Goal: Task Accomplishment & Management: Use online tool/utility

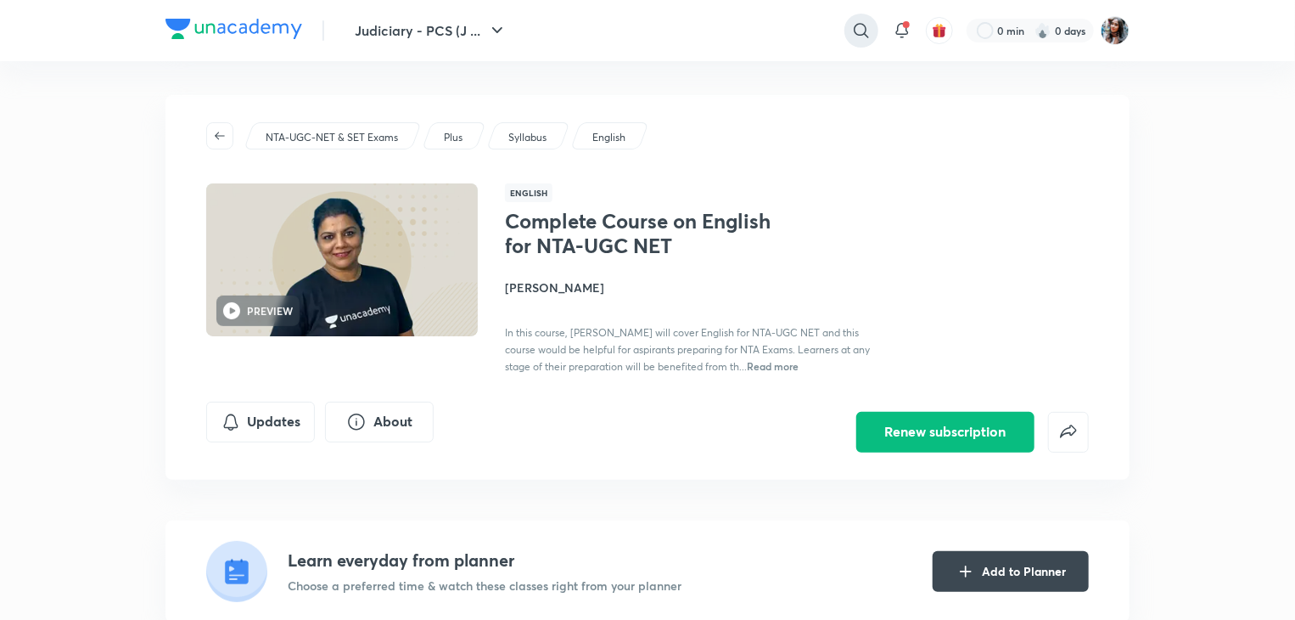
click at [856, 31] on icon at bounding box center [861, 30] width 20 height 20
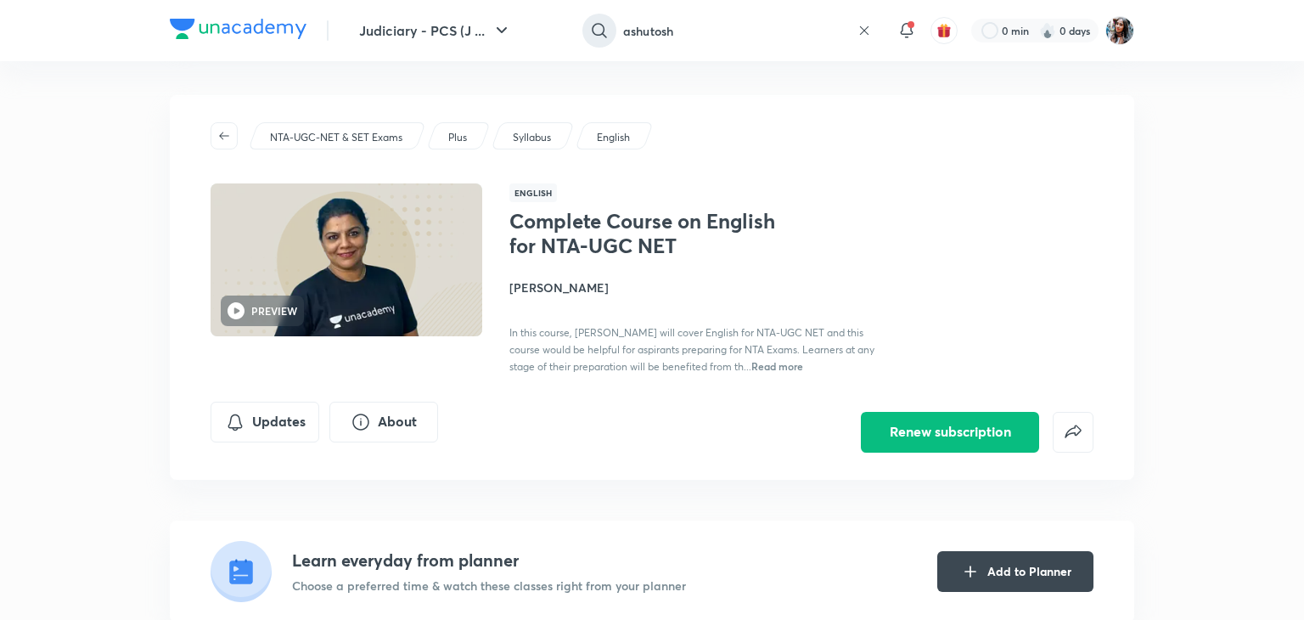
type input "ashutosh"
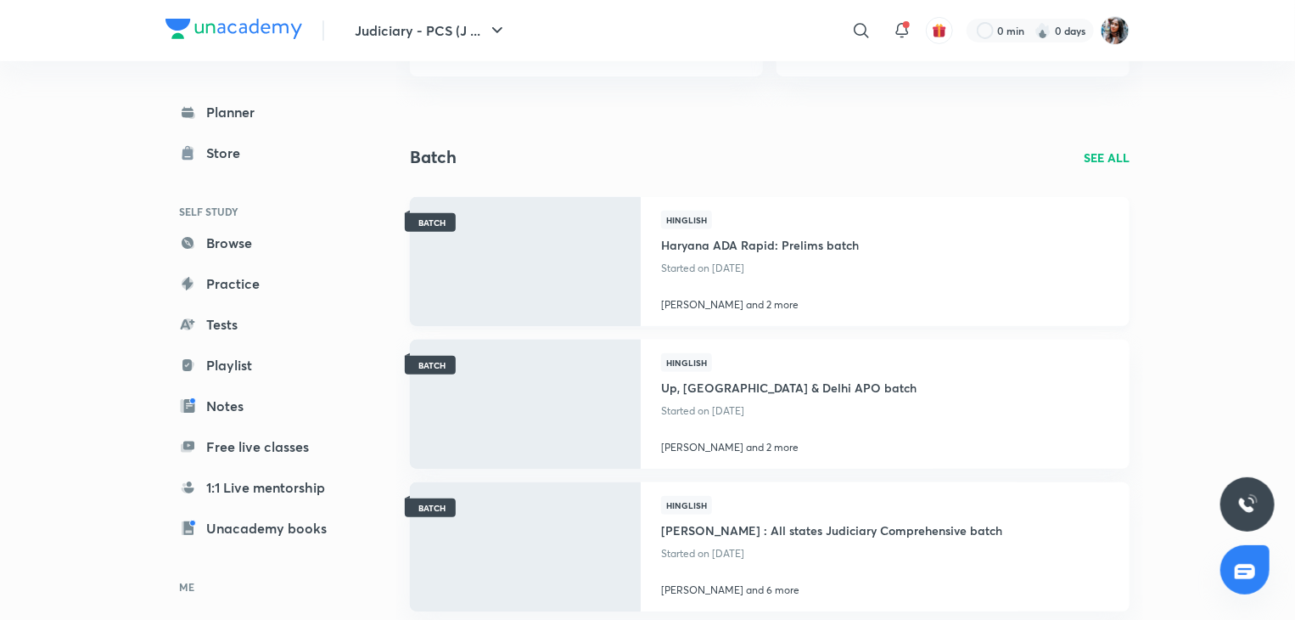
scroll to position [311, 0]
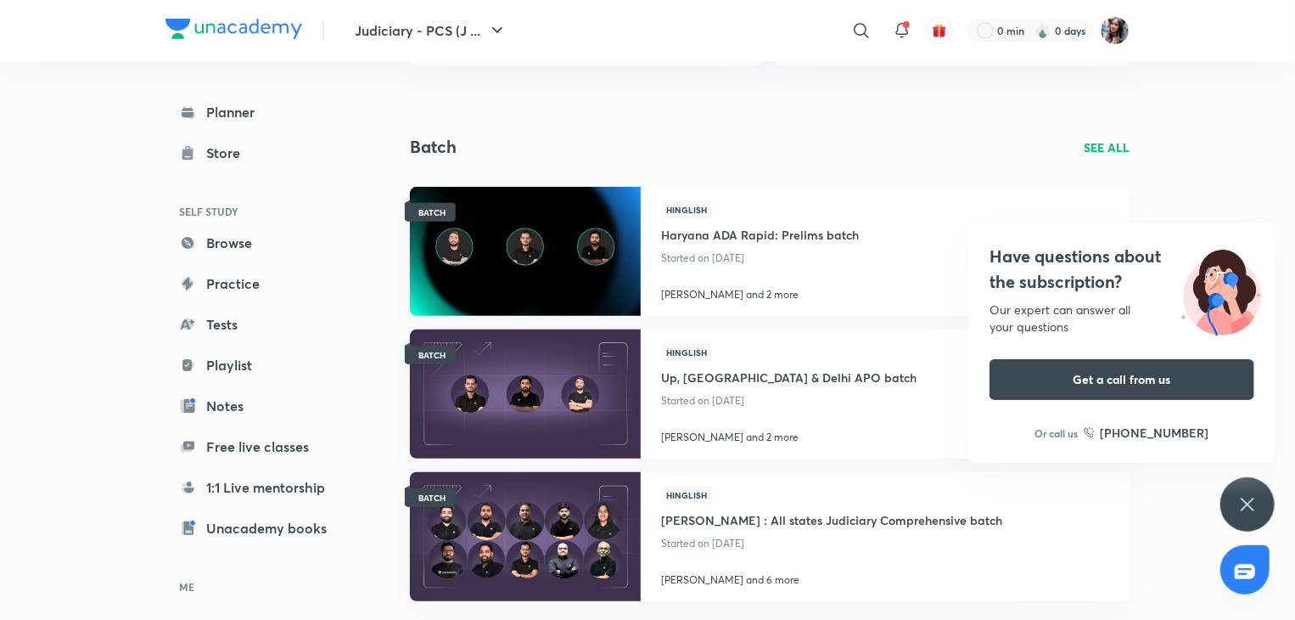
click at [996, 289] on h4 "Have questions about the subscription?" at bounding box center [1122, 269] width 265 height 51
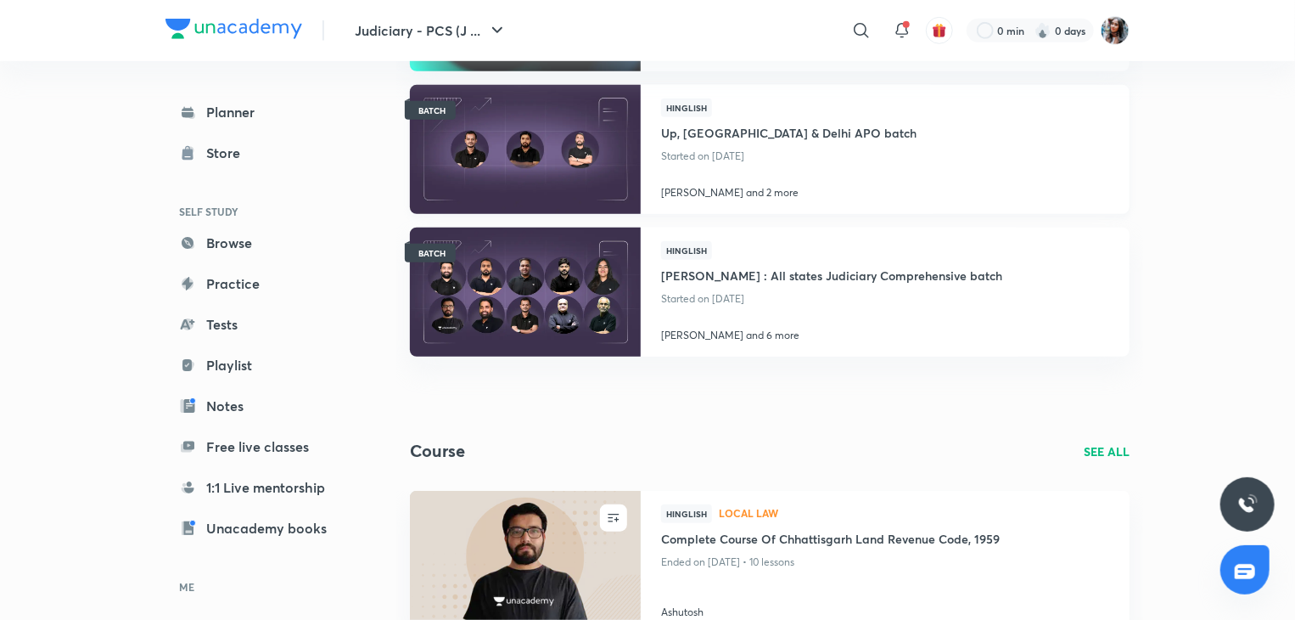
scroll to position [665, 0]
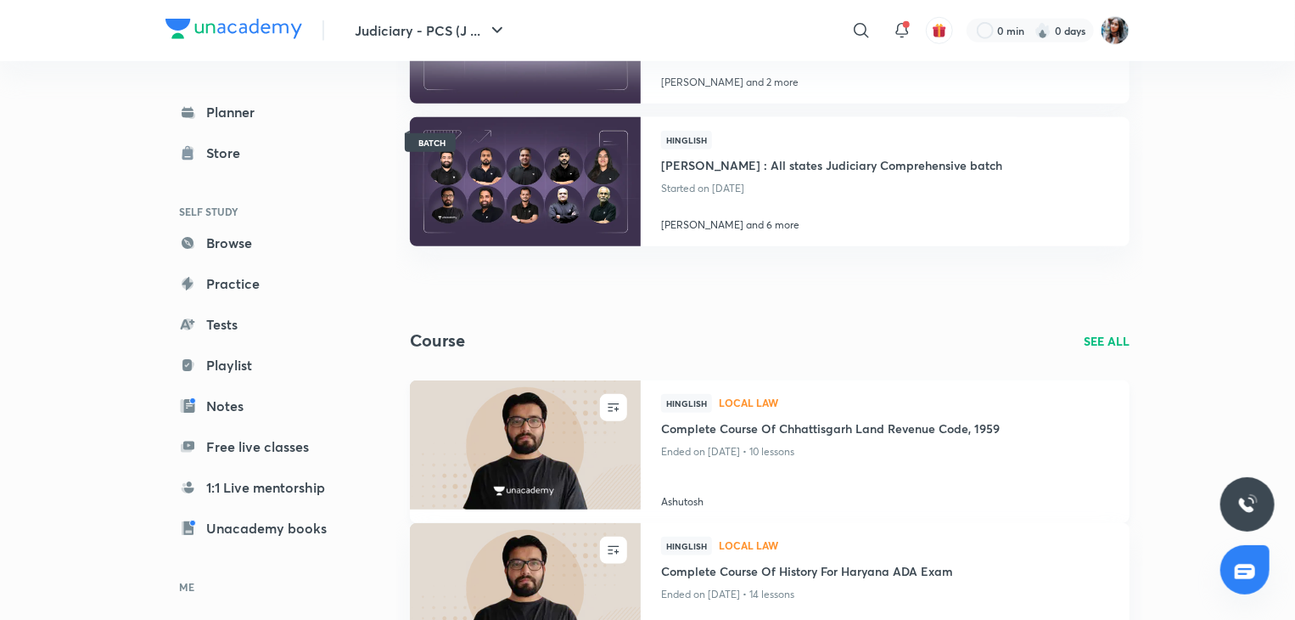
click at [689, 497] on h4 "Ashutosh" at bounding box center [885, 498] width 448 height 22
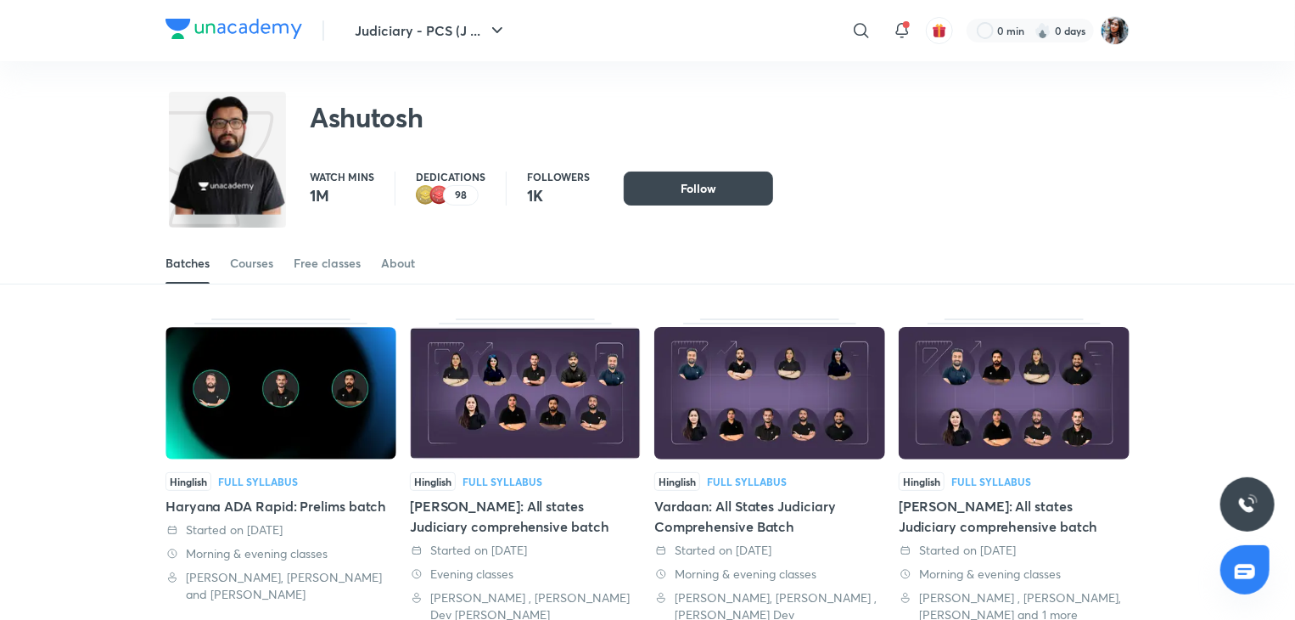
click at [926, 207] on div "Batches Courses Free classes About" at bounding box center [647, 244] width 1295 height 79
click at [1117, 40] on img at bounding box center [1115, 30] width 29 height 29
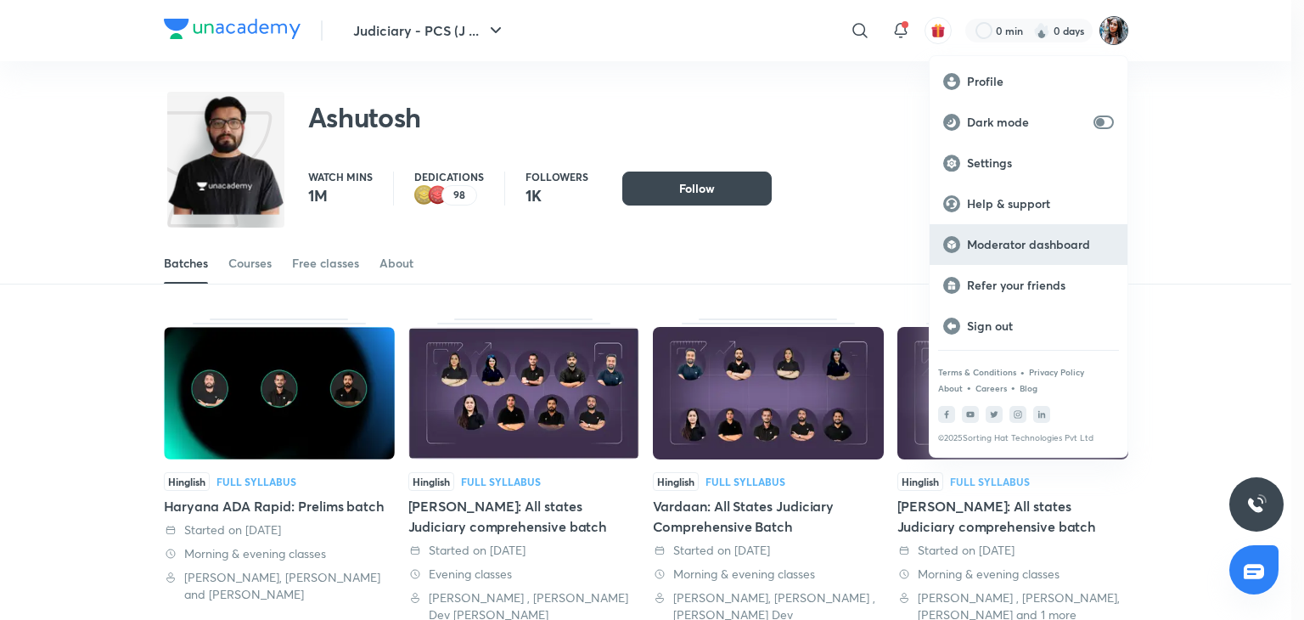
click at [1020, 259] on div "Moderator dashboard" at bounding box center [1028, 244] width 198 height 41
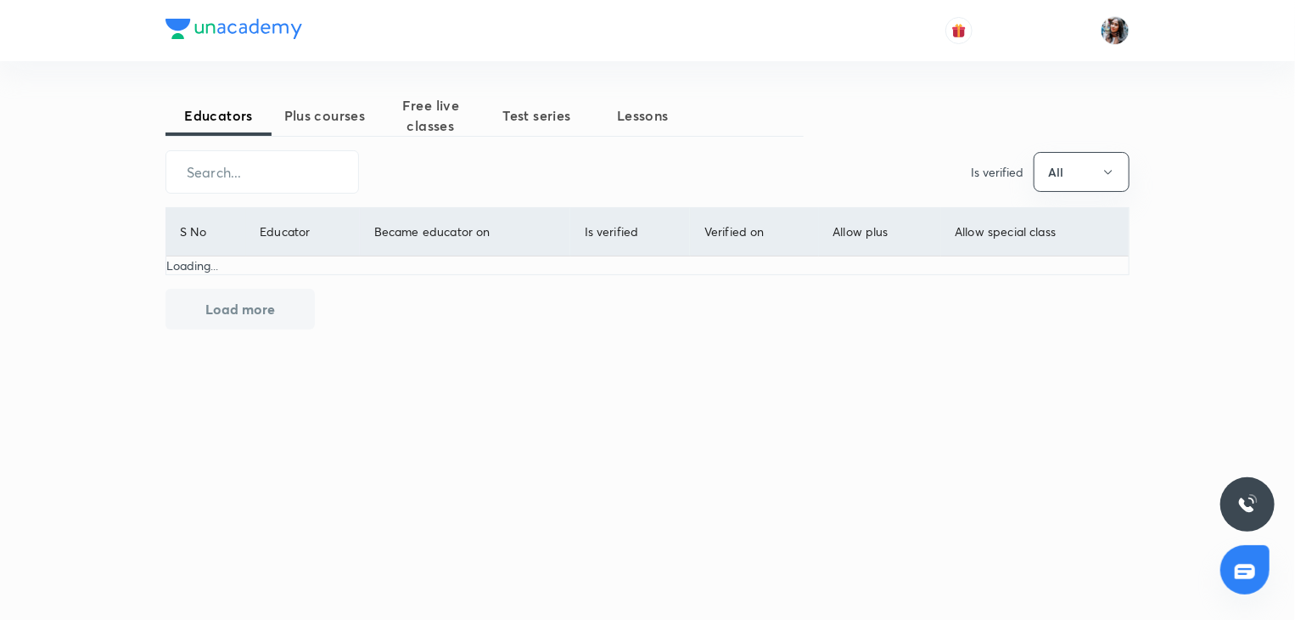
click at [363, 105] on span "Plus courses" at bounding box center [325, 115] width 106 height 20
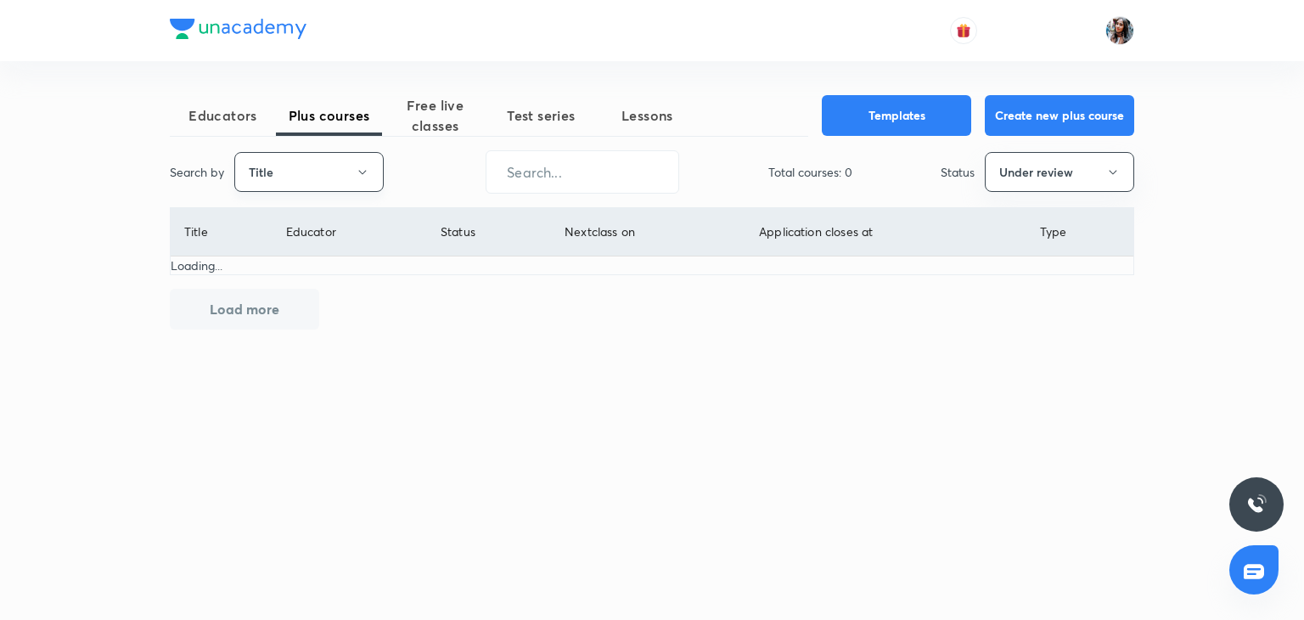
click at [302, 180] on button "Title" at bounding box center [308, 172] width 149 height 40
click at [273, 255] on span "Username" at bounding box center [308, 255] width 127 height 18
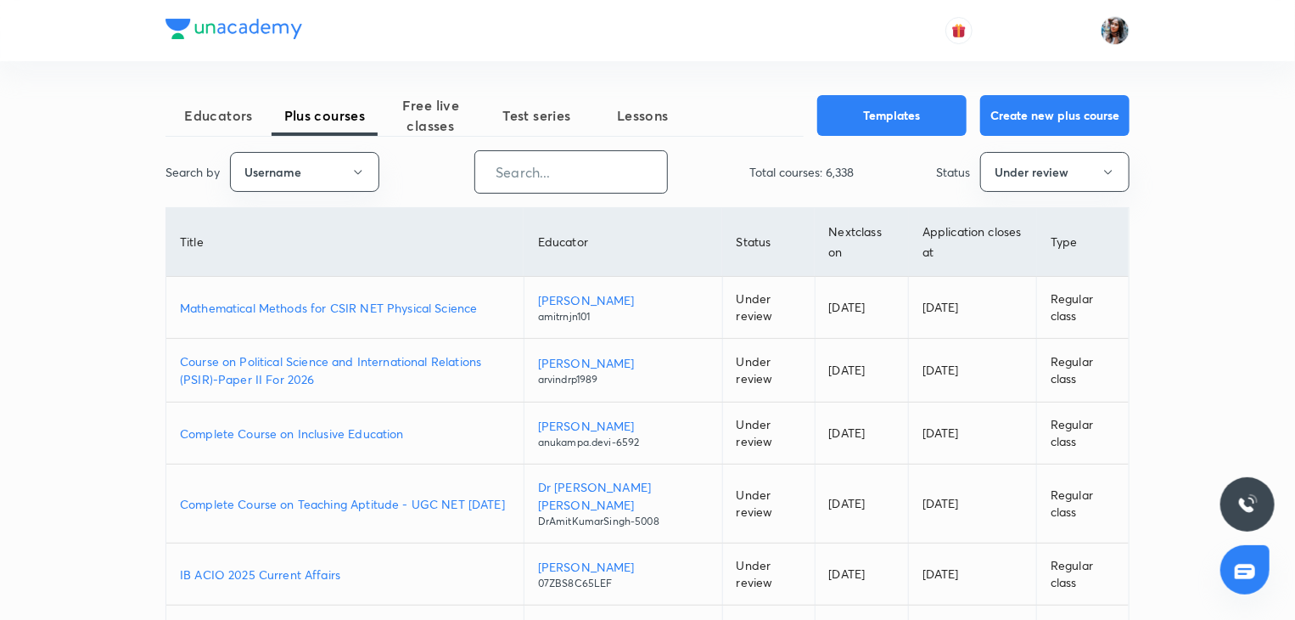
click at [536, 180] on input "text" at bounding box center [571, 171] width 192 height 43
paste input "ashu2307-5094"
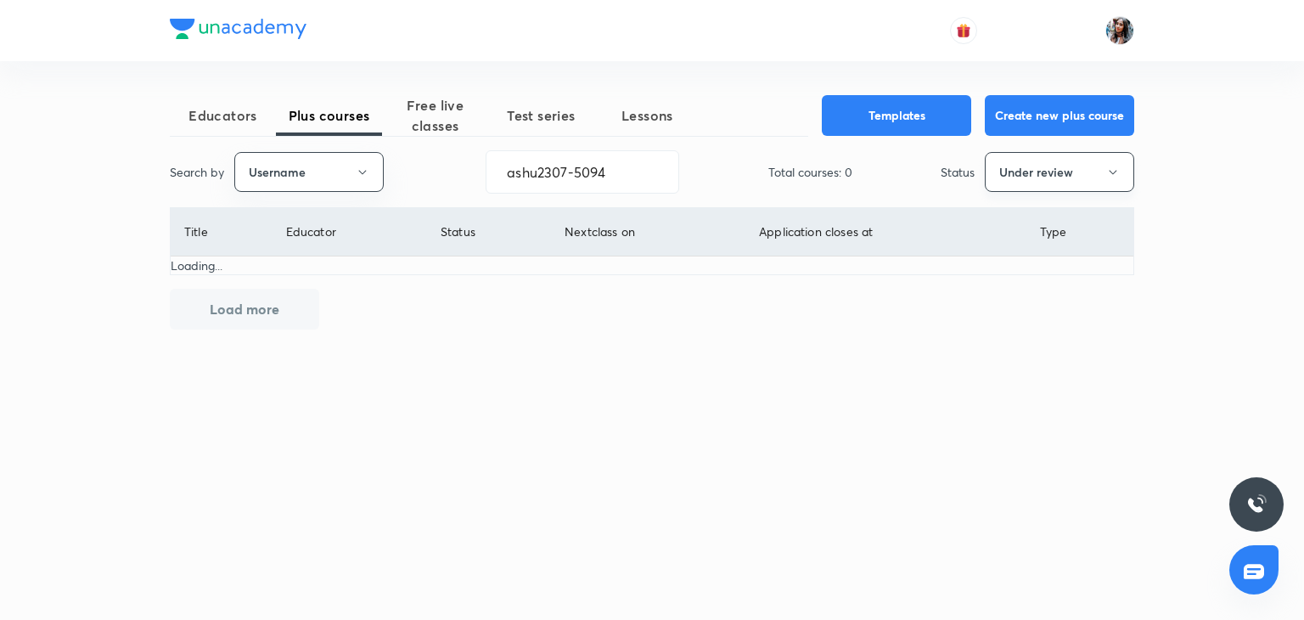
click at [1069, 171] on button "Under review" at bounding box center [1059, 172] width 149 height 40
click at [1007, 211] on li "All" at bounding box center [1059, 223] width 148 height 31
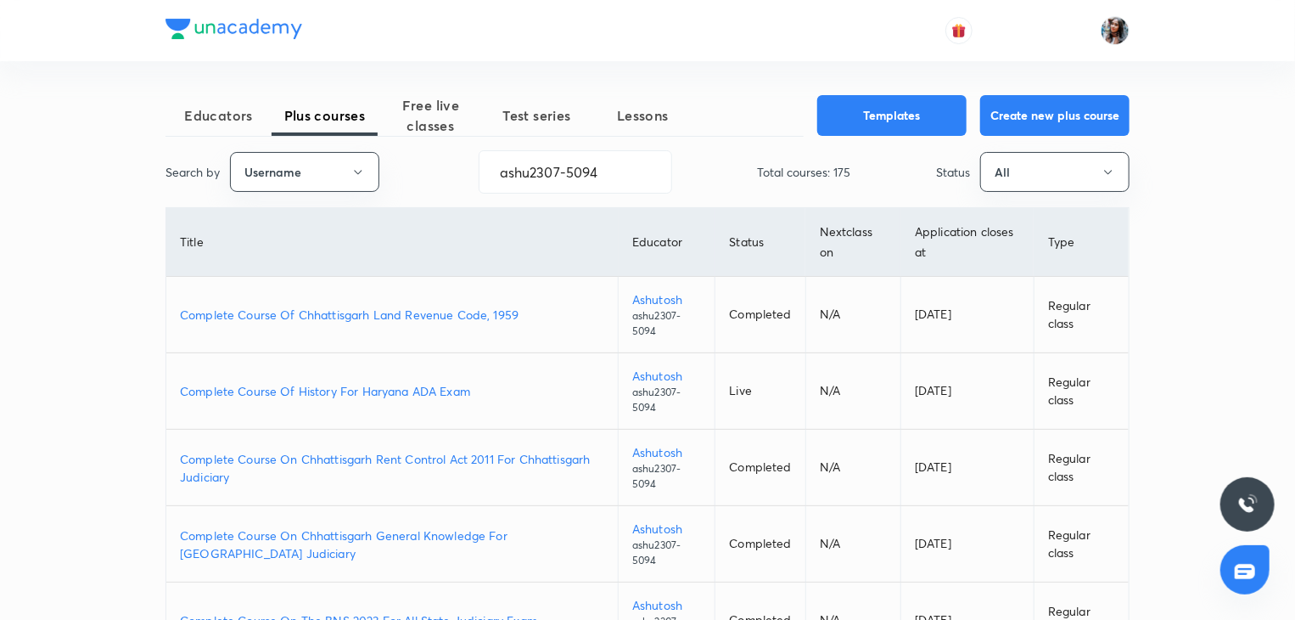
scroll to position [59, 0]
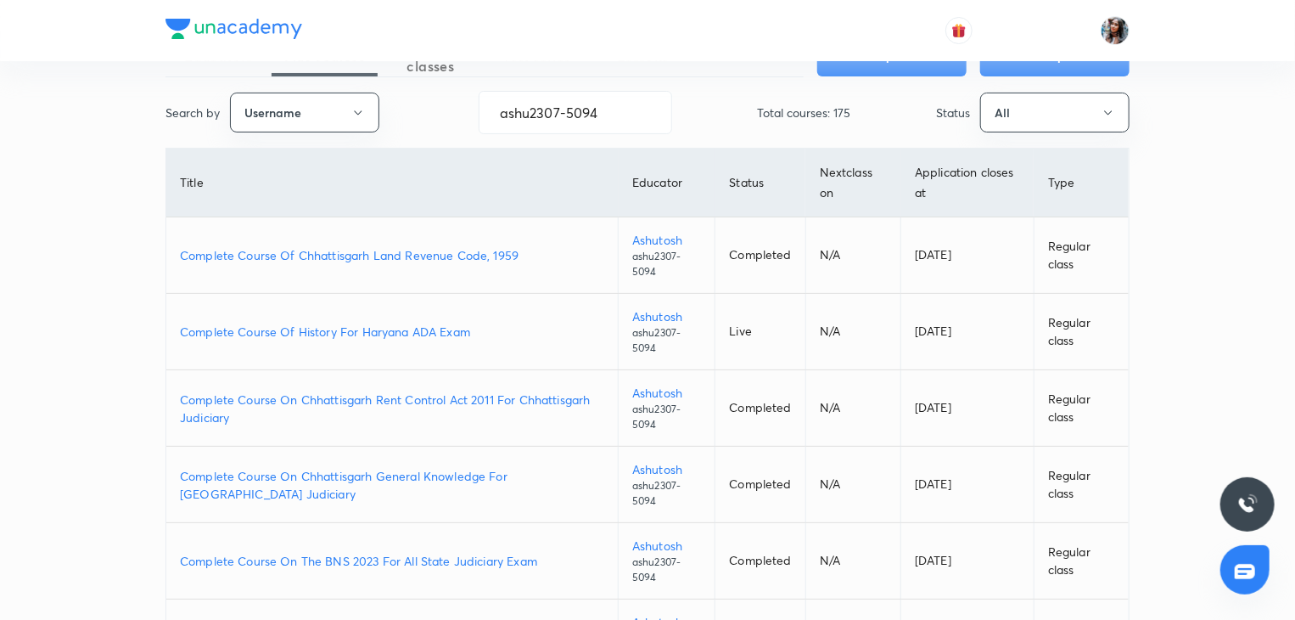
click at [410, 330] on p "Complete Course Of History For Haryana ADA Exam" at bounding box center [392, 332] width 424 height 18
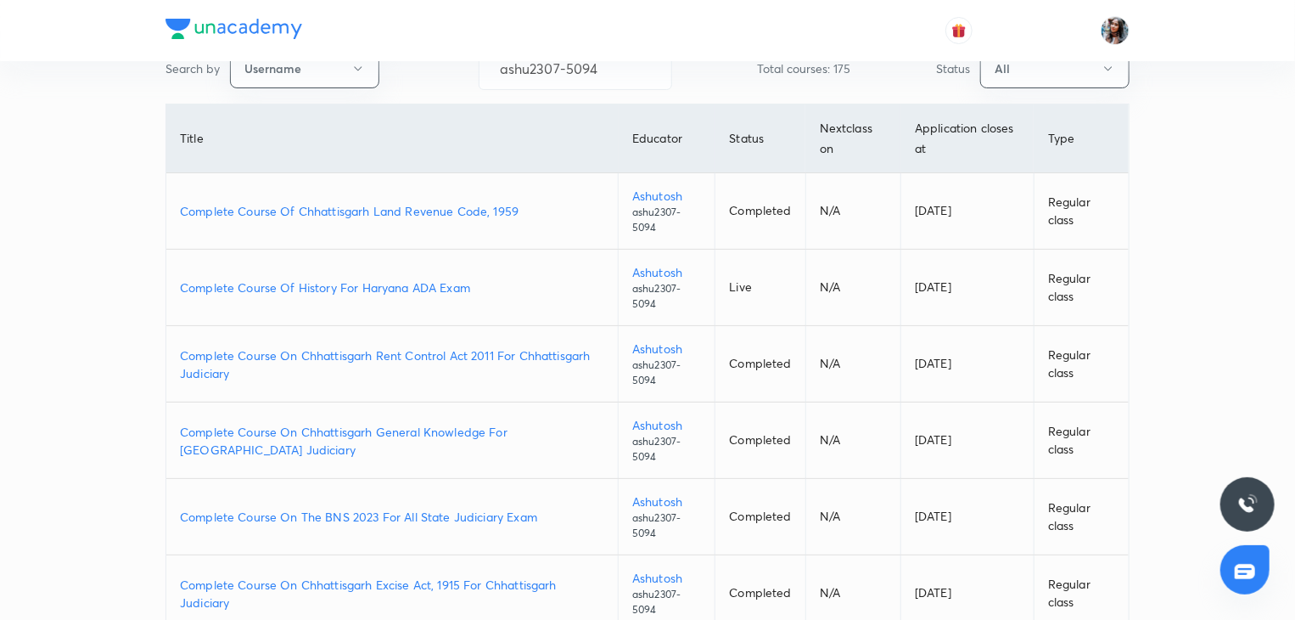
scroll to position [151, 0]
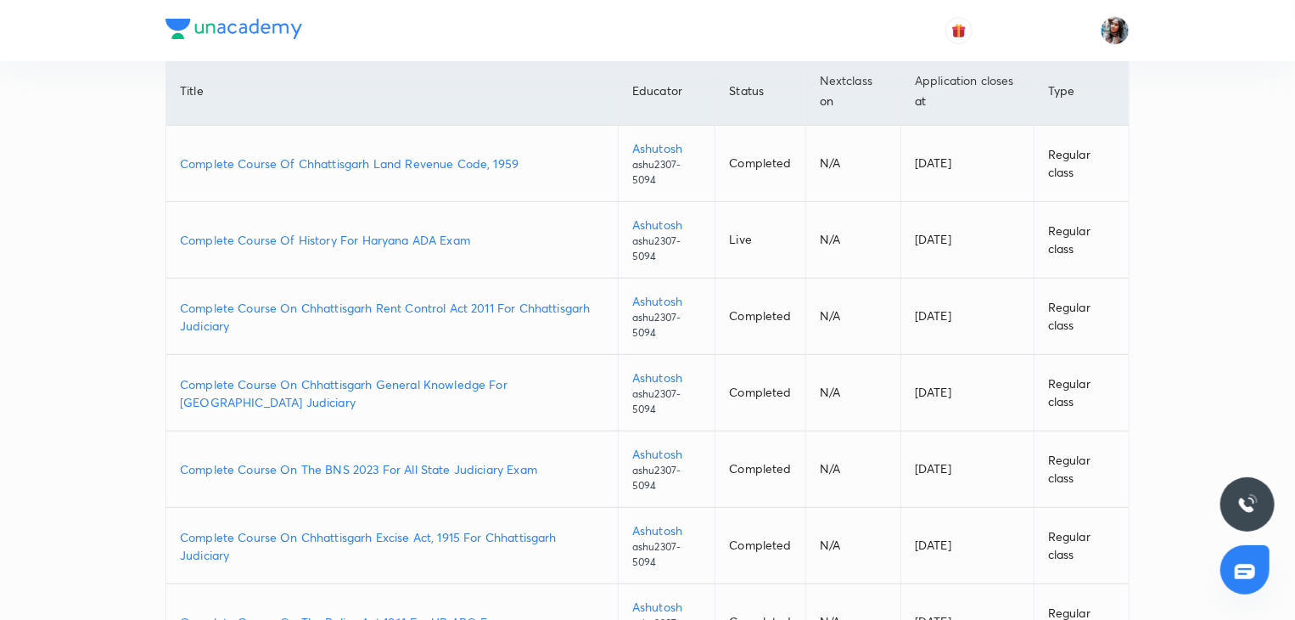
click at [431, 466] on p "Complete Course On The BNS 2023 For All State Judiciary Exam" at bounding box center [392, 469] width 424 height 18
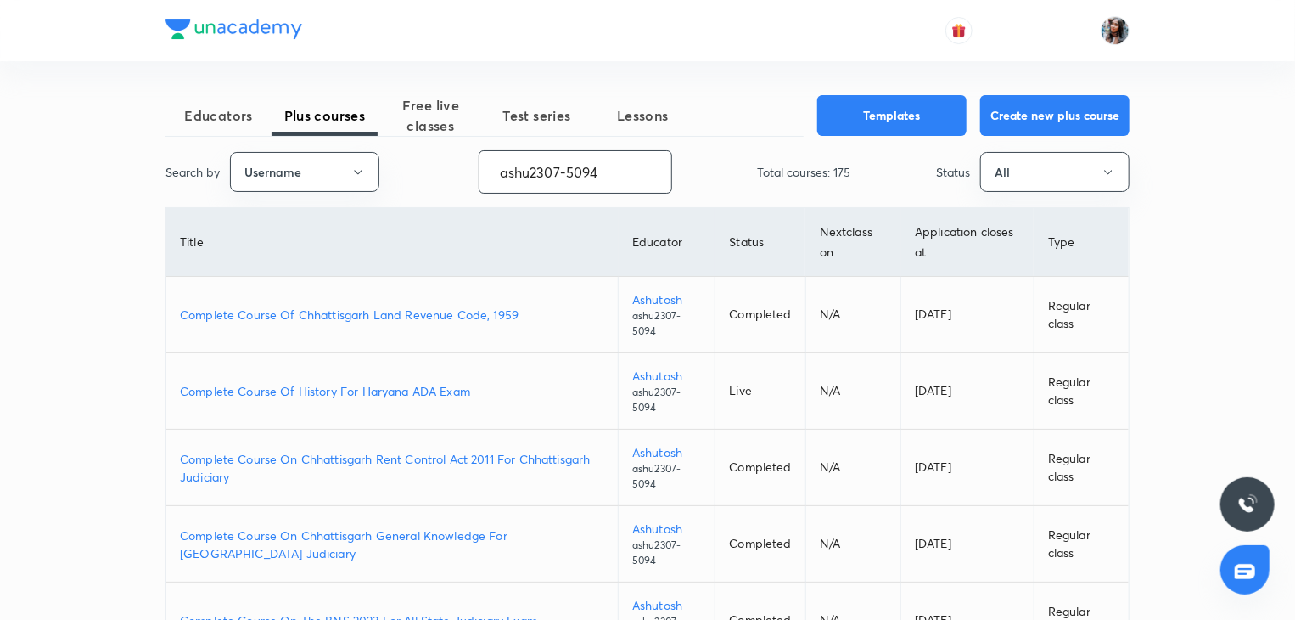
click at [618, 181] on input "ashu2307-5094" at bounding box center [576, 171] width 192 height 43
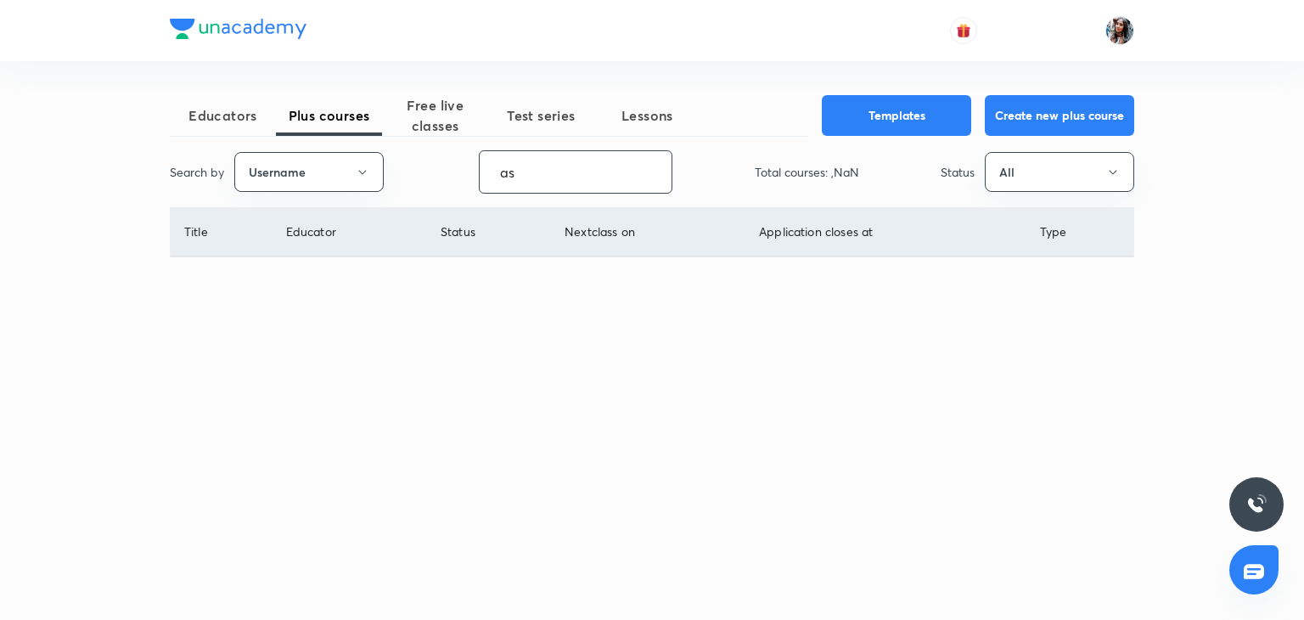
type input "a"
paste input "rittu_dhawan"
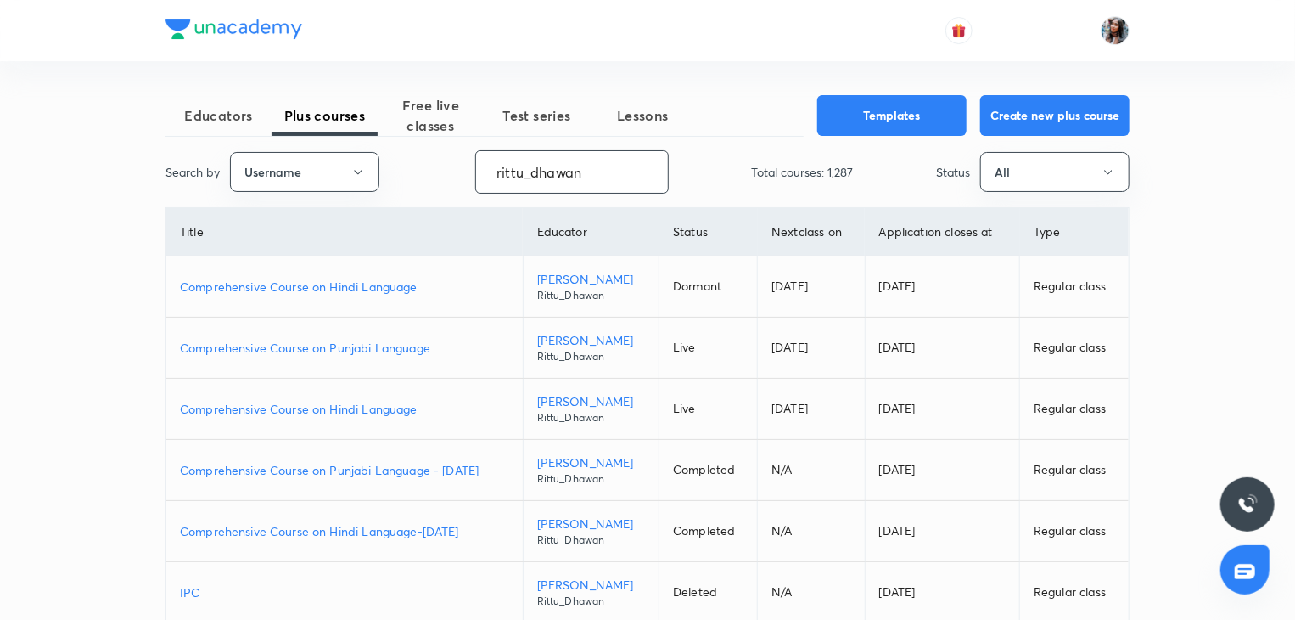
scroll to position [34, 0]
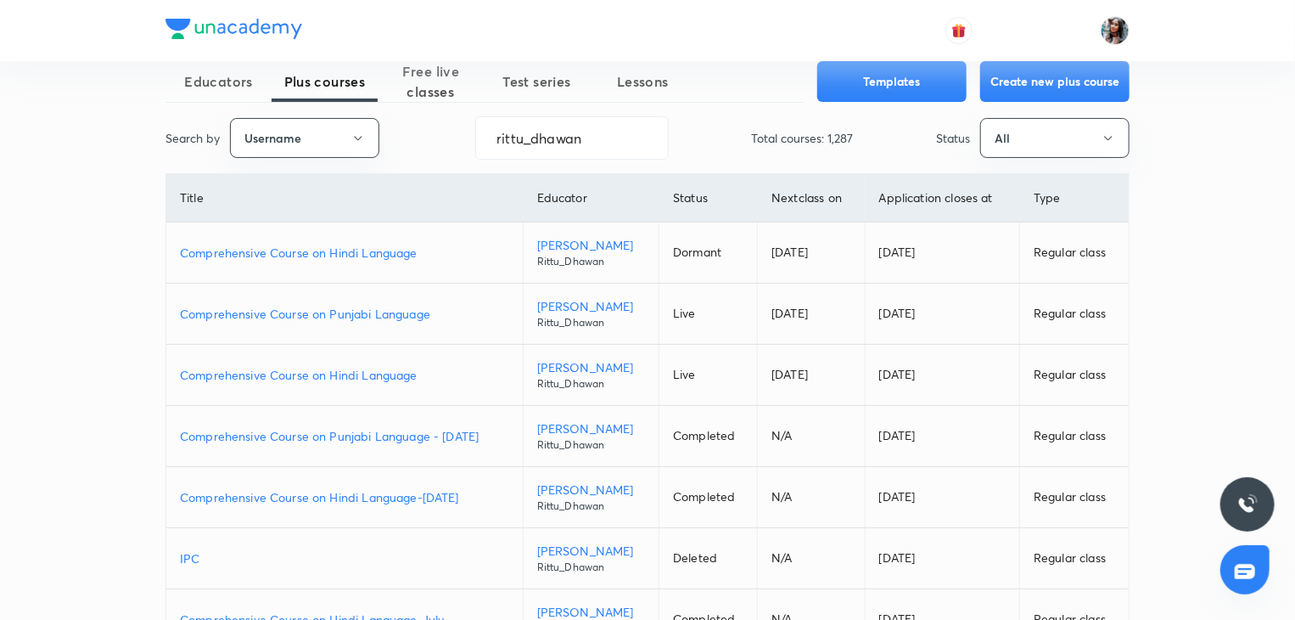
click at [373, 313] on p "Comprehensive Course on Punjabi Language" at bounding box center [344, 314] width 329 height 18
click at [372, 371] on p "Comprehensive Course on Hindi Language" at bounding box center [344, 375] width 329 height 18
click at [621, 130] on input "rittu_dhawan" at bounding box center [572, 137] width 192 height 43
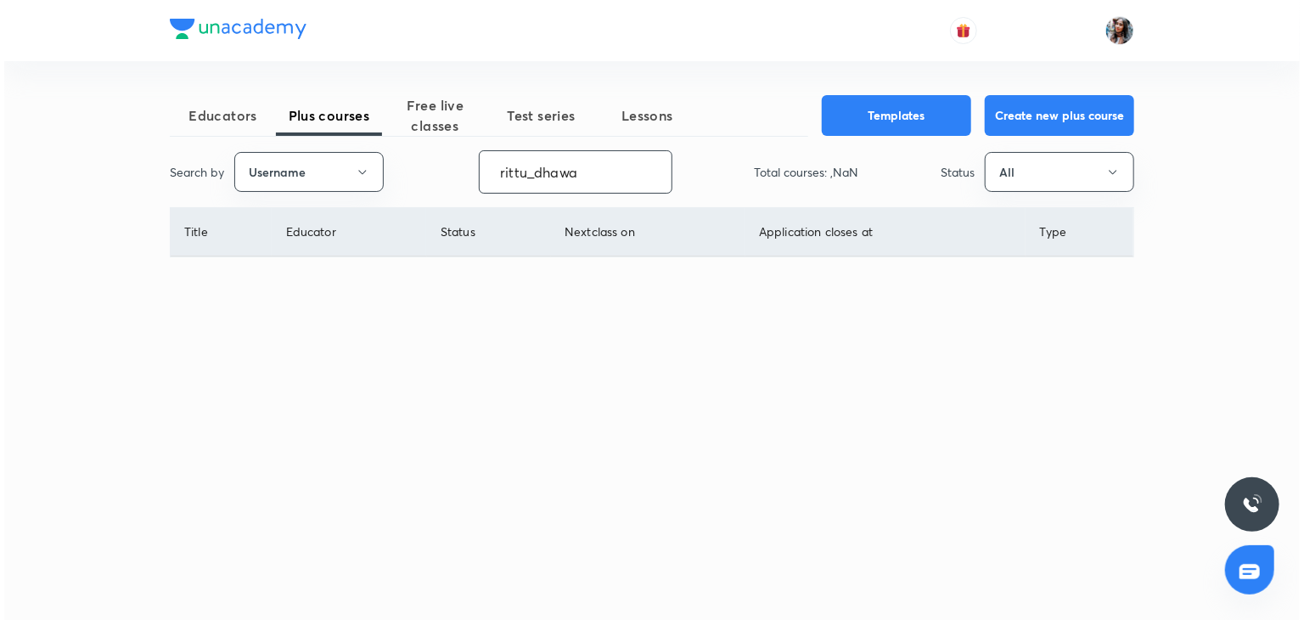
scroll to position [0, 0]
type input "r"
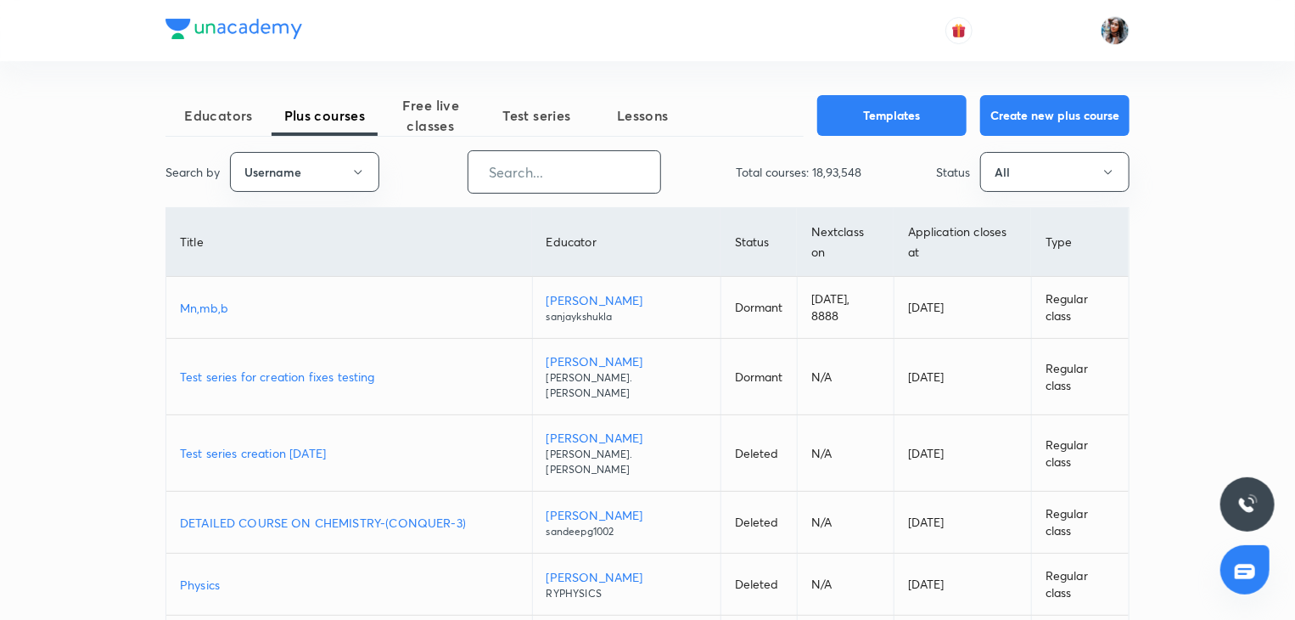
paste input "unacademy-user-v3qnitwcjwyl"
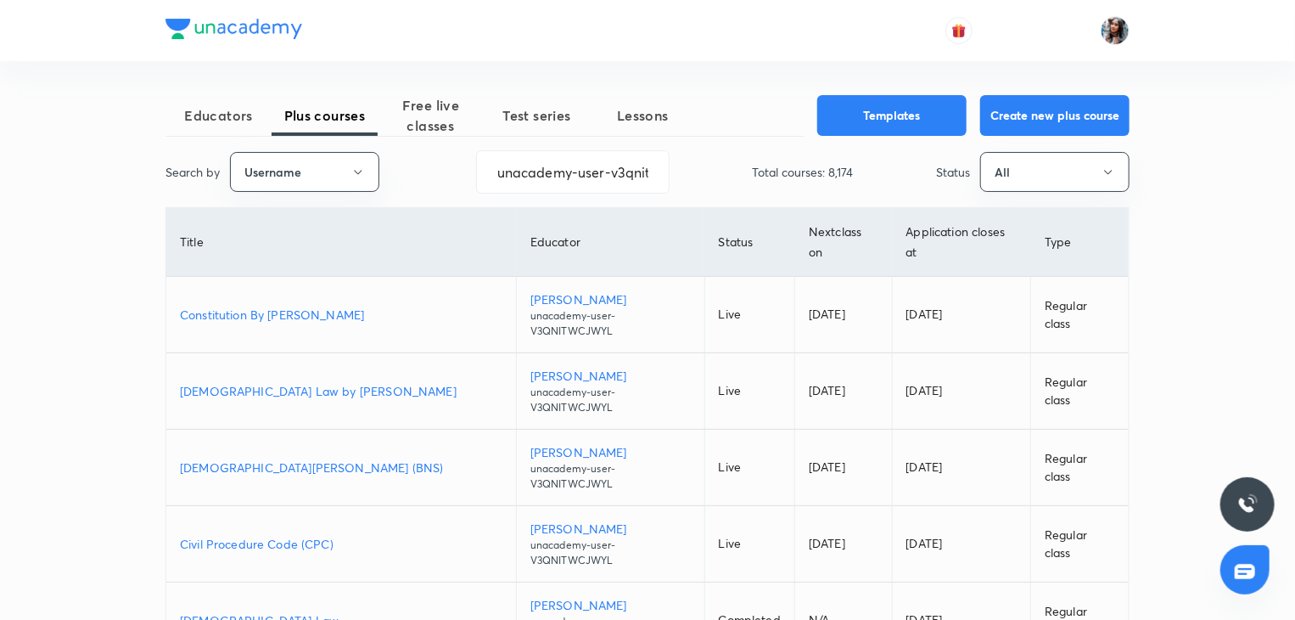
click at [273, 306] on p "Constitution By Anil Khanna" at bounding box center [341, 315] width 323 height 18
click at [269, 382] on p "Muslim Law by Anil Khanna" at bounding box center [341, 391] width 323 height 18
click at [621, 180] on input "unacademy-user-v3qnitwcjwyl" at bounding box center [573, 171] width 192 height 43
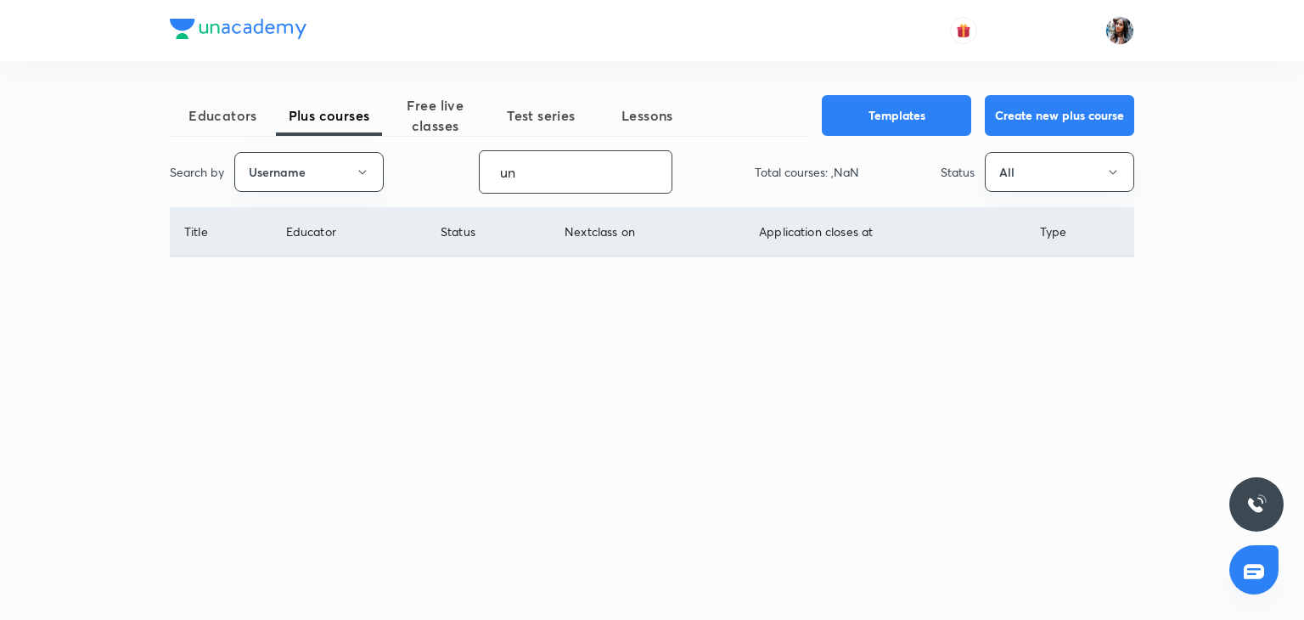
type input "u"
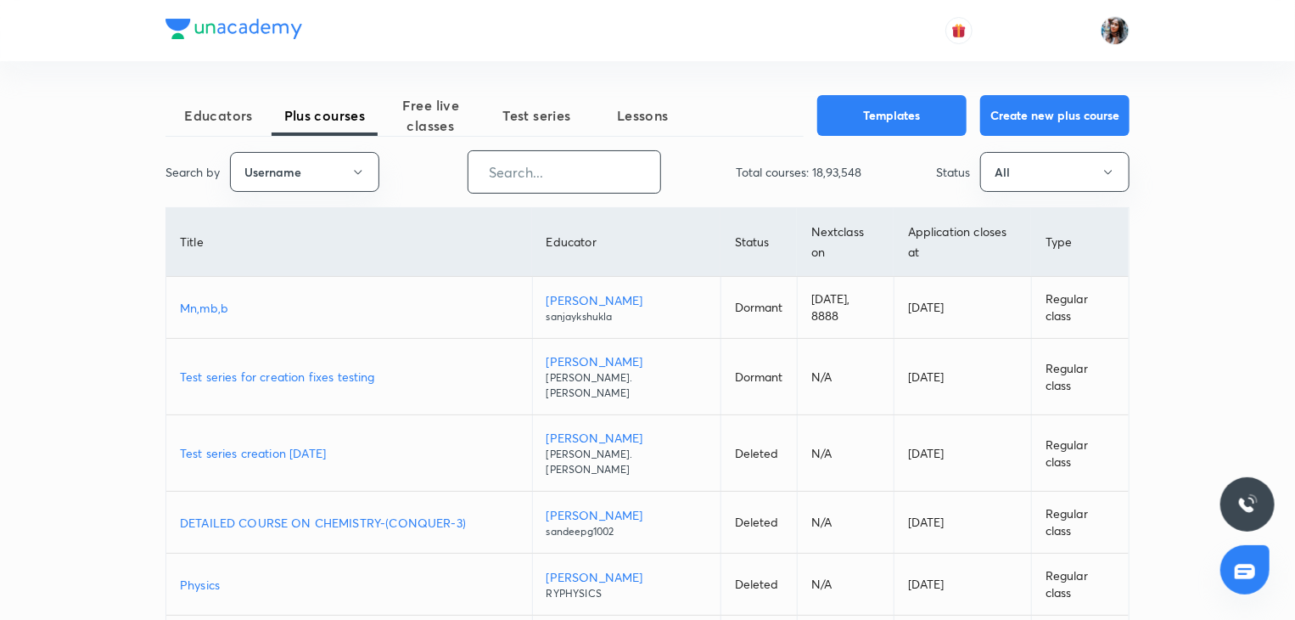
paste input "priyasingla-5956"
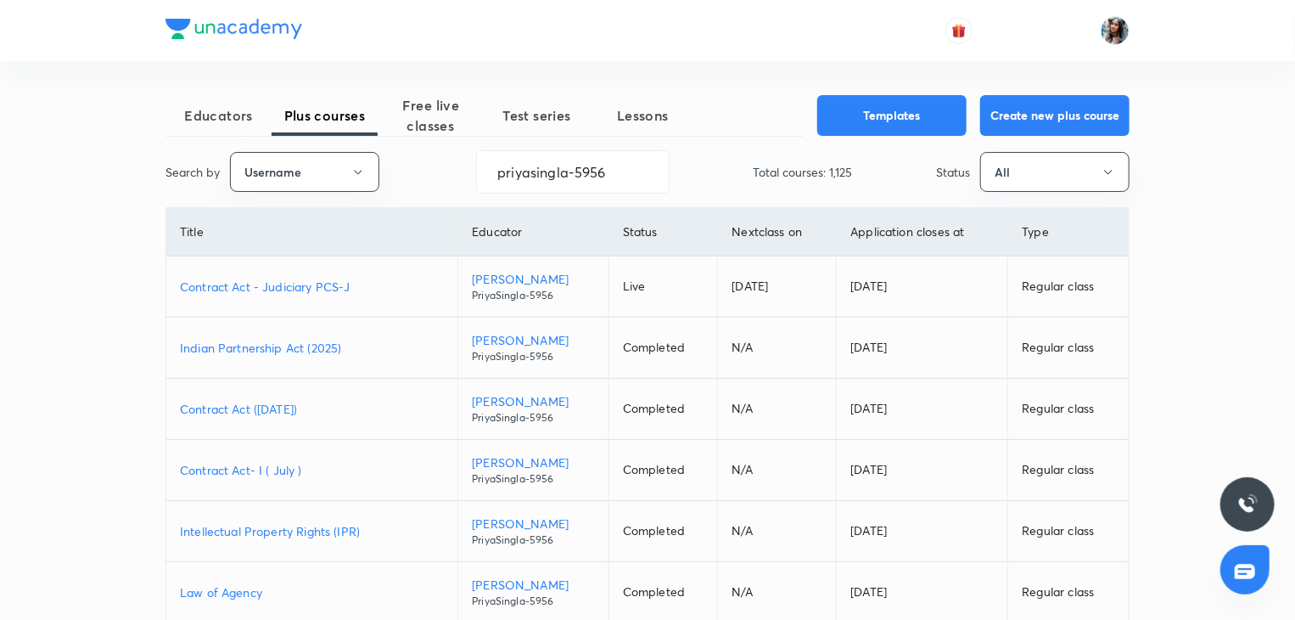
click at [299, 280] on p "Contract Act - Judiciary PCS-J" at bounding box center [312, 287] width 264 height 18
click at [284, 287] on p "Contract Act - Judiciary PCS-J" at bounding box center [312, 287] width 264 height 18
click at [648, 181] on input "priyasingla-5956" at bounding box center [573, 171] width 192 height 43
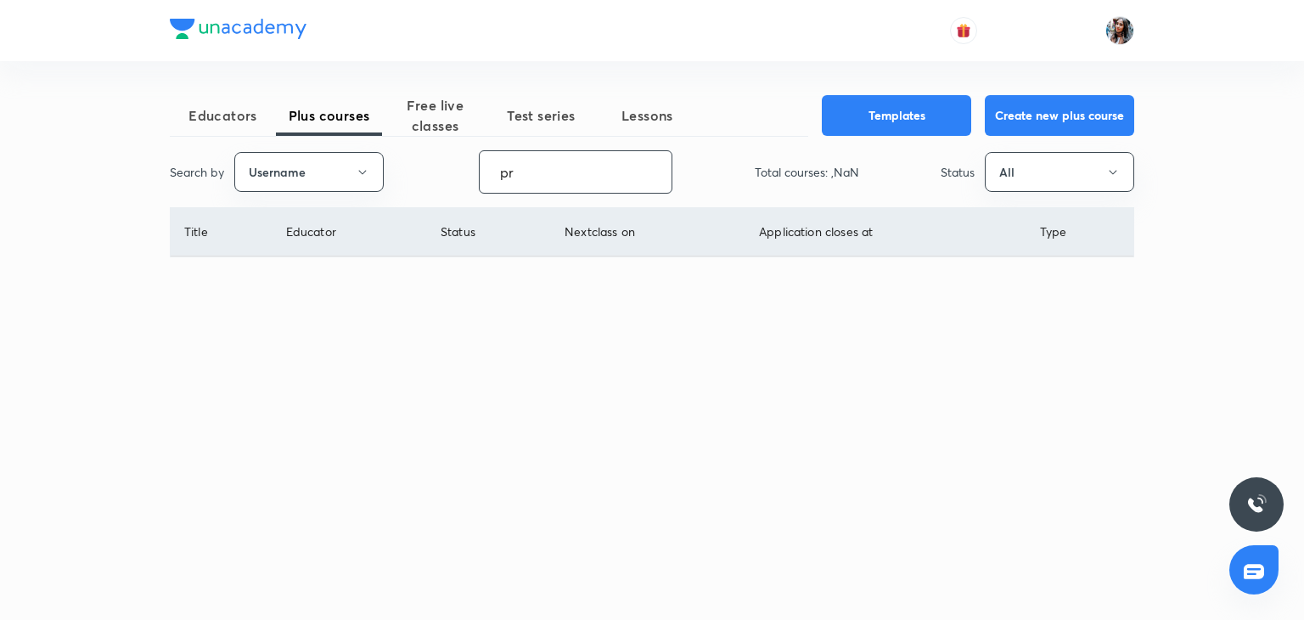
type input "p"
type input "a"
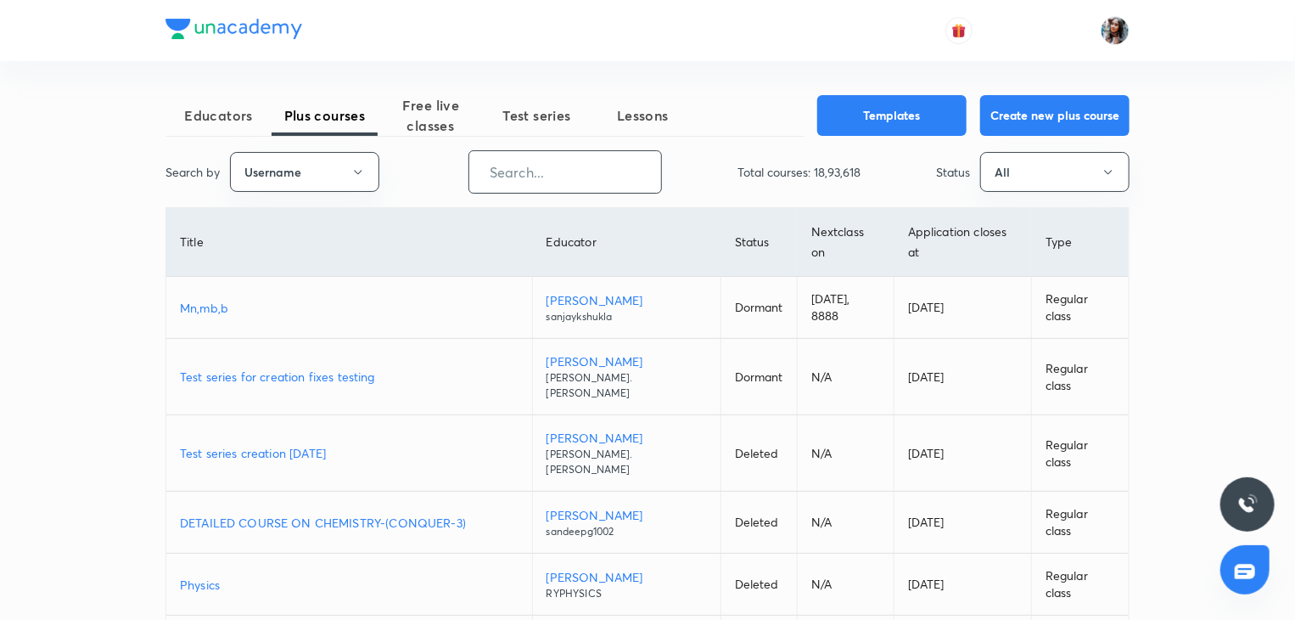
paste input "apurvavats"
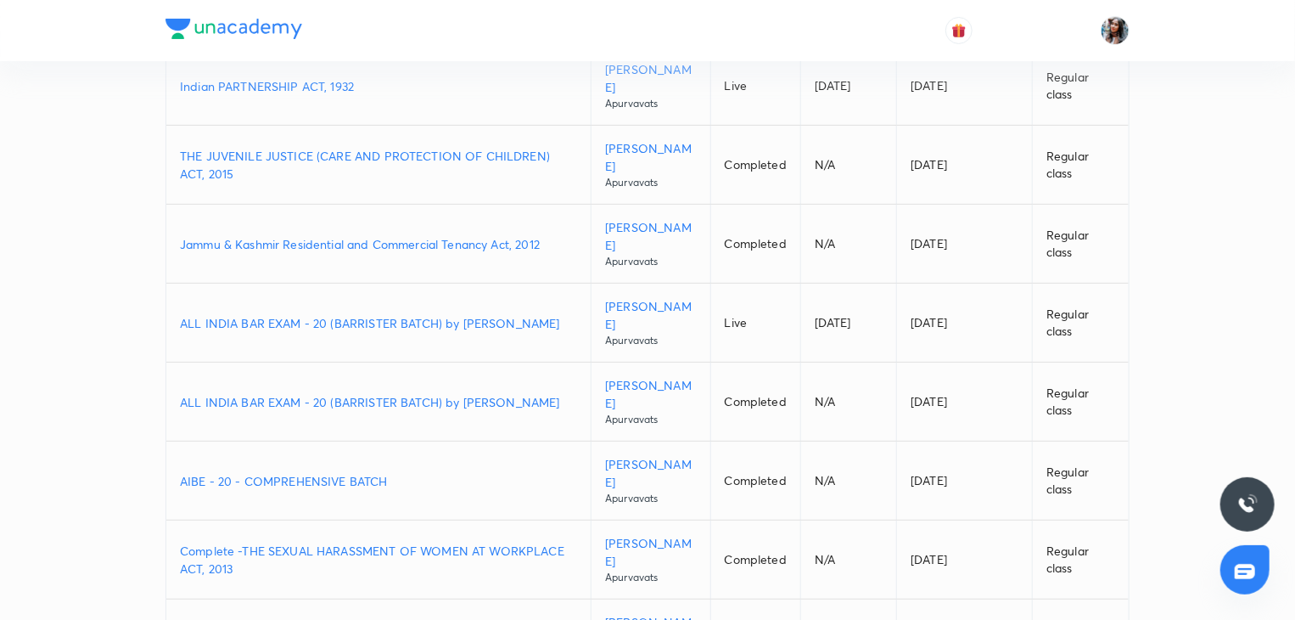
scroll to position [234, 0]
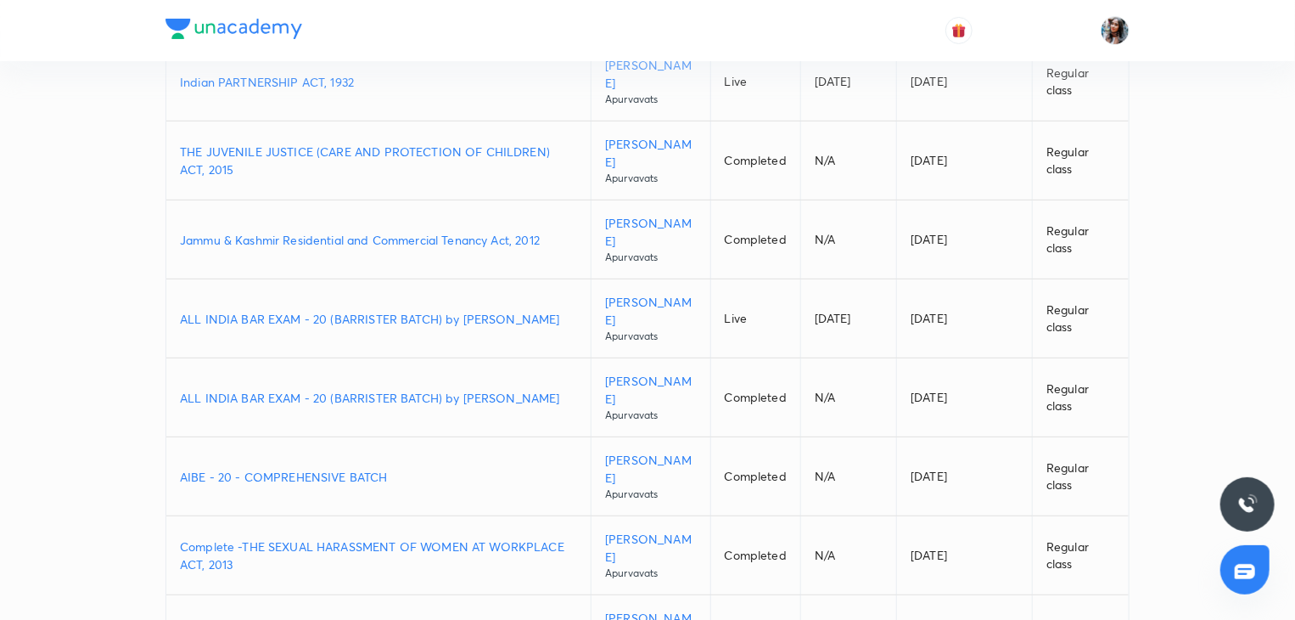
type input "apurvavats"
click at [471, 323] on p "ALL INDIA BAR EXAM - 20 (BARRISTER BATCH) by Apurva vats" at bounding box center [378, 319] width 397 height 18
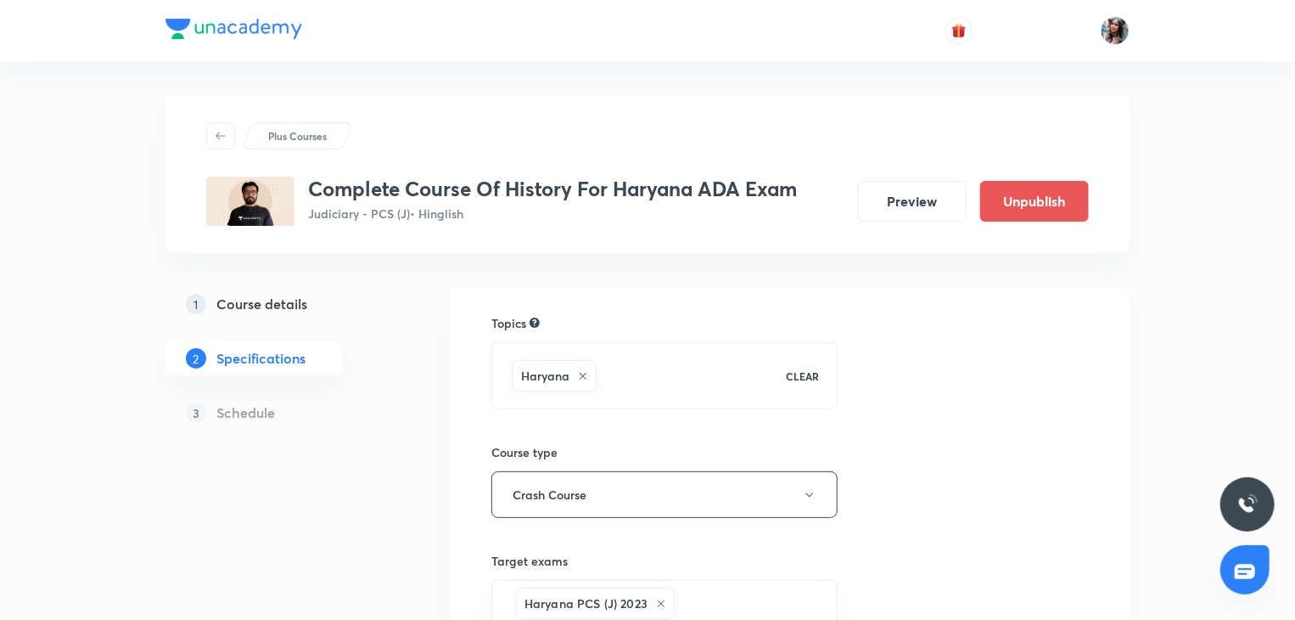
click at [297, 303] on h5 "Course details" at bounding box center [261, 304] width 91 height 20
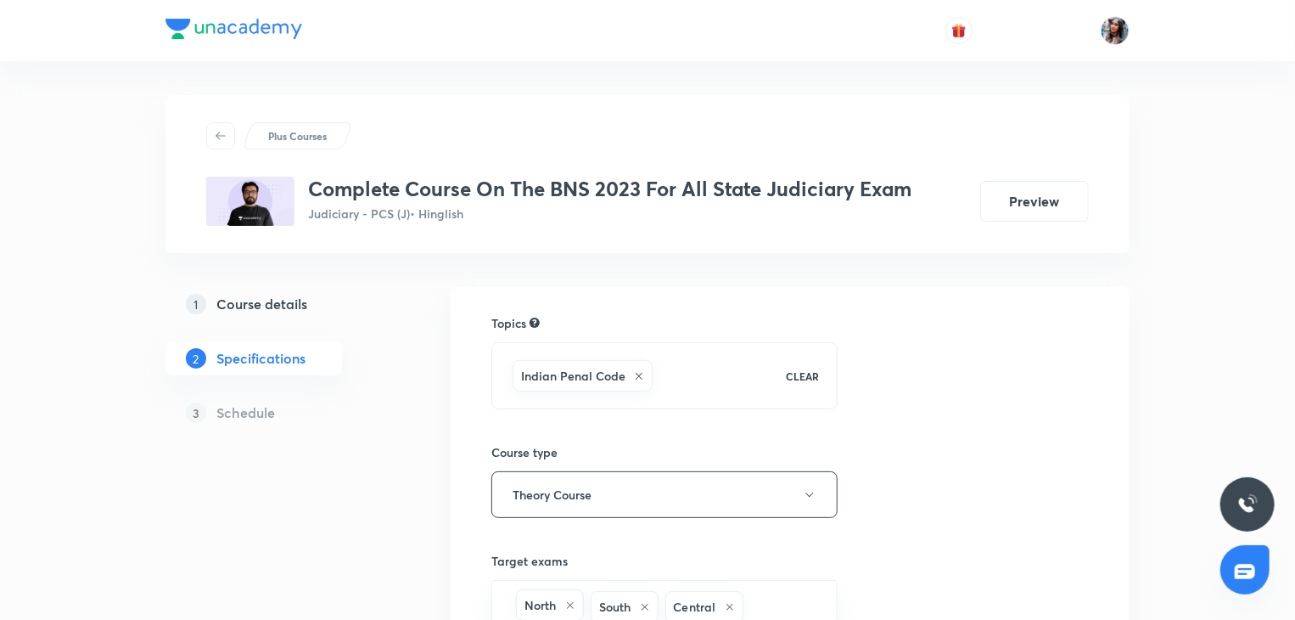
click at [262, 315] on link "1 Course details" at bounding box center [281, 304] width 231 height 34
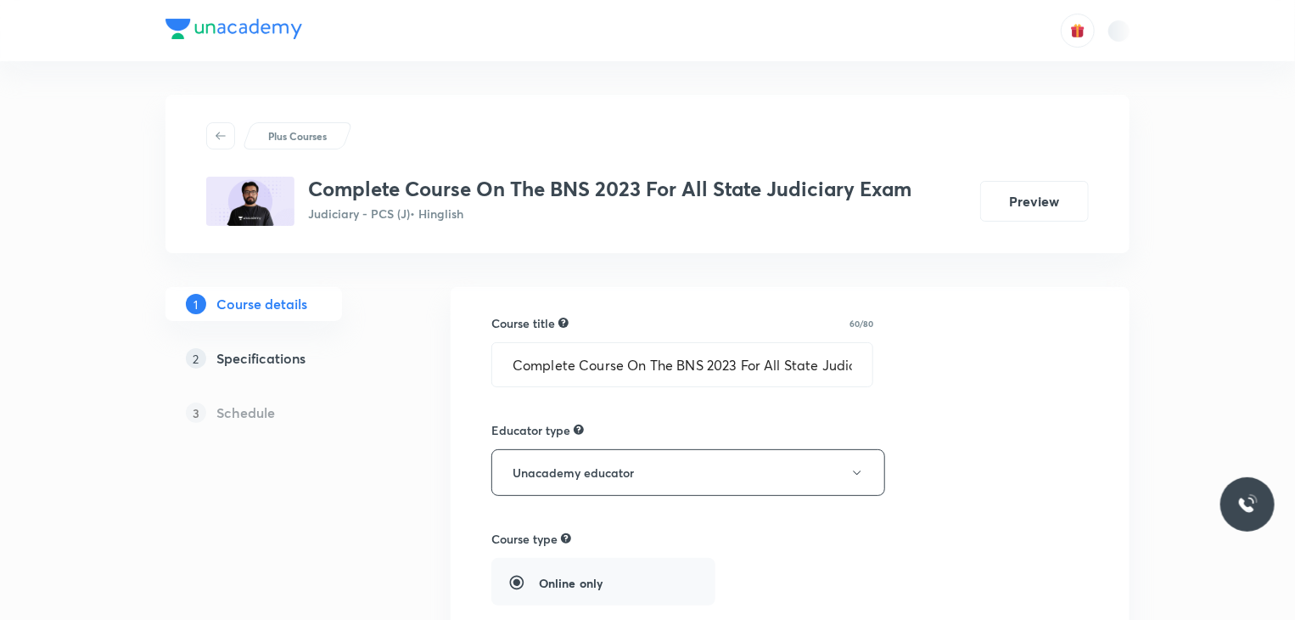
type input "Judiciary - PCS (J)"
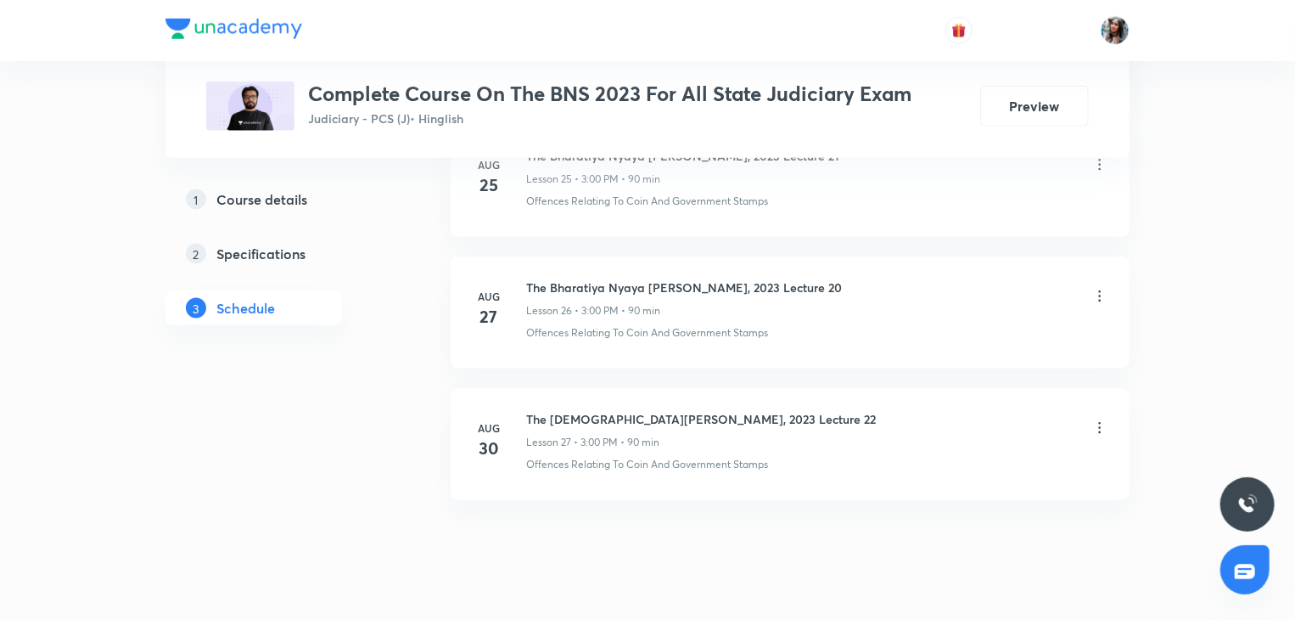
scroll to position [4296, 0]
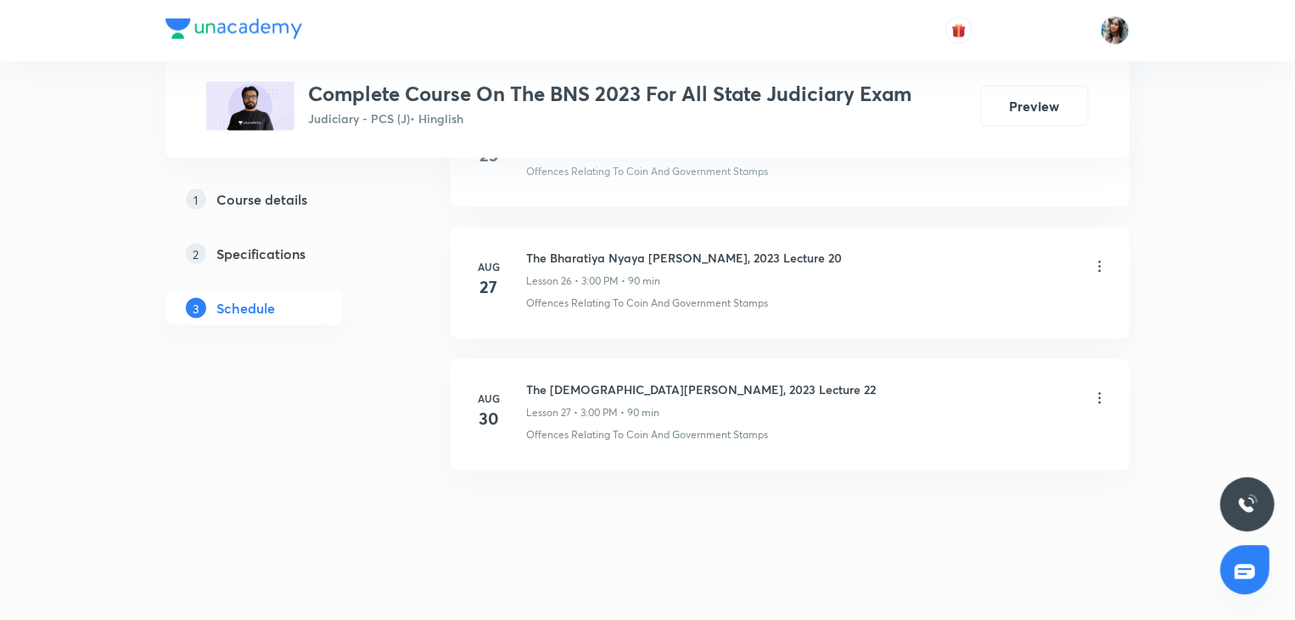
click at [537, 380] on h6 "The [DEMOGRAPHIC_DATA][PERSON_NAME], 2023 Lecture 22" at bounding box center [701, 389] width 350 height 18
copy h6 "The [DEMOGRAPHIC_DATA][PERSON_NAME], 2023 Lecture 22"
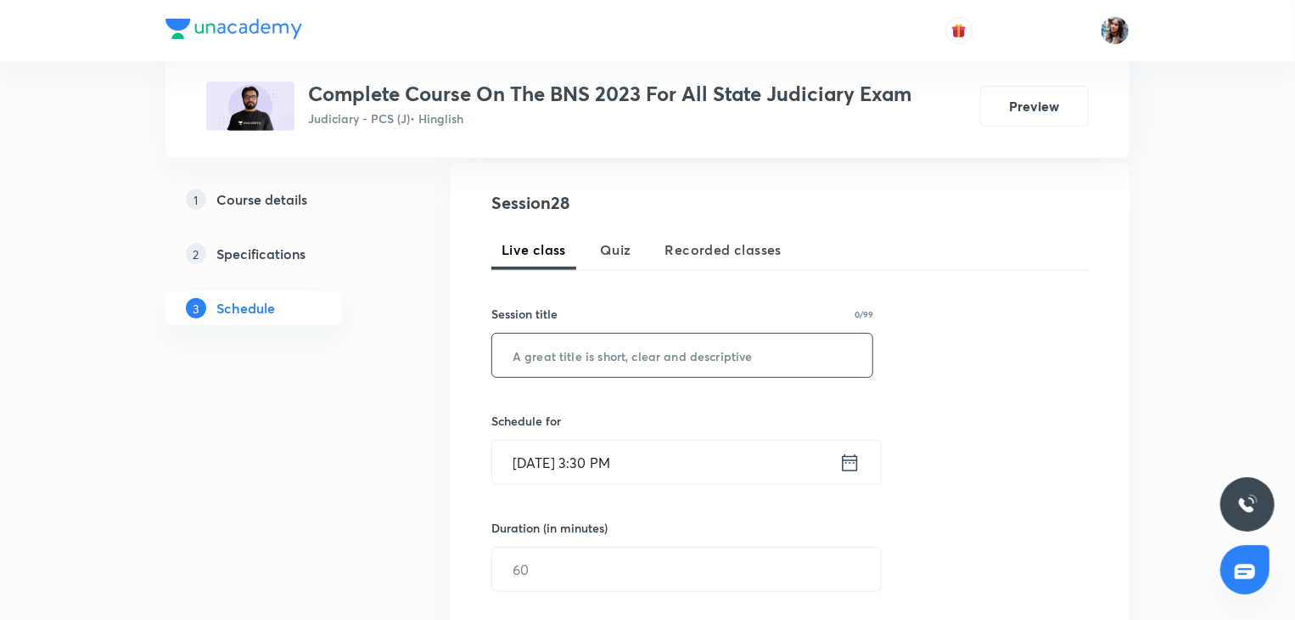
scroll to position [315, 0]
paste input "The Bharatiya Nyaya Sanhita, 2023 Lecture 22"
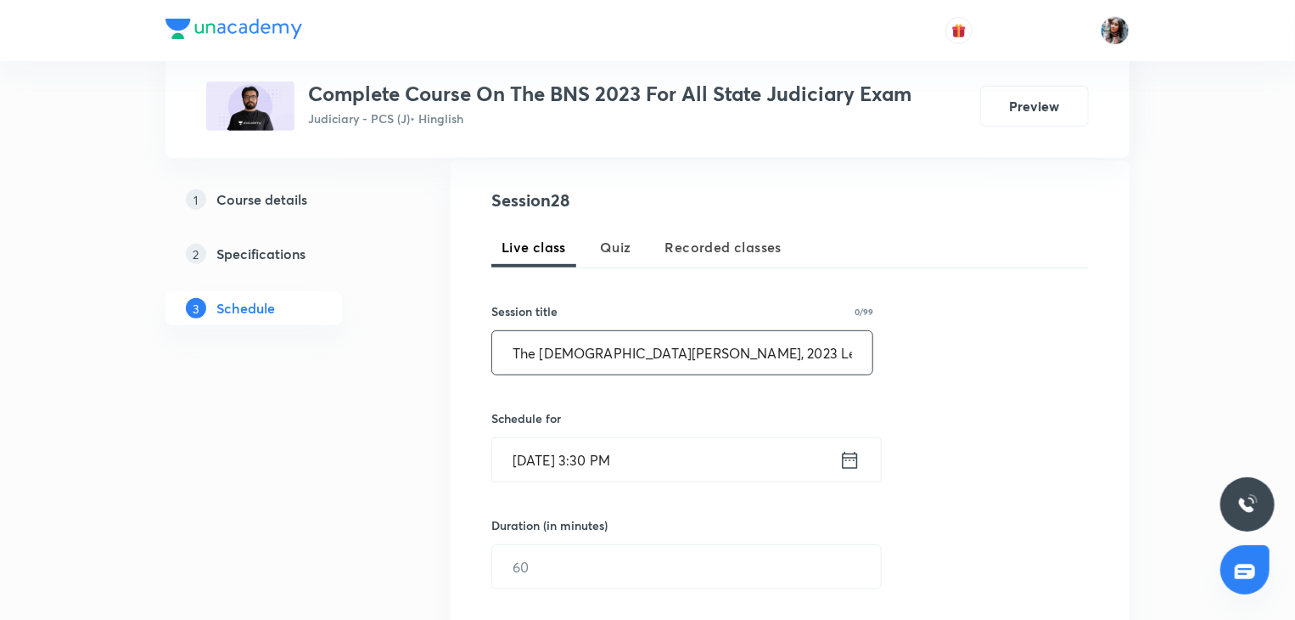
click at [672, 353] on input "The Bharatiya Nyaya Sanhita, 2023 Lecture 22" at bounding box center [682, 352] width 380 height 43
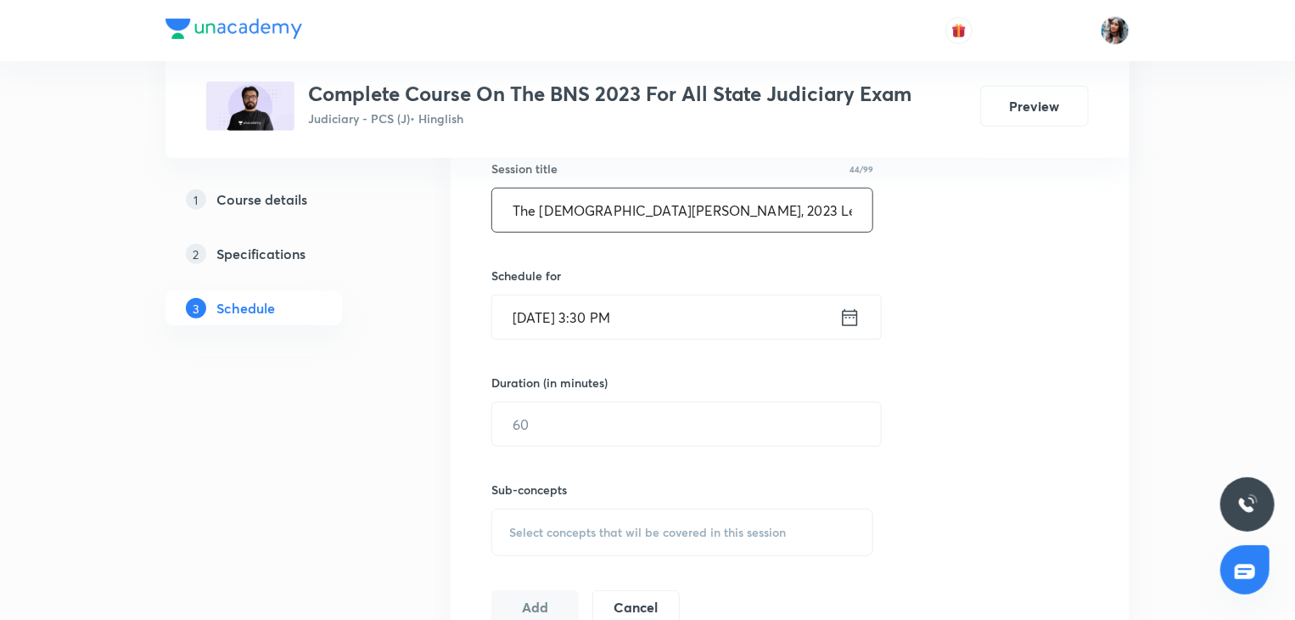
type input "The Bharatiya Nyaya Sanhita, 2023 Lecture 23"
click at [671, 321] on input "[DATE] 3:30 PM" at bounding box center [665, 316] width 347 height 43
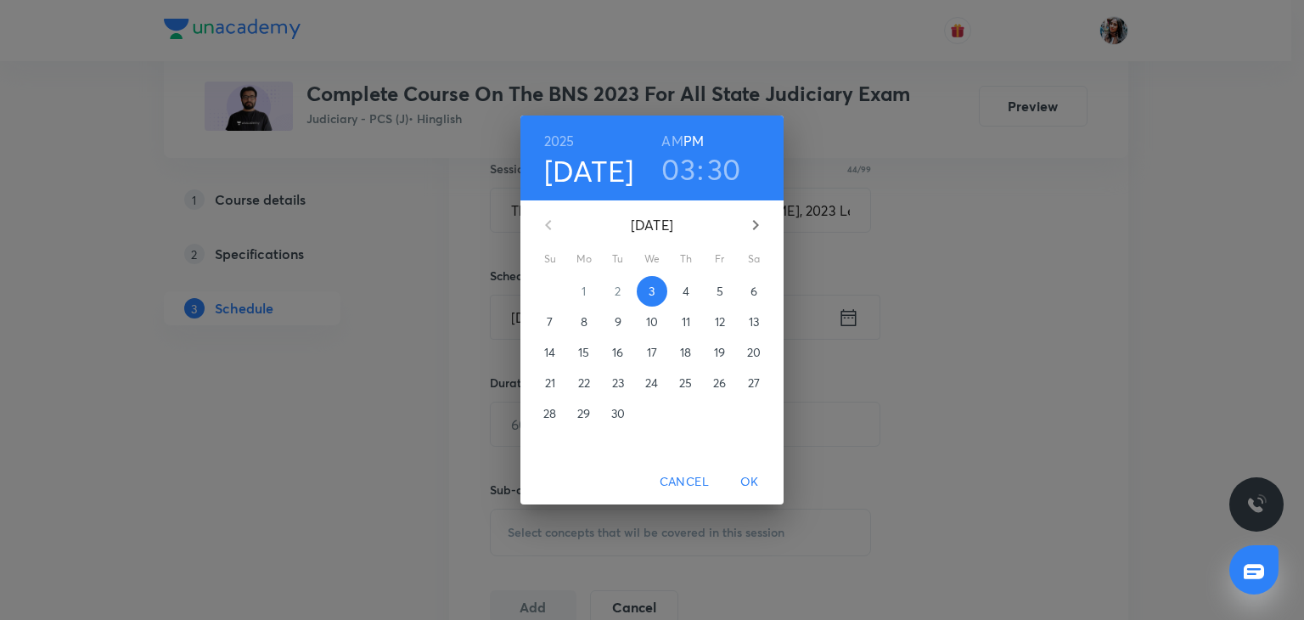
click at [754, 286] on p "6" at bounding box center [753, 291] width 7 height 17
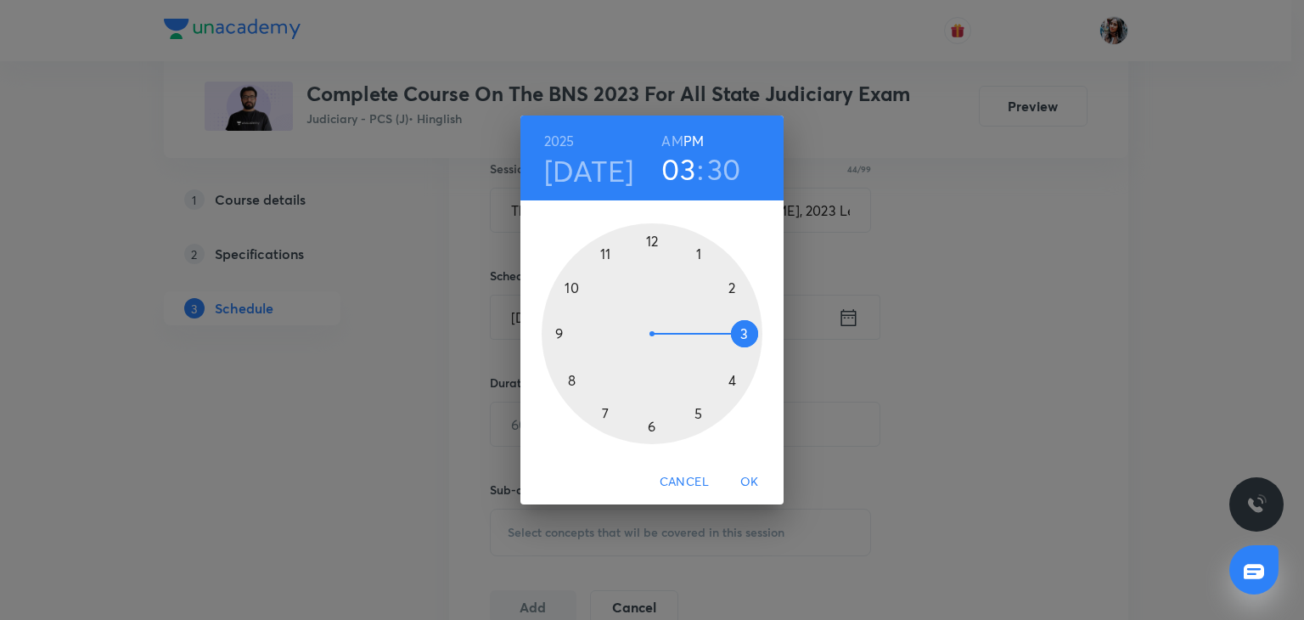
click at [715, 170] on h3 "30" at bounding box center [724, 169] width 34 height 36
click at [654, 238] on div at bounding box center [652, 333] width 221 height 221
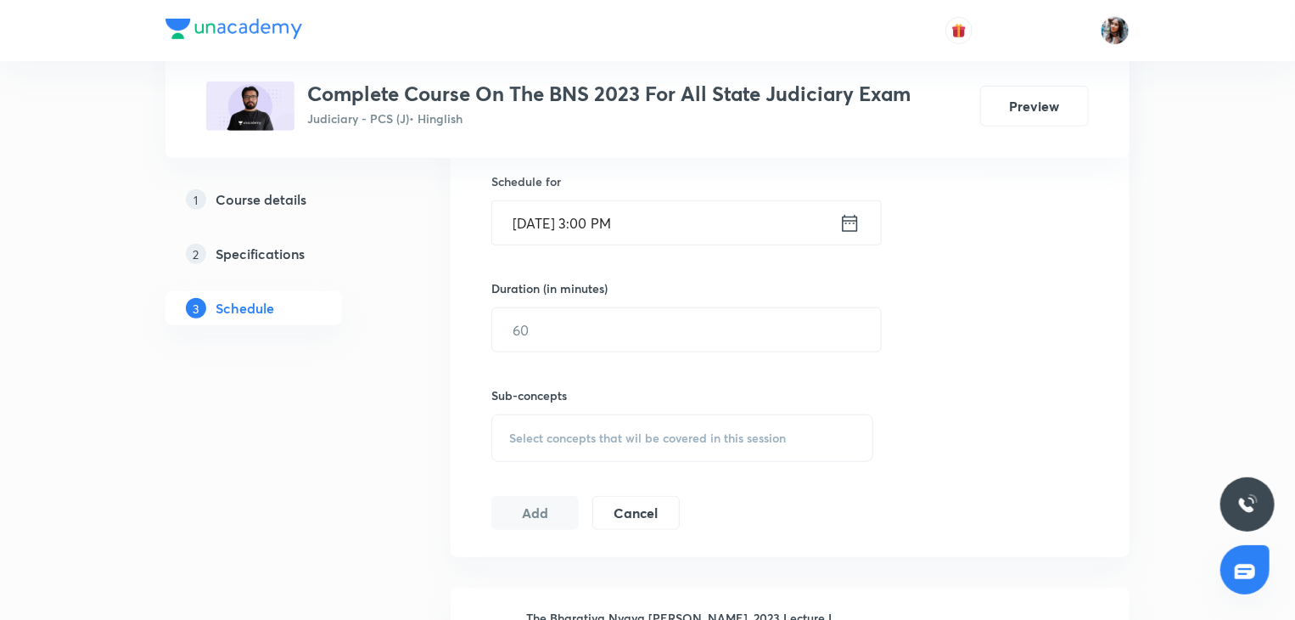
scroll to position [553, 0]
click at [648, 328] on input "text" at bounding box center [686, 328] width 389 height 43
type input "90"
click at [615, 420] on div "Select concepts that wil be covered in this session" at bounding box center [682, 437] width 382 height 48
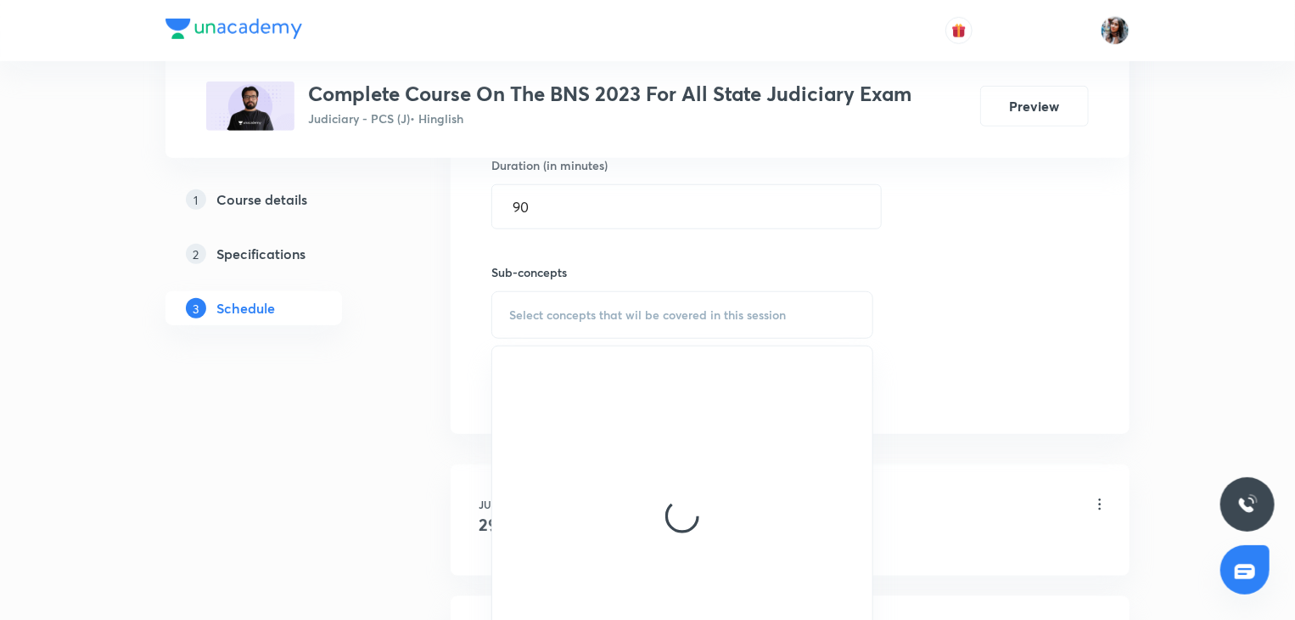
scroll to position [676, 0]
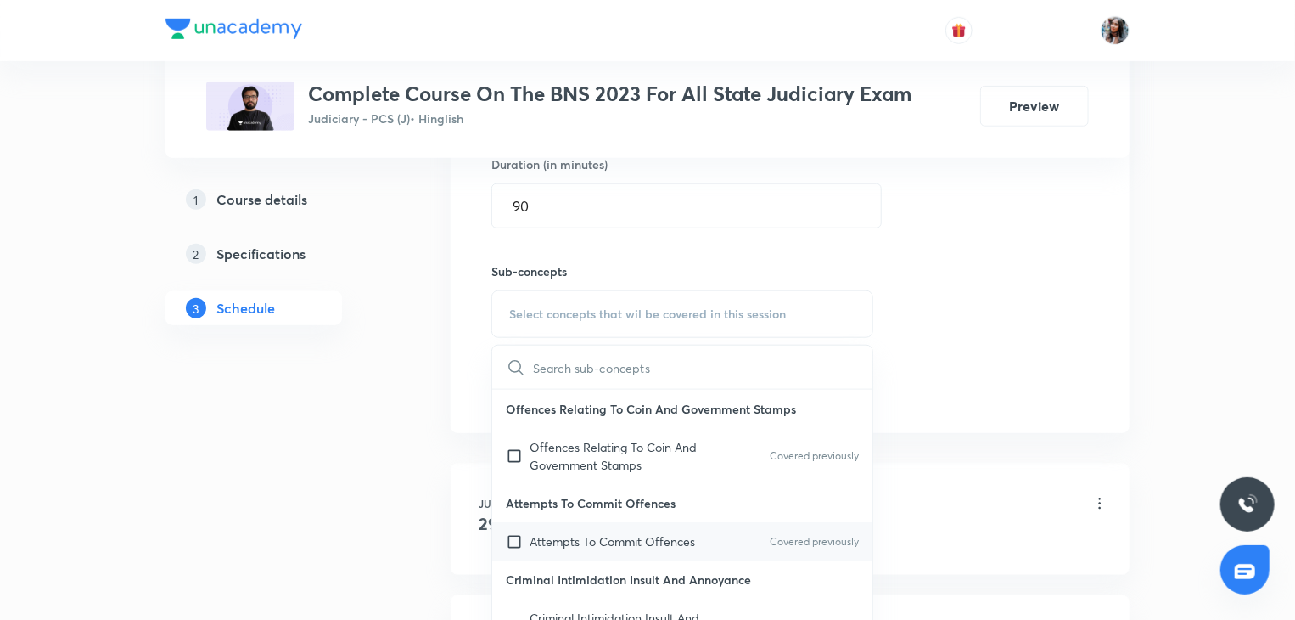
click at [555, 543] on p "Attempts To Commit Offences" at bounding box center [613, 541] width 166 height 18
checkbox input "true"
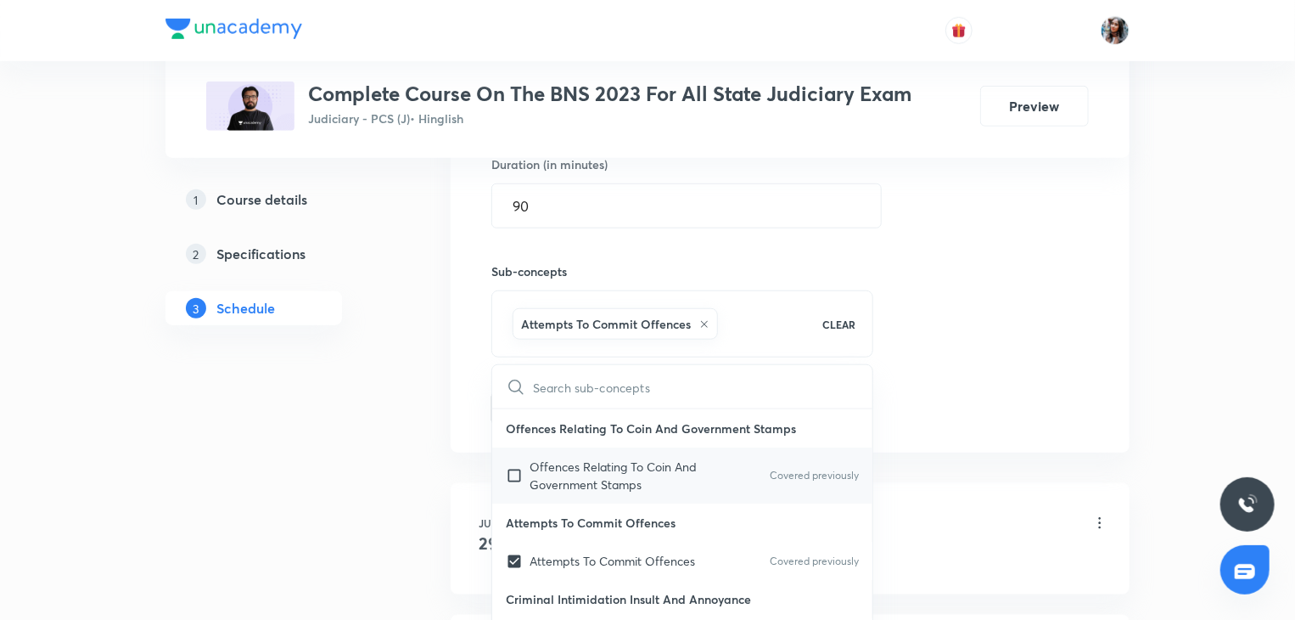
click at [555, 476] on p "Offences Relating To Coin And Government Stamps" at bounding box center [615, 475] width 171 height 36
checkbox input "true"
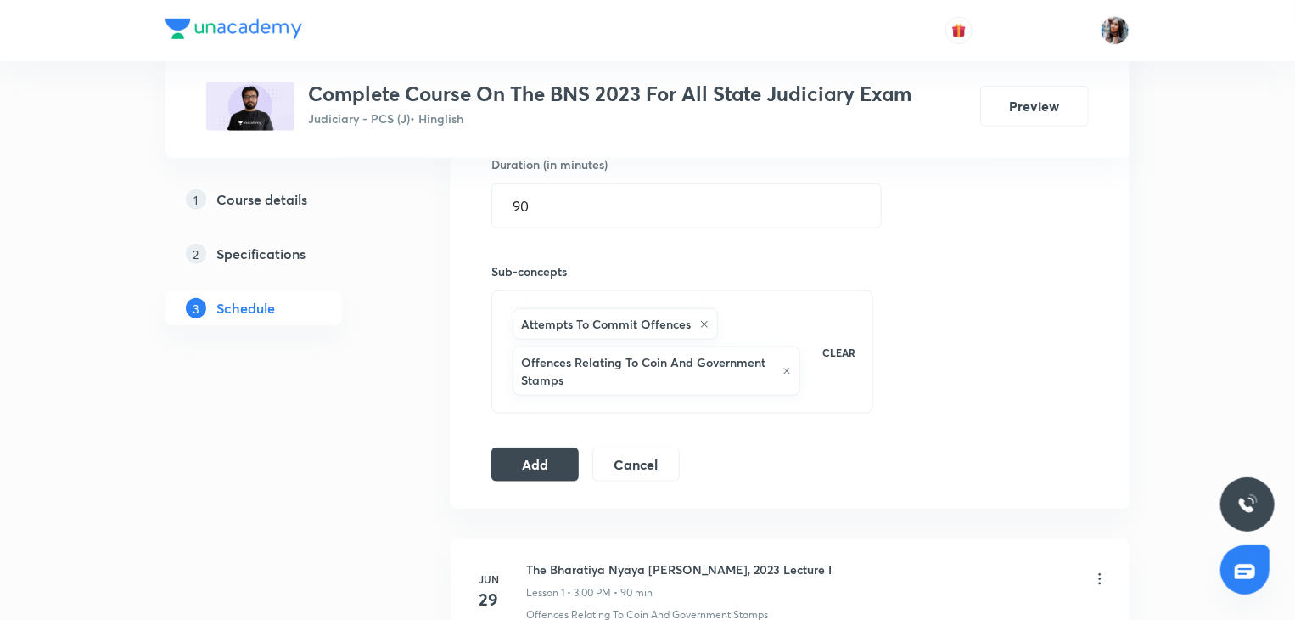
click at [531, 442] on div "Session 28 Live class Quiz Recorded classes Session title 44/99 The Bharatiya N…" at bounding box center [790, 154] width 598 height 654
click at [532, 467] on button "Add" at bounding box center [534, 463] width 87 height 34
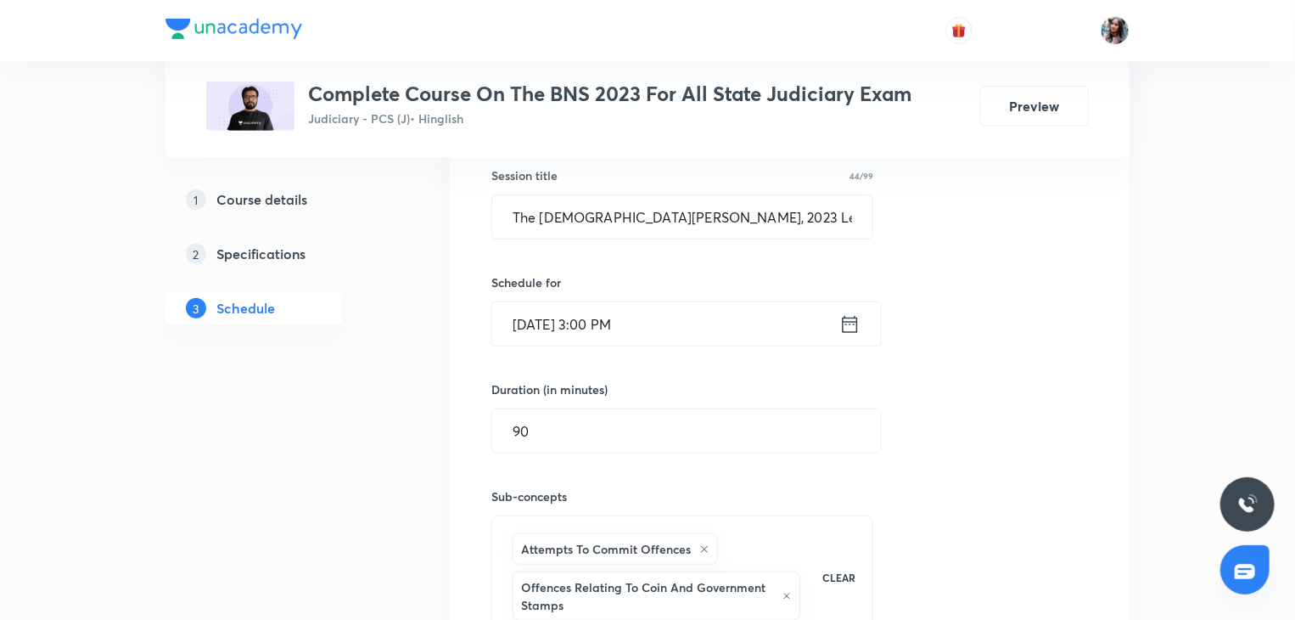
scroll to position [424, 0]
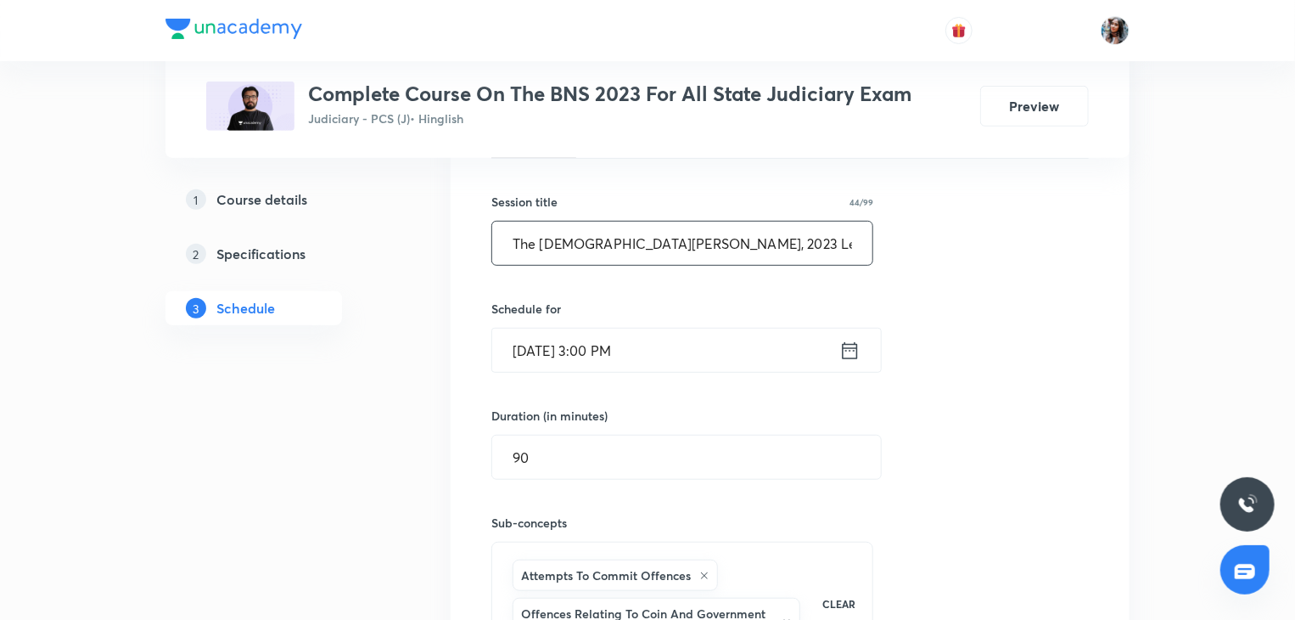
click at [831, 238] on input "The Bharatiya Nyaya Sanhita, 2023 Lecture 23" at bounding box center [682, 243] width 380 height 43
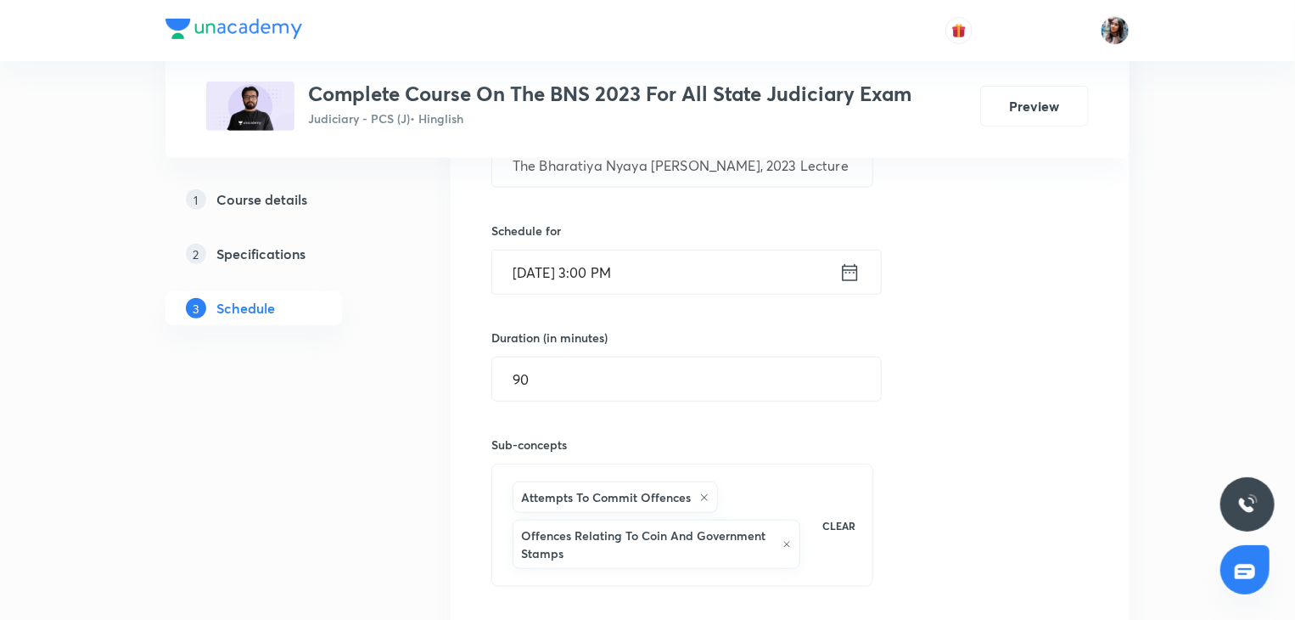
click at [790, 266] on input "Sep 6, 2025, 3:00 PM" at bounding box center [665, 271] width 347 height 43
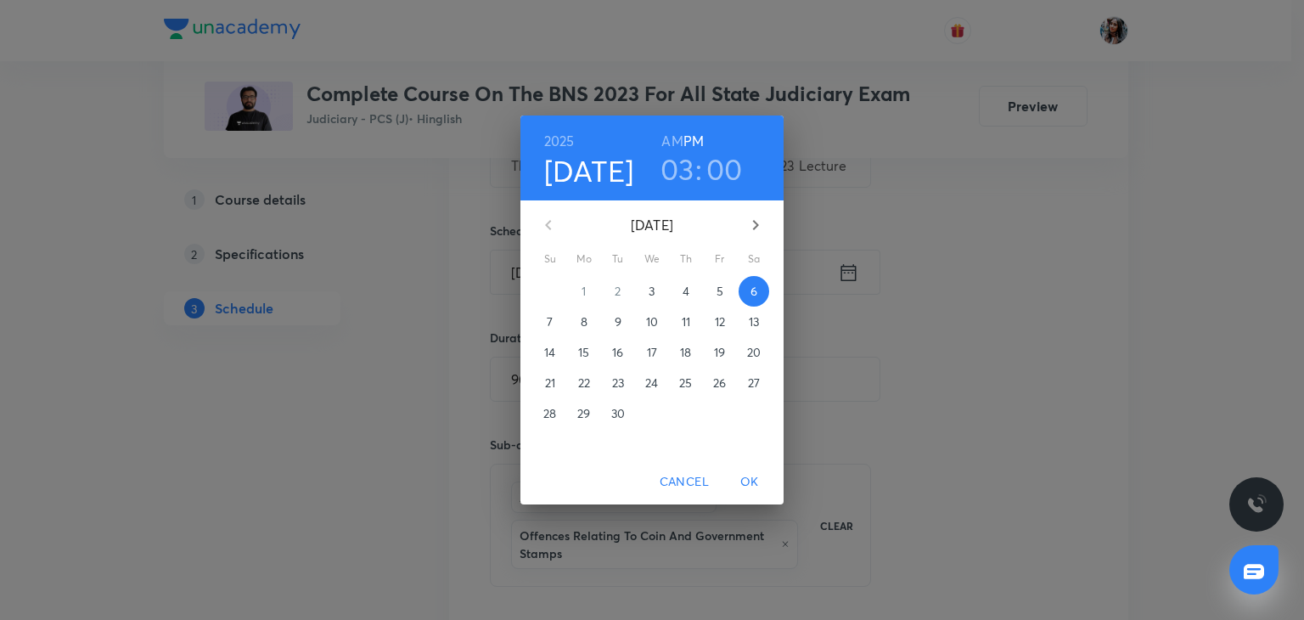
click at [553, 313] on p "7" at bounding box center [550, 321] width 6 height 17
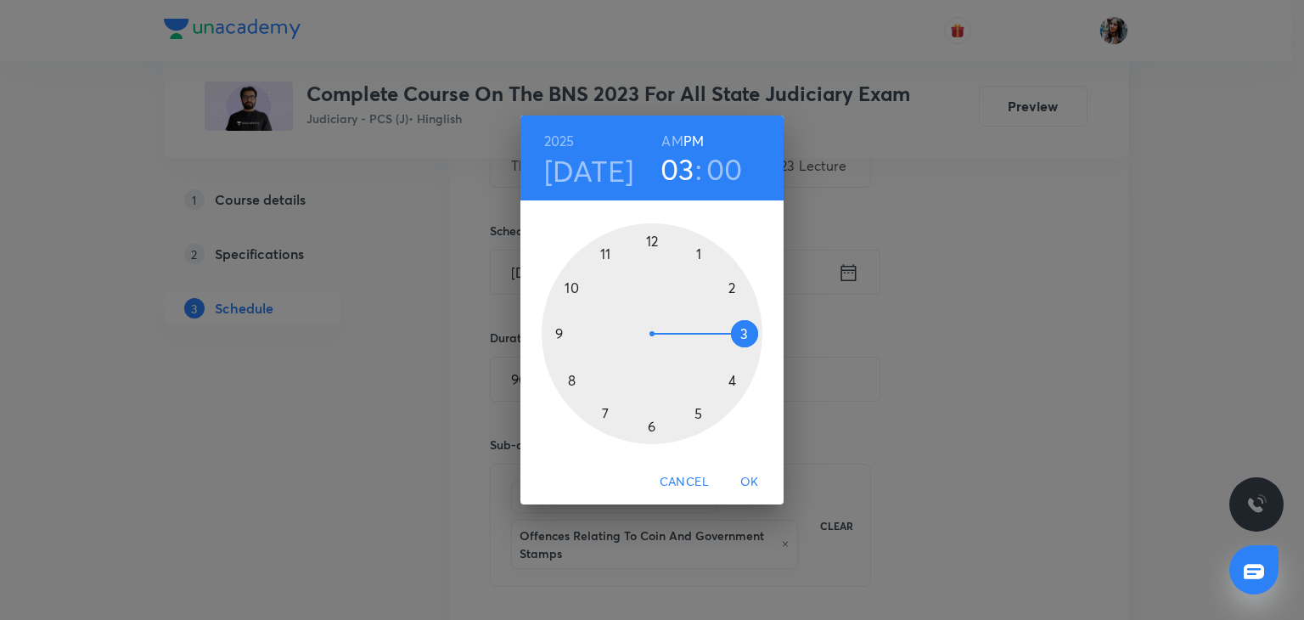
click at [747, 472] on span "OK" at bounding box center [749, 481] width 41 height 21
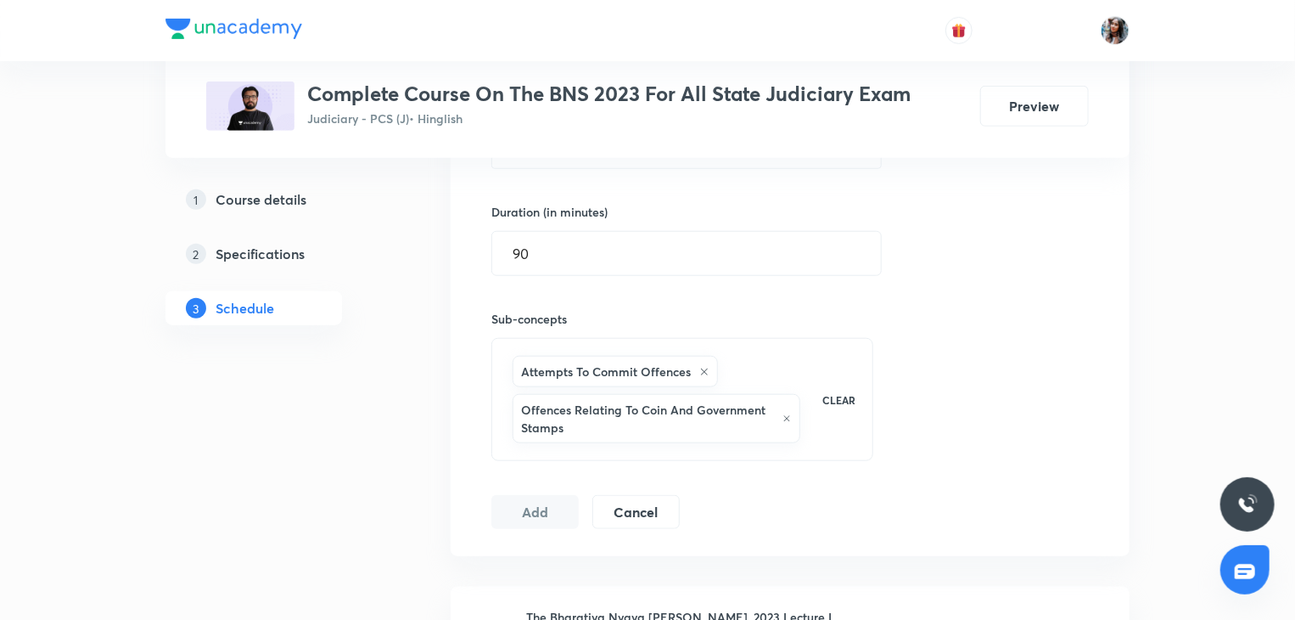
scroll to position [628, 0]
click at [540, 508] on button "Add" at bounding box center [534, 510] width 87 height 34
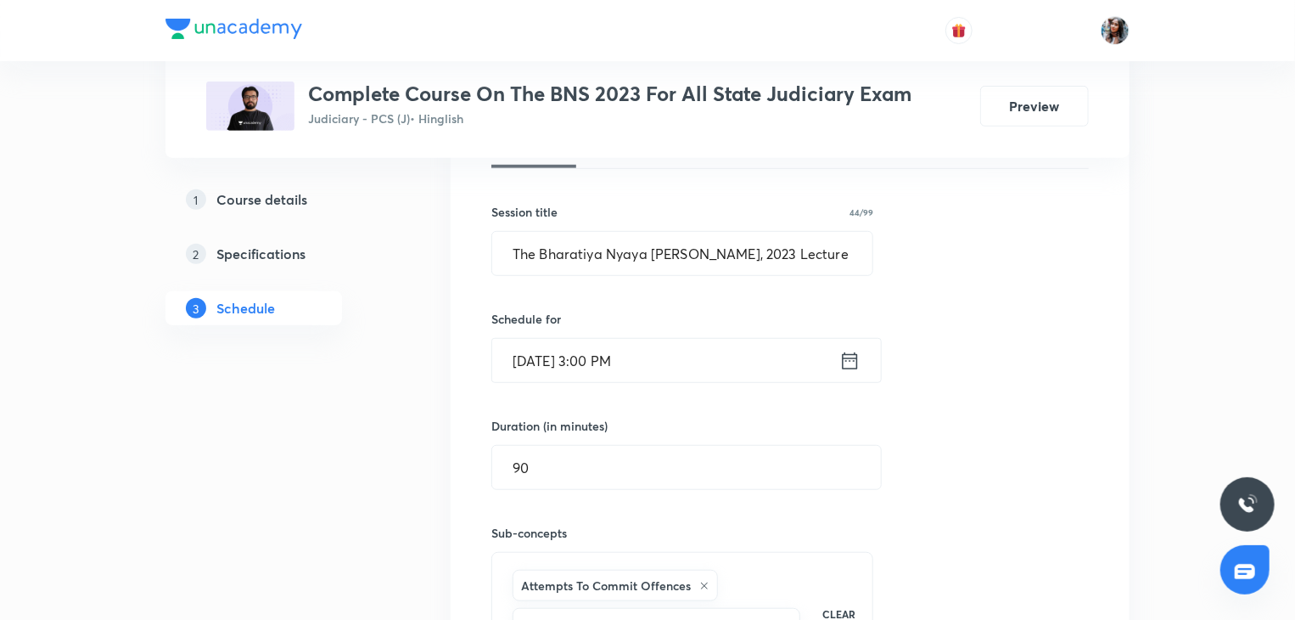
scroll to position [346, 0]
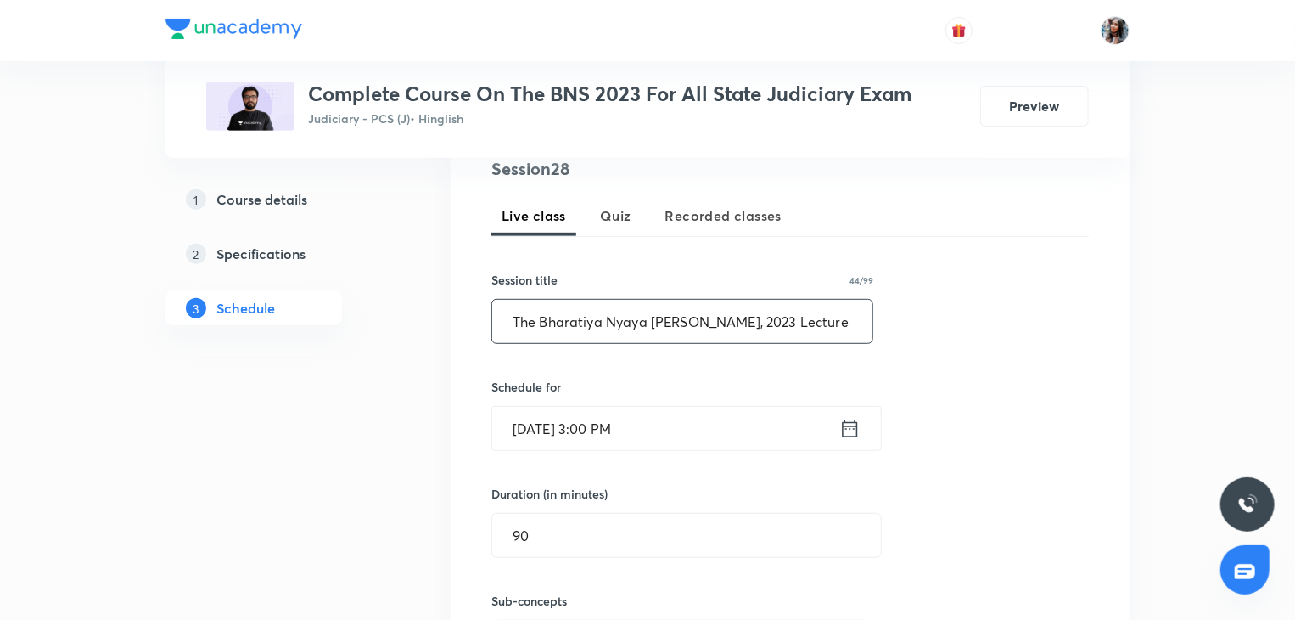
click at [813, 323] on input "The Bharatiya Nyaya [PERSON_NAME], 2023 Lecture 24" at bounding box center [682, 321] width 380 height 43
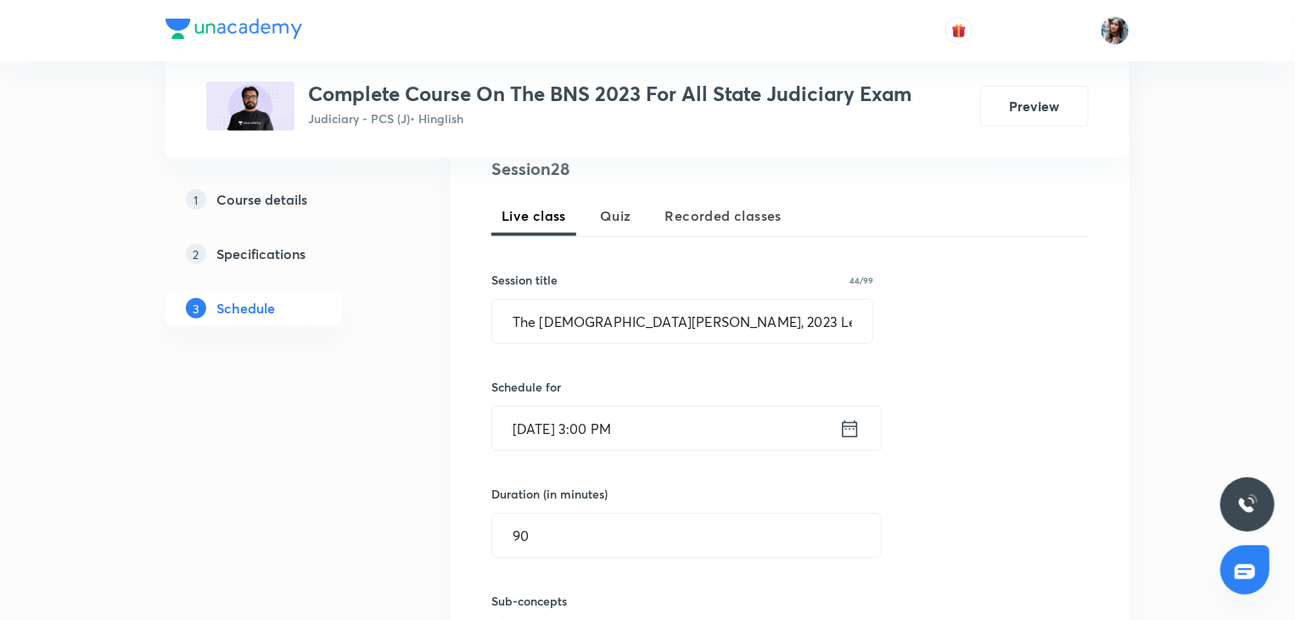
click at [712, 428] on input "Sep 7, 2025, 3:00 PM" at bounding box center [665, 428] width 347 height 43
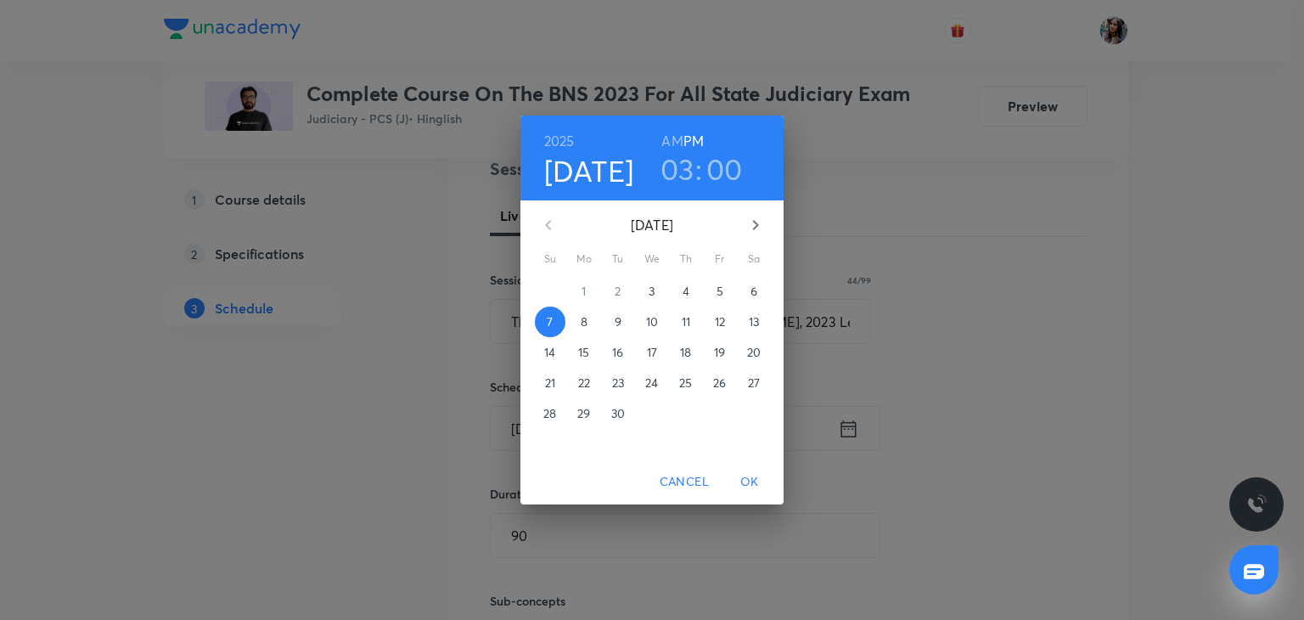
click at [592, 319] on span "8" at bounding box center [584, 321] width 31 height 17
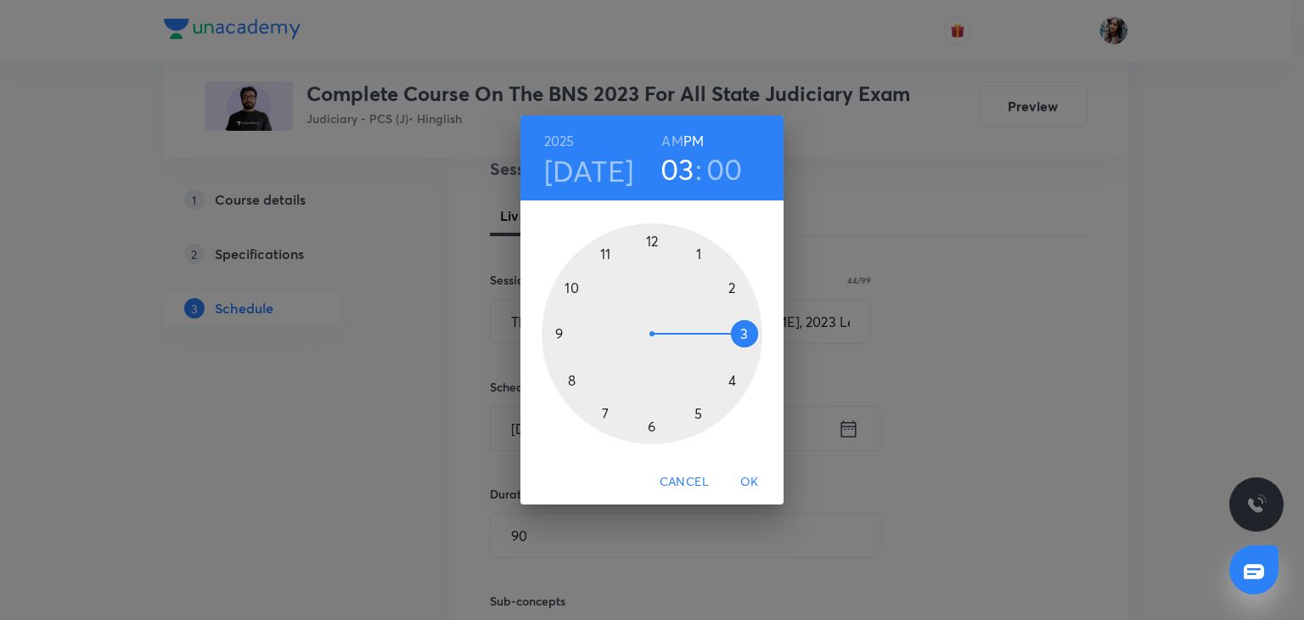
click at [752, 471] on span "OK" at bounding box center [749, 481] width 41 height 21
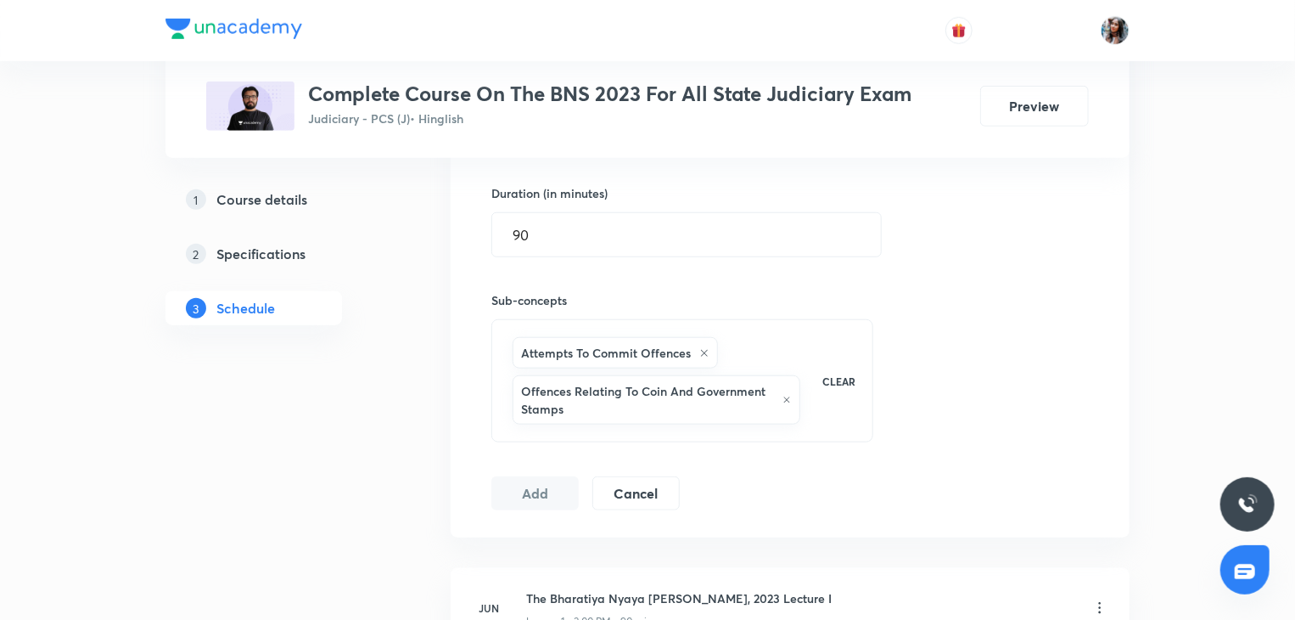
scroll to position [651, 0]
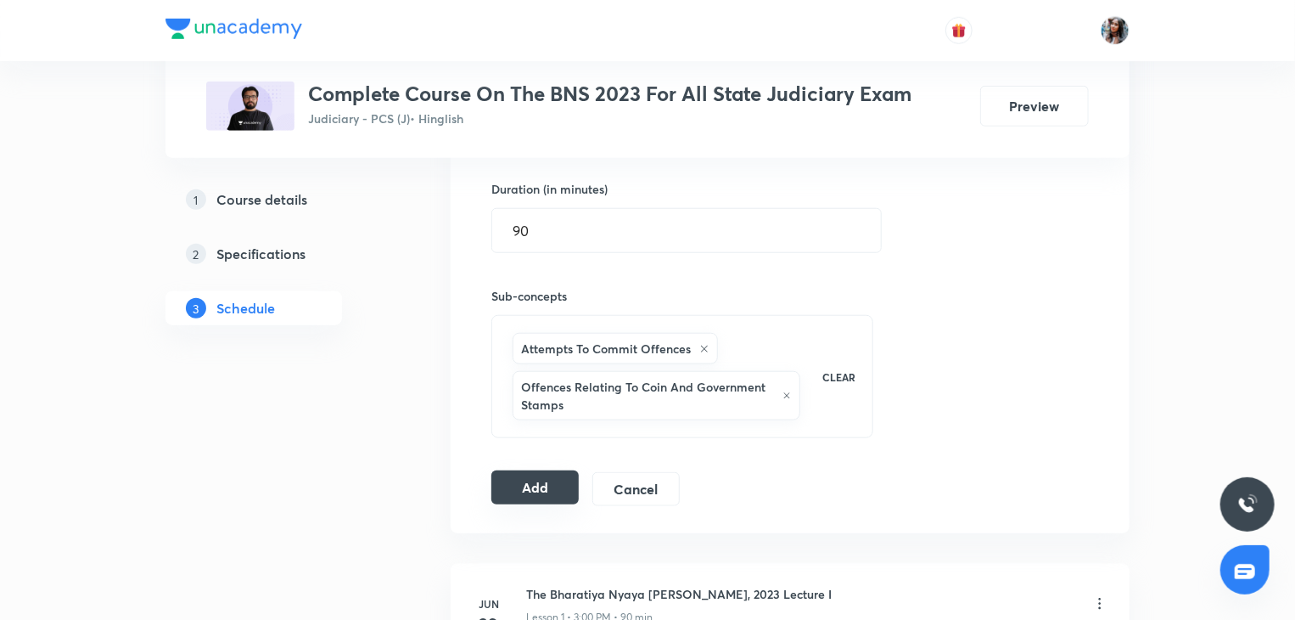
click at [550, 485] on button "Add" at bounding box center [534, 487] width 87 height 34
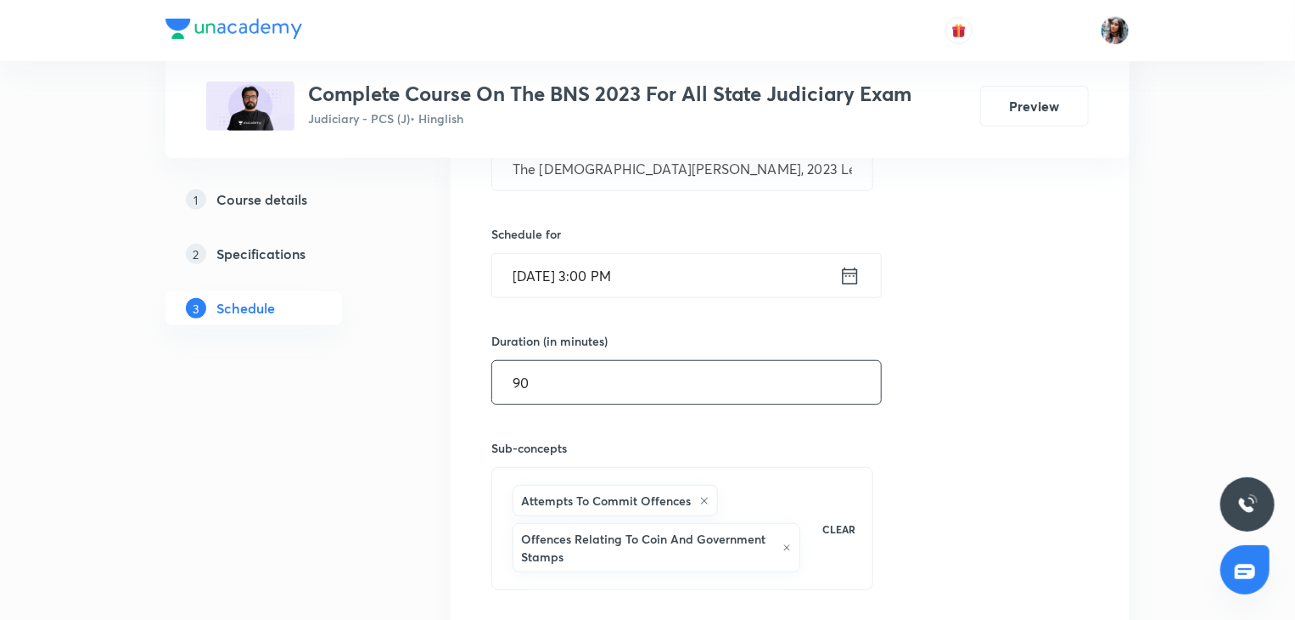
scroll to position [393, 0]
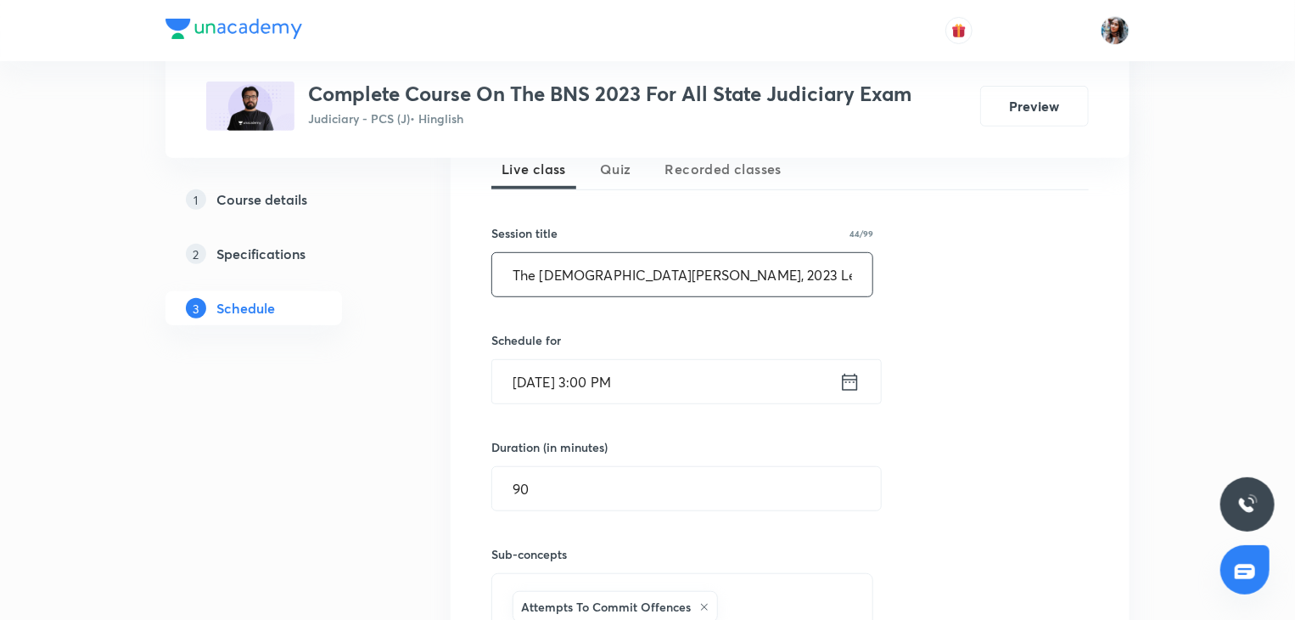
click at [833, 268] on input "The Bharatiya Nyaya Sanhita, 2023 Lecture 25" at bounding box center [682, 274] width 380 height 43
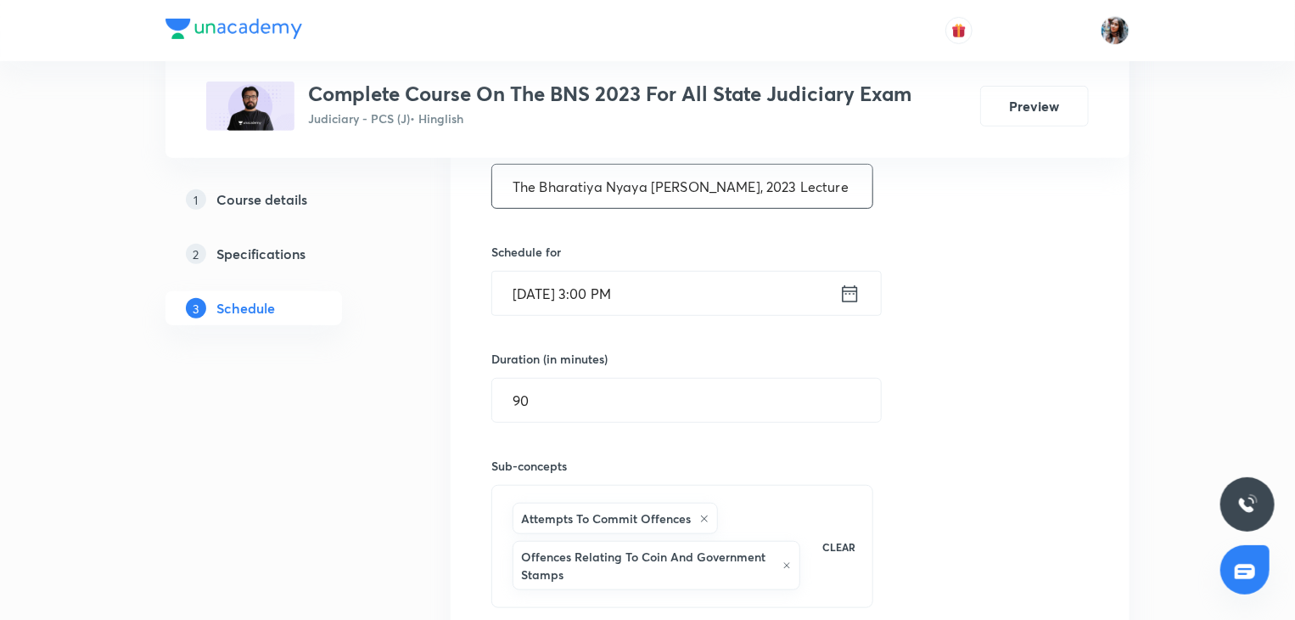
scroll to position [491, 0]
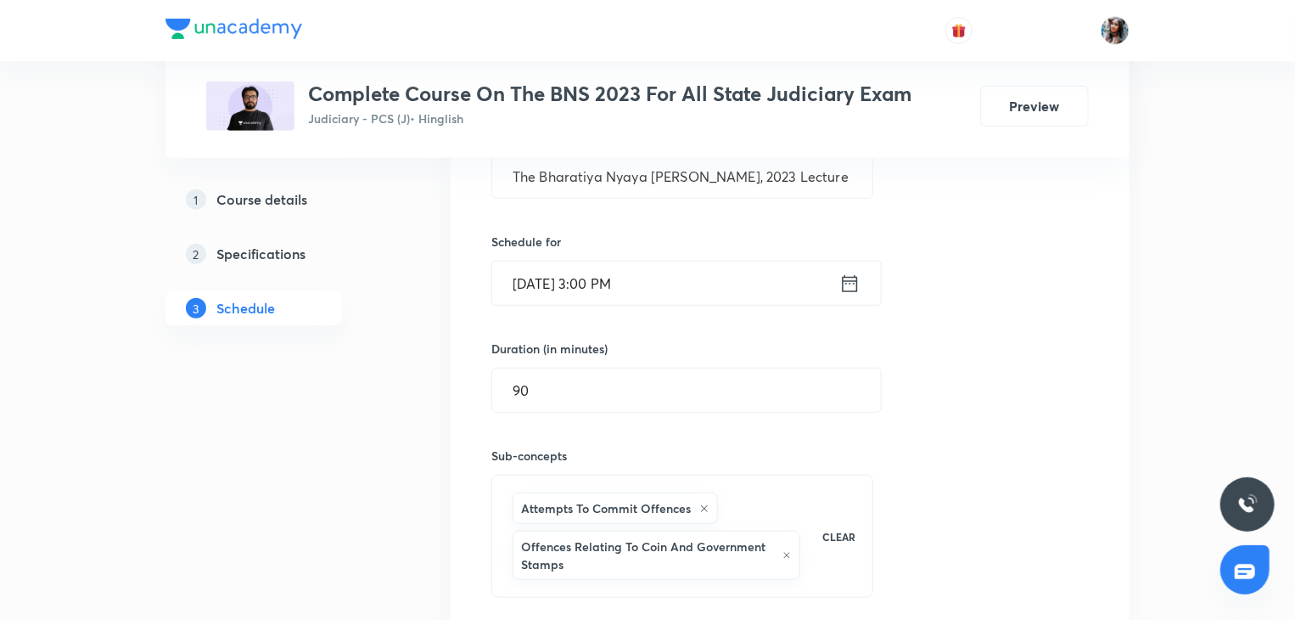
click at [784, 286] on input "Sep 8, 2025, 3:00 PM" at bounding box center [665, 282] width 347 height 43
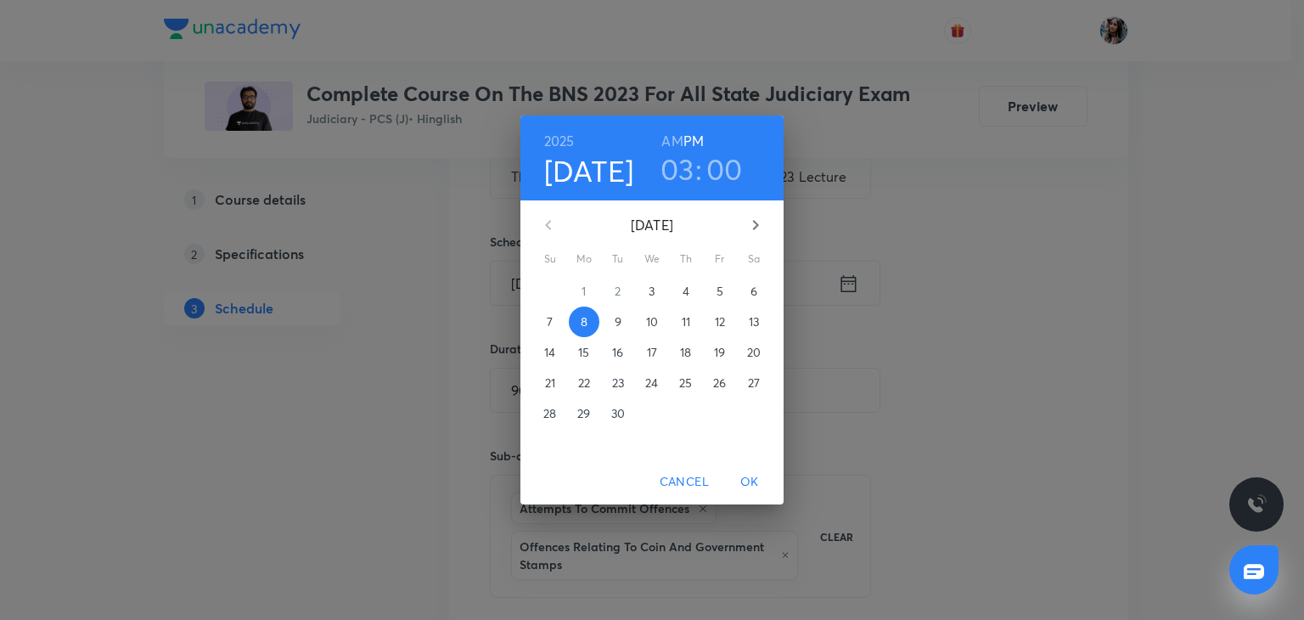
click at [623, 317] on span "9" at bounding box center [618, 321] width 31 height 17
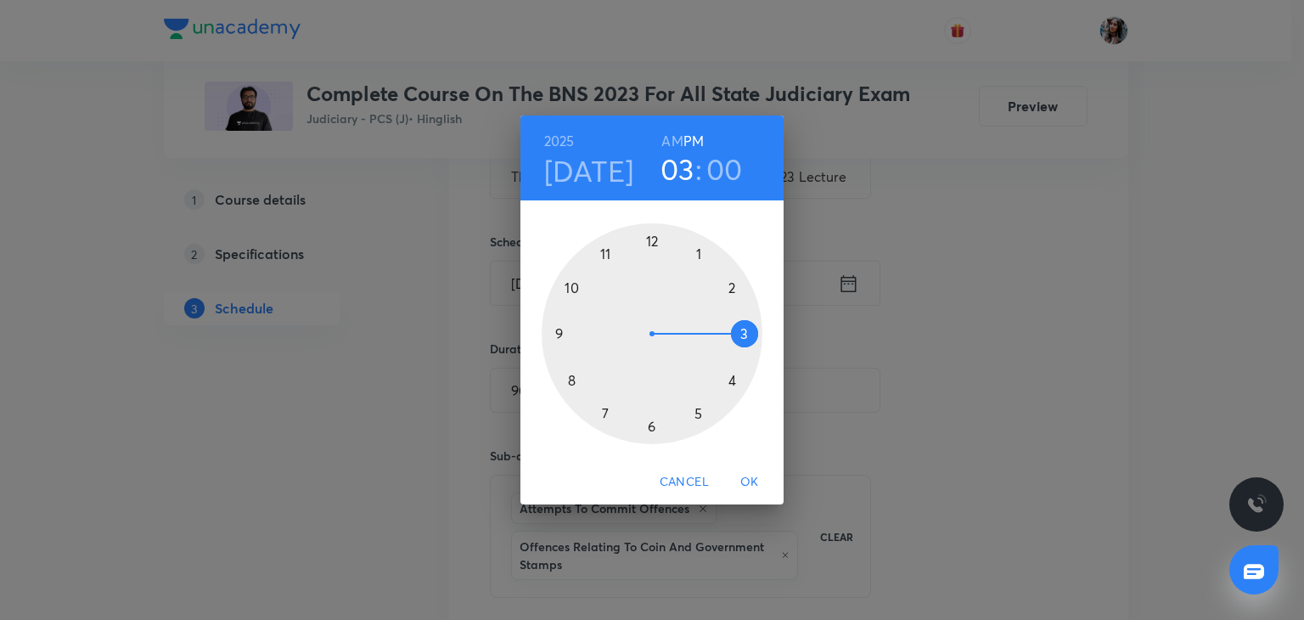
click at [752, 471] on span "OK" at bounding box center [749, 481] width 41 height 21
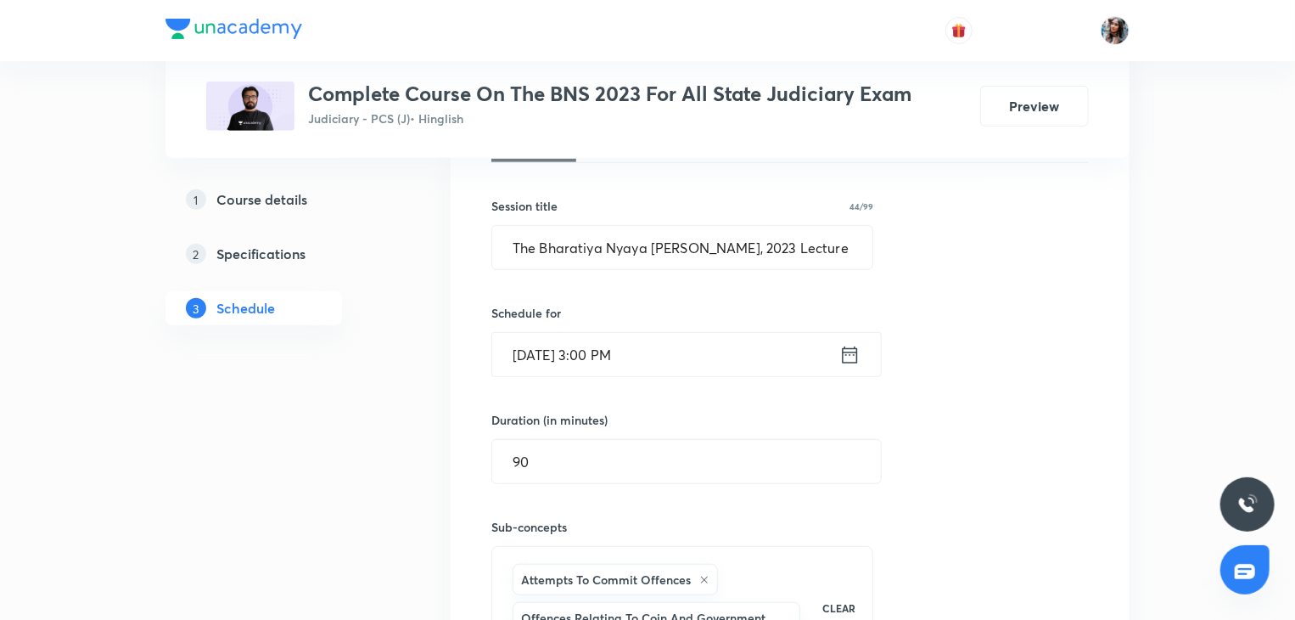
scroll to position [417, 0]
click at [686, 351] on input "Sep 9, 2025, 3:00 PM" at bounding box center [665, 357] width 347 height 43
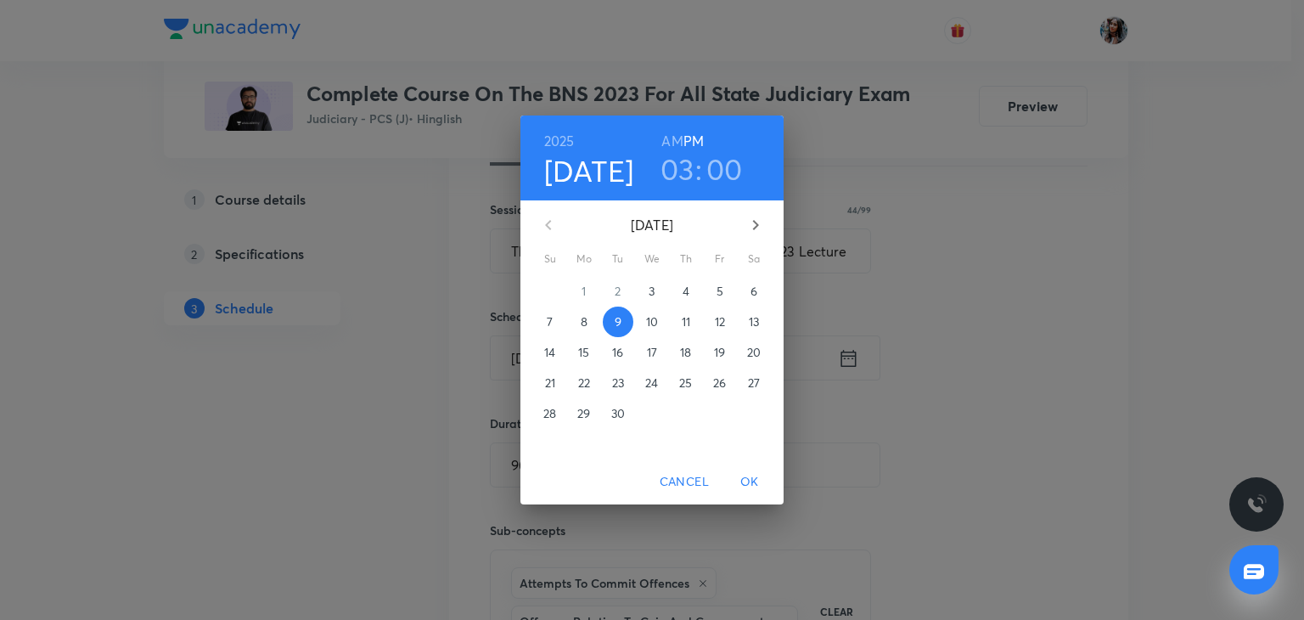
click at [764, 314] on span "13" at bounding box center [753, 321] width 31 height 17
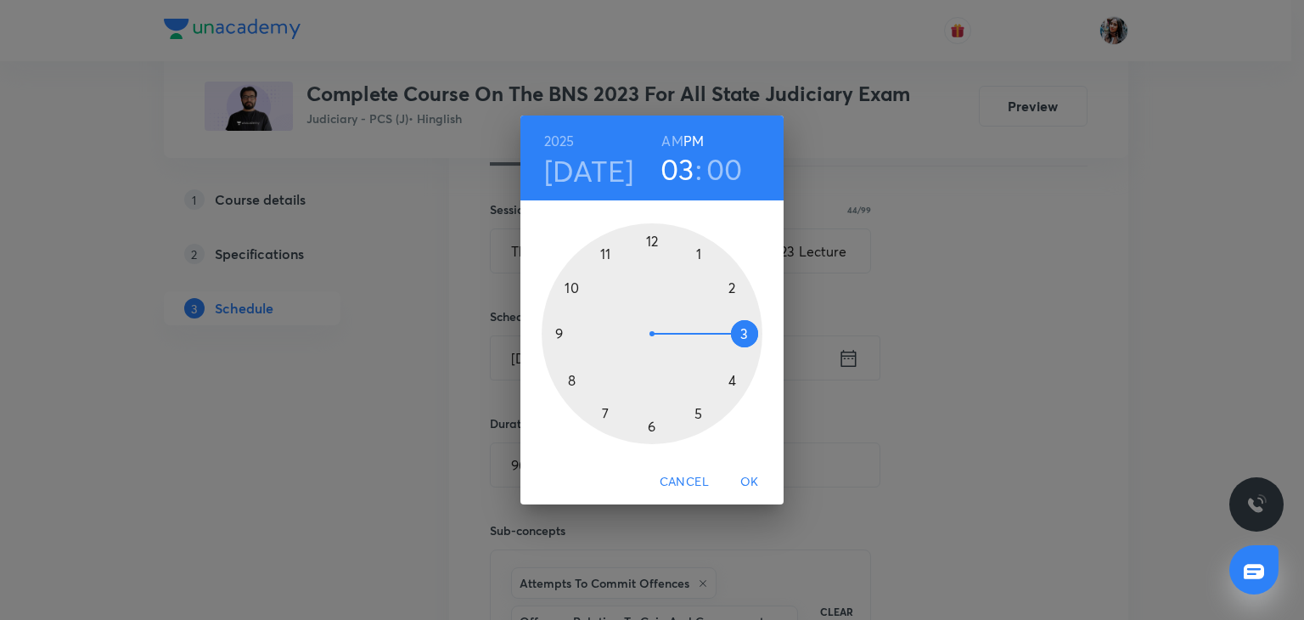
click at [752, 480] on span "OK" at bounding box center [749, 481] width 41 height 21
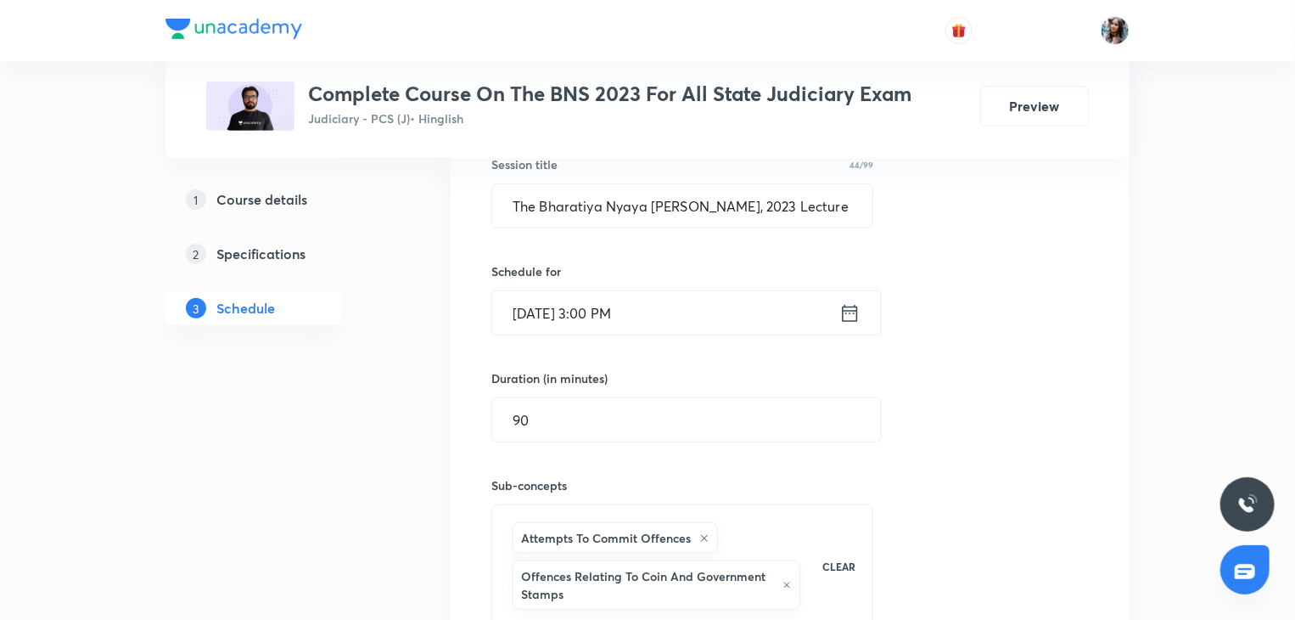
scroll to position [462, 0]
click at [833, 195] on input "The Bharatiya Nyaya Sanhita, 2023 Lecture 26" at bounding box center [682, 205] width 380 height 43
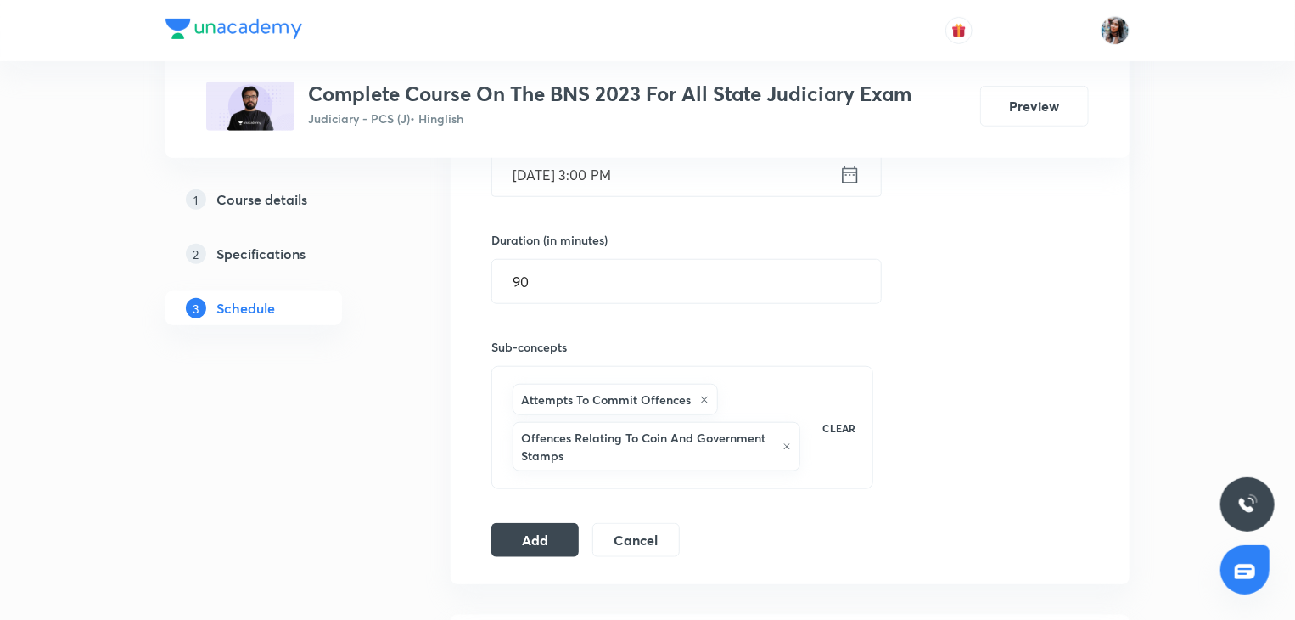
scroll to position [601, 0]
click at [534, 538] on button "Add" at bounding box center [534, 537] width 87 height 34
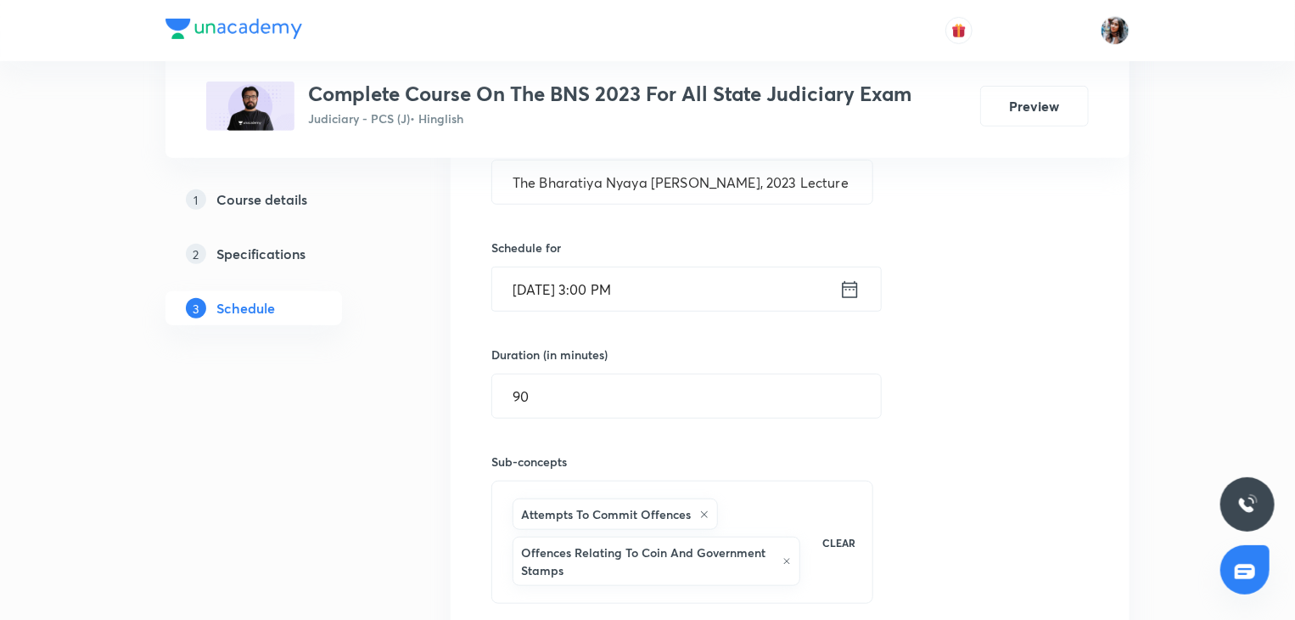
click at [738, 267] on input "Sep 13, 2025, 3:00 PM" at bounding box center [665, 288] width 347 height 43
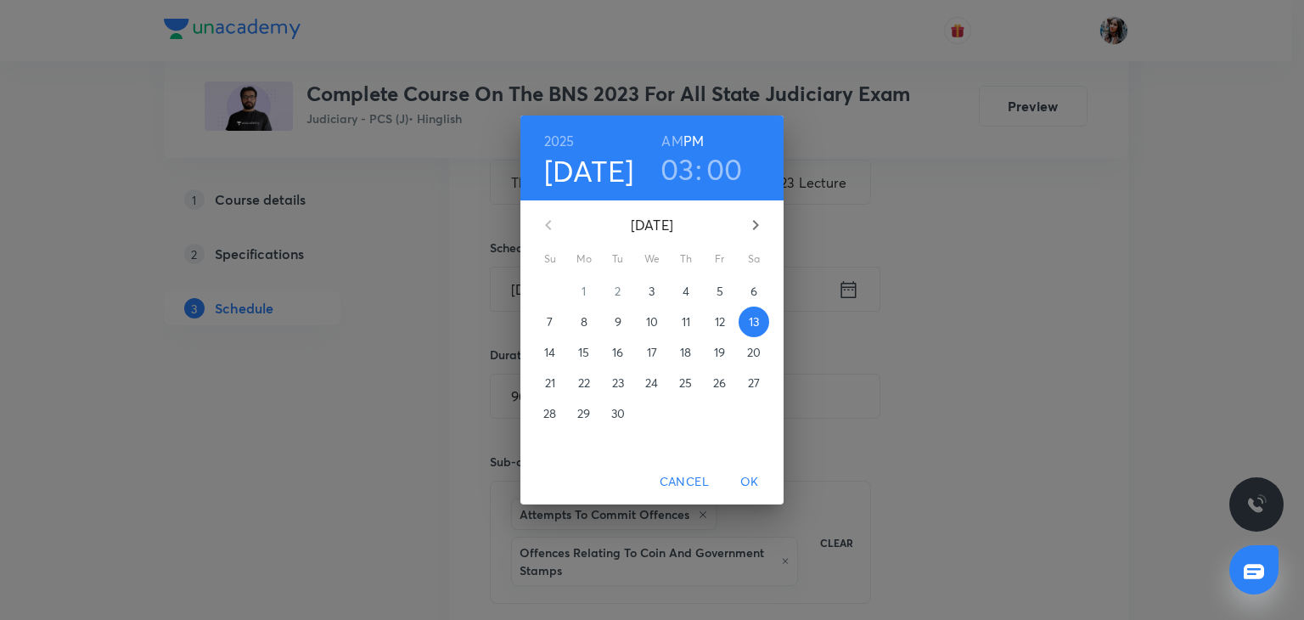
click at [541, 355] on span "14" at bounding box center [550, 352] width 31 height 17
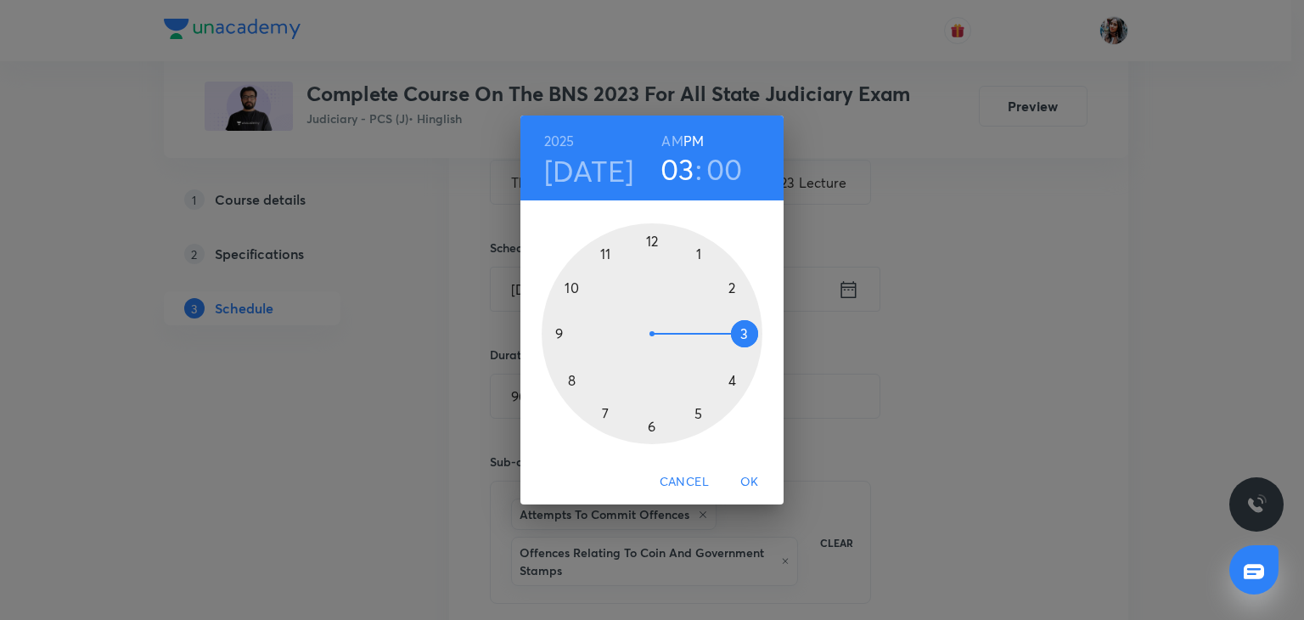
click at [743, 479] on span "OK" at bounding box center [749, 481] width 41 height 21
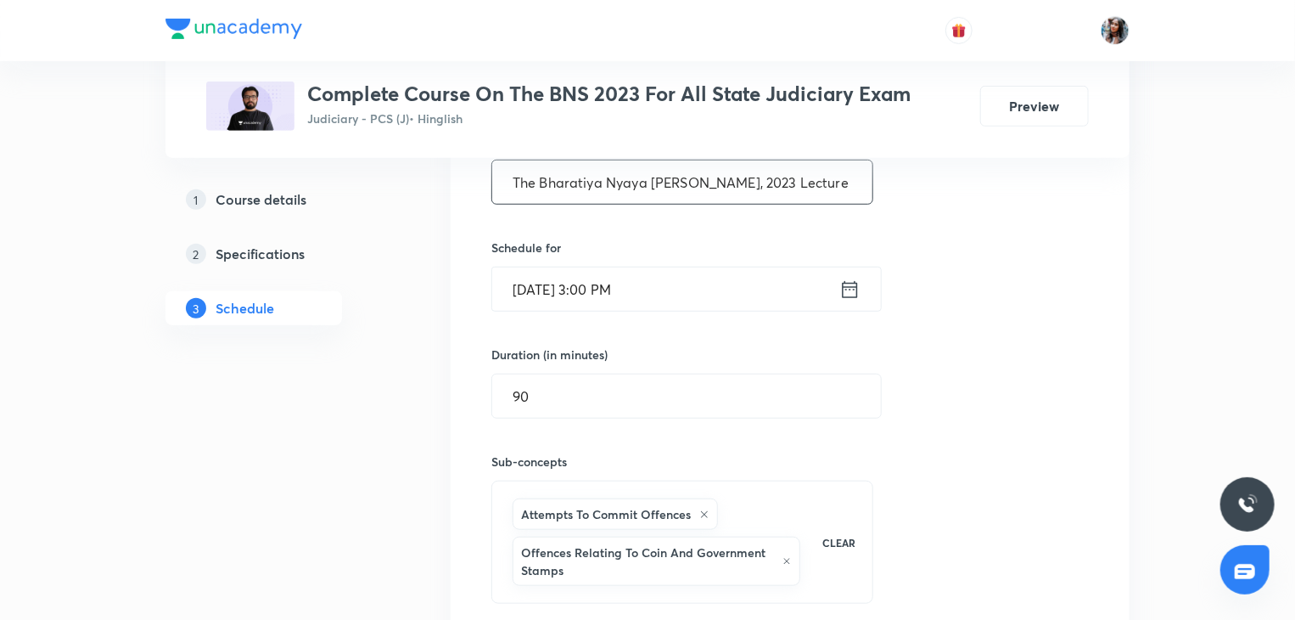
click at [808, 181] on input "The Bharatiya Nyaya Sanhita, 2023 Lecture 27" at bounding box center [682, 181] width 380 height 43
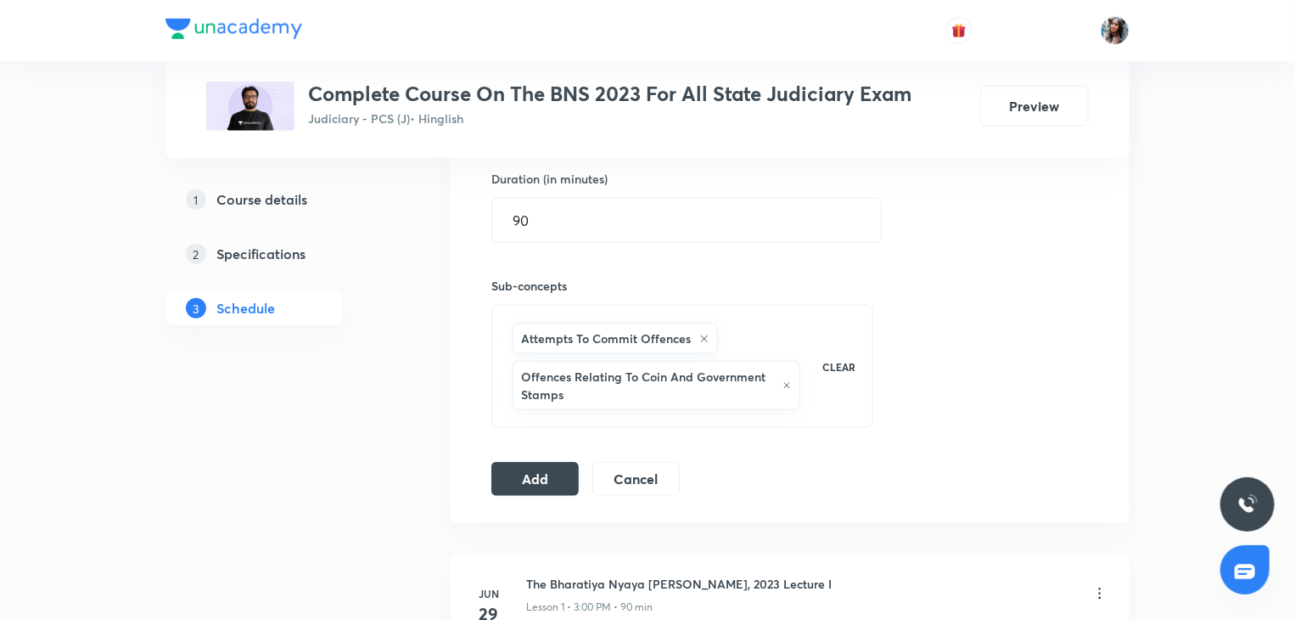
scroll to position [662, 0]
click at [542, 489] on button "Add" at bounding box center [534, 476] width 87 height 34
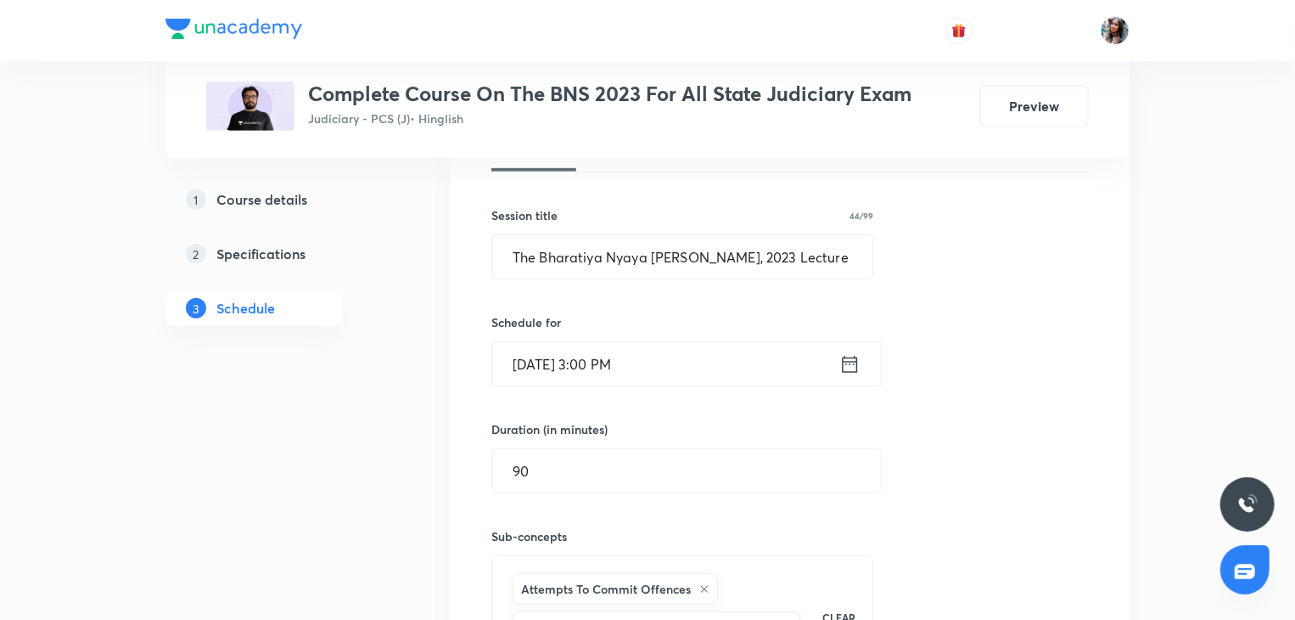
scroll to position [409, 0]
click at [821, 271] on input "The Bharatiya Nyaya Sanhita, 2023 Lecture 28" at bounding box center [682, 258] width 380 height 43
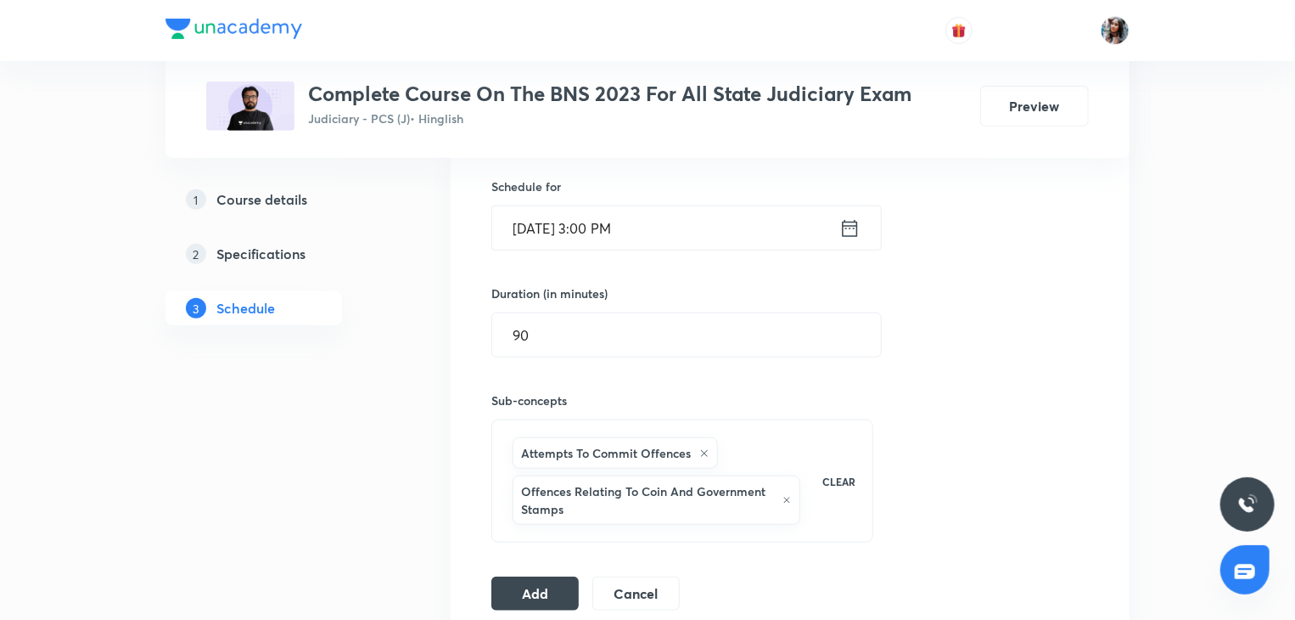
scroll to position [550, 0]
click at [774, 222] on input "Sep 14, 2025, 3:00 PM" at bounding box center [665, 224] width 347 height 43
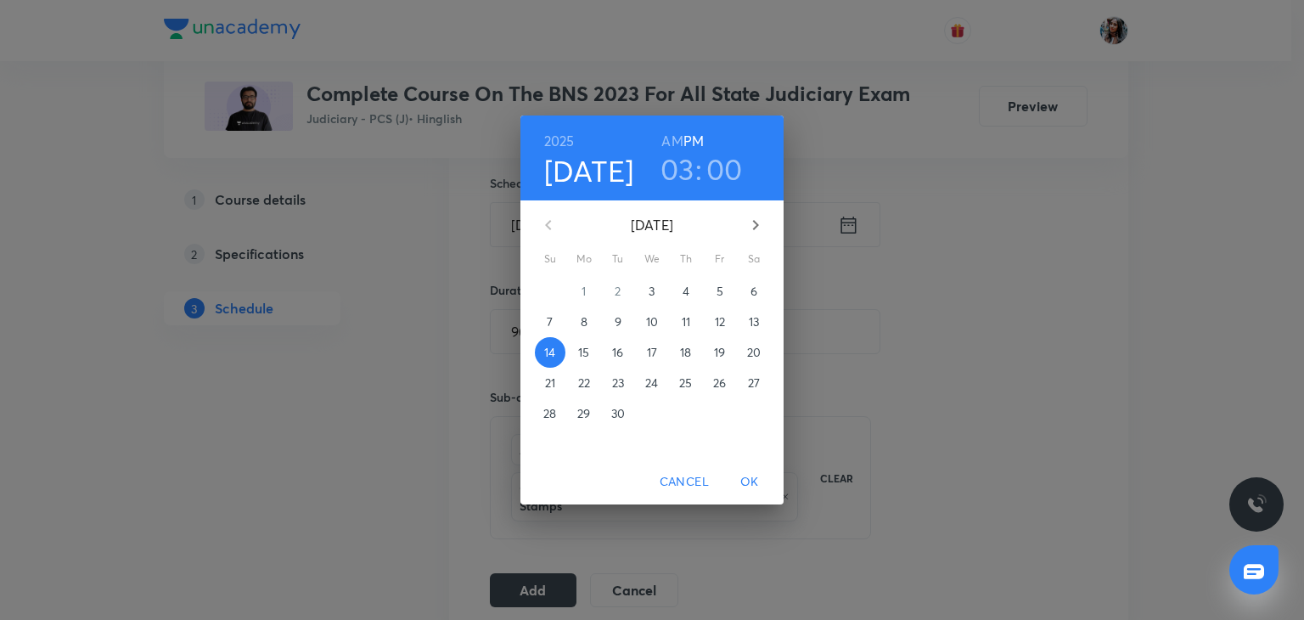
click at [586, 356] on p "15" at bounding box center [583, 352] width 11 height 17
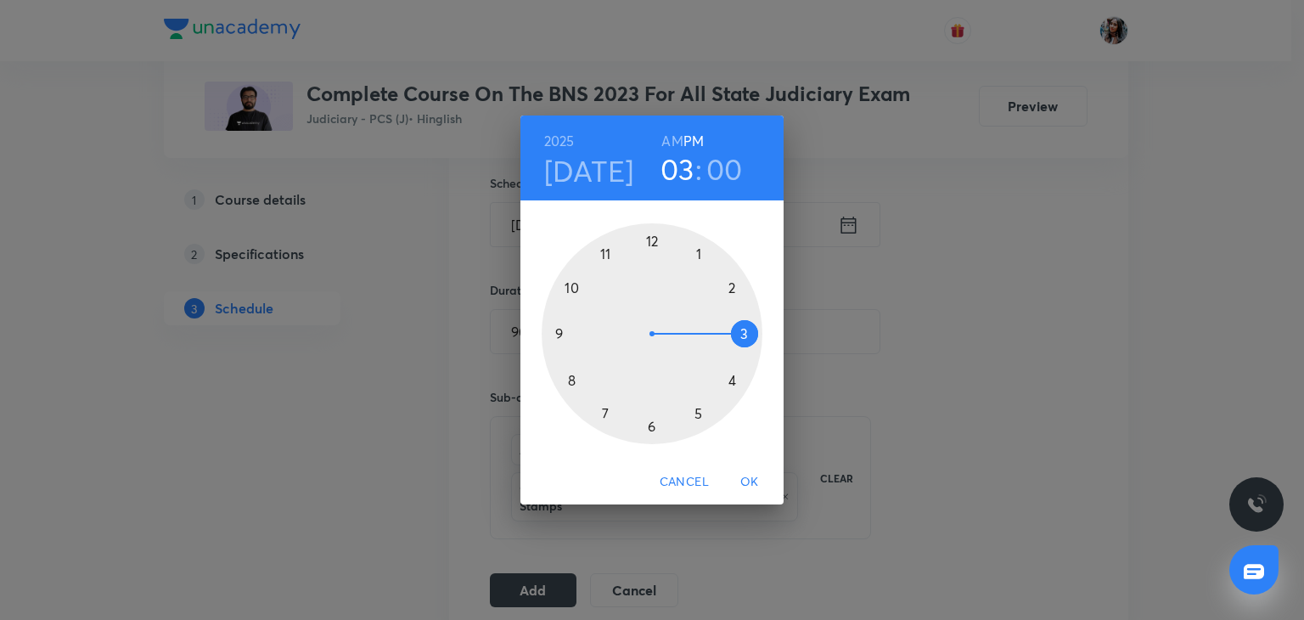
click at [746, 474] on span "OK" at bounding box center [749, 481] width 41 height 21
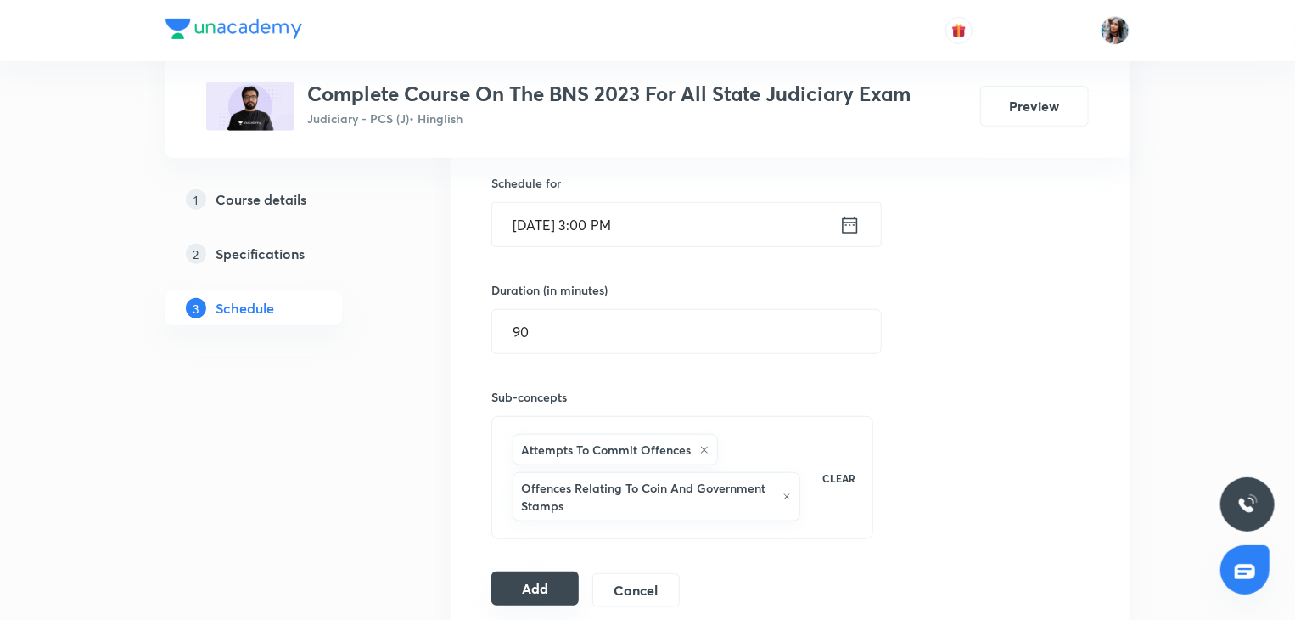
click at [536, 581] on button "Add" at bounding box center [534, 588] width 87 height 34
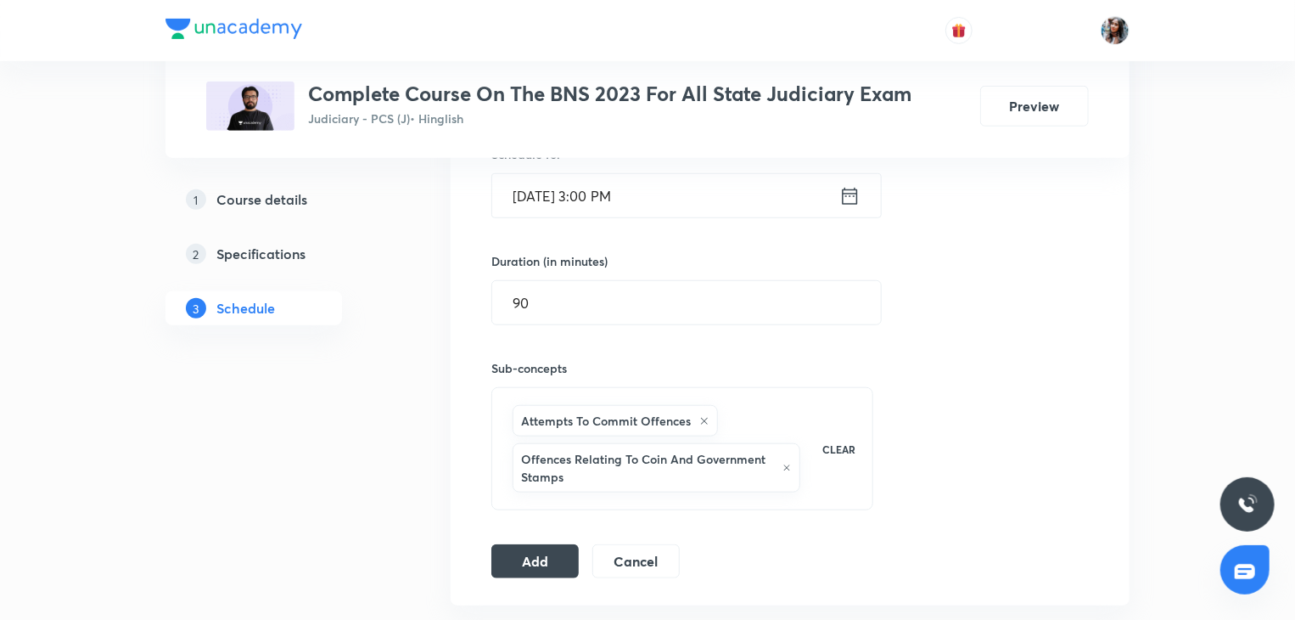
scroll to position [484, 0]
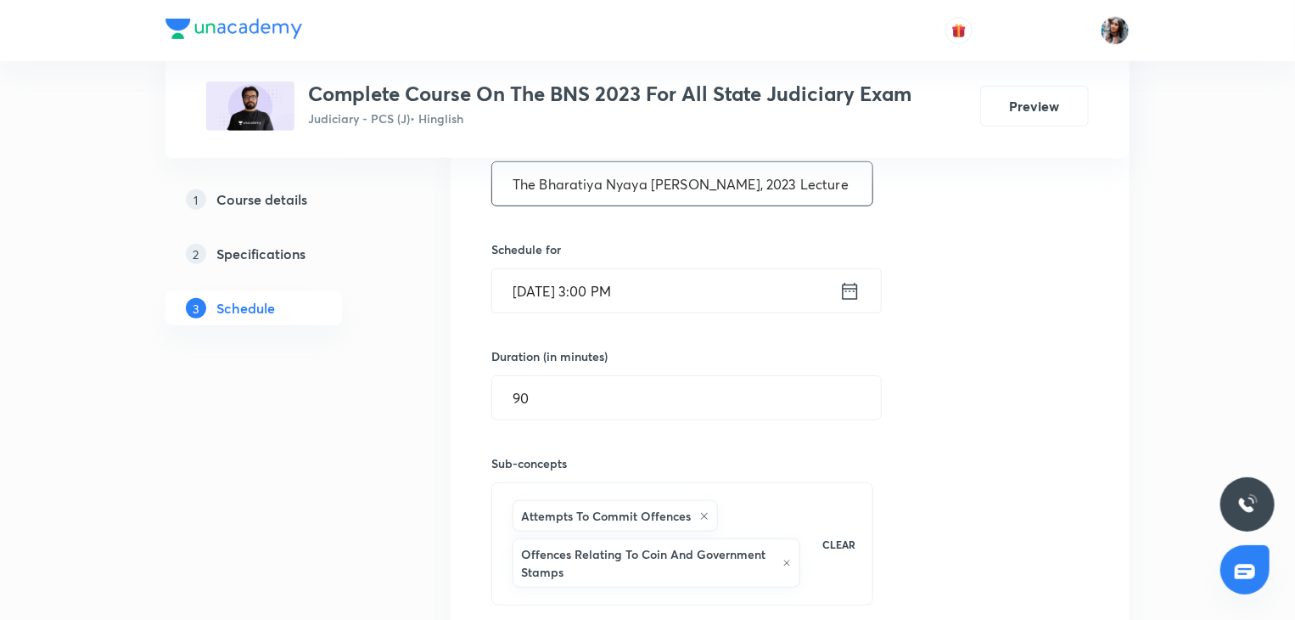
click at [810, 202] on input "The Bharatiya Nyaya Sanhita, 2023 Lecture 29" at bounding box center [682, 183] width 380 height 43
click at [735, 291] on input "Sep 15, 2025, 3:00 PM" at bounding box center [665, 290] width 347 height 43
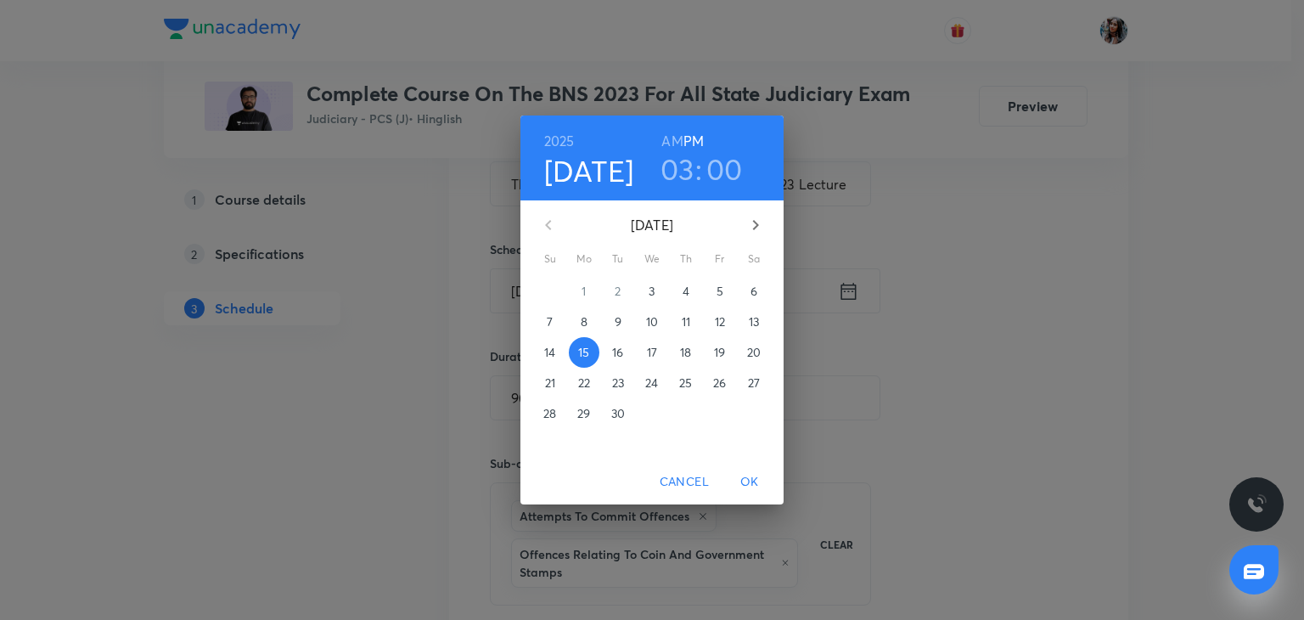
click at [620, 351] on p "16" at bounding box center [617, 352] width 11 height 17
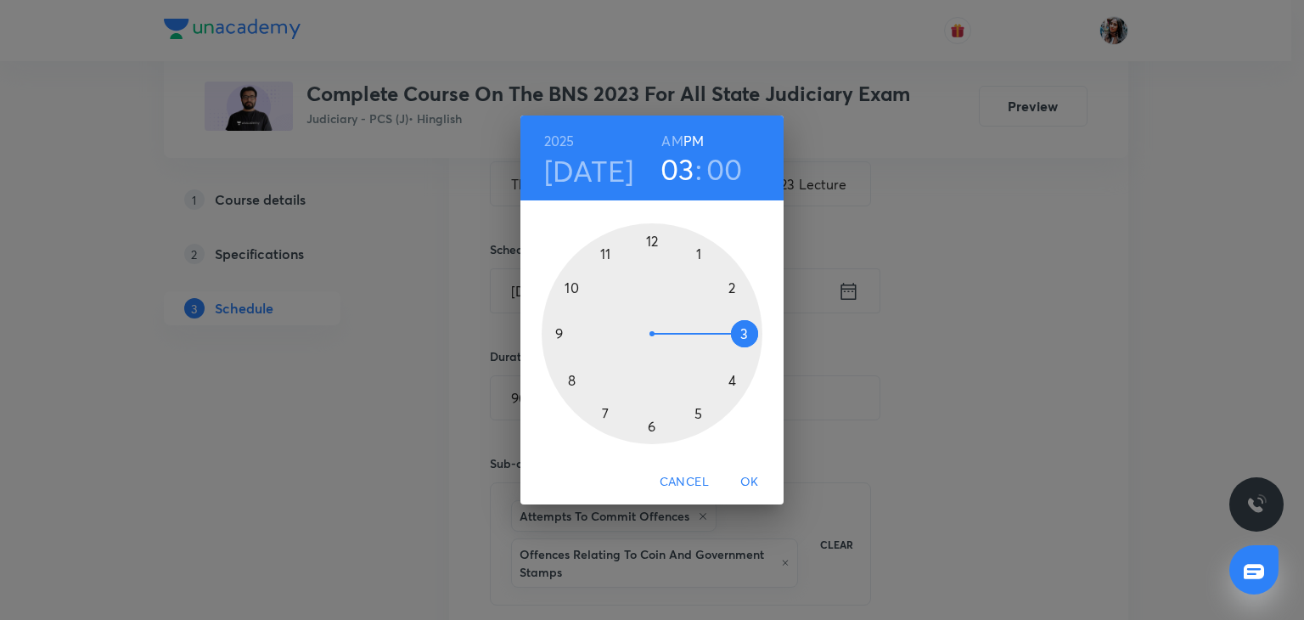
click at [751, 476] on span "OK" at bounding box center [749, 481] width 41 height 21
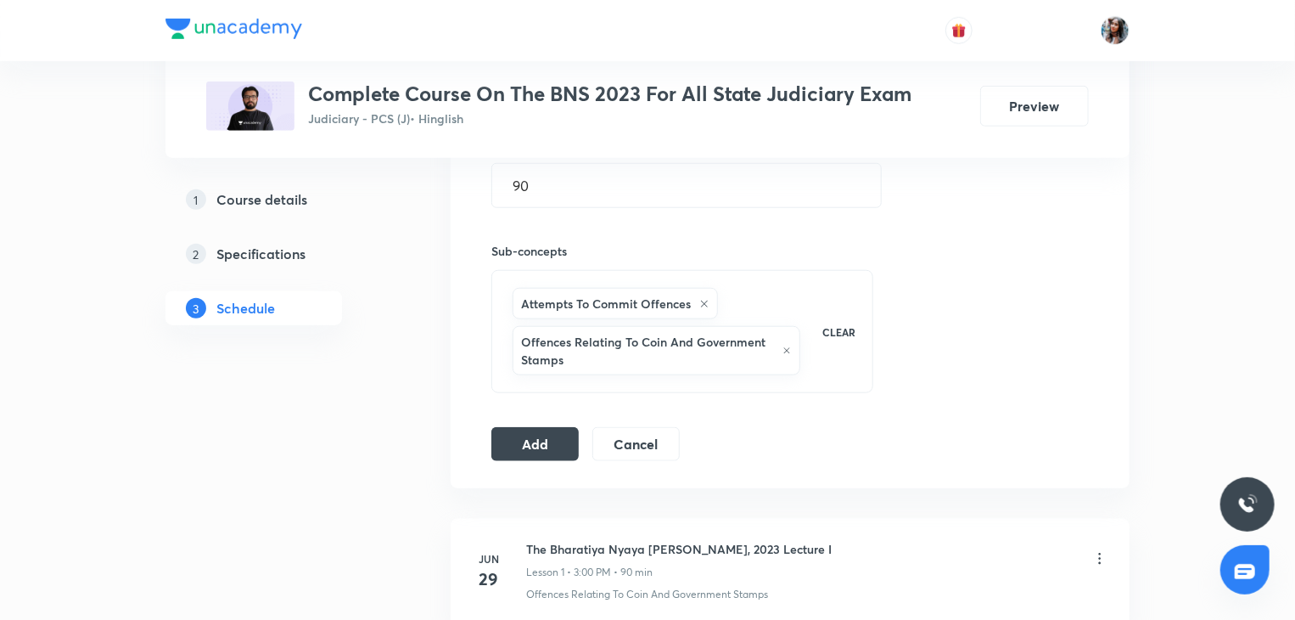
scroll to position [698, 0]
click at [547, 449] on button "Add" at bounding box center [534, 441] width 87 height 34
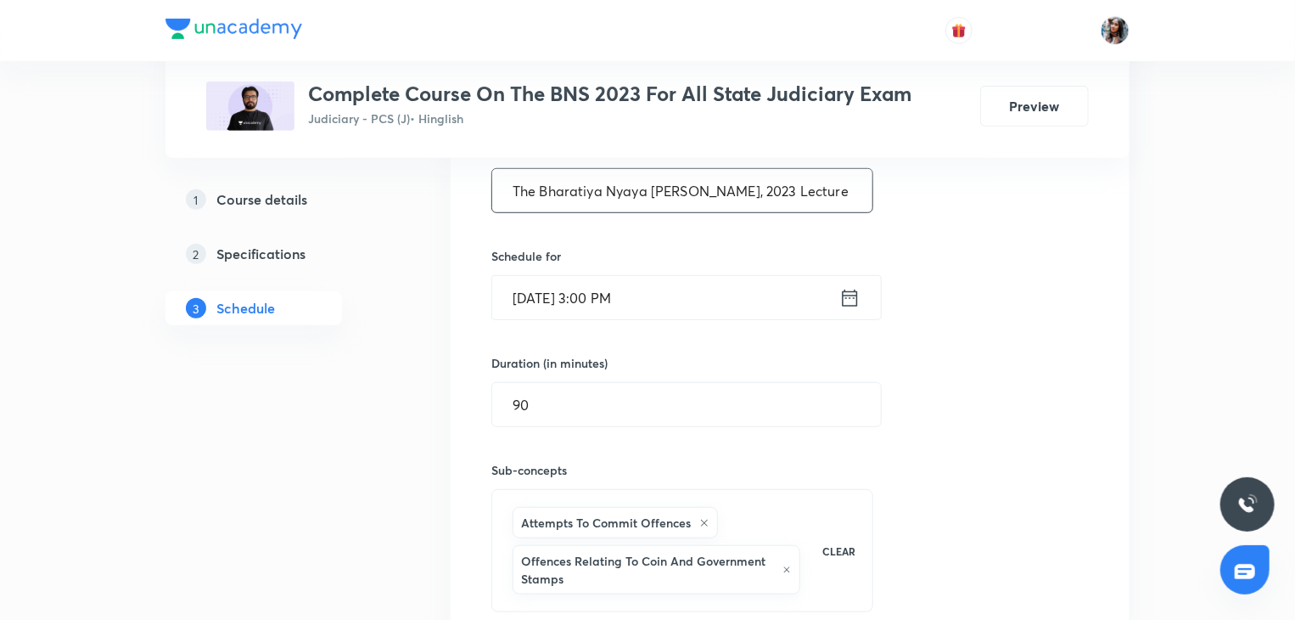
scroll to position [472, 0]
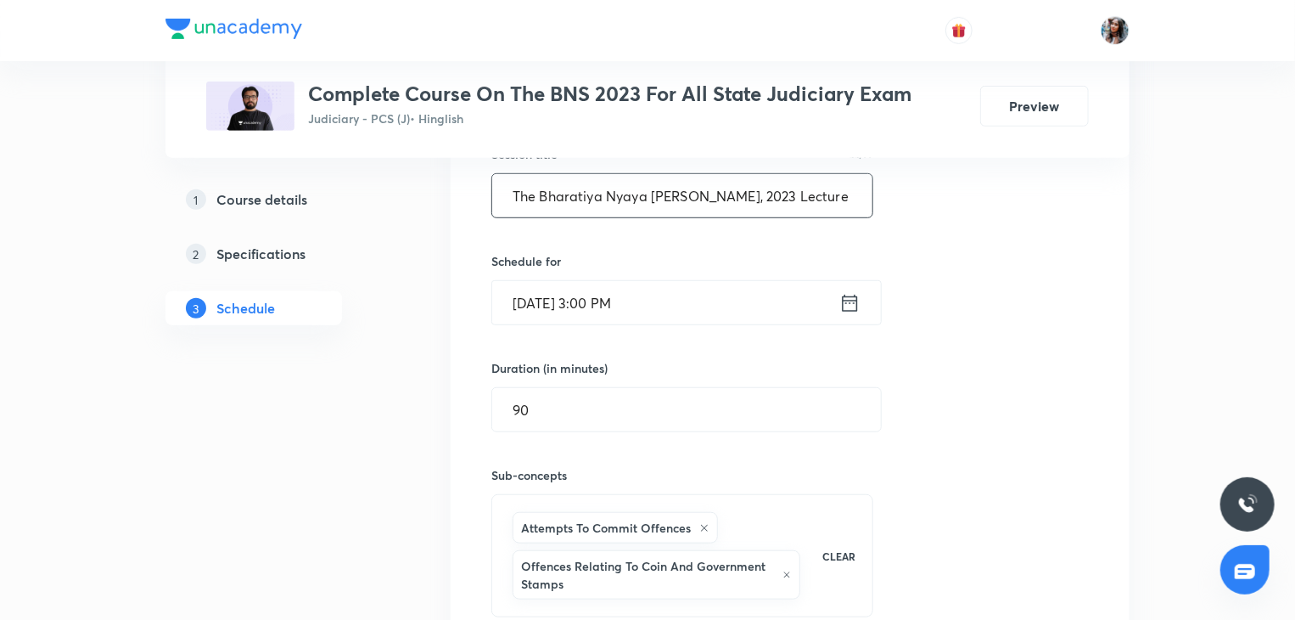
click at [850, 194] on input "The Bharatiya Nyaya Sanhita, 2023 Lecture 30" at bounding box center [682, 195] width 380 height 43
click at [716, 299] on input "Sep 16, 2025, 3:00 PM" at bounding box center [665, 302] width 347 height 43
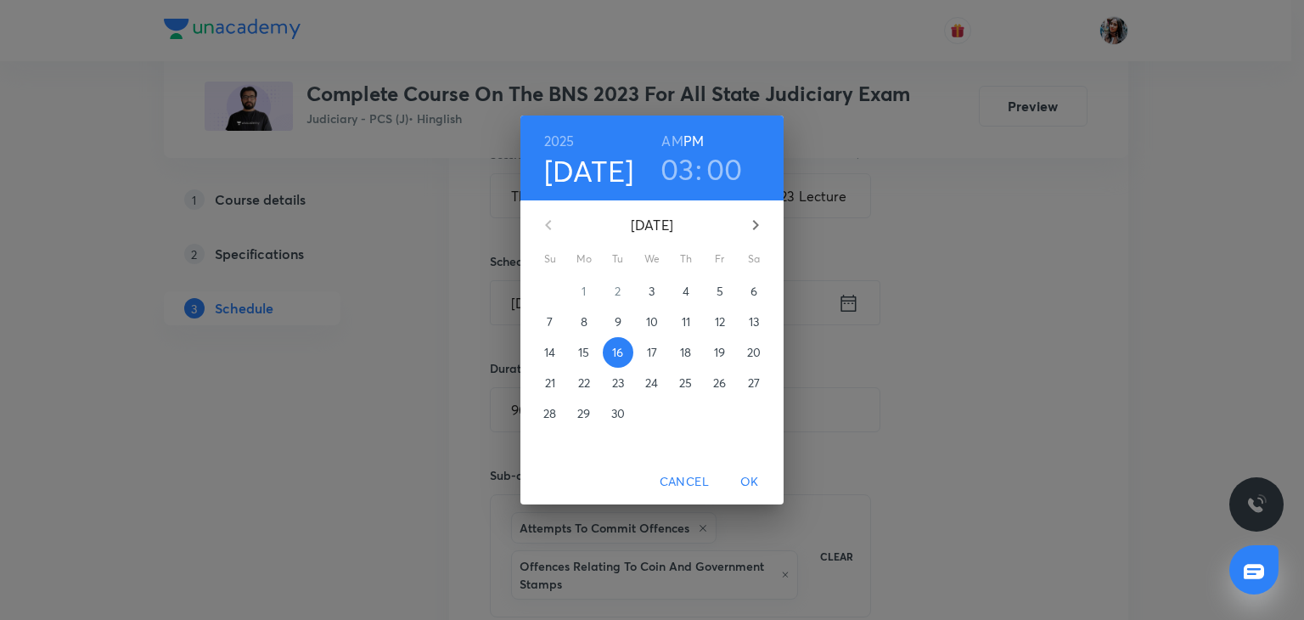
click at [751, 344] on p "20" at bounding box center [754, 352] width 14 height 17
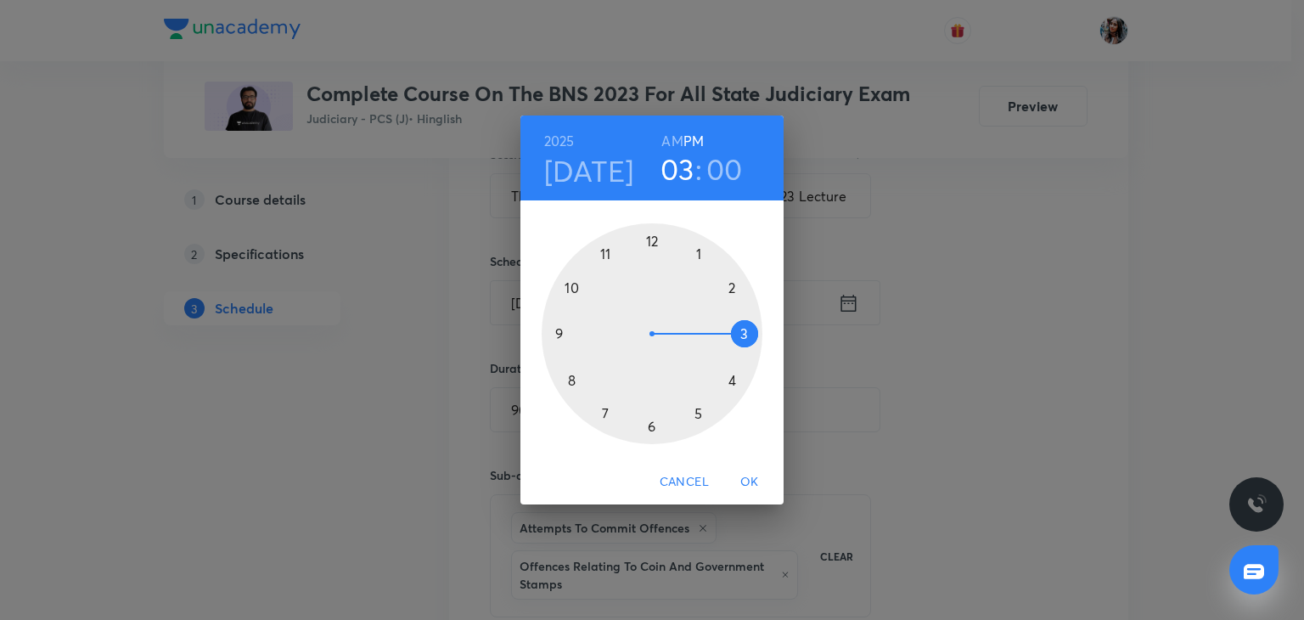
click at [760, 477] on span "OK" at bounding box center [749, 481] width 41 height 21
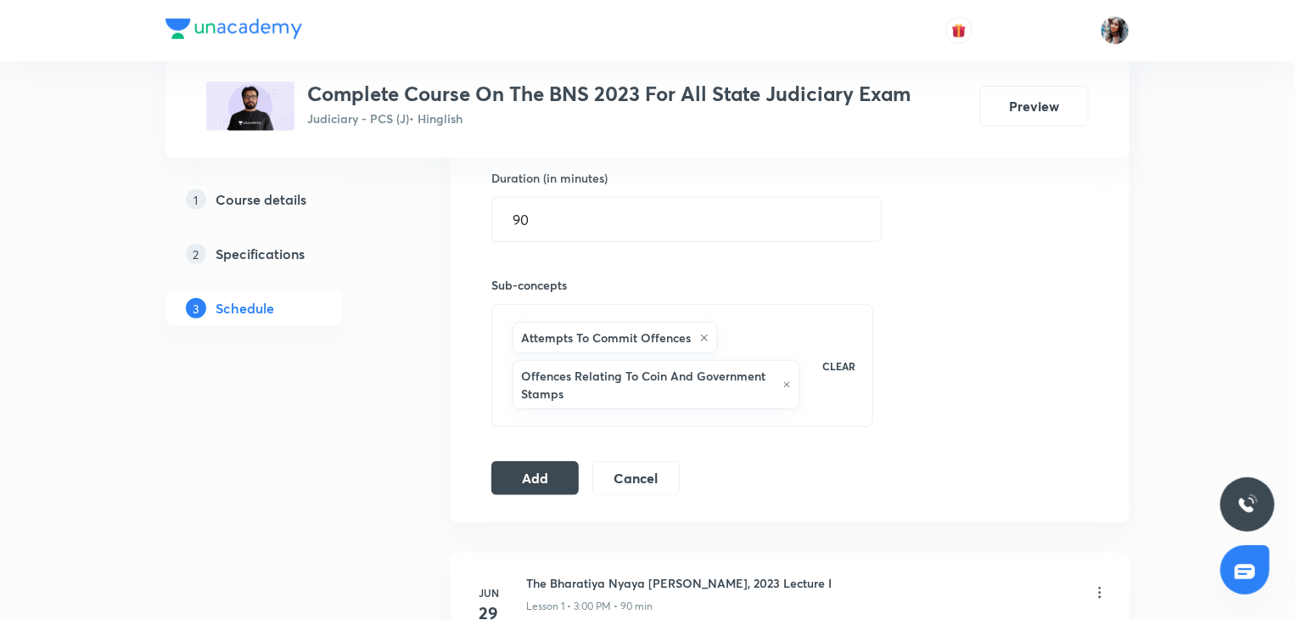
scroll to position [664, 0]
click at [539, 455] on div "Session 28 Live class Quiz Recorded classes Session title 44/99 The Bharatiya N…" at bounding box center [790, 166] width 598 height 654
click at [538, 471] on button "Add" at bounding box center [534, 474] width 87 height 34
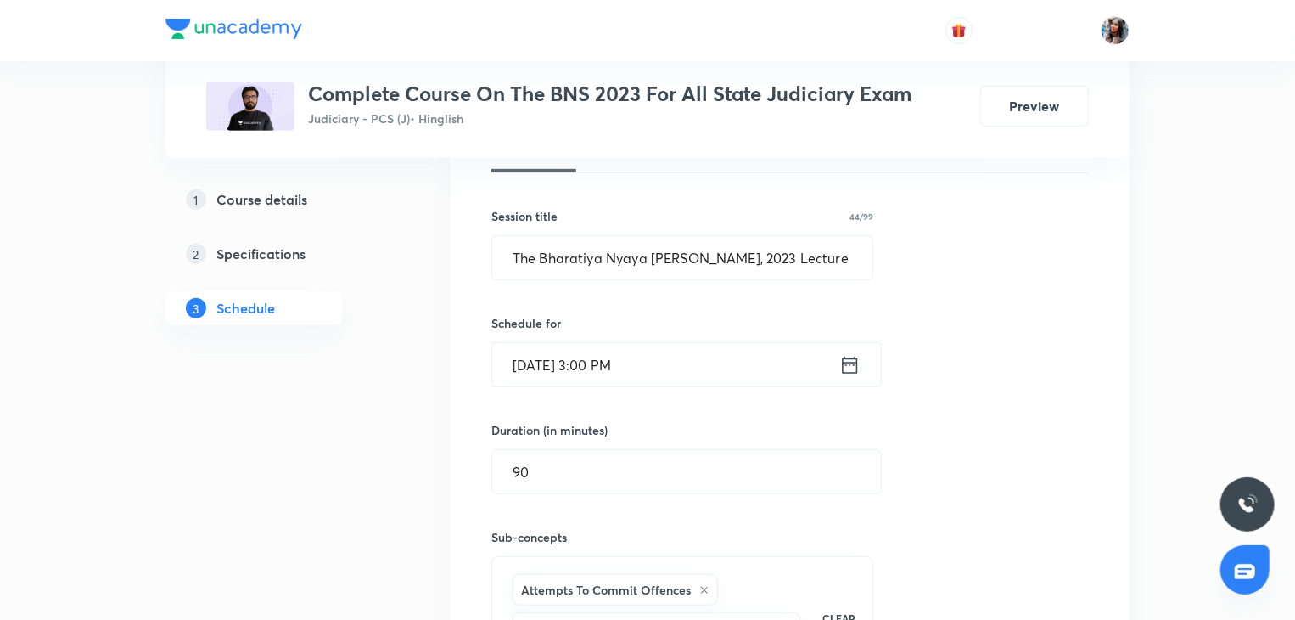
scroll to position [409, 0]
drag, startPoint x: 696, startPoint y: 388, endPoint x: 689, endPoint y: 366, distance: 23.1
click at [689, 366] on div "Session 28 Live class Quiz Recorded classes Session title 44/99 The Bharatiya N…" at bounding box center [790, 420] width 598 height 654
click at [689, 366] on input "Sep 20, 2025, 3:00 PM" at bounding box center [665, 365] width 347 height 43
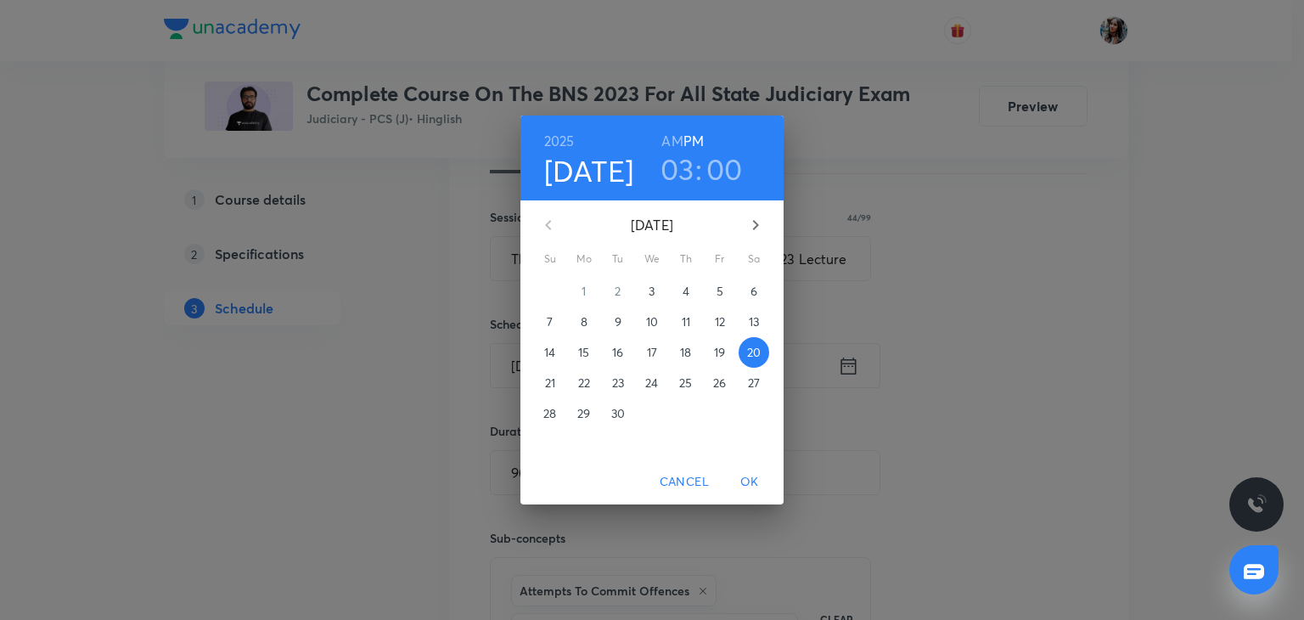
click at [553, 381] on p "21" at bounding box center [550, 382] width 10 height 17
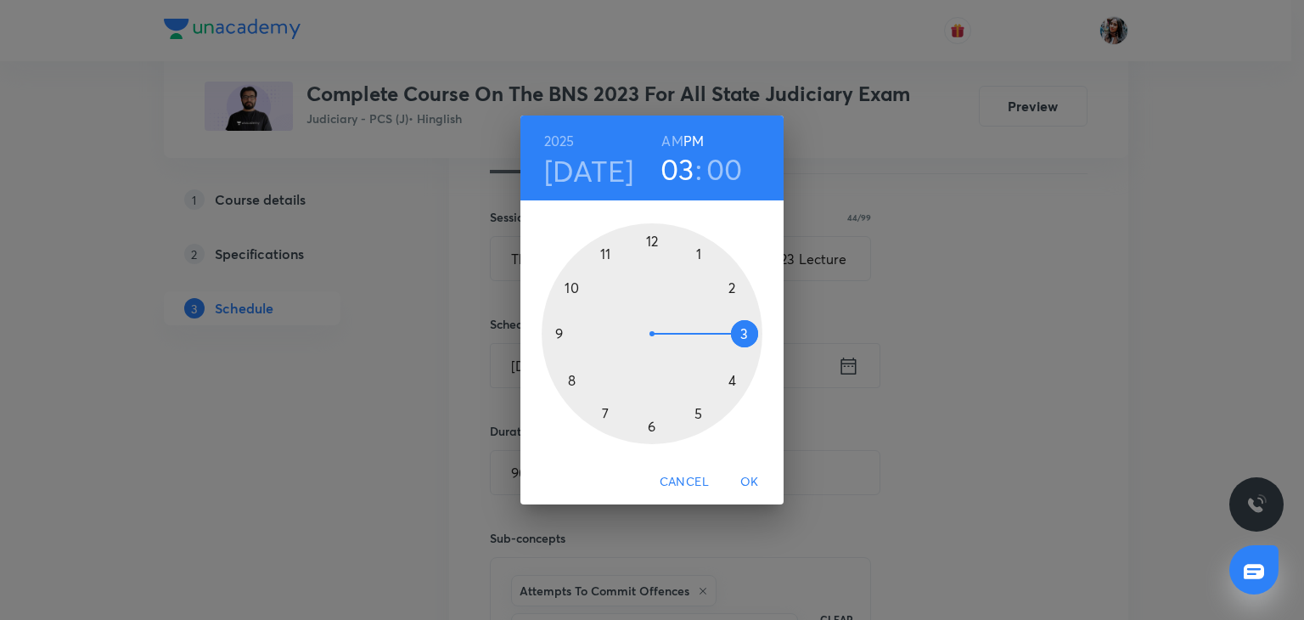
click at [754, 477] on span "OK" at bounding box center [749, 481] width 41 height 21
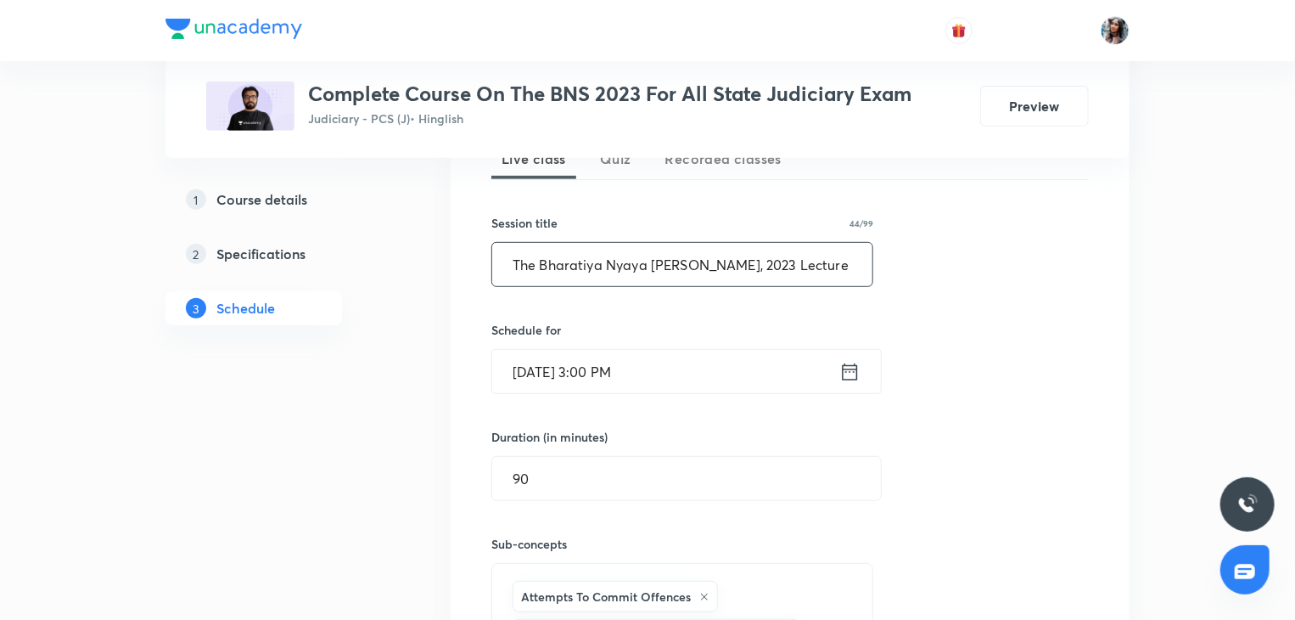
scroll to position [400, 0]
click at [825, 273] on input "The Bharatiya Nyaya Sanhita, 2023 Lecture 31" at bounding box center [682, 267] width 380 height 43
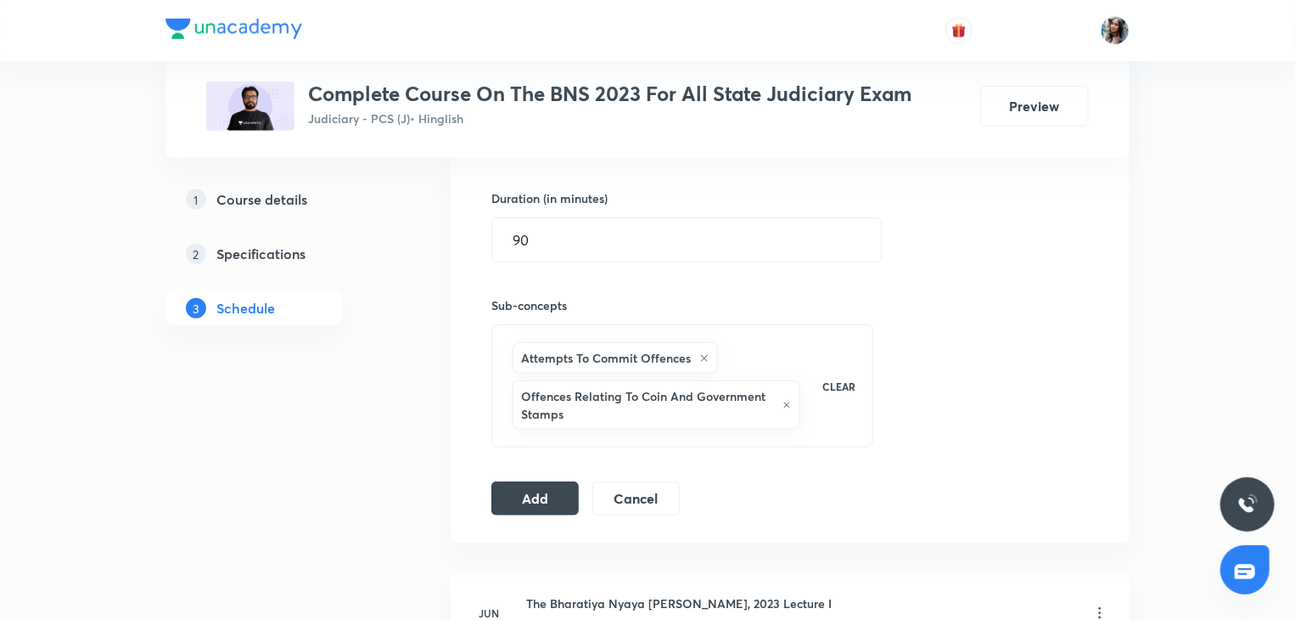
scroll to position [643, 0]
click at [567, 490] on button "Add" at bounding box center [534, 495] width 87 height 34
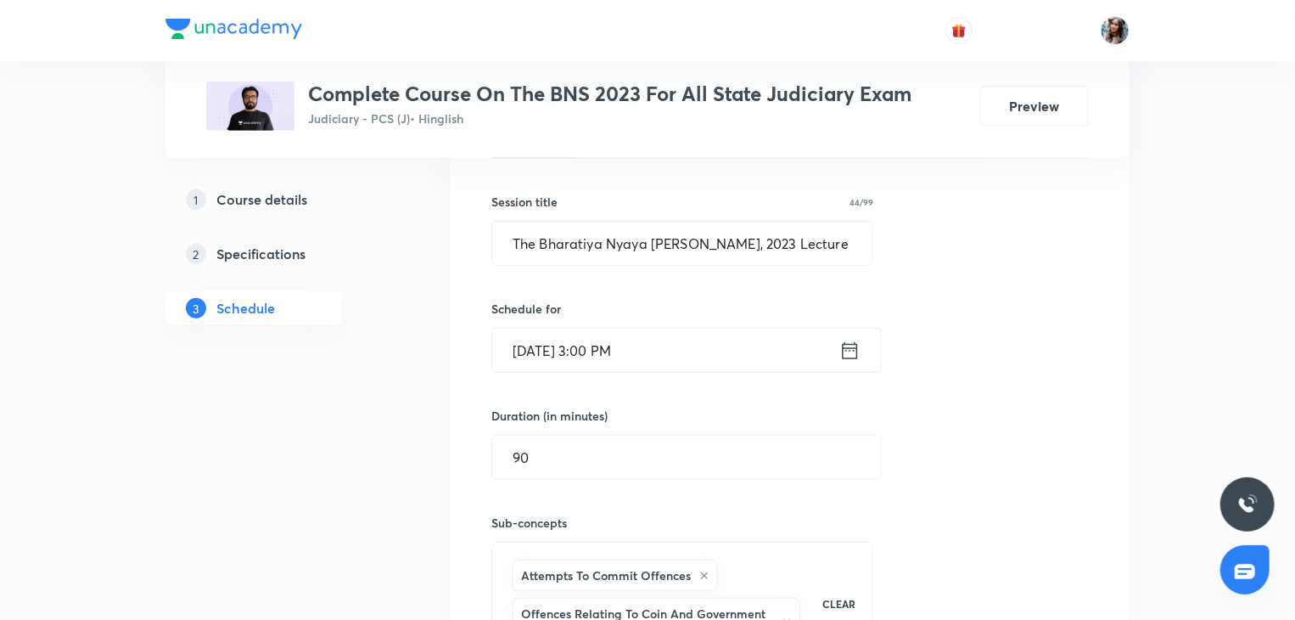
scroll to position [424, 0]
click at [836, 227] on input "The Bharatiya Nyaya Sanhita, 2023 Lecture 32" at bounding box center [682, 243] width 380 height 43
click at [702, 355] on input "Sep 21, 2025, 3:00 PM" at bounding box center [665, 350] width 347 height 43
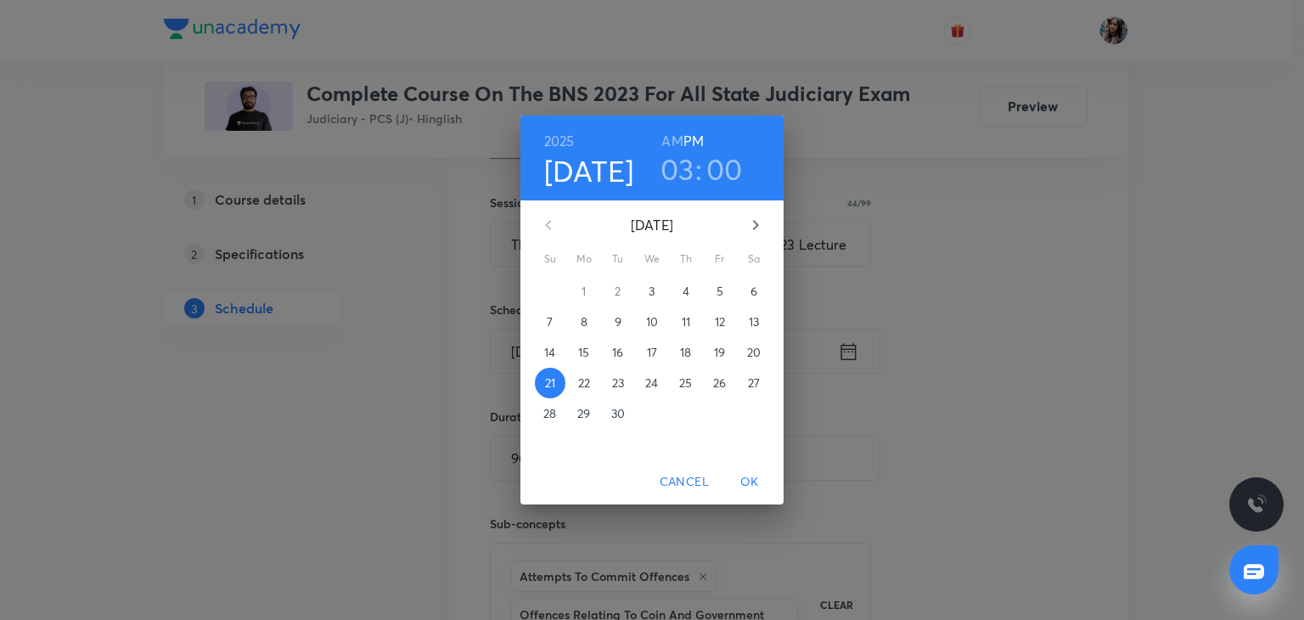
click at [585, 384] on p "22" at bounding box center [584, 382] width 12 height 17
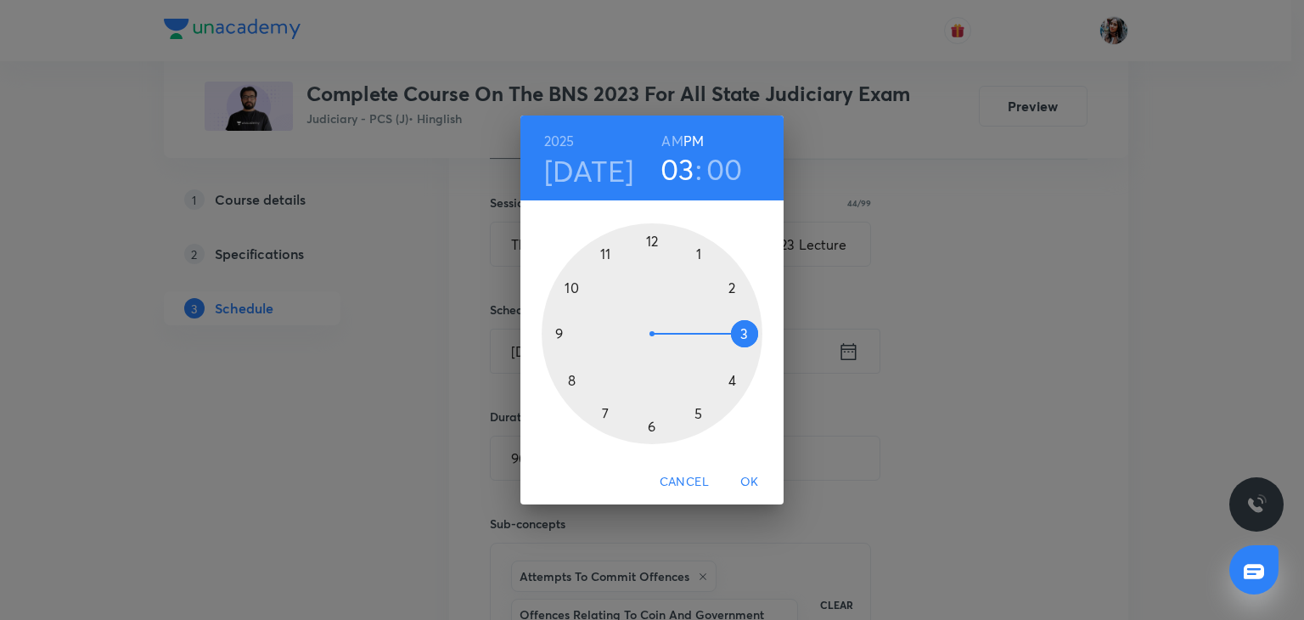
click at [749, 489] on span "OK" at bounding box center [749, 481] width 41 height 21
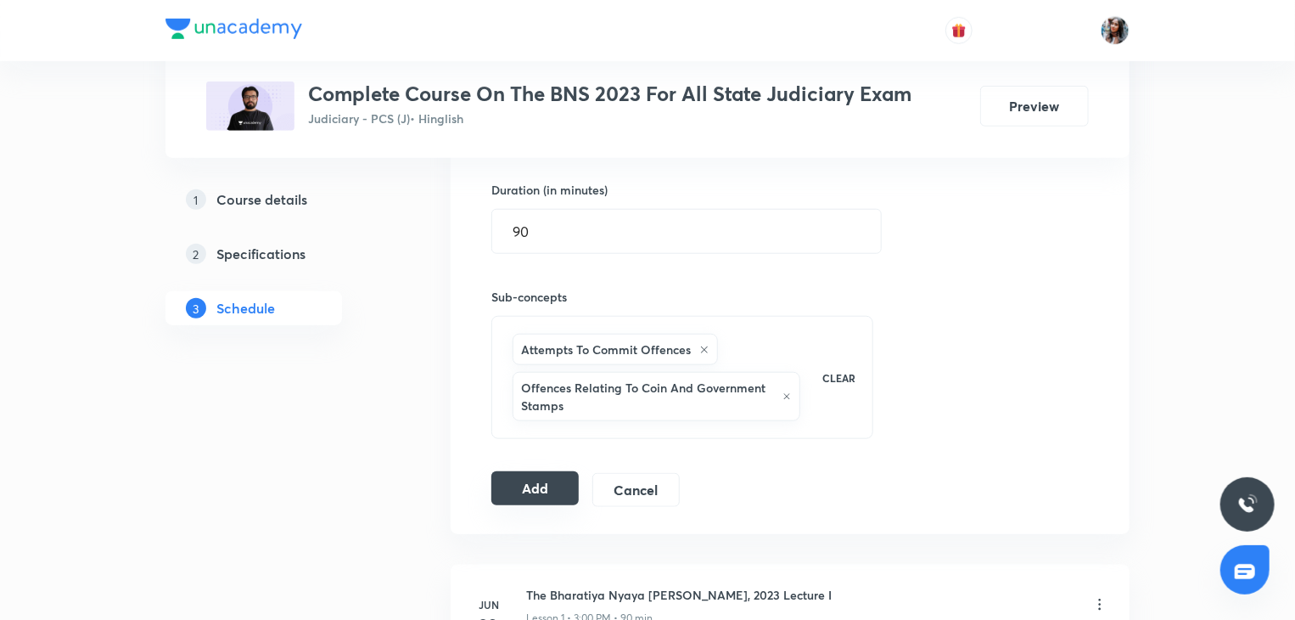
scroll to position [651, 0]
click at [553, 490] on button "Add" at bounding box center [534, 487] width 87 height 34
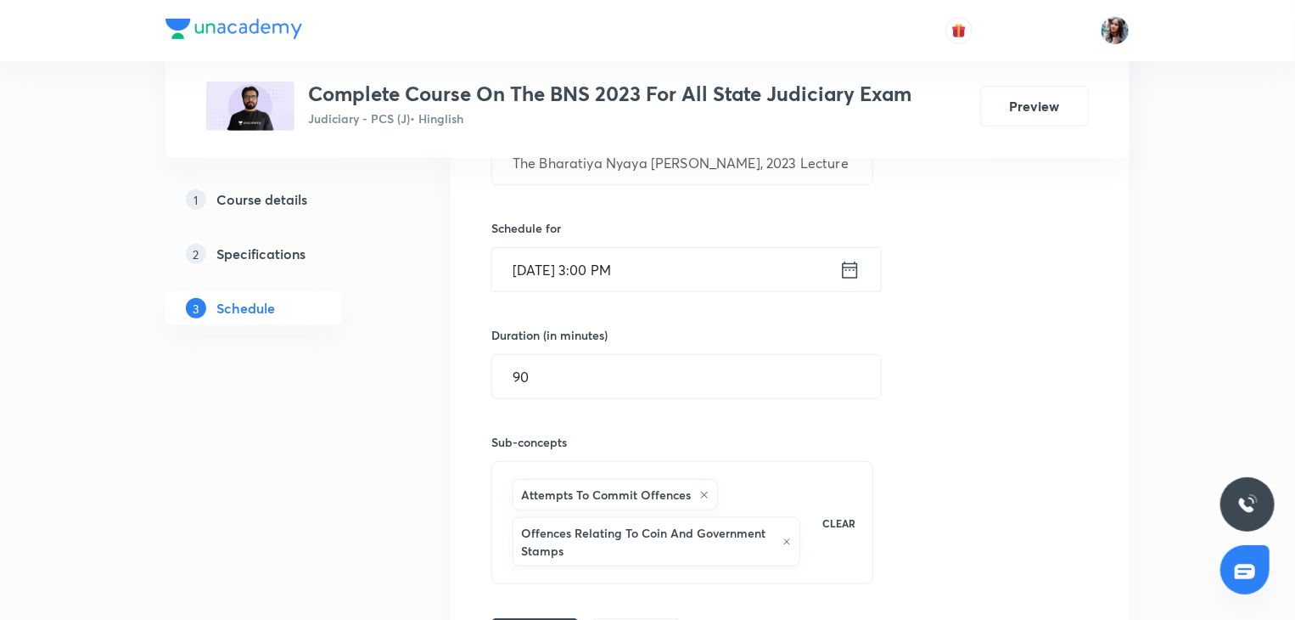
scroll to position [428, 0]
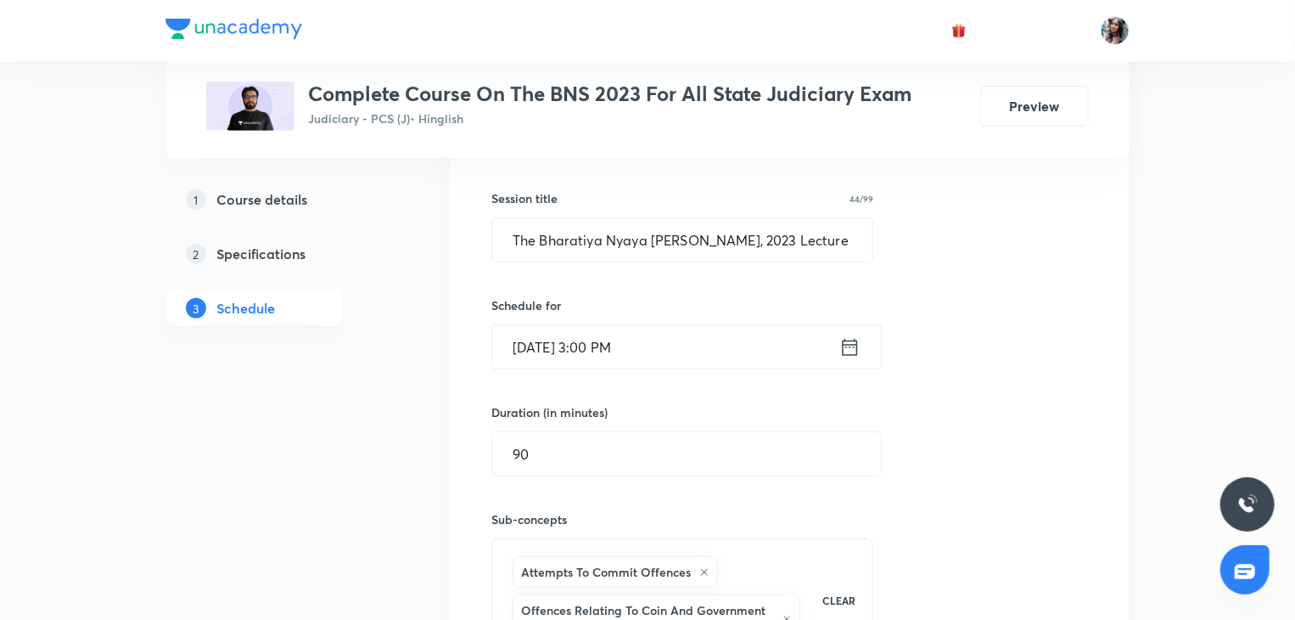
click at [699, 351] on input "Sep 22, 2025, 3:00 PM" at bounding box center [665, 346] width 347 height 43
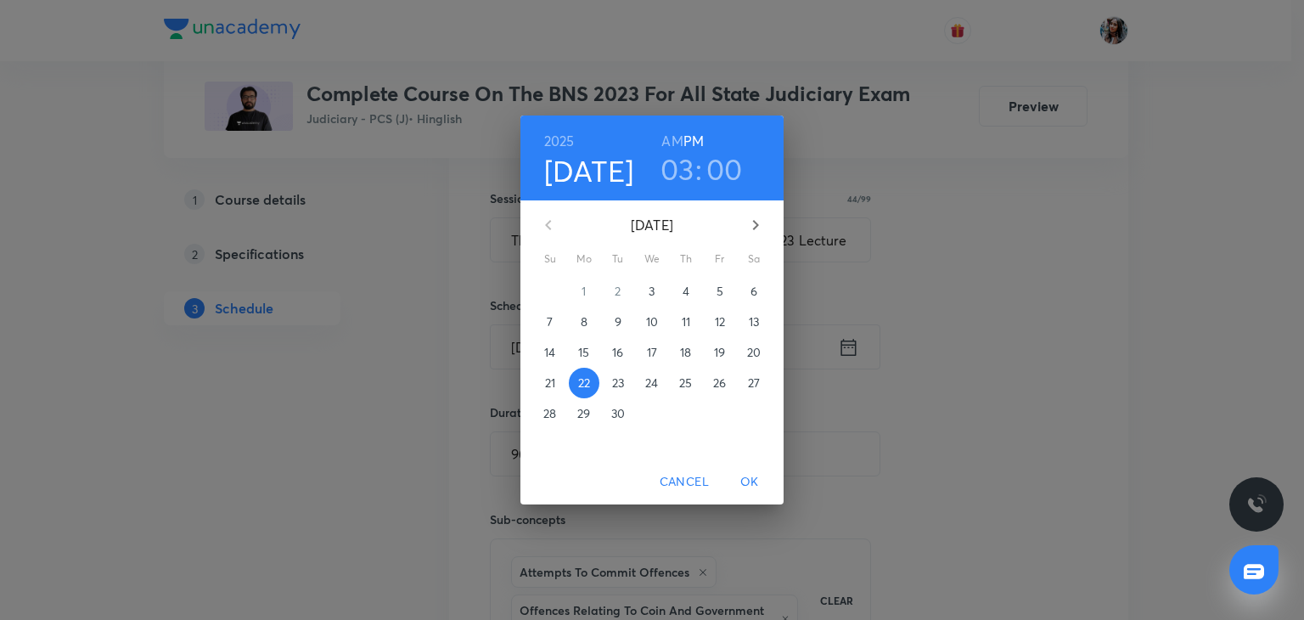
click at [609, 378] on span "23" at bounding box center [618, 382] width 31 height 17
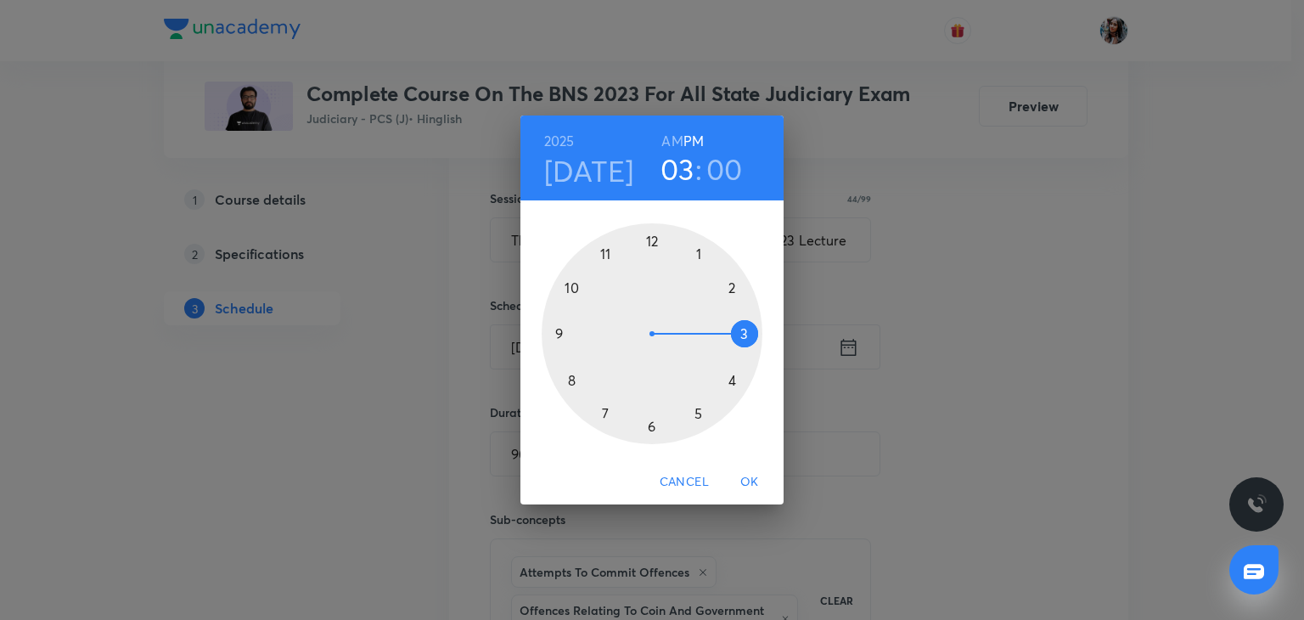
click at [747, 472] on span "OK" at bounding box center [749, 481] width 41 height 21
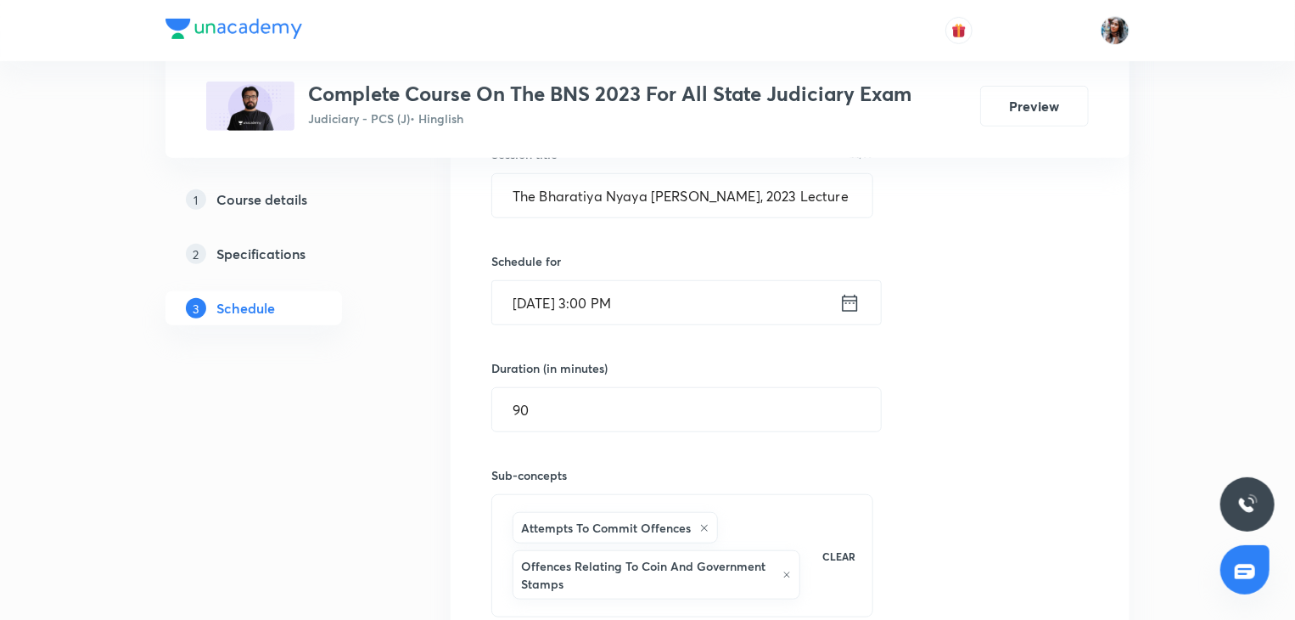
scroll to position [458, 0]
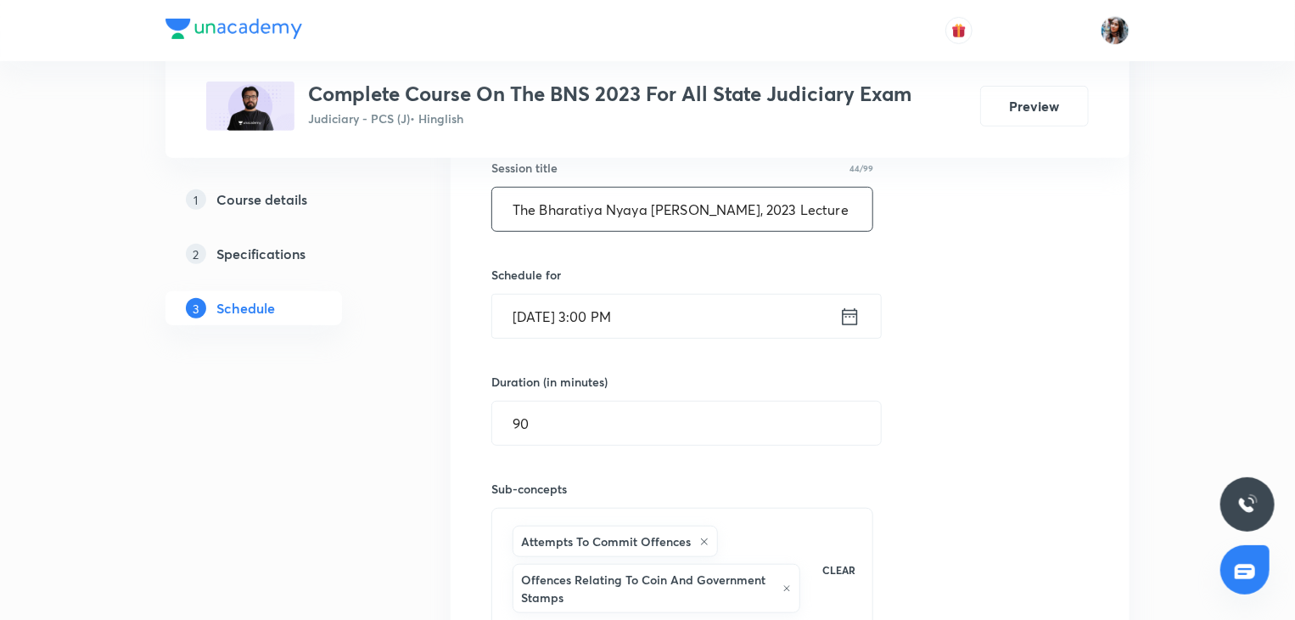
click at [814, 208] on input "The Bharatiya Nyaya Sanhita, 2023 Lecture 33" at bounding box center [682, 209] width 380 height 43
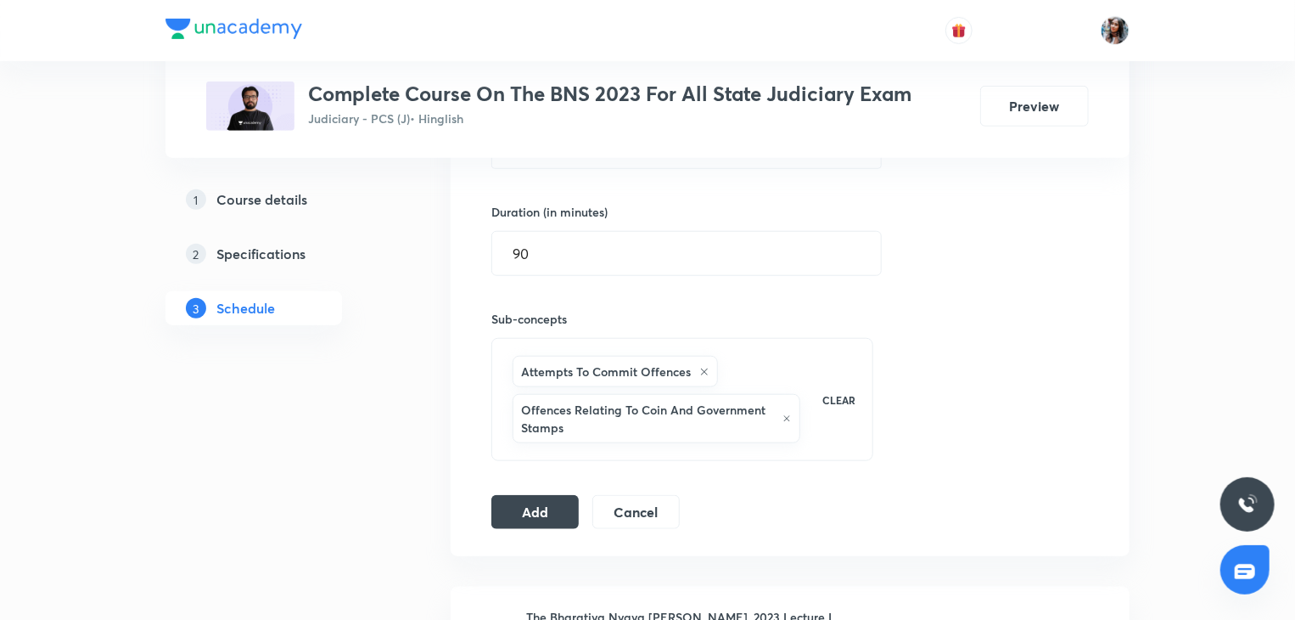
scroll to position [631, 0]
click at [537, 497] on button "Add" at bounding box center [534, 507] width 87 height 34
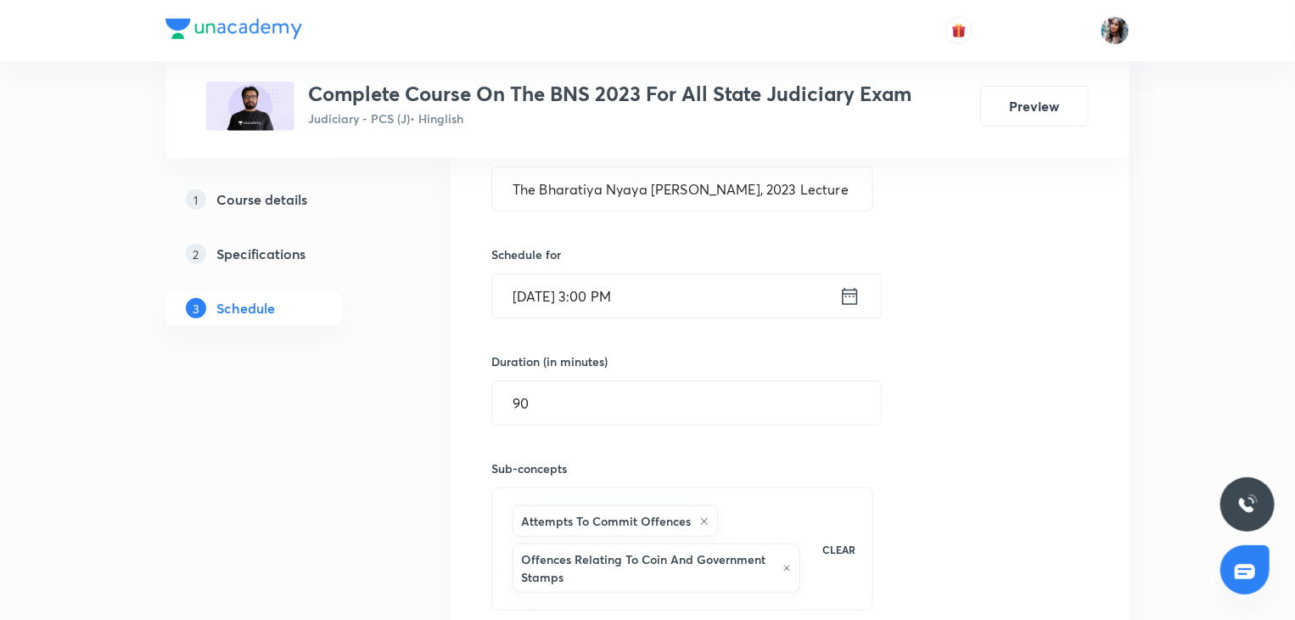
scroll to position [474, 0]
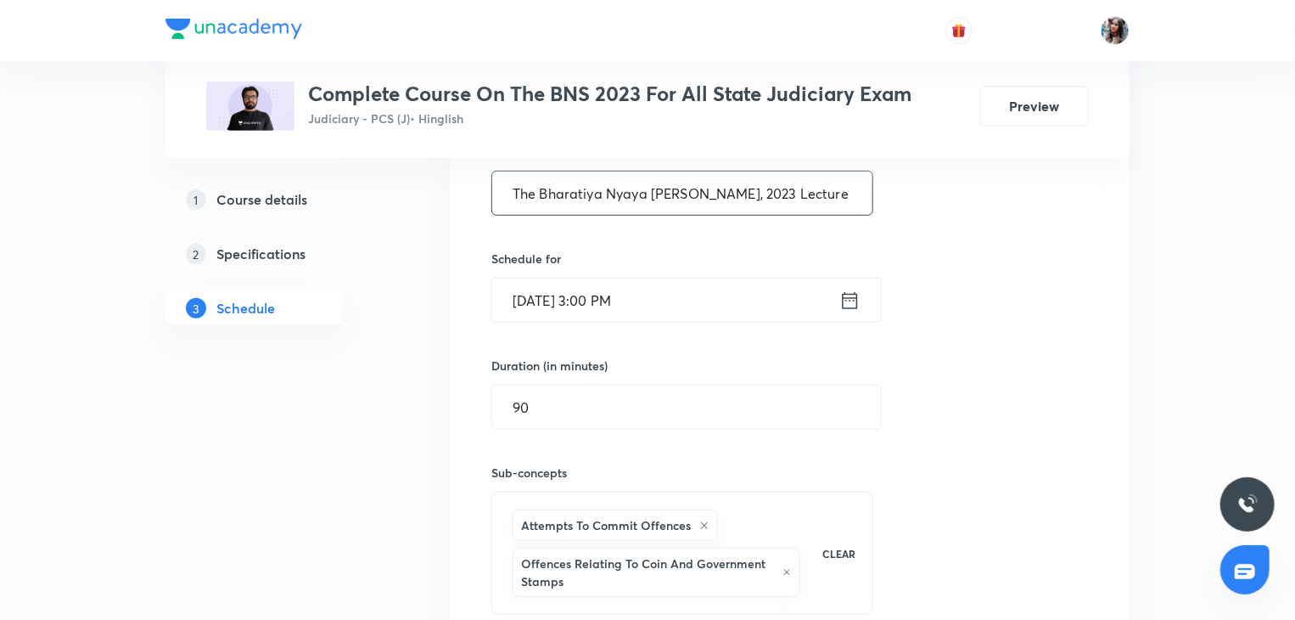
click at [837, 178] on input "The Bharatiya Nyaya Sanhita, 2023 Lecture 34" at bounding box center [682, 192] width 380 height 43
click at [732, 291] on input "Sep 23, 2025, 3:00 PM" at bounding box center [665, 299] width 347 height 43
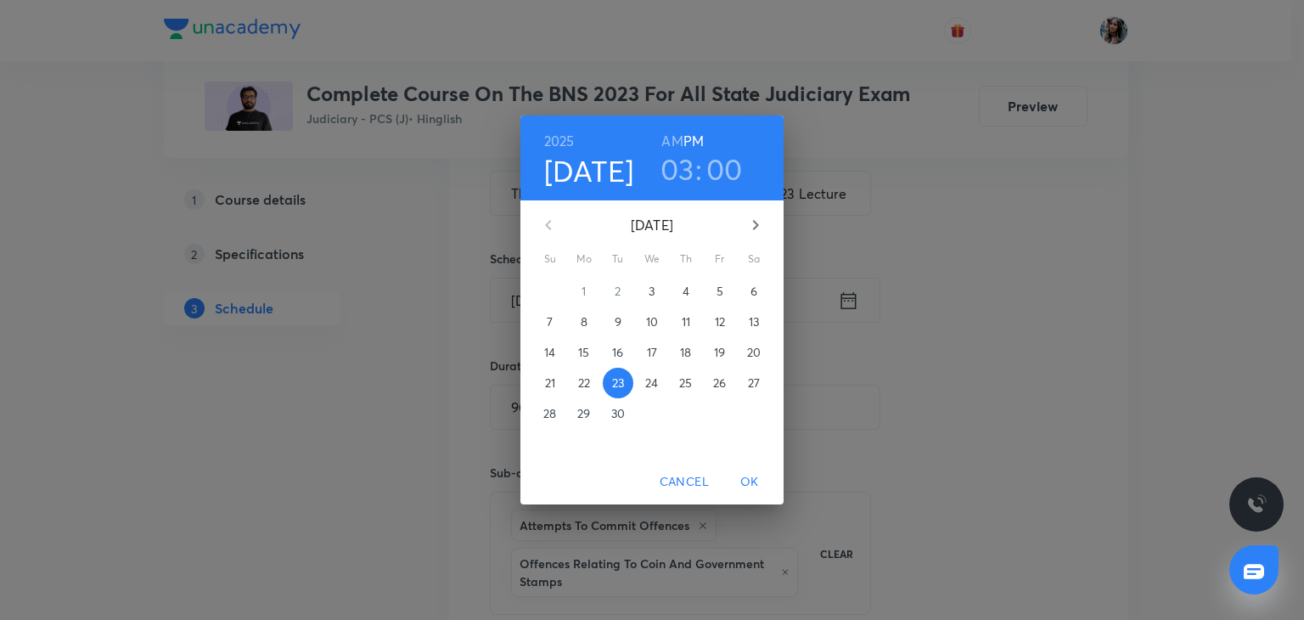
click at [749, 383] on p "27" at bounding box center [754, 382] width 12 height 17
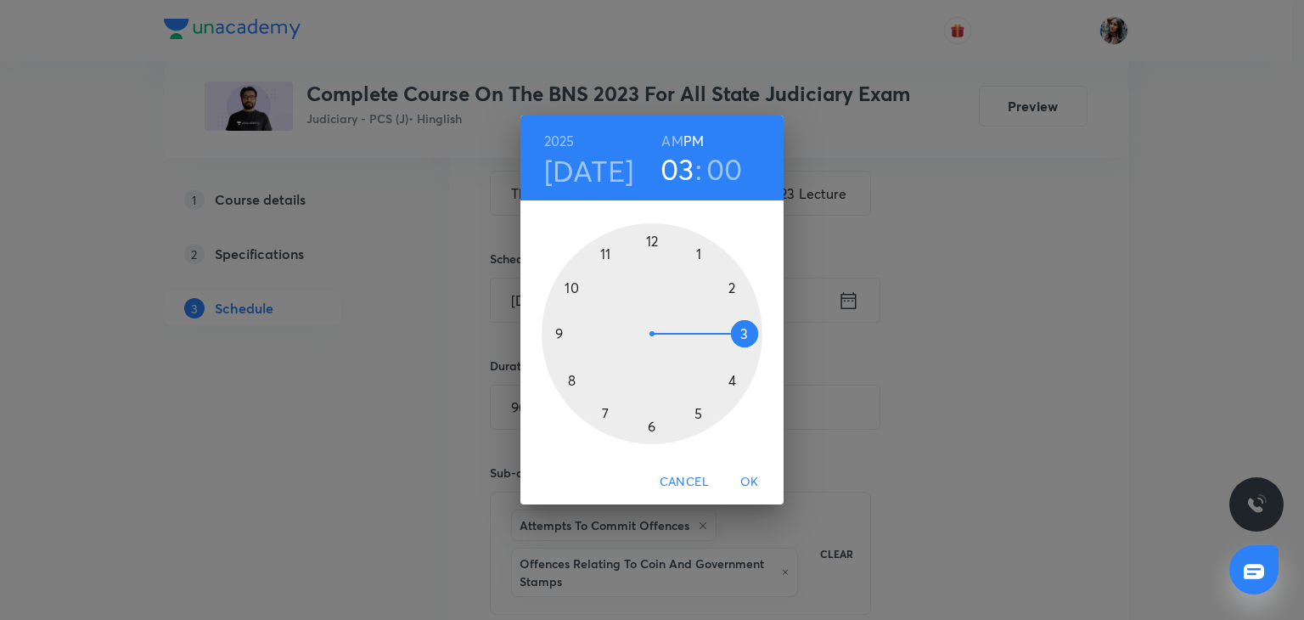
click at [749, 480] on span "OK" at bounding box center [749, 481] width 41 height 21
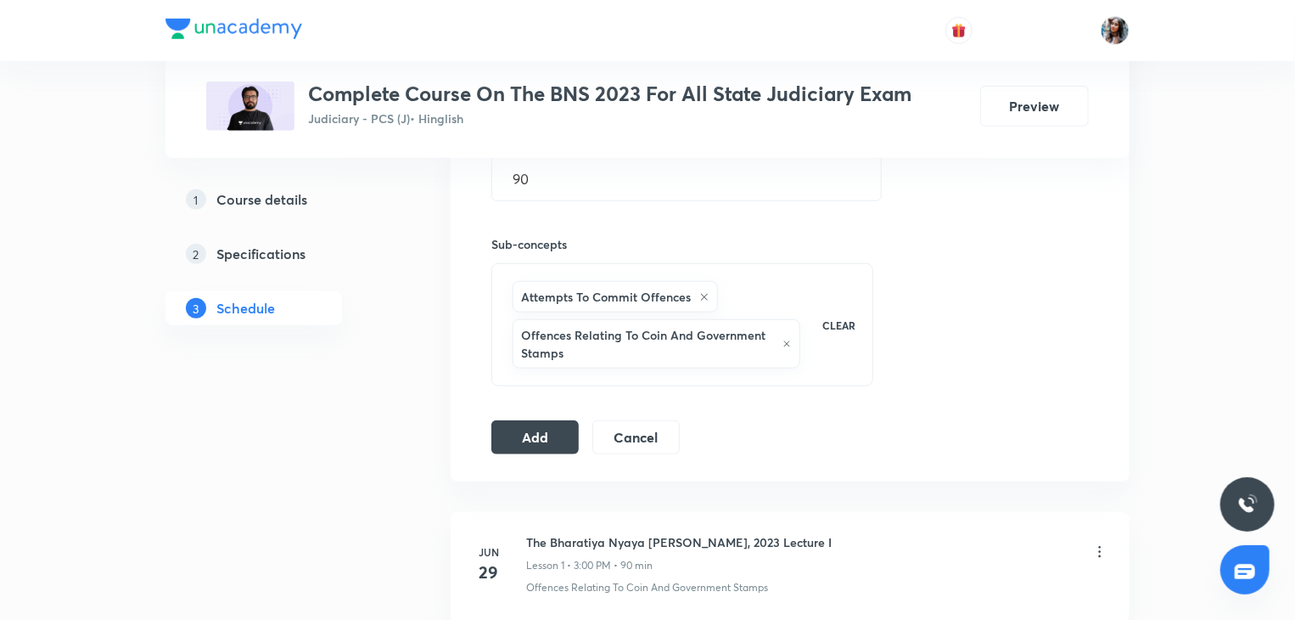
scroll to position [704, 0]
click at [530, 435] on button "Add" at bounding box center [534, 434] width 87 height 34
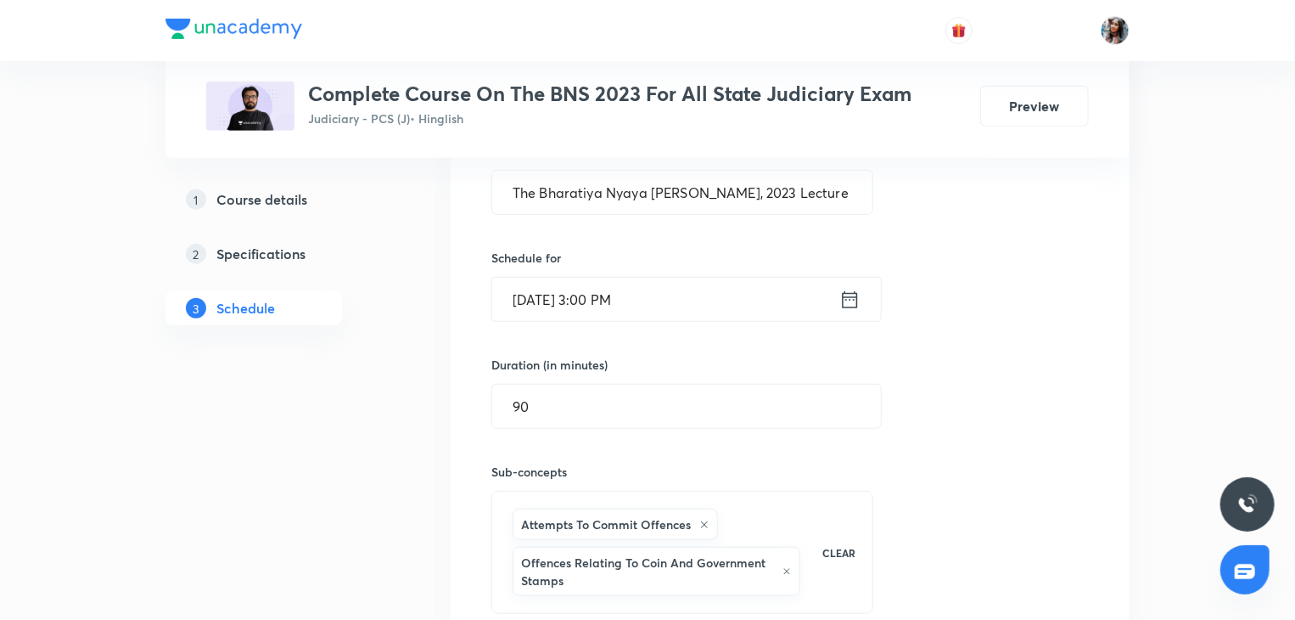
scroll to position [477, 0]
click at [849, 189] on input "The Bharatiya Nyaya Sanhita, 2023 Lecture 35" at bounding box center [682, 190] width 380 height 43
click at [747, 284] on input "Sep 27, 2025, 3:00 PM" at bounding box center [665, 297] width 347 height 43
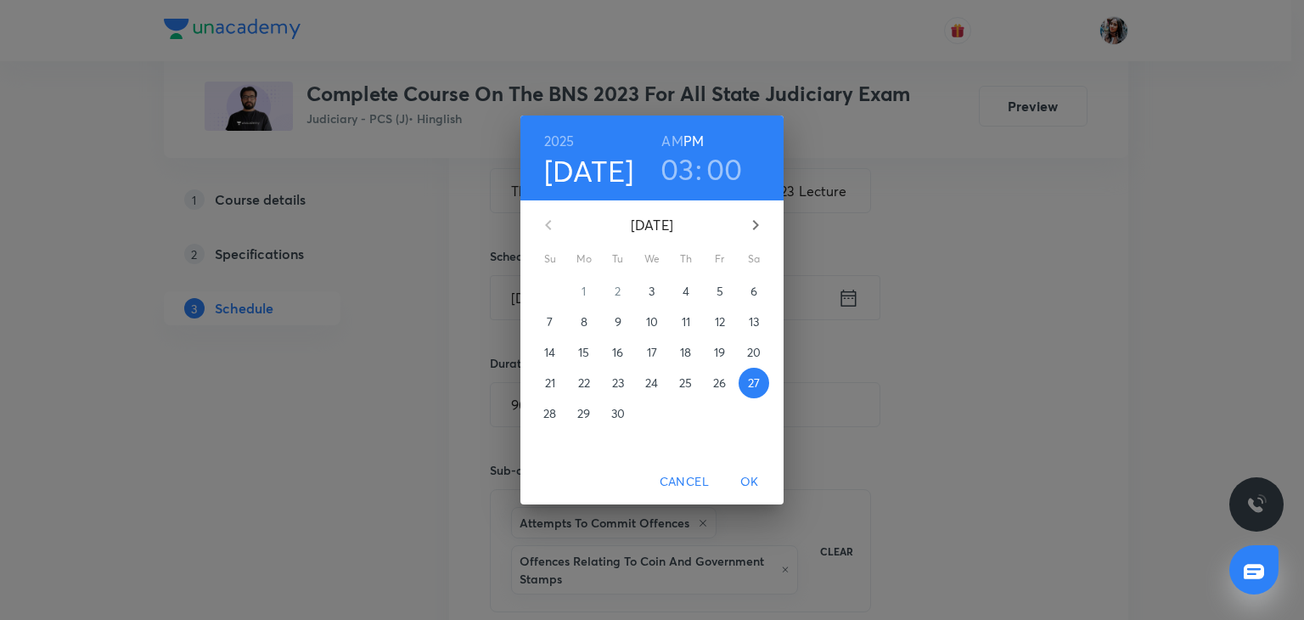
click at [551, 408] on p "28" at bounding box center [549, 413] width 13 height 17
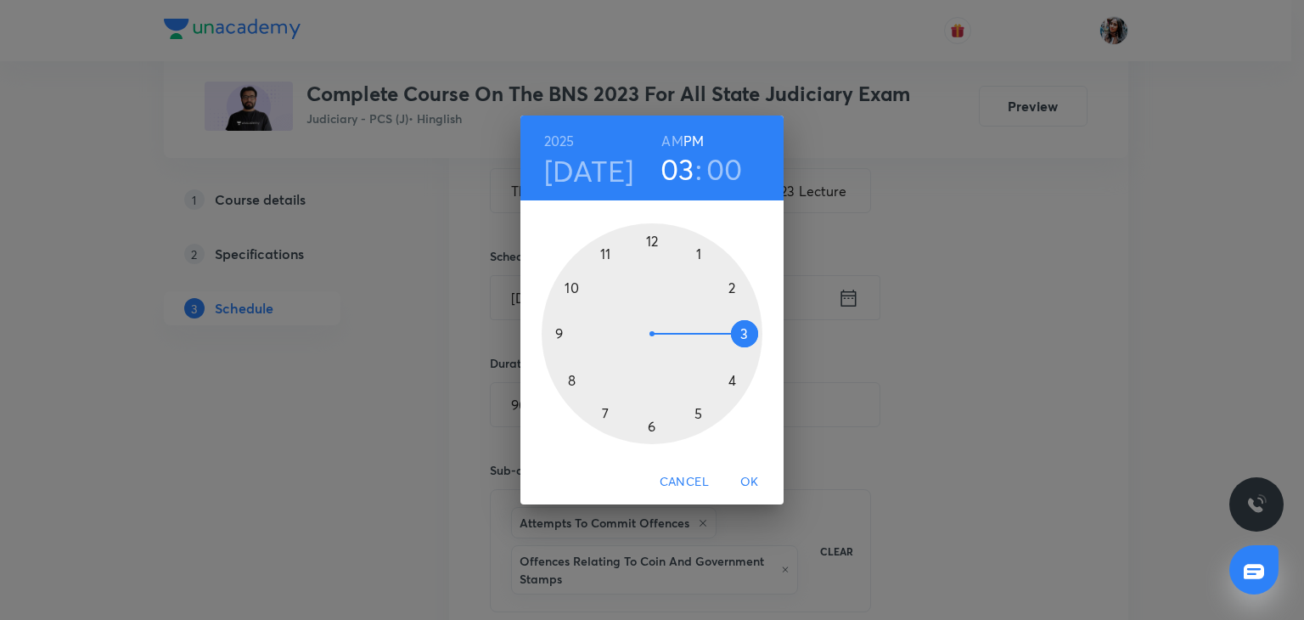
click at [755, 481] on span "OK" at bounding box center [749, 481] width 41 height 21
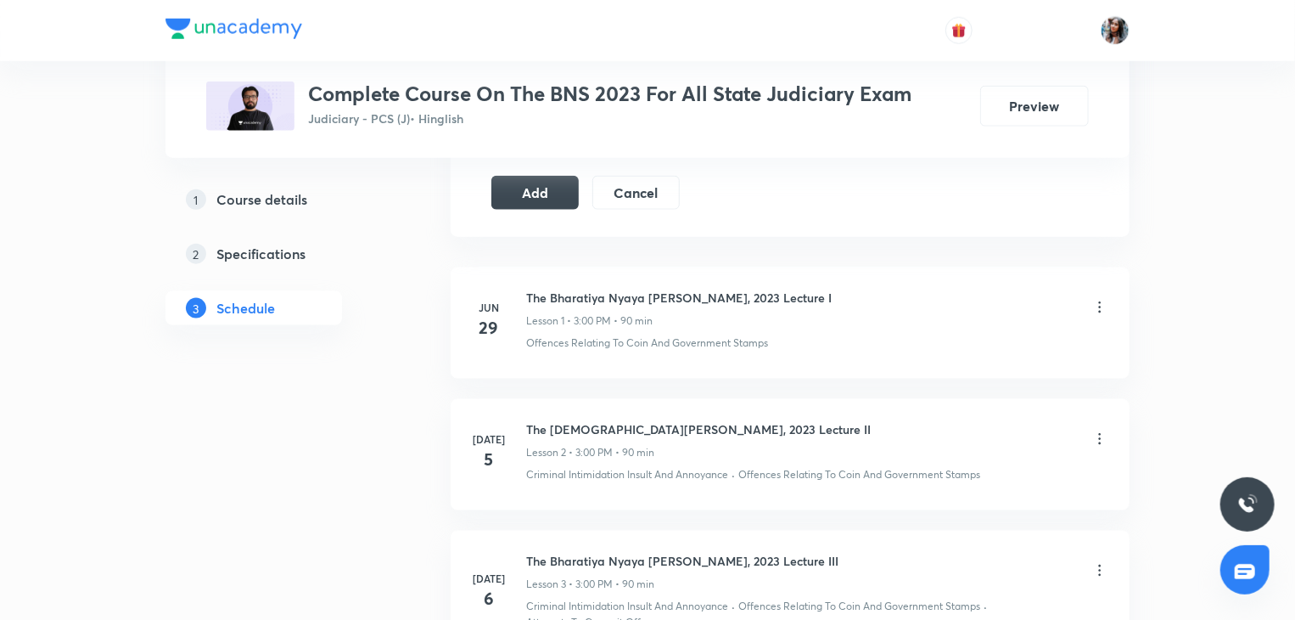
scroll to position [850, 0]
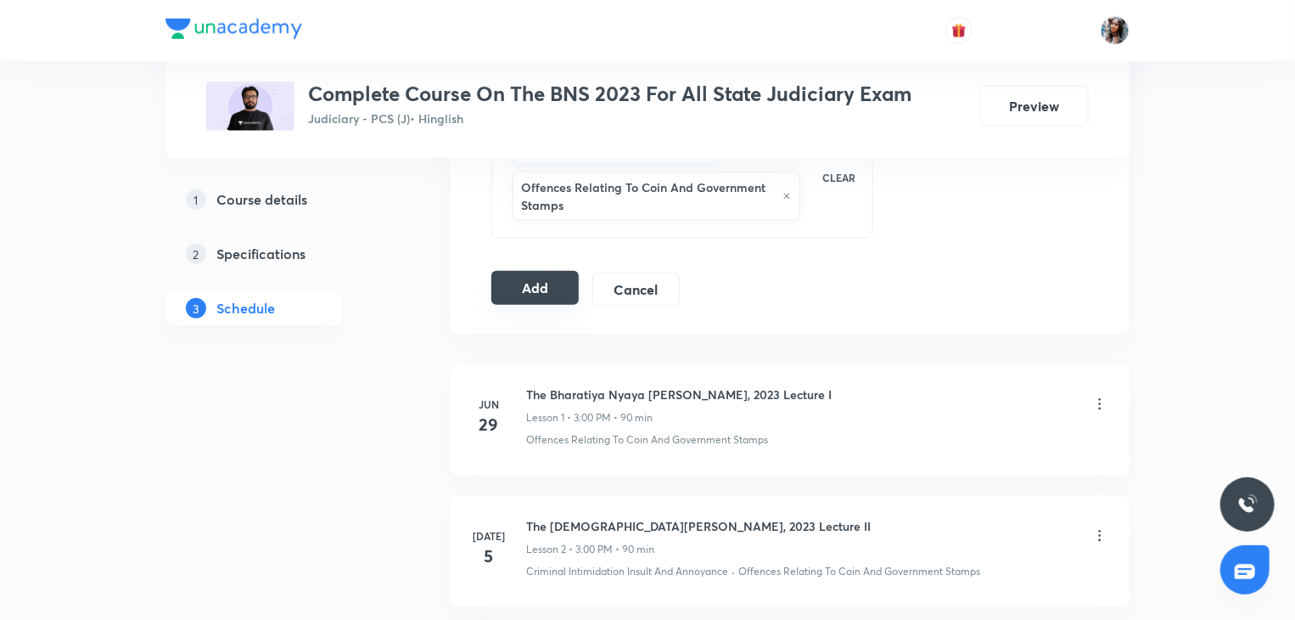
click at [563, 276] on button "Add" at bounding box center [534, 288] width 87 height 34
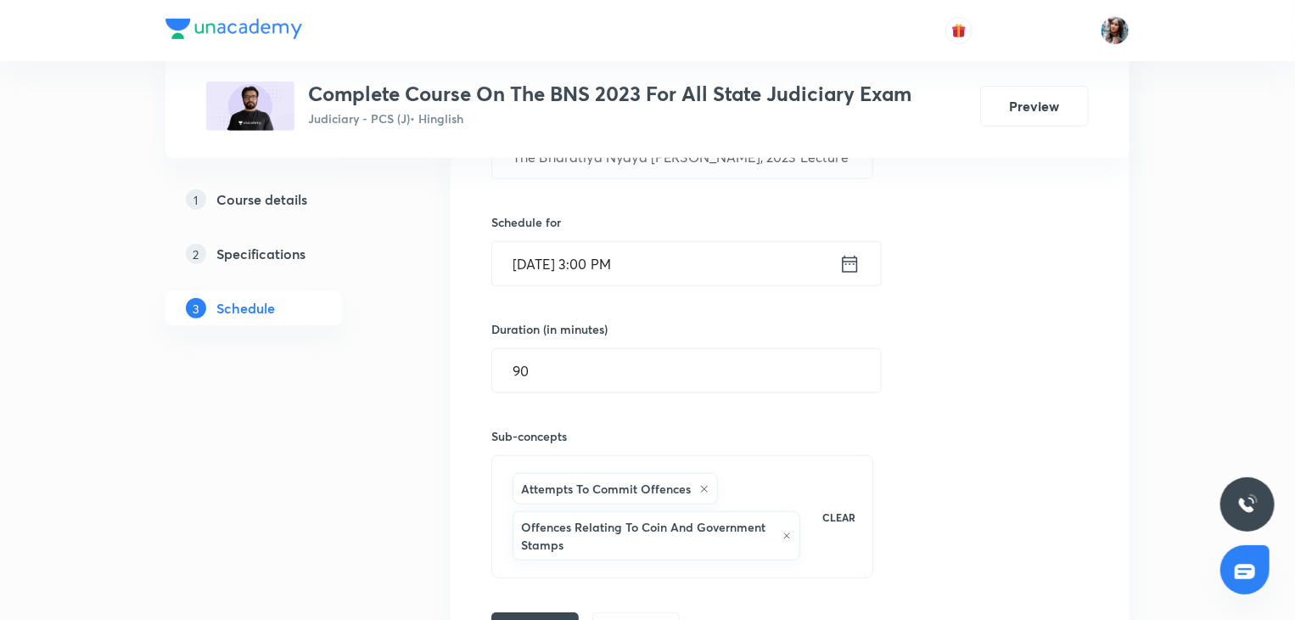
scroll to position [509, 0]
click at [744, 272] on input "Sep 28, 2025, 3:00 PM" at bounding box center [665, 265] width 347 height 43
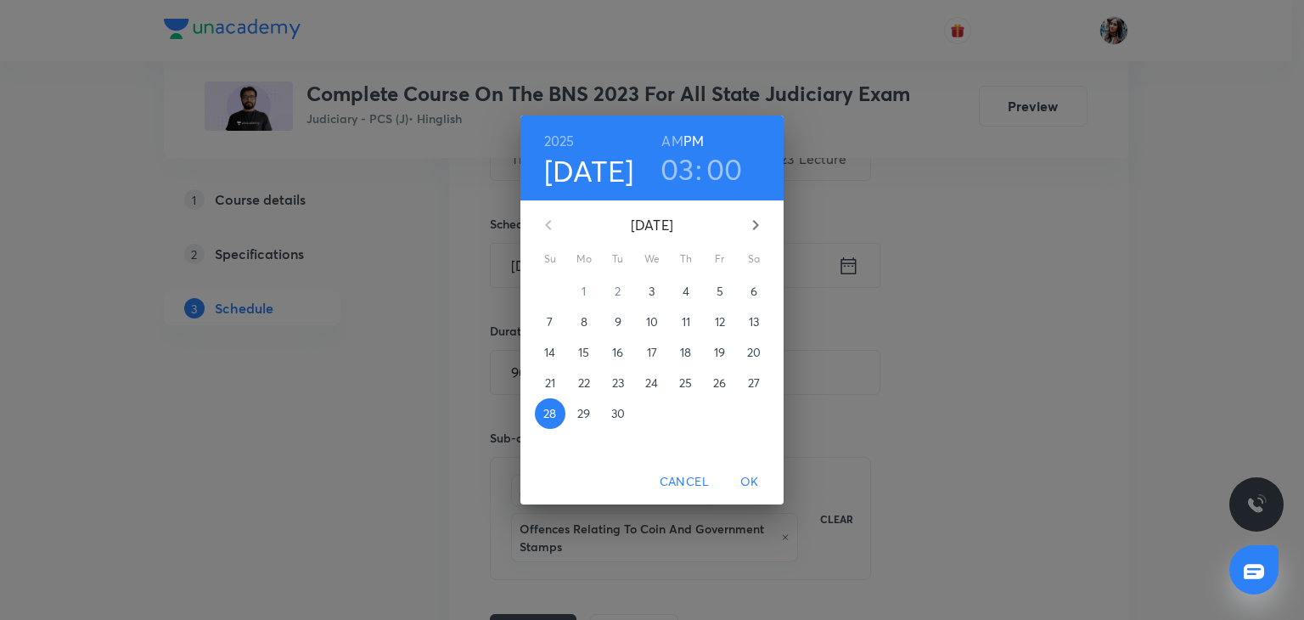
click at [591, 412] on span "29" at bounding box center [584, 413] width 31 height 17
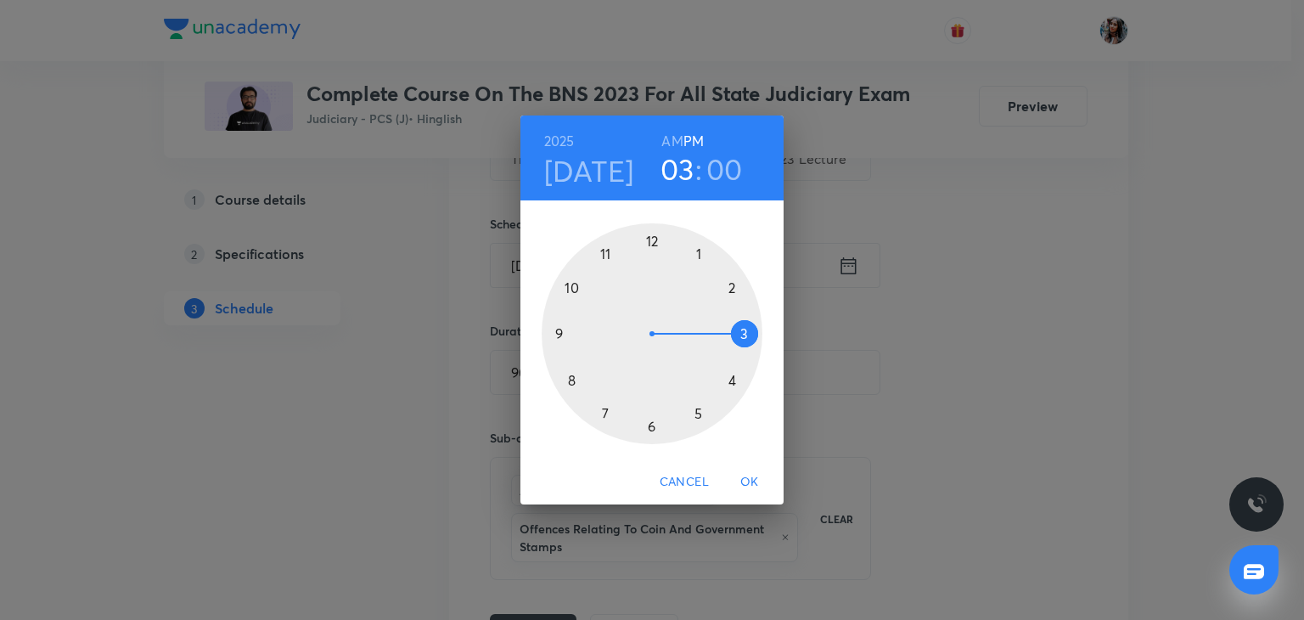
click at [751, 475] on span "OK" at bounding box center [749, 481] width 41 height 21
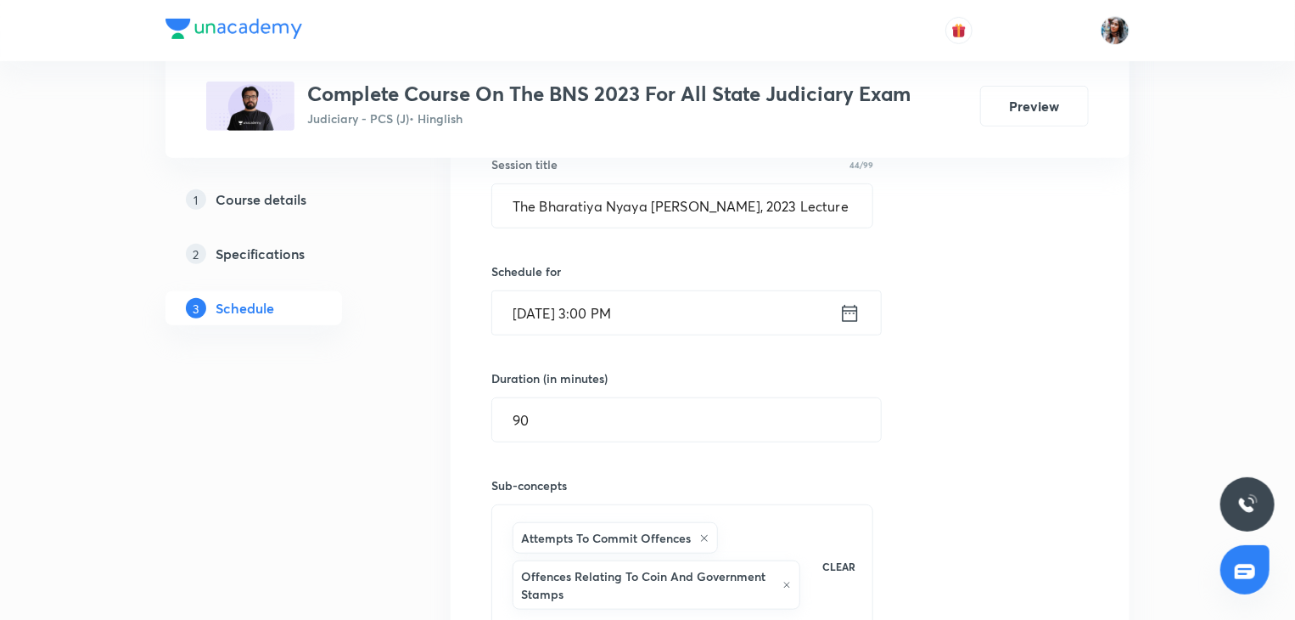
scroll to position [458, 0]
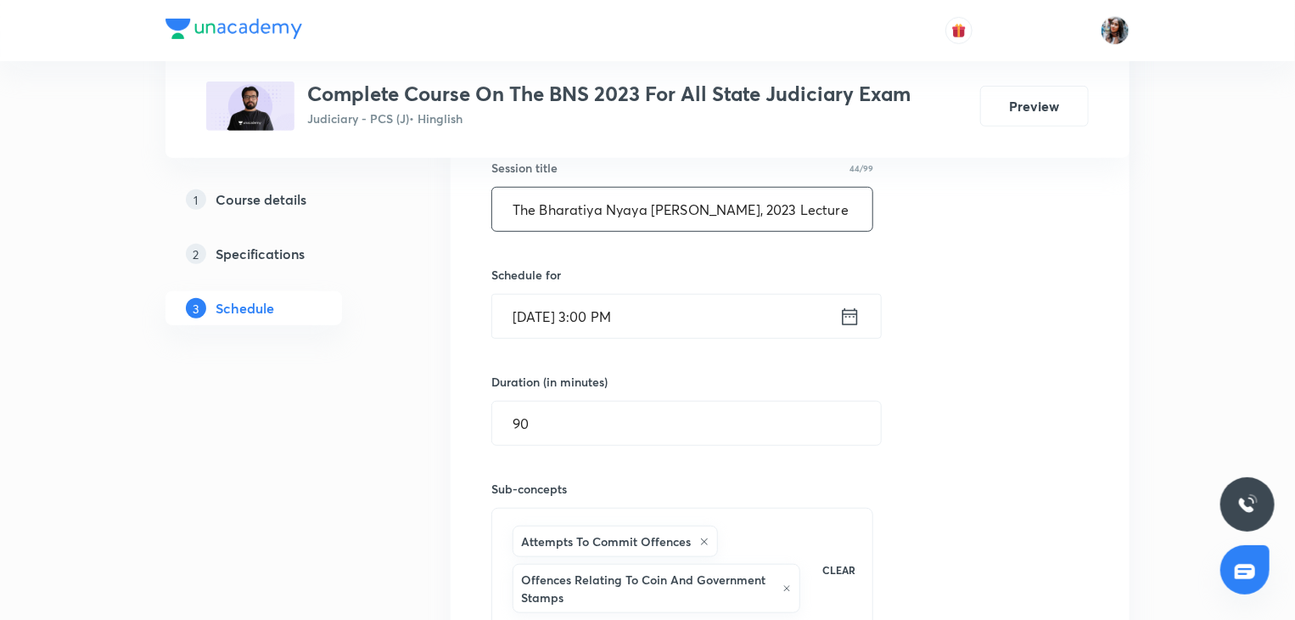
click at [828, 195] on input "The Bharatiya Nyaya Sanhita, 2023 Lecture 36" at bounding box center [682, 209] width 380 height 43
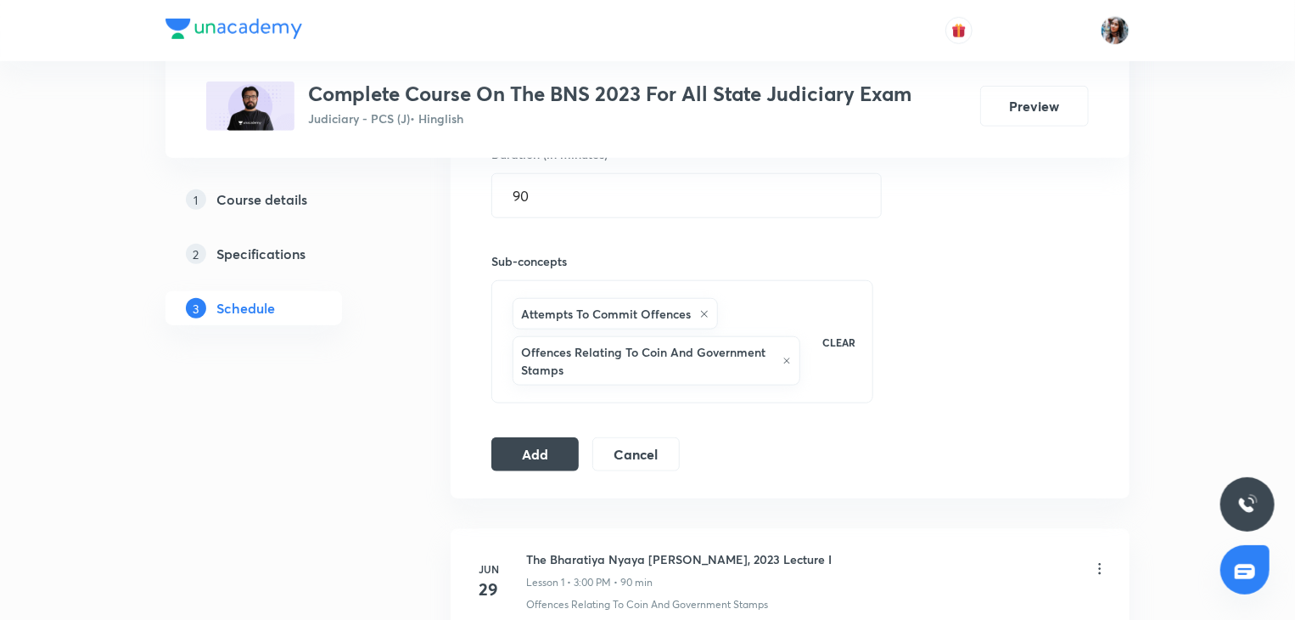
scroll to position [687, 0]
type input "The Bharatiya Nyaya Sanhita, 2023 Lecture 37"
click at [540, 441] on button "Add" at bounding box center [534, 451] width 87 height 34
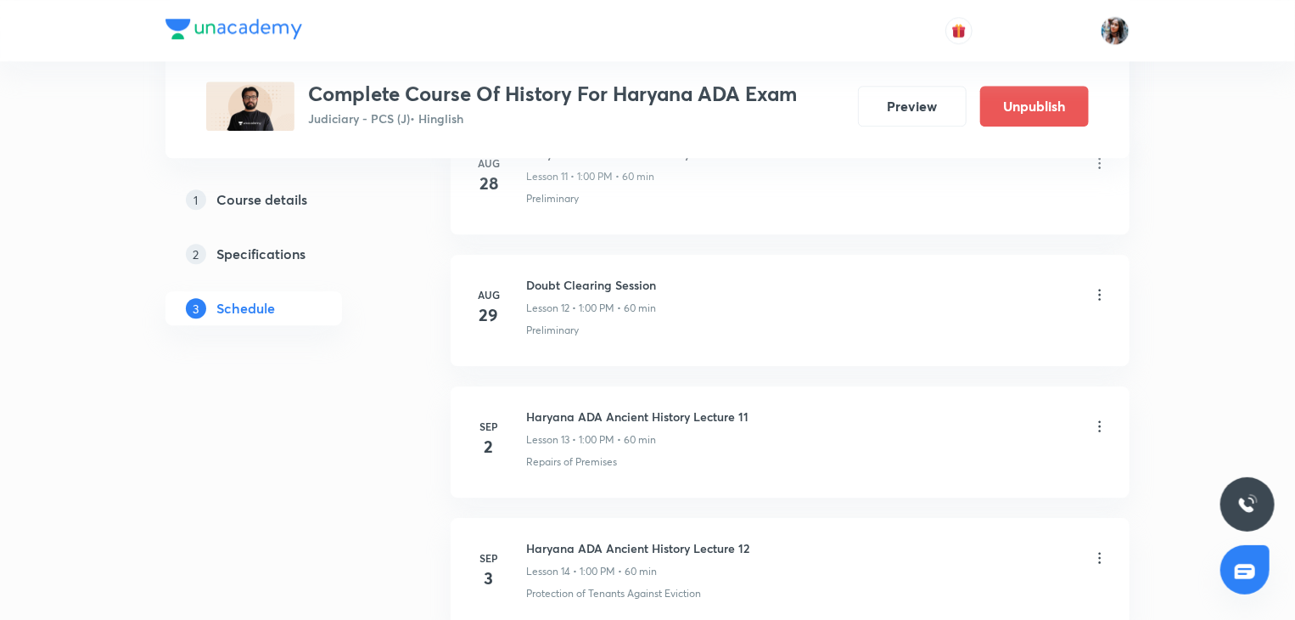
scroll to position [2494, 0]
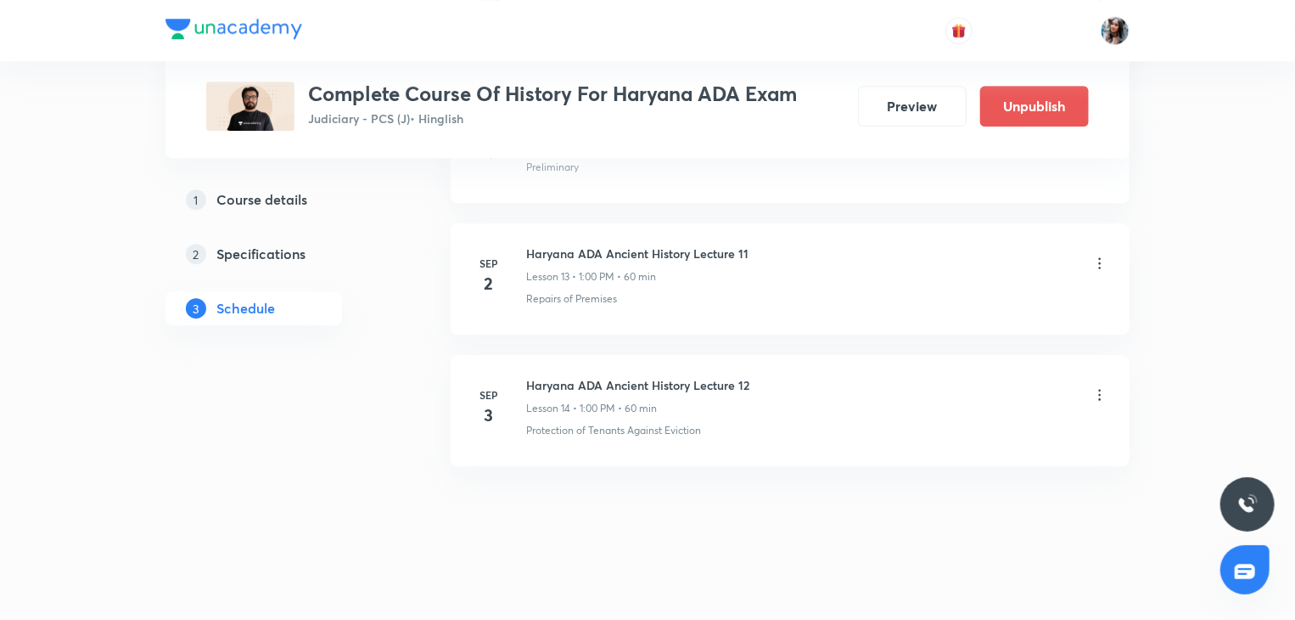
click at [552, 376] on h6 "Haryana ADA Ancient History Lecture 12" at bounding box center [637, 385] width 223 height 18
copy h6 "Haryana ADA Ancient History Lecture 12"
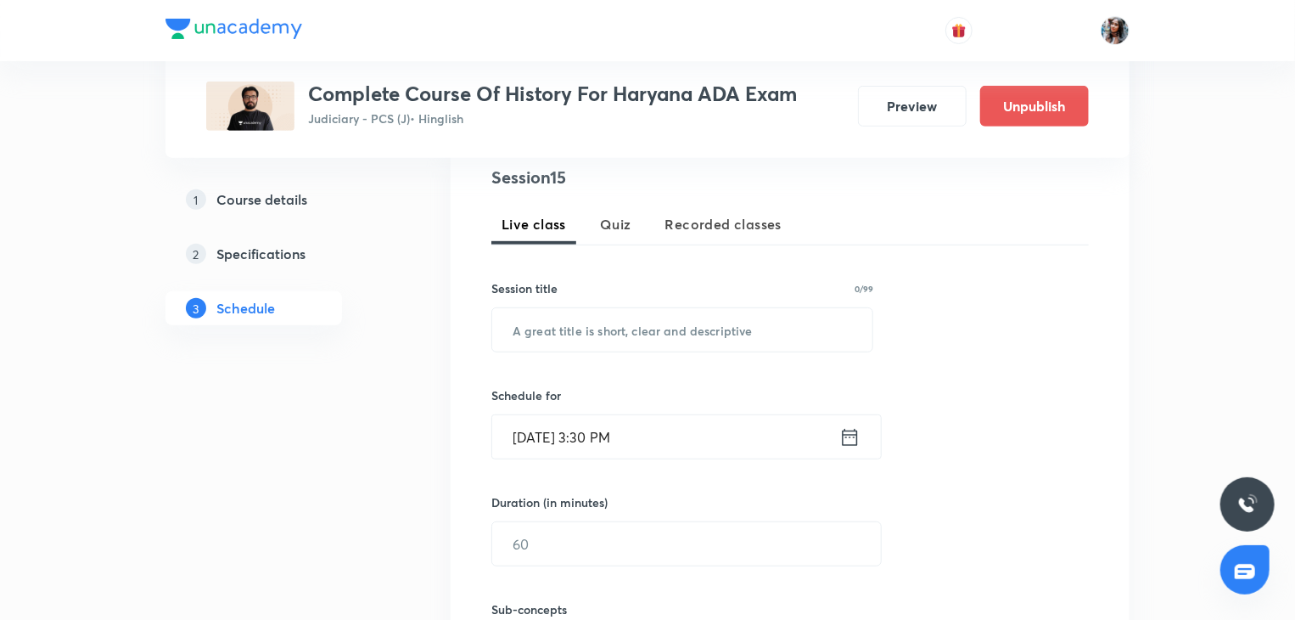
scroll to position [356, 0]
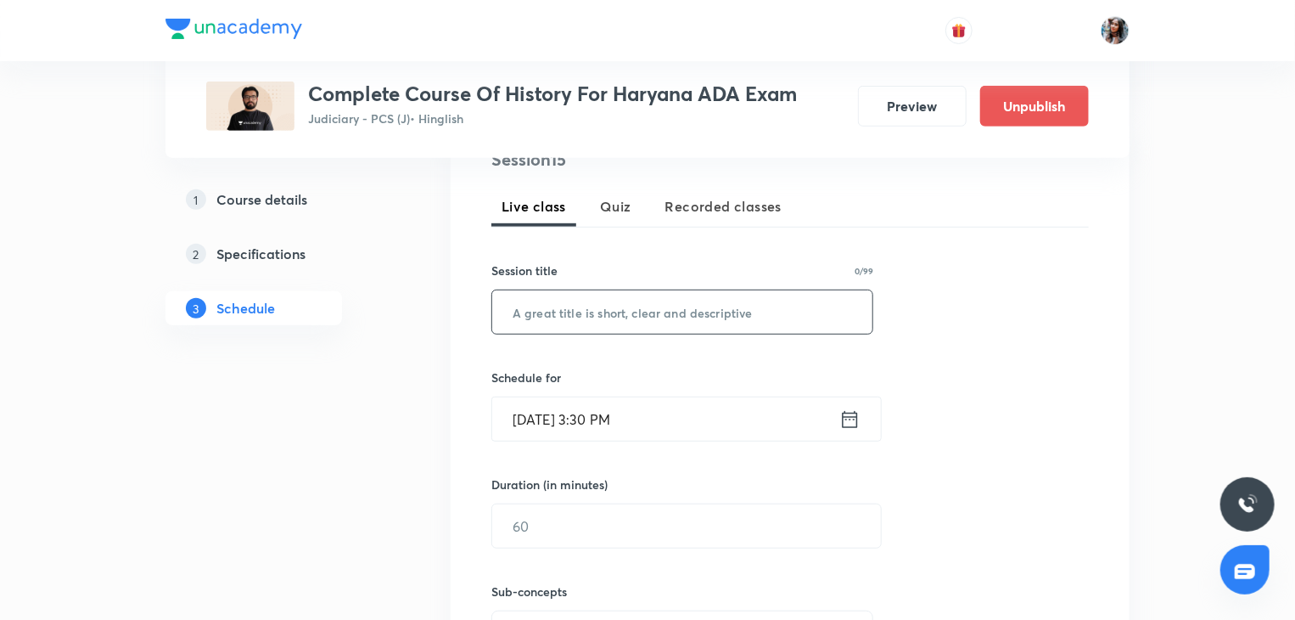
click at [617, 306] on input "text" at bounding box center [682, 311] width 380 height 43
paste input "Haryana ADA Ancient History Lecture 12"
click at [601, 313] on input "Haryana ADA Ancient History Lecture 12" at bounding box center [682, 311] width 380 height 43
type input "Ancient History Lecture 12"
click at [673, 412] on input "Sep 3, 2025, 3:30 PM" at bounding box center [665, 418] width 347 height 43
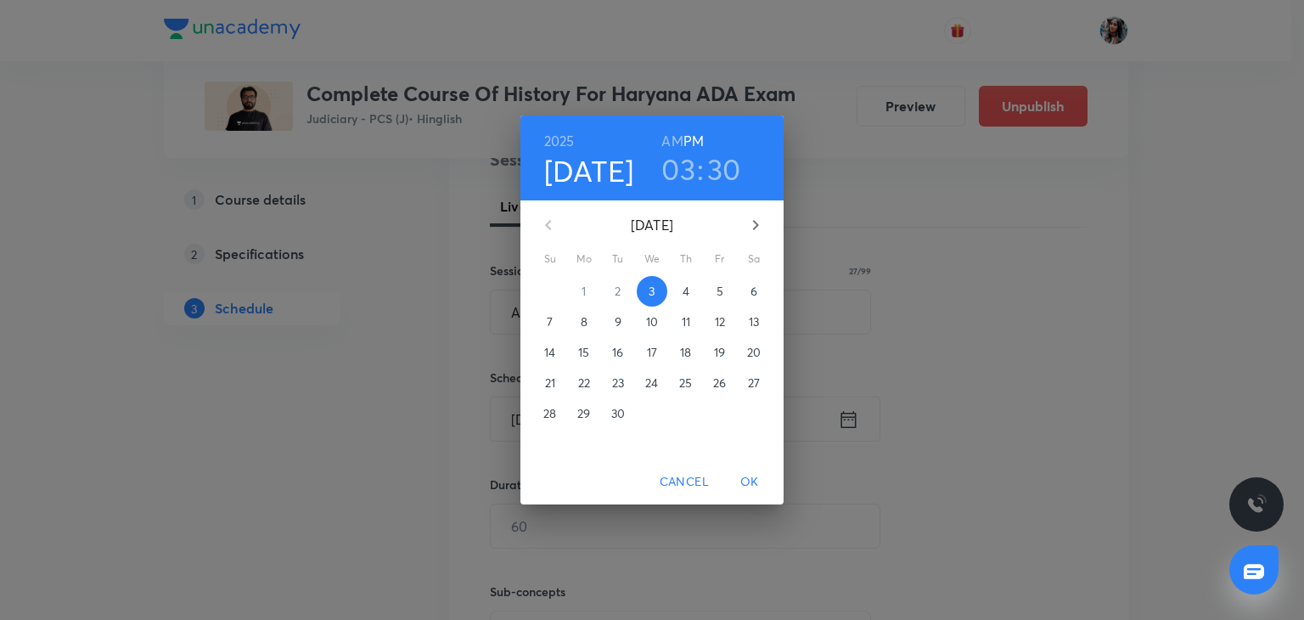
click at [685, 295] on p "4" at bounding box center [685, 291] width 7 height 17
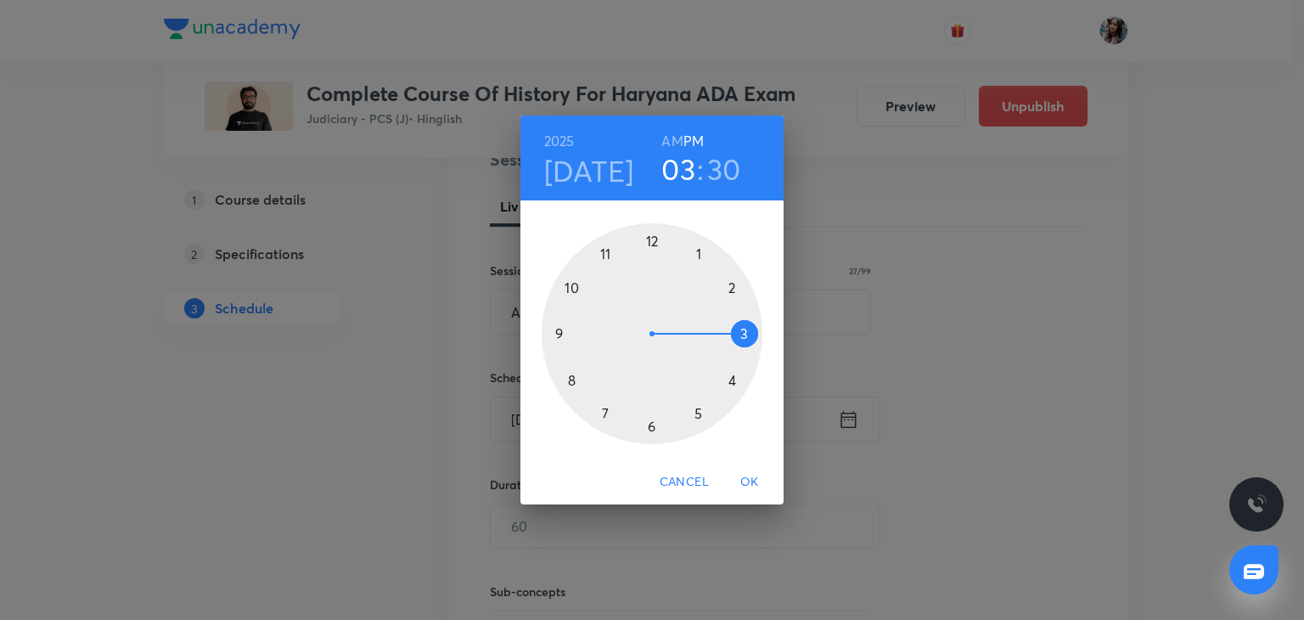
click at [978, 392] on div "2025 Sep 4 03 : 30 AM PM 1 2 3 4 5 6 7 8 9 10 11 12 Cancel OK" at bounding box center [652, 310] width 1304 height 620
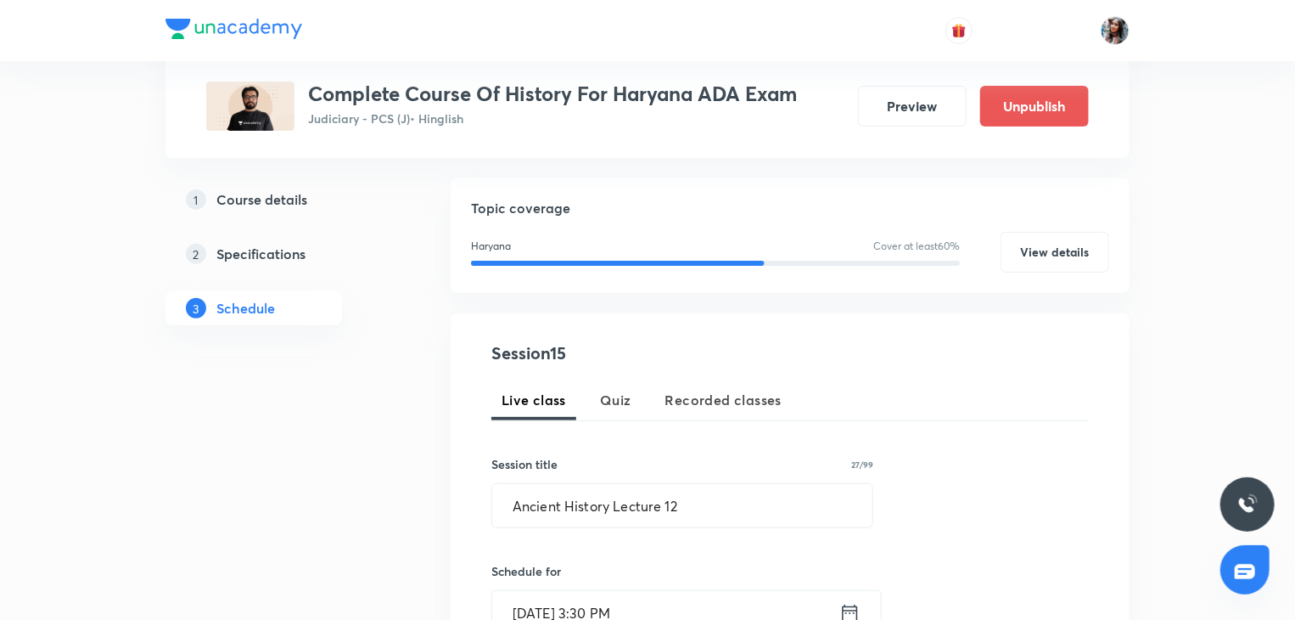
scroll to position [348, 0]
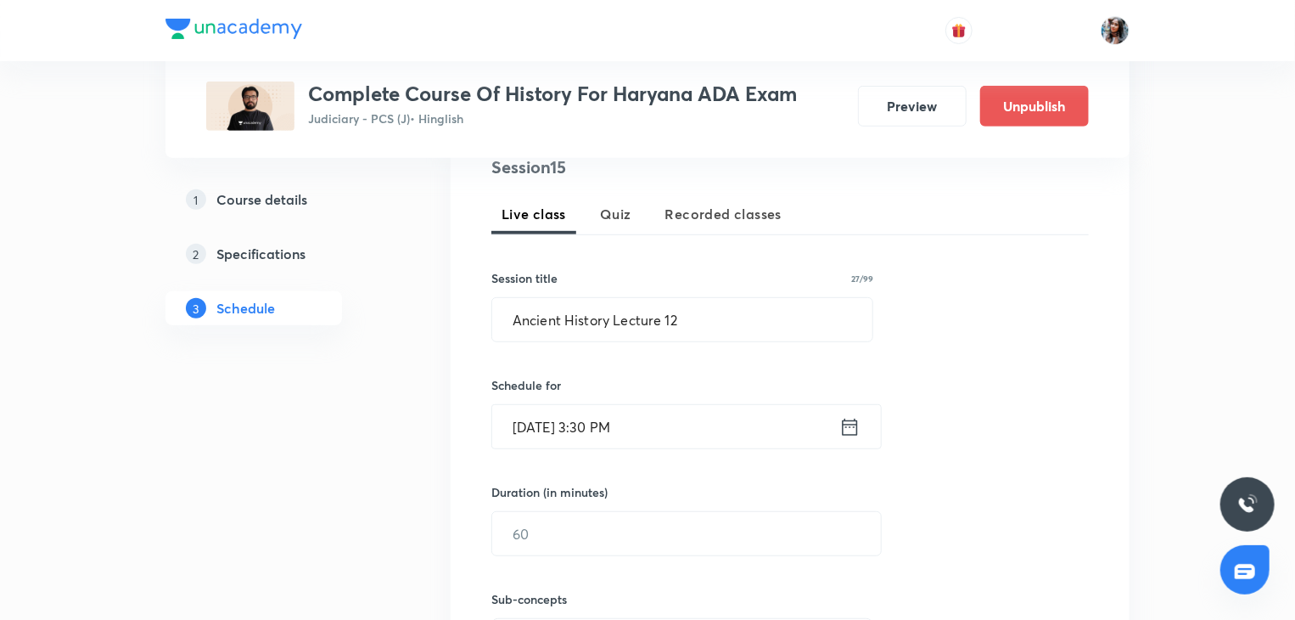
click at [740, 419] on input "Sep 3, 2025, 3:30 PM" at bounding box center [665, 426] width 347 height 43
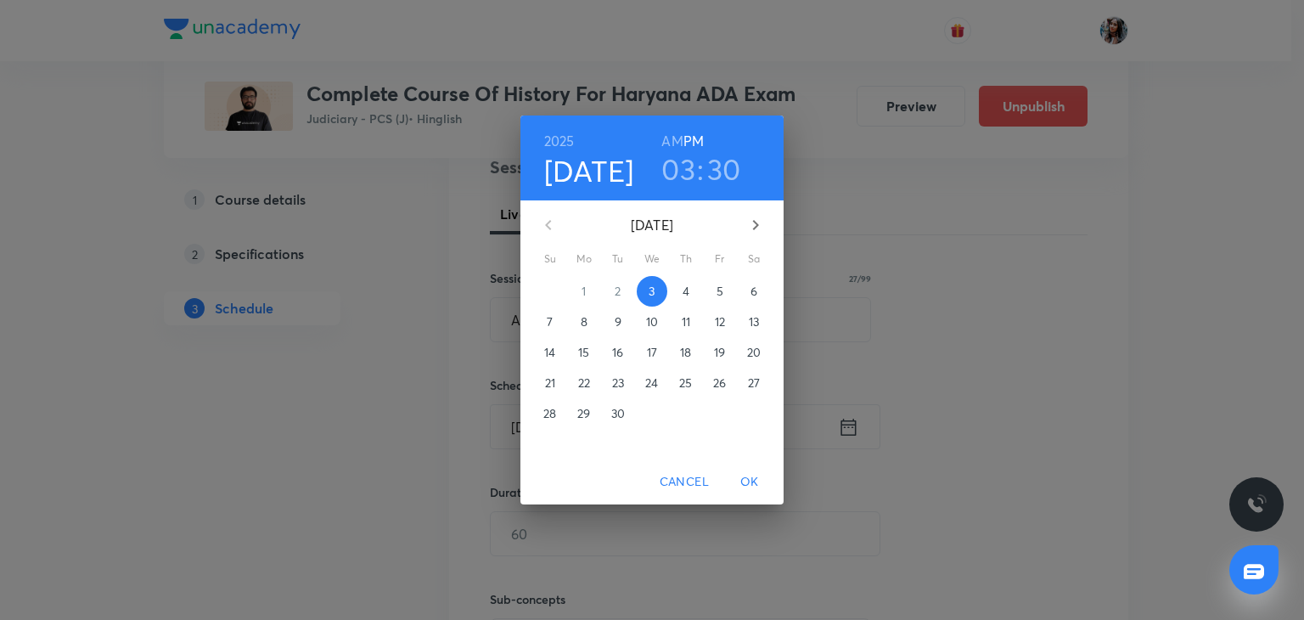
click at [680, 176] on h3 "03" at bounding box center [678, 169] width 34 height 36
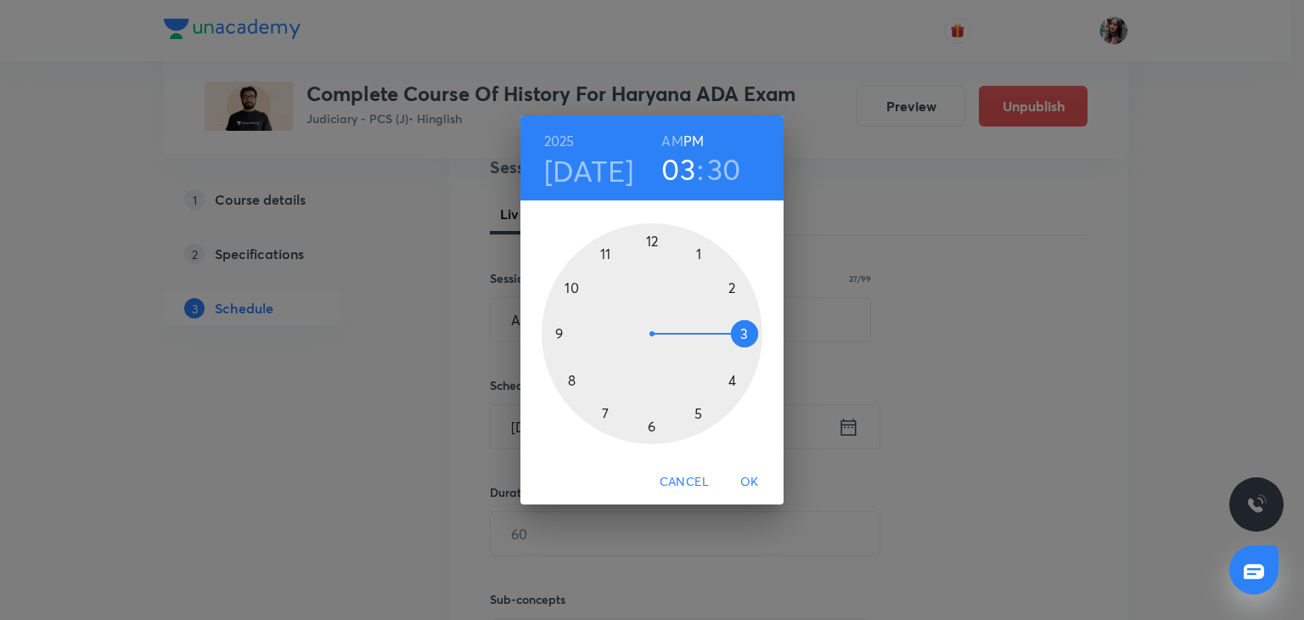
click at [696, 253] on div at bounding box center [652, 333] width 221 height 221
click at [651, 238] on div at bounding box center [652, 333] width 221 height 221
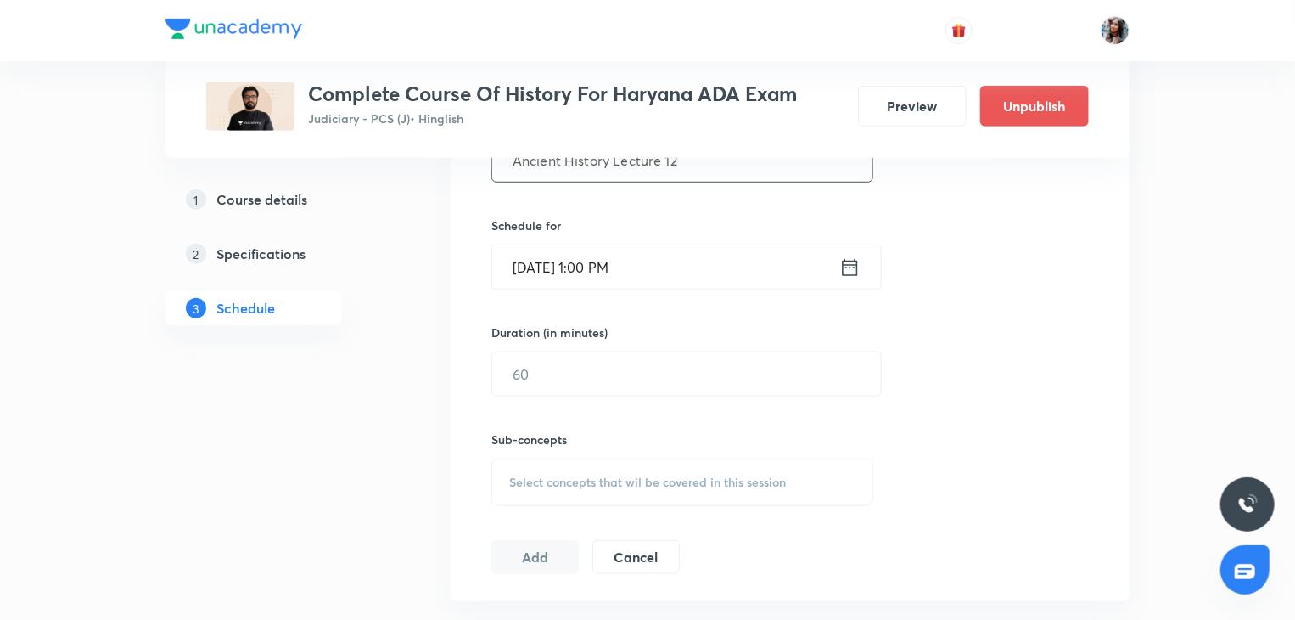
scroll to position [509, 0]
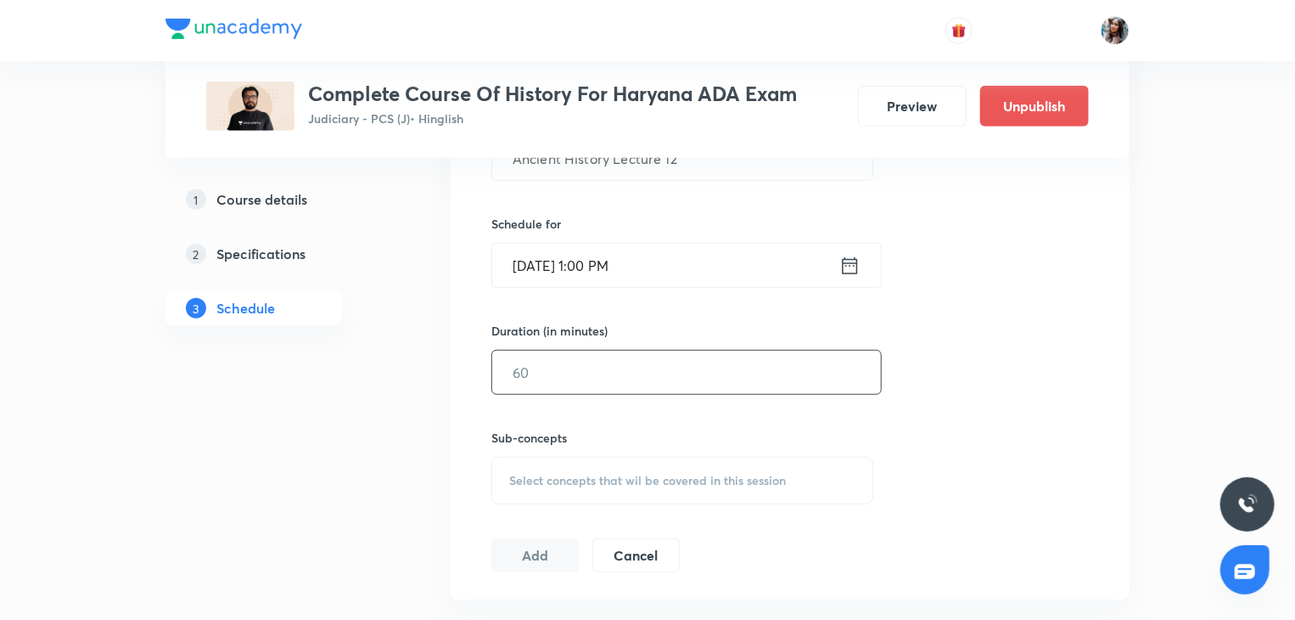
click at [619, 359] on input "text" at bounding box center [686, 372] width 389 height 43
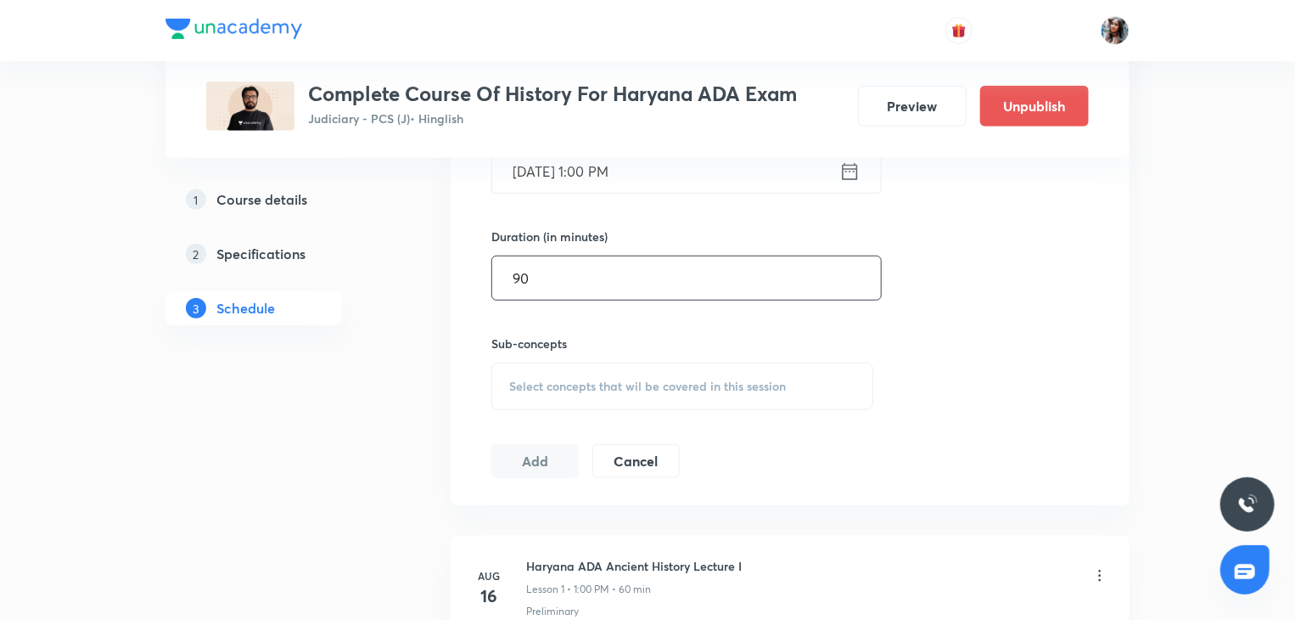
type input "90"
click at [595, 373] on div "Select concepts that wil be covered in this session" at bounding box center [682, 386] width 382 height 48
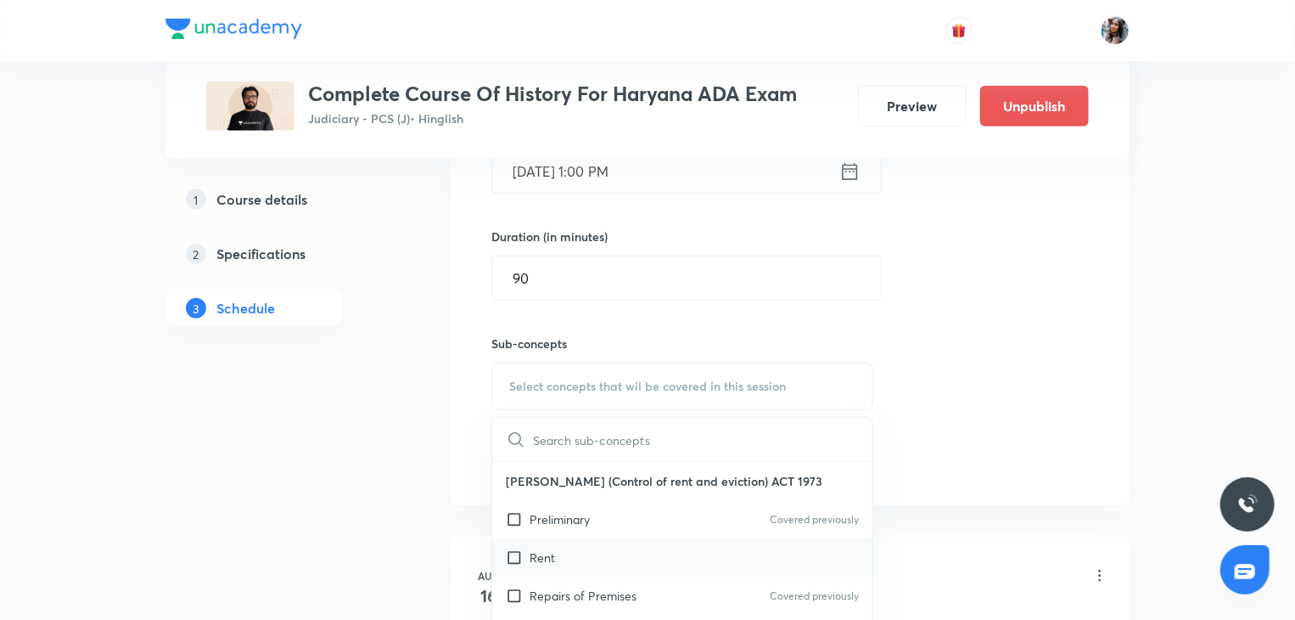
scroll to position [678, 0]
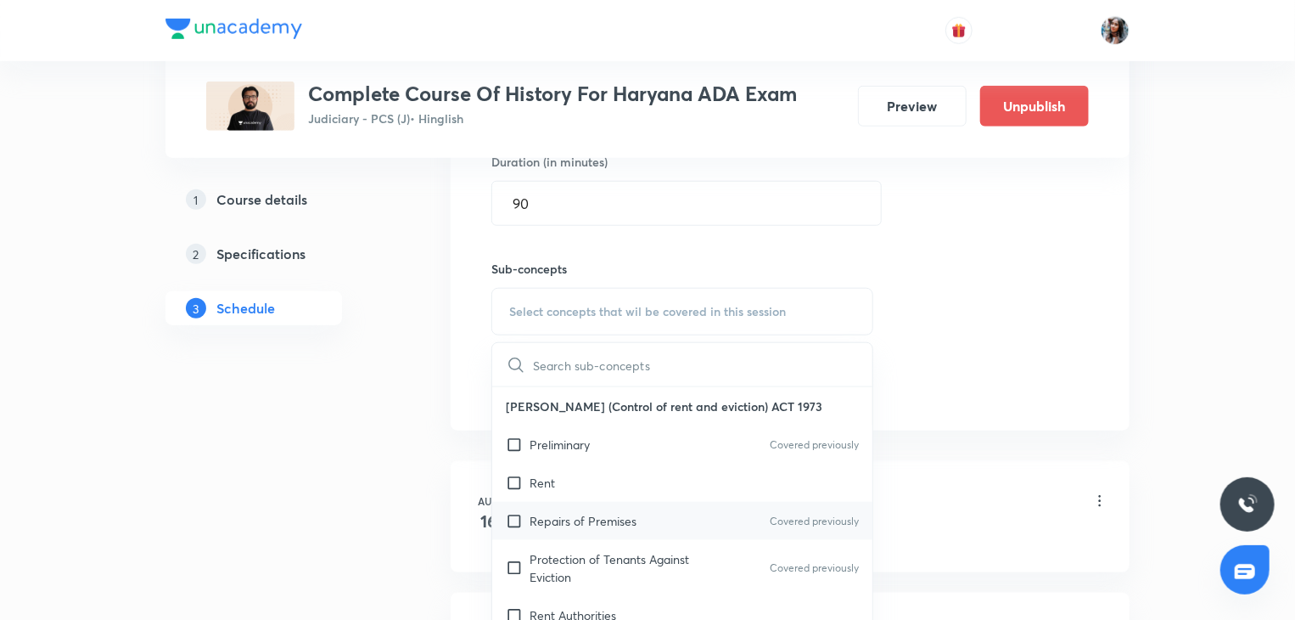
click at [581, 525] on p "Repairs of Premises" at bounding box center [583, 521] width 107 height 18
checkbox input "true"
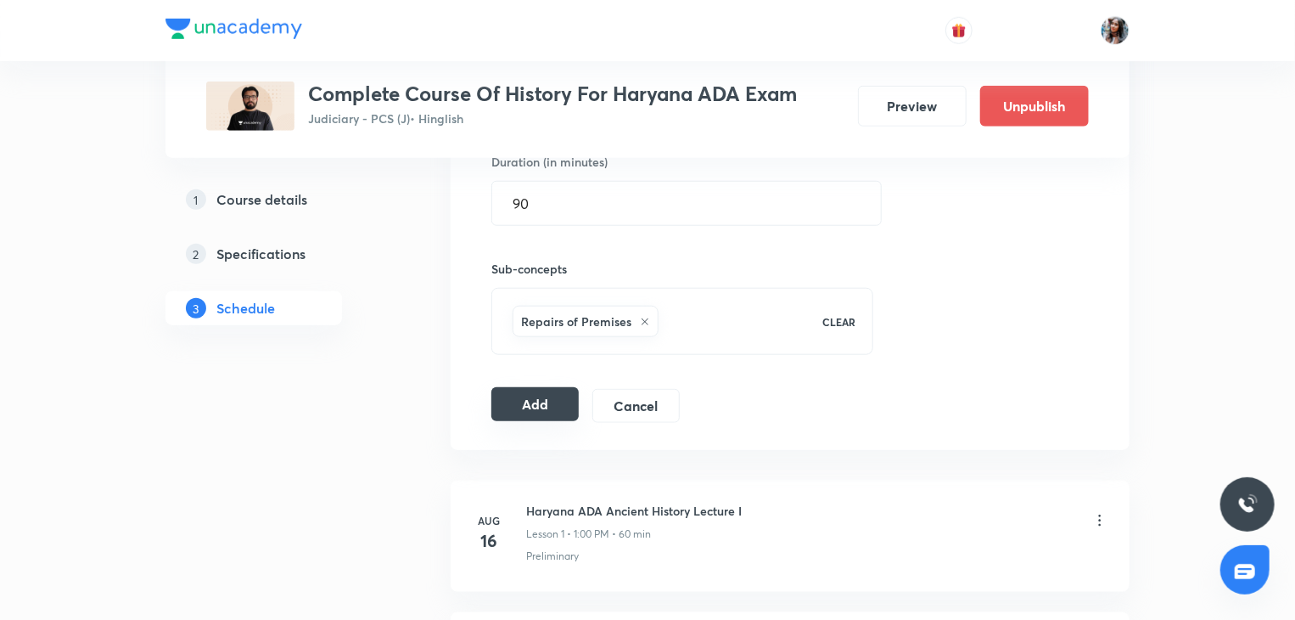
click at [524, 411] on button "Add" at bounding box center [534, 404] width 87 height 34
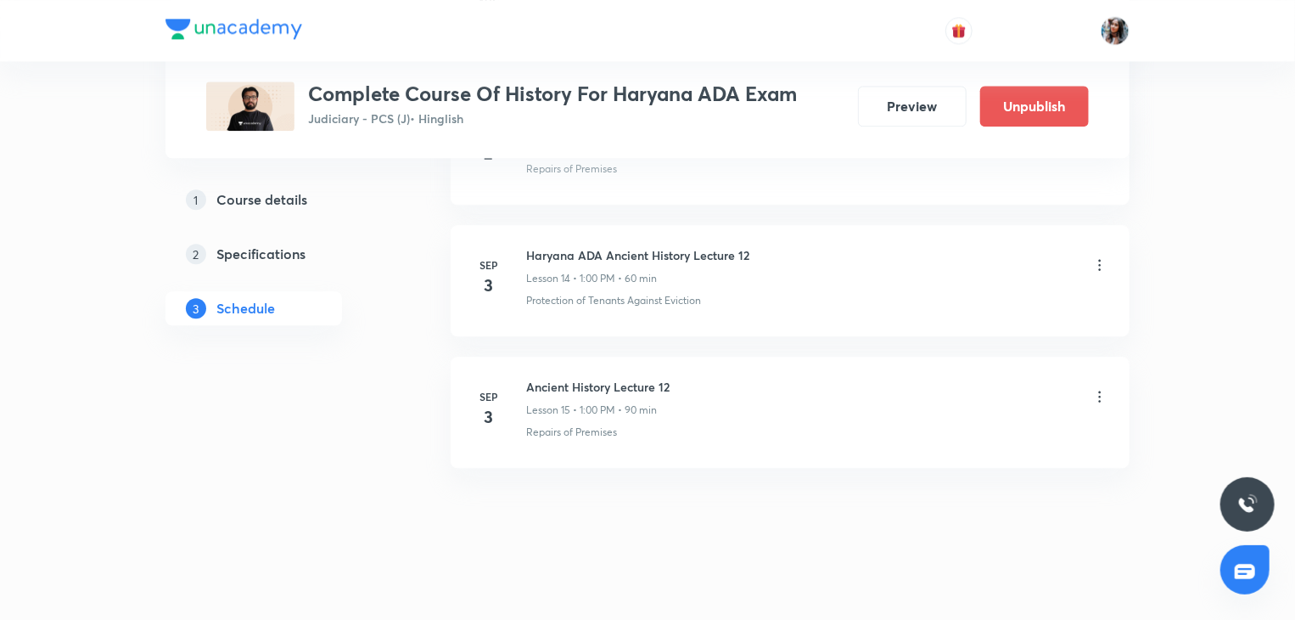
scroll to position [2065, 0]
click at [538, 381] on h6 "Ancient History Lecture 12" at bounding box center [597, 384] width 143 height 18
copy h6 "Ancient History Lecture 12"
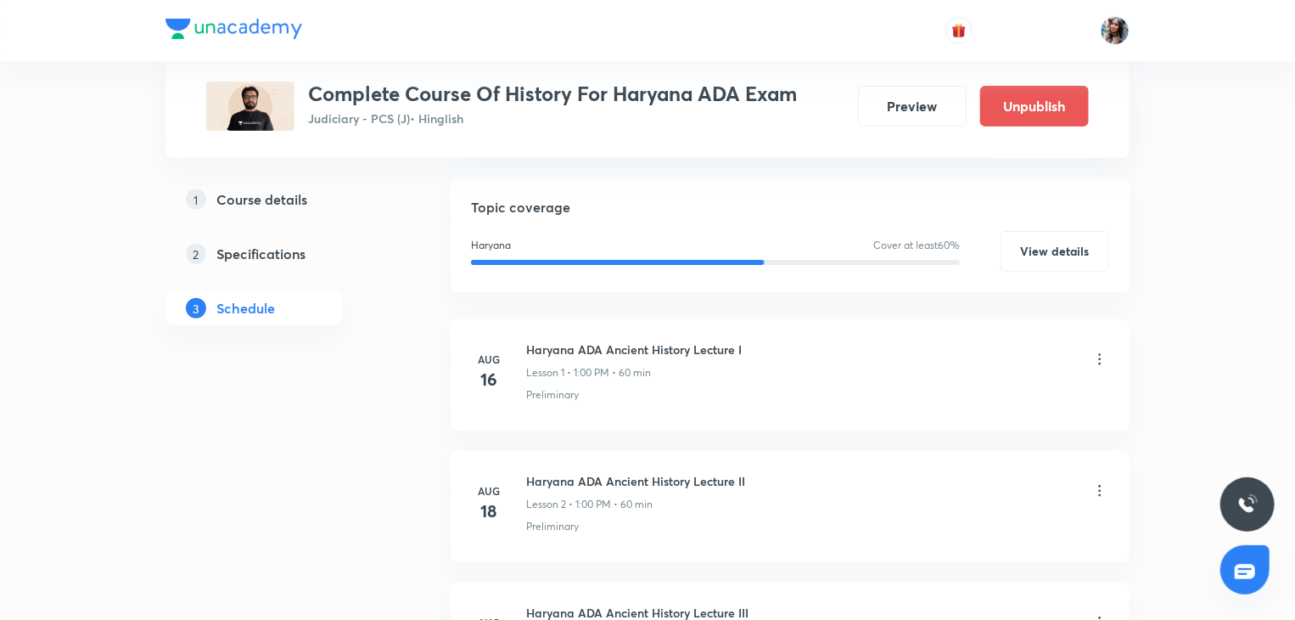
scroll to position [0, 0]
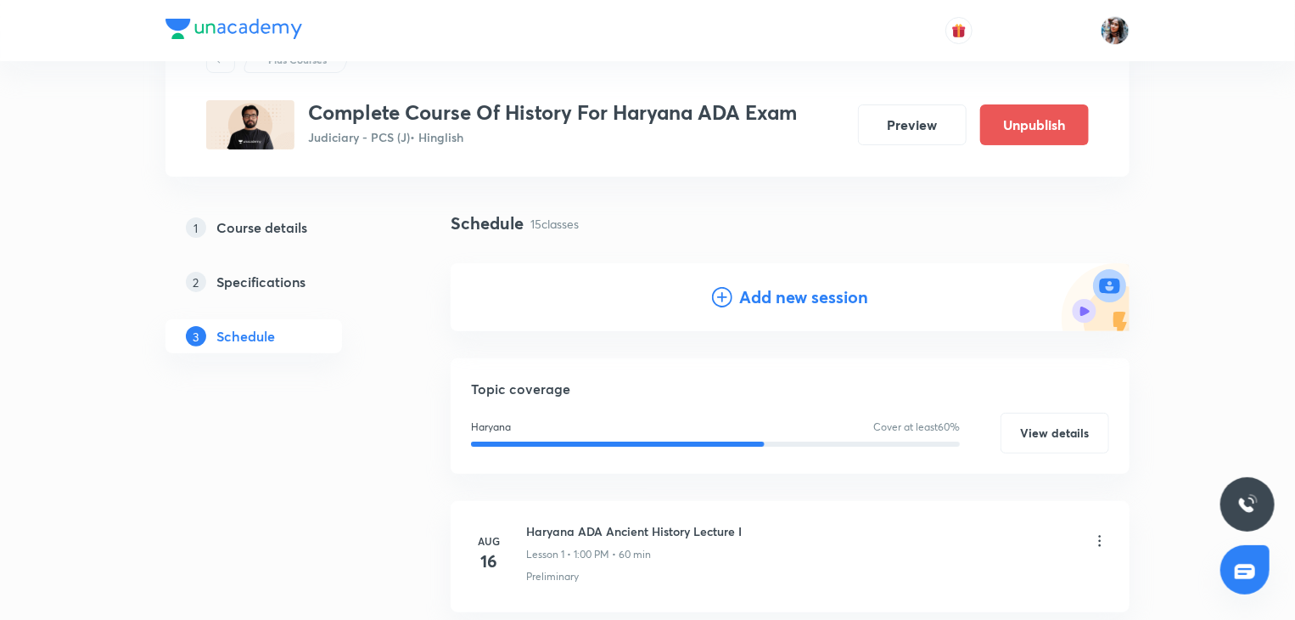
click at [764, 291] on h4 "Add new session" at bounding box center [803, 296] width 129 height 25
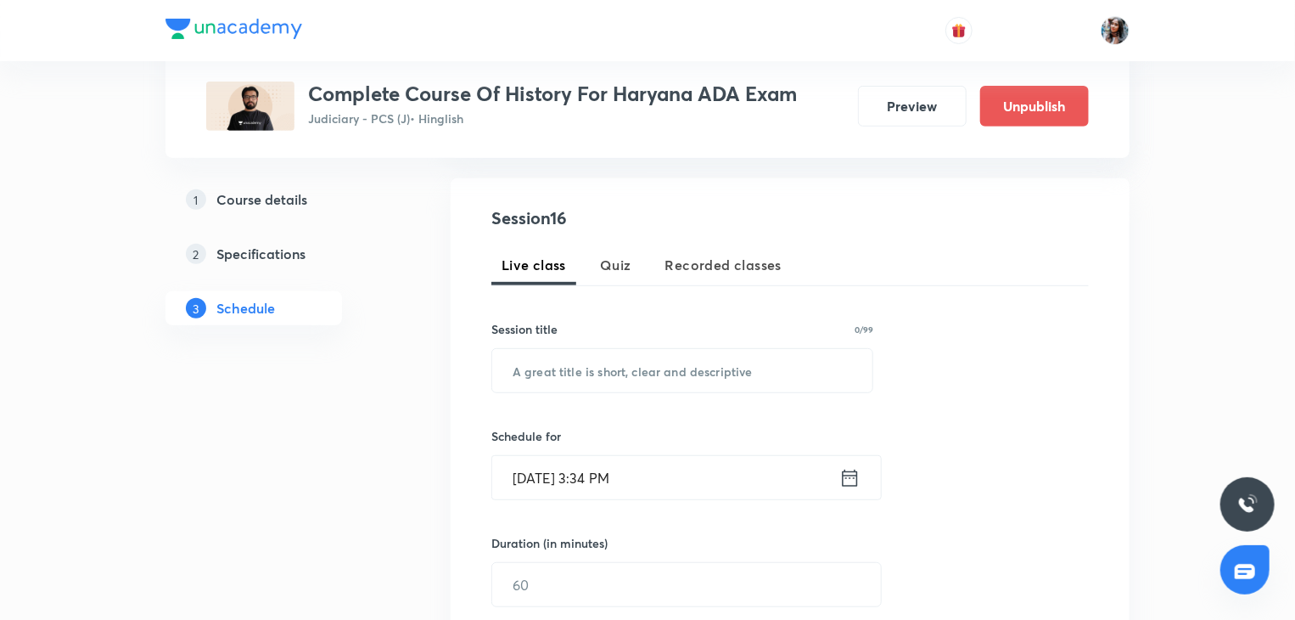
scroll to position [299, 0]
click at [689, 374] on input "text" at bounding box center [682, 368] width 380 height 43
paste input "Ancient History Lecture 12"
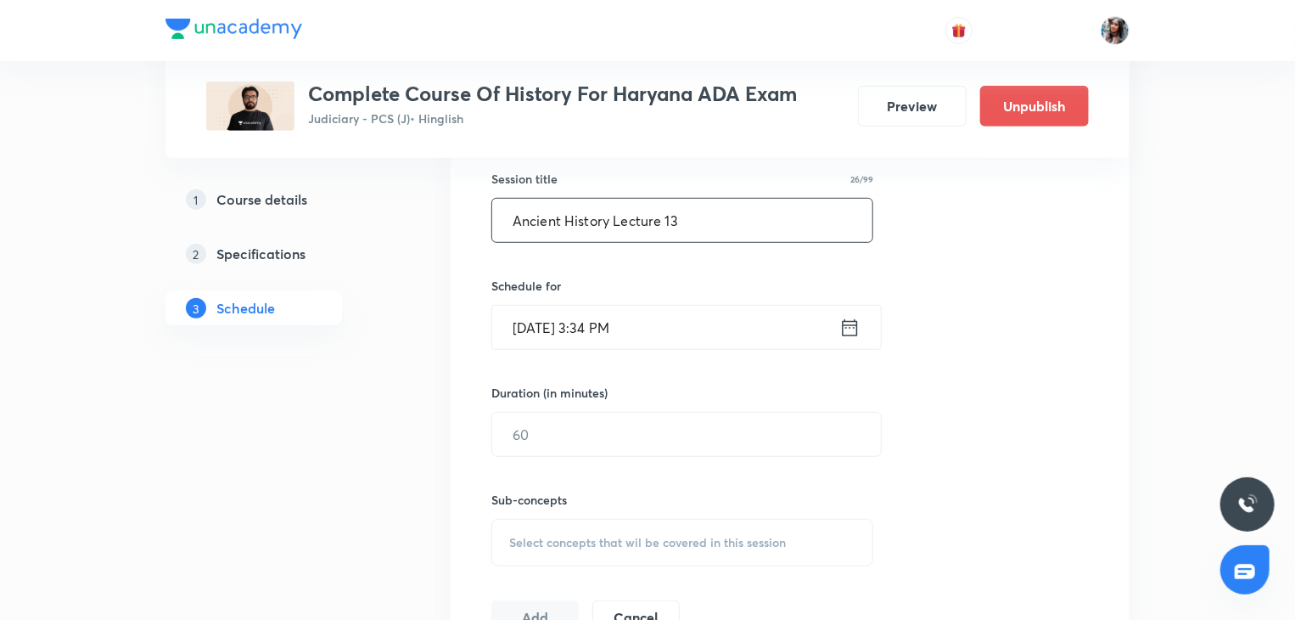
type input "Ancient History Lecture 13"
click at [702, 346] on input "Sep 3, 2025, 3:34 PM" at bounding box center [665, 327] width 347 height 43
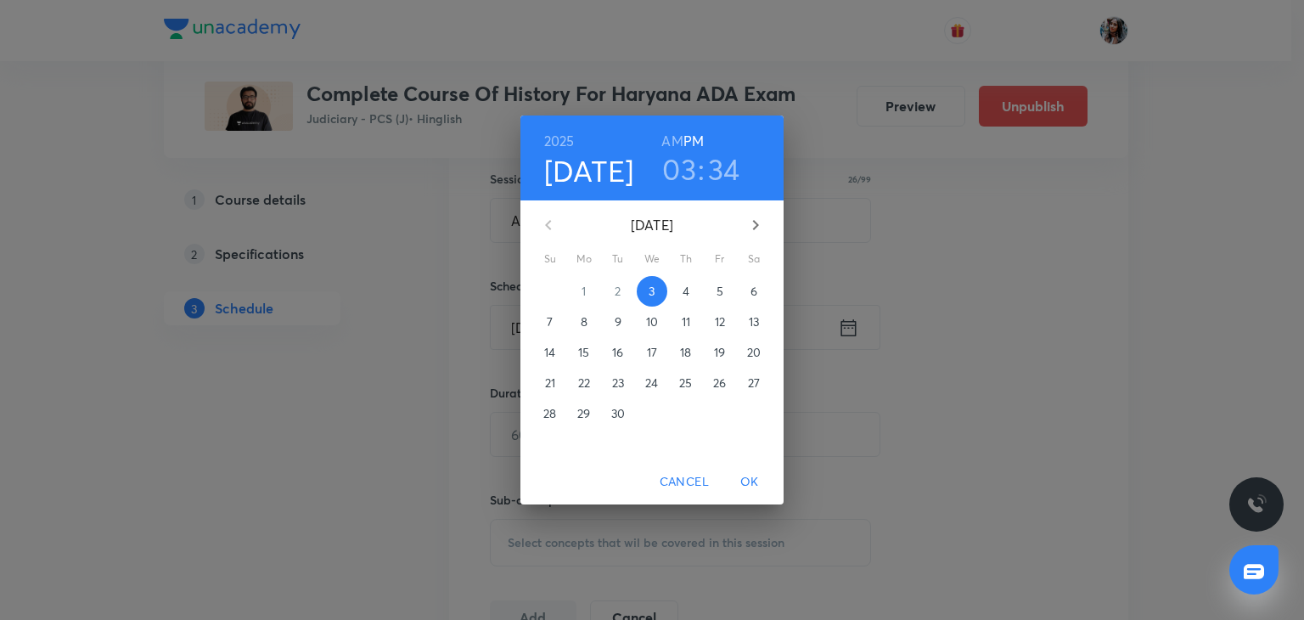
click at [709, 289] on span "5" at bounding box center [719, 291] width 31 height 17
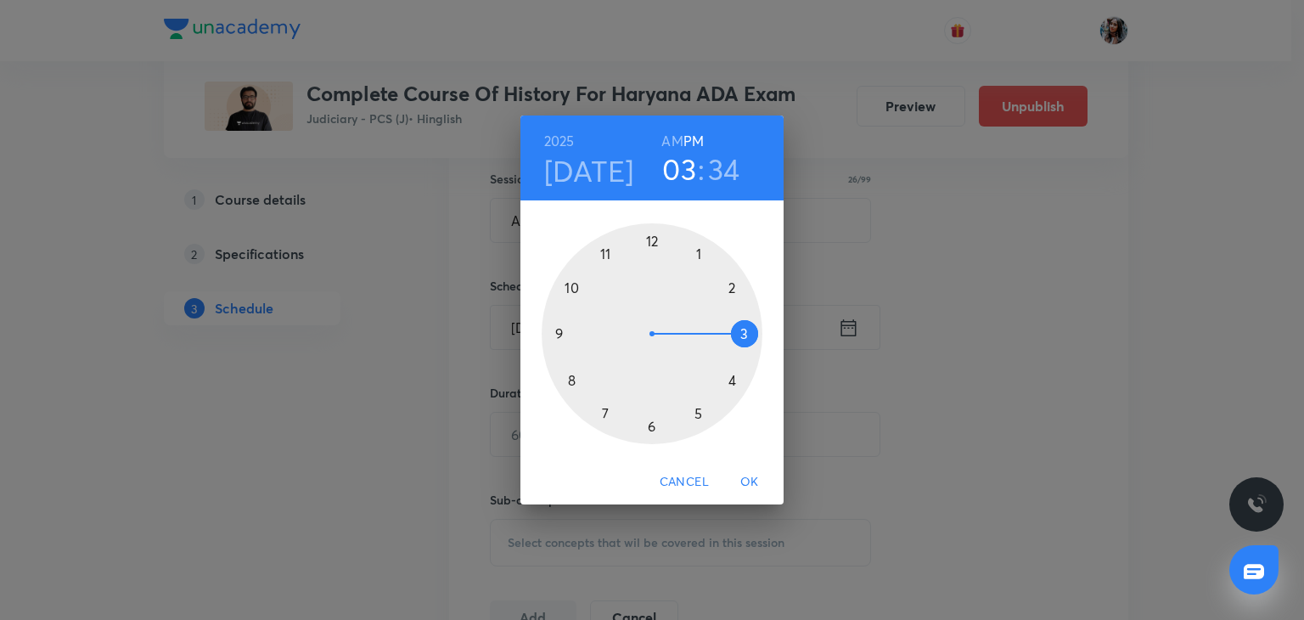
click at [697, 256] on div at bounding box center [652, 333] width 221 height 221
click at [655, 241] on div at bounding box center [652, 333] width 221 height 221
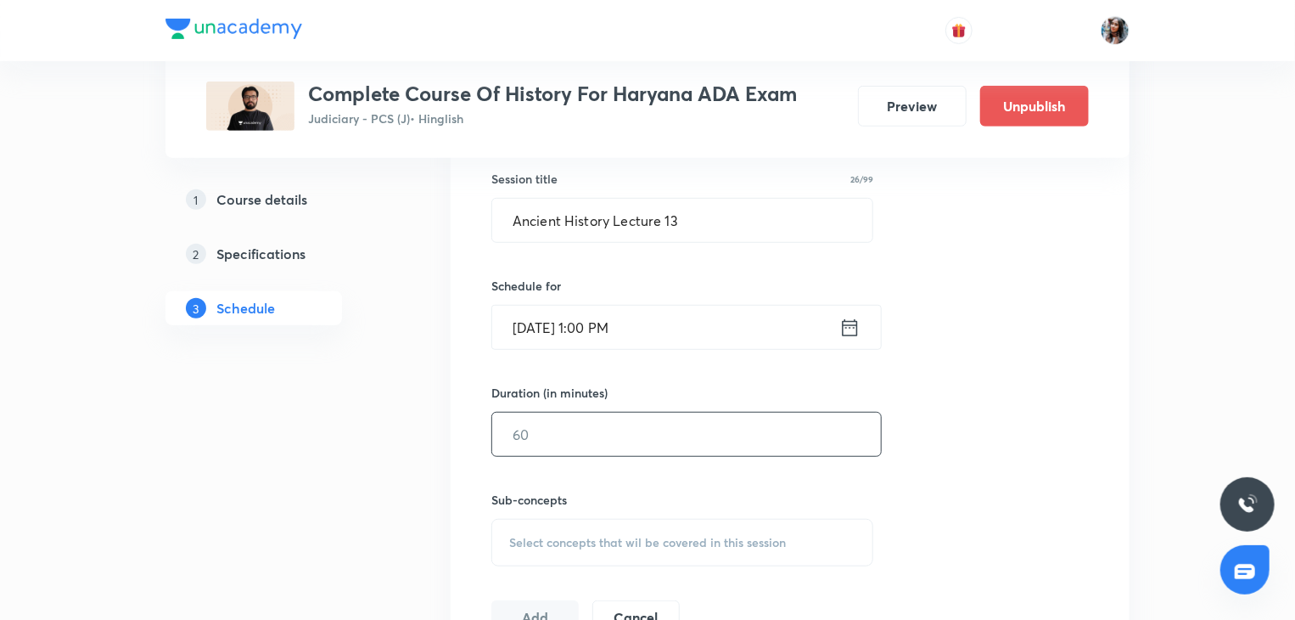
click at [632, 421] on input "text" at bounding box center [686, 433] width 389 height 43
type input "6"
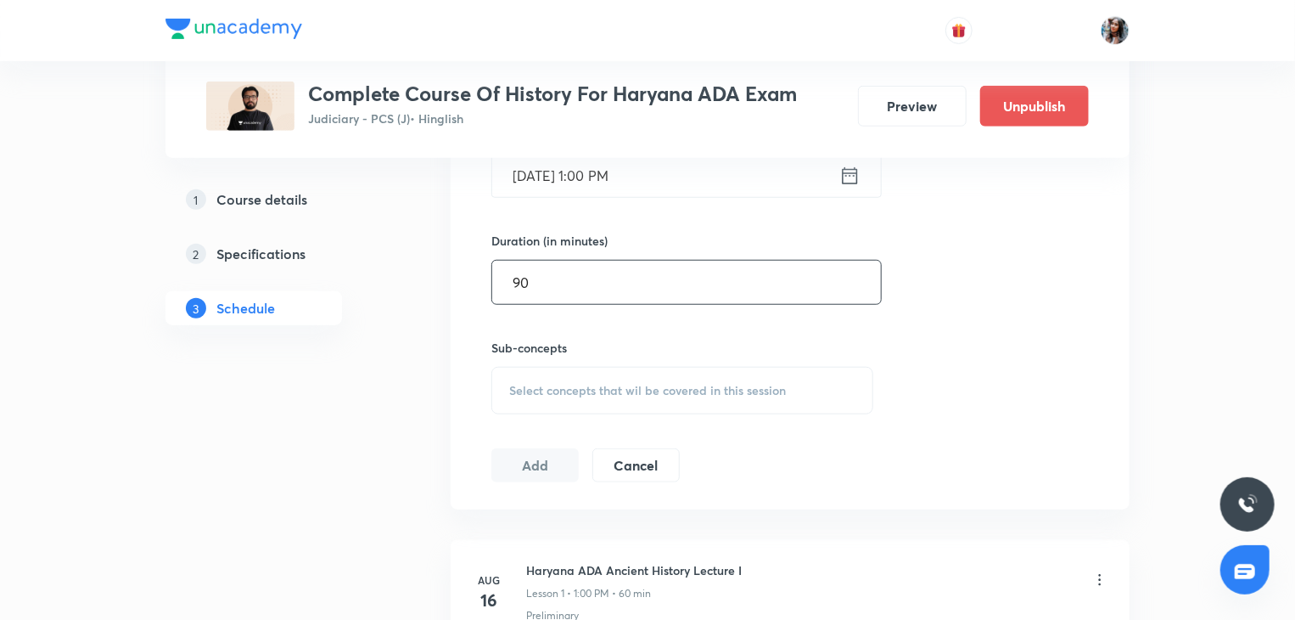
scroll to position [600, 0]
type input "90"
click at [613, 390] on span "Select concepts that wil be covered in this session" at bounding box center [647, 390] width 277 height 14
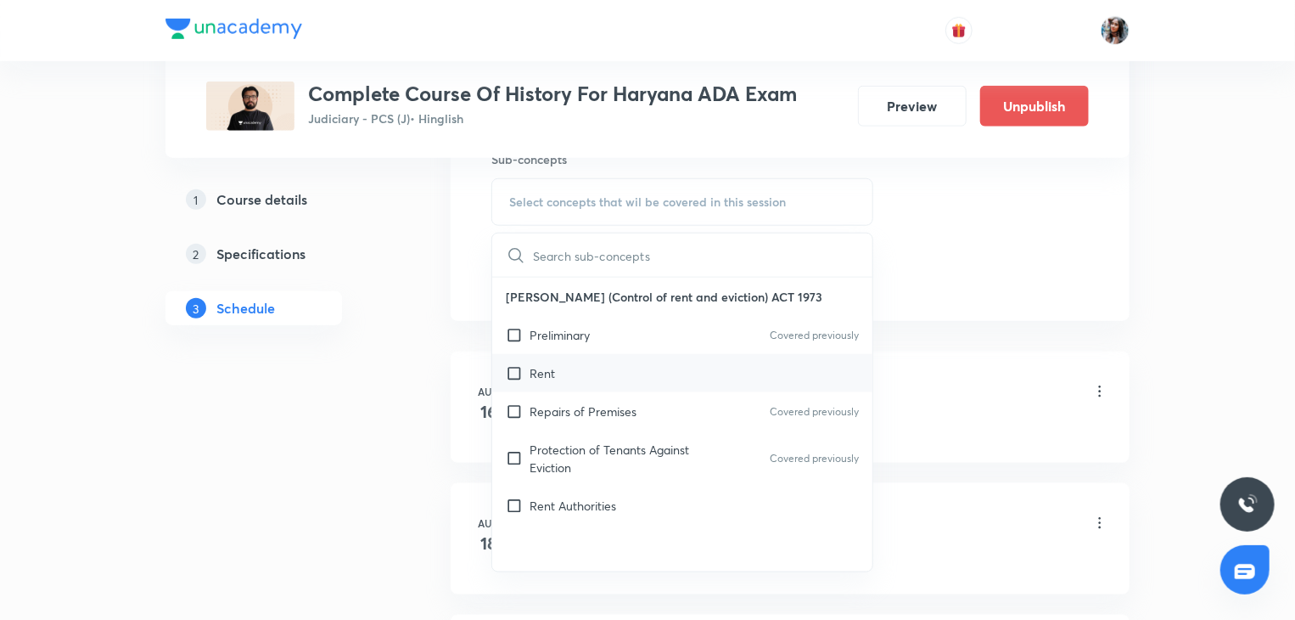
scroll to position [794, 0]
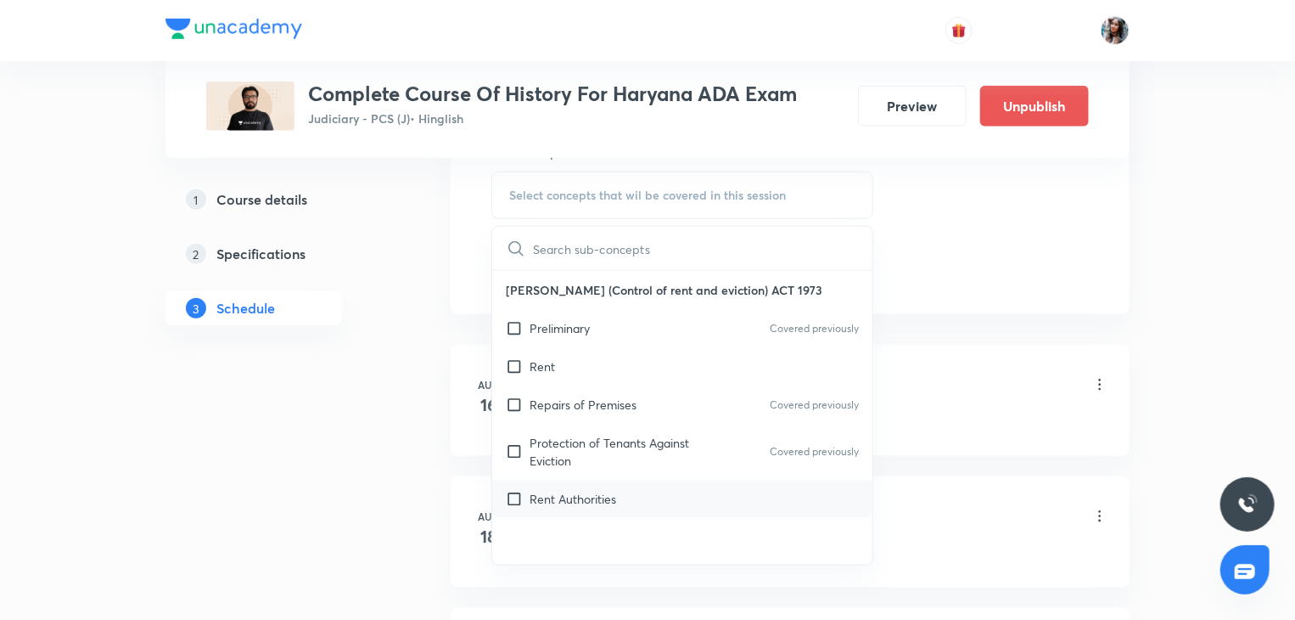
click at [587, 498] on p "Rent Authorities" at bounding box center [573, 499] width 87 height 18
checkbox input "true"
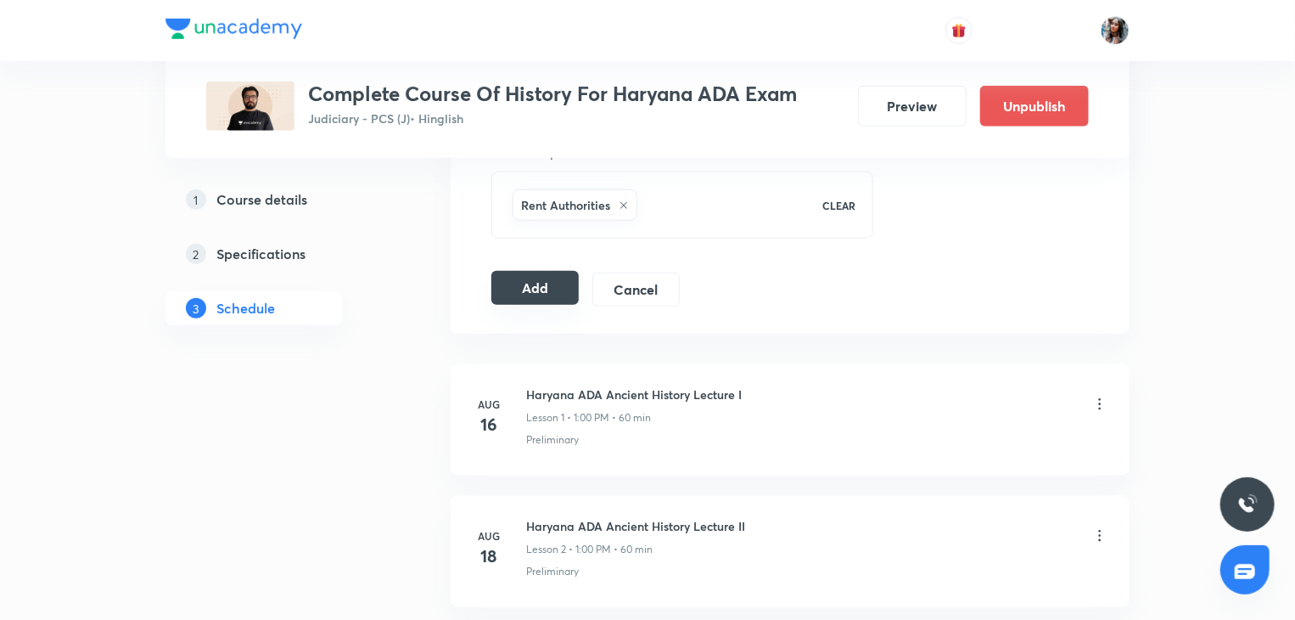
click at [527, 284] on button "Add" at bounding box center [534, 288] width 87 height 34
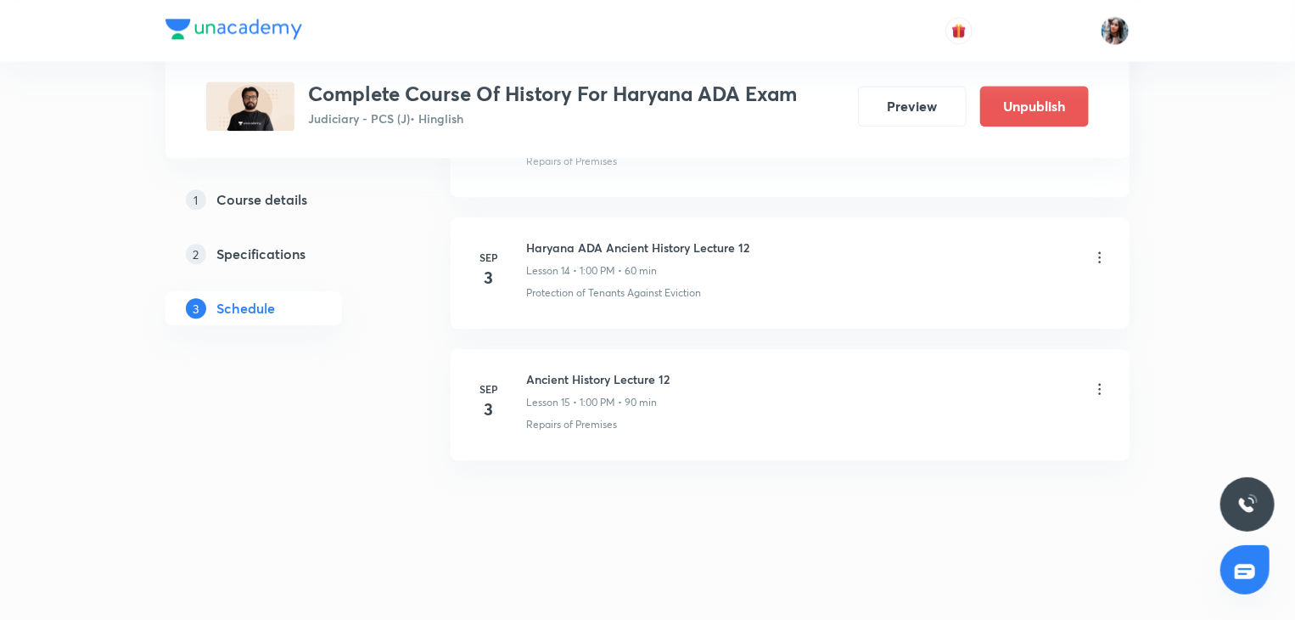
scroll to position [2065, 0]
click at [1097, 390] on icon at bounding box center [1099, 393] width 17 height 17
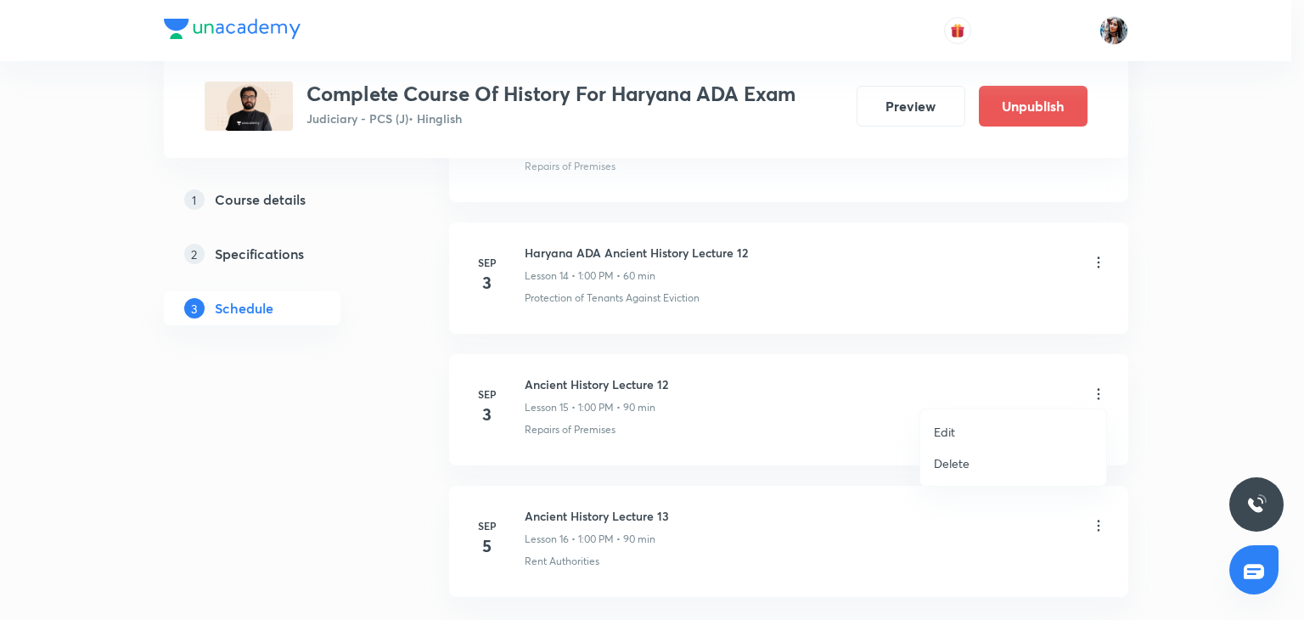
click at [957, 432] on li "Edit" at bounding box center [1013, 431] width 186 height 31
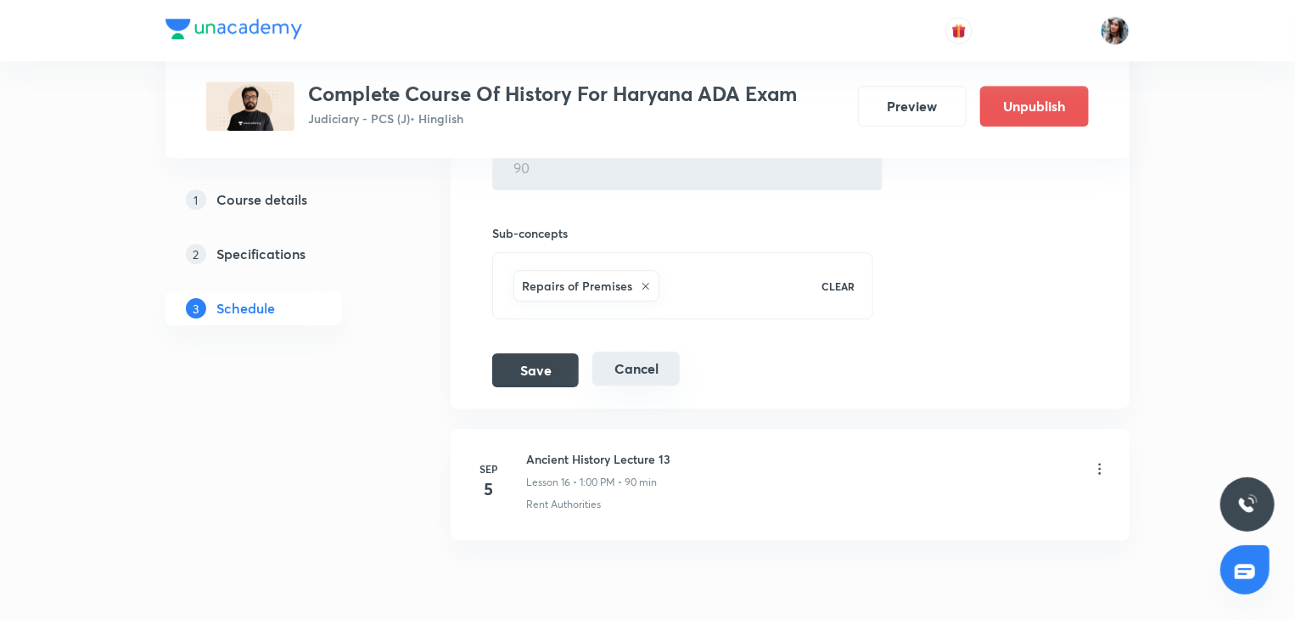
click at [671, 374] on button "Cancel" at bounding box center [635, 368] width 87 height 34
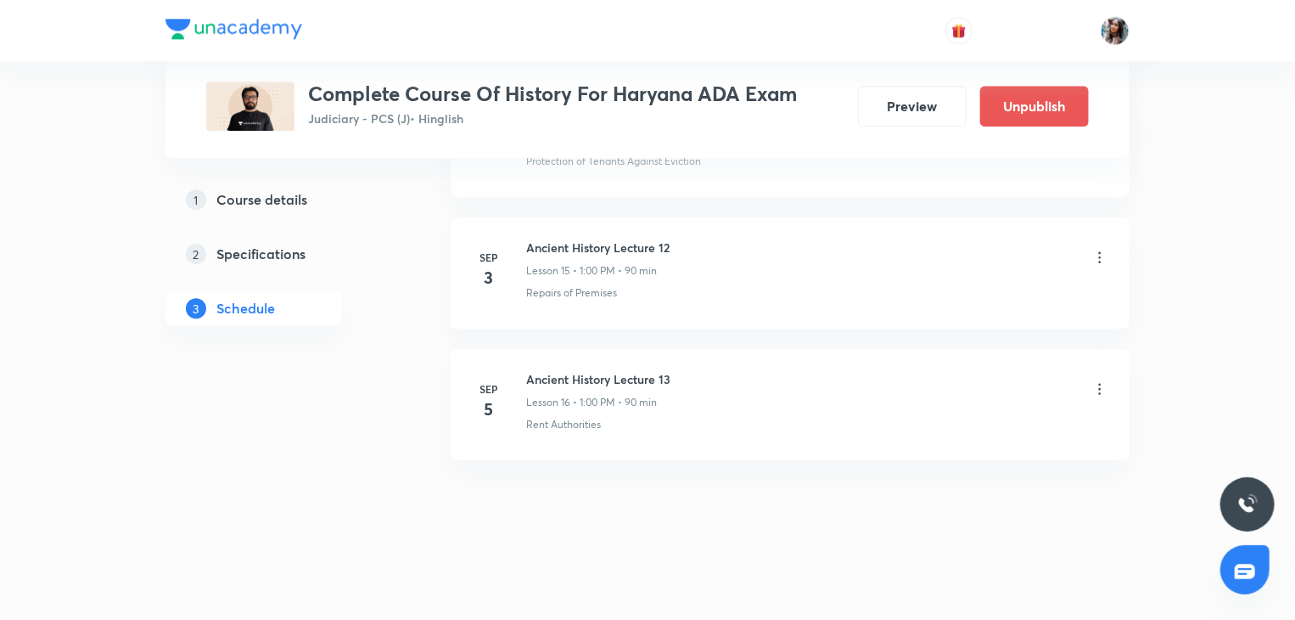
scroll to position [2197, 0]
click at [1099, 257] on icon at bounding box center [1100, 261] width 3 height 11
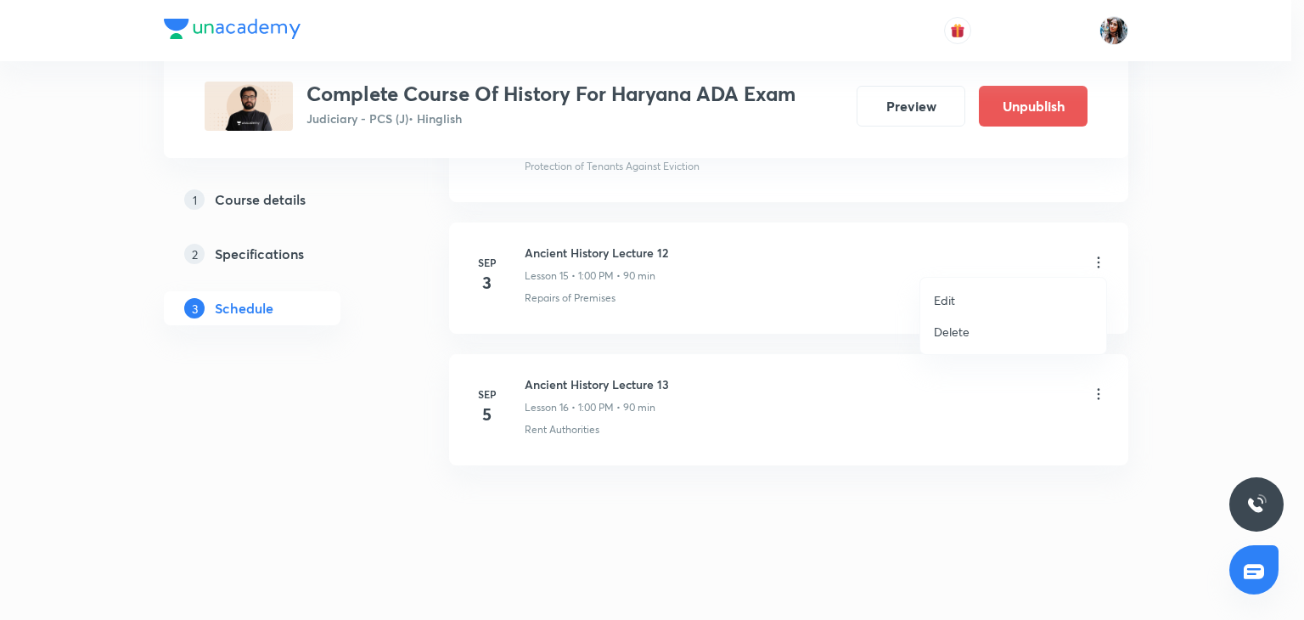
click at [973, 330] on li "Delete" at bounding box center [1013, 331] width 186 height 31
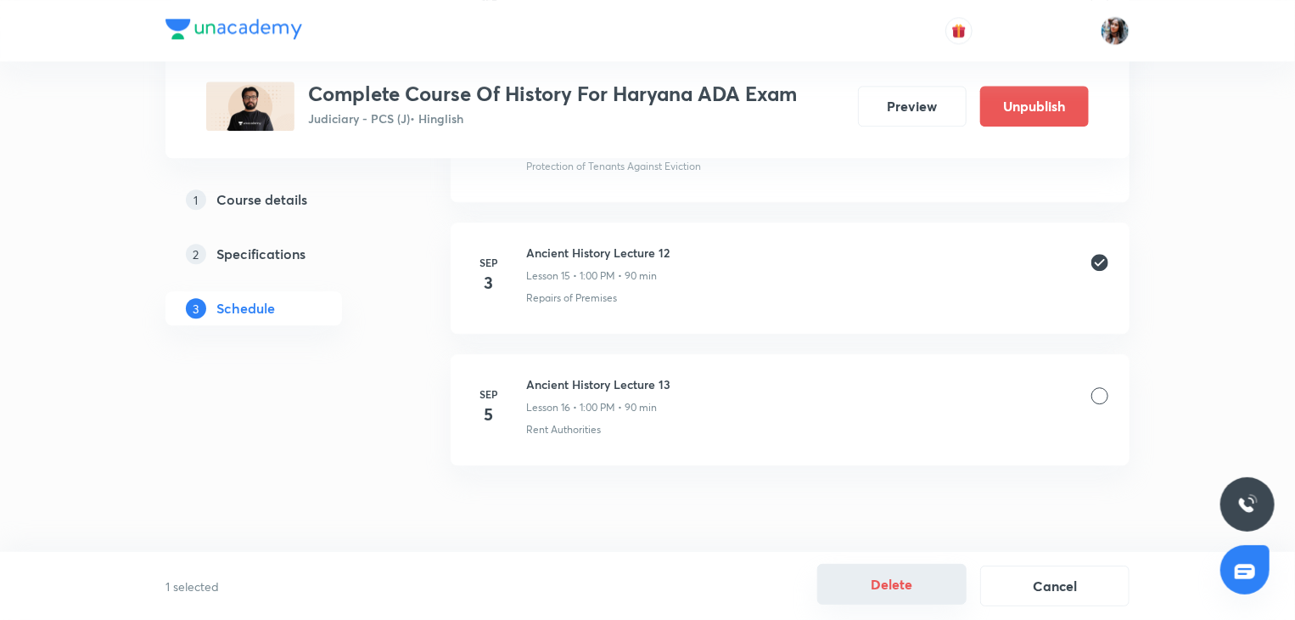
click at [880, 575] on button "Delete" at bounding box center [891, 584] width 149 height 41
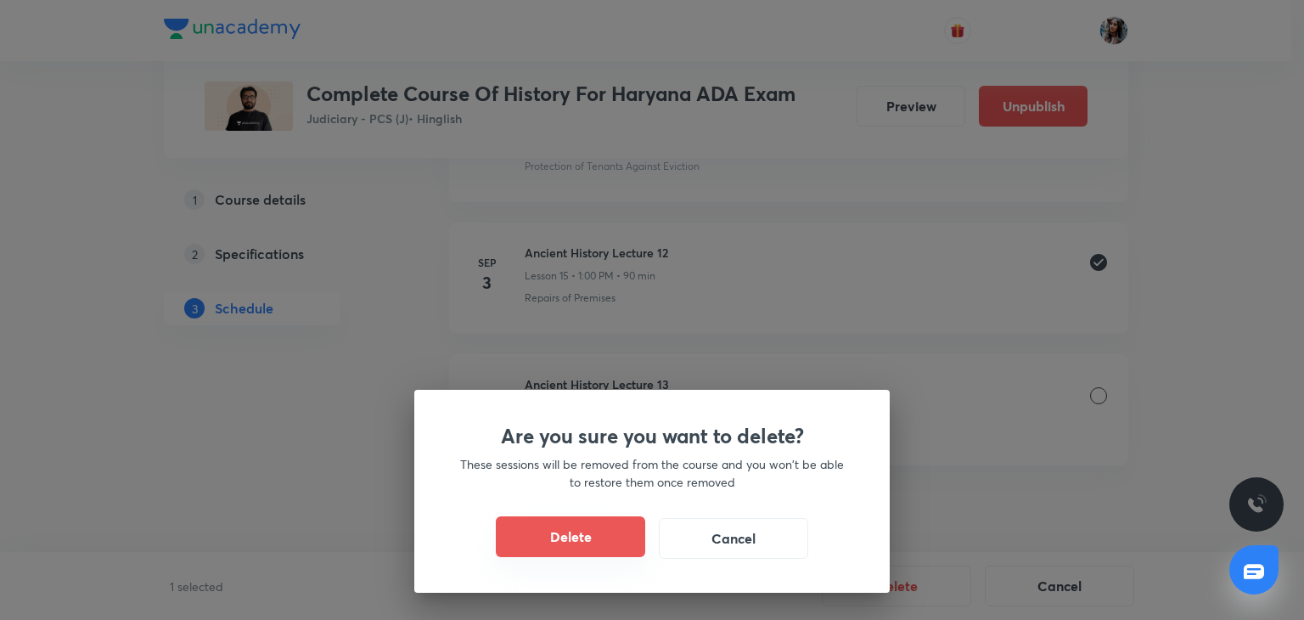
click at [539, 530] on button "Delete" at bounding box center [570, 536] width 149 height 41
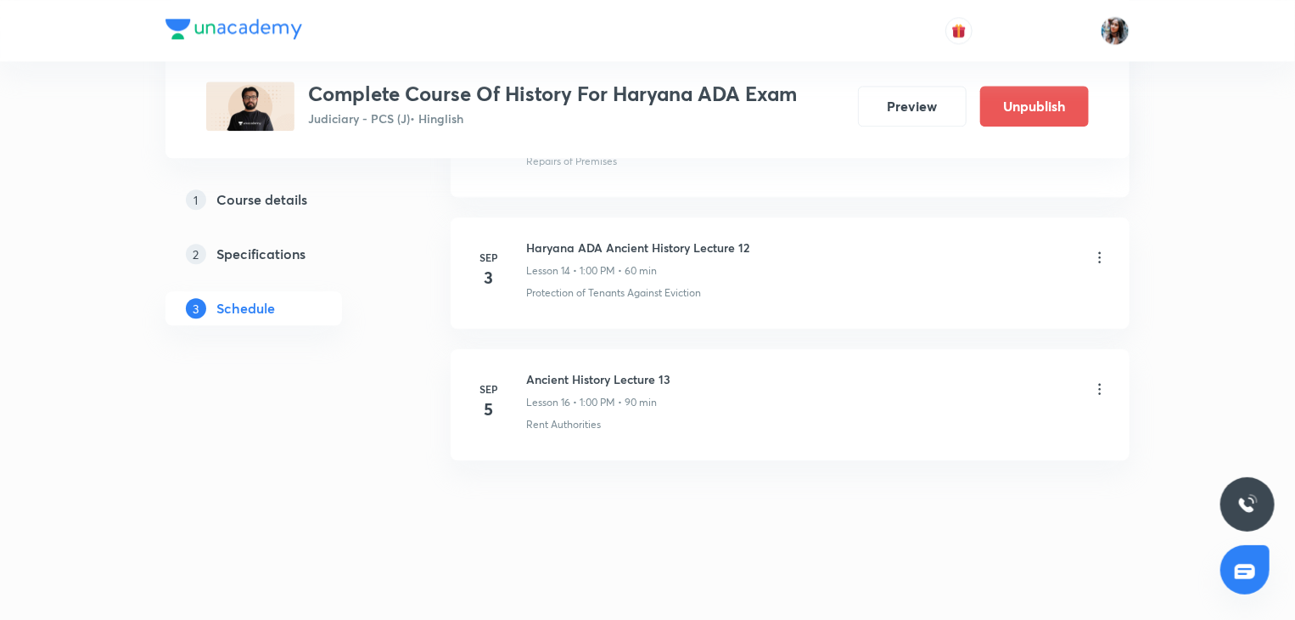
scroll to position [2065, 0]
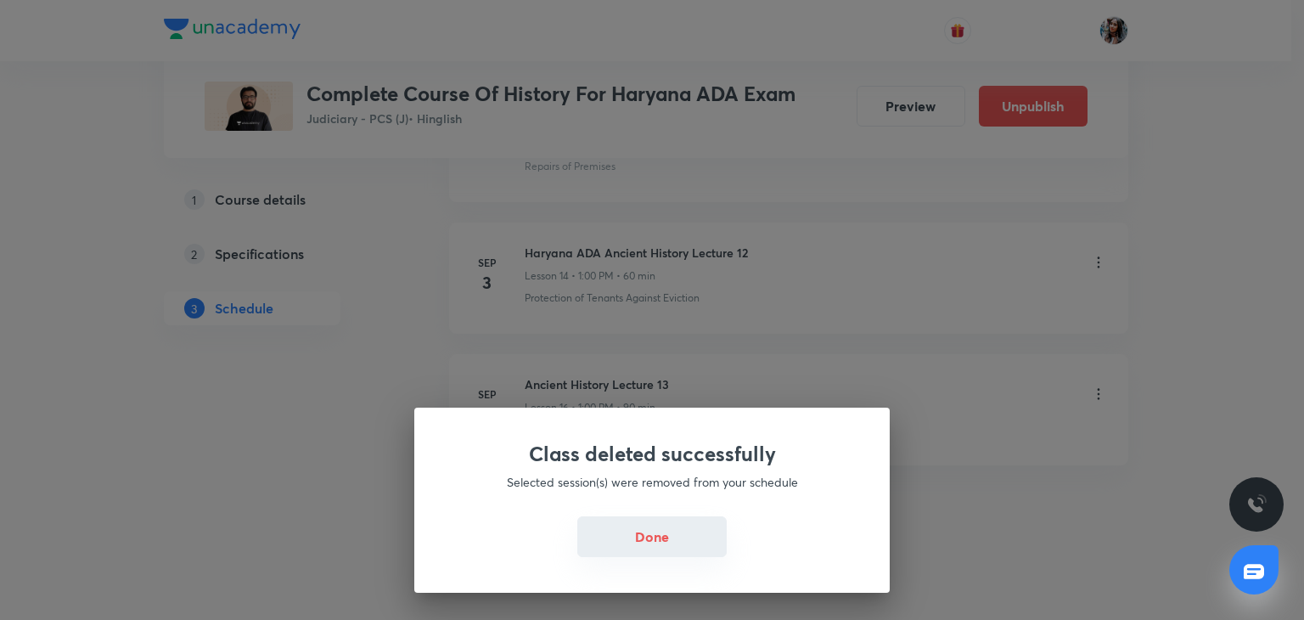
click at [659, 536] on button "Done" at bounding box center [651, 536] width 149 height 41
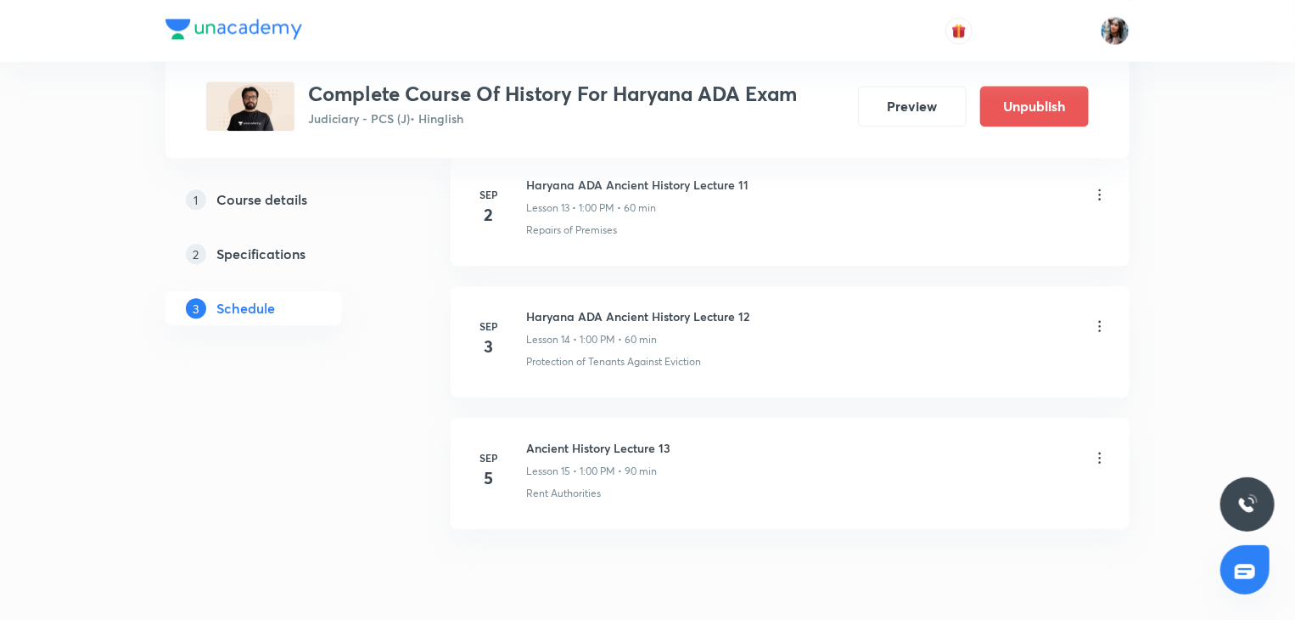
scroll to position [2004, 0]
click at [1097, 446] on icon at bounding box center [1099, 454] width 17 height 17
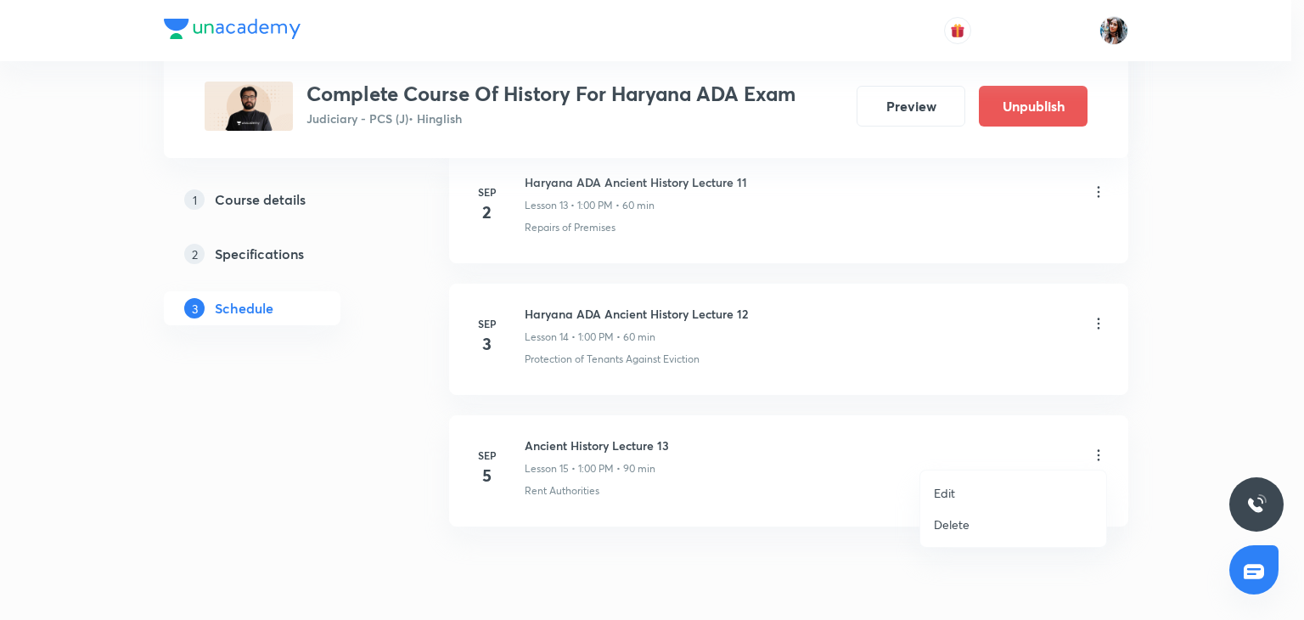
click at [944, 491] on p "Edit" at bounding box center [944, 493] width 21 height 18
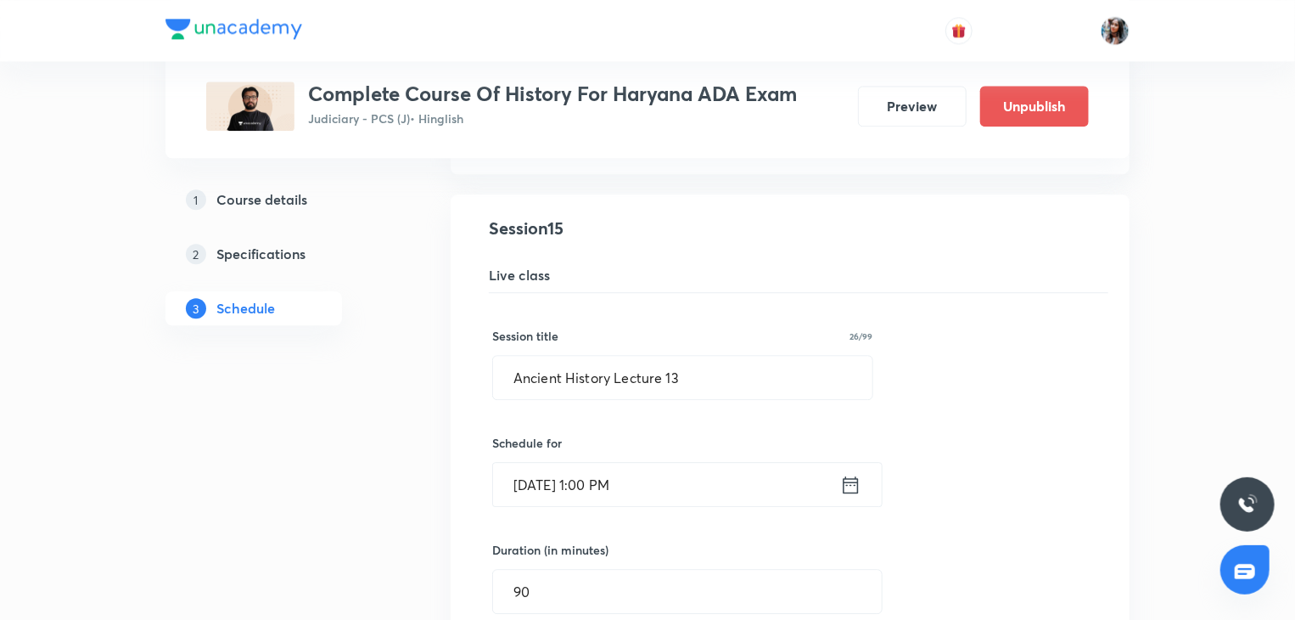
scroll to position [2222, 0]
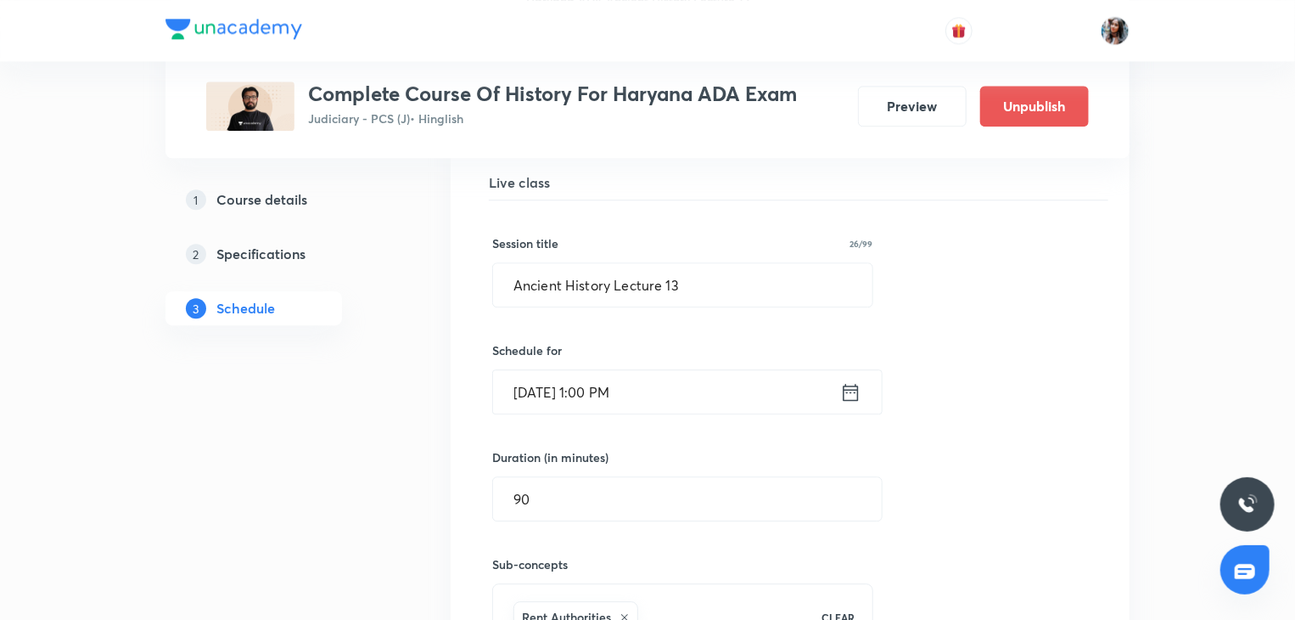
click at [755, 407] on input "Sep 5, 2025, 1:00 PM" at bounding box center [666, 391] width 347 height 43
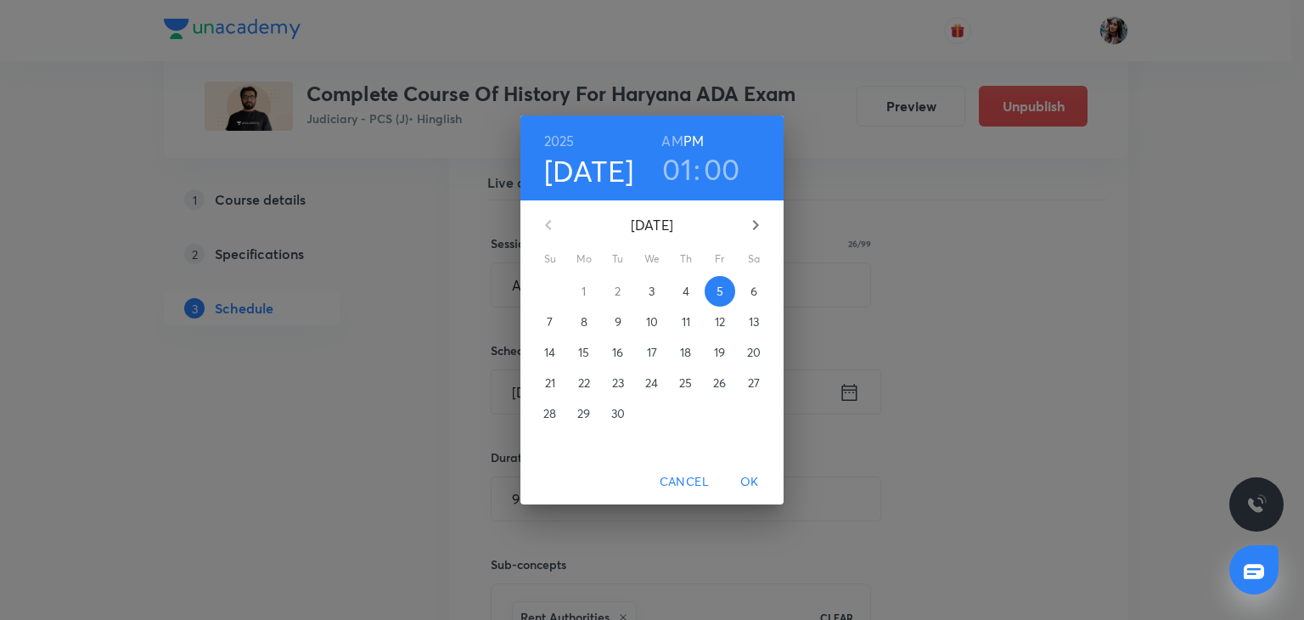
click at [689, 283] on span "4" at bounding box center [686, 291] width 31 height 17
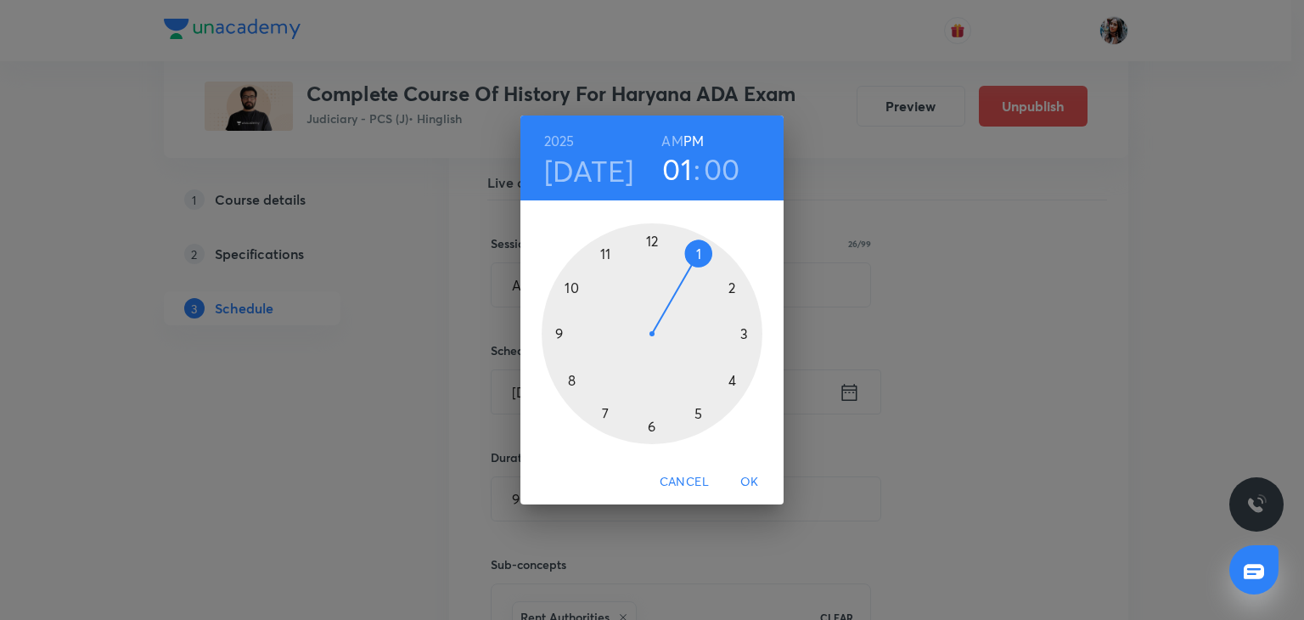
click at [755, 480] on span "OK" at bounding box center [749, 481] width 41 height 21
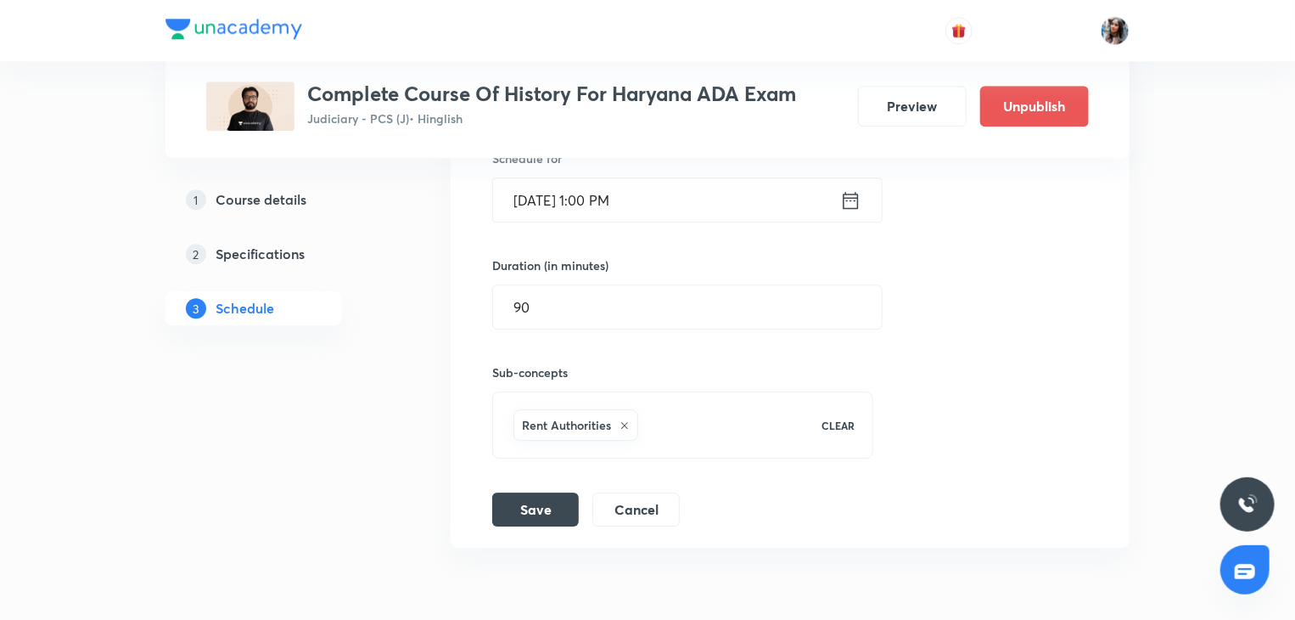
scroll to position [2424, 0]
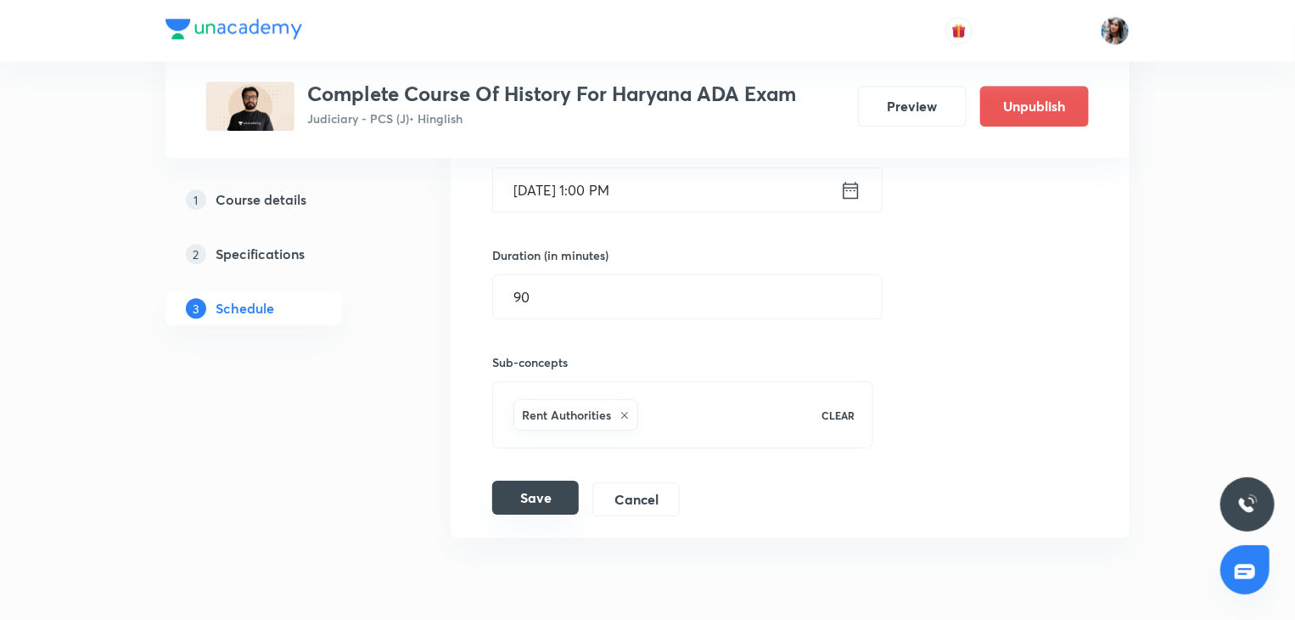
click at [530, 484] on button "Save" at bounding box center [535, 497] width 87 height 34
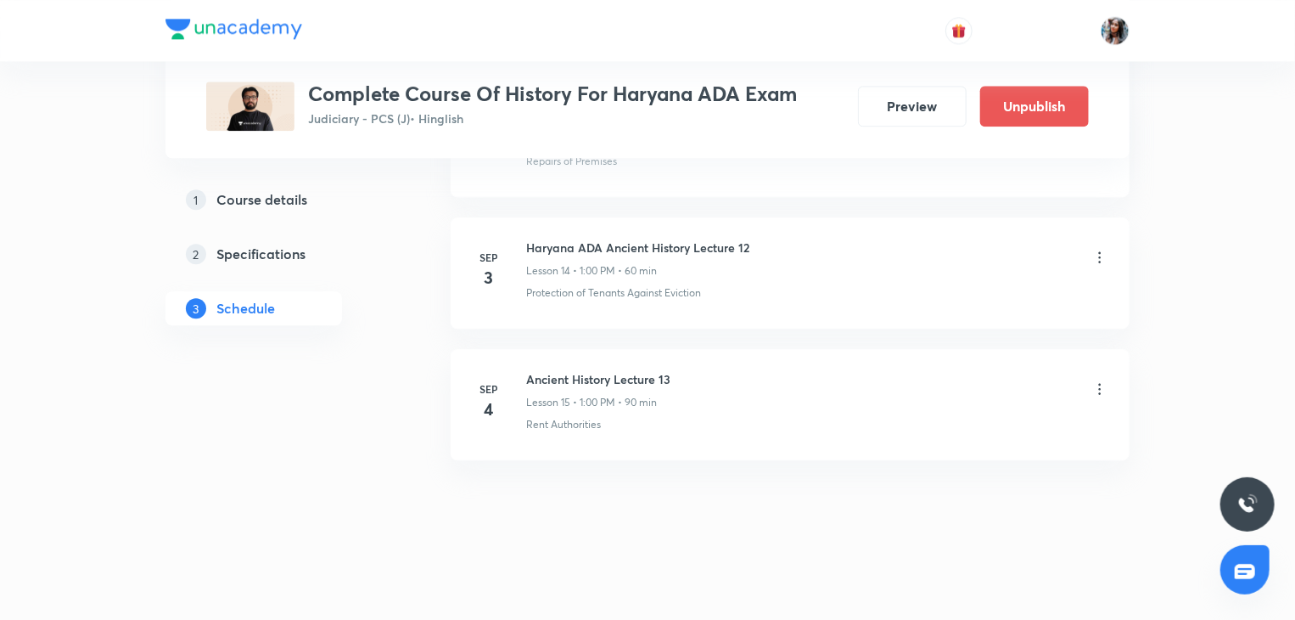
scroll to position [2065, 0]
click at [532, 375] on h6 "Ancient History Lecture 13" at bounding box center [598, 384] width 144 height 18
copy h6 "Ancient History Lecture 13"
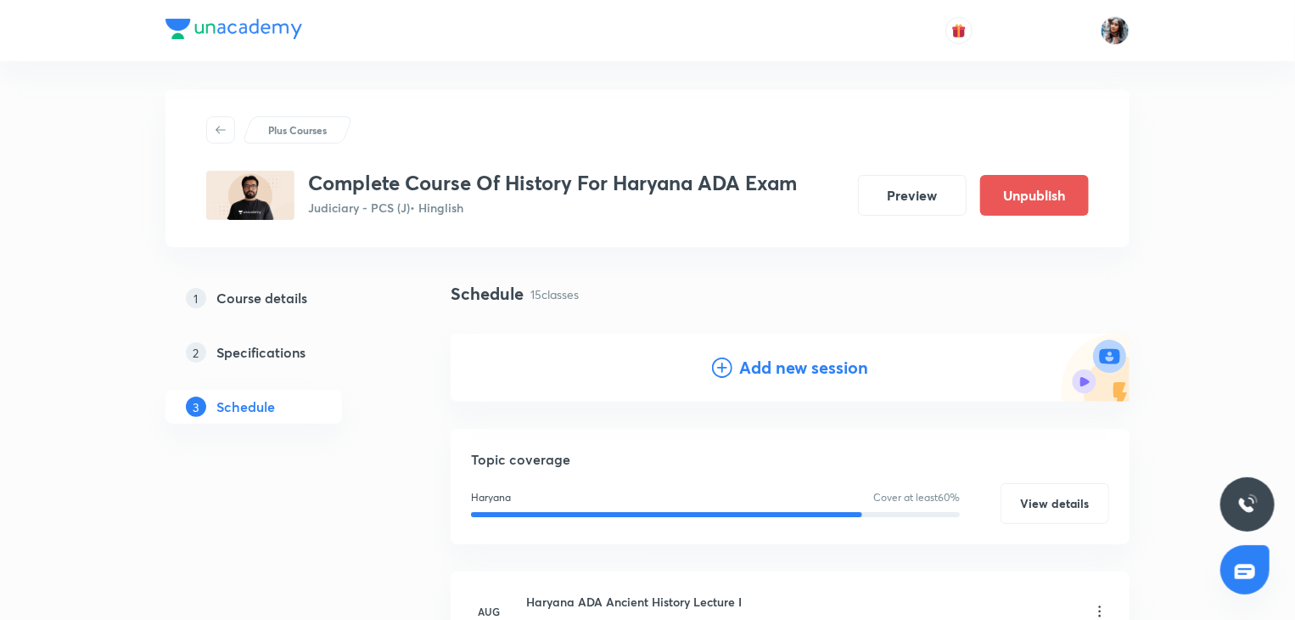
scroll to position [0, 0]
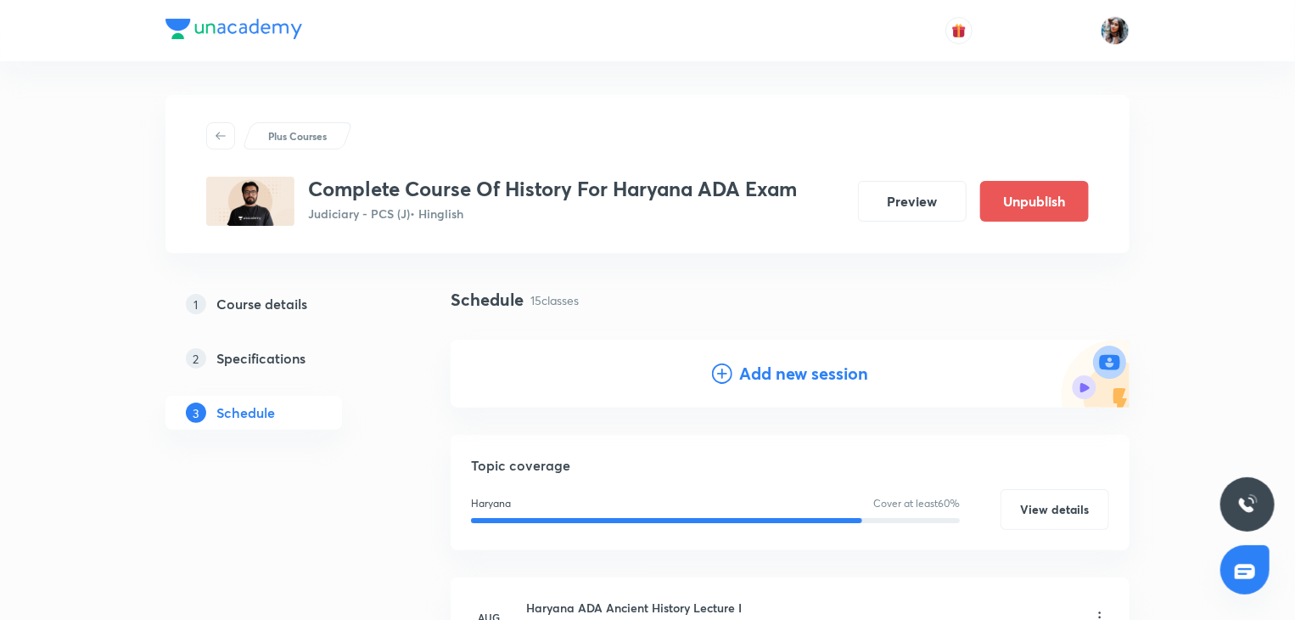
click at [767, 376] on h4 "Add new session" at bounding box center [803, 373] width 129 height 25
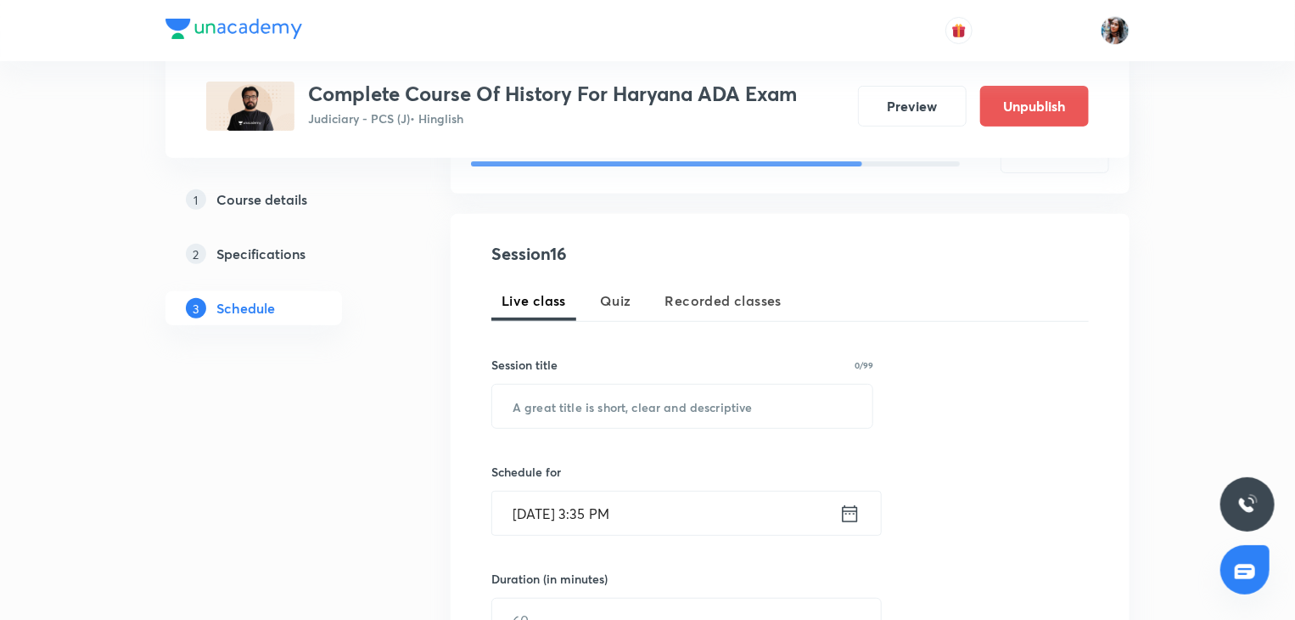
scroll to position [265, 0]
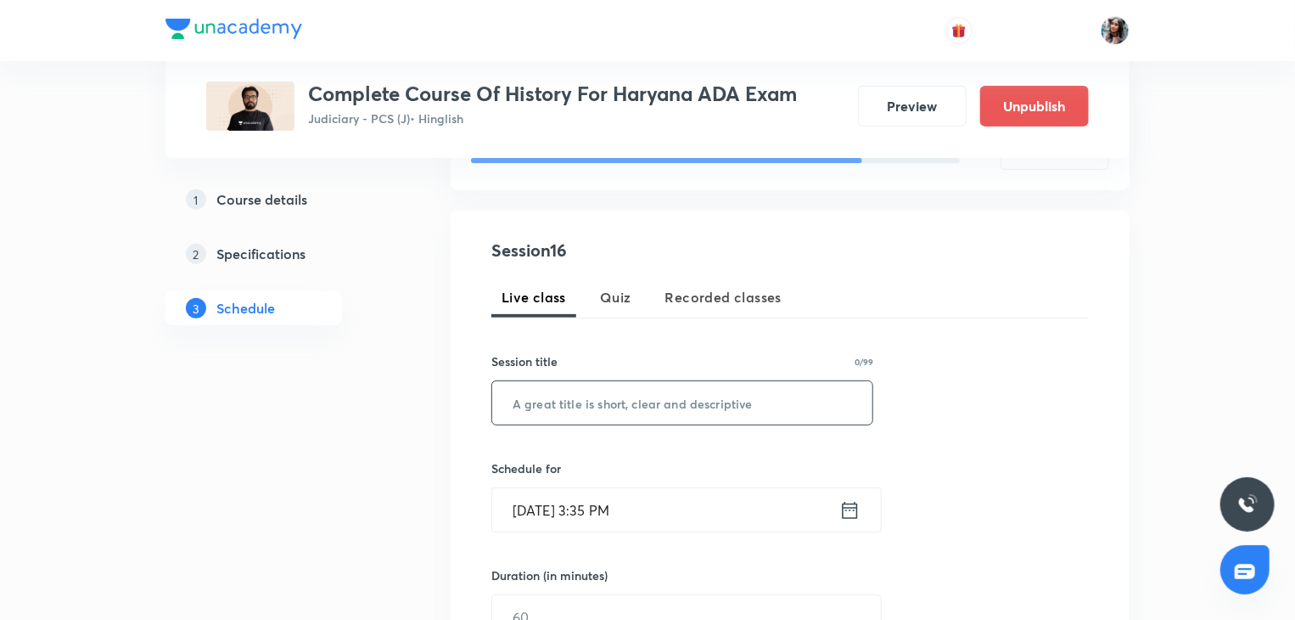
paste input "Ancient History Lecture 13"
click at [710, 395] on input "text" at bounding box center [682, 402] width 380 height 43
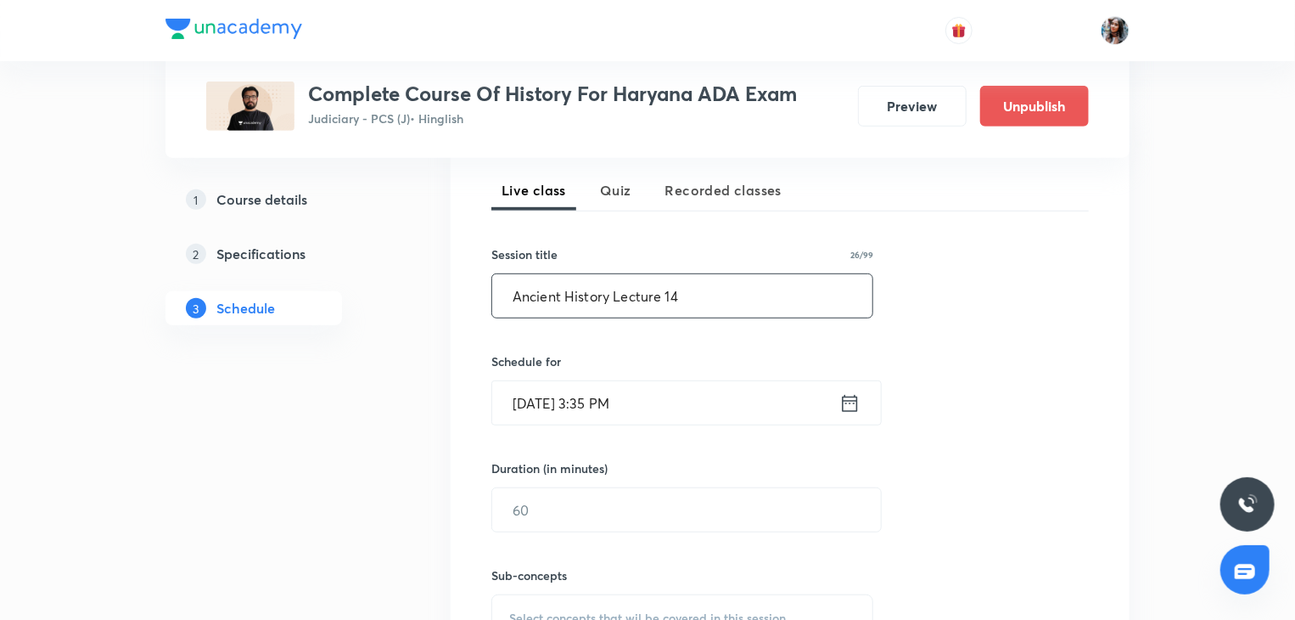
scroll to position [373, 0]
type input "Ancient History Lecture 14"
click at [710, 395] on input "Sep 3, 2025, 3:35 PM" at bounding box center [665, 401] width 347 height 43
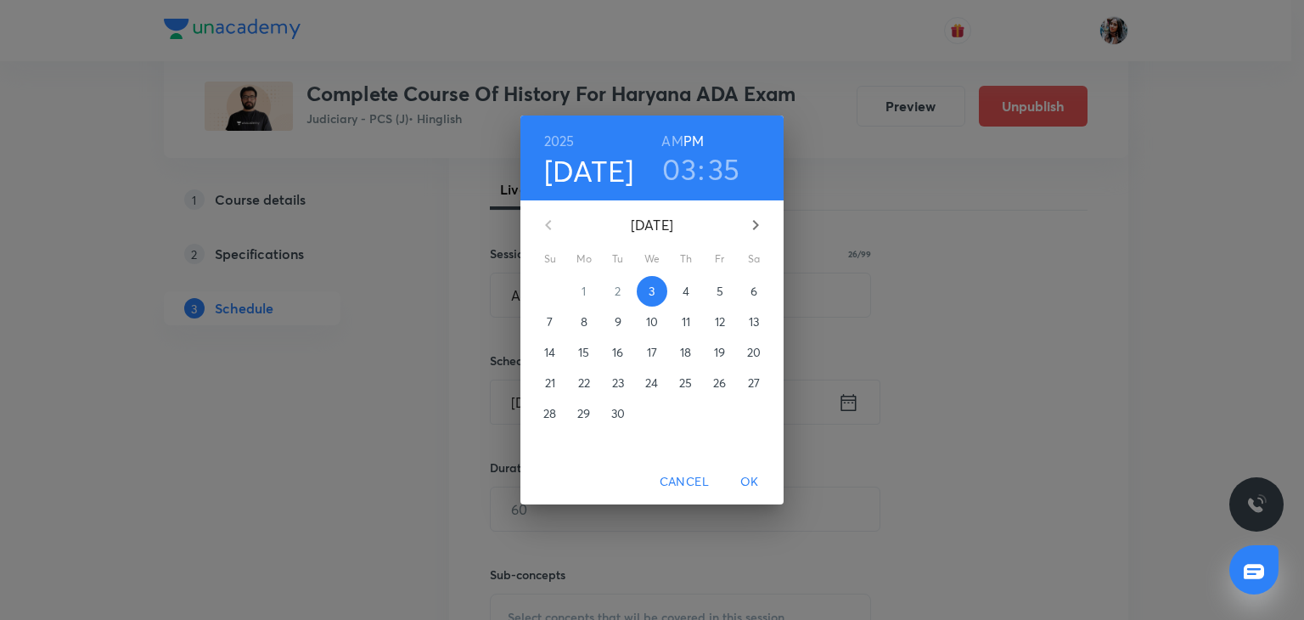
click at [713, 295] on span "5" at bounding box center [719, 291] width 31 height 17
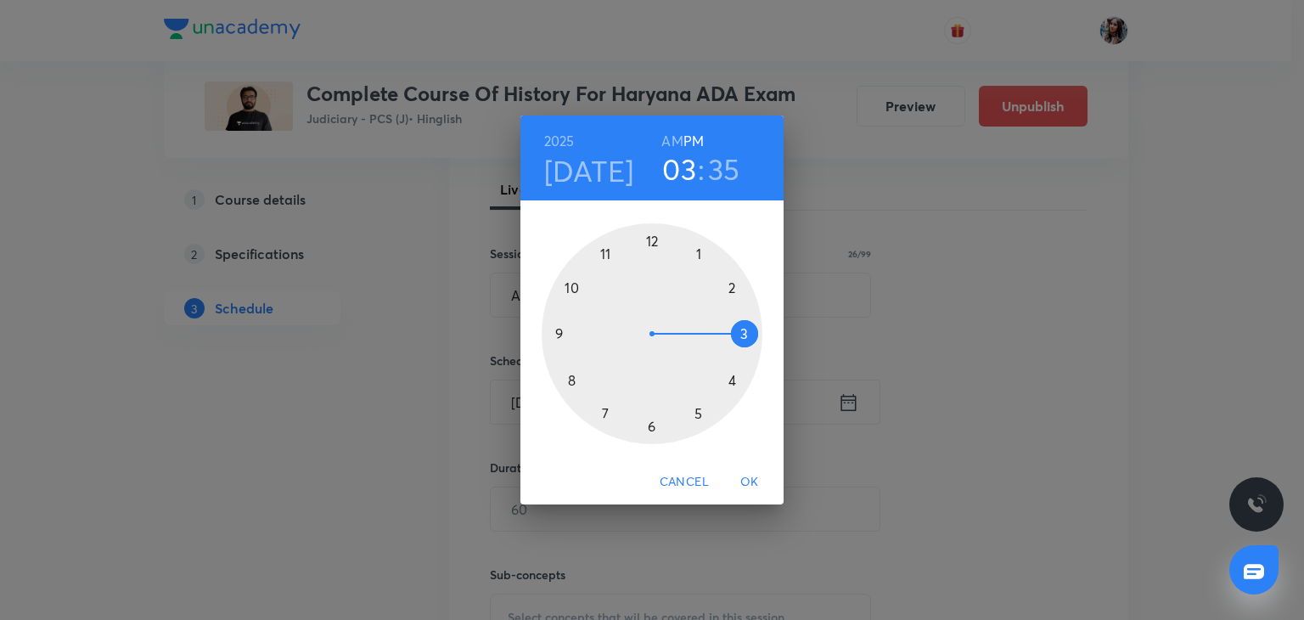
click at [697, 262] on div at bounding box center [652, 333] width 221 height 221
click at [648, 234] on div at bounding box center [652, 333] width 221 height 221
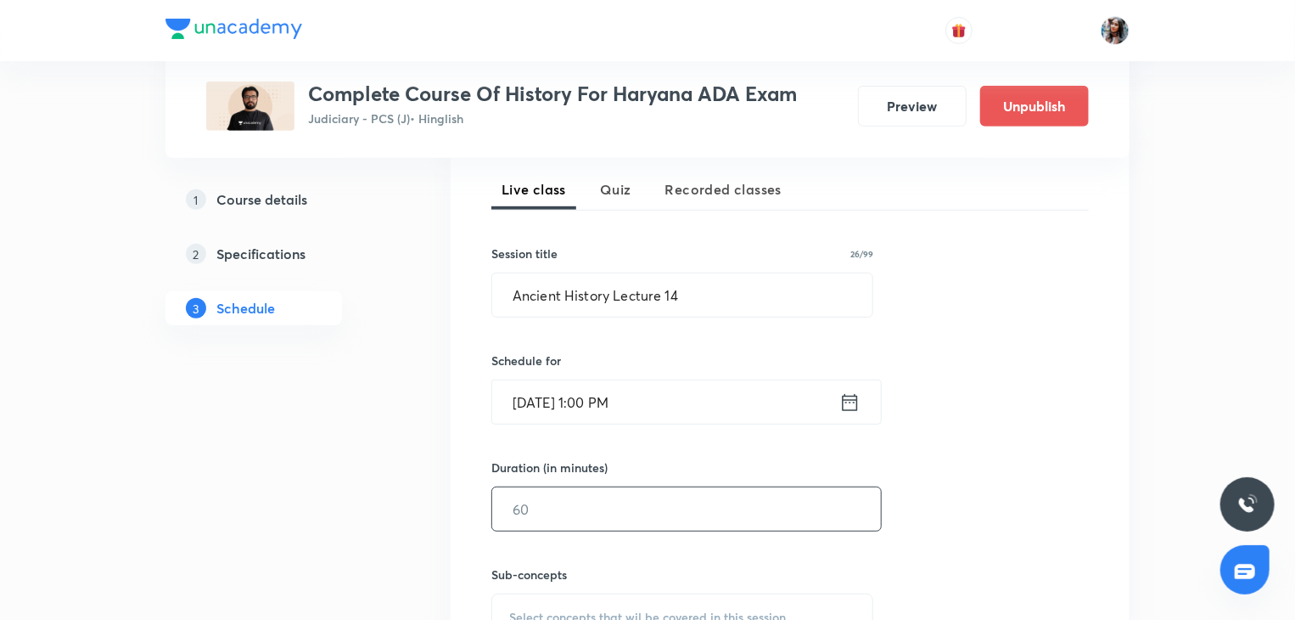
click at [637, 499] on input "text" at bounding box center [686, 508] width 389 height 43
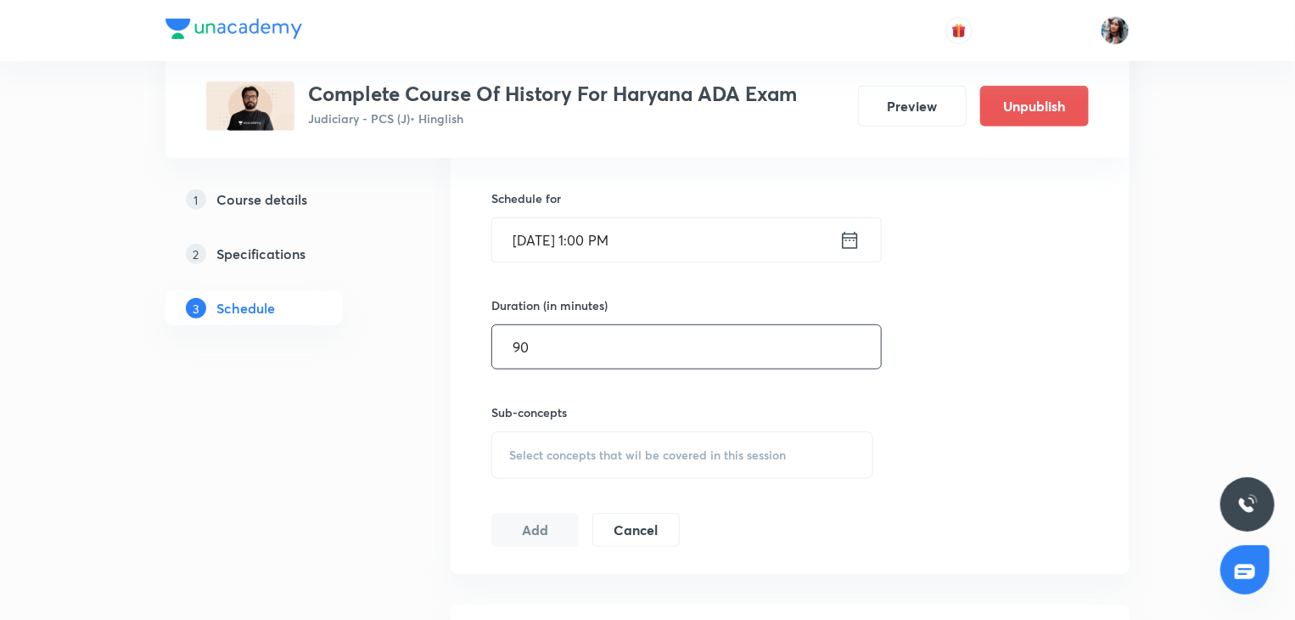
scroll to position [536, 0]
type input "90"
click at [614, 447] on span "Select concepts that wil be covered in this session" at bounding box center [647, 454] width 277 height 14
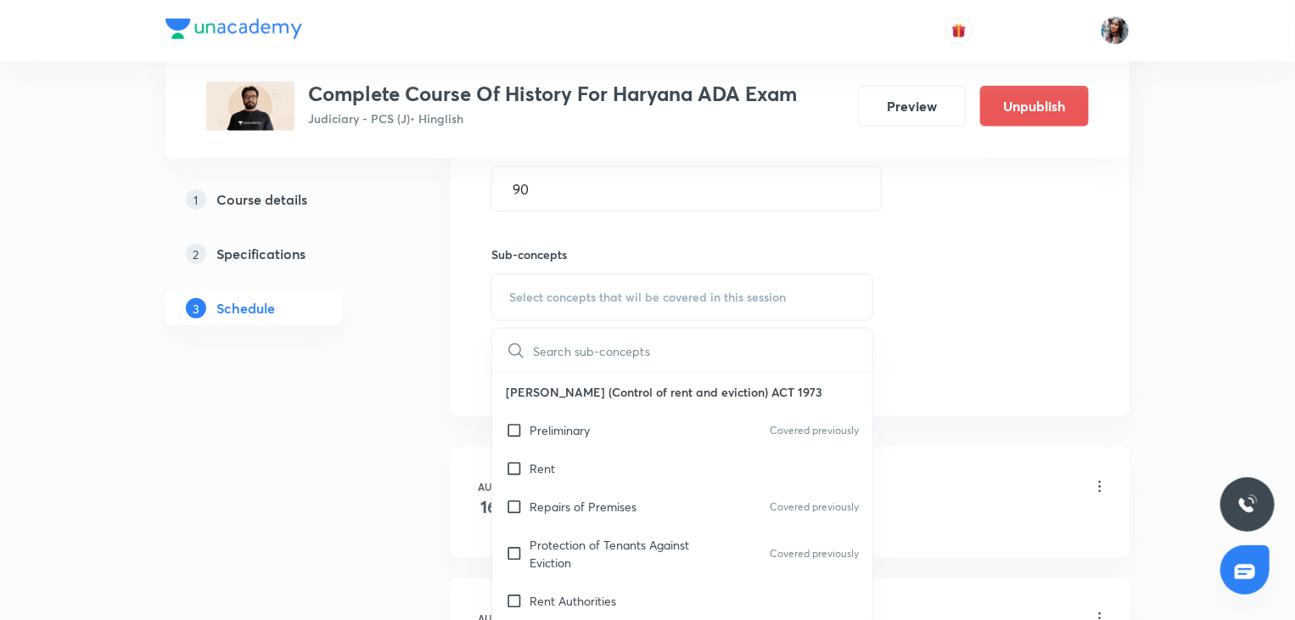
scroll to position [693, 0]
click at [628, 541] on p "Protection of Tenants Against Eviction" at bounding box center [615, 554] width 171 height 36
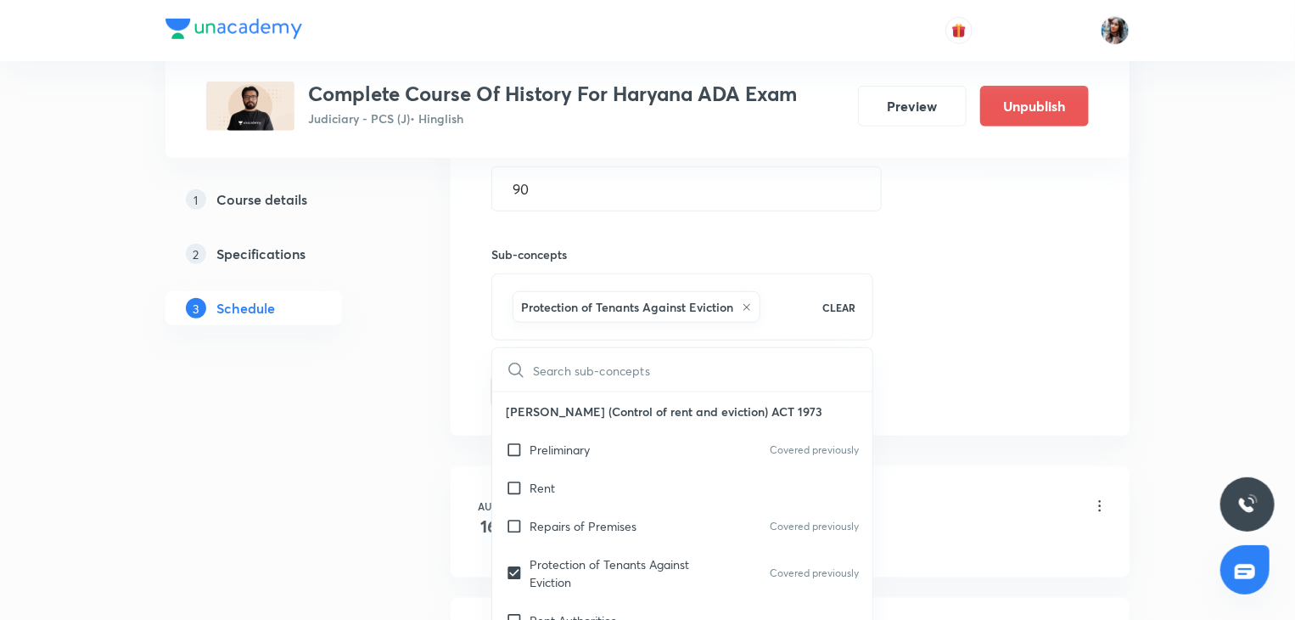
checkbox input "true"
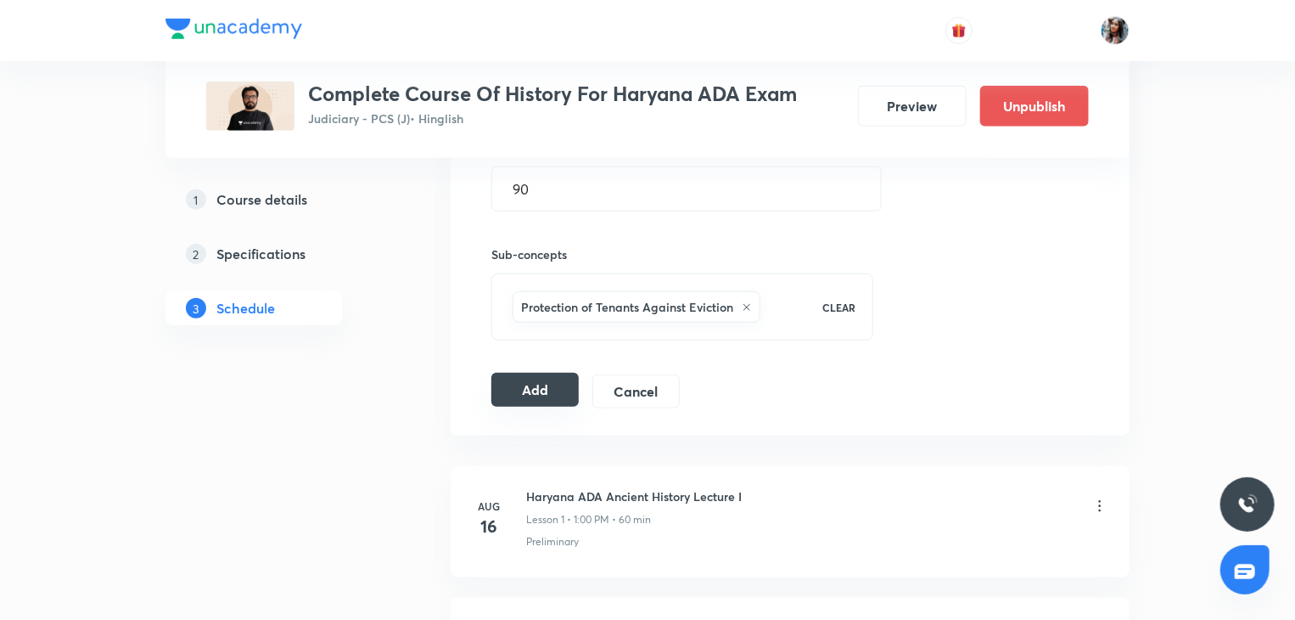
click at [536, 390] on button "Add" at bounding box center [534, 390] width 87 height 34
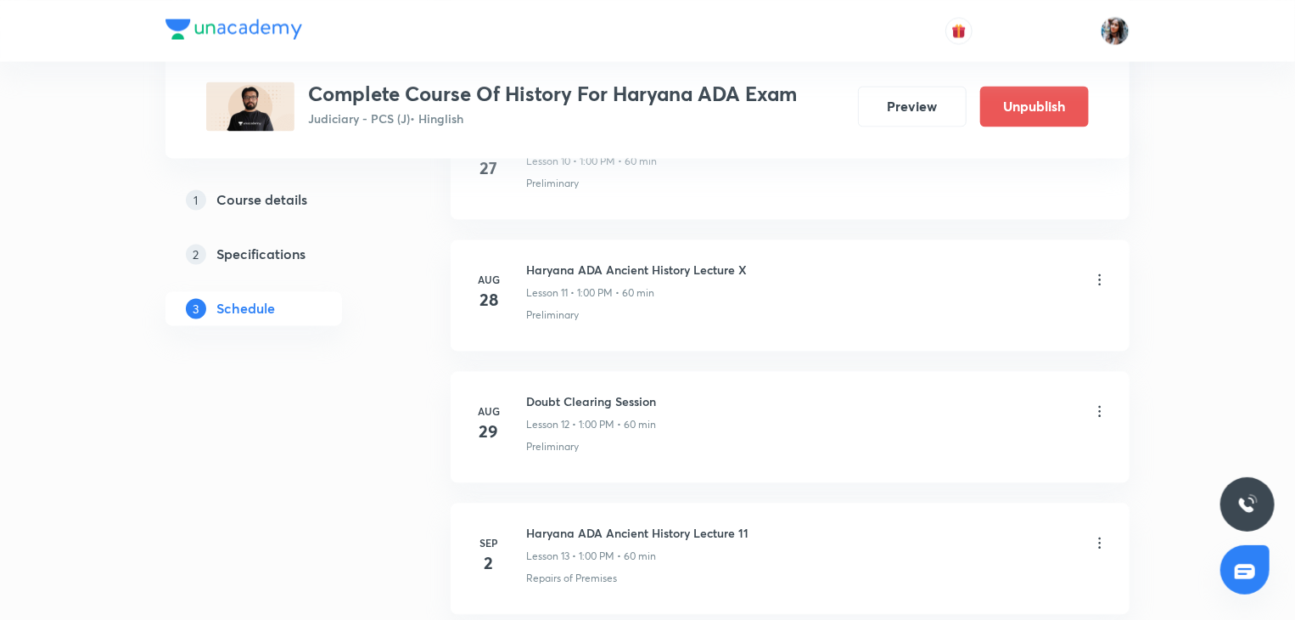
scroll to position [2197, 0]
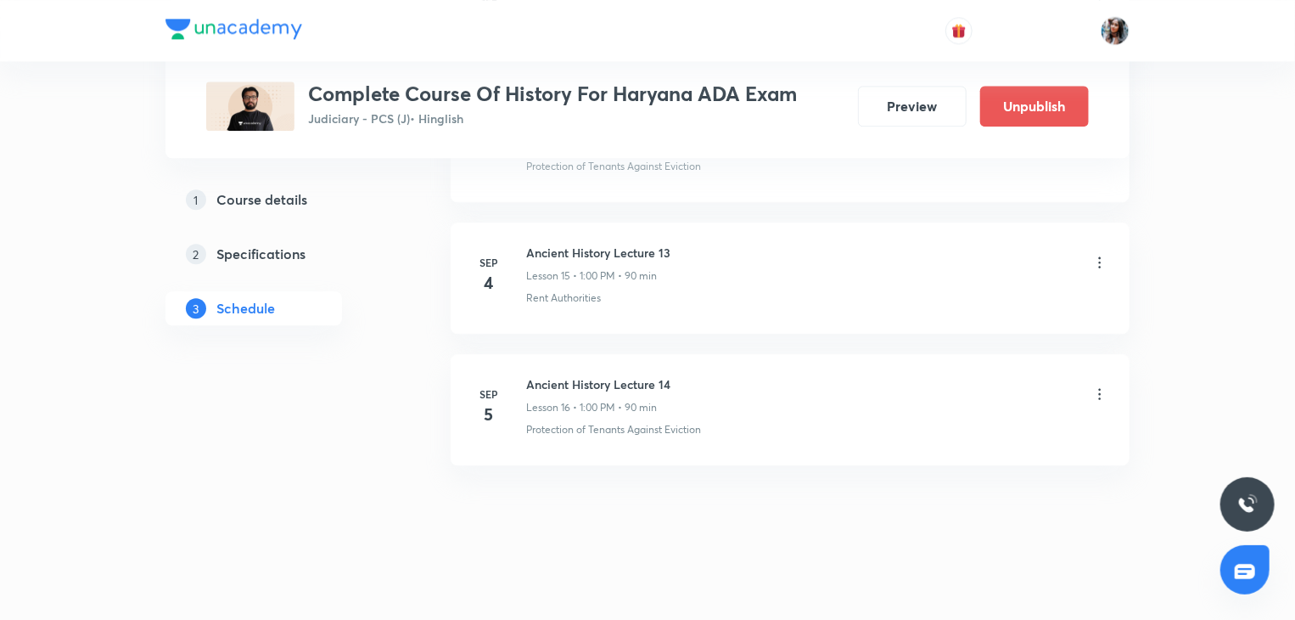
click at [547, 375] on h6 "Ancient History Lecture 14" at bounding box center [598, 384] width 144 height 18
copy h6 "Ancient History Lecture 14"
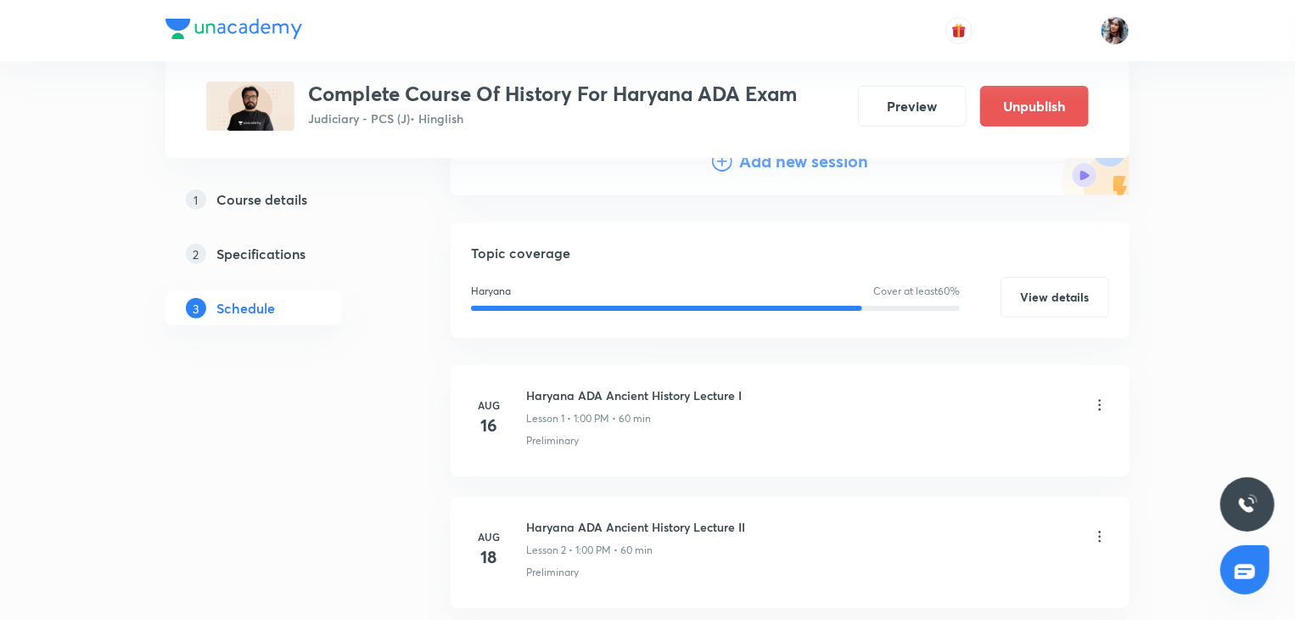
scroll to position [0, 0]
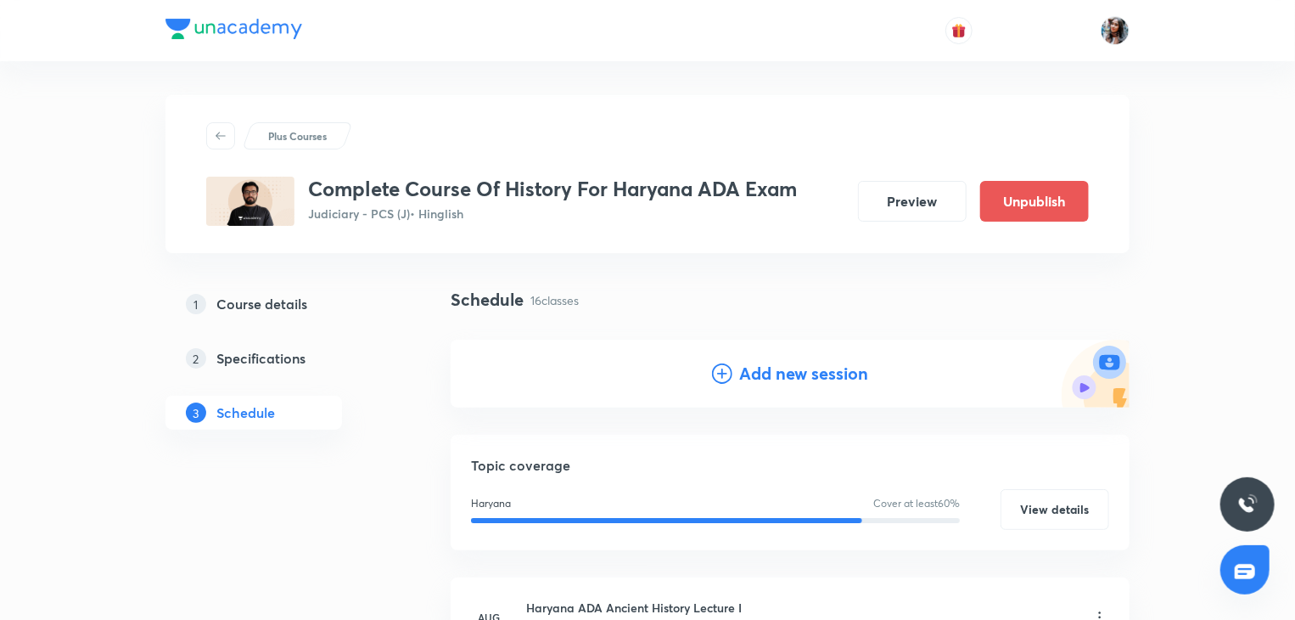
click at [799, 378] on h4 "Add new session" at bounding box center [803, 373] width 129 height 25
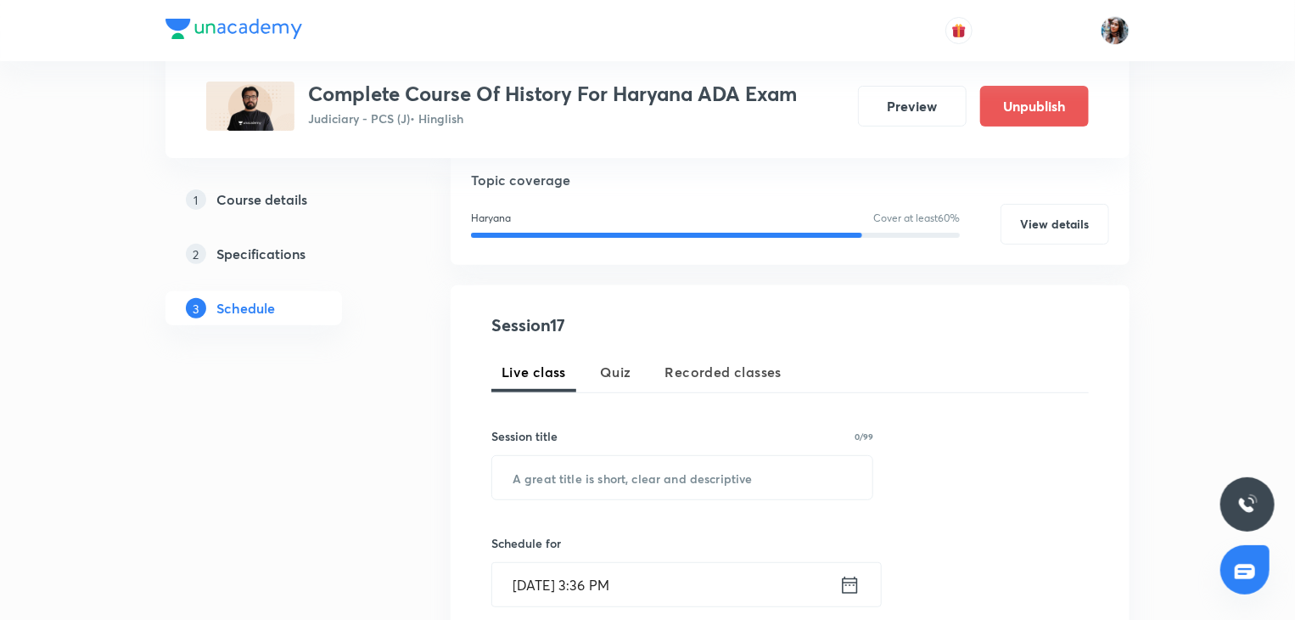
scroll to position [209, 0]
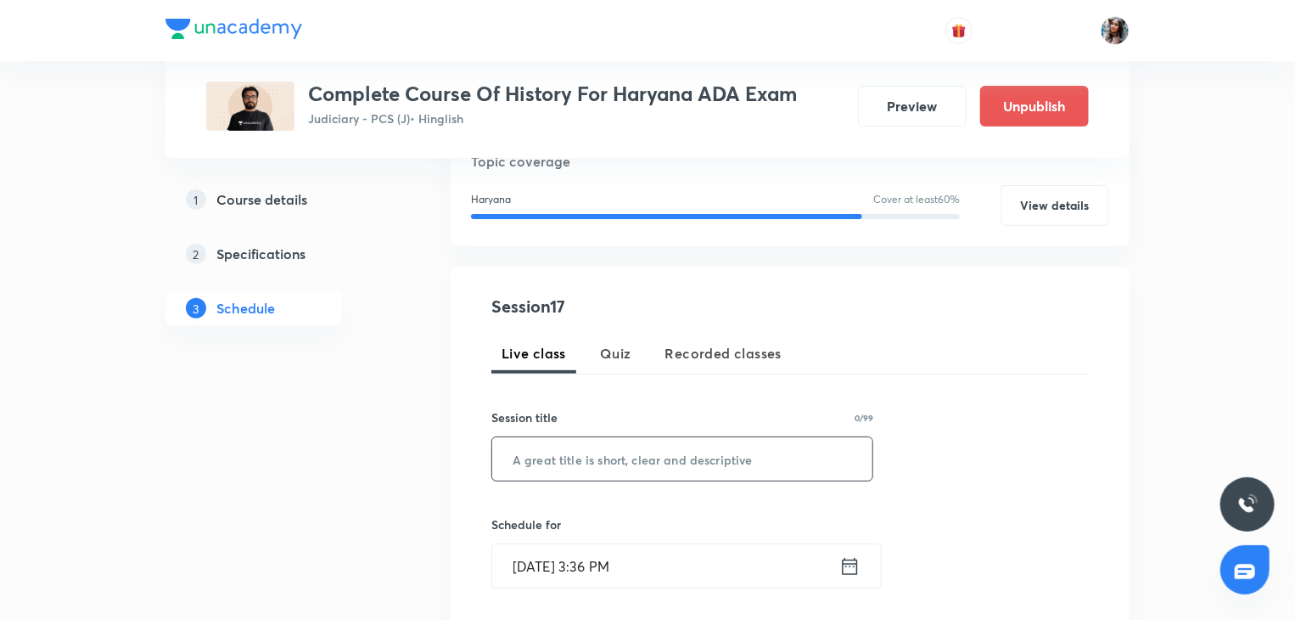
click at [706, 439] on input "text" at bounding box center [682, 458] width 380 height 43
paste input "Ancient History Lecture 14"
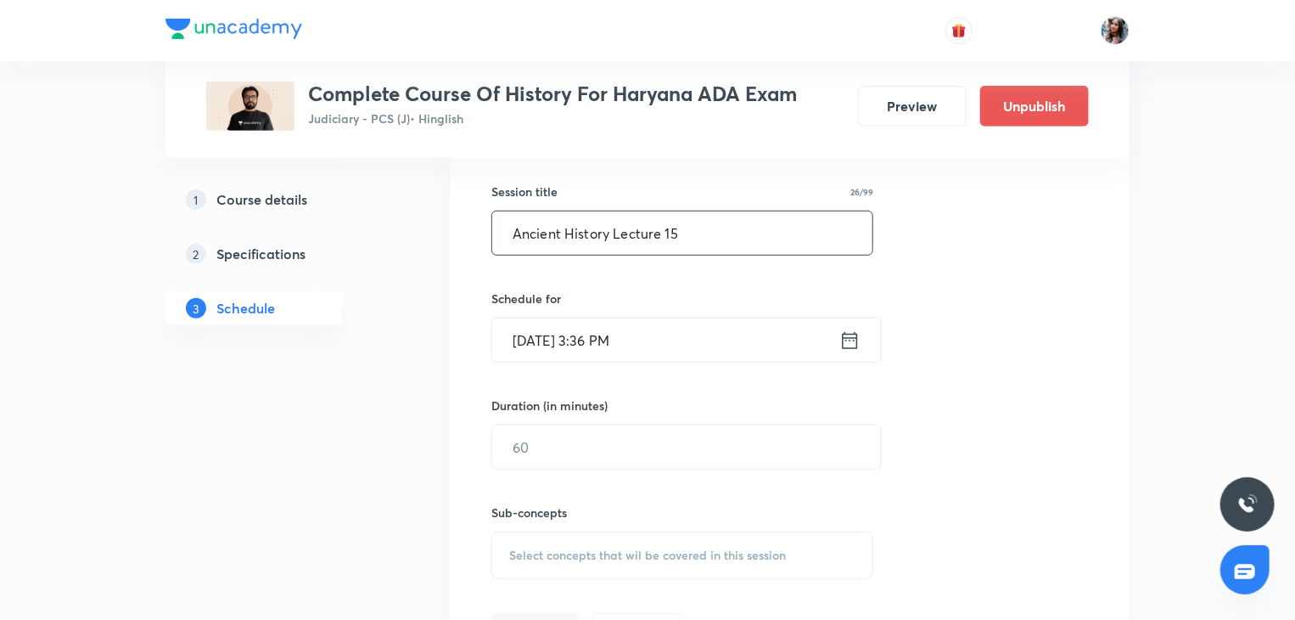
scroll to position [435, 0]
type input "Ancient History Lecture 15"
click at [686, 336] on input "Sep 3, 2025, 3:36 PM" at bounding box center [665, 339] width 347 height 43
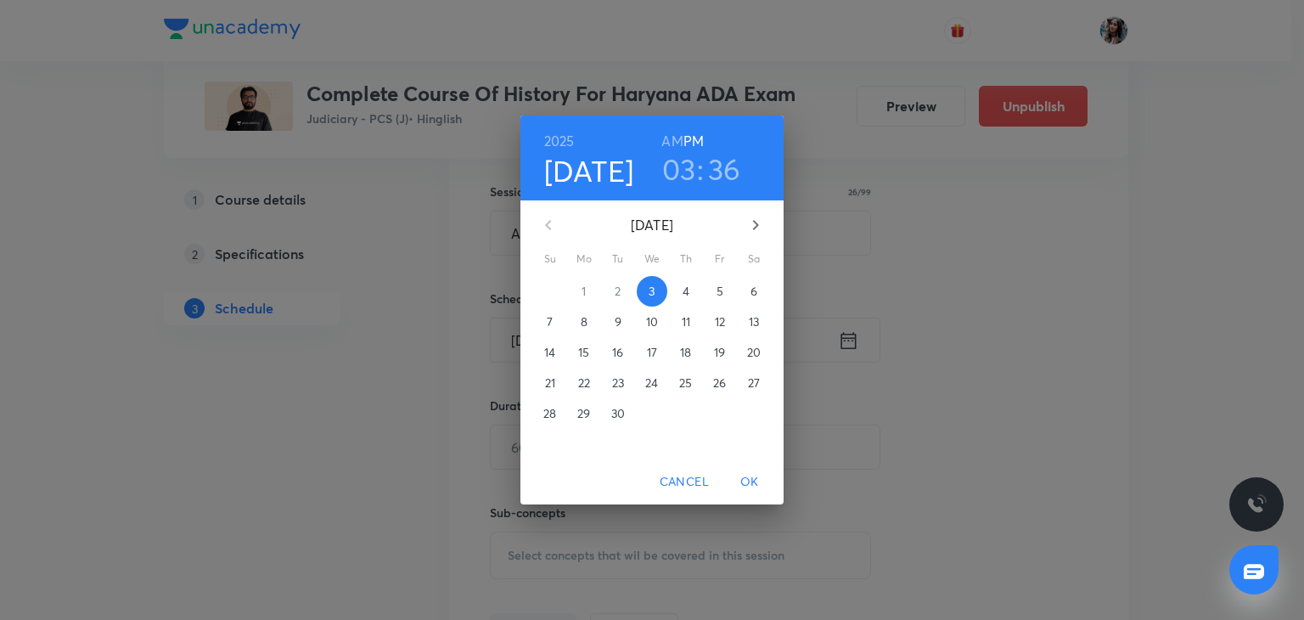
click at [760, 289] on span "6" at bounding box center [753, 291] width 31 height 17
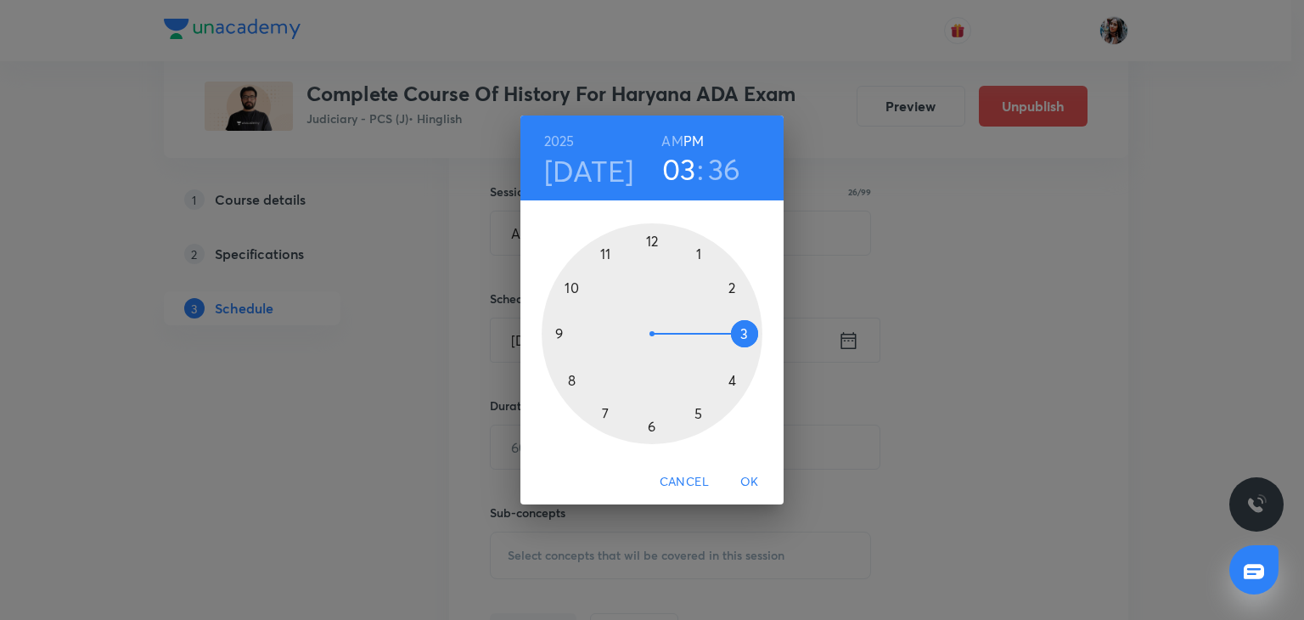
click at [699, 249] on div at bounding box center [652, 333] width 221 height 221
click at [651, 239] on div at bounding box center [652, 333] width 221 height 221
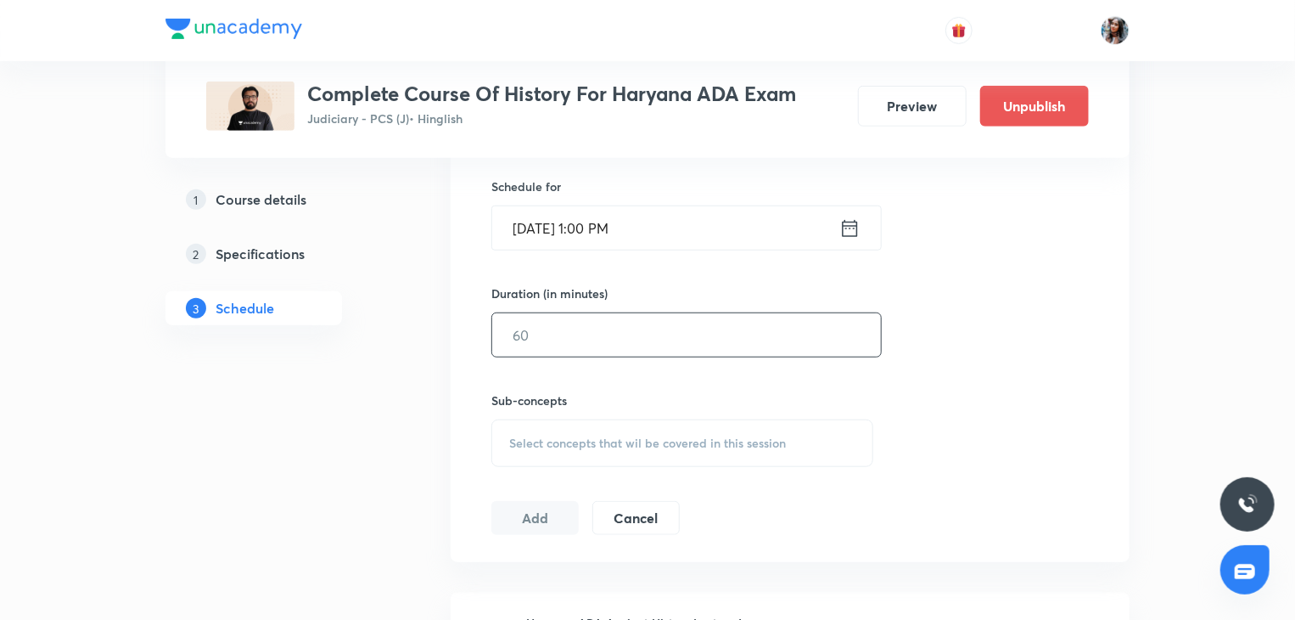
scroll to position [547, 0]
click at [648, 331] on input "text" at bounding box center [686, 334] width 389 height 43
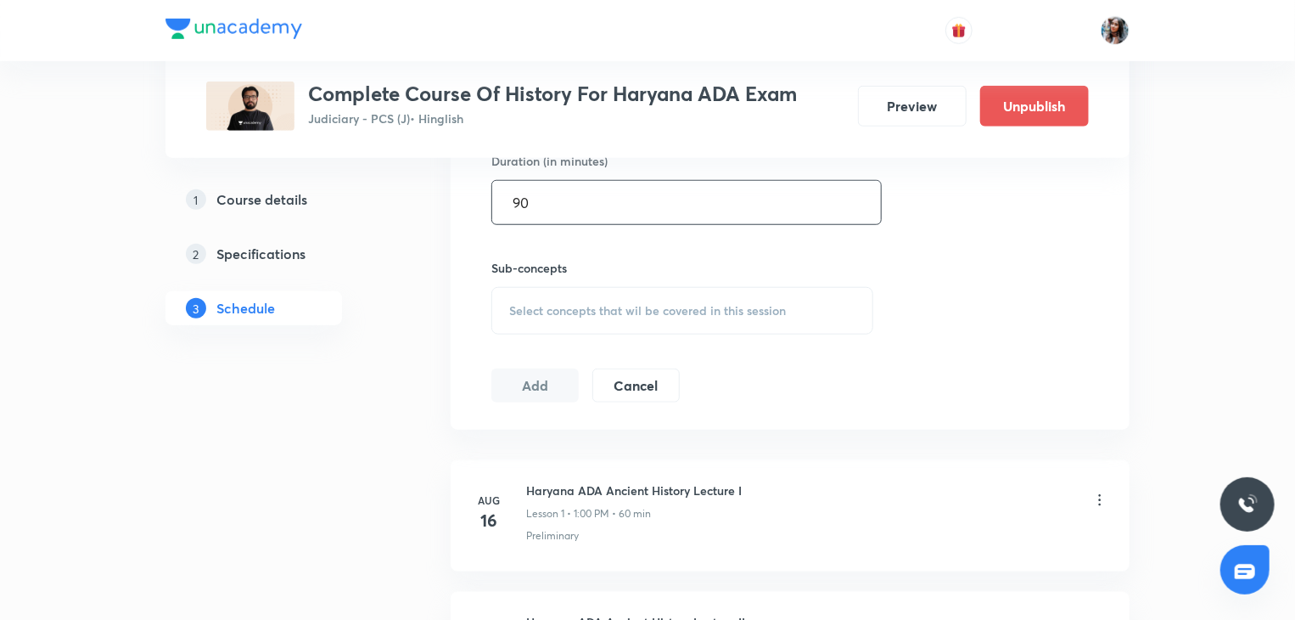
scroll to position [689, 0]
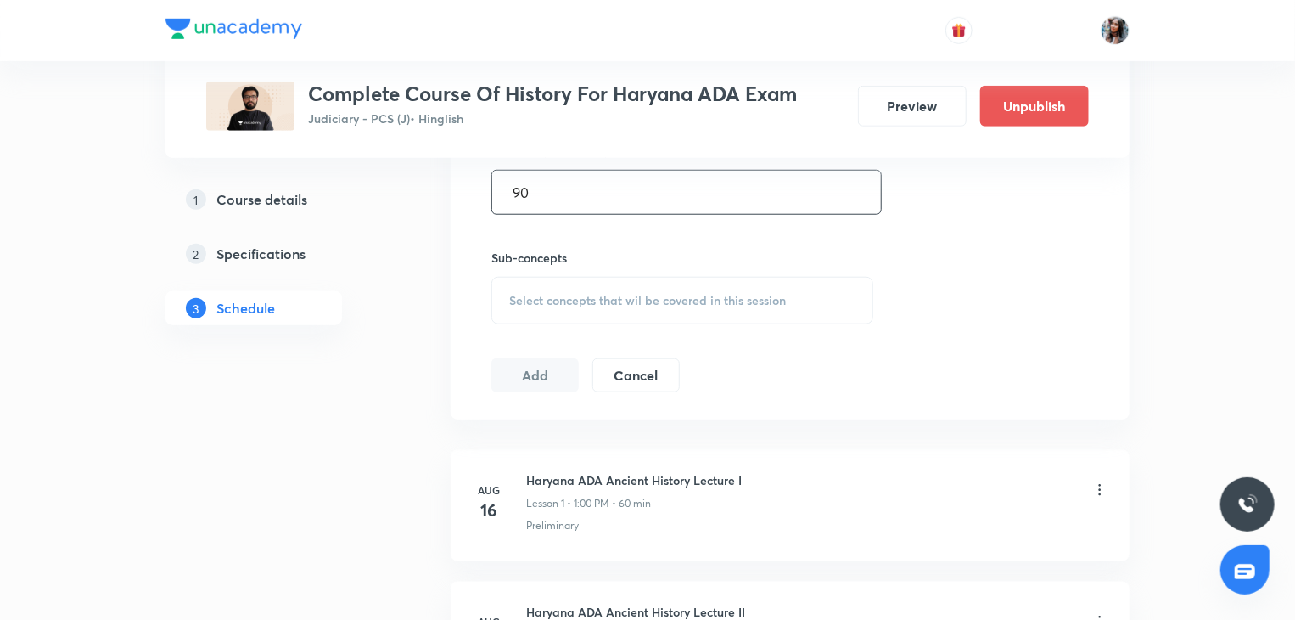
type input "90"
click at [625, 315] on div "Select concepts that wil be covered in this session" at bounding box center [682, 301] width 382 height 48
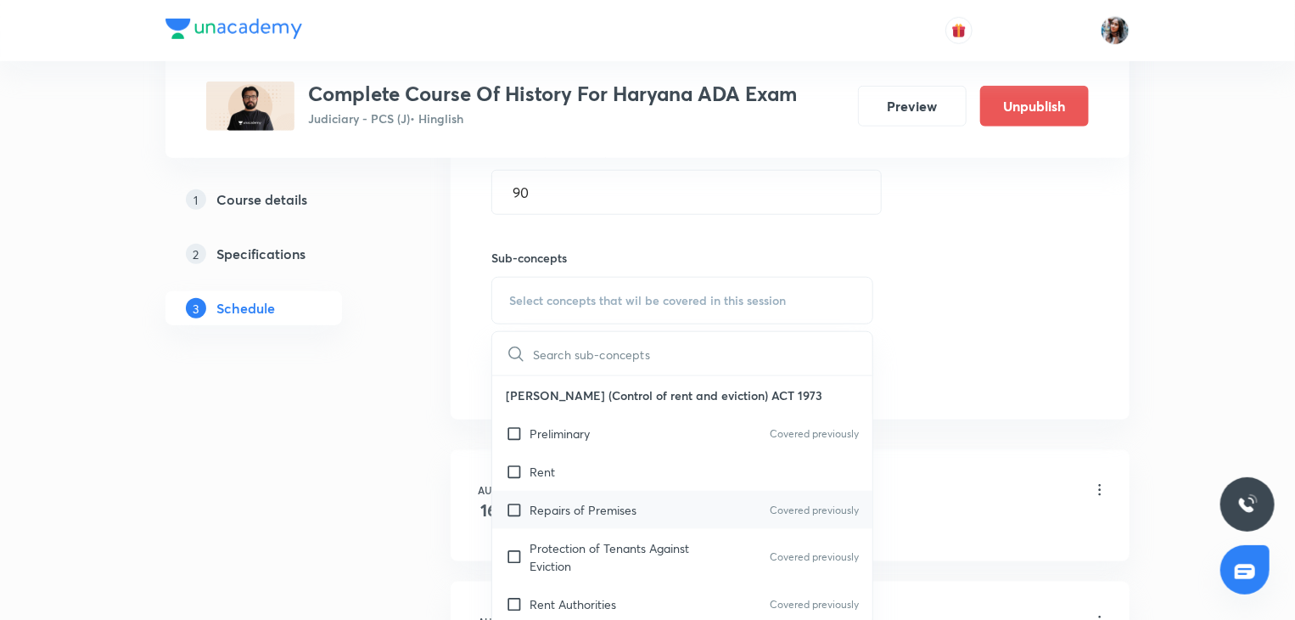
click at [629, 516] on p "Repairs of Premises" at bounding box center [583, 510] width 107 height 18
checkbox input "true"
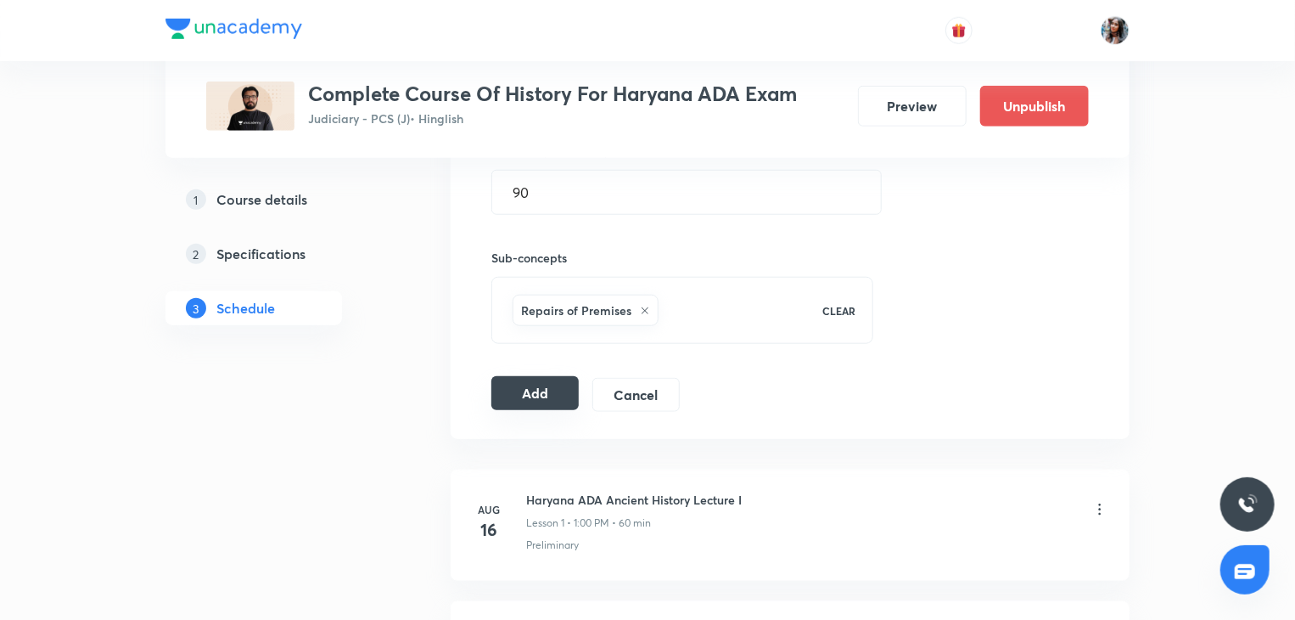
click at [552, 381] on button "Add" at bounding box center [534, 393] width 87 height 34
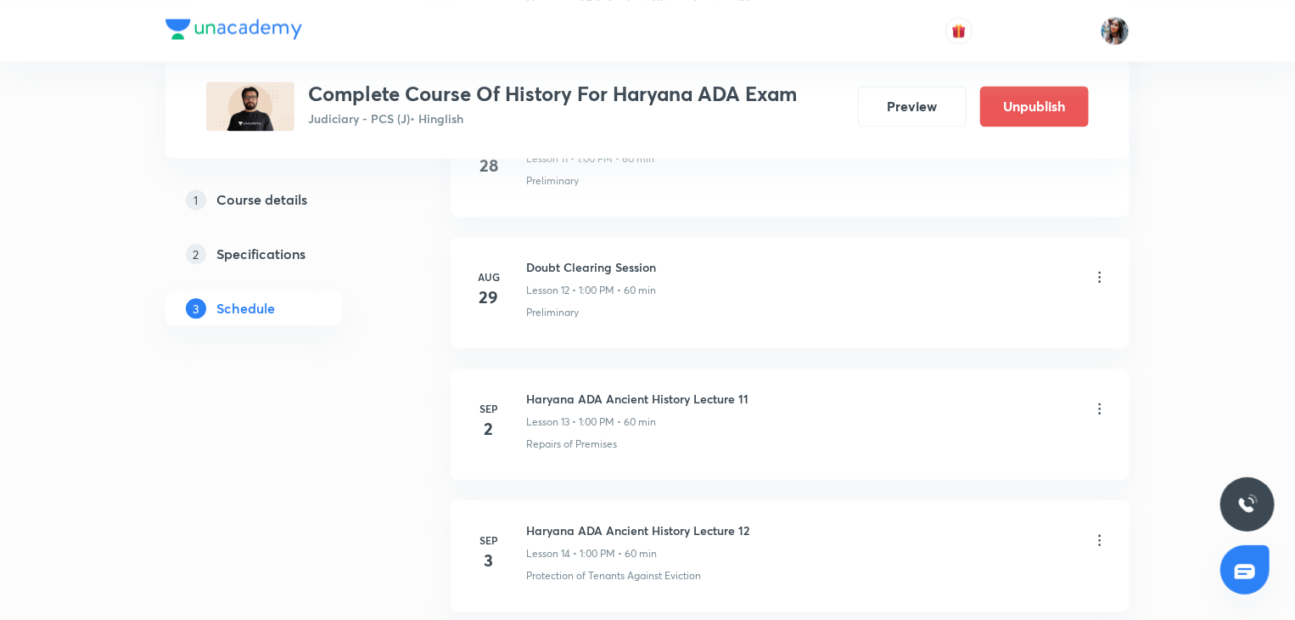
scroll to position [2327, 0]
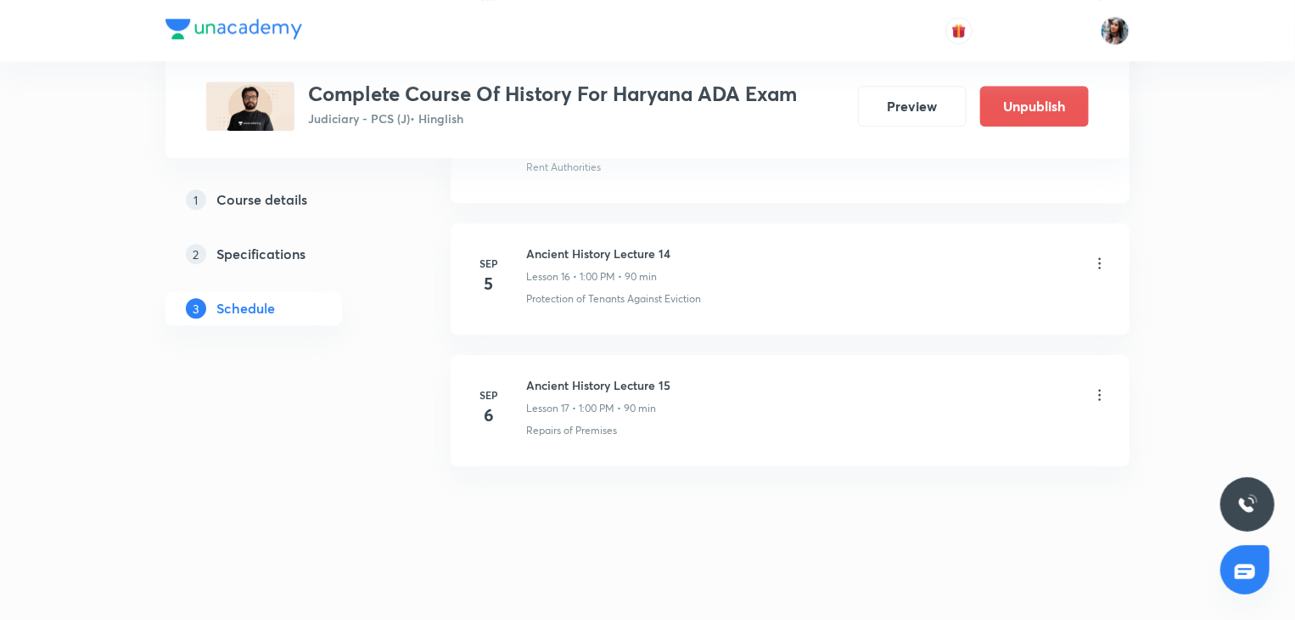
click at [535, 382] on h6 "Ancient History Lecture 15" at bounding box center [598, 385] width 144 height 18
copy h6 "Ancient History Lecture 15"
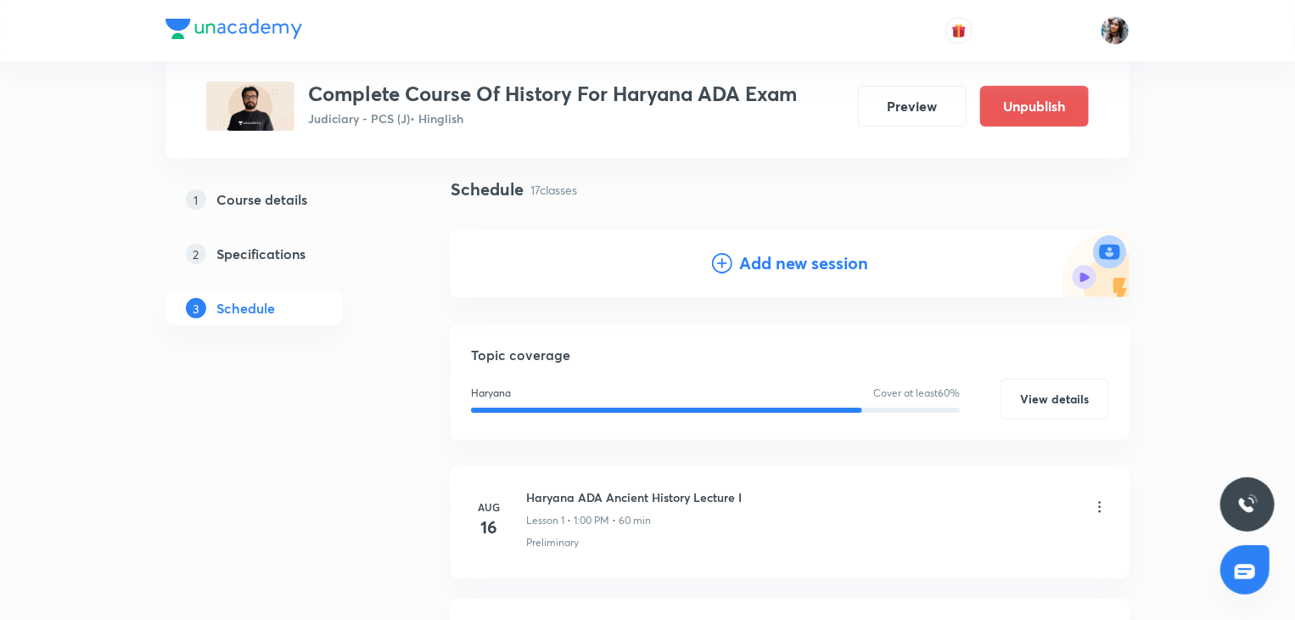
scroll to position [0, 0]
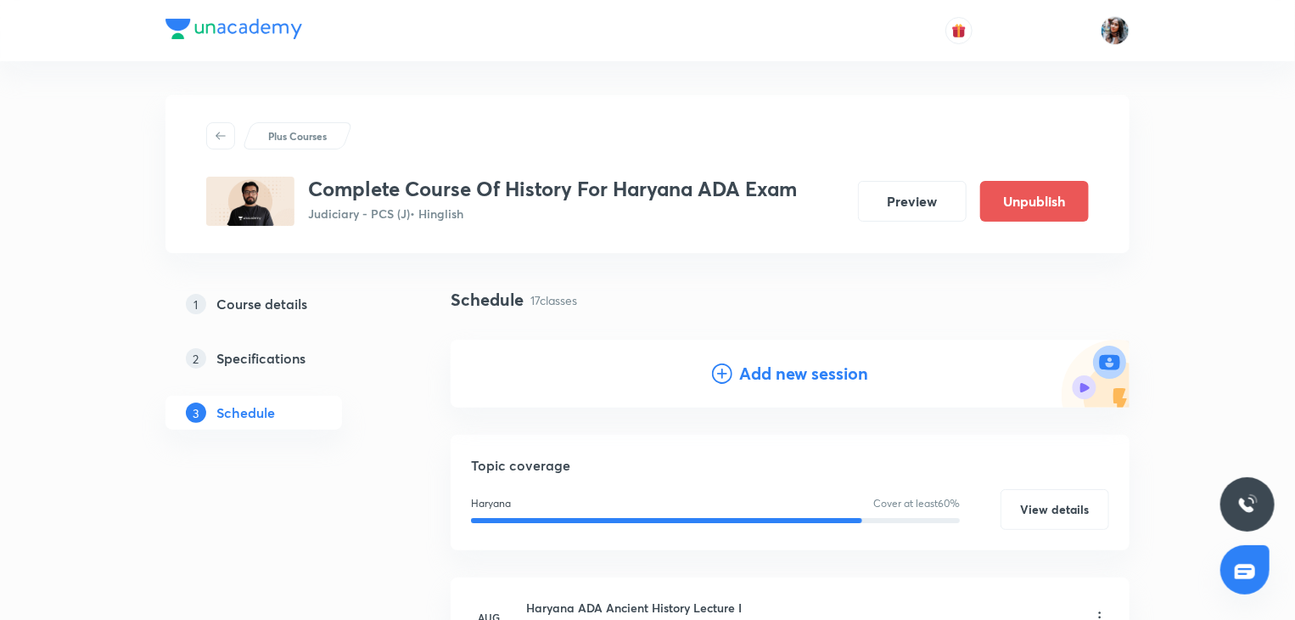
click at [785, 372] on h4 "Add new session" at bounding box center [803, 373] width 129 height 25
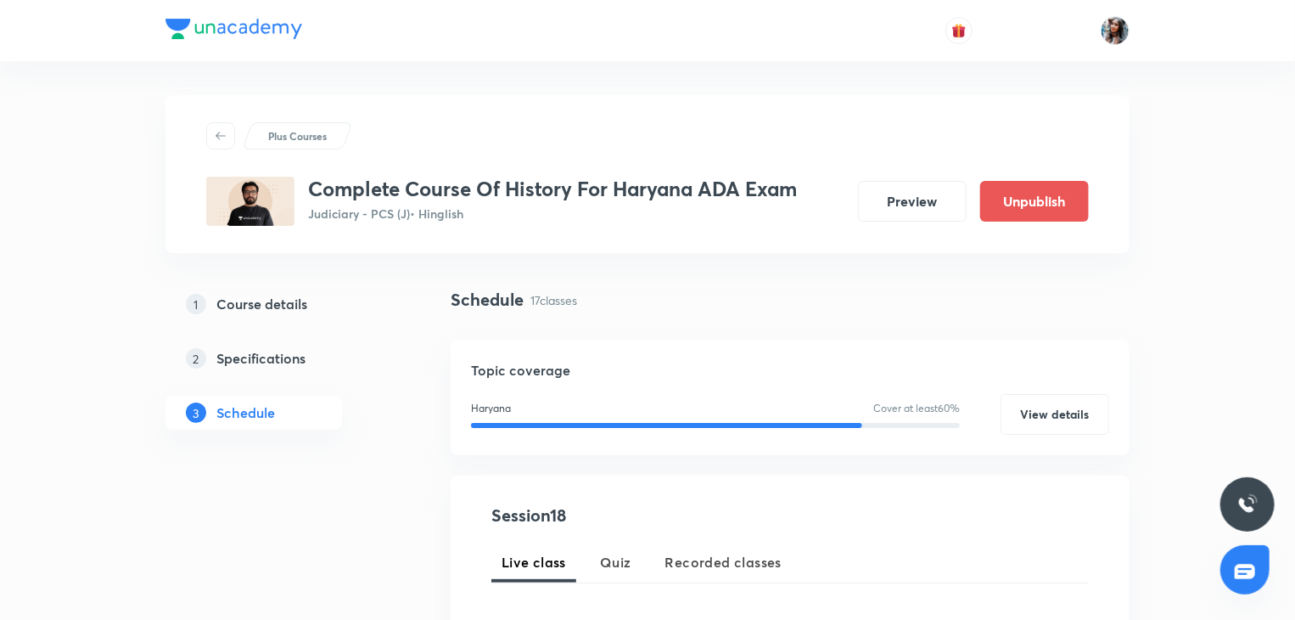
scroll to position [207, 0]
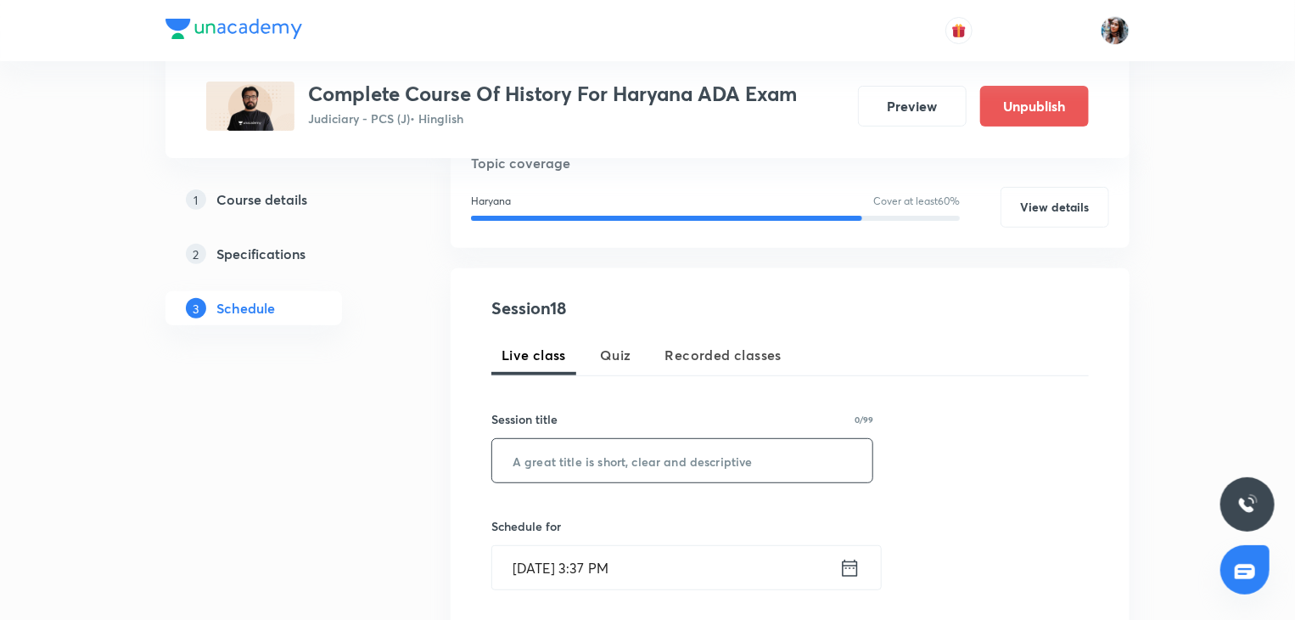
click at [693, 452] on input "text" at bounding box center [682, 460] width 380 height 43
paste input "Ancient History Lecture 15"
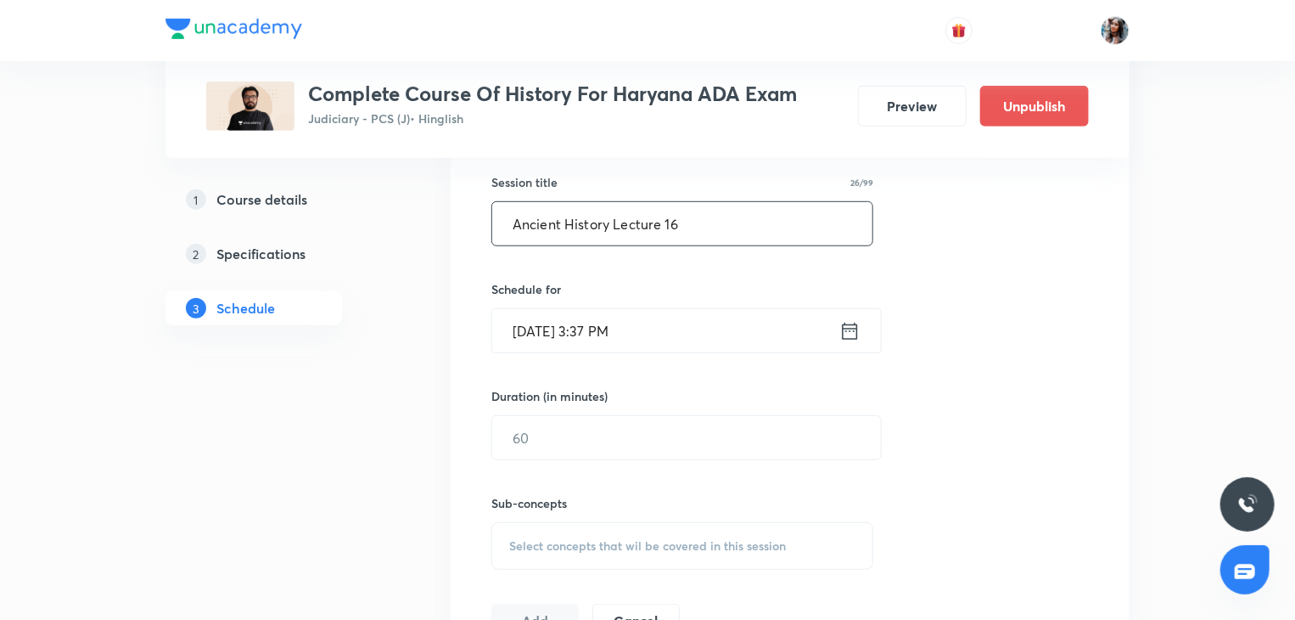
scroll to position [447, 0]
type input "Ancient History Lecture 16"
click at [700, 341] on input "Sep 3, 2025, 3:37 PM" at bounding box center [665, 327] width 347 height 43
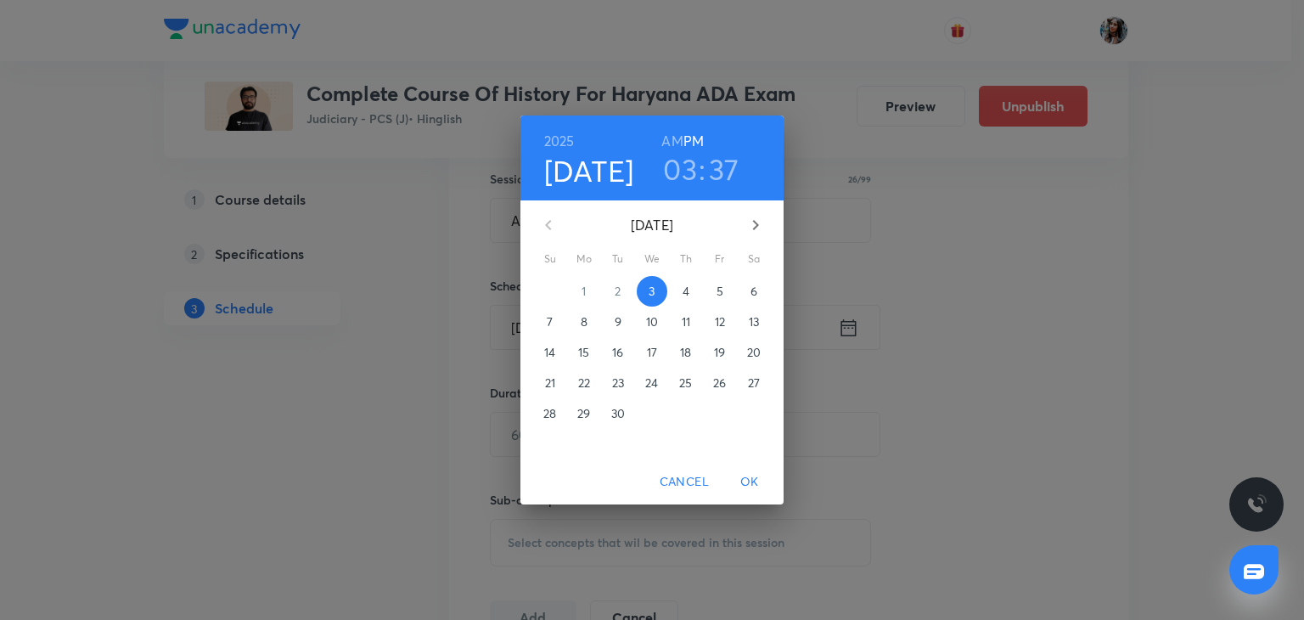
click at [581, 328] on p "8" at bounding box center [584, 321] width 7 height 17
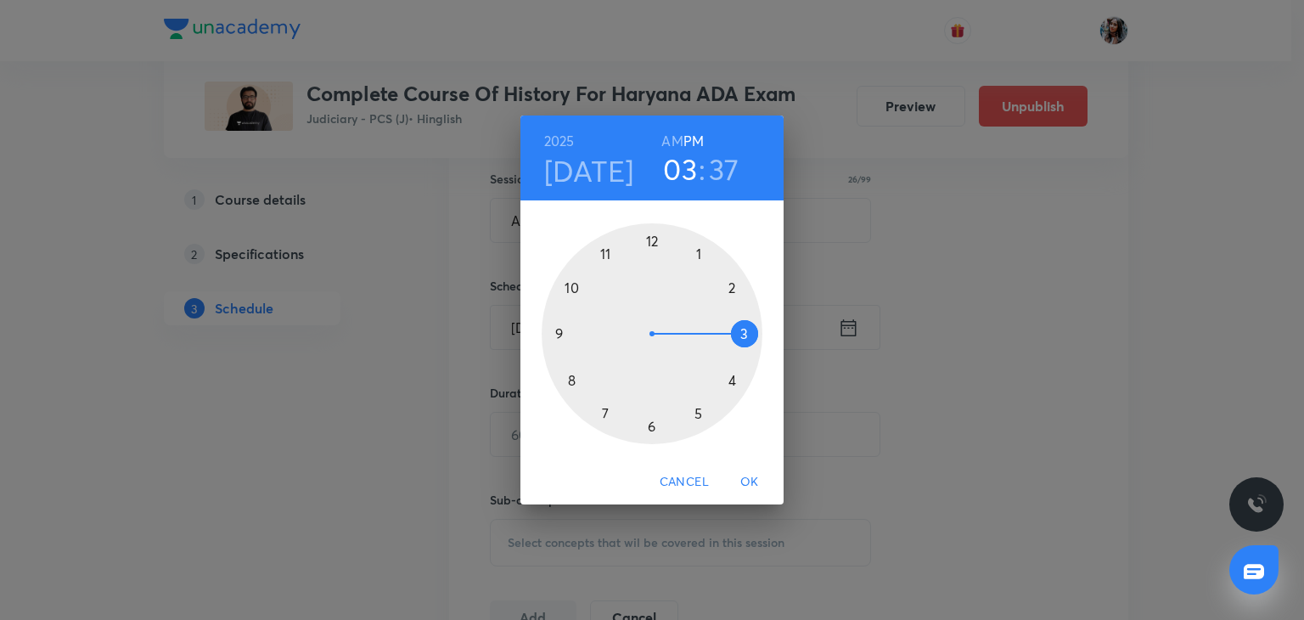
click at [700, 253] on div at bounding box center [652, 333] width 221 height 221
click at [654, 238] on div at bounding box center [652, 333] width 221 height 221
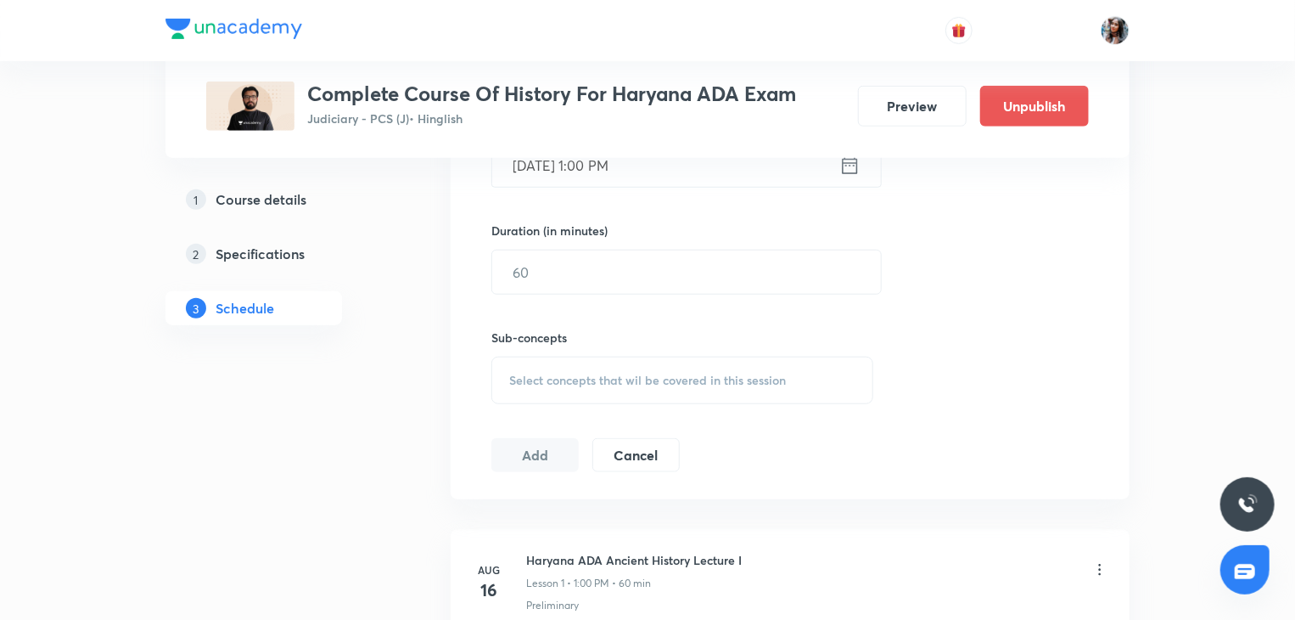
scroll to position [618, 0]
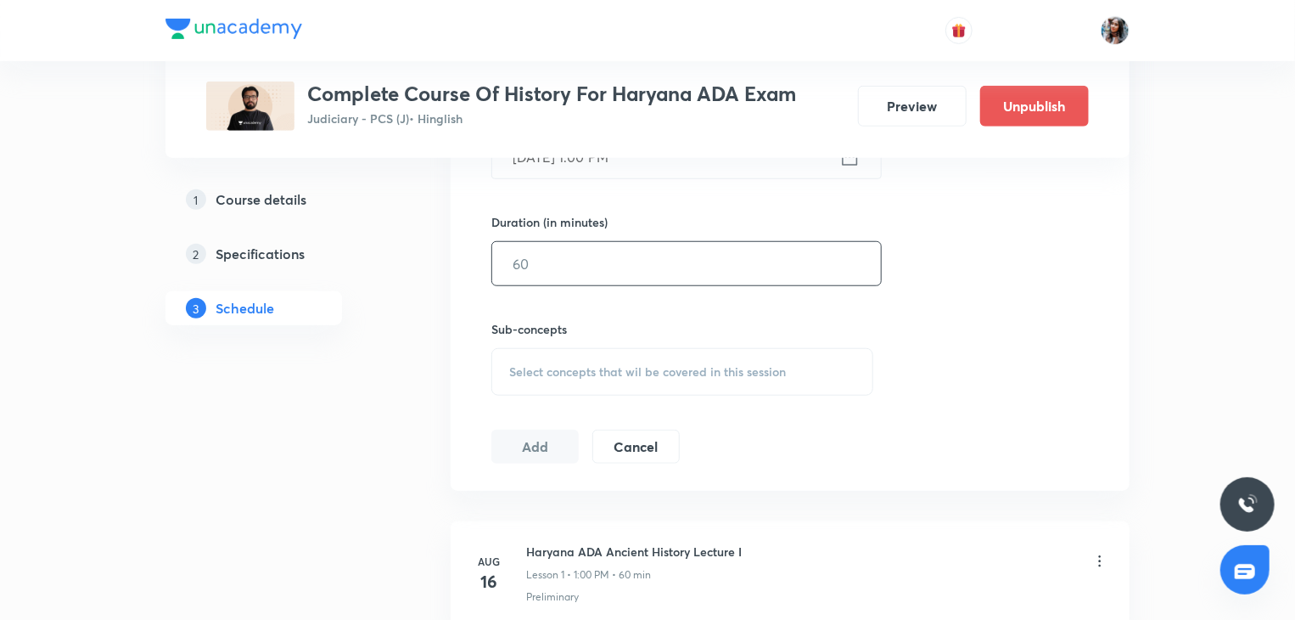
click at [628, 272] on input "text" at bounding box center [686, 263] width 389 height 43
type input "90"
click at [547, 358] on div "Select concepts that wil be covered in this session" at bounding box center [682, 372] width 382 height 48
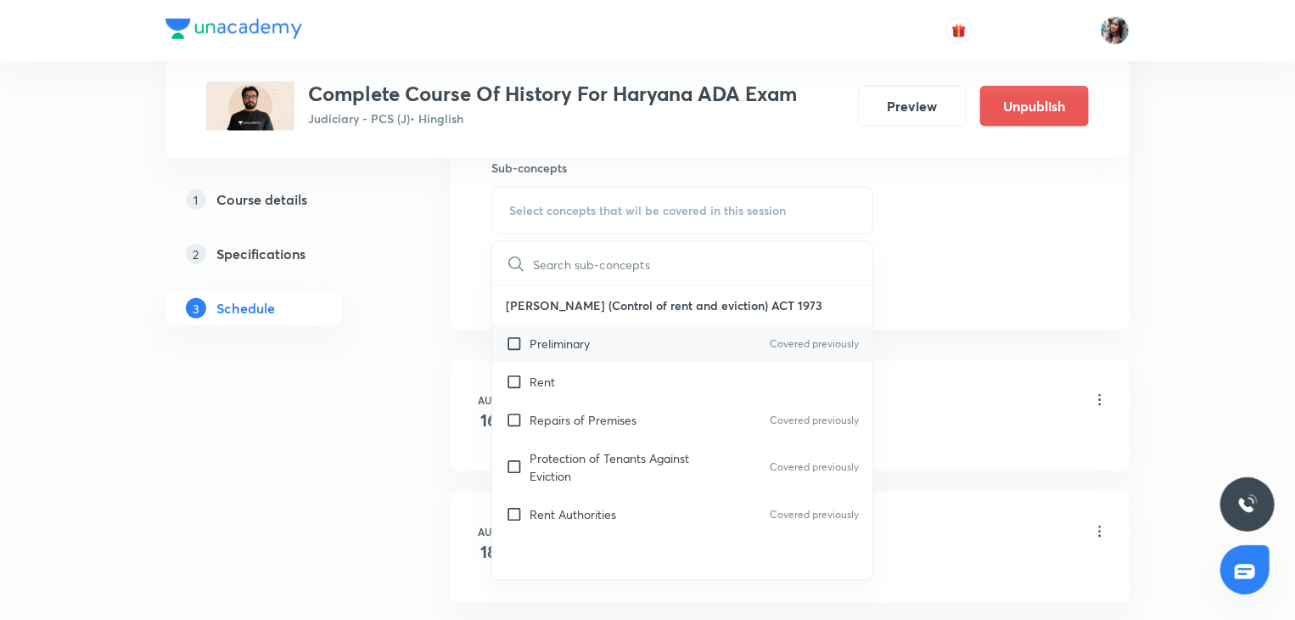
scroll to position [781, 0]
click at [601, 503] on p "Rent Authorities" at bounding box center [573, 512] width 87 height 18
checkbox input "true"
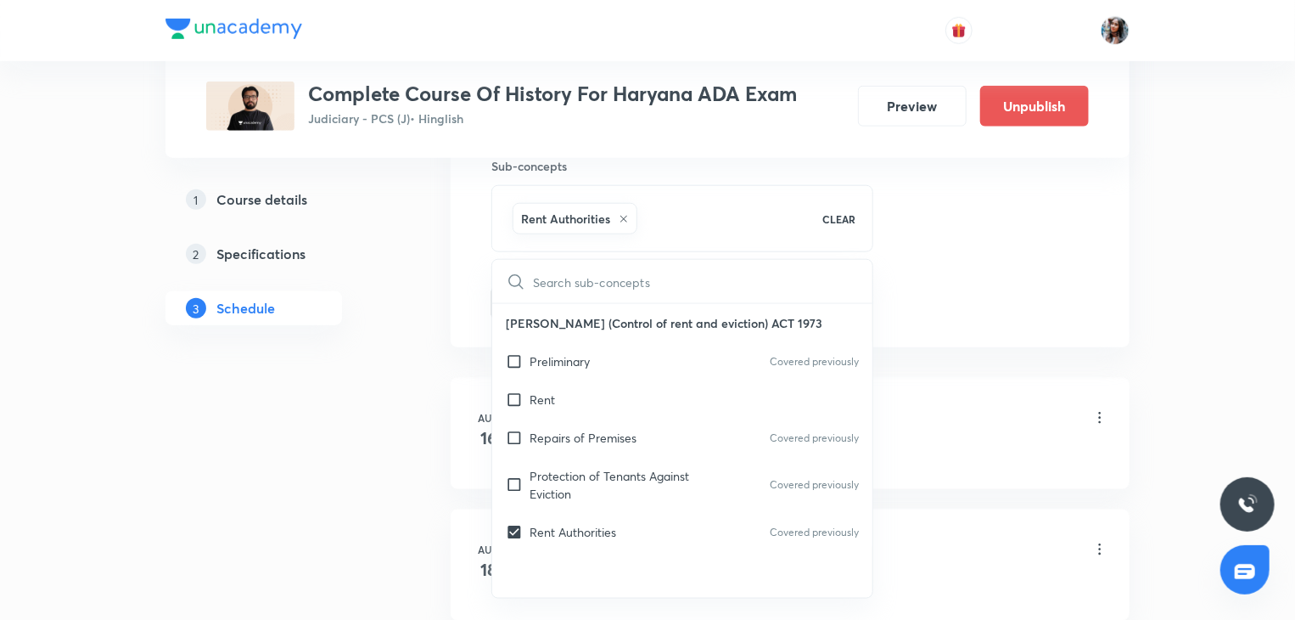
drag, startPoint x: 414, startPoint y: 406, endPoint x: 421, endPoint y: 387, distance: 19.9
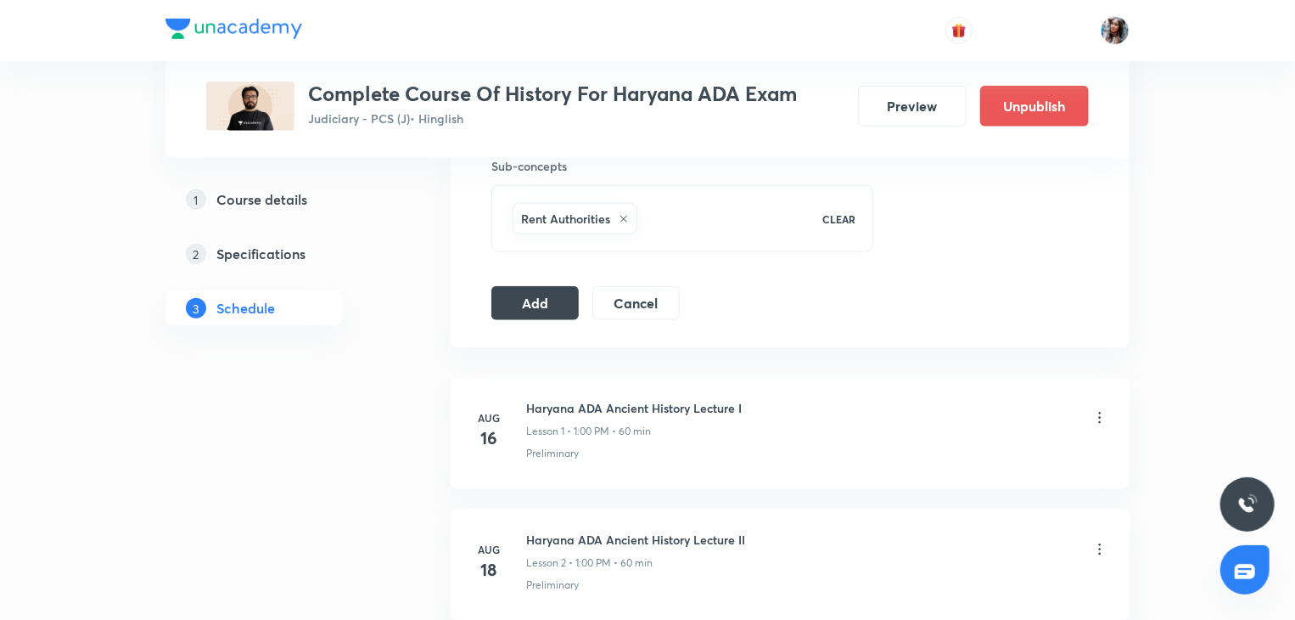
click at [529, 298] on button "Add" at bounding box center [534, 301] width 87 height 34
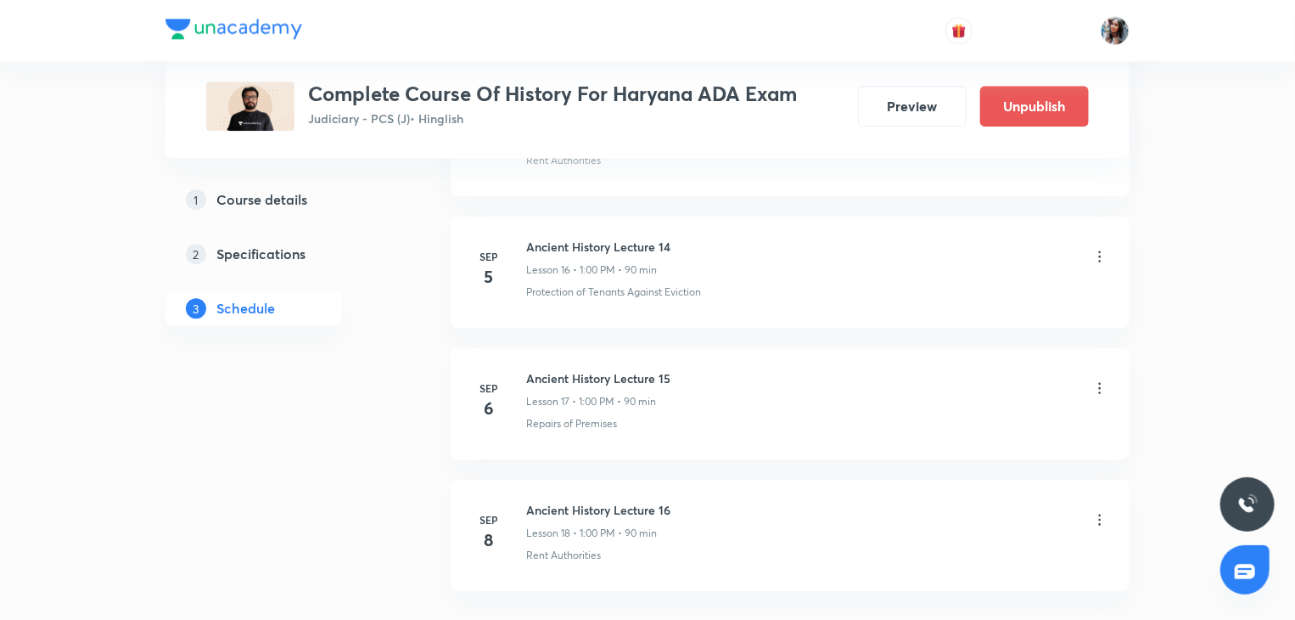
scroll to position [2459, 0]
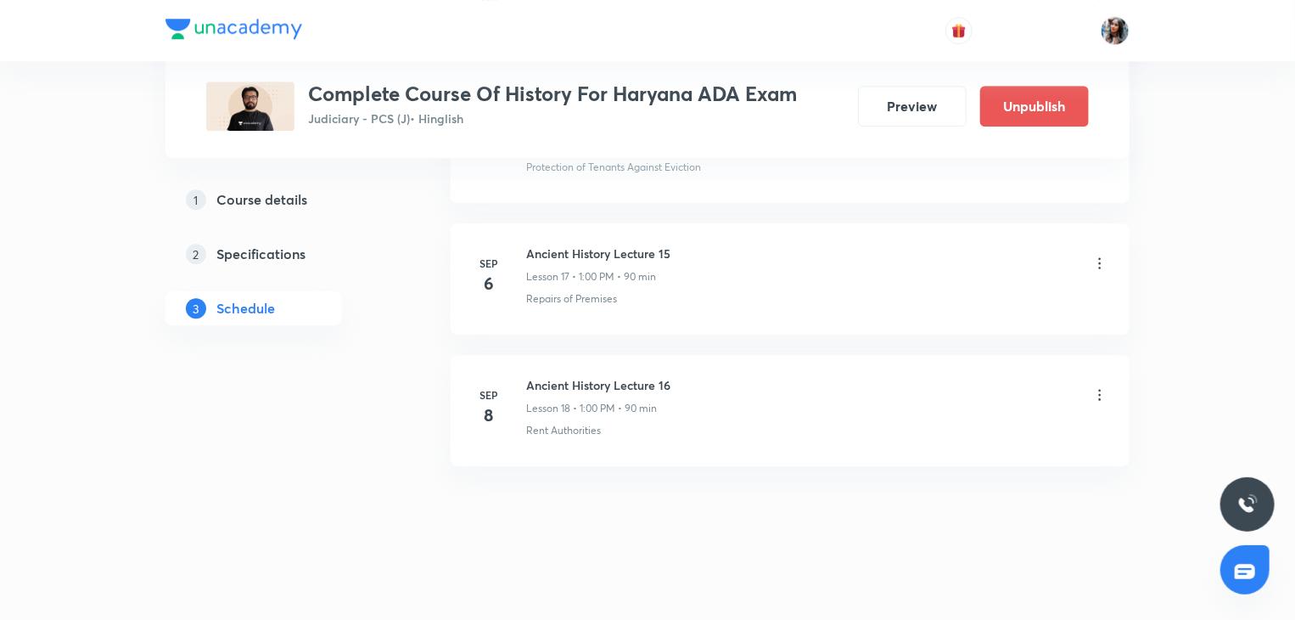
click at [540, 376] on h6 "Ancient History Lecture 16" at bounding box center [598, 385] width 144 height 18
copy h6 "Ancient History Lecture 16"
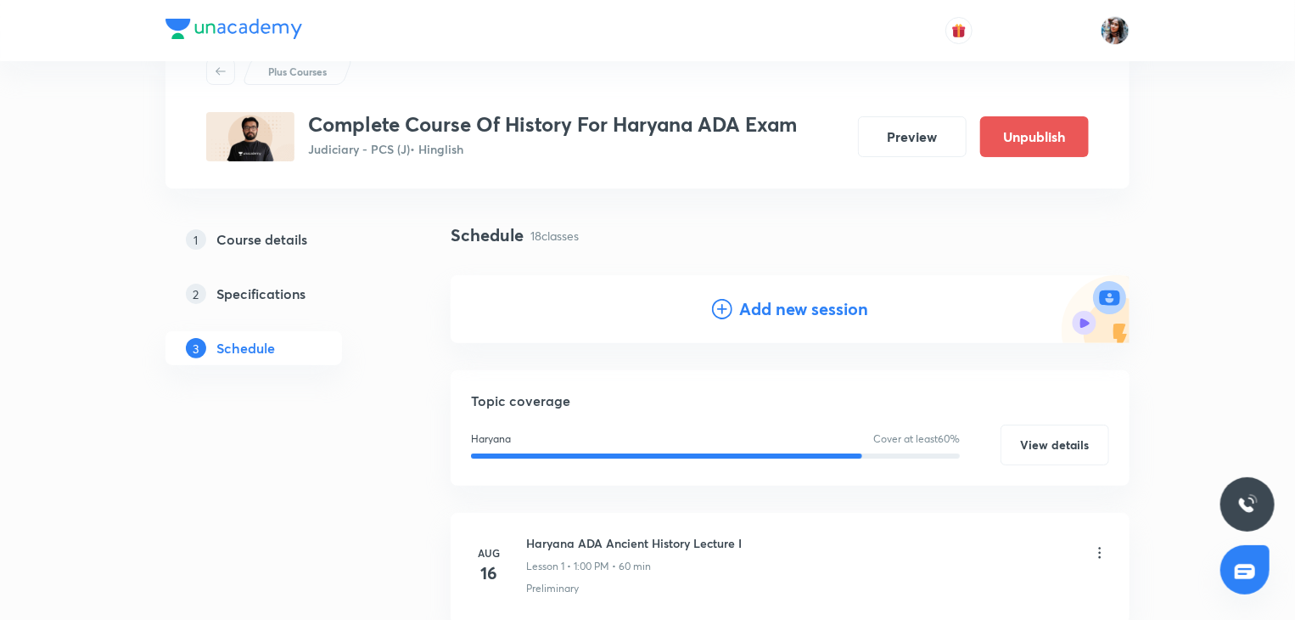
scroll to position [0, 0]
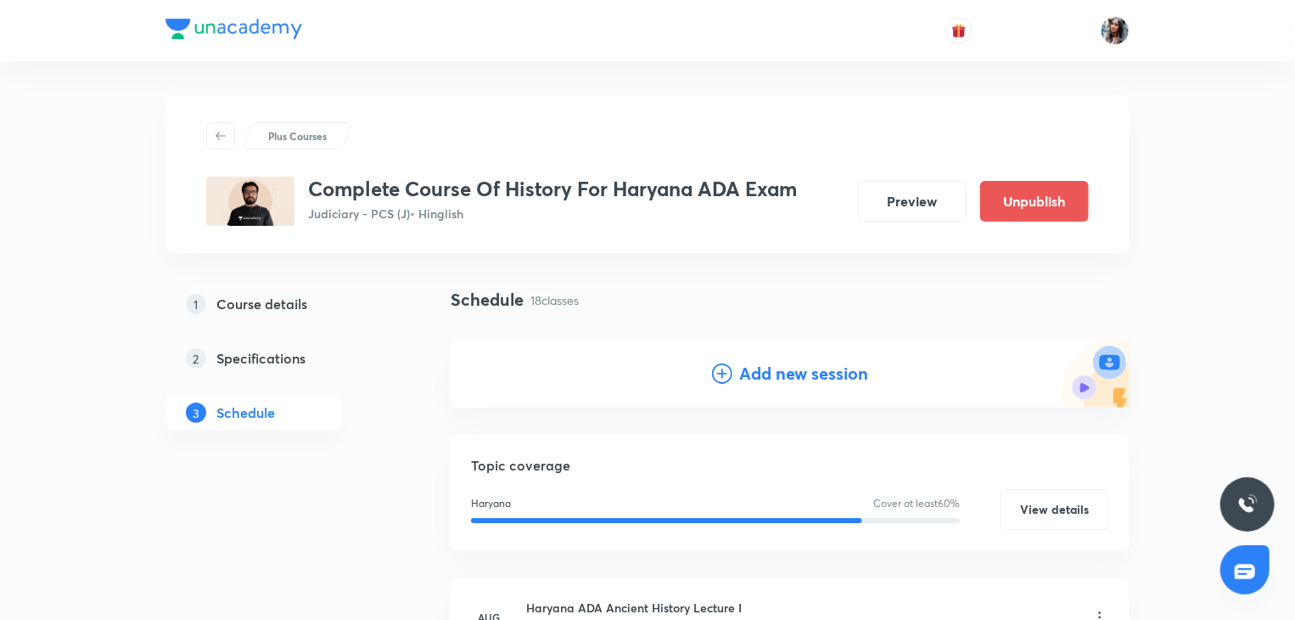
click at [760, 381] on h4 "Add new session" at bounding box center [803, 373] width 129 height 25
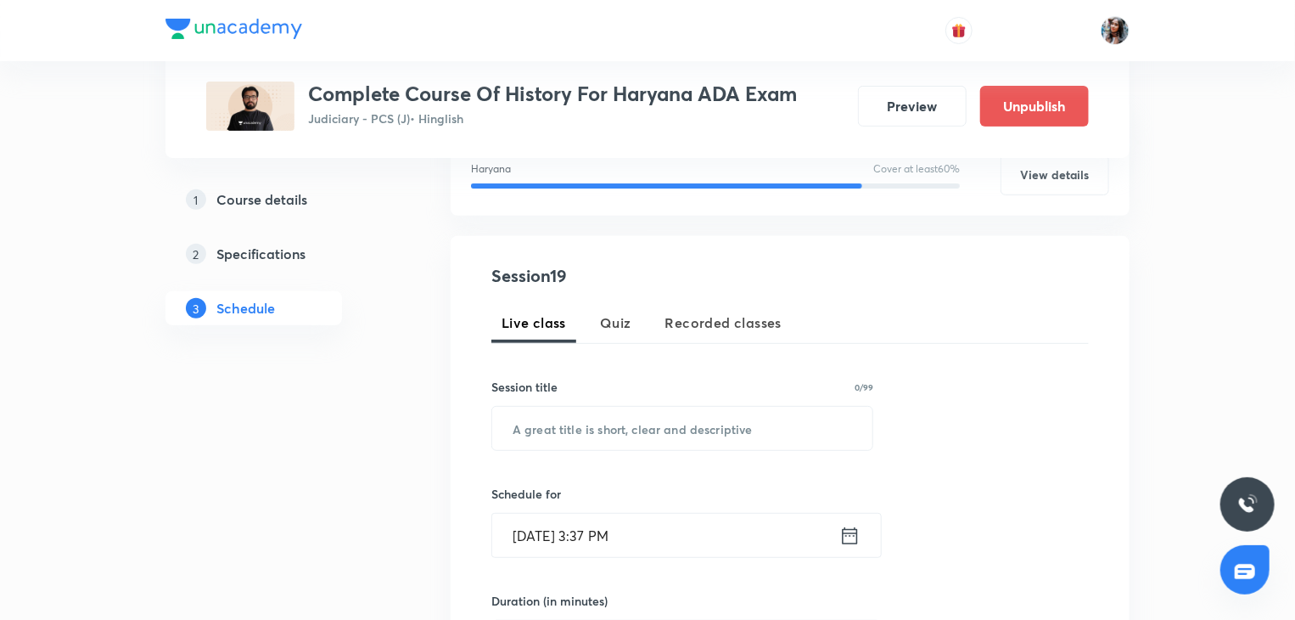
scroll to position [243, 0]
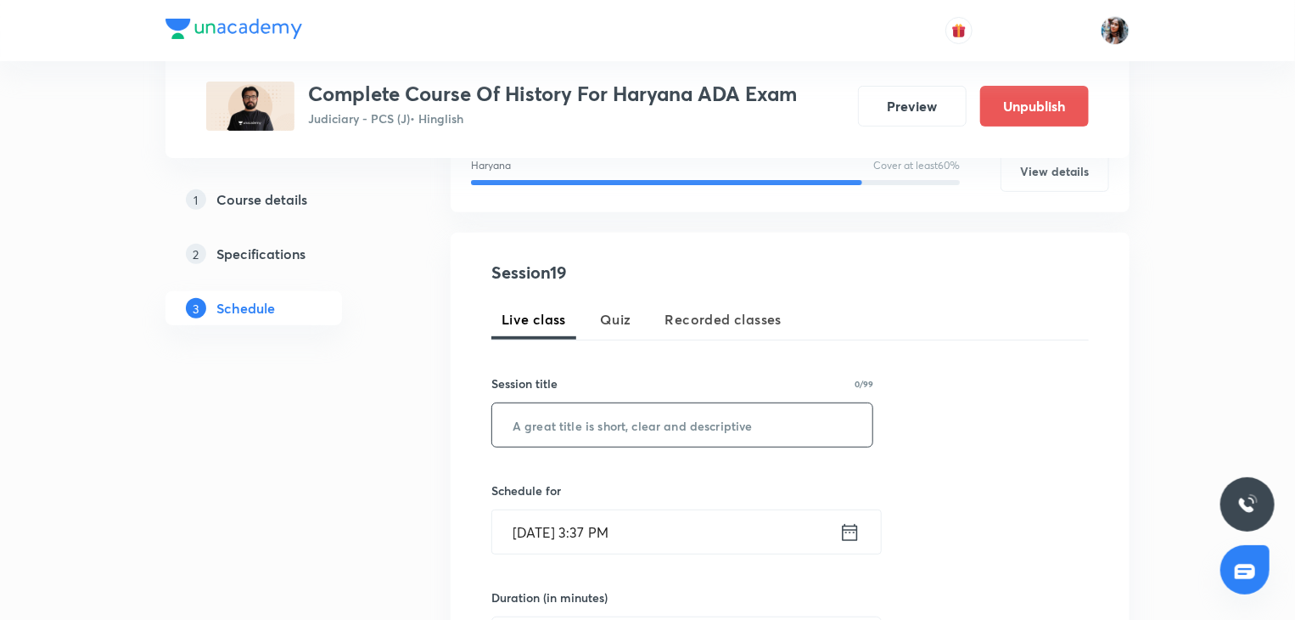
paste input "Ancient History Lecture 16"
click at [682, 426] on input "Ancient History Lecture 16" at bounding box center [682, 424] width 380 height 43
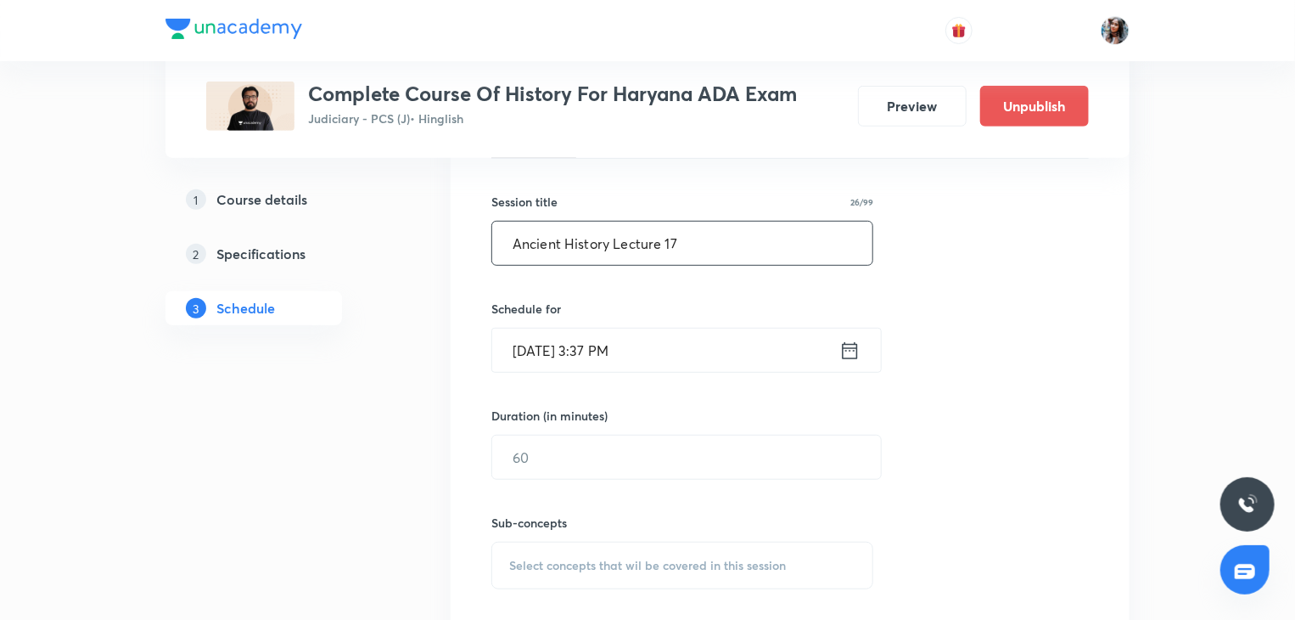
scroll to position [426, 0]
type input "Ancient History Lecture 17"
click at [678, 350] on input "Sep 3, 2025, 3:37 PM" at bounding box center [665, 348] width 347 height 43
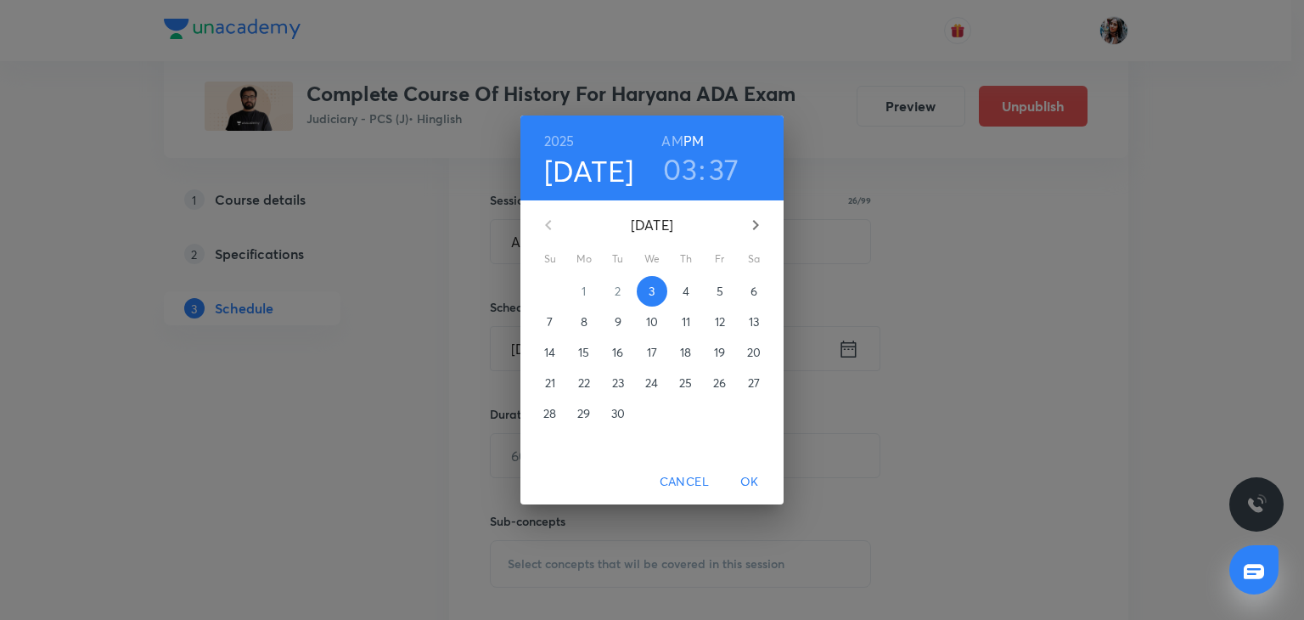
click at [611, 323] on span "9" at bounding box center [618, 321] width 31 height 17
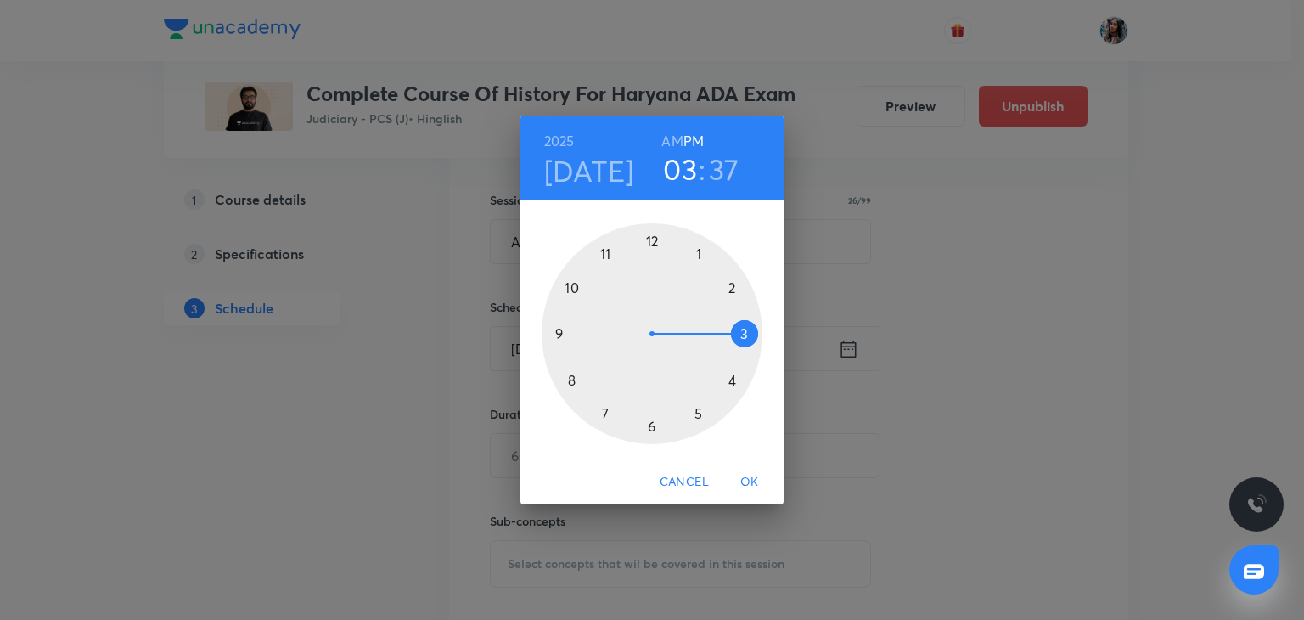
click at [695, 255] on div at bounding box center [652, 333] width 221 height 221
click at [654, 242] on div at bounding box center [652, 333] width 221 height 221
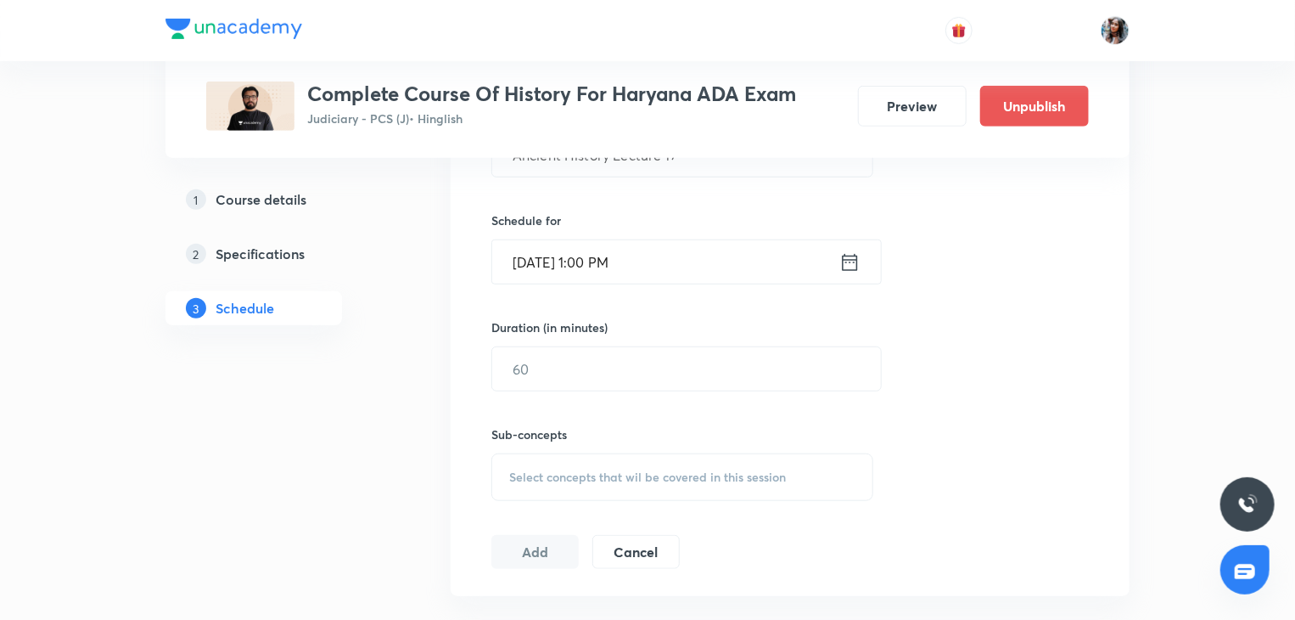
scroll to position [519, 0]
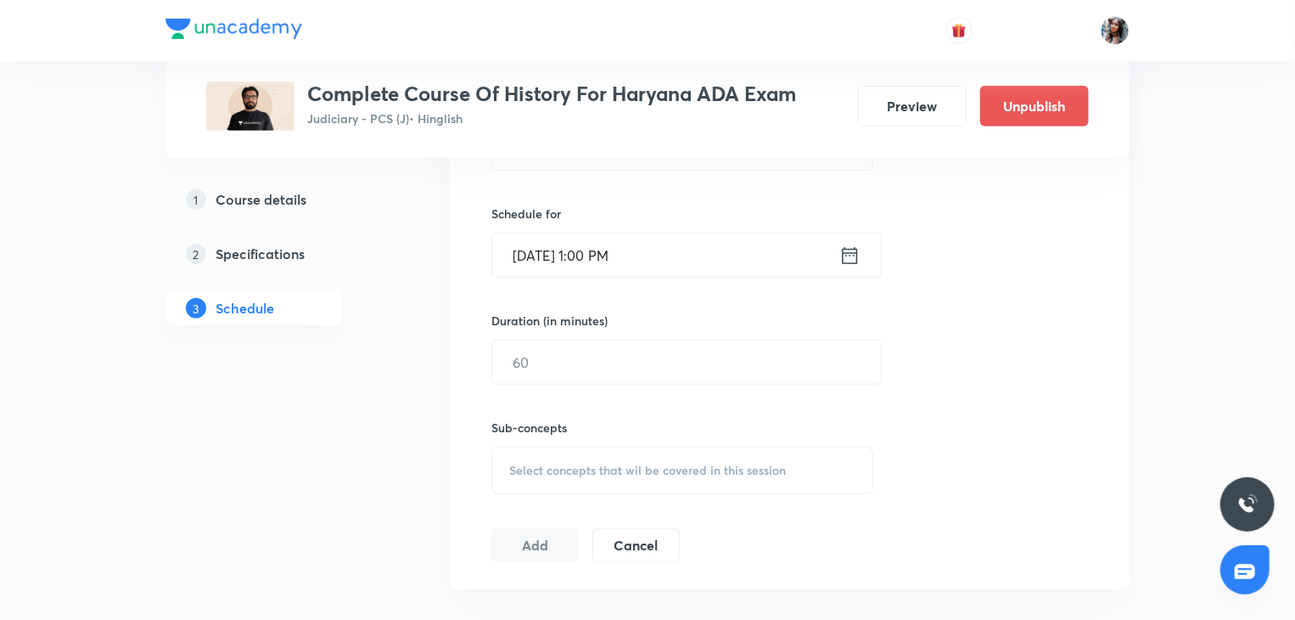
click at [659, 334] on div "Duration (in minutes) ​" at bounding box center [646, 347] width 310 height 73
click at [645, 342] on input "text" at bounding box center [686, 361] width 389 height 43
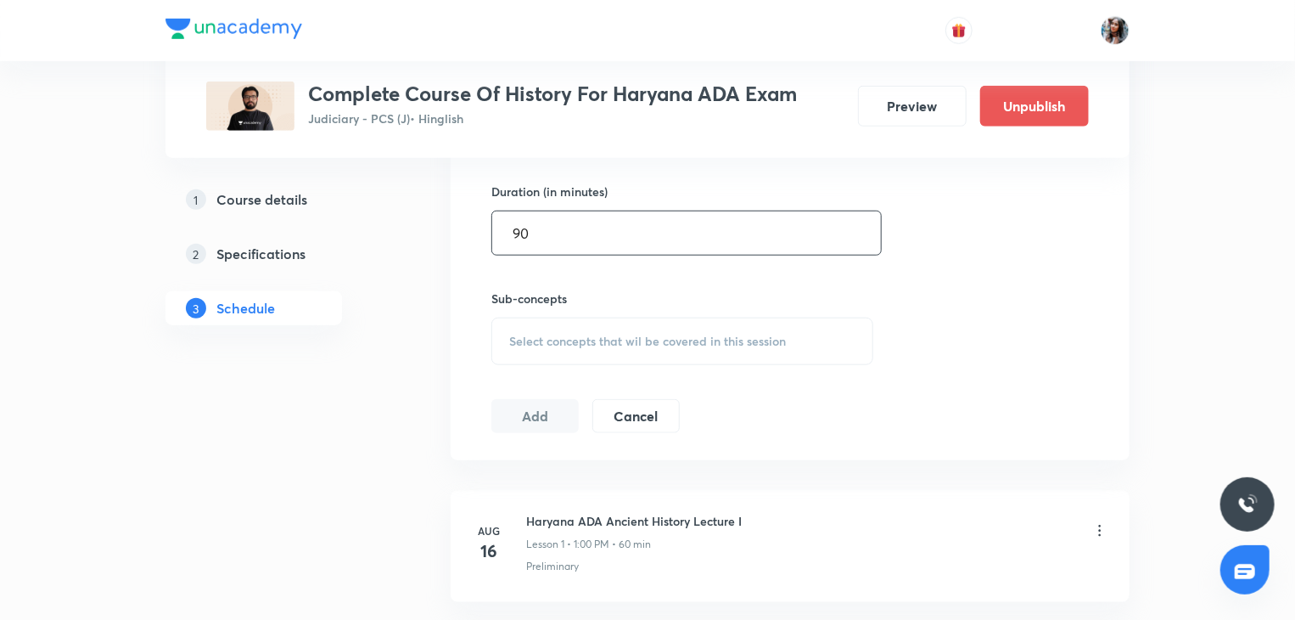
scroll to position [648, 0]
type input "90"
click at [631, 337] on span "Select concepts that wil be covered in this session" at bounding box center [647, 341] width 277 height 14
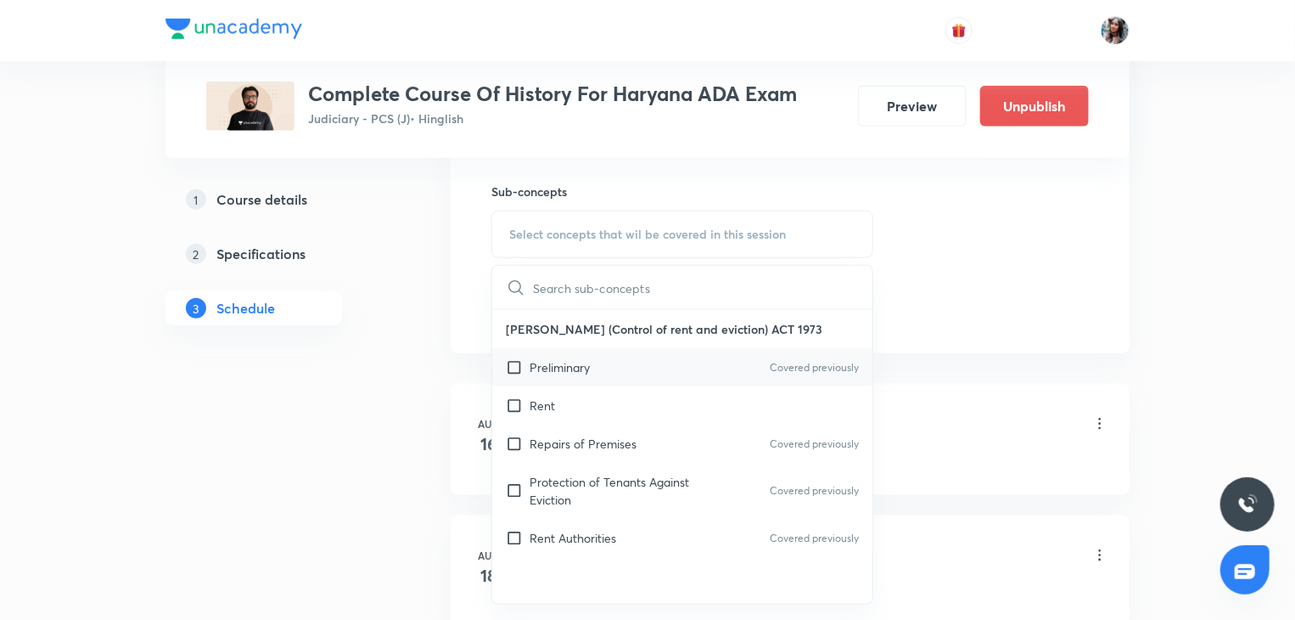
scroll to position [756, 0]
click at [598, 453] on div "Repairs of Premises Covered previously" at bounding box center [682, 443] width 380 height 38
checkbox input "true"
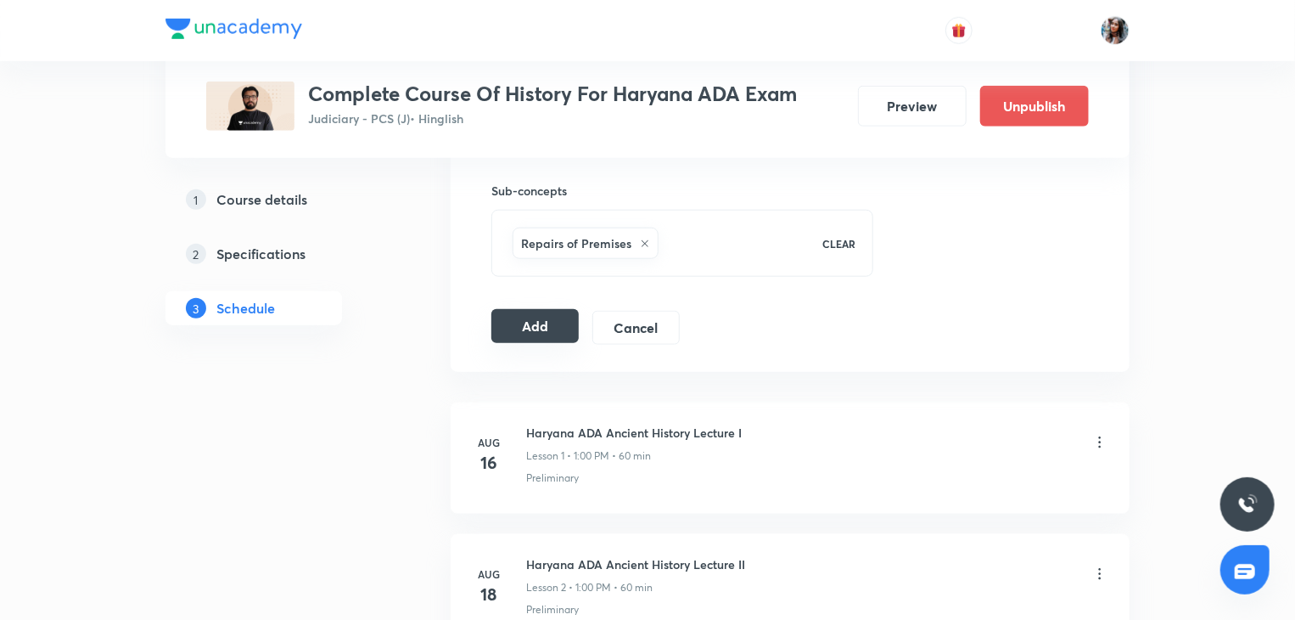
click at [536, 319] on button "Add" at bounding box center [534, 326] width 87 height 34
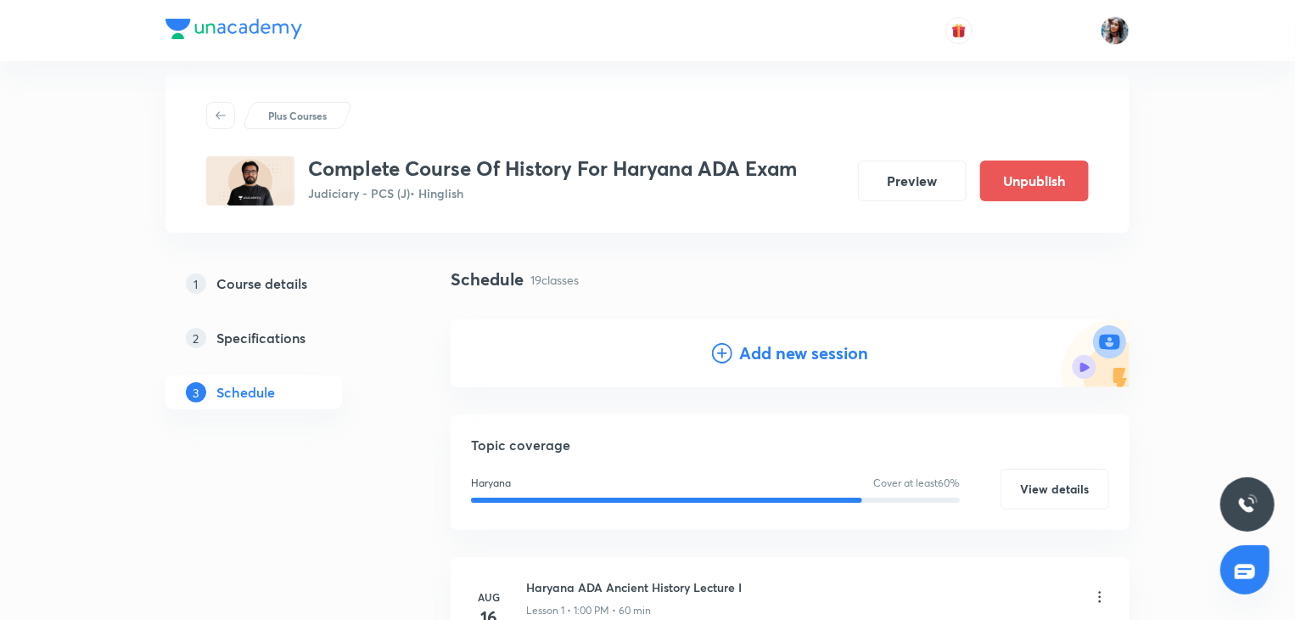
scroll to position [0, 0]
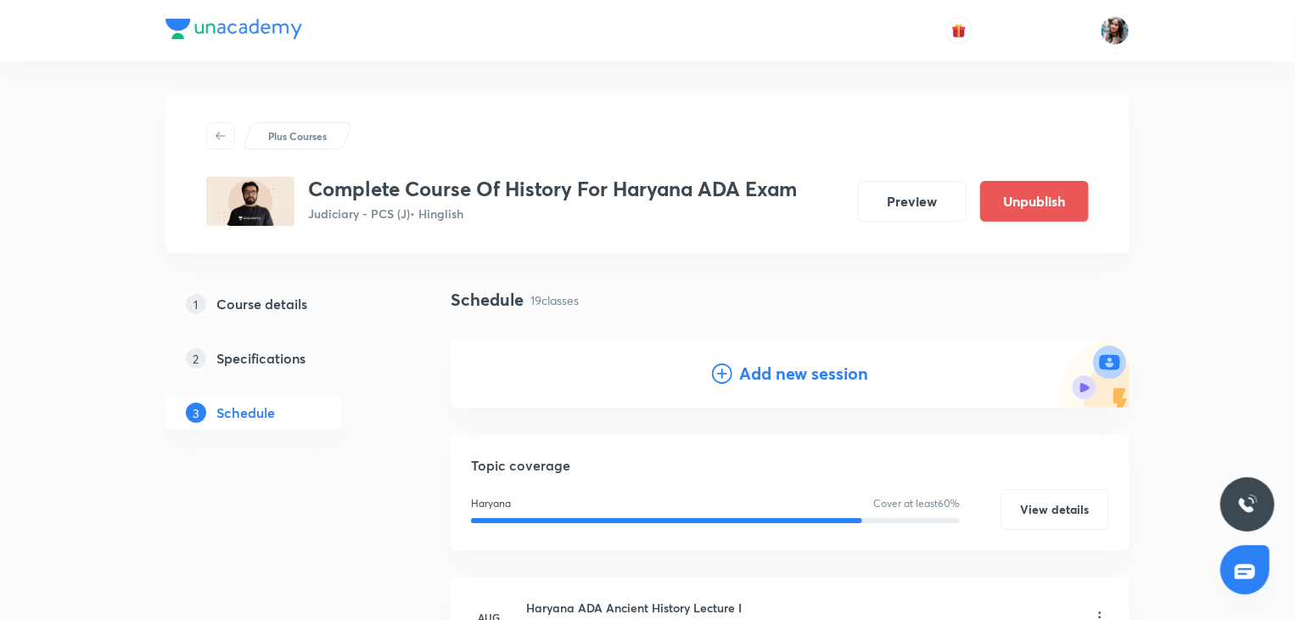
click at [759, 365] on h4 "Add new session" at bounding box center [803, 373] width 129 height 25
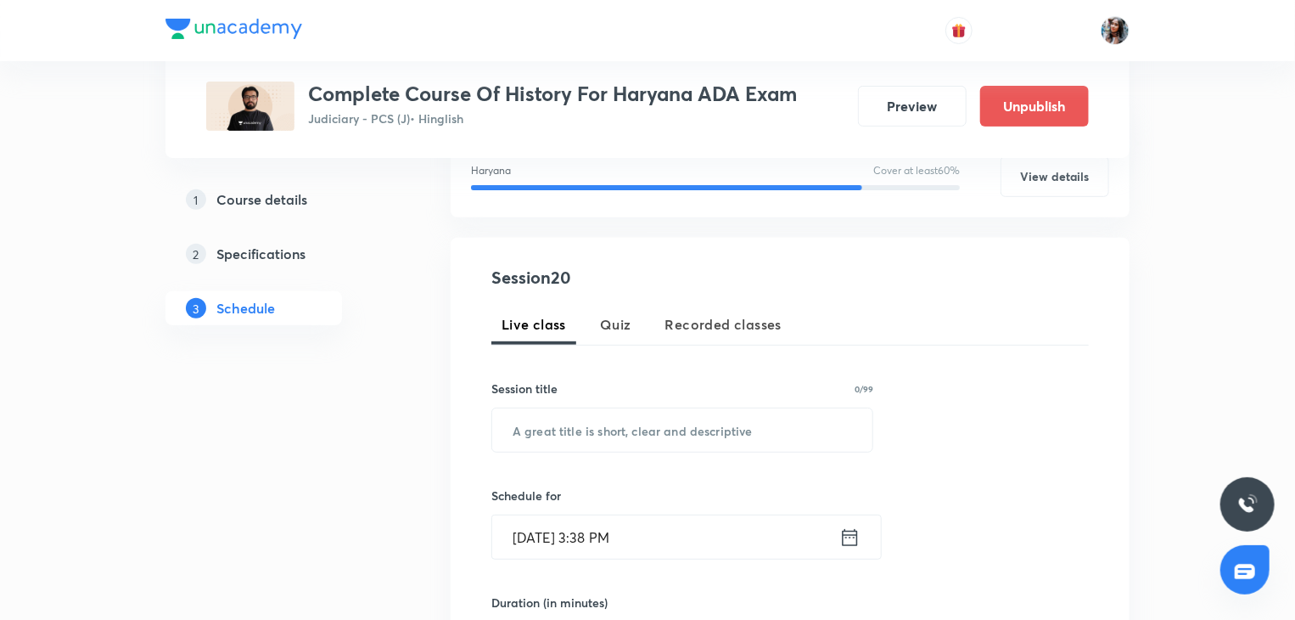
scroll to position [267, 0]
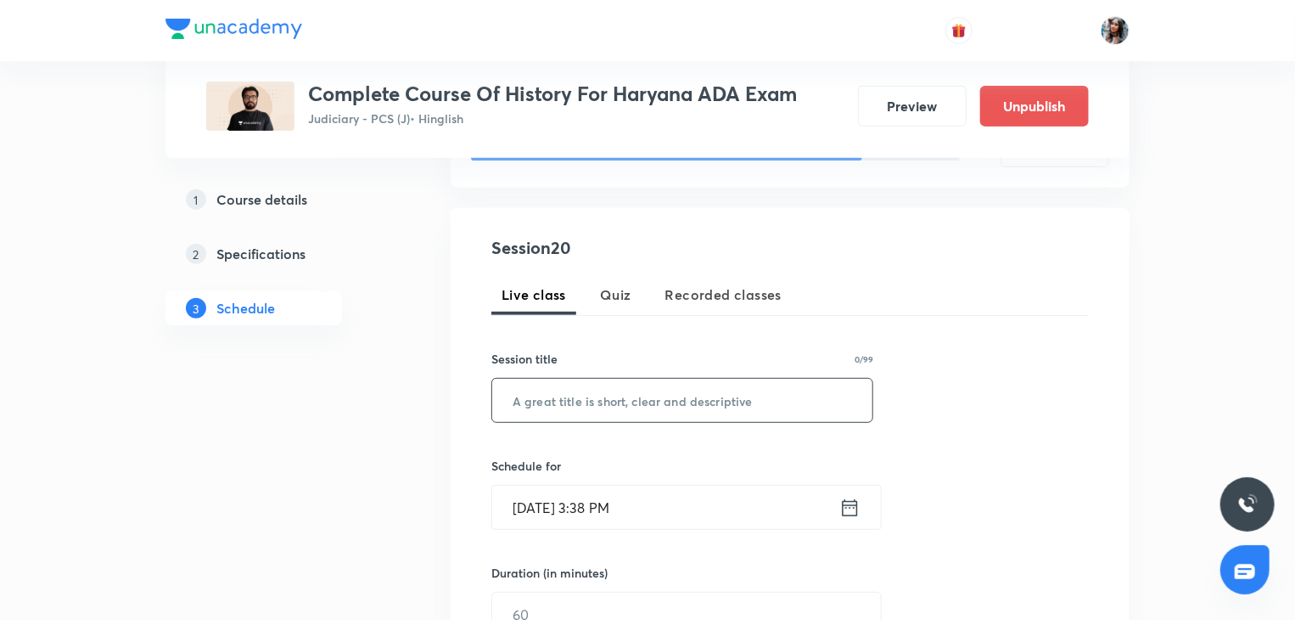
click at [696, 390] on input "text" at bounding box center [682, 400] width 380 height 43
paste input "Ancient History Lecture 16"
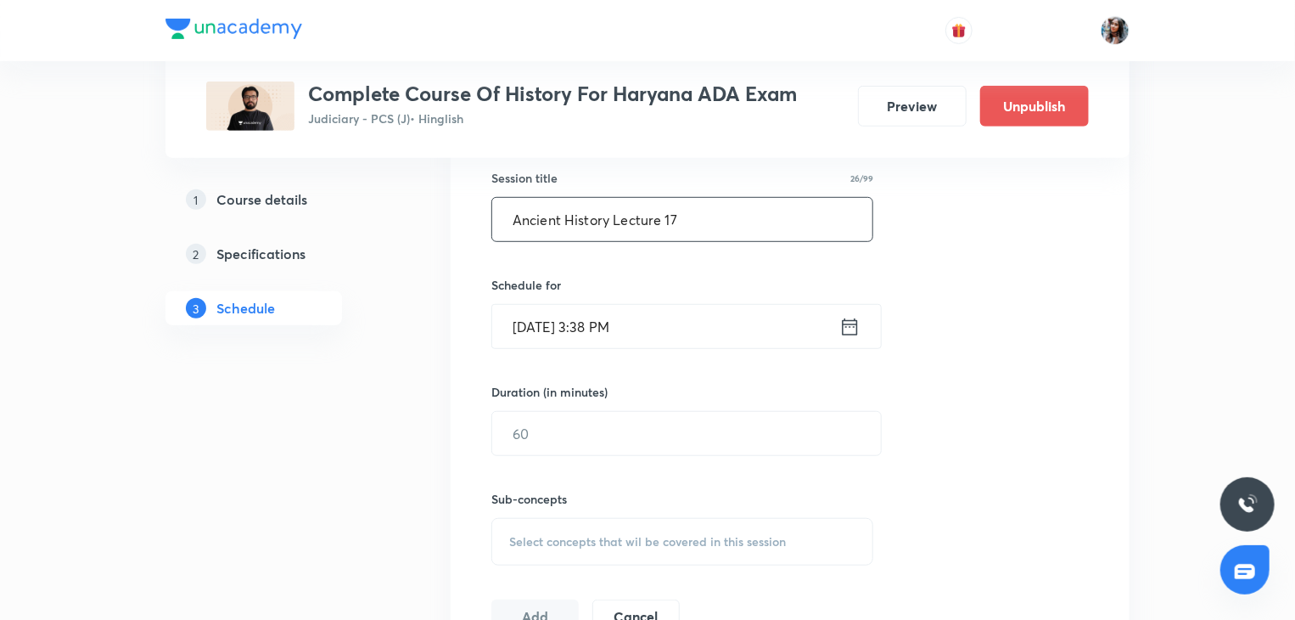
type input "Ancient History Lecture 17"
click at [678, 310] on input "Sep 3, 2025, 3:38 PM" at bounding box center [665, 326] width 347 height 43
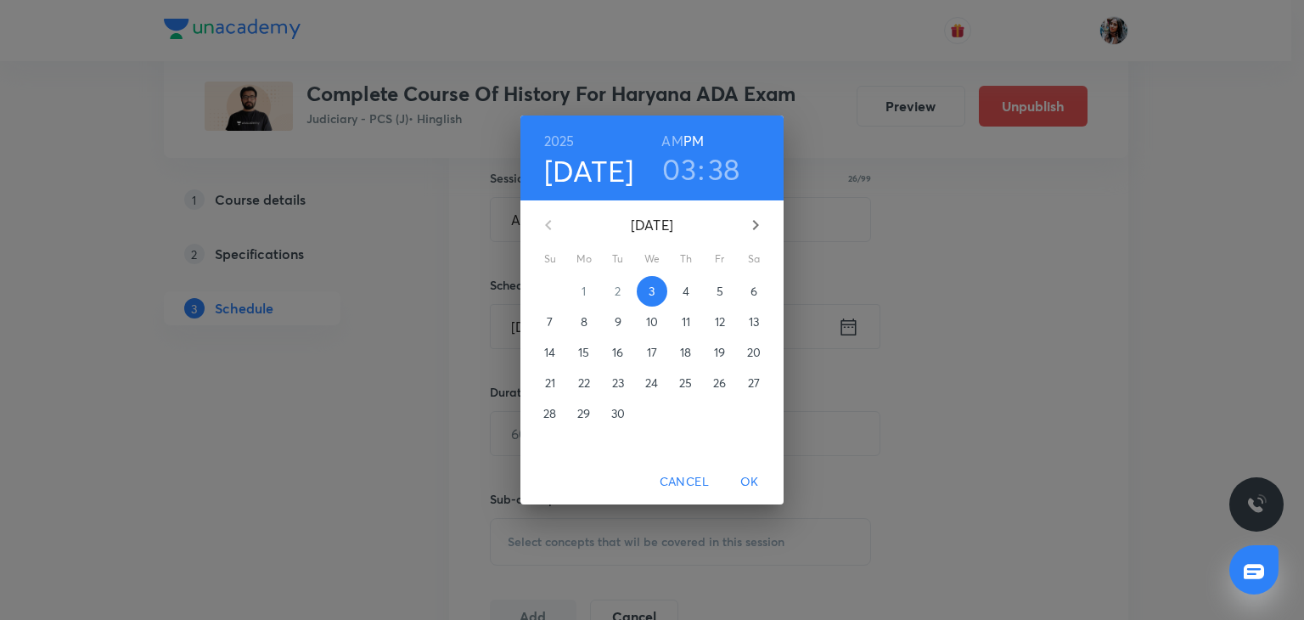
click at [652, 315] on p "10" at bounding box center [652, 321] width 12 height 17
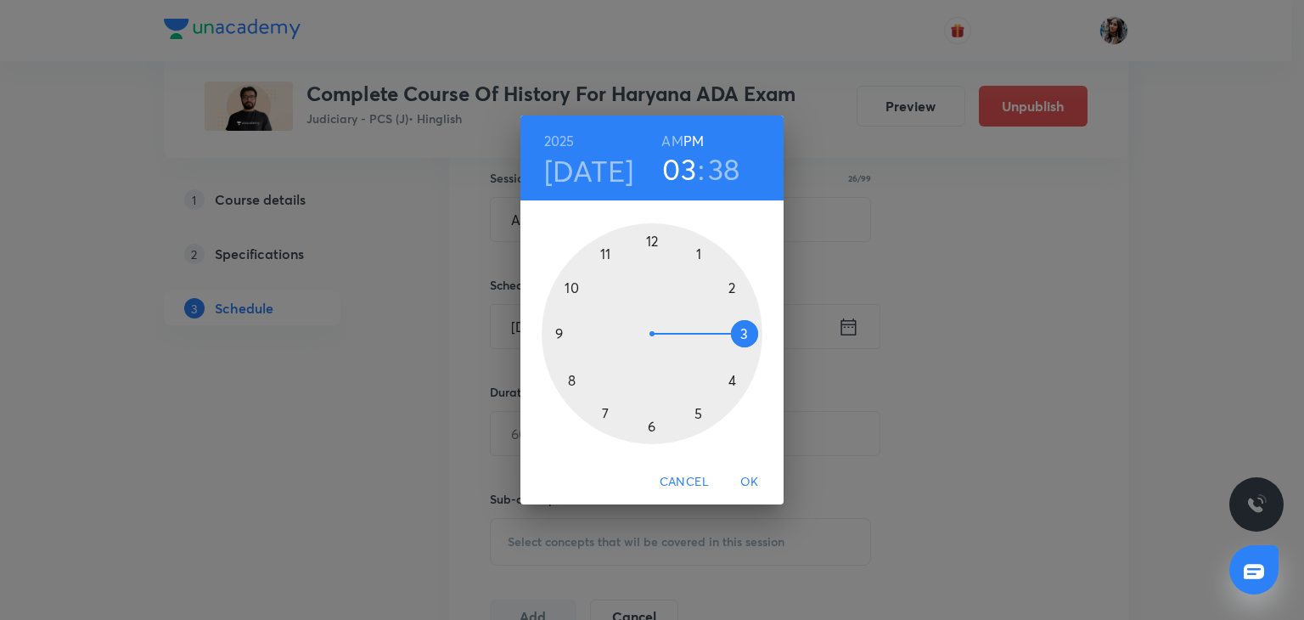
click at [696, 255] on div at bounding box center [652, 333] width 221 height 221
click at [652, 240] on div at bounding box center [652, 333] width 221 height 221
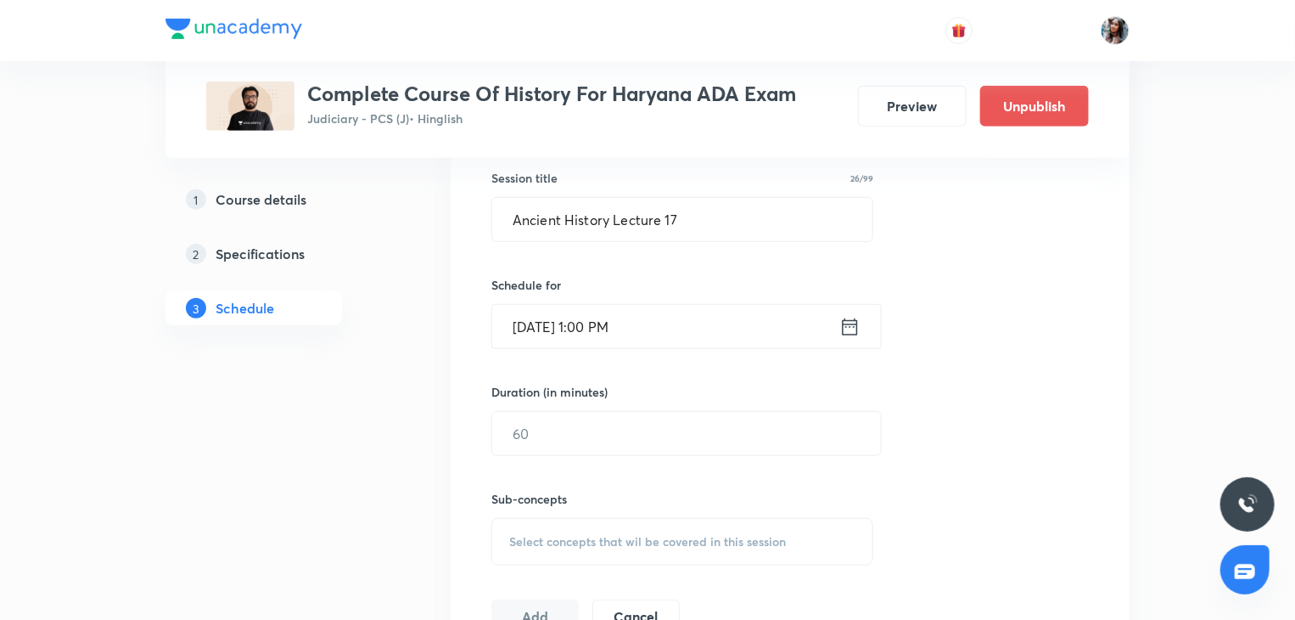
scroll to position [475, 0]
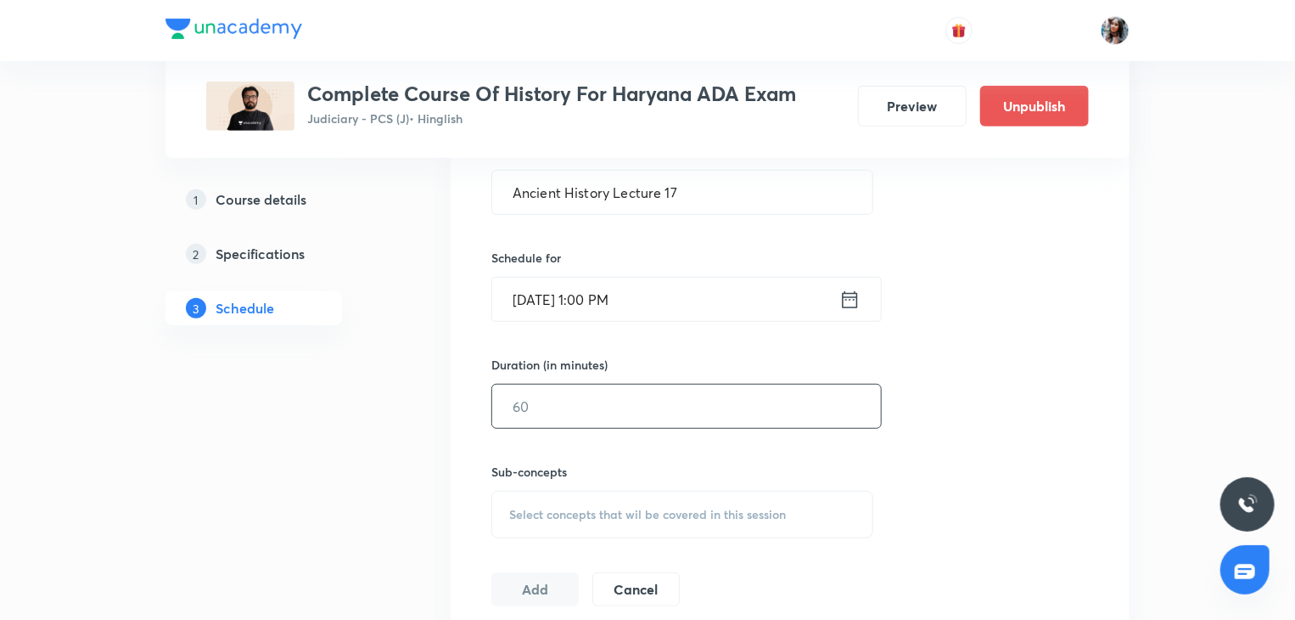
click at [642, 393] on input "text" at bounding box center [686, 405] width 389 height 43
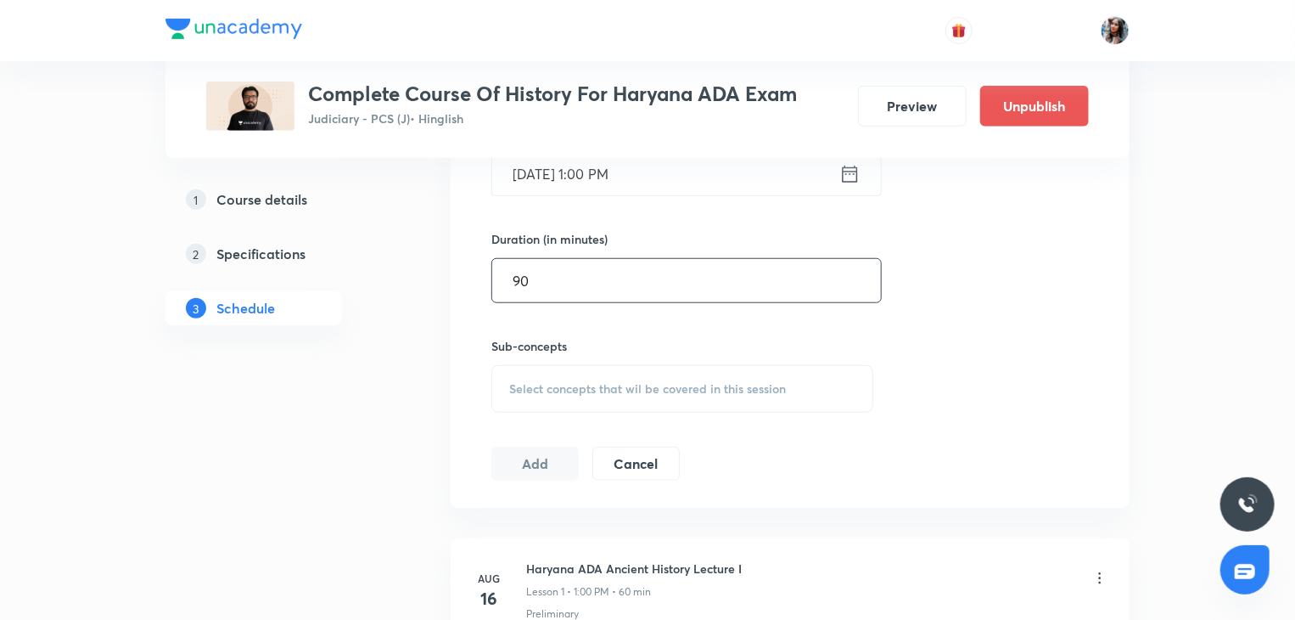
scroll to position [620, 0]
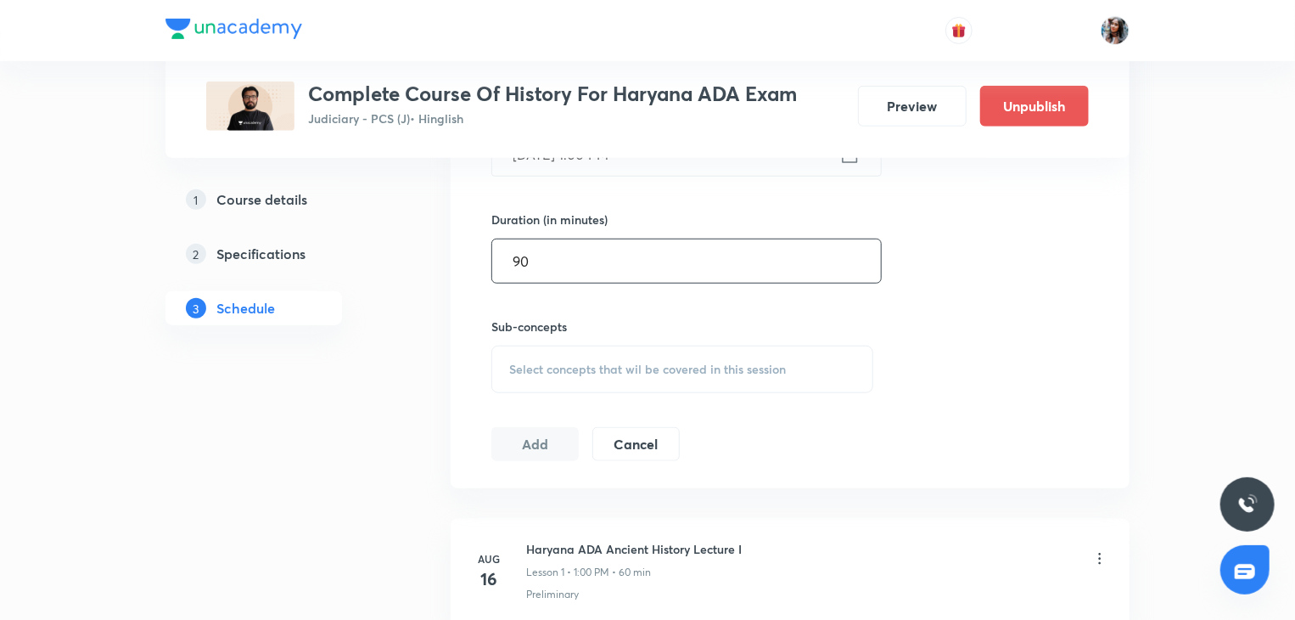
type input "90"
click at [621, 377] on div "Select concepts that wil be covered in this session" at bounding box center [682, 369] width 382 height 48
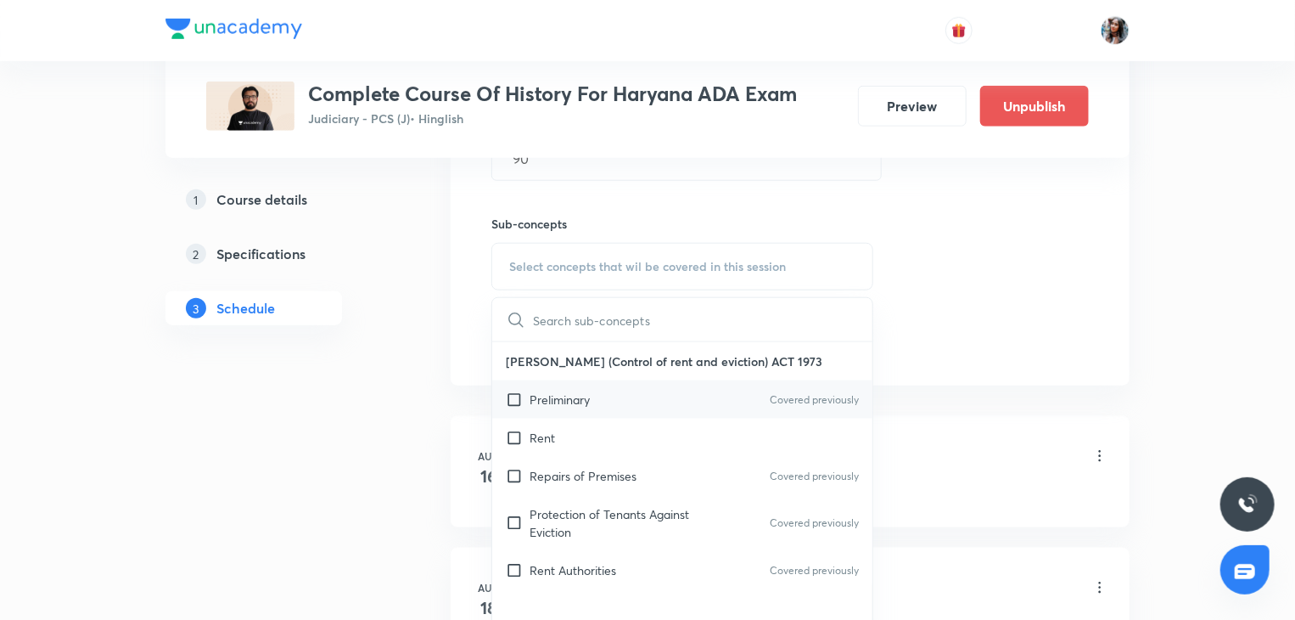
scroll to position [728, 0]
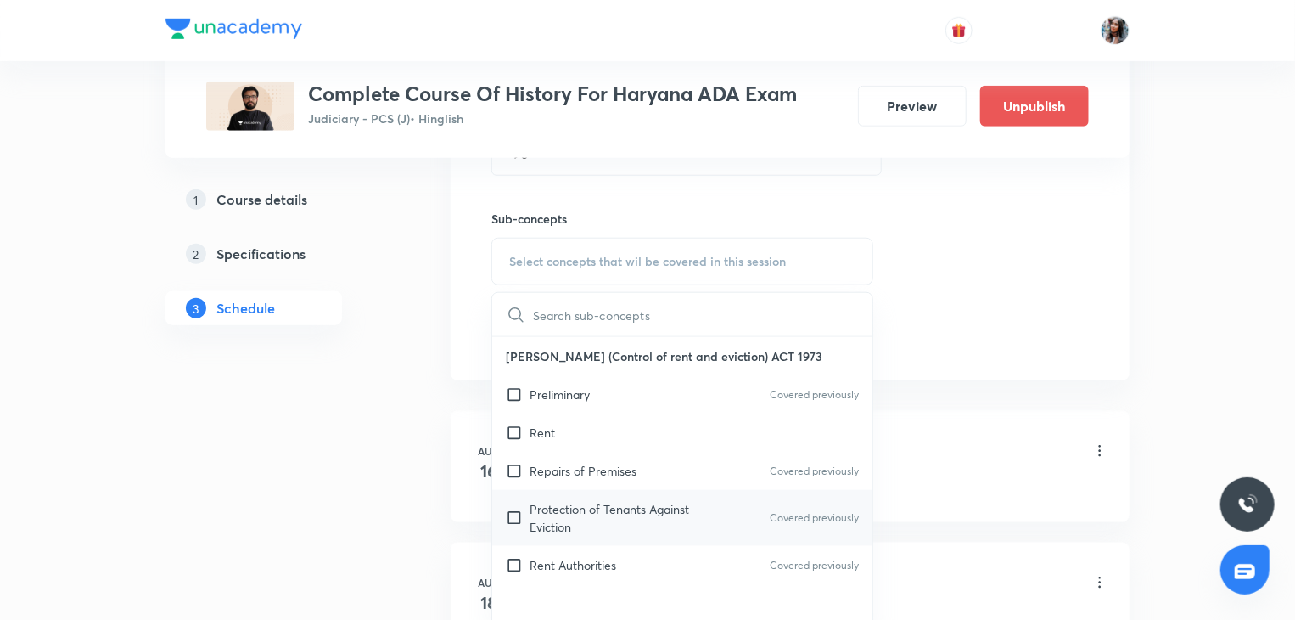
click at [614, 500] on p "Protection of Tenants Against Eviction" at bounding box center [615, 518] width 171 height 36
checkbox input "true"
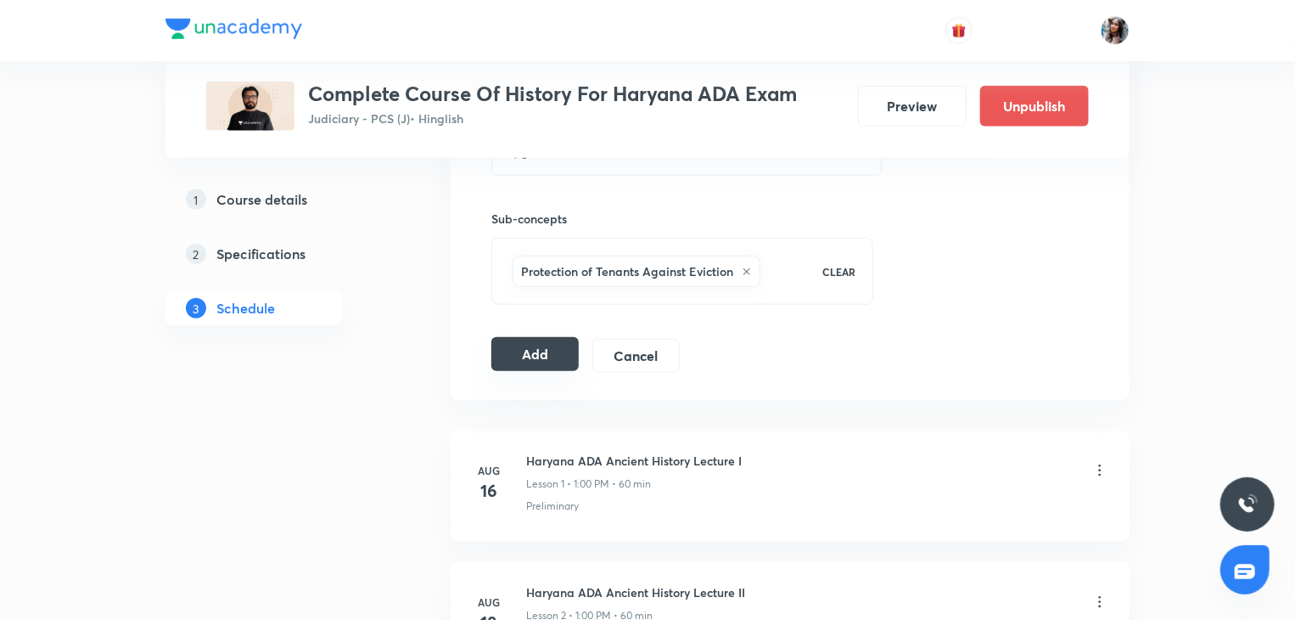
click at [532, 356] on button "Add" at bounding box center [534, 354] width 87 height 34
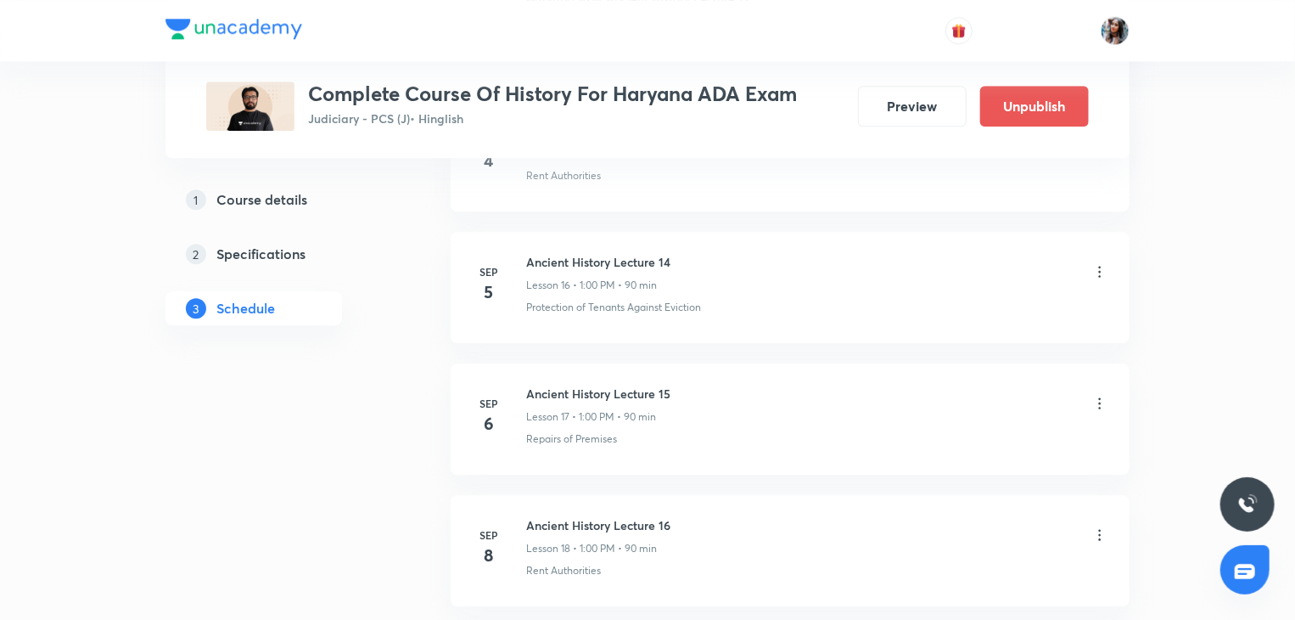
scroll to position [2721, 0]
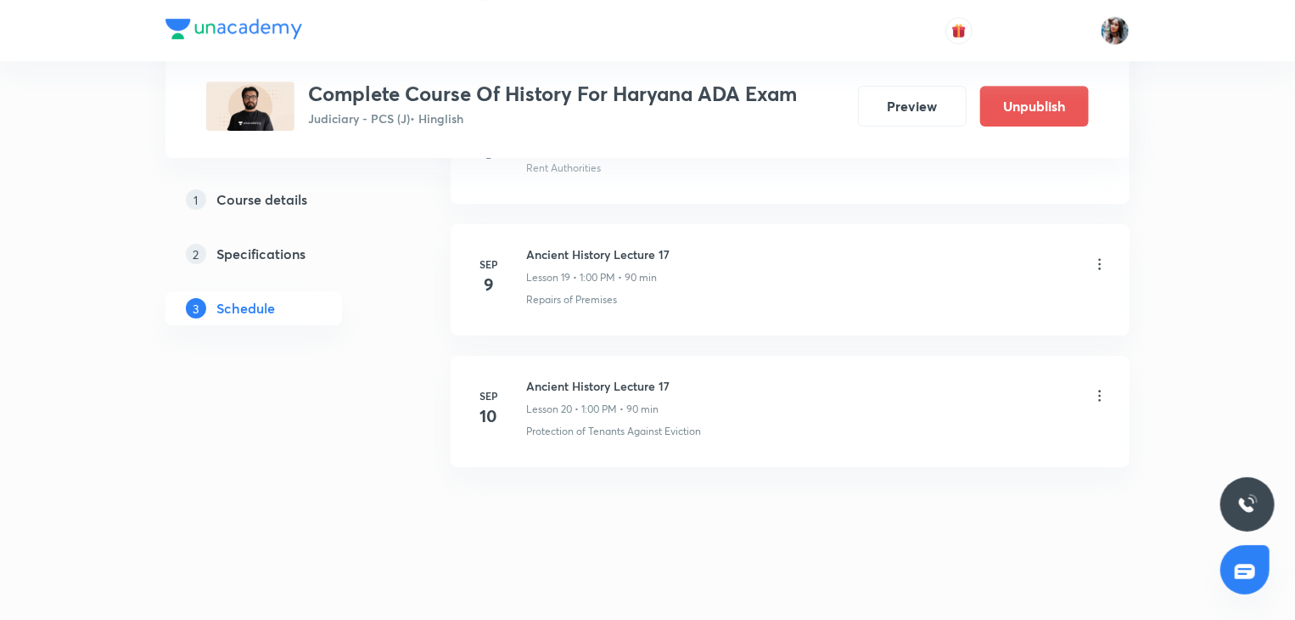
click at [543, 379] on h6 "Ancient History Lecture 17" at bounding box center [597, 386] width 143 height 18
copy h6 "Ancient History Lecture 17"
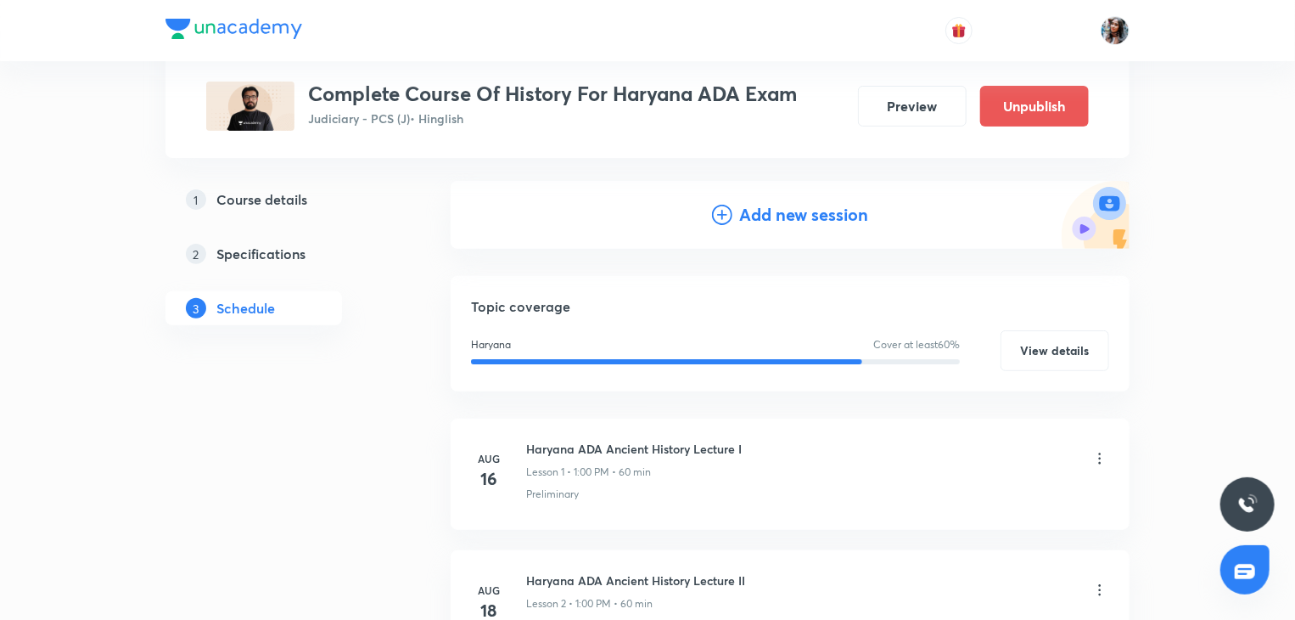
scroll to position [0, 0]
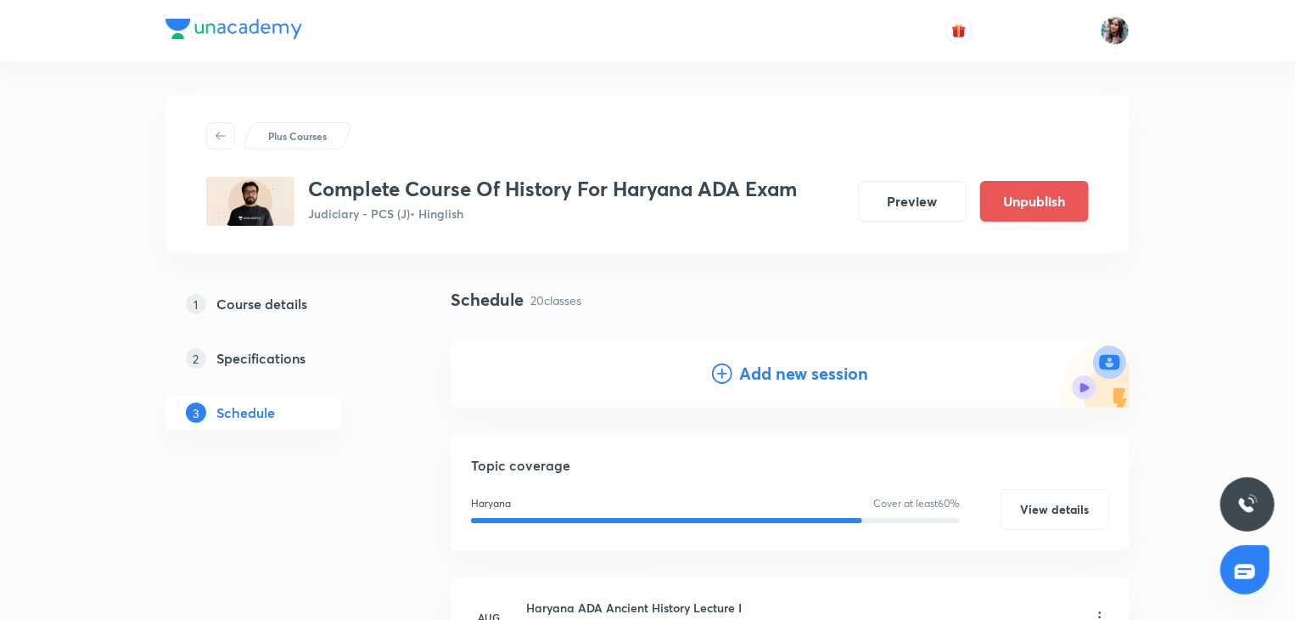
click at [774, 363] on h4 "Add new session" at bounding box center [803, 373] width 129 height 25
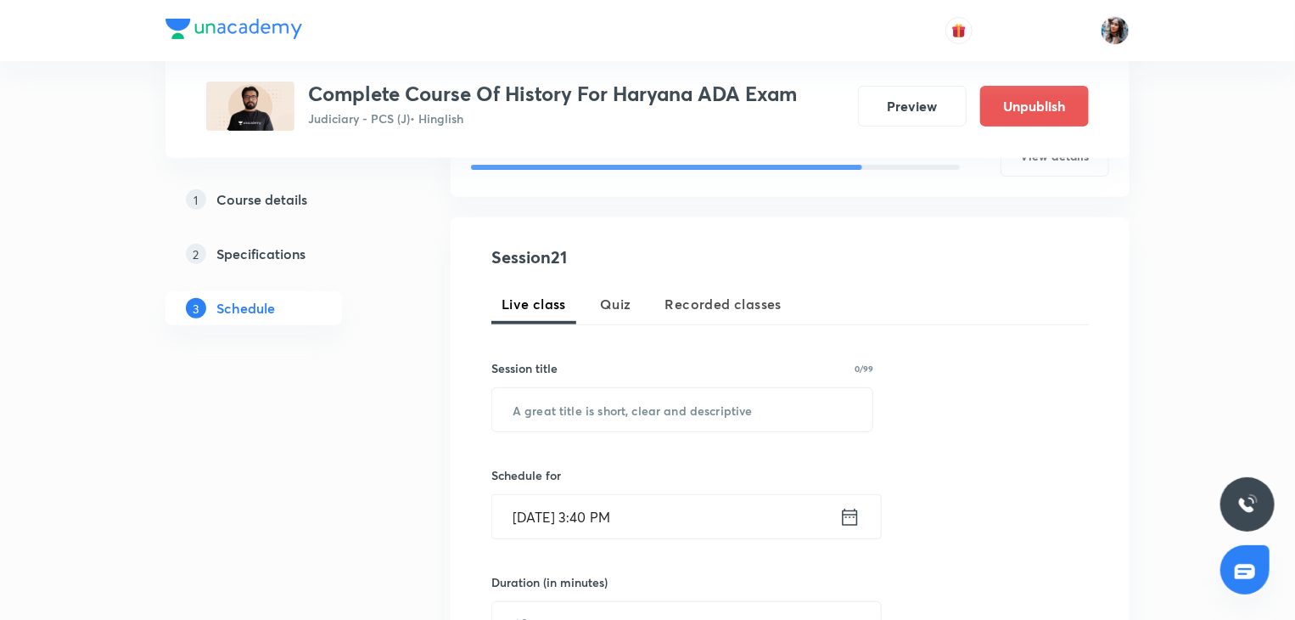
scroll to position [265, 0]
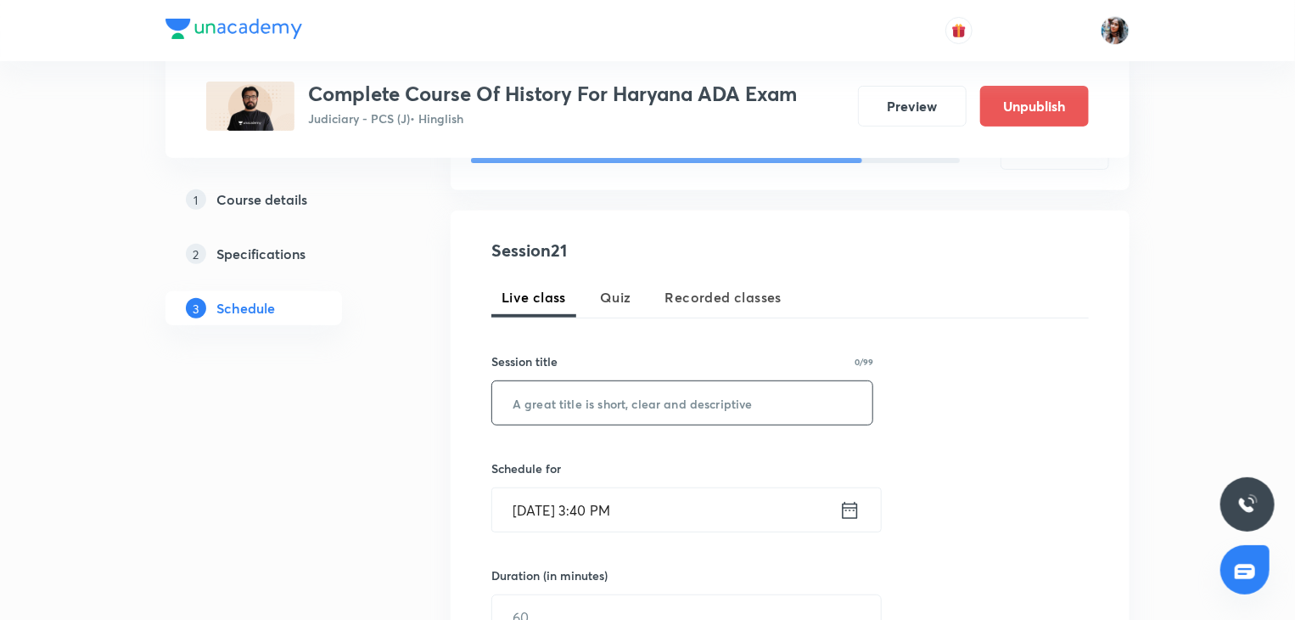
click at [718, 409] on input "text" at bounding box center [682, 402] width 380 height 43
paste input "Ancient History Lecture 17"
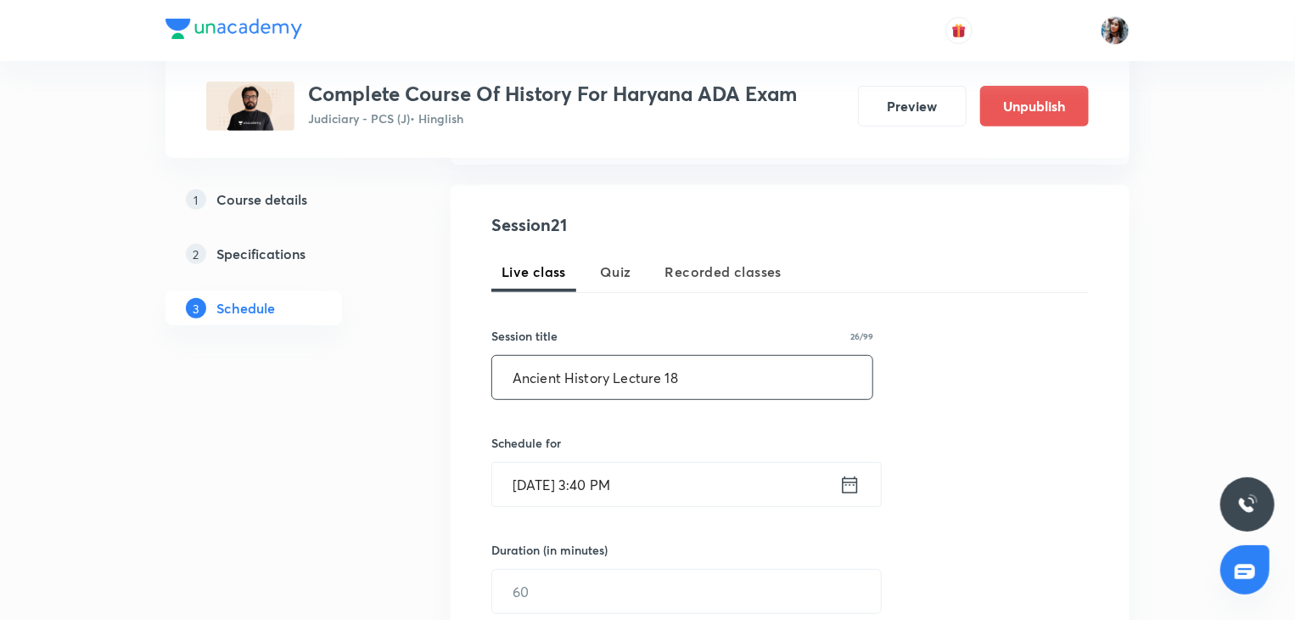
scroll to position [435, 0]
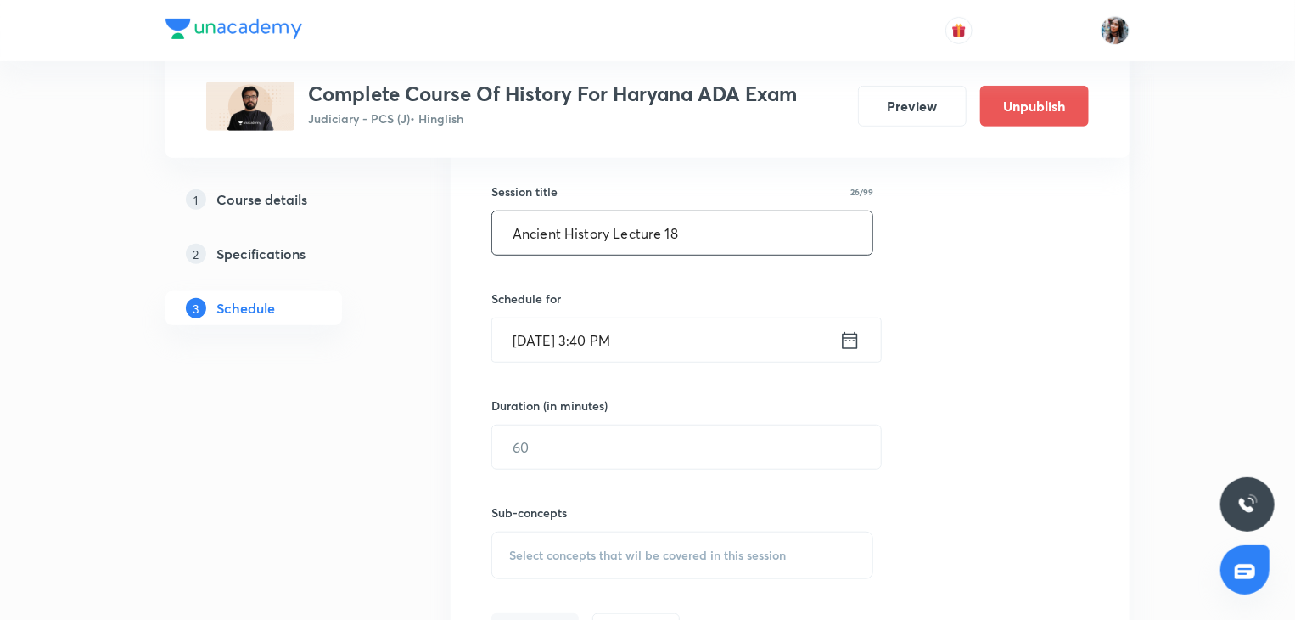
type input "Ancient History Lecture 18"
click at [673, 345] on input "Sep 3, 2025, 3:40 PM" at bounding box center [665, 339] width 347 height 43
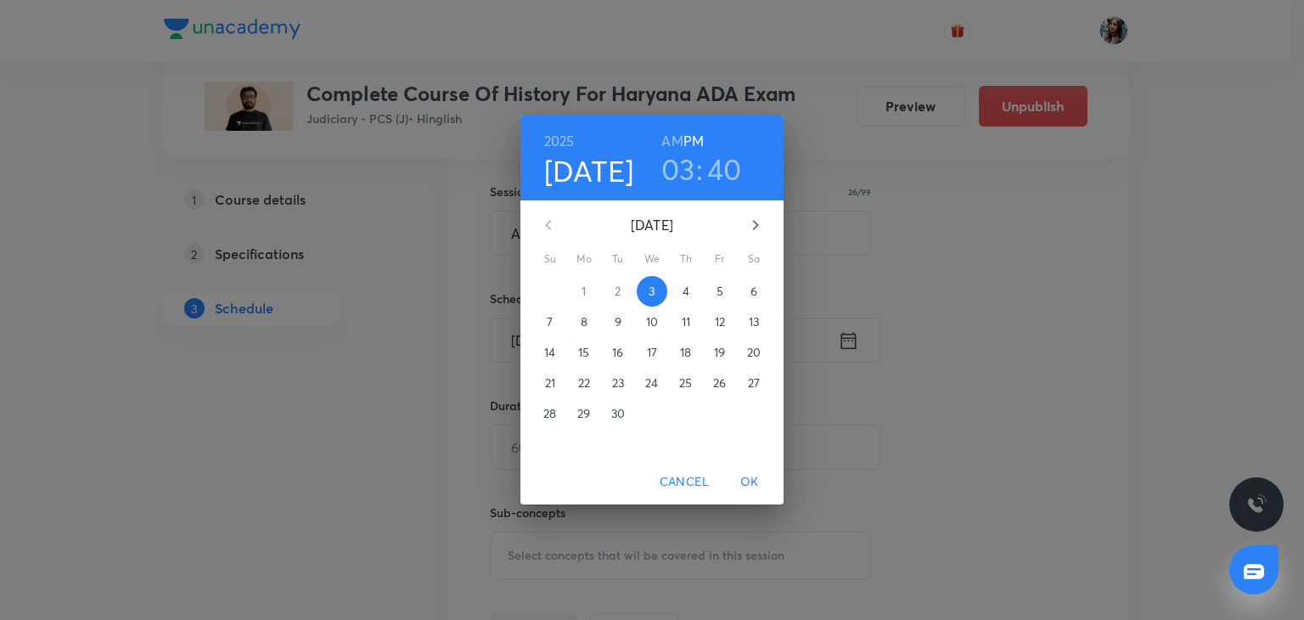
click at [682, 317] on p "11" at bounding box center [686, 321] width 8 height 17
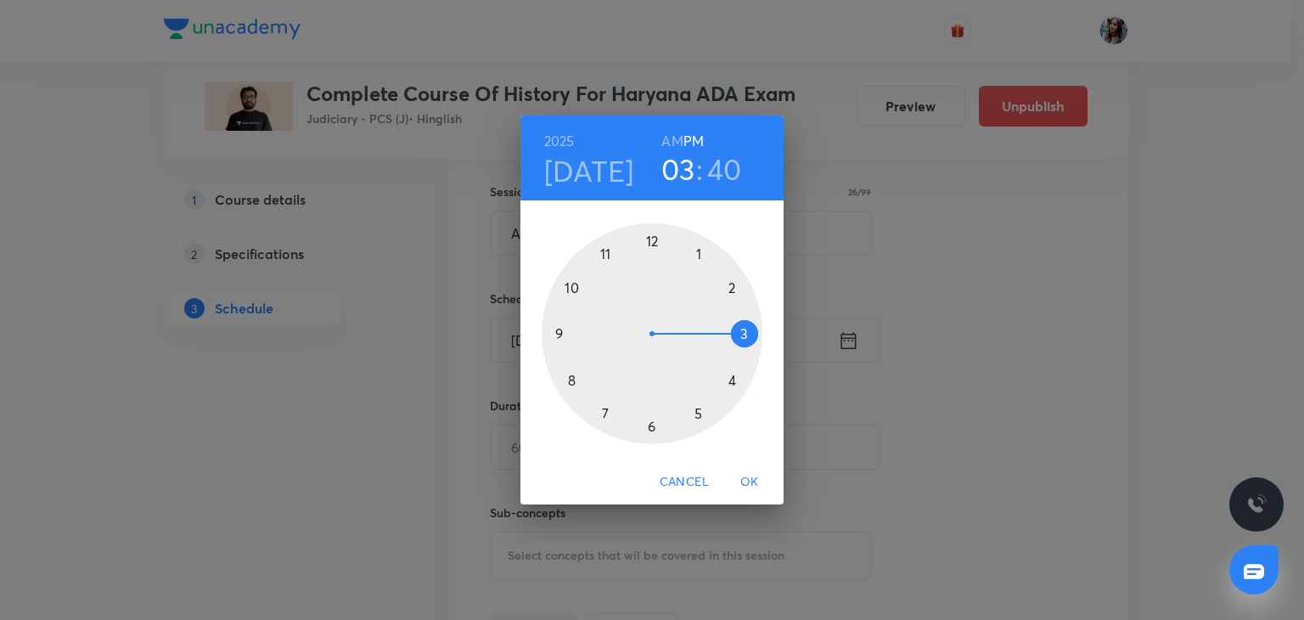
click at [701, 257] on div at bounding box center [652, 333] width 221 height 221
click at [651, 240] on div at bounding box center [652, 333] width 221 height 221
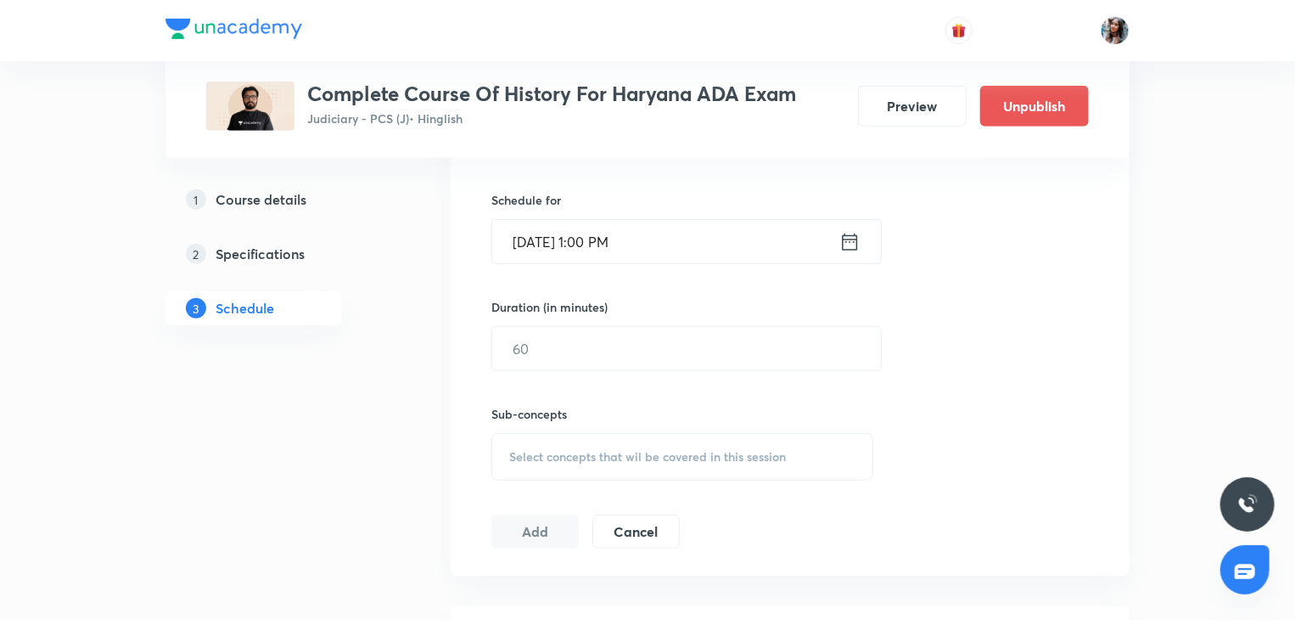
scroll to position [536, 0]
click at [697, 355] on input "text" at bounding box center [686, 344] width 389 height 43
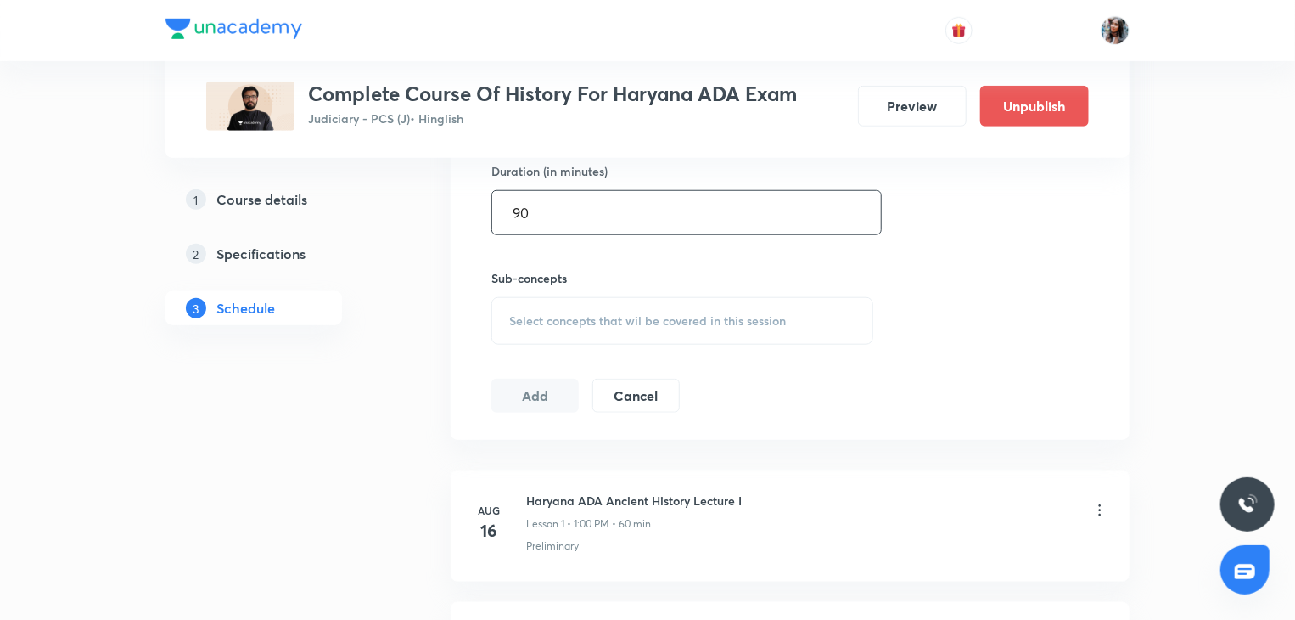
scroll to position [676, 0]
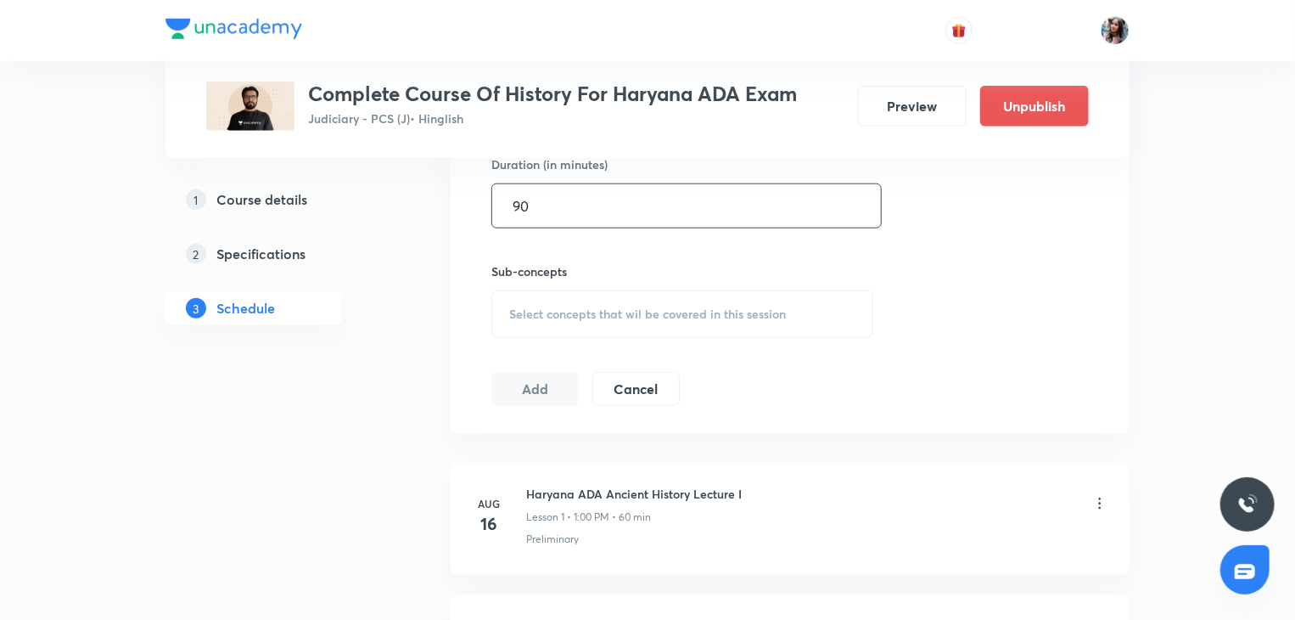
type input "90"
click at [659, 332] on div "Select concepts that wil be covered in this session" at bounding box center [682, 314] width 382 height 48
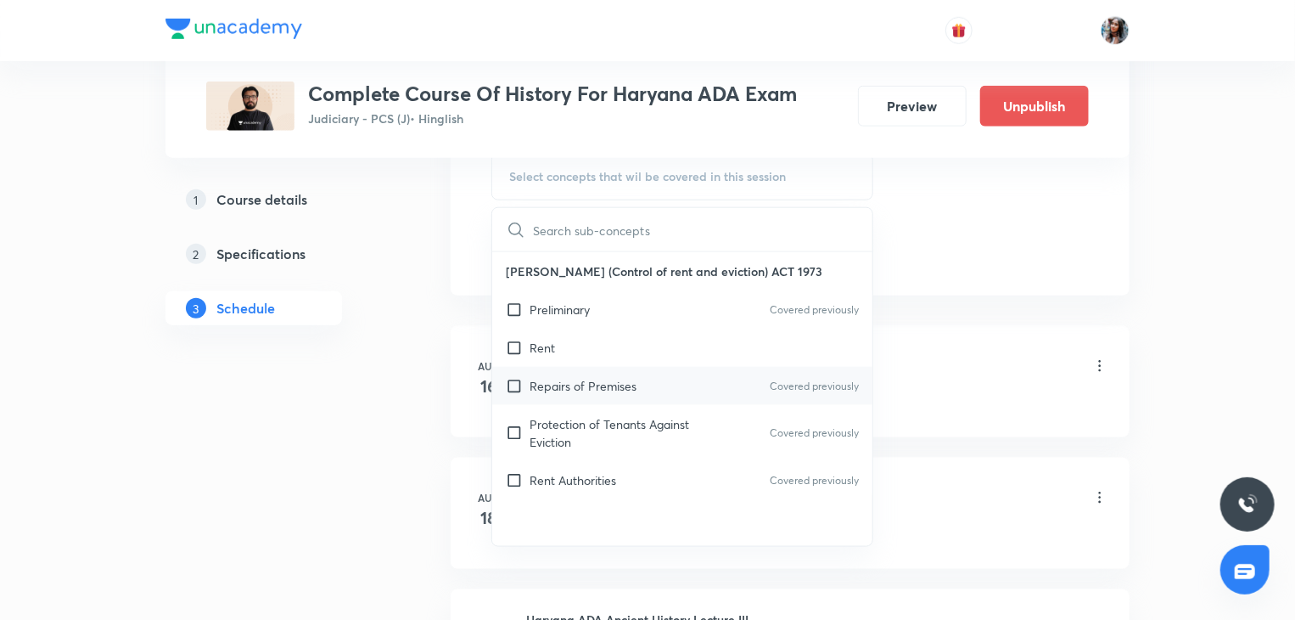
scroll to position [815, 0]
click at [564, 391] on div "Repairs of Premises Covered previously" at bounding box center [682, 384] width 380 height 38
checkbox input "true"
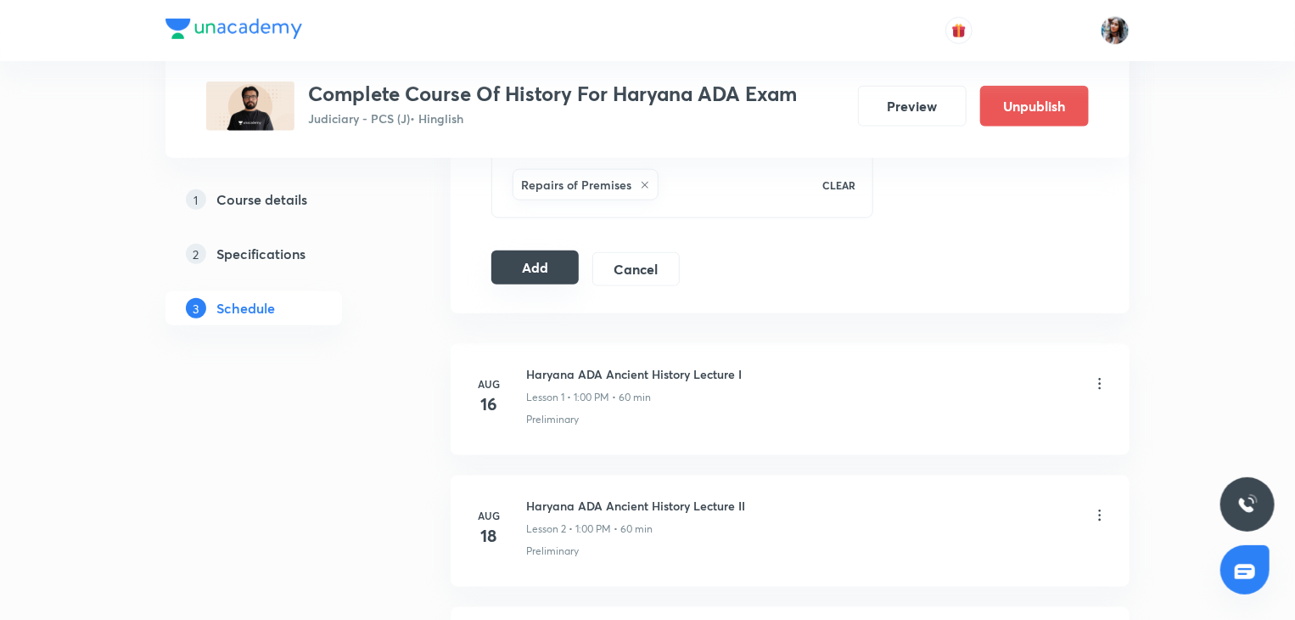
click at [531, 259] on button "Add" at bounding box center [534, 267] width 87 height 34
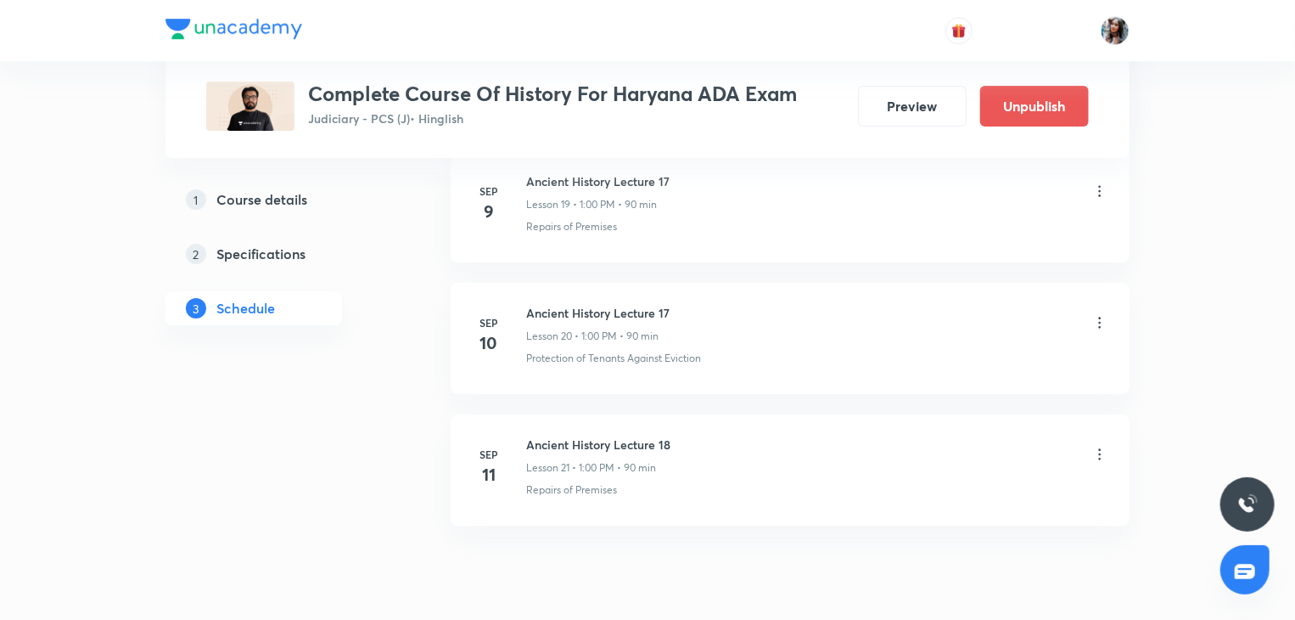
scroll to position [2852, 0]
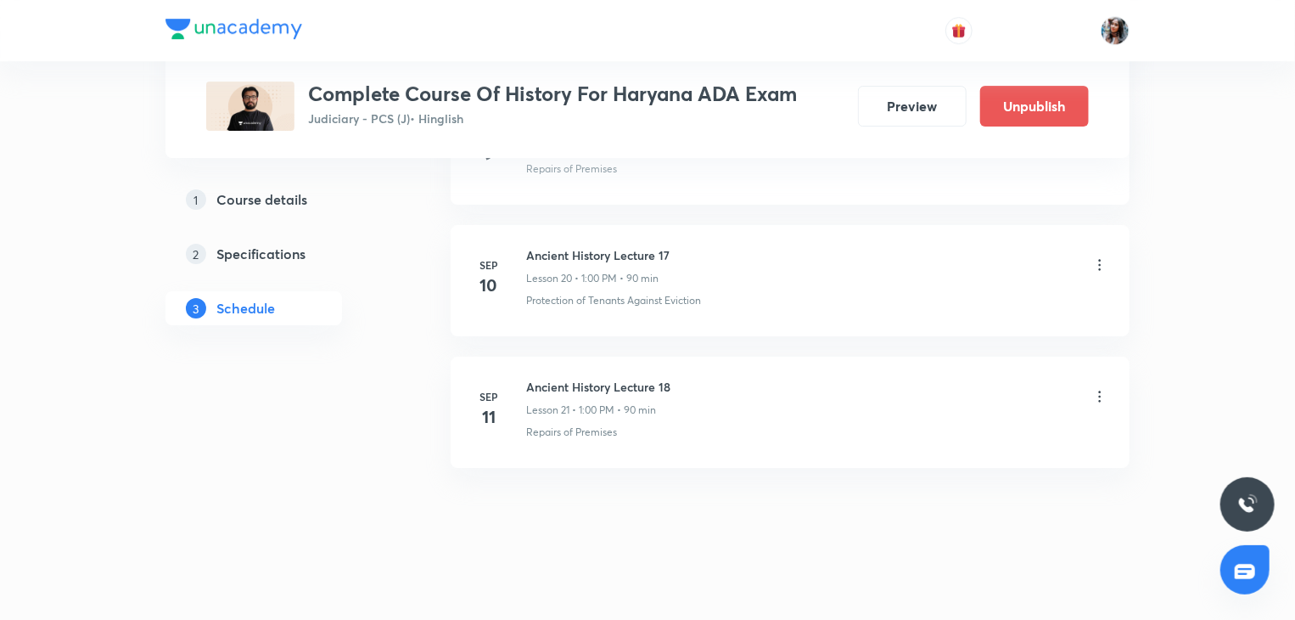
click at [541, 378] on h6 "Ancient History Lecture 18" at bounding box center [598, 387] width 144 height 18
copy h6 "Ancient History Lecture 18"
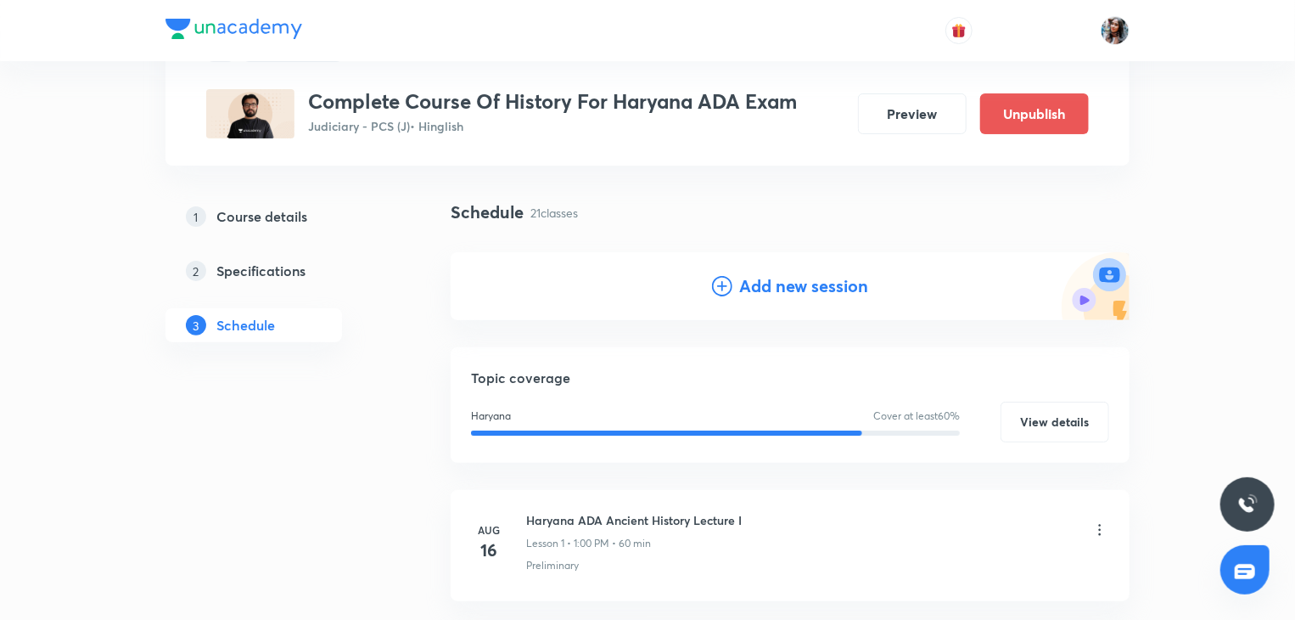
scroll to position [0, 0]
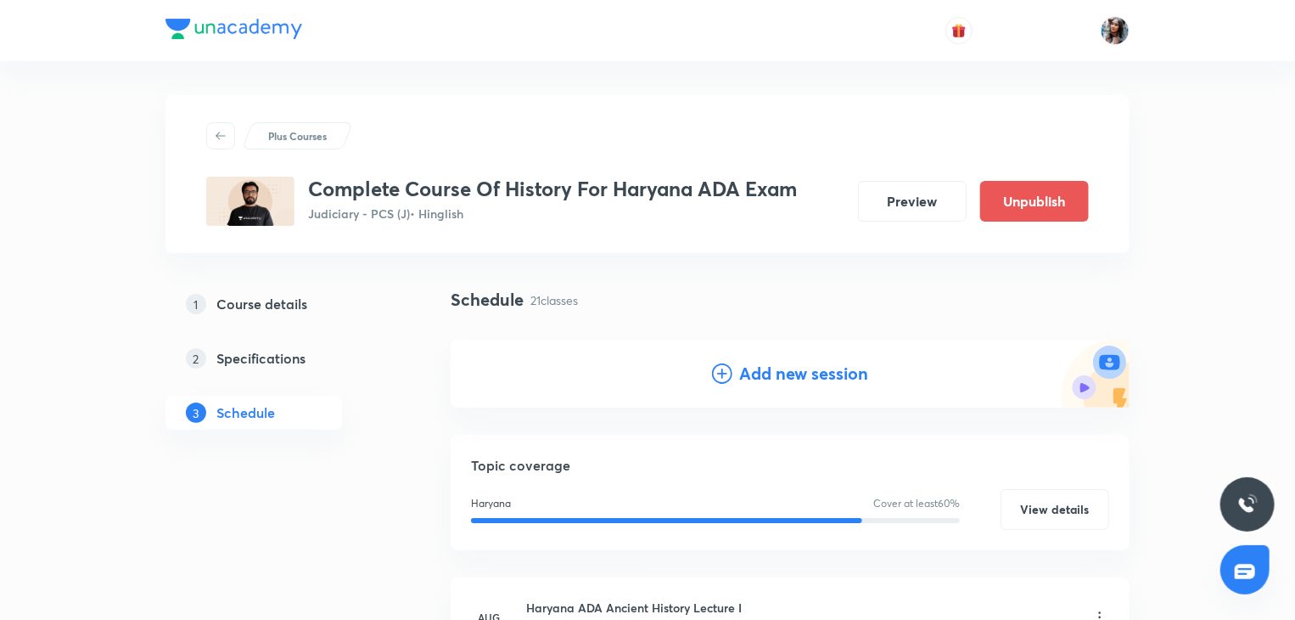
click at [778, 381] on h4 "Add new session" at bounding box center [803, 373] width 129 height 25
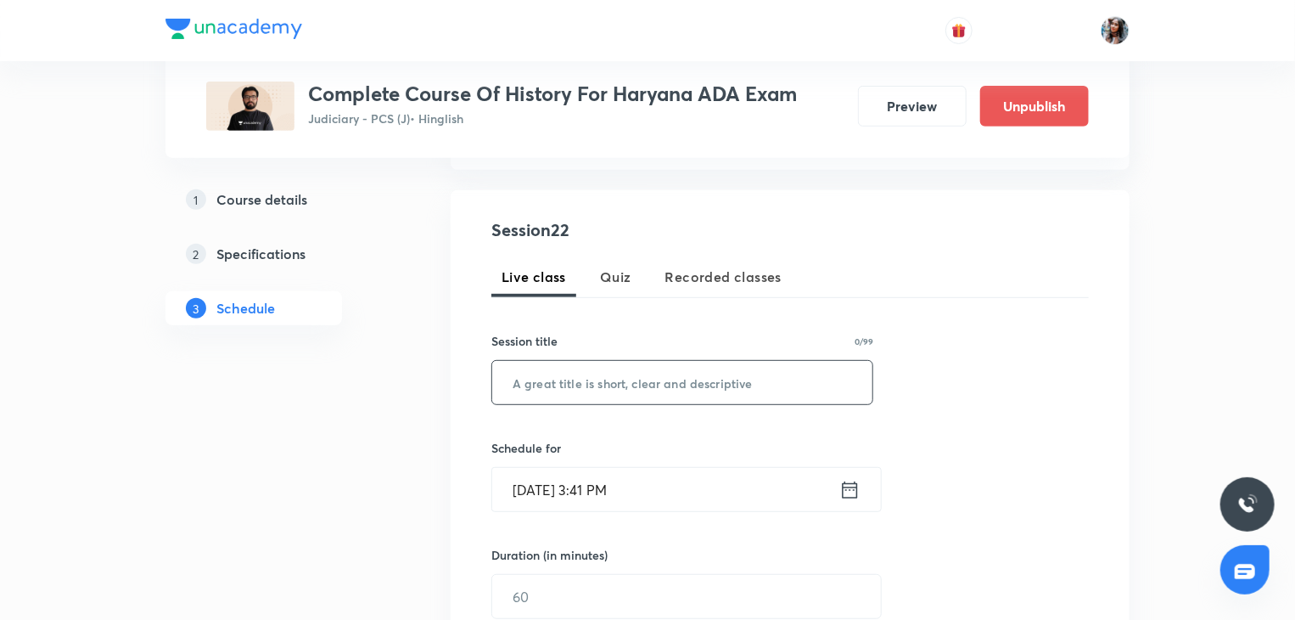
scroll to position [287, 0]
paste input "Ancient History Lecture 18"
click at [733, 389] on input "text" at bounding box center [682, 380] width 380 height 43
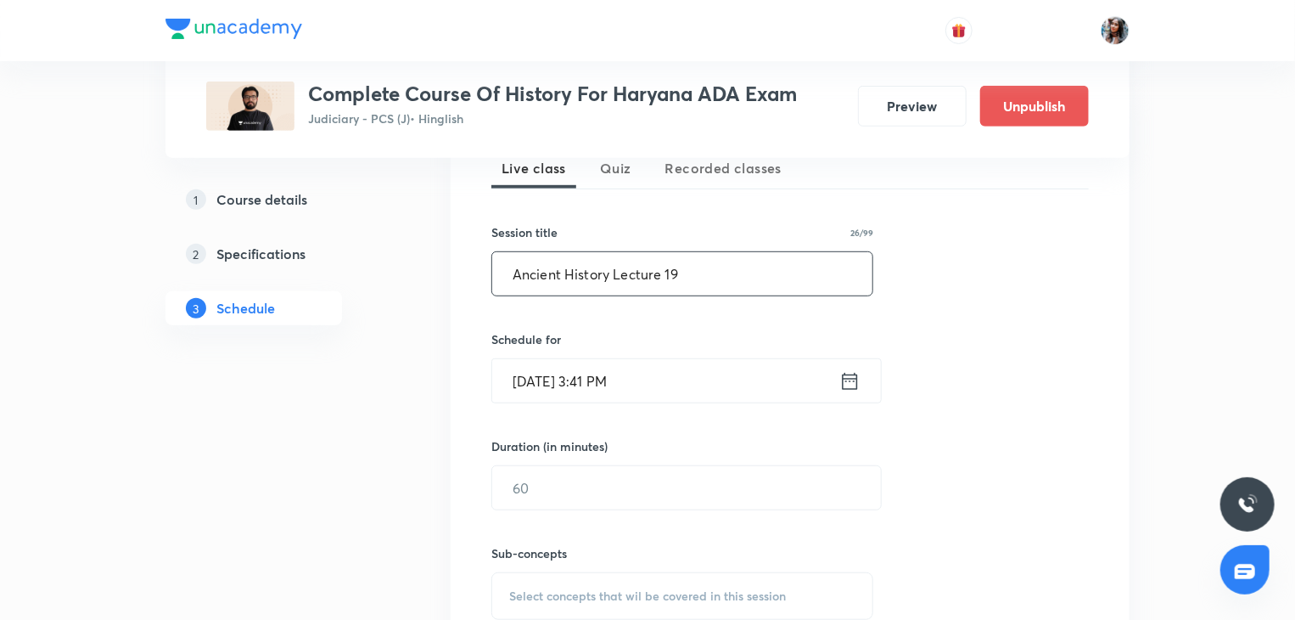
type input "Ancient History Lecture 19"
click at [716, 384] on input "Sep 3, 2025, 3:41 PM" at bounding box center [665, 380] width 347 height 43
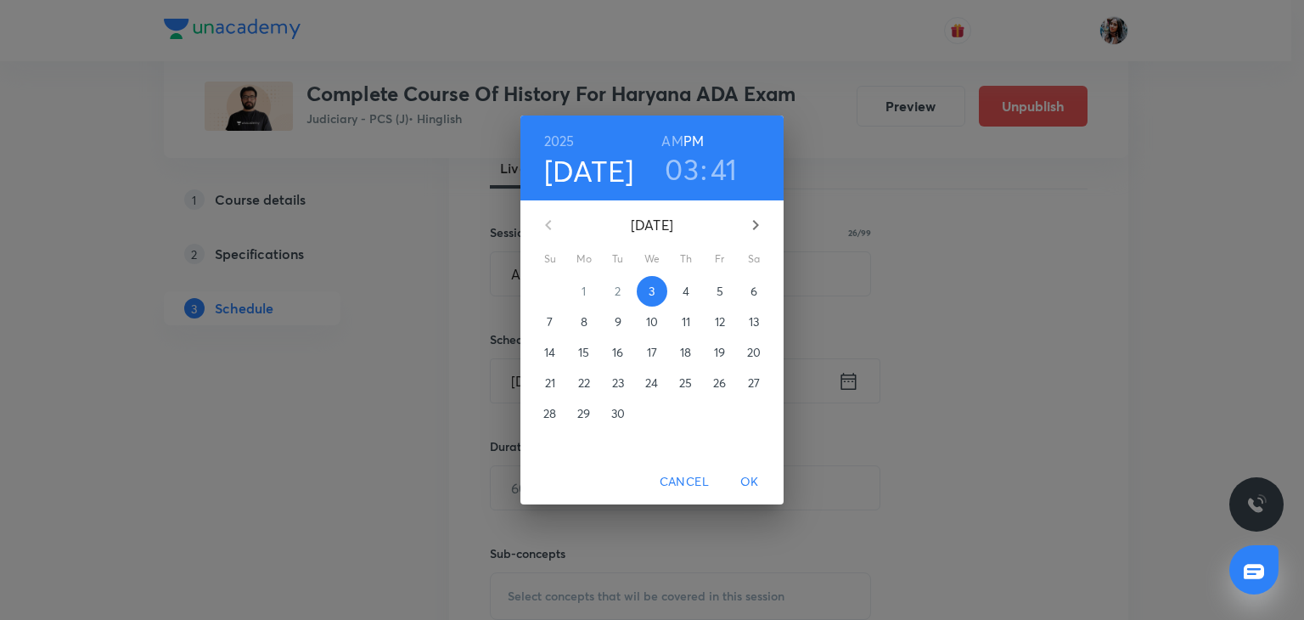
click at [908, 328] on div "2025 Sep 3 03 : 41 AM PM September 2025 Su Mo Tu We Th Fr Sa 31 1 2 3 4 5 6 7 8…" at bounding box center [652, 310] width 1304 height 620
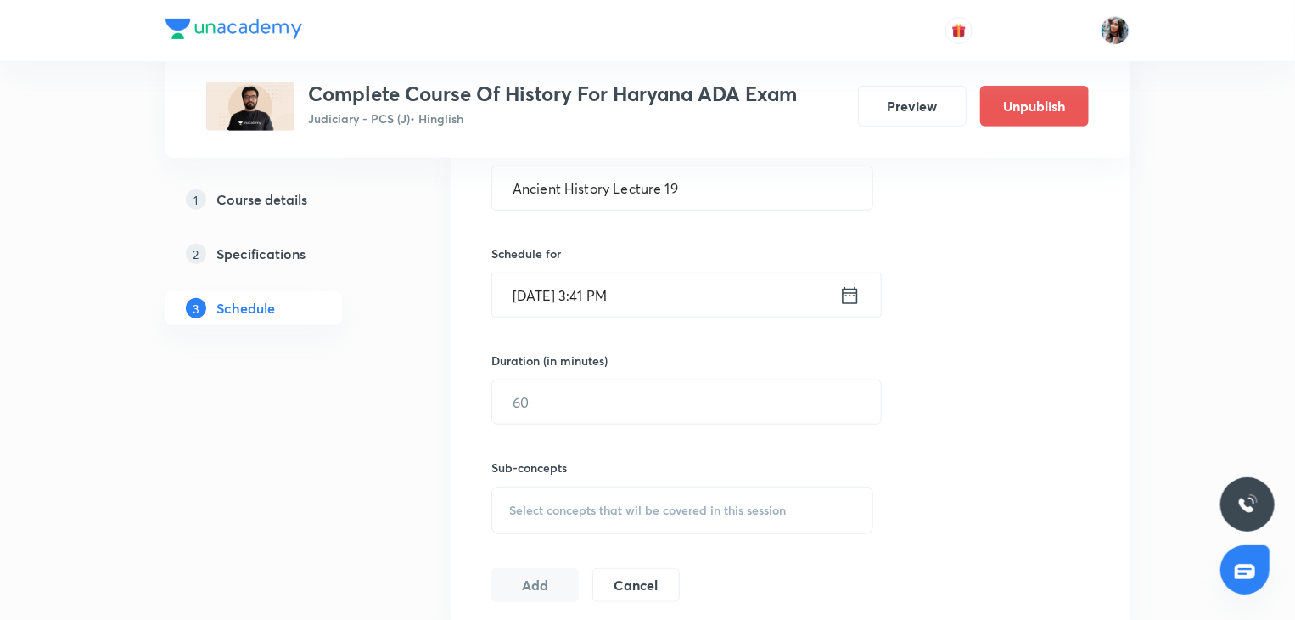
scroll to position [480, 0]
click at [740, 283] on input "Sep 3, 2025, 3:41 PM" at bounding box center [665, 293] width 347 height 43
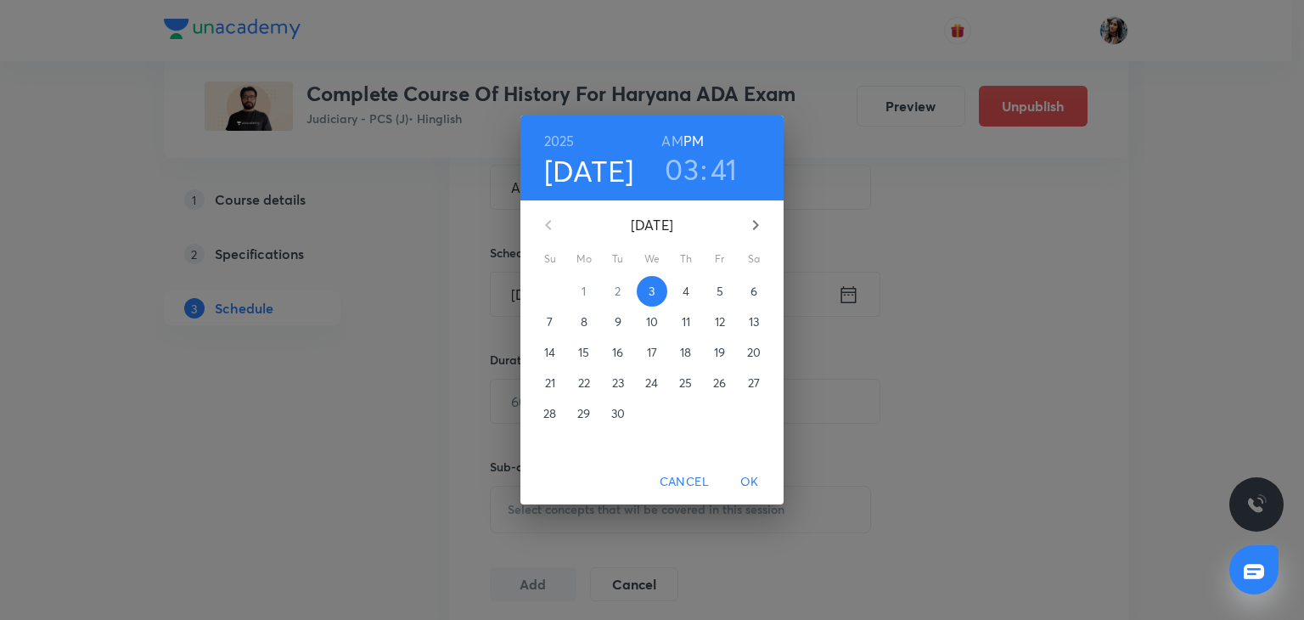
click at [716, 322] on p "12" at bounding box center [720, 321] width 10 height 17
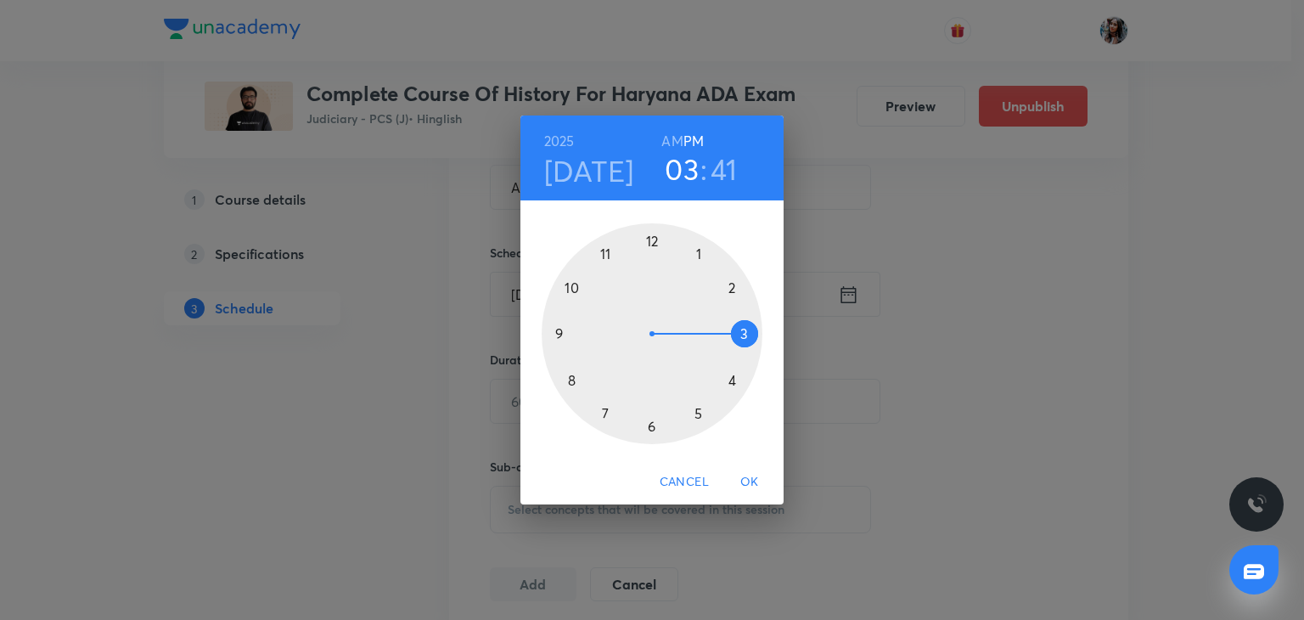
click at [693, 255] on div at bounding box center [652, 333] width 221 height 221
click at [659, 236] on div at bounding box center [652, 333] width 221 height 221
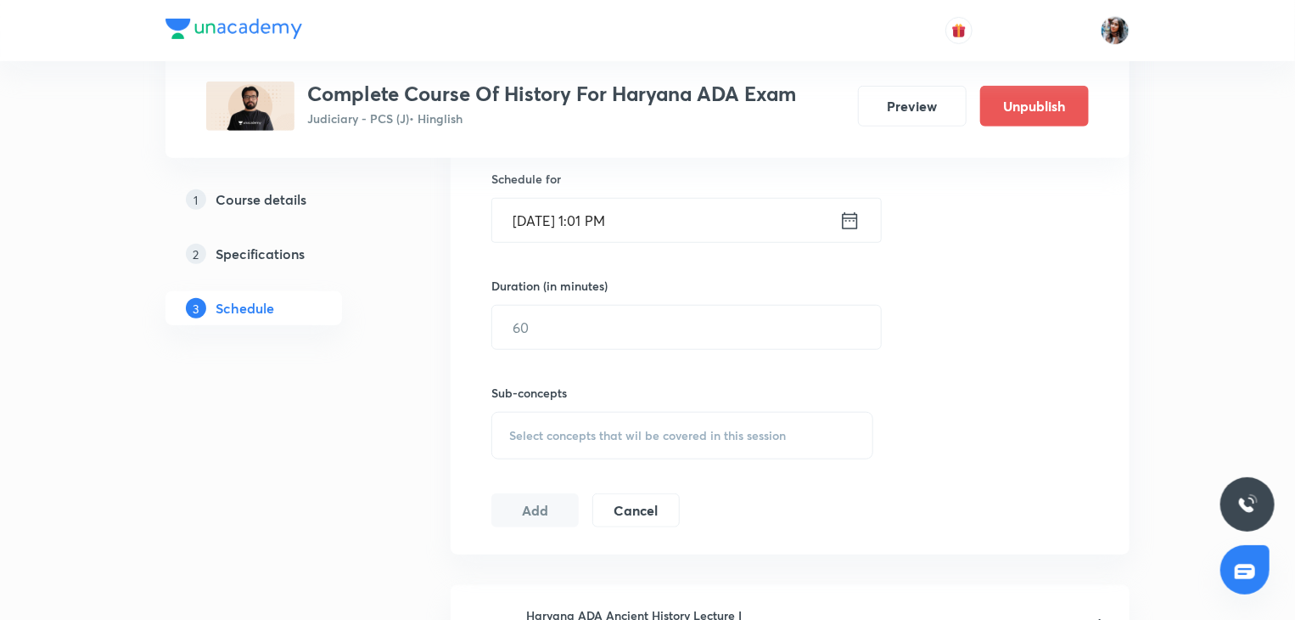
scroll to position [555, 0]
click at [659, 213] on input "Sep 12, 2025, 1:01 PM" at bounding box center [665, 219] width 347 height 43
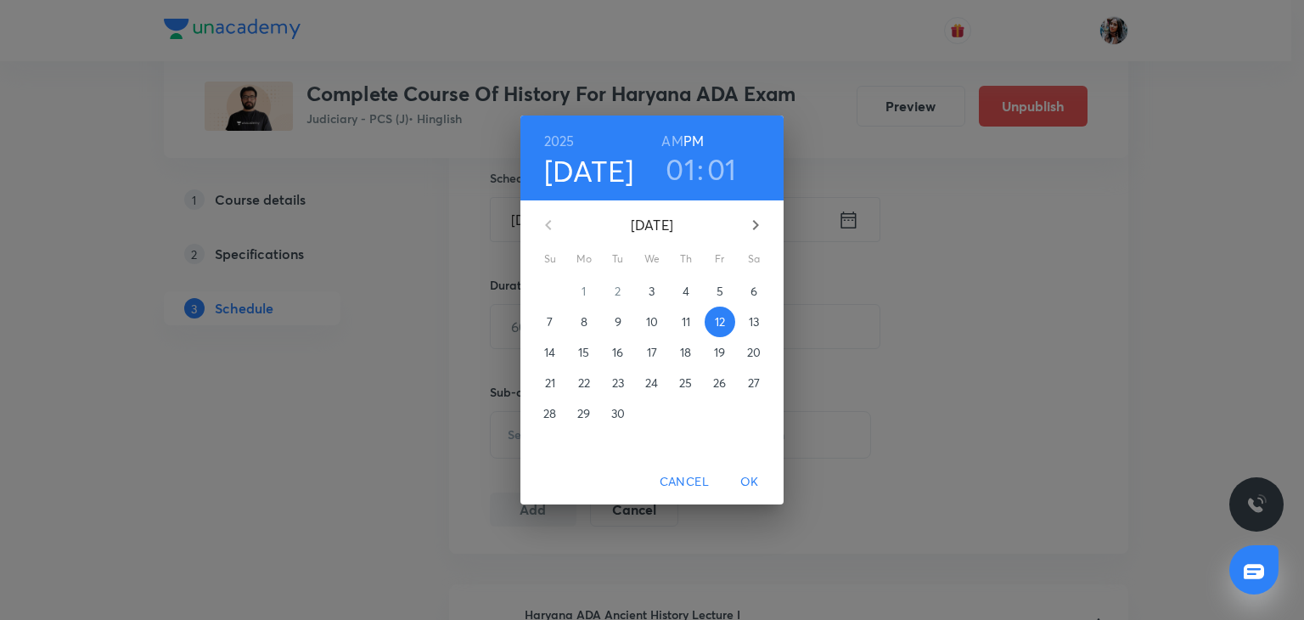
click at [713, 171] on h3 "01" at bounding box center [722, 169] width 30 height 36
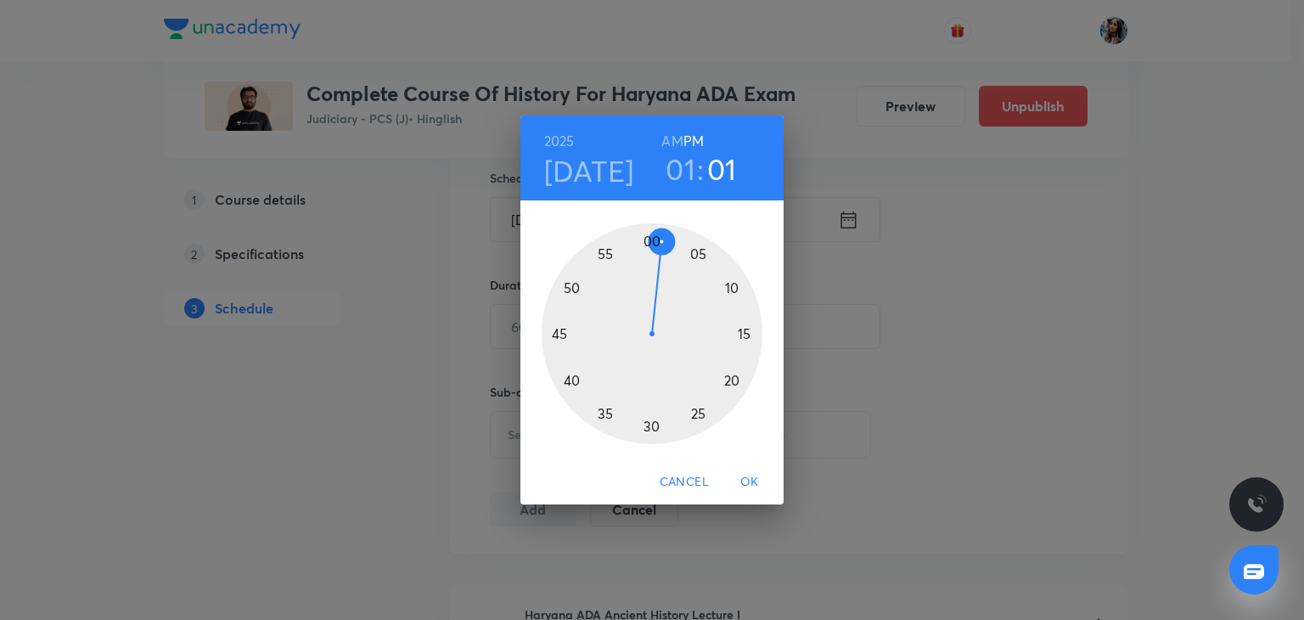
click at [652, 238] on div at bounding box center [652, 333] width 221 height 221
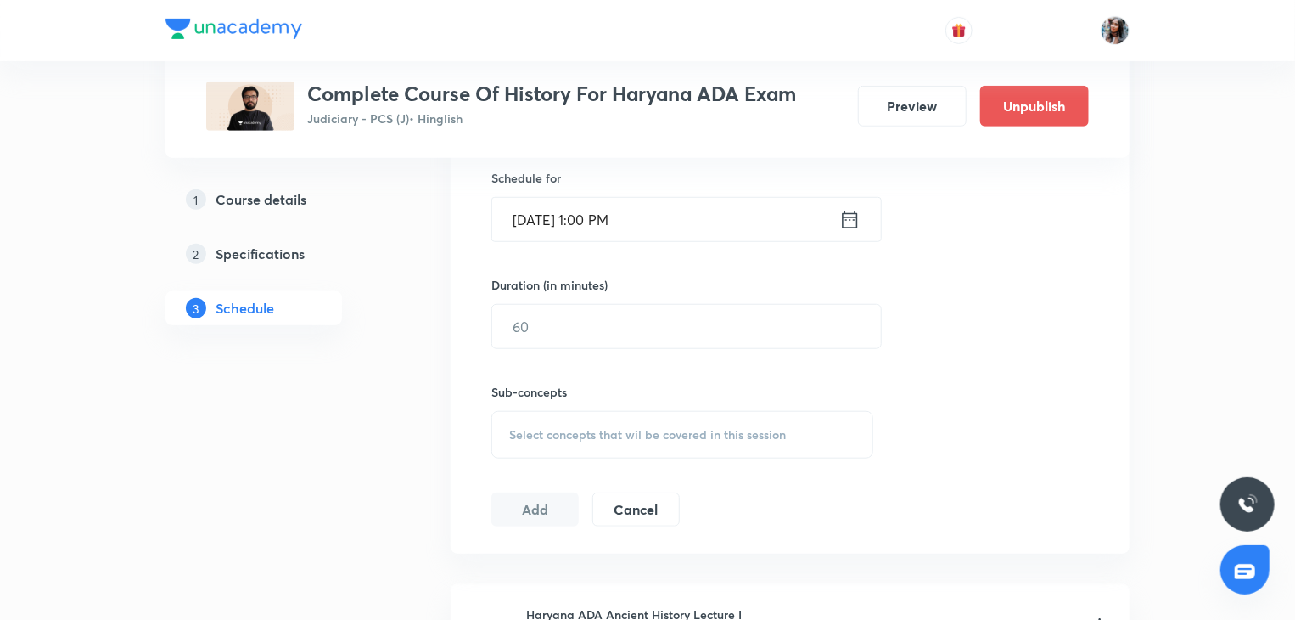
scroll to position [595, 0]
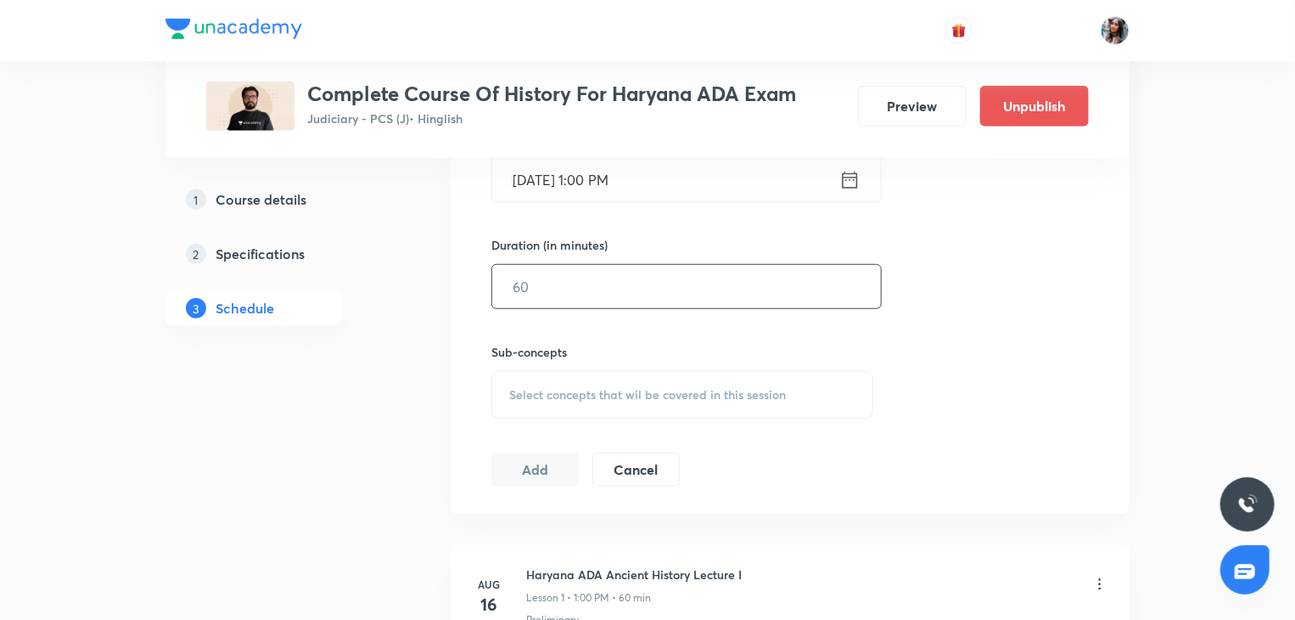
click at [670, 283] on input "text" at bounding box center [686, 286] width 389 height 43
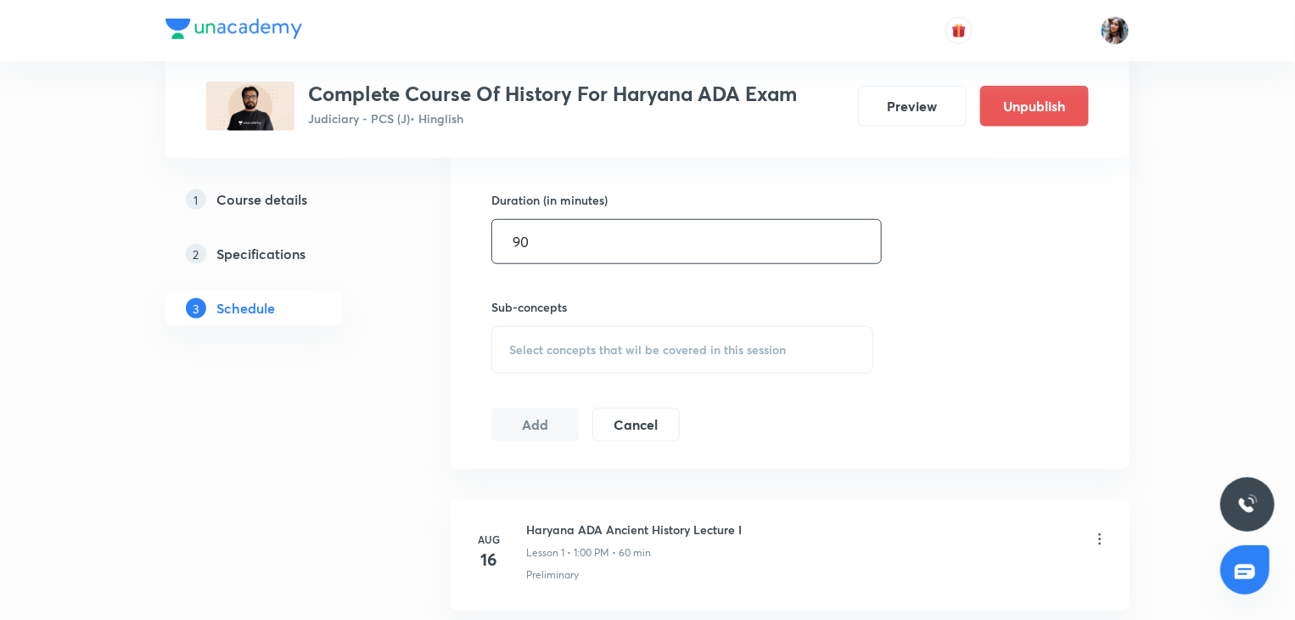
scroll to position [642, 0]
type input "90"
click at [608, 330] on div "Select concepts that wil be covered in this session" at bounding box center [682, 348] width 382 height 48
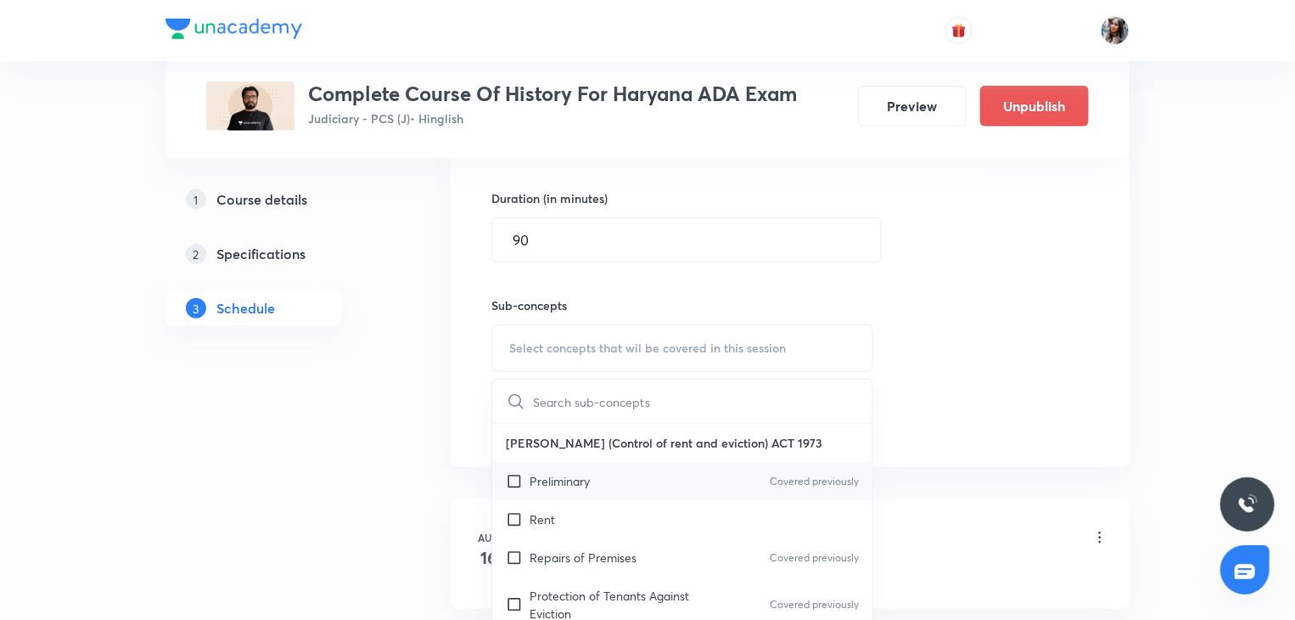
click at [620, 486] on div "Preliminary Covered previously" at bounding box center [682, 481] width 380 height 38
checkbox input "true"
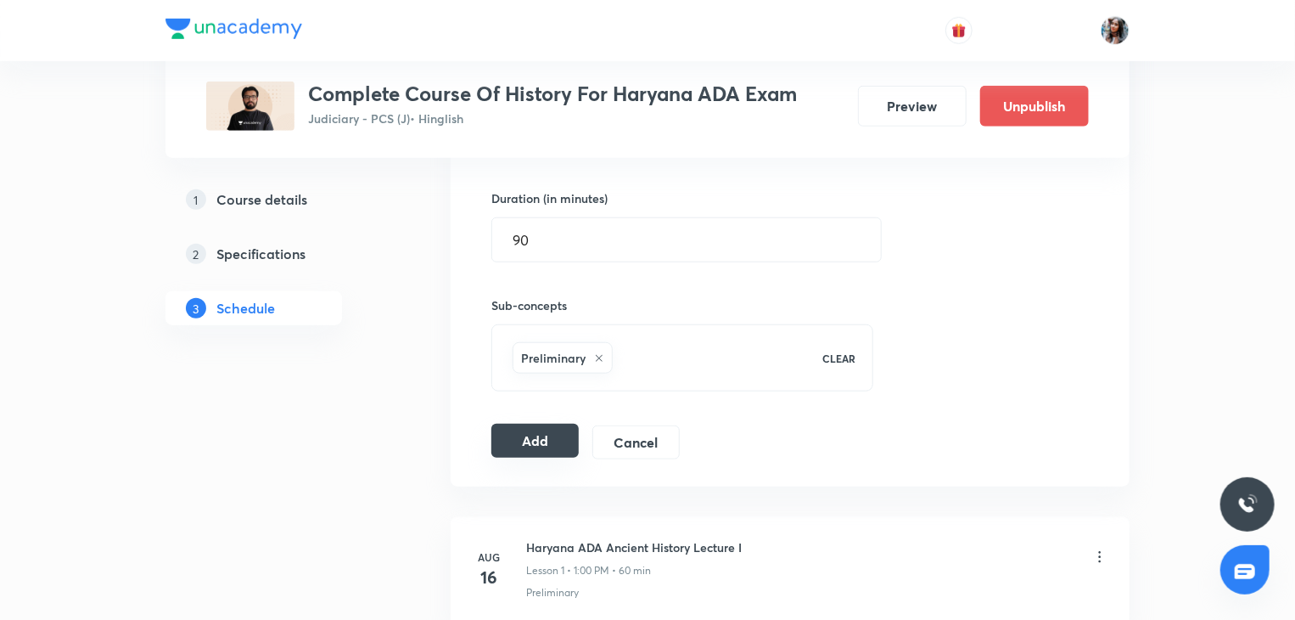
click at [521, 436] on button "Add" at bounding box center [534, 441] width 87 height 34
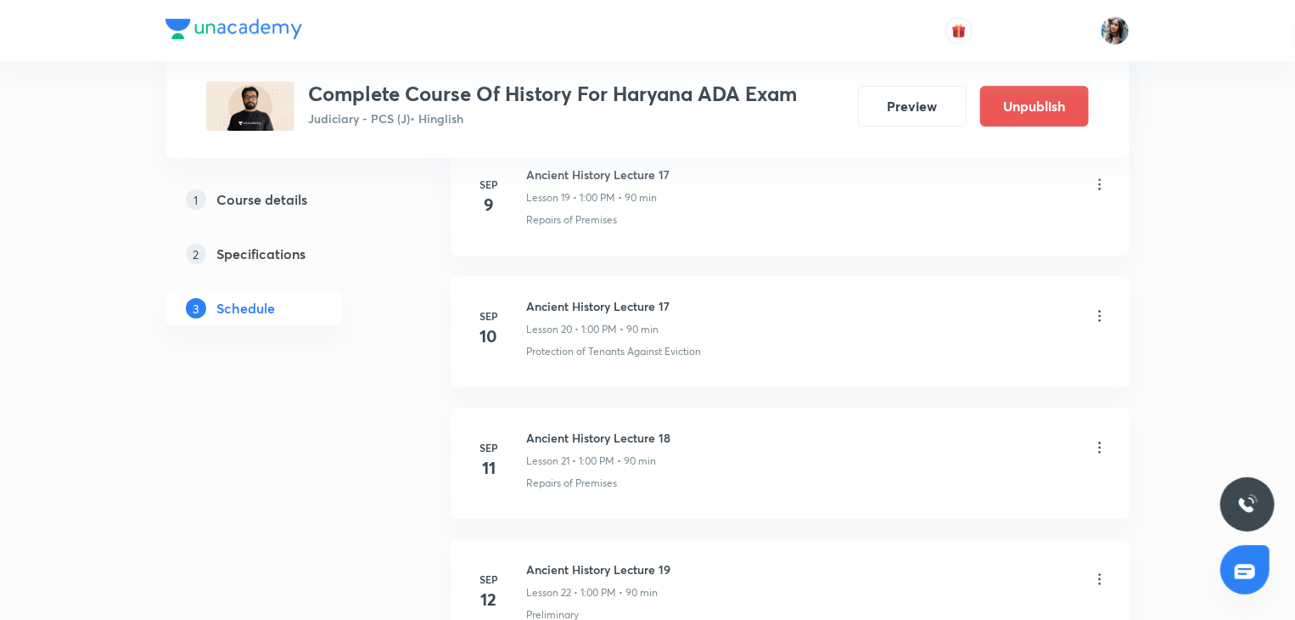
scroll to position [2984, 0]
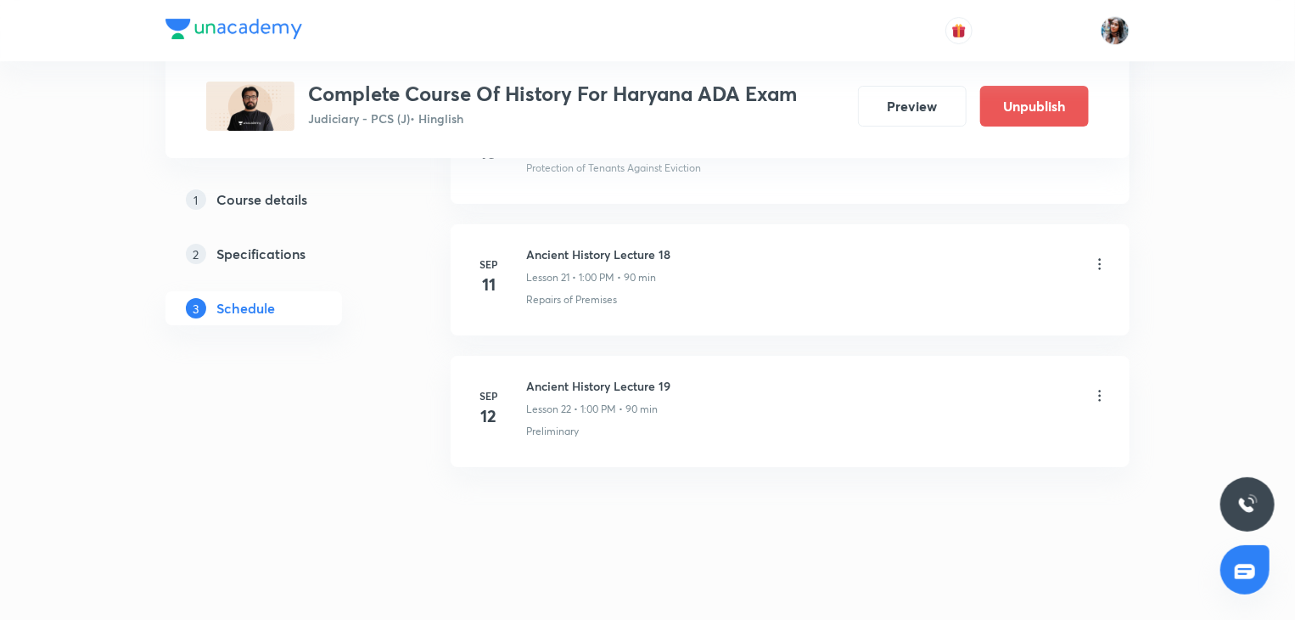
click at [550, 382] on h6 "Ancient History Lecture 19" at bounding box center [598, 386] width 144 height 18
copy h6 "Ancient History Lecture 19"
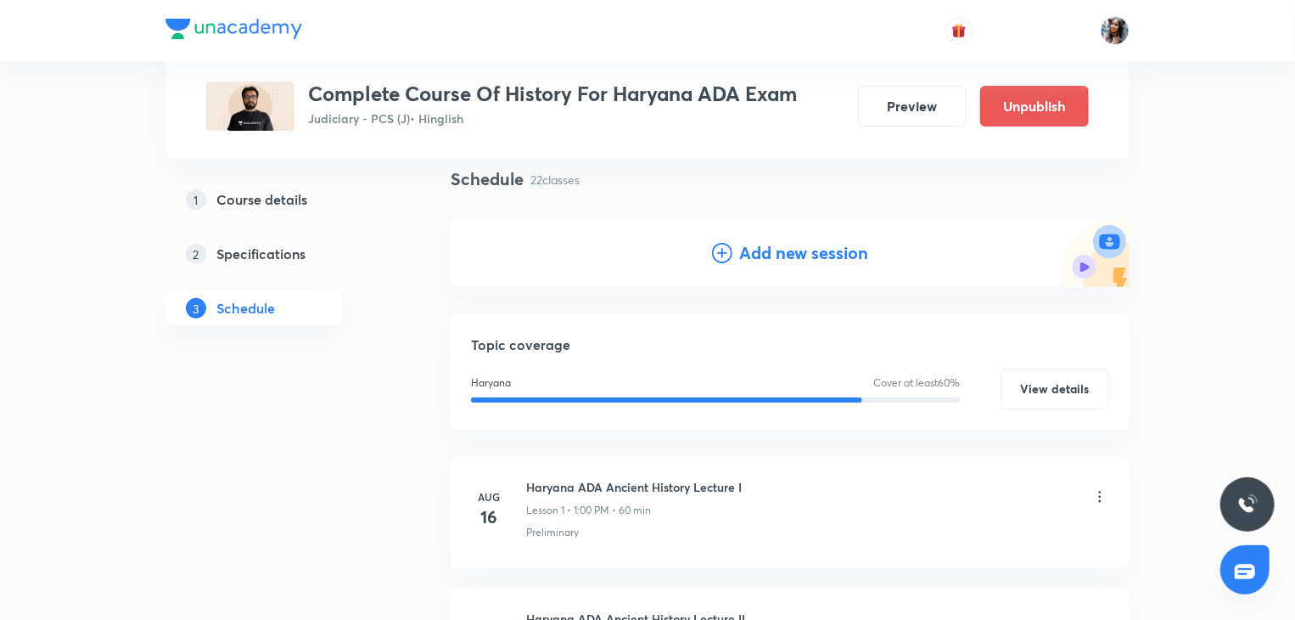
scroll to position [0, 0]
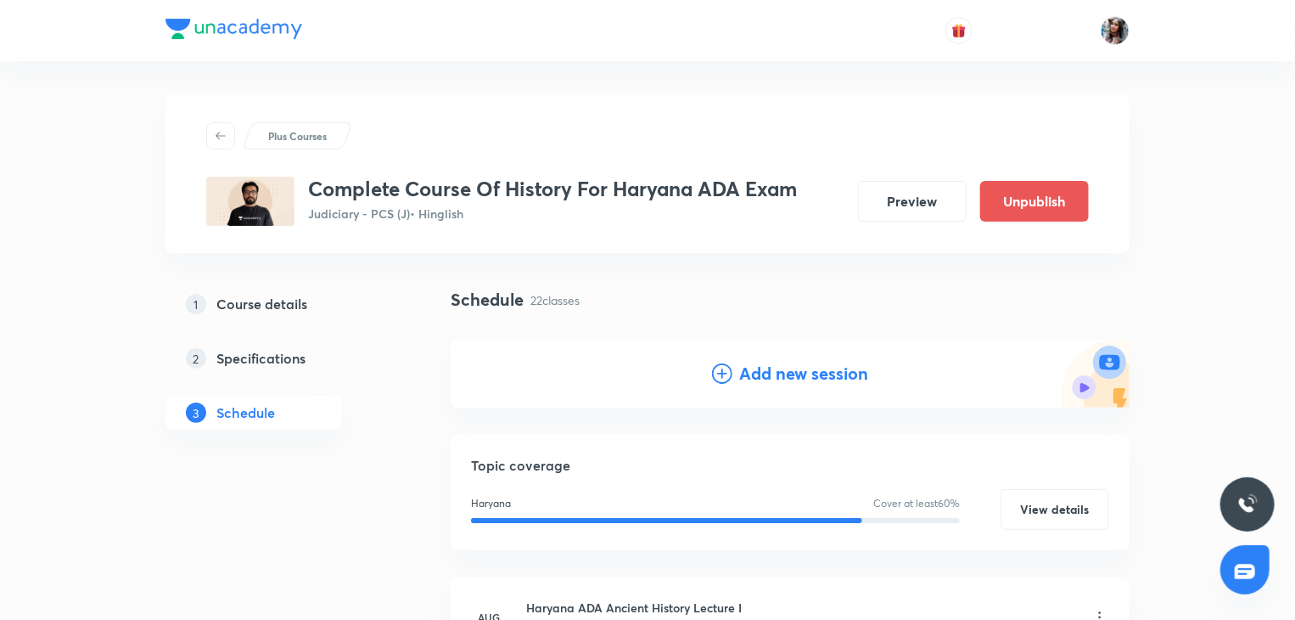
click at [754, 363] on h4 "Add new session" at bounding box center [803, 373] width 129 height 25
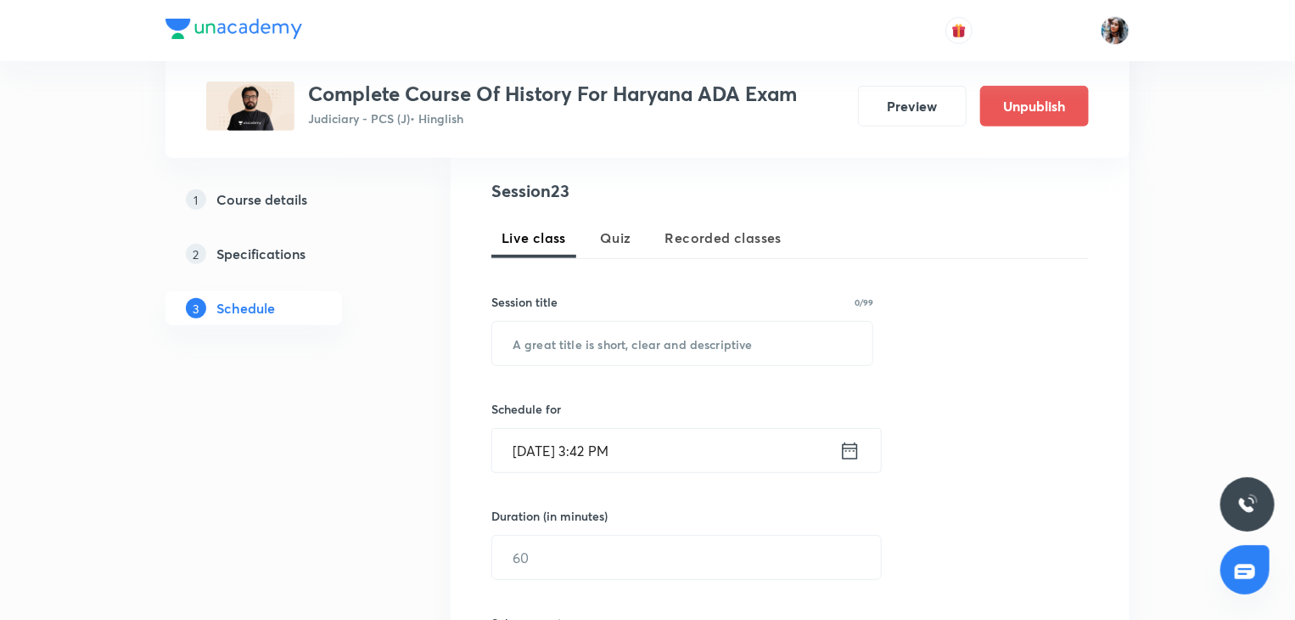
scroll to position [326, 0]
paste input "Ancient History Lecture 19"
click at [710, 349] on input "Ancient History Lecture 19" at bounding box center [682, 341] width 380 height 43
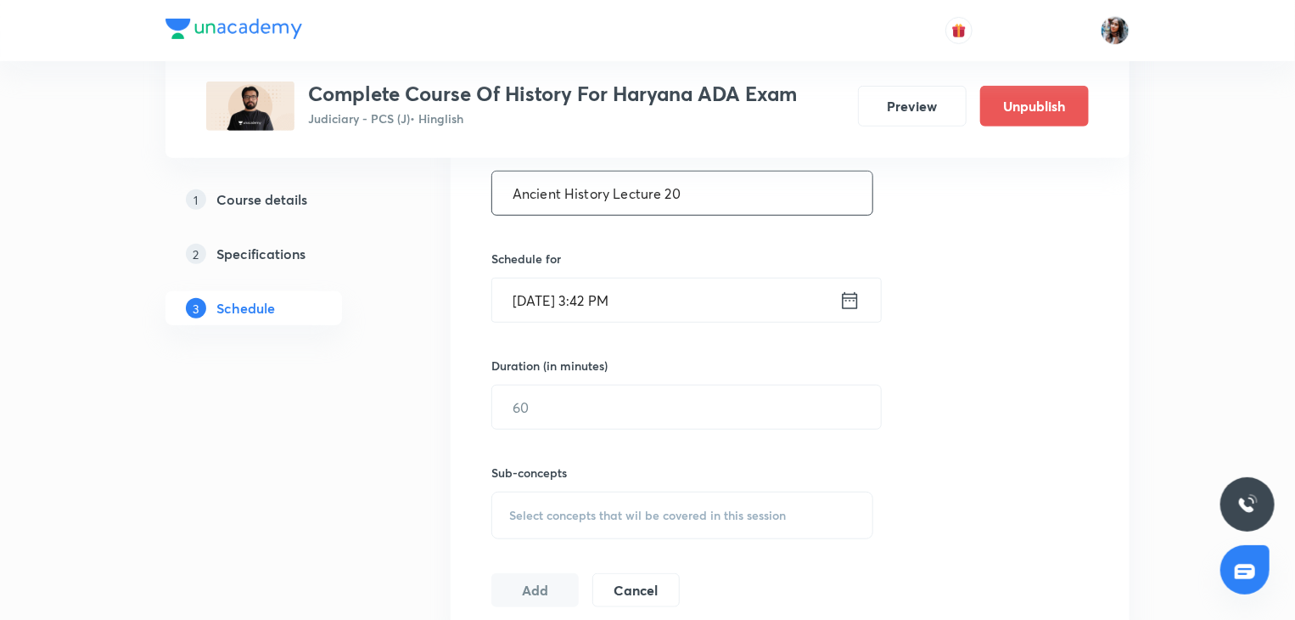
scroll to position [475, 0]
type input "Ancient History Lecture 20"
click at [687, 324] on div "Session 23 Live class Quiz Recorded classes Session title 26/99 Ancient History…" at bounding box center [790, 316] width 598 height 579
click at [683, 315] on input "Sep 3, 2025, 3:42 PM" at bounding box center [665, 299] width 347 height 43
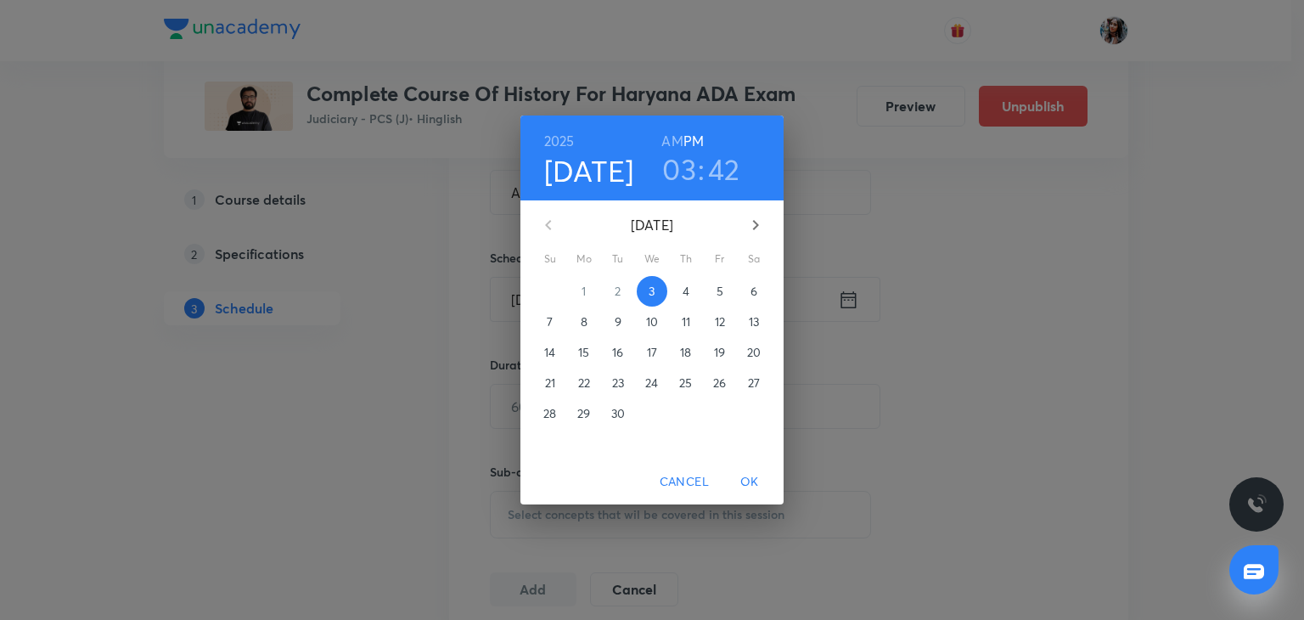
click at [758, 328] on p "13" at bounding box center [754, 321] width 10 height 17
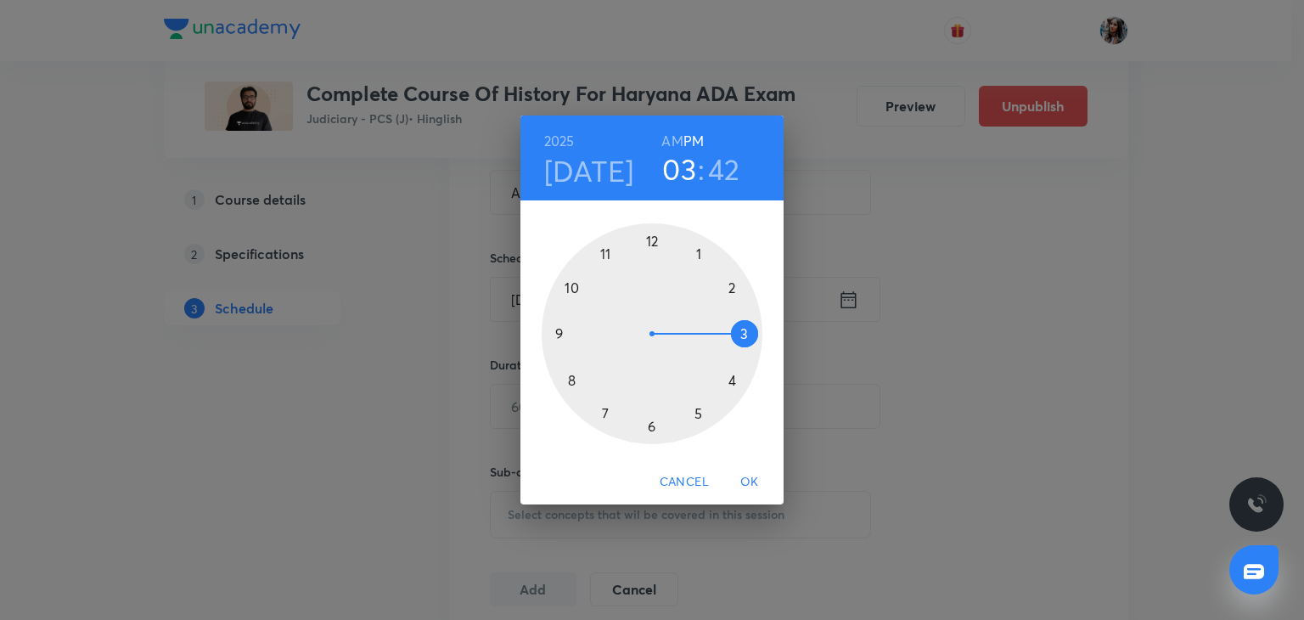
click at [696, 252] on div at bounding box center [652, 333] width 221 height 221
click at [650, 239] on div at bounding box center [652, 333] width 221 height 221
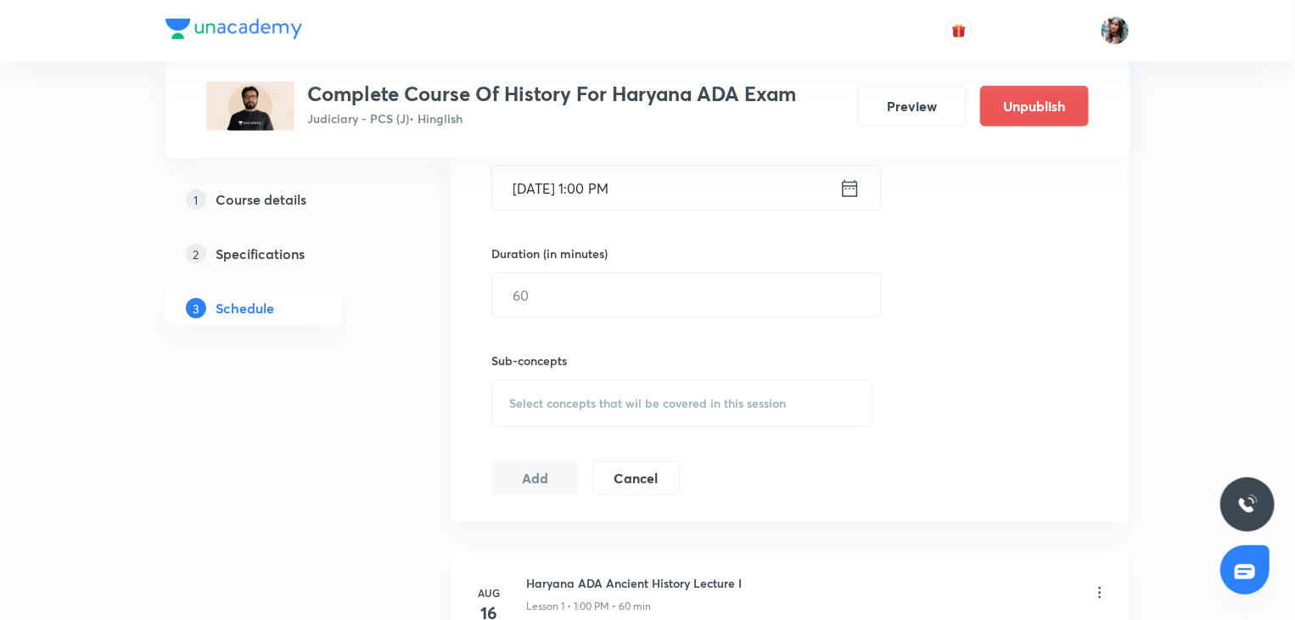
scroll to position [587, 0]
click at [650, 285] on input "text" at bounding box center [686, 293] width 389 height 43
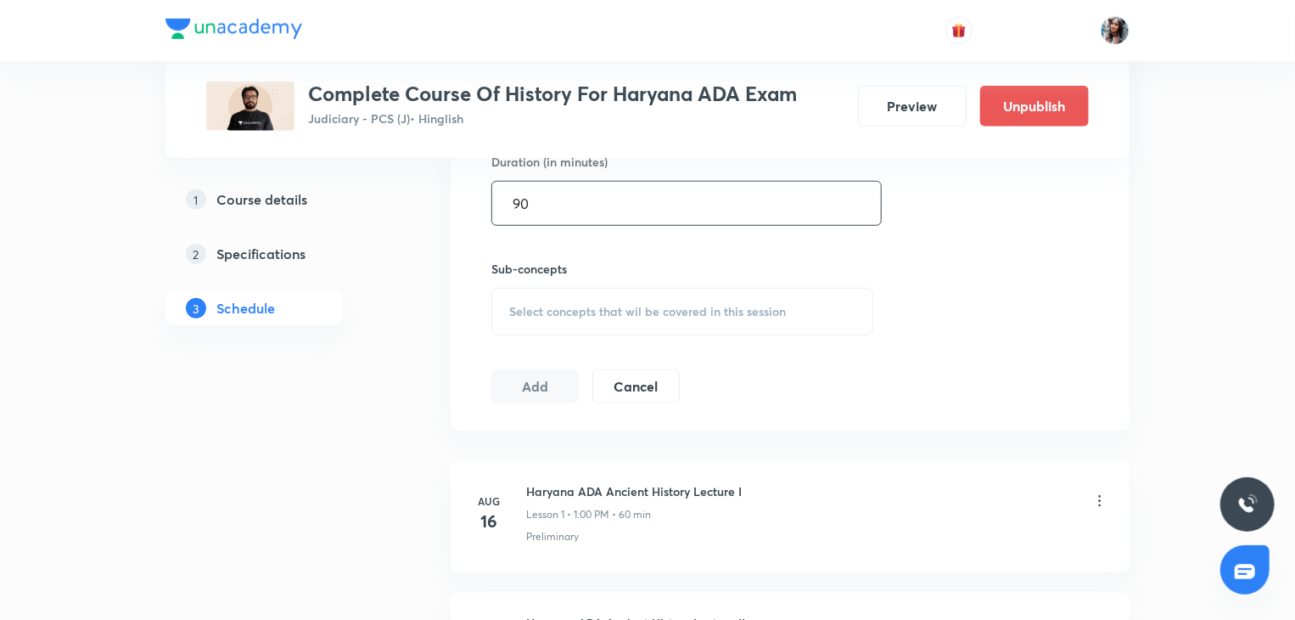
scroll to position [679, 0]
type input "90"
click at [614, 304] on span "Select concepts that wil be covered in this session" at bounding box center [647, 311] width 277 height 14
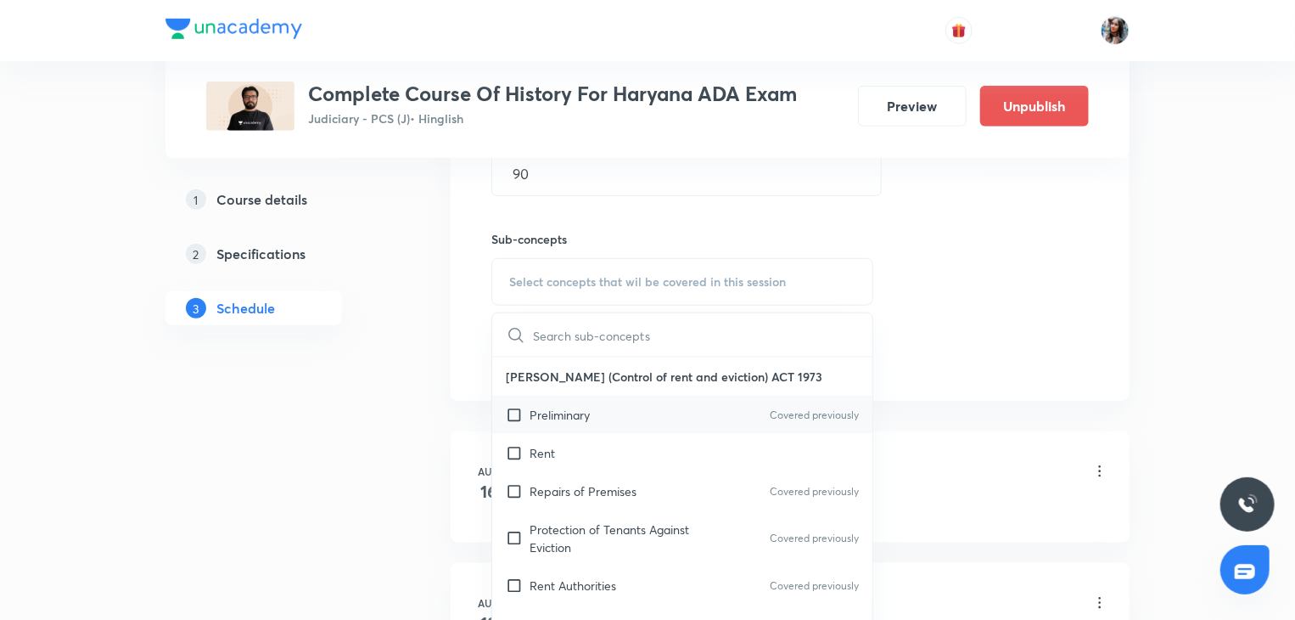
scroll to position [709, 0]
click at [598, 520] on p "Protection of Tenants Against Eviction" at bounding box center [615, 537] width 171 height 36
checkbox input "true"
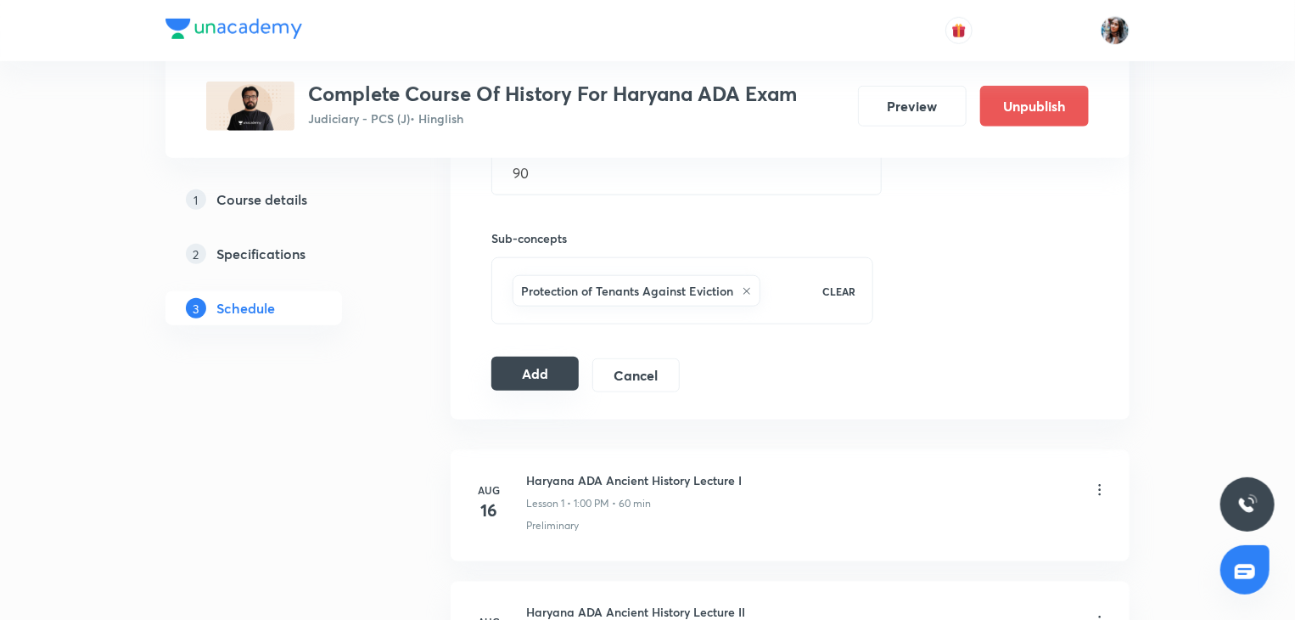
click at [511, 377] on button "Add" at bounding box center [534, 373] width 87 height 34
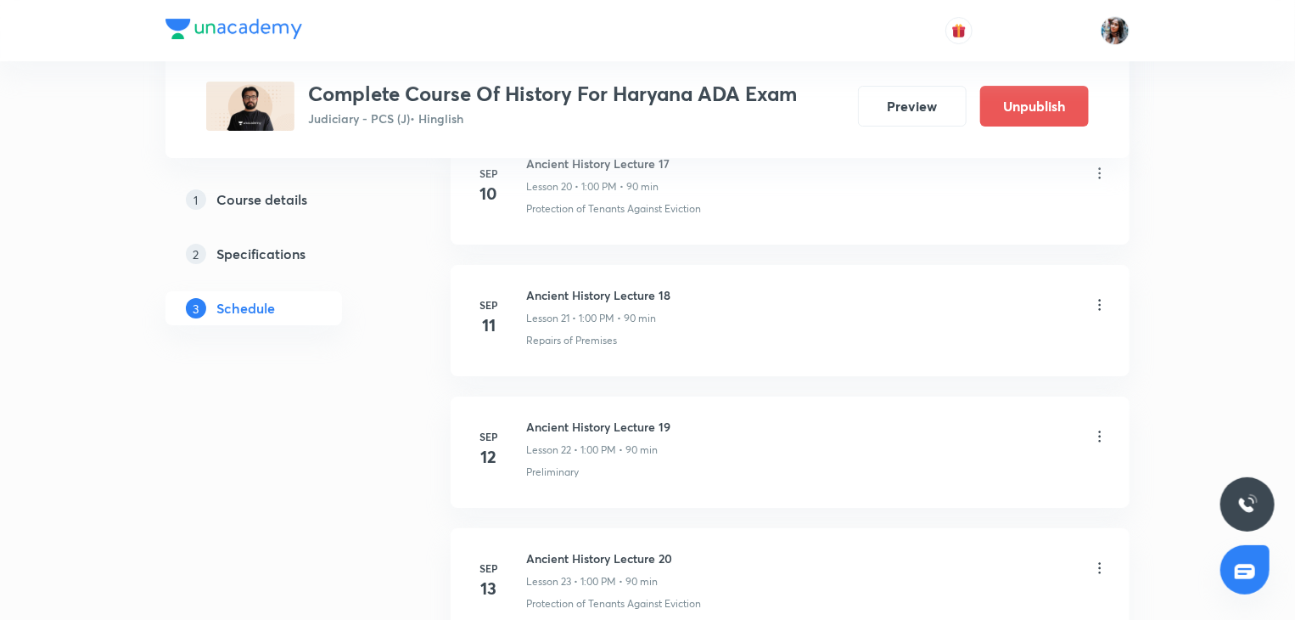
scroll to position [3115, 0]
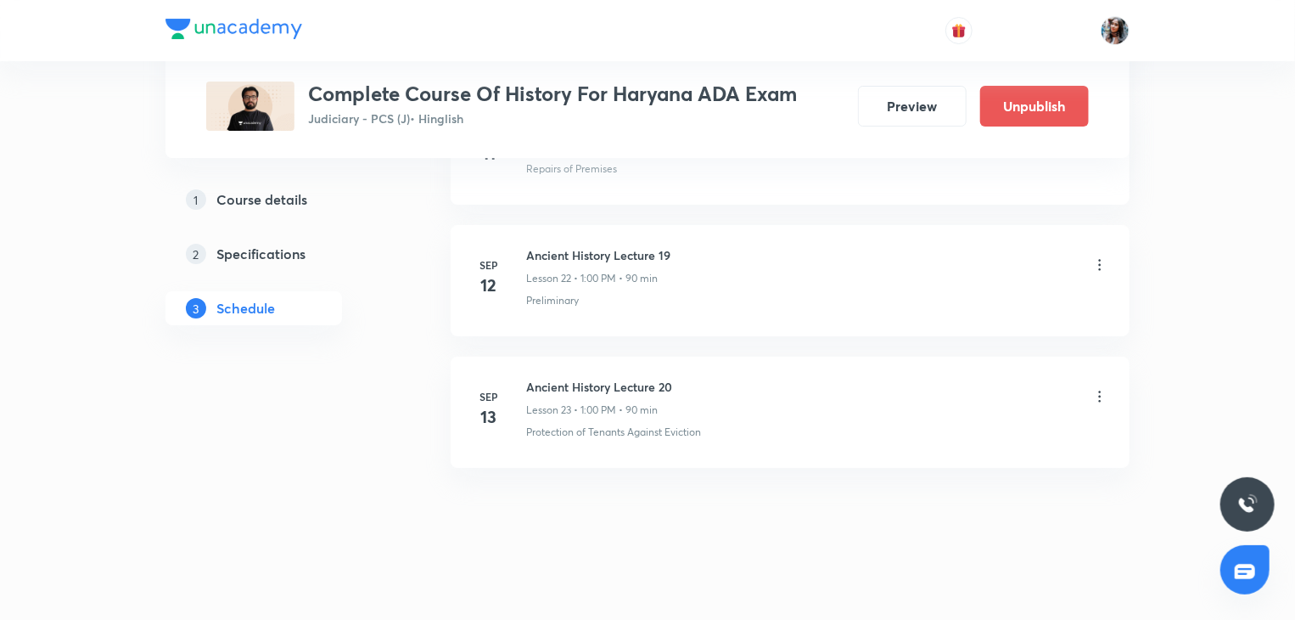
click at [547, 378] on h6 "Ancient History Lecture 20" at bounding box center [599, 387] width 146 height 18
copy h6 "Ancient History Lecture 20"
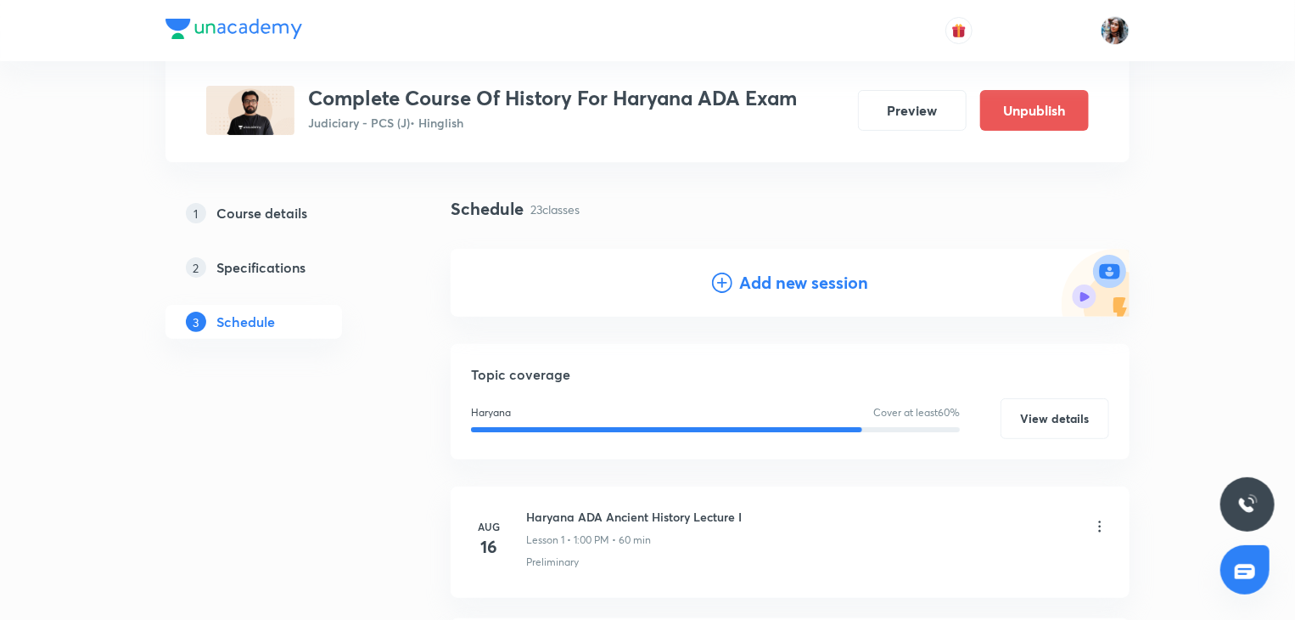
scroll to position [0, 0]
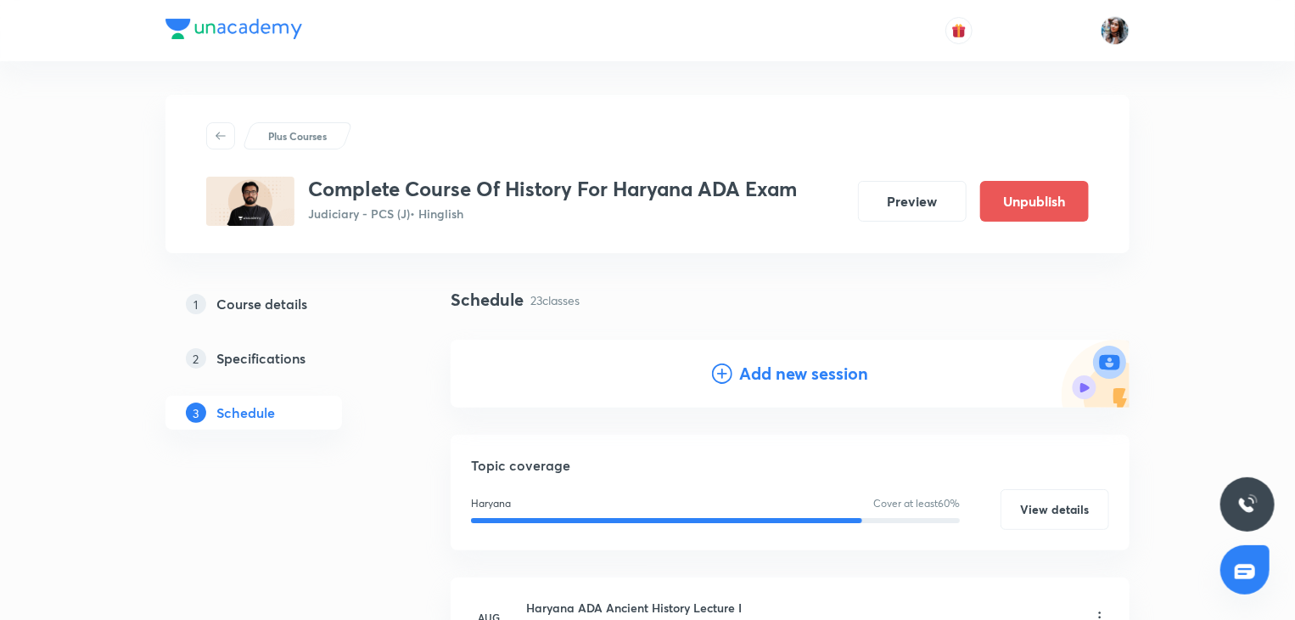
click at [757, 372] on h4 "Add new session" at bounding box center [803, 373] width 129 height 25
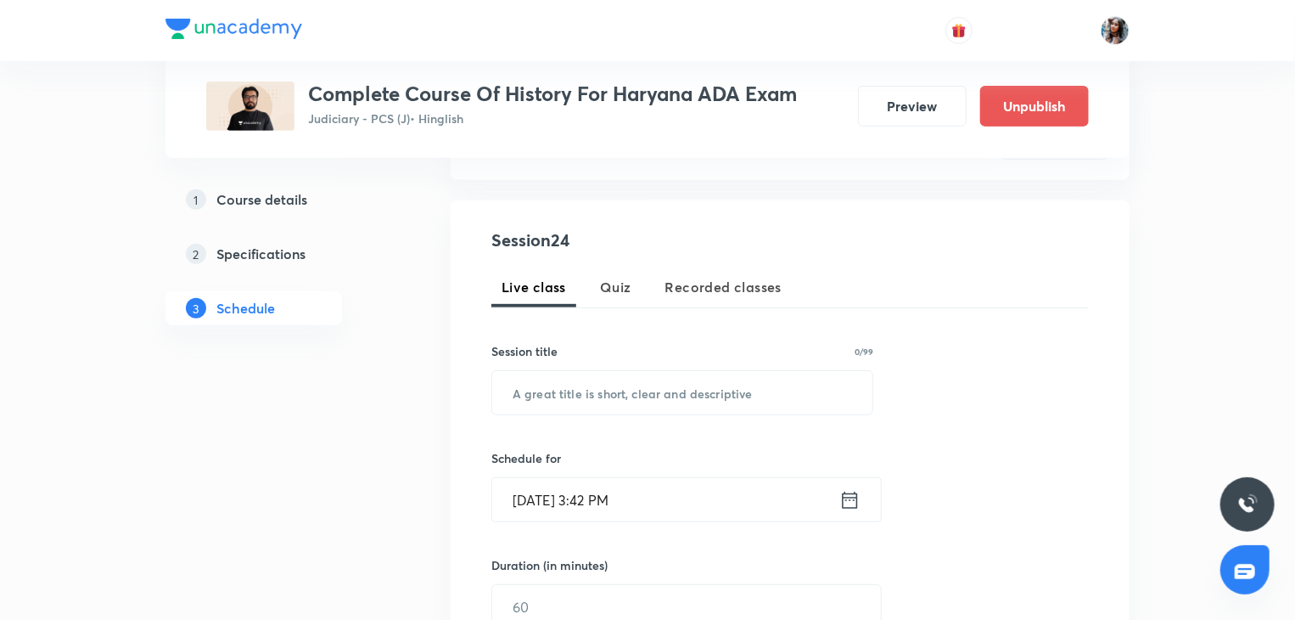
scroll to position [283, 0]
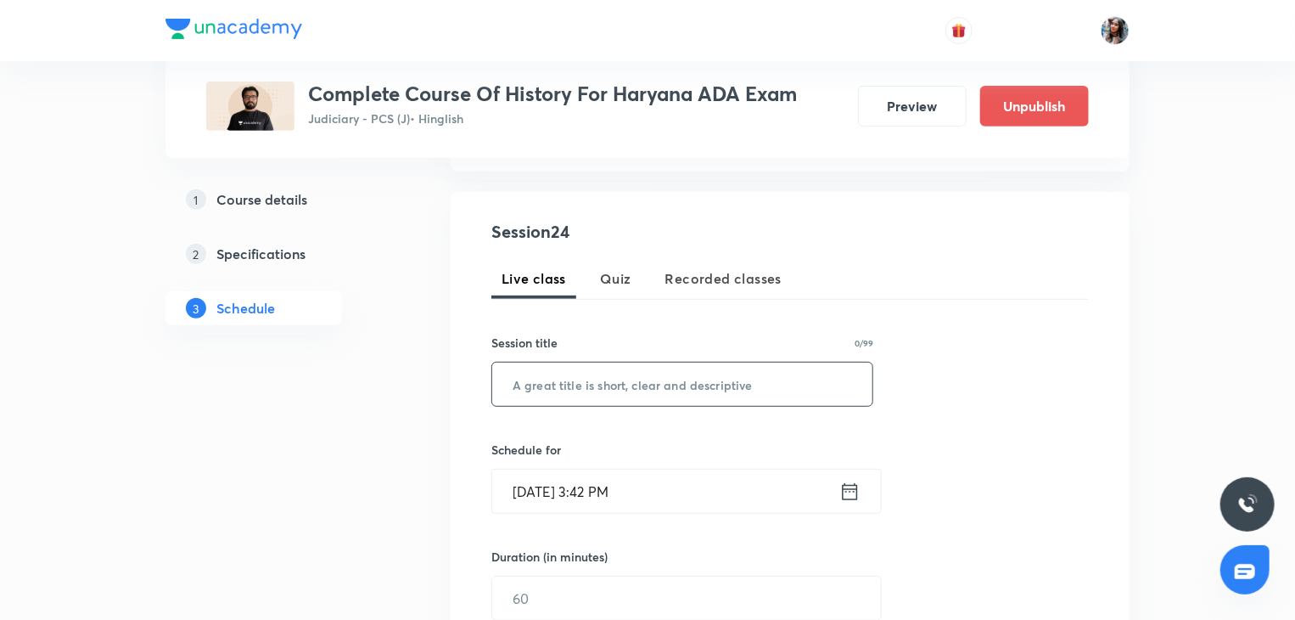
paste input "Ancient History Lecture 20"
click at [722, 381] on input "text" at bounding box center [682, 383] width 380 height 43
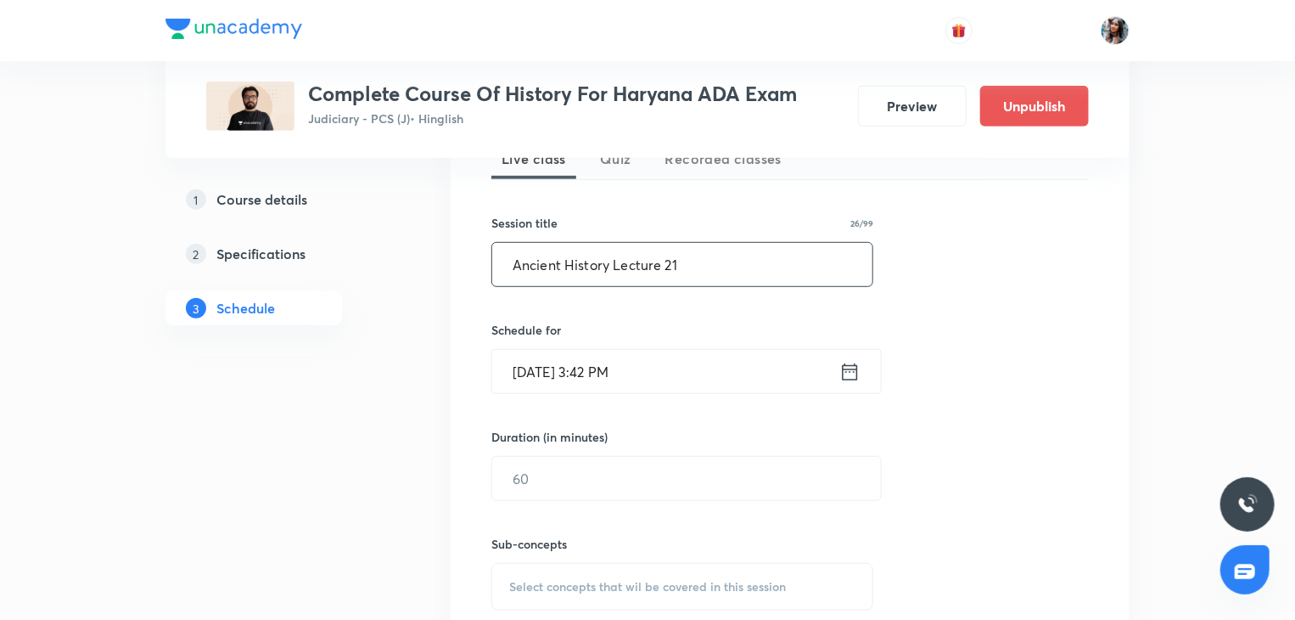
scroll to position [407, 0]
type input "Ancient History Lecture 21"
click at [715, 357] on input "Sep 3, 2025, 3:42 PM" at bounding box center [665, 367] width 347 height 43
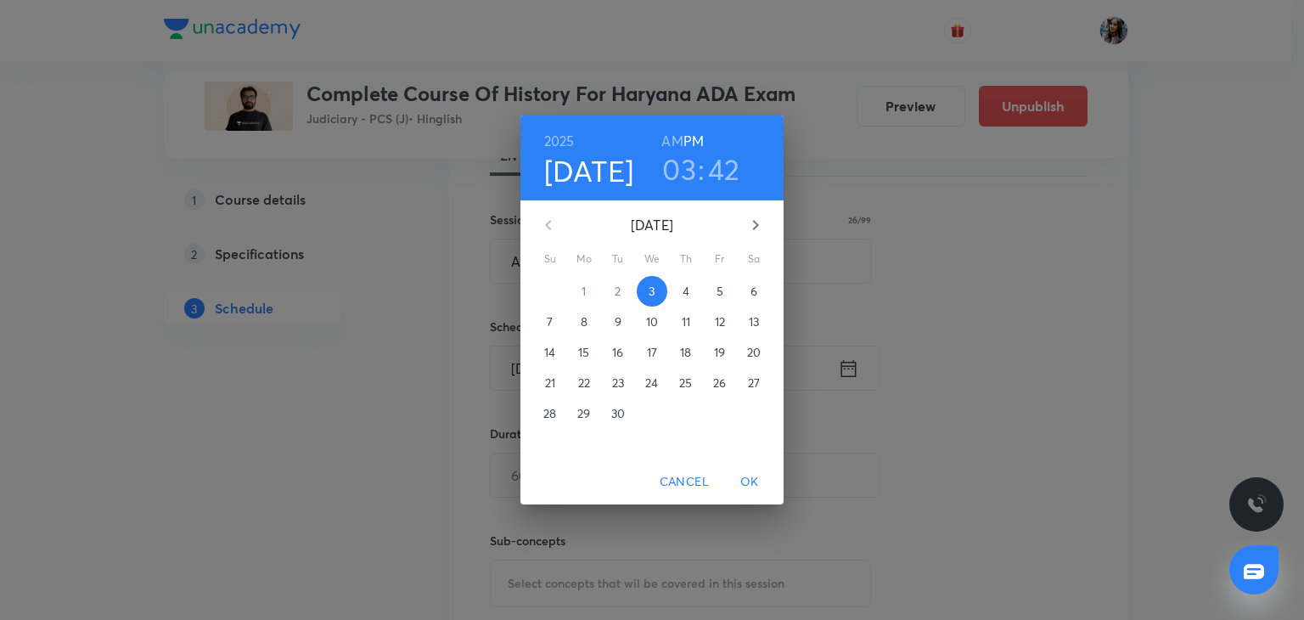
click at [591, 357] on span "15" at bounding box center [584, 352] width 31 height 17
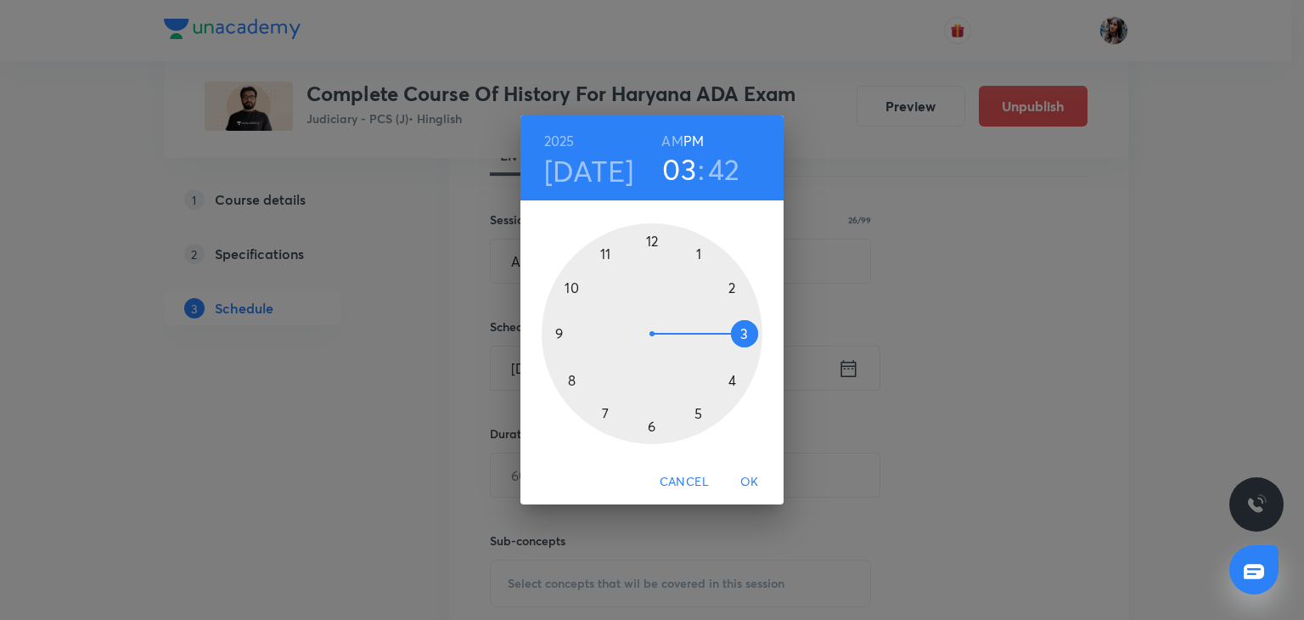
click at [696, 255] on div at bounding box center [652, 333] width 221 height 221
click at [648, 238] on div at bounding box center [652, 333] width 221 height 221
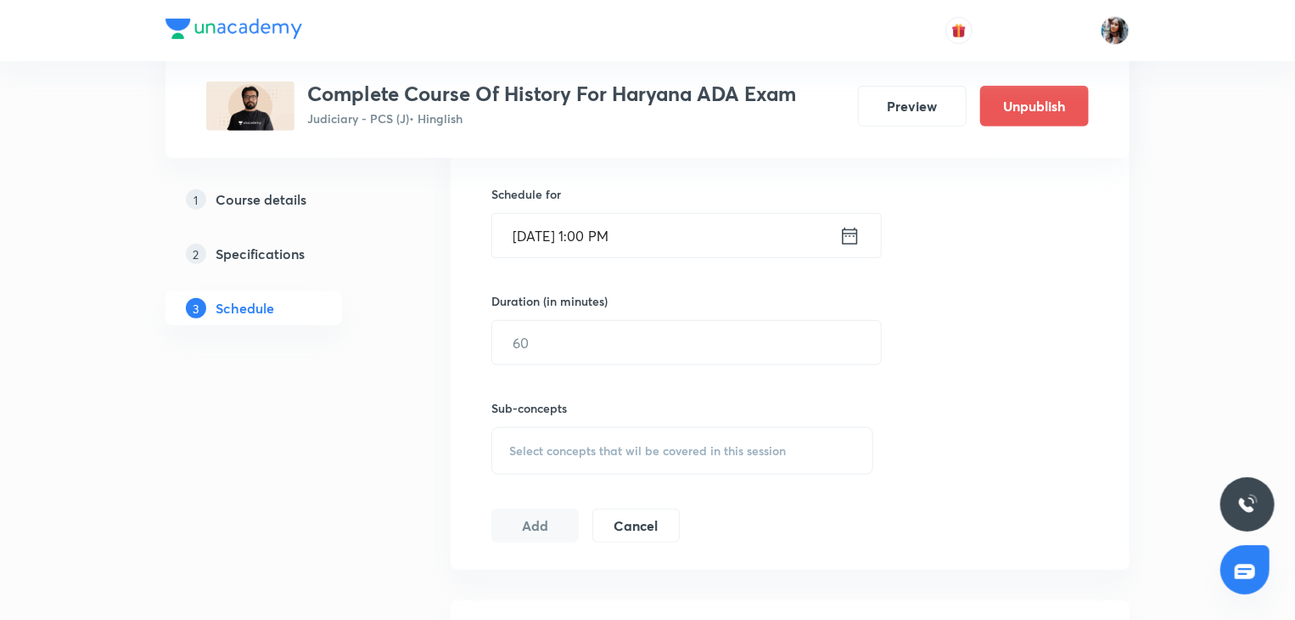
scroll to position [547, 0]
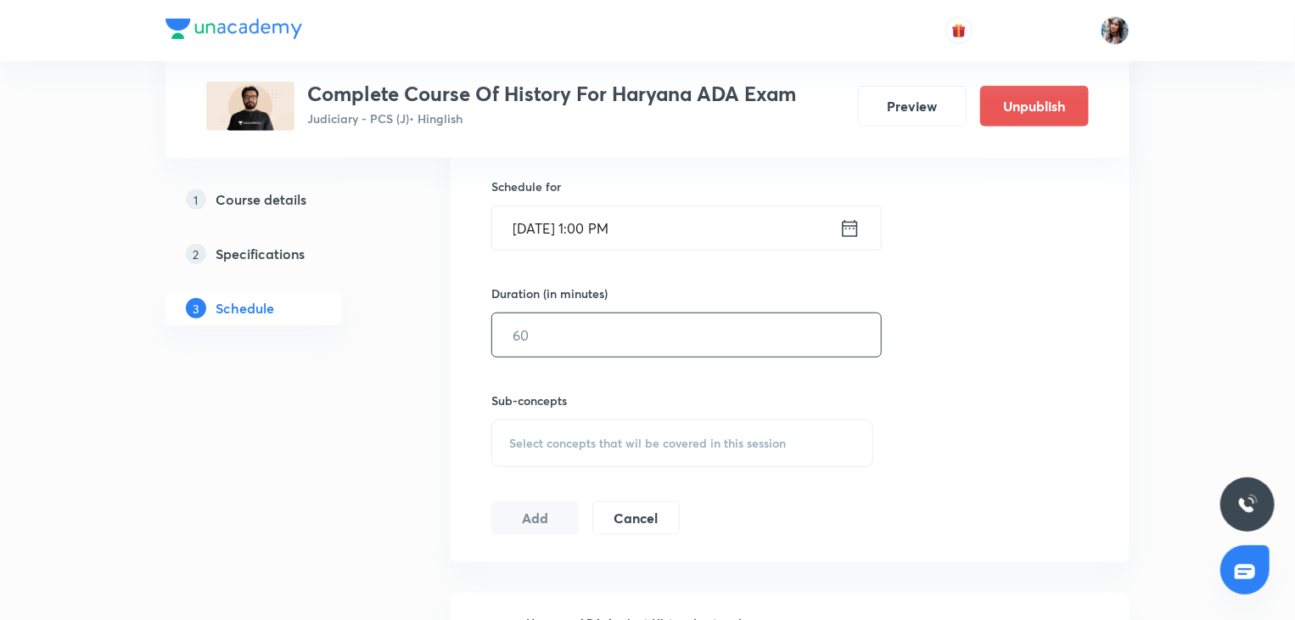
click at [615, 335] on input "text" at bounding box center [686, 334] width 389 height 43
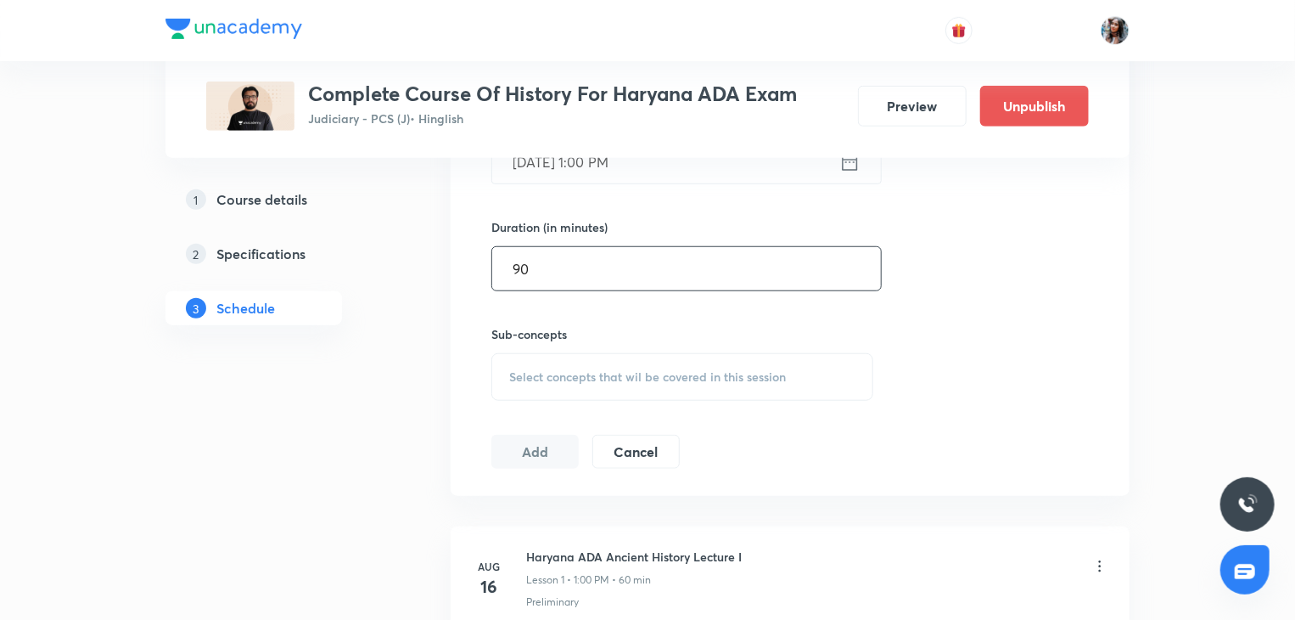
scroll to position [623, 0]
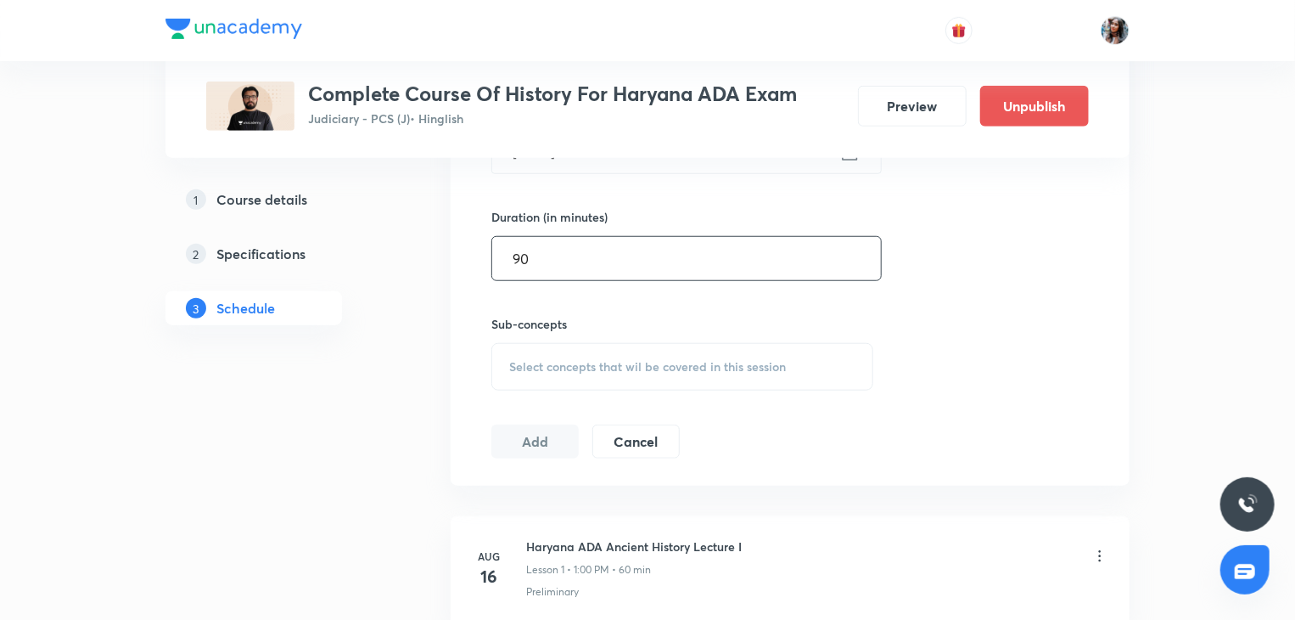
type input "90"
click at [592, 360] on span "Select concepts that wil be covered in this session" at bounding box center [647, 367] width 277 height 14
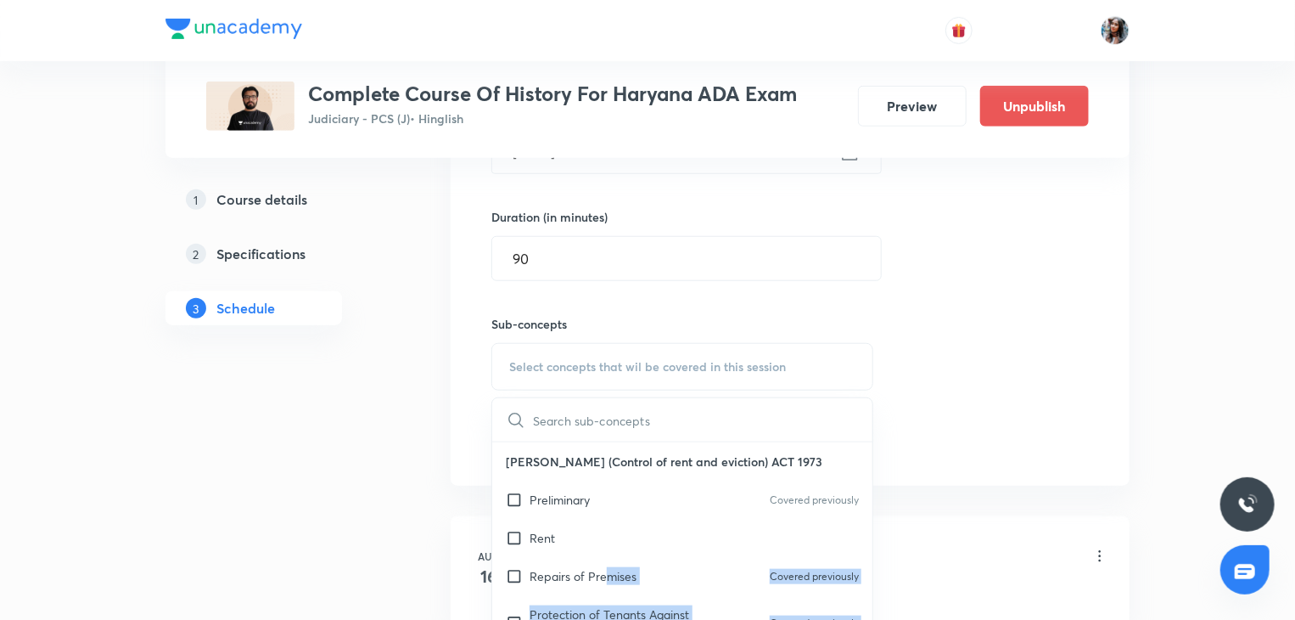
drag, startPoint x: 609, startPoint y: 564, endPoint x: 416, endPoint y: 449, distance: 224.2
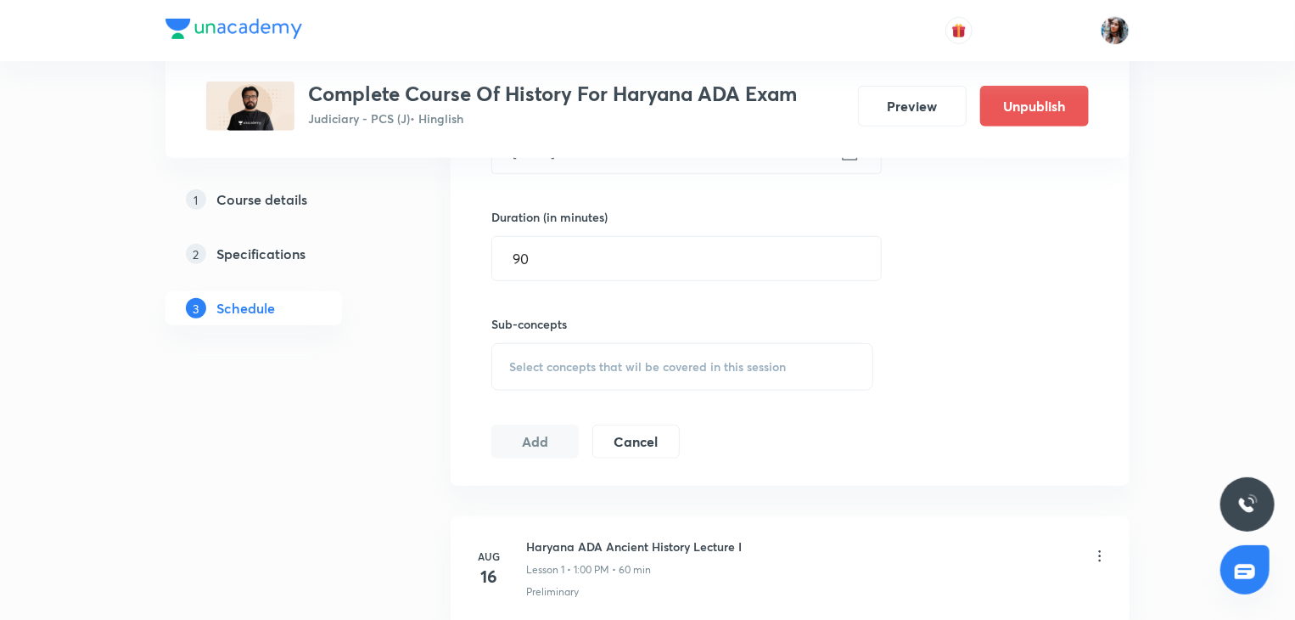
click at [551, 367] on span "Select concepts that wil be covered in this session" at bounding box center [647, 367] width 277 height 14
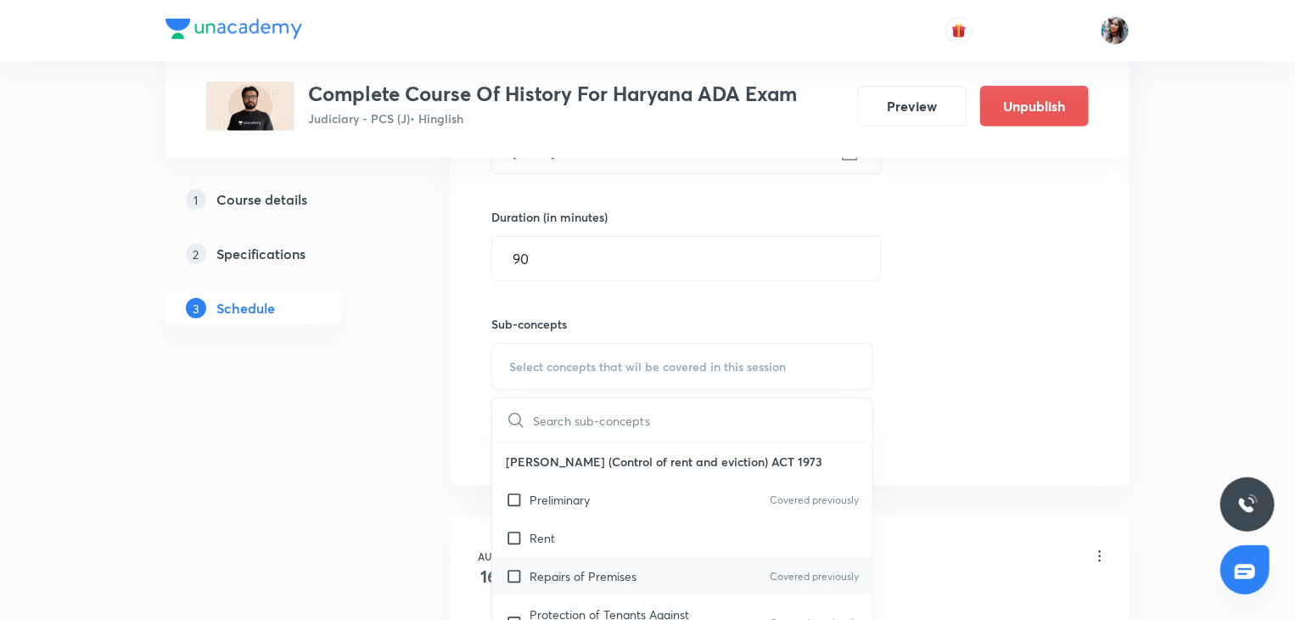
click at [598, 562] on div "Repairs of Premises Covered previously" at bounding box center [682, 576] width 380 height 38
checkbox input "true"
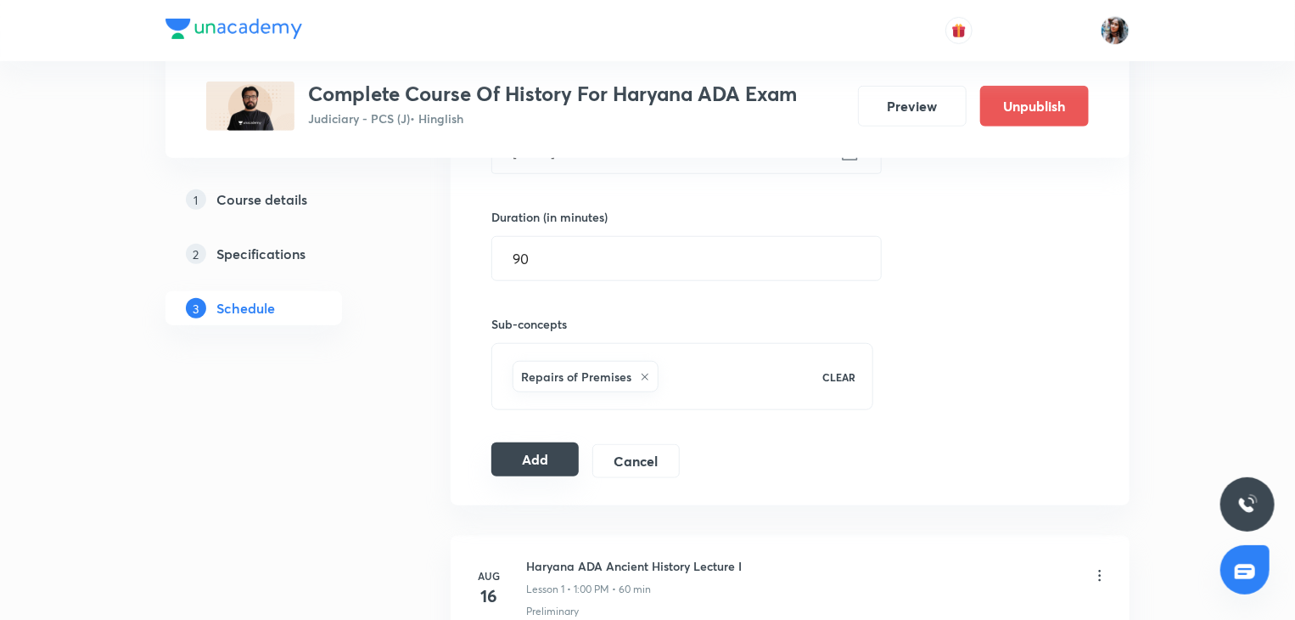
click at [536, 457] on button "Add" at bounding box center [534, 459] width 87 height 34
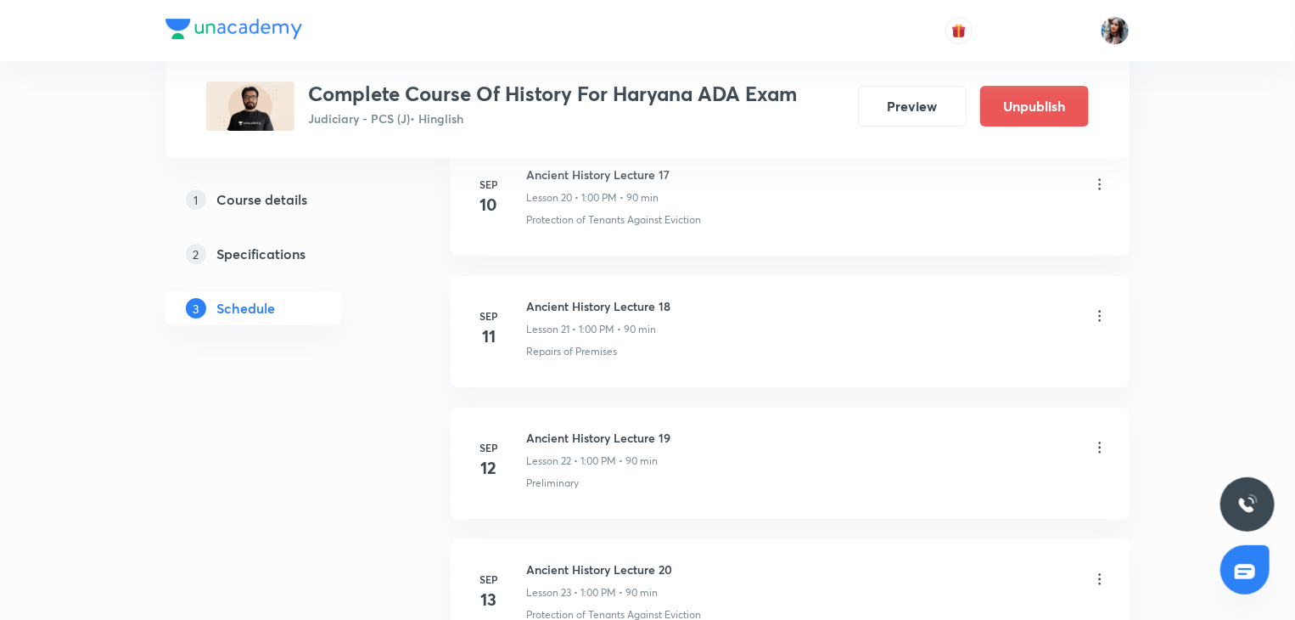
scroll to position [3246, 0]
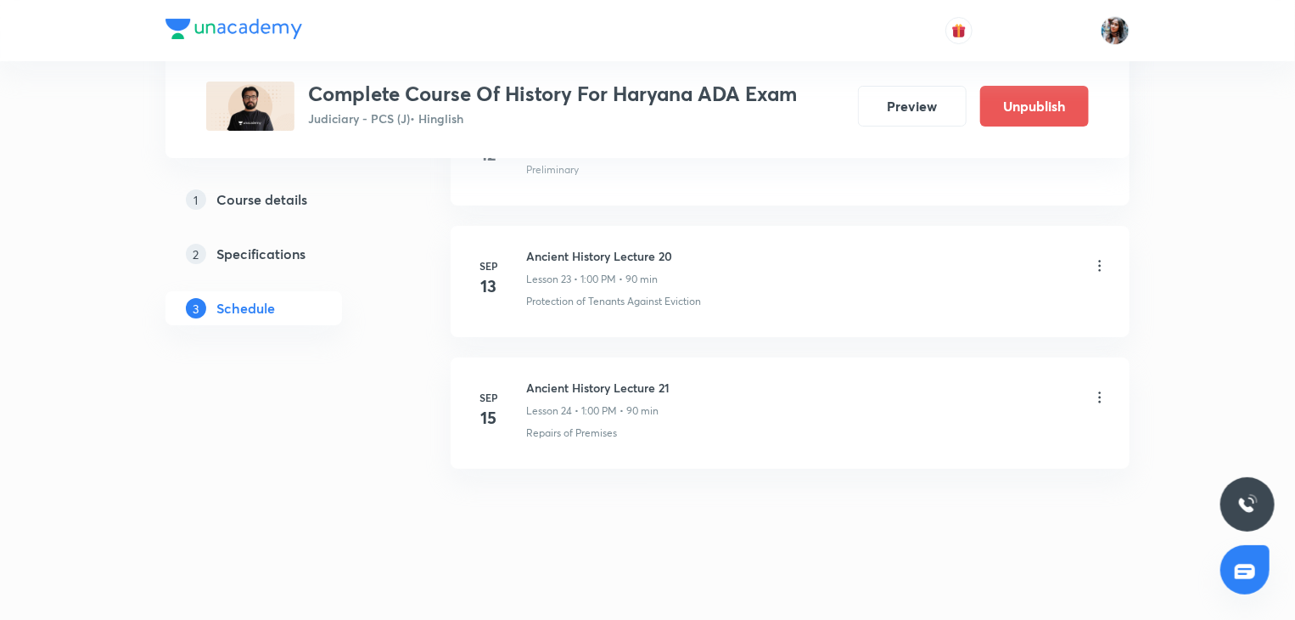
click at [282, 201] on h5 "Course details" at bounding box center [261, 199] width 91 height 20
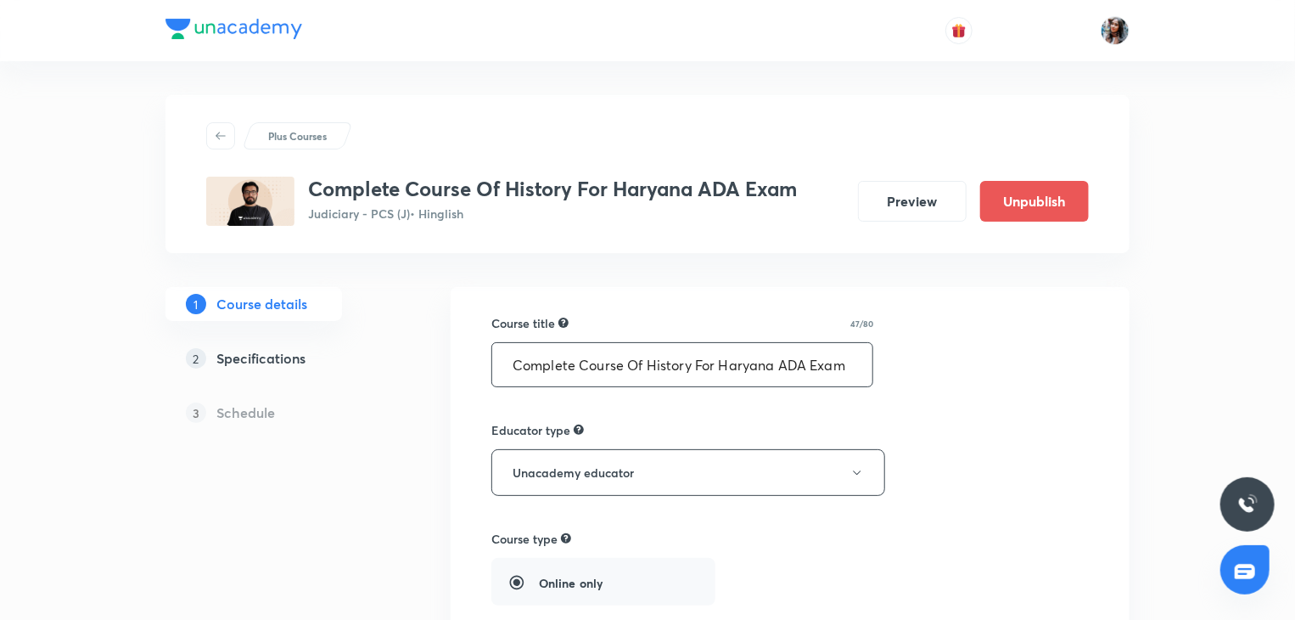
click at [760, 361] on input "Complete Course Of History For Haryana ADA Exam" at bounding box center [682, 364] width 380 height 43
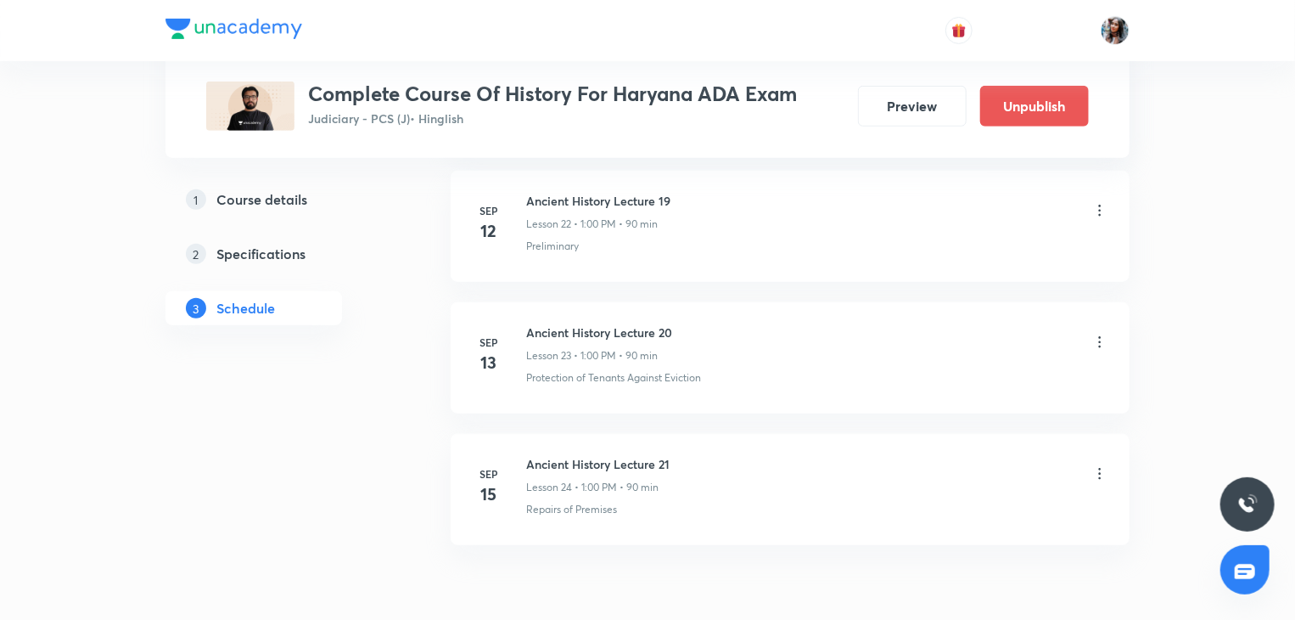
scroll to position [3807, 0]
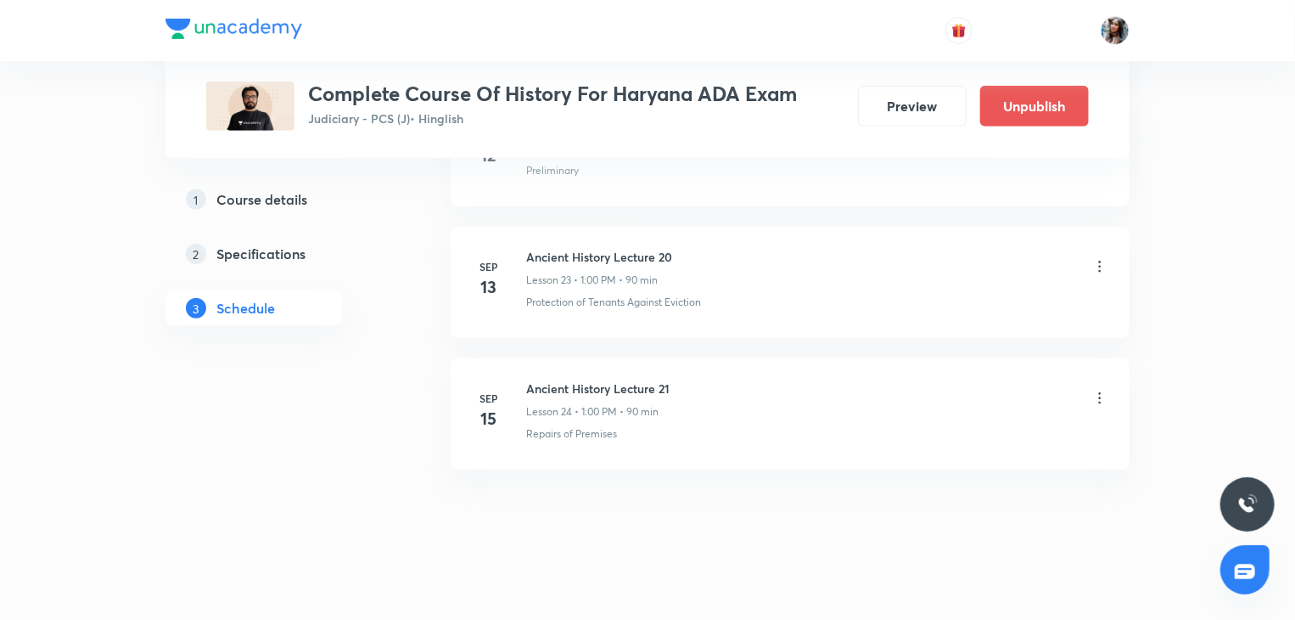
click at [536, 379] on h6 "Ancient History Lecture 21" at bounding box center [597, 388] width 143 height 18
copy h6 "Ancient History Lecture 21"
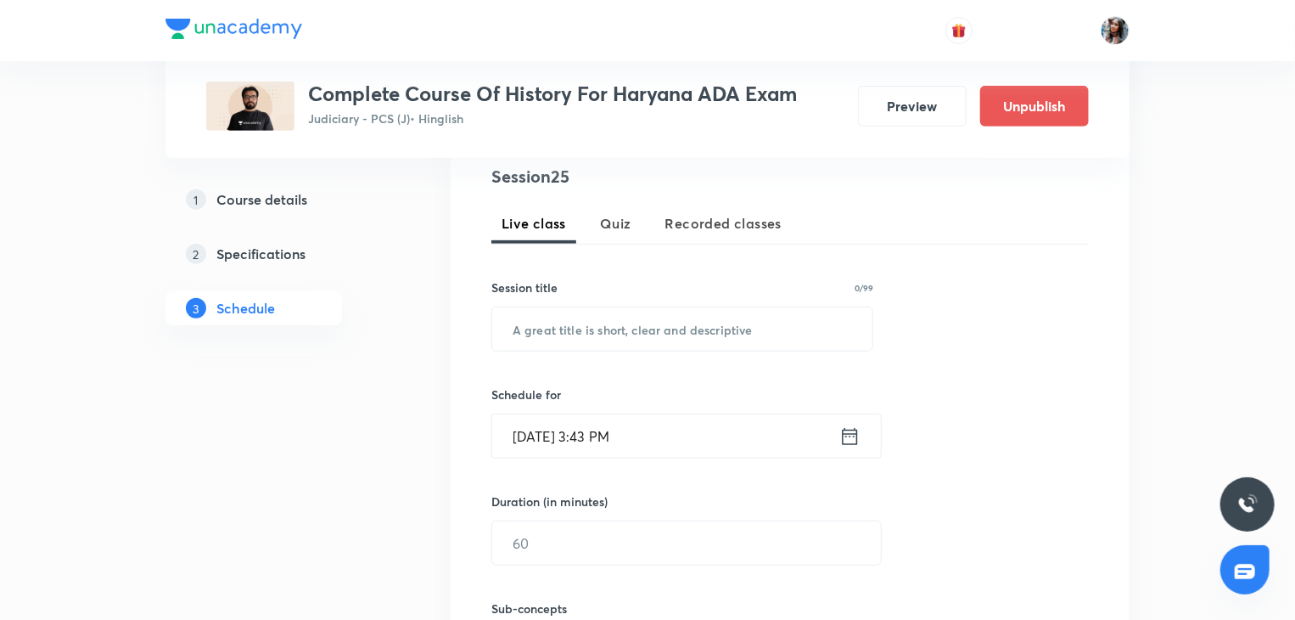
scroll to position [340, 0]
click at [647, 330] on input "text" at bounding box center [682, 327] width 380 height 43
paste input "Ancient History Lecture 21"
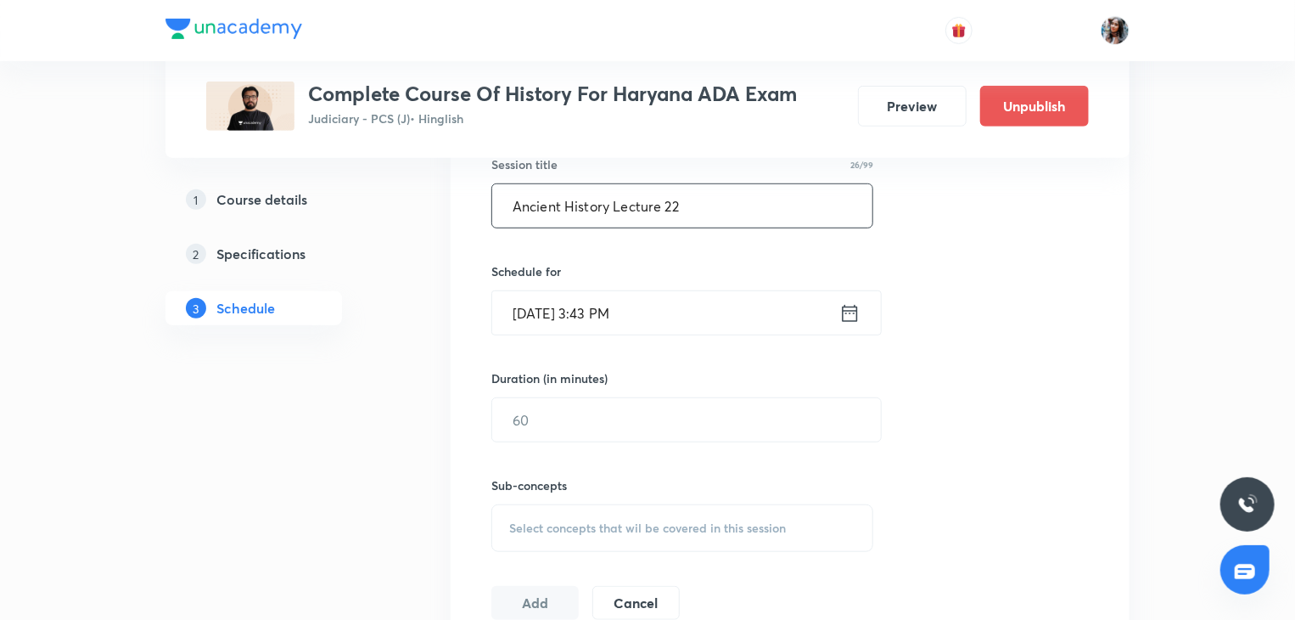
scroll to position [463, 0]
type input "Ancient History Lecture 22"
click at [693, 298] on input "Sep 3, 2025, 3:43 PM" at bounding box center [665, 310] width 347 height 43
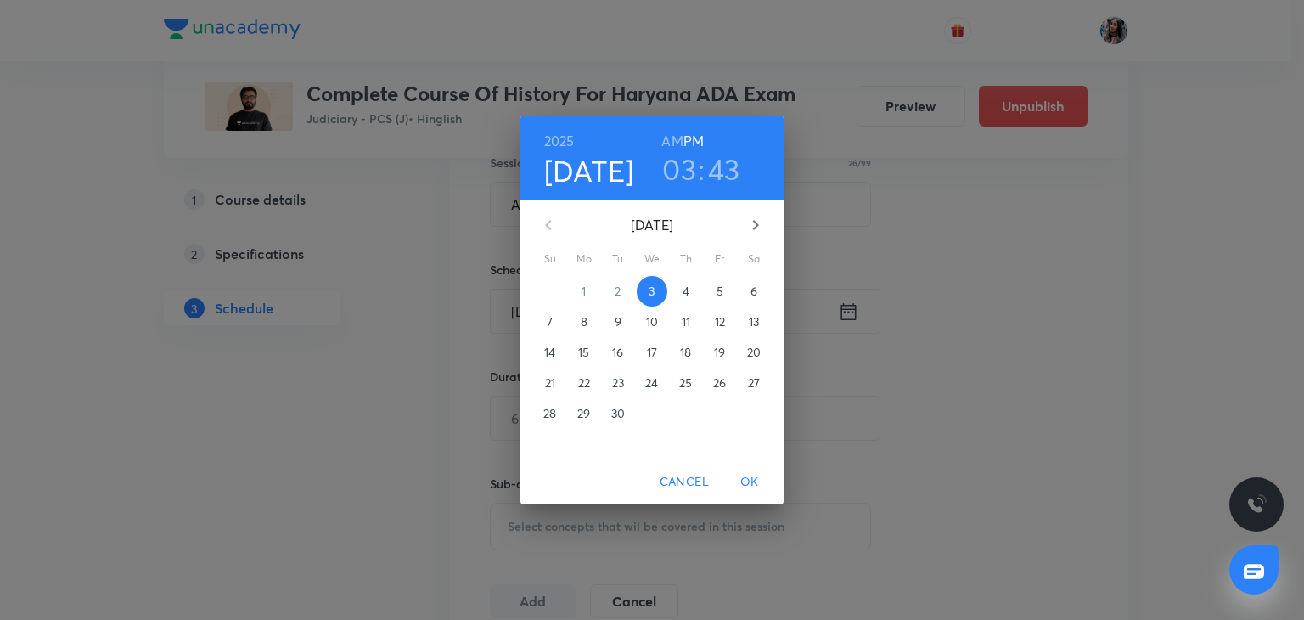
click at [621, 351] on p "16" at bounding box center [617, 352] width 11 height 17
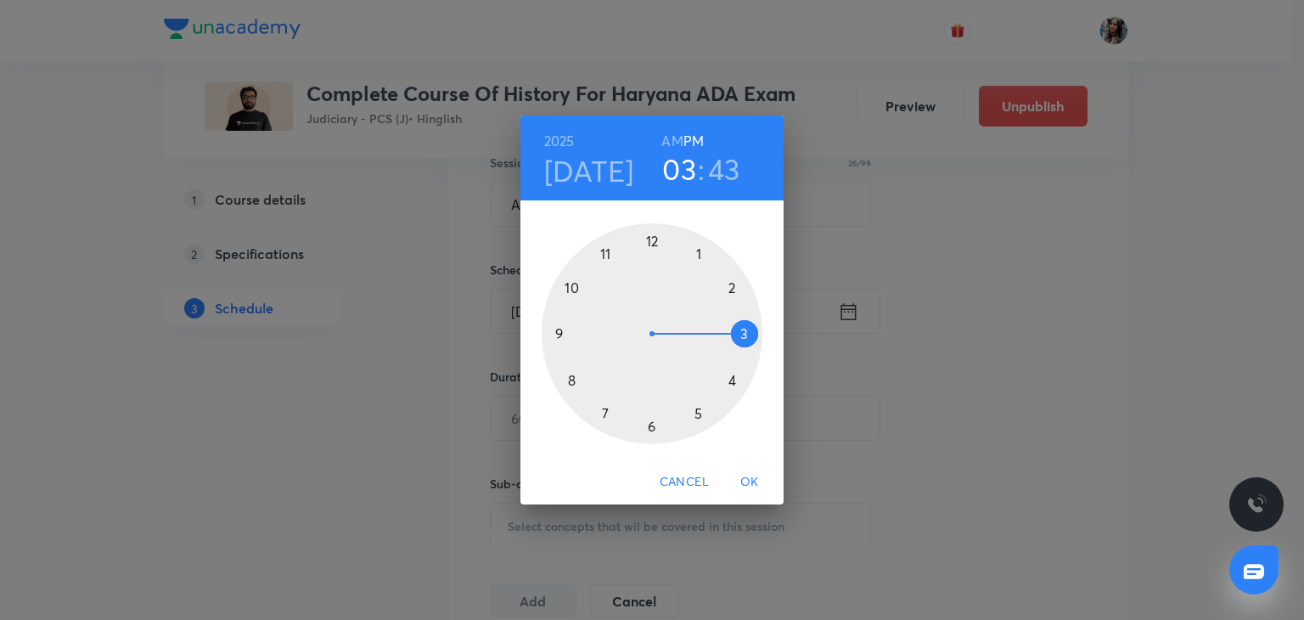
click at [698, 255] on div at bounding box center [652, 333] width 221 height 221
click at [648, 238] on div at bounding box center [652, 333] width 221 height 221
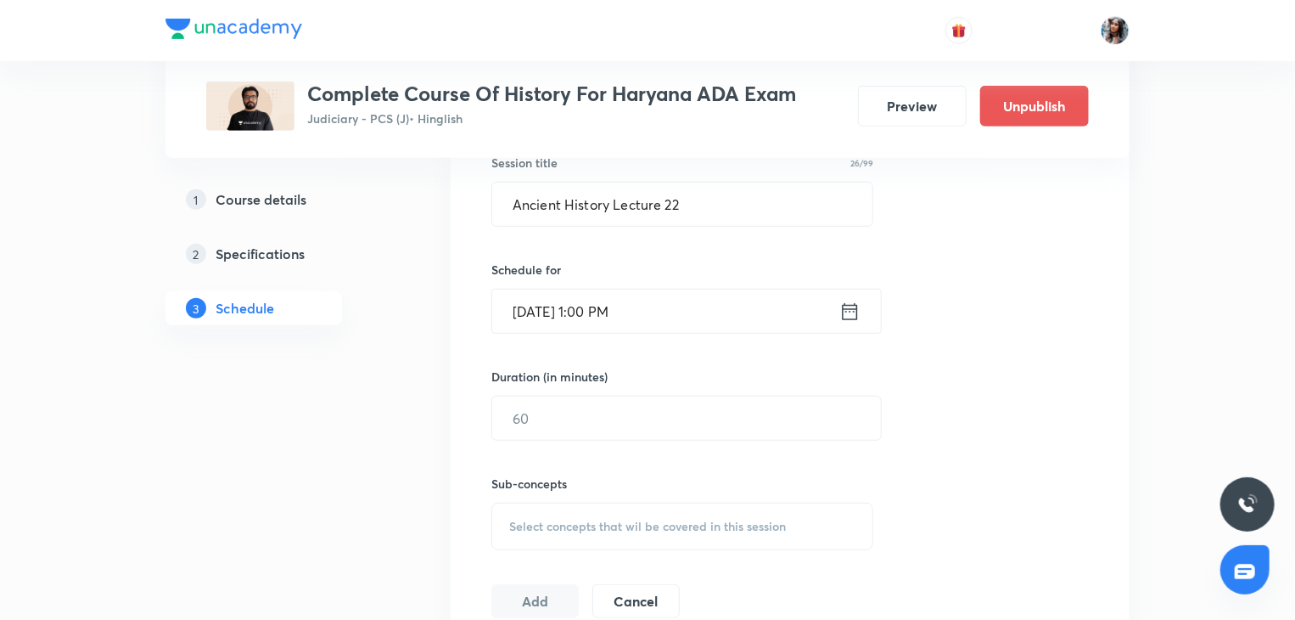
scroll to position [545, 0]
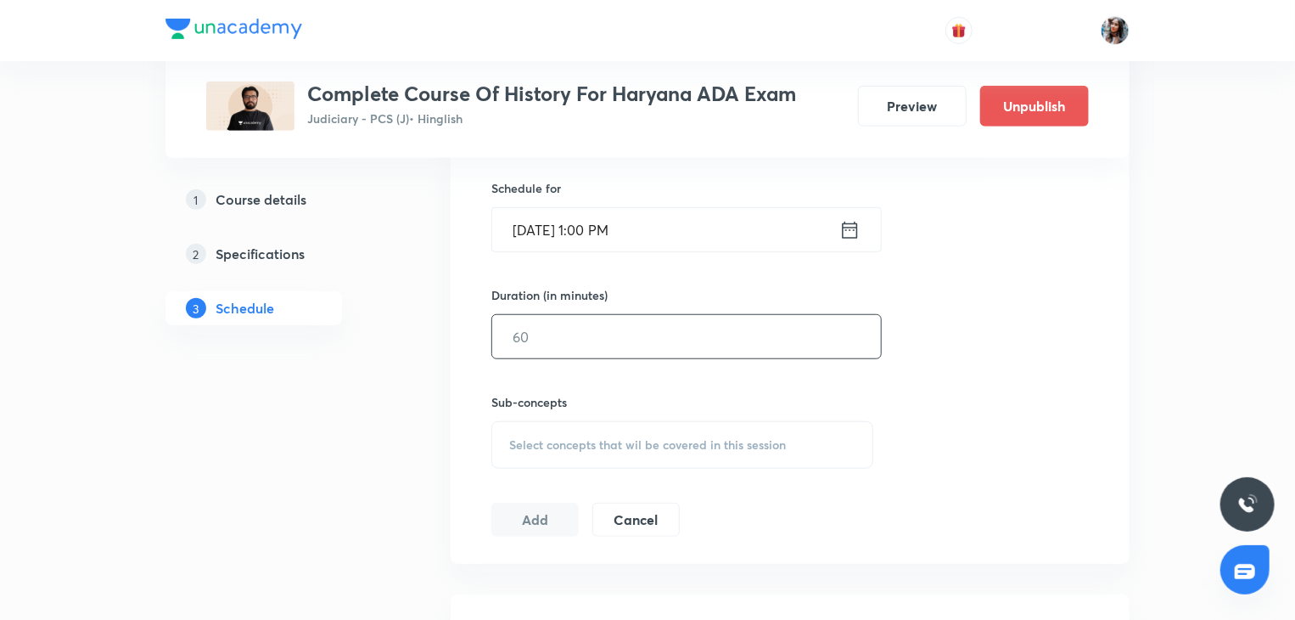
click at [693, 350] on input "text" at bounding box center [686, 336] width 389 height 43
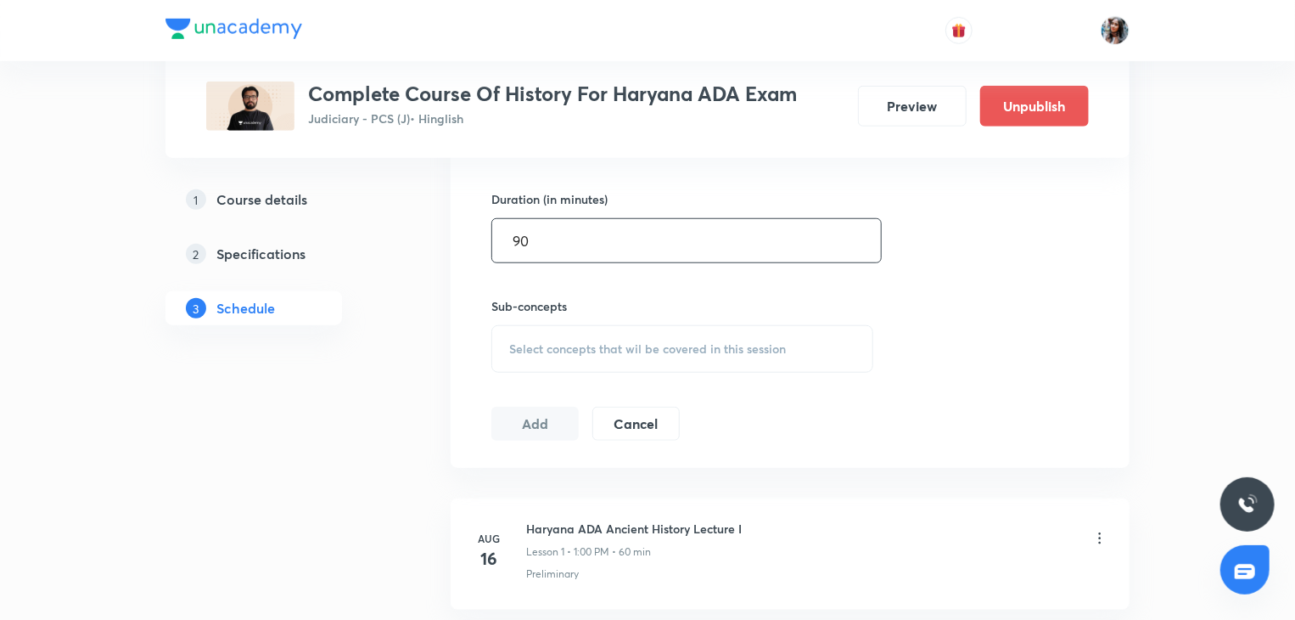
scroll to position [642, 0]
type input "90"
click at [675, 342] on span "Select concepts that wil be covered in this session" at bounding box center [647, 348] width 277 height 14
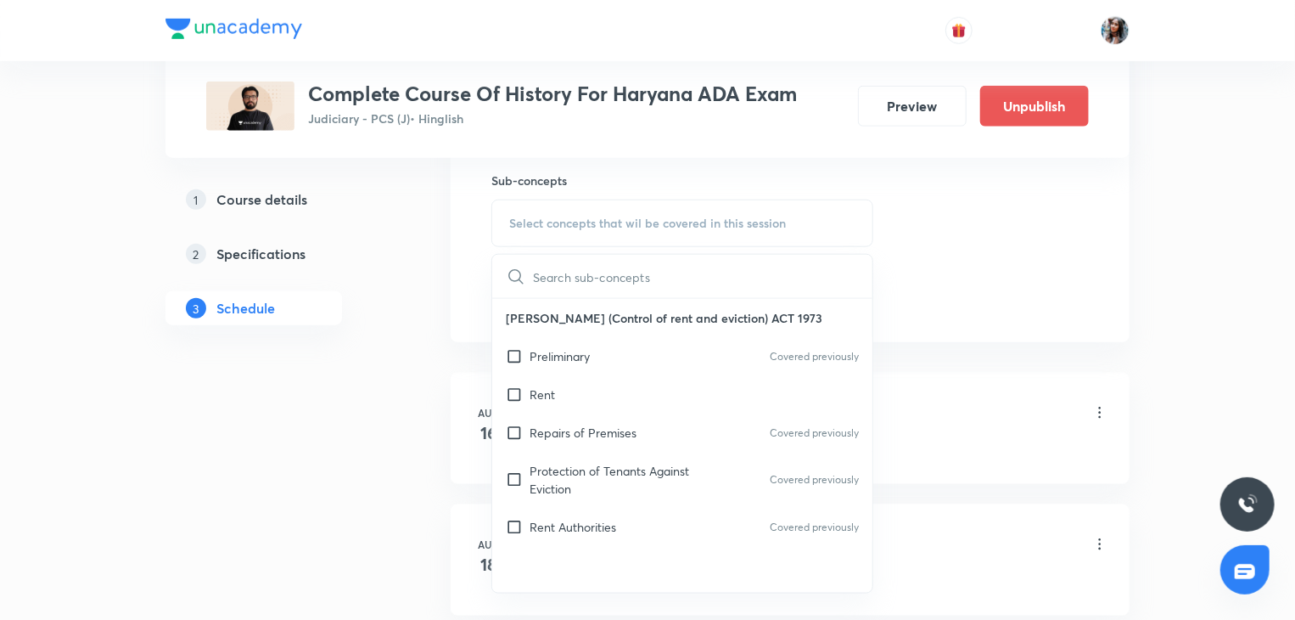
scroll to position [767, 0]
click at [591, 471] on p "Protection of Tenants Against Eviction" at bounding box center [615, 479] width 171 height 36
checkbox input "true"
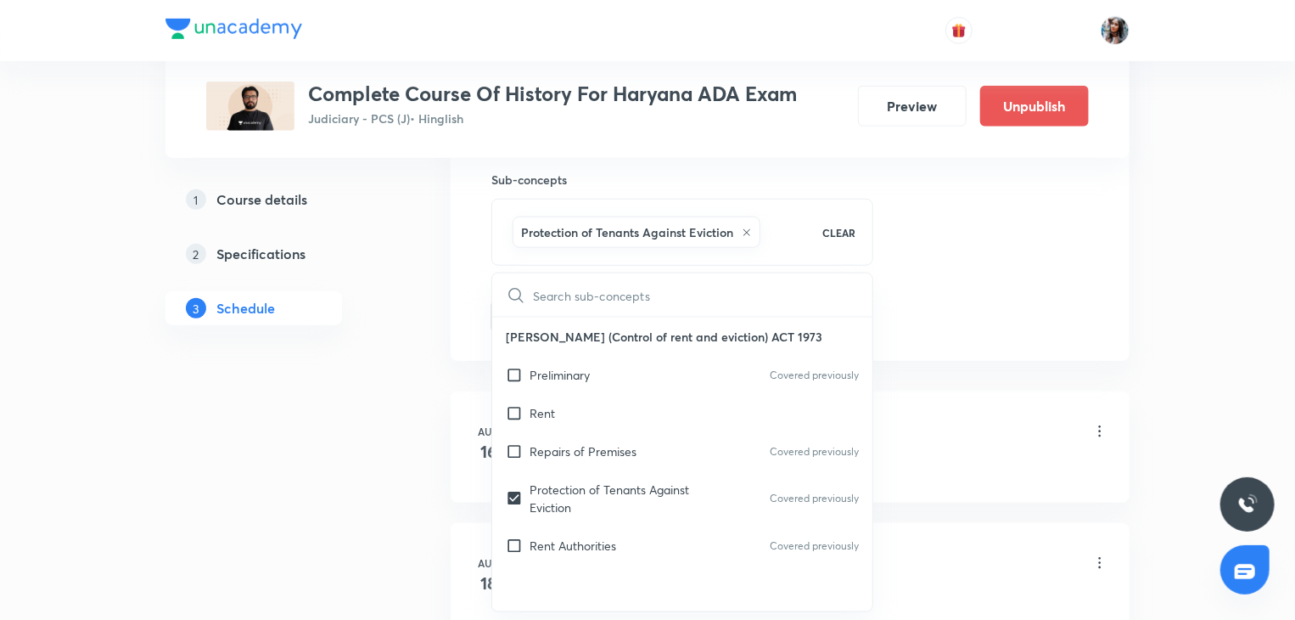
click at [454, 415] on li "Aug 16 Haryana ADA Ancient History Lecture I Lesson 1 • 1:00 PM • 60 min Prelim…" at bounding box center [790, 446] width 679 height 111
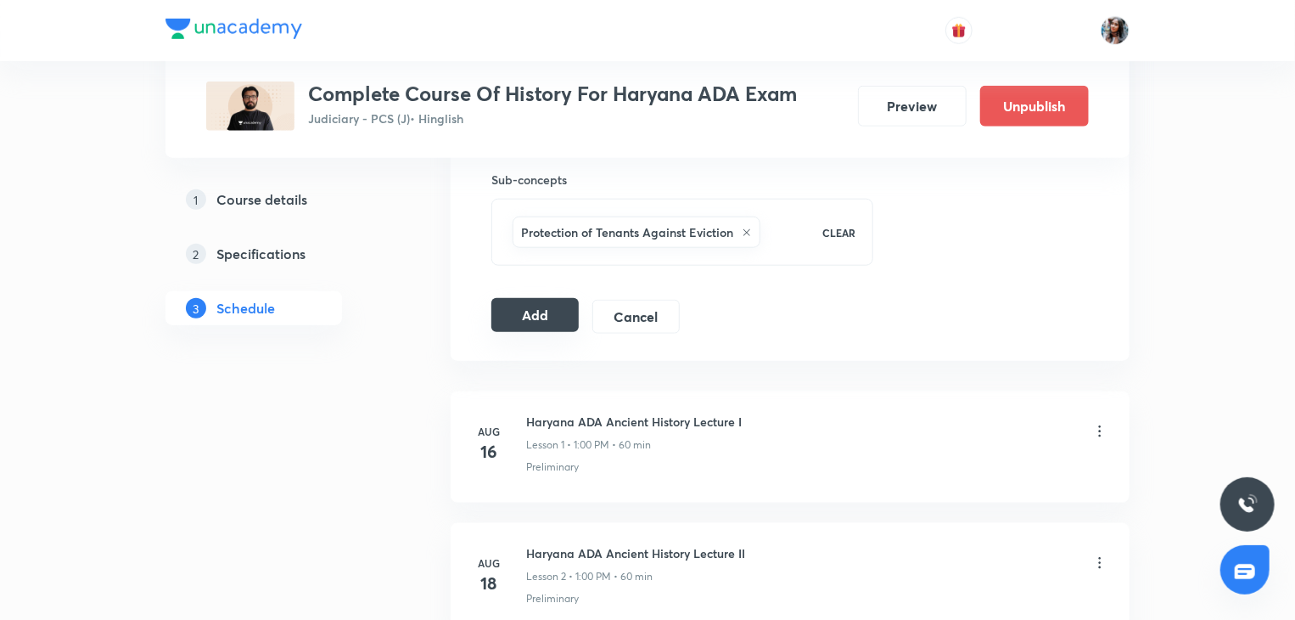
click at [532, 323] on button "Add" at bounding box center [534, 315] width 87 height 34
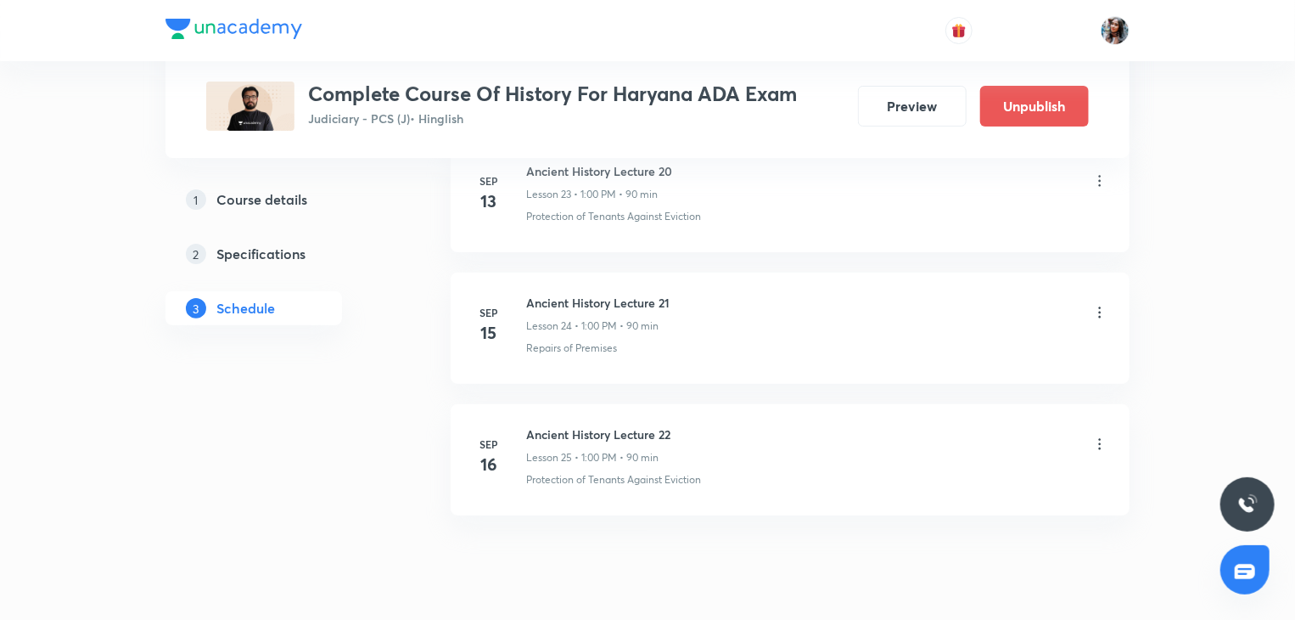
scroll to position [3377, 0]
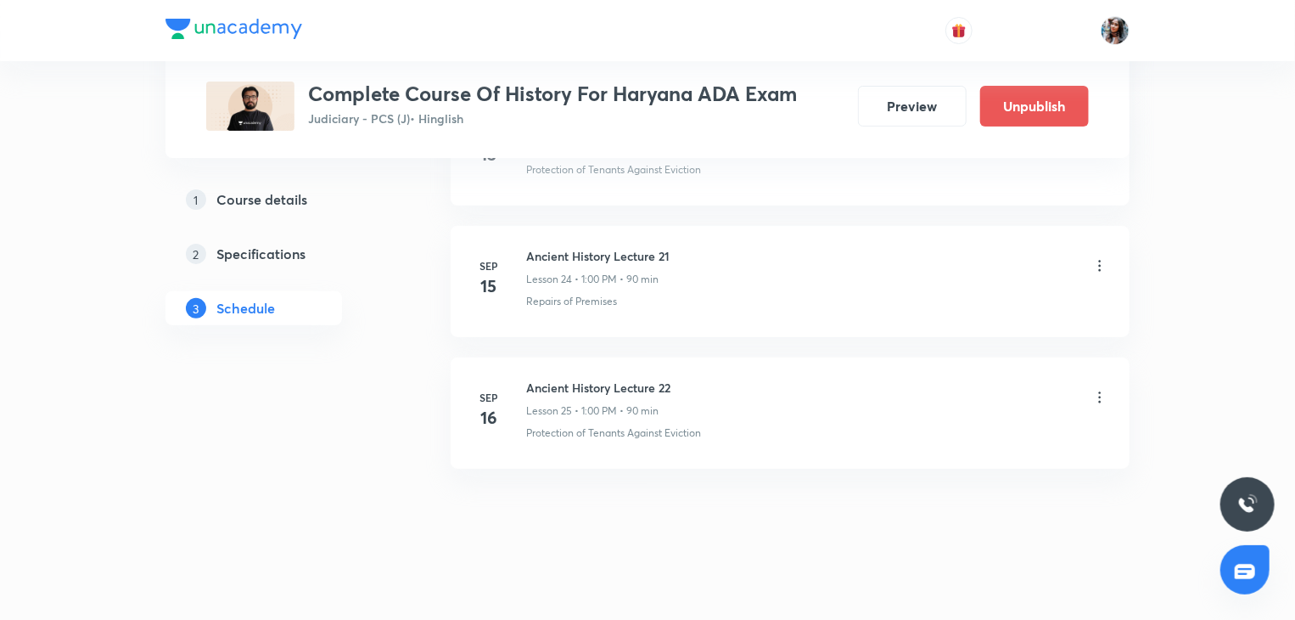
click at [542, 381] on h6 "Ancient History Lecture 22" at bounding box center [598, 388] width 144 height 18
copy h6 "Ancient History Lecture 22"
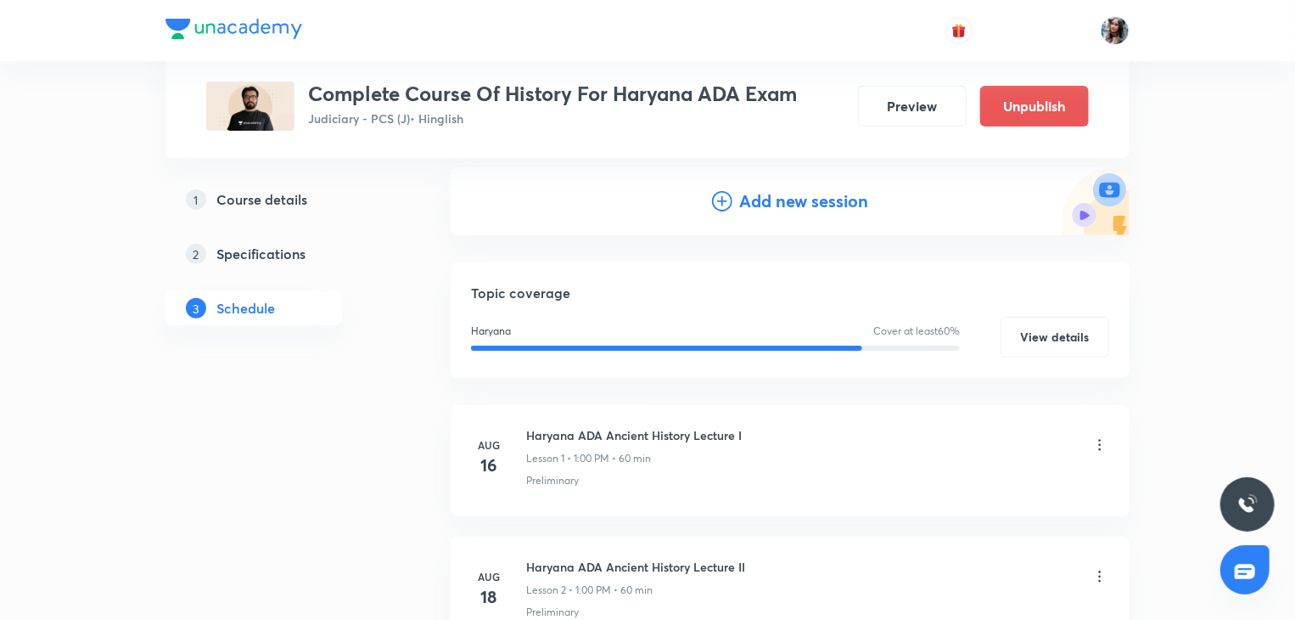
scroll to position [0, 0]
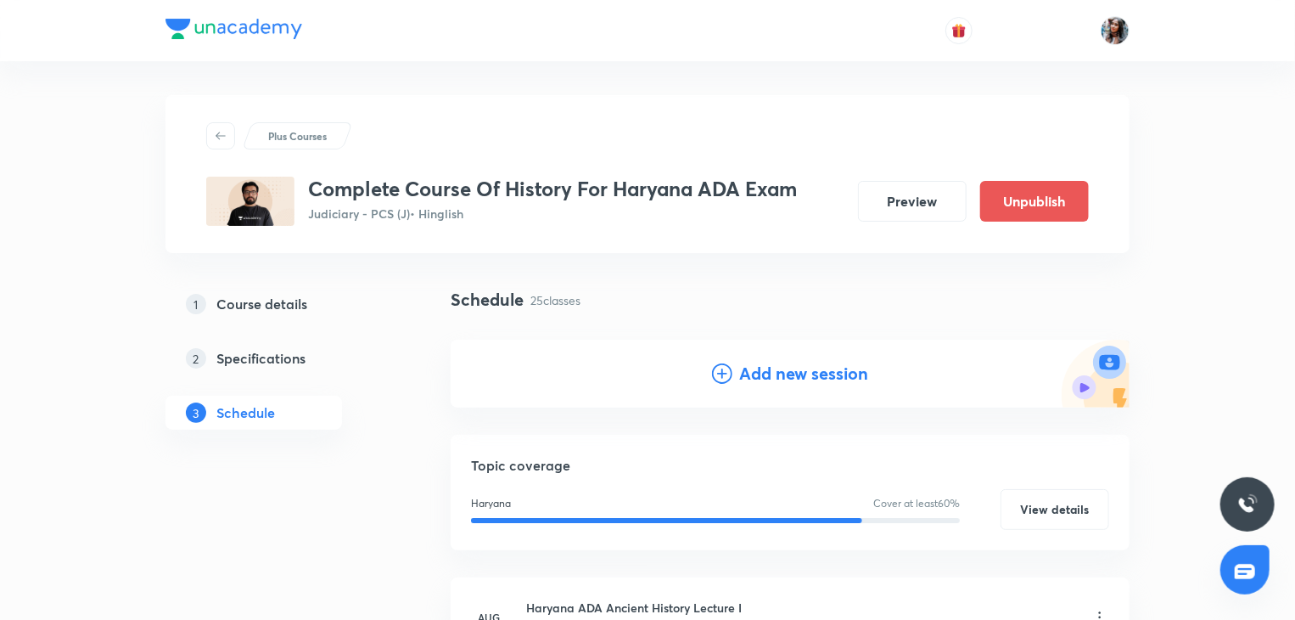
click at [797, 374] on h4 "Add new session" at bounding box center [803, 373] width 129 height 25
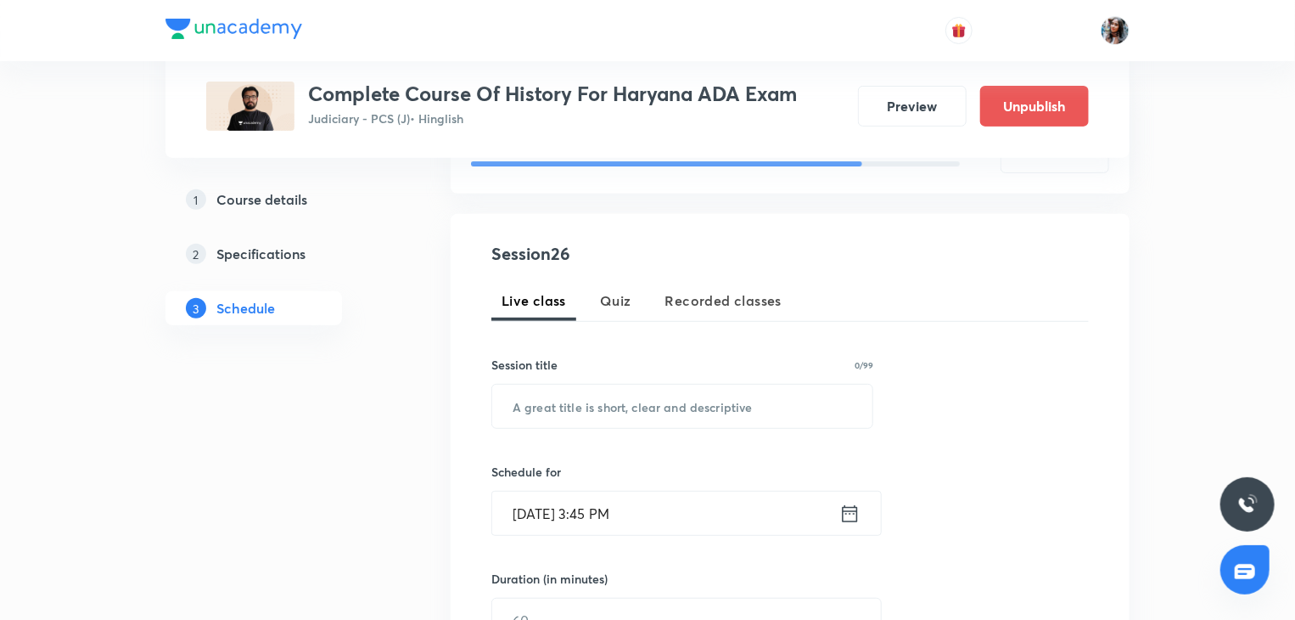
scroll to position [274, 0]
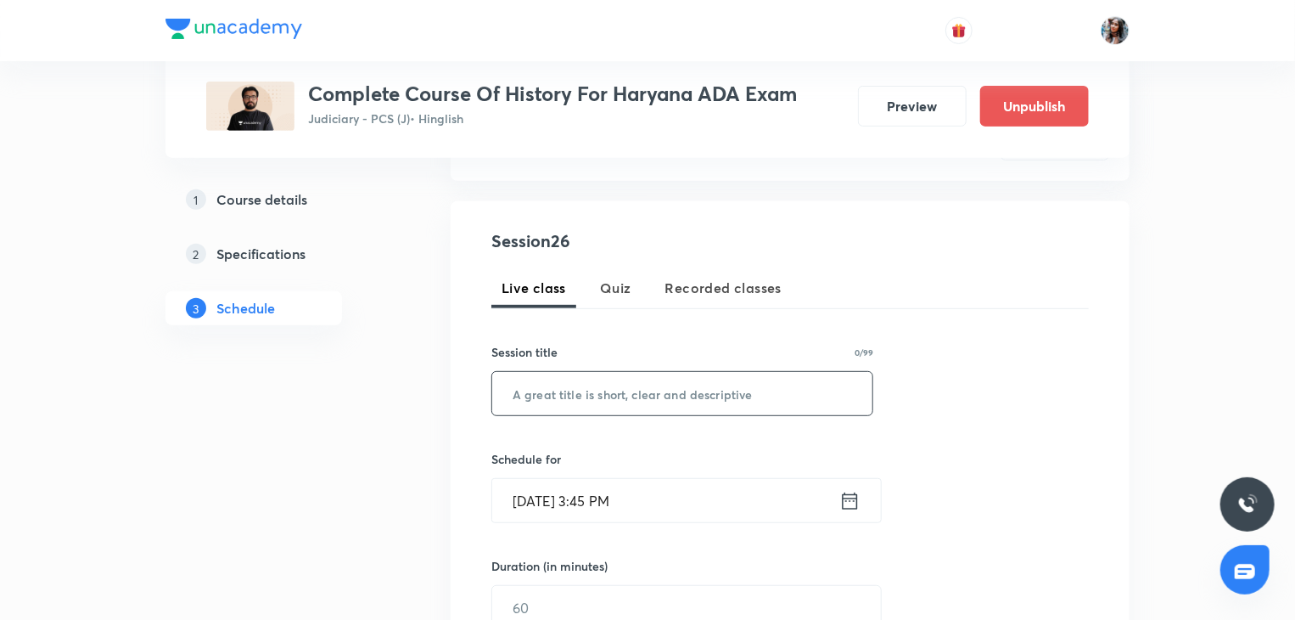
click at [740, 384] on input "text" at bounding box center [682, 393] width 380 height 43
paste input "Ancient History Lecture 22"
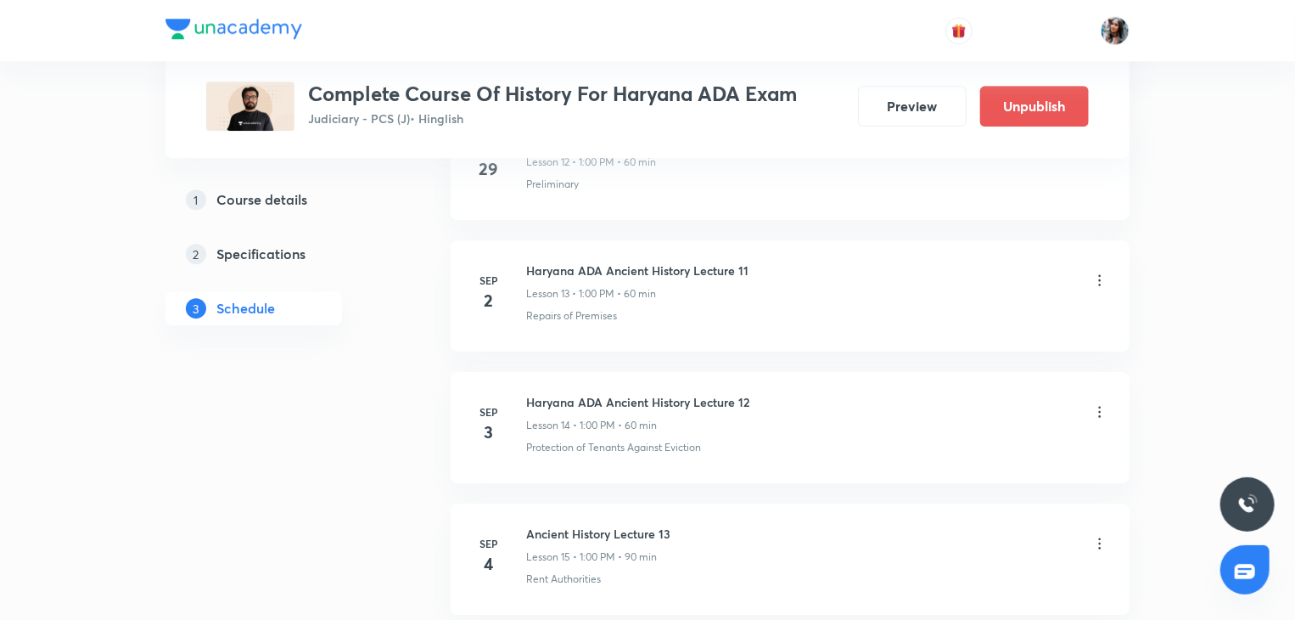
scroll to position [2458, 0]
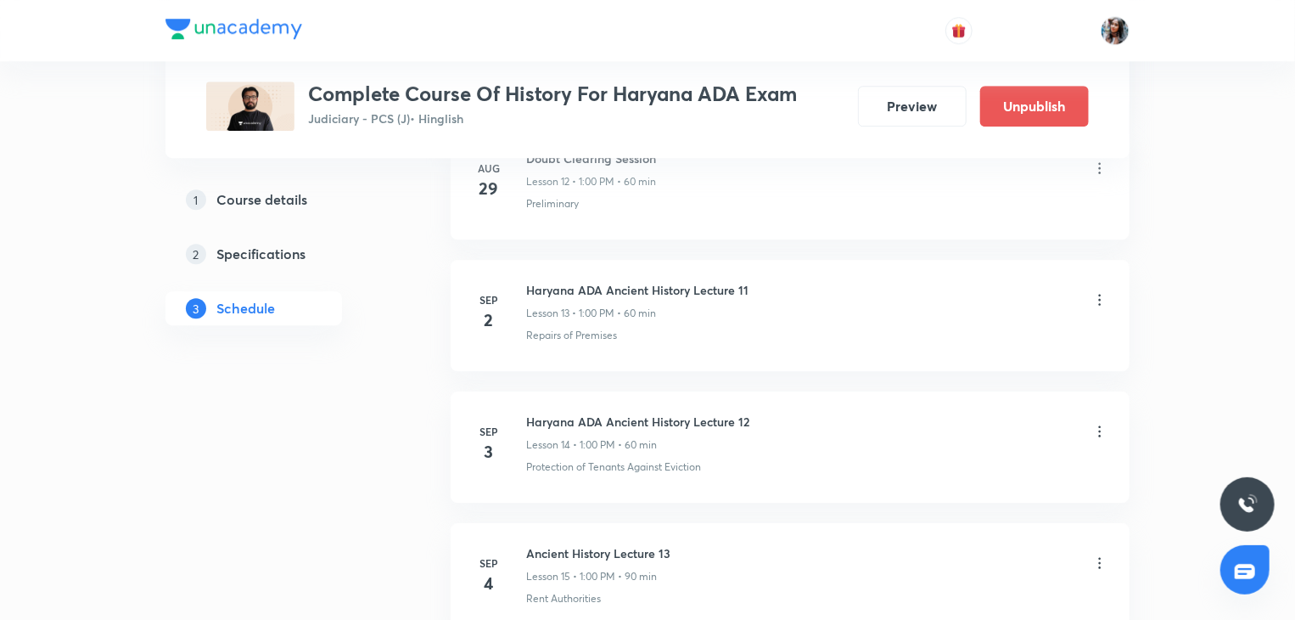
type input "Ancient History Lecture 23"
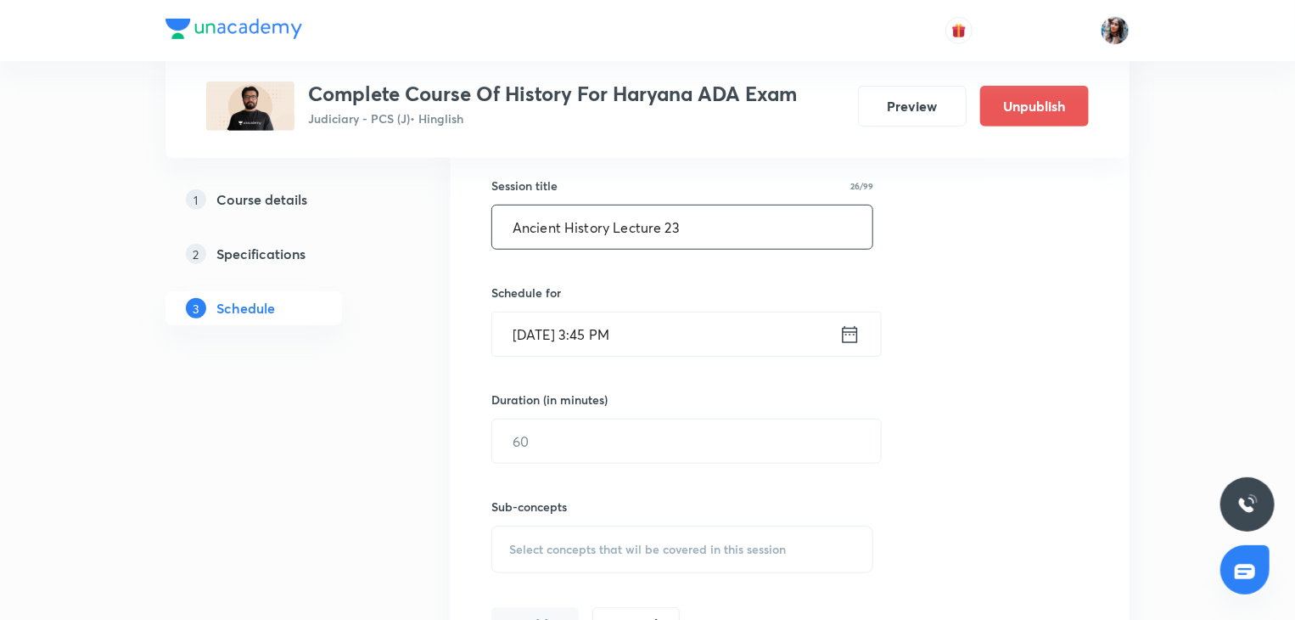
scroll to position [465, 0]
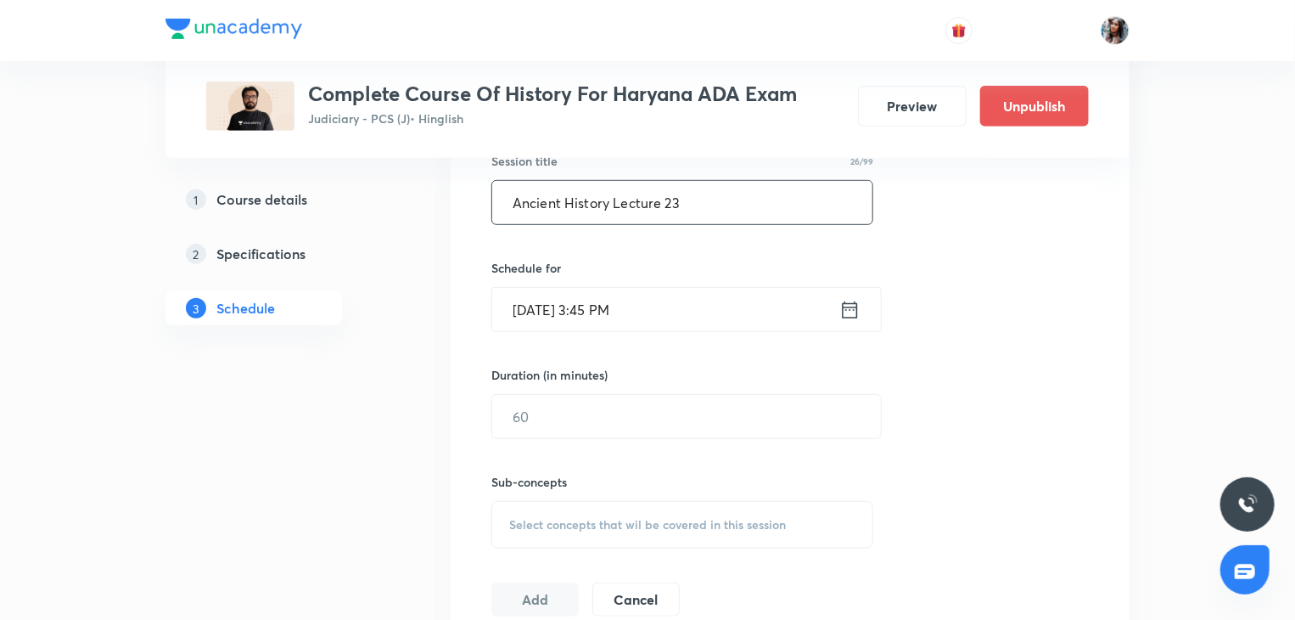
click at [700, 323] on input "Sep 3, 2025, 3:45 PM" at bounding box center [665, 309] width 347 height 43
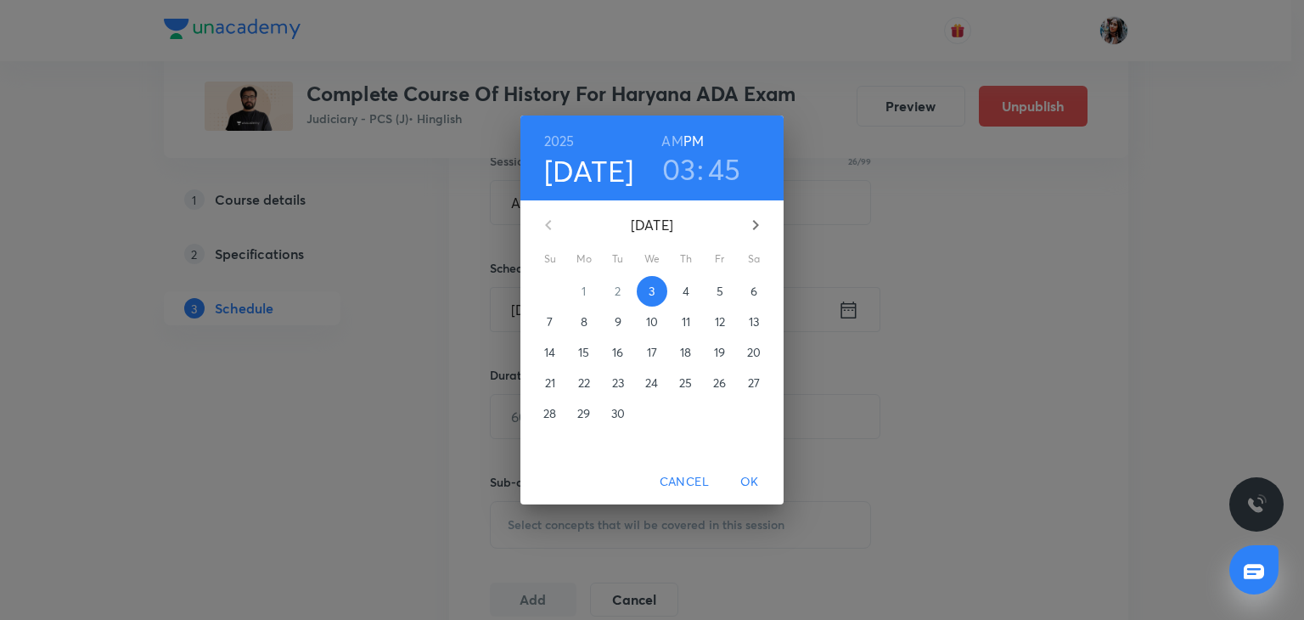
click at [657, 358] on span "17" at bounding box center [652, 352] width 31 height 17
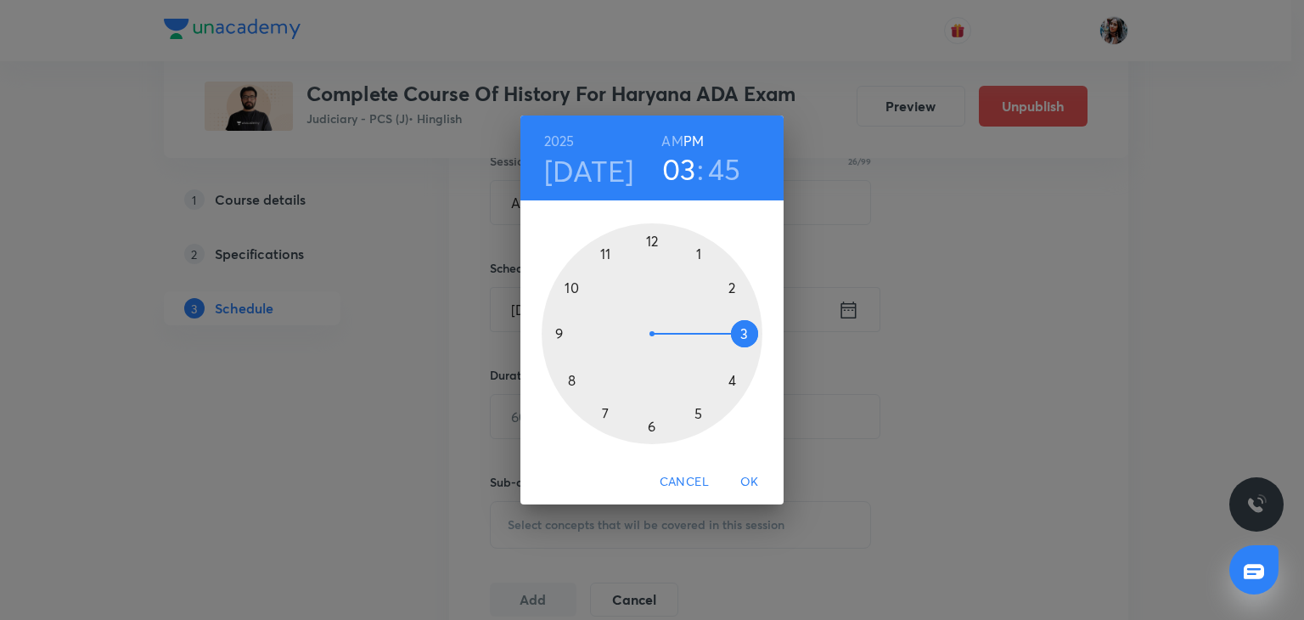
click at [693, 259] on div at bounding box center [652, 333] width 221 height 221
click at [654, 240] on div at bounding box center [652, 333] width 221 height 221
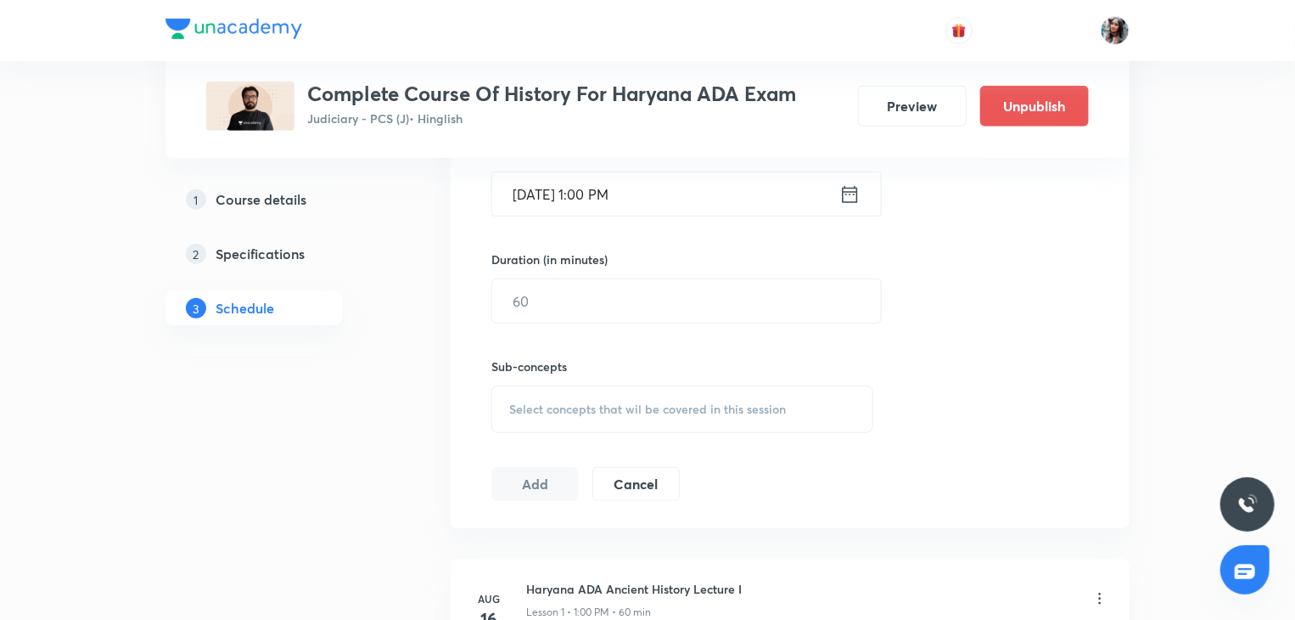
scroll to position [584, 0]
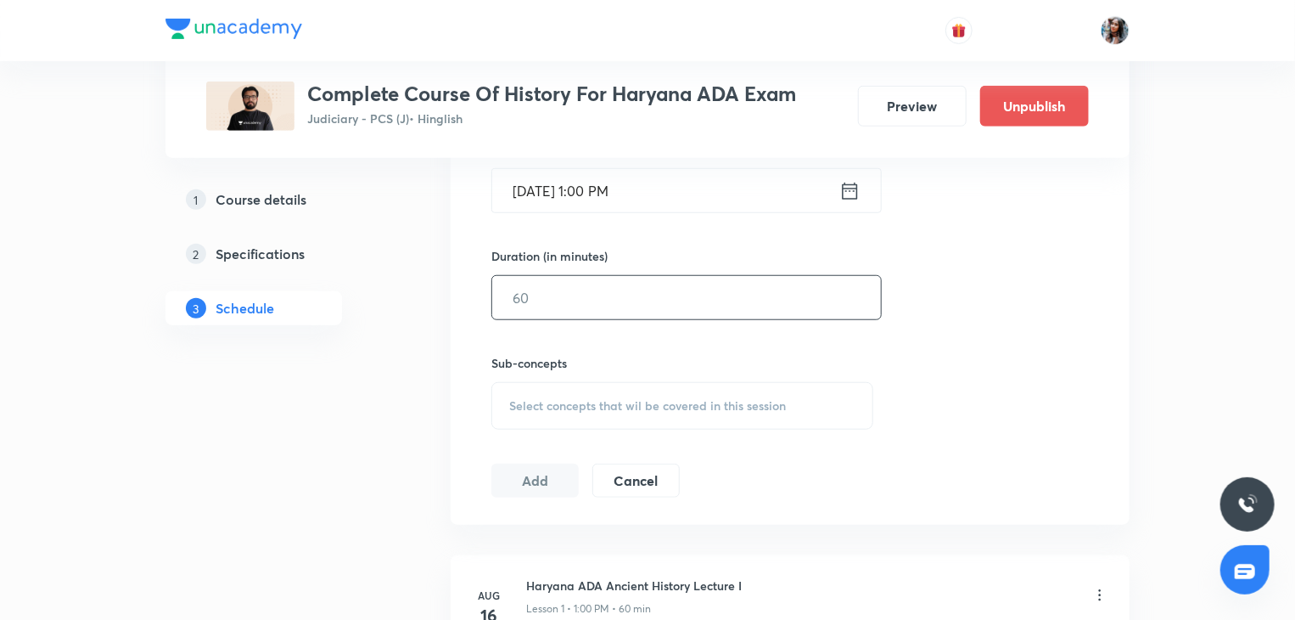
click at [645, 289] on input "text" at bounding box center [686, 297] width 389 height 43
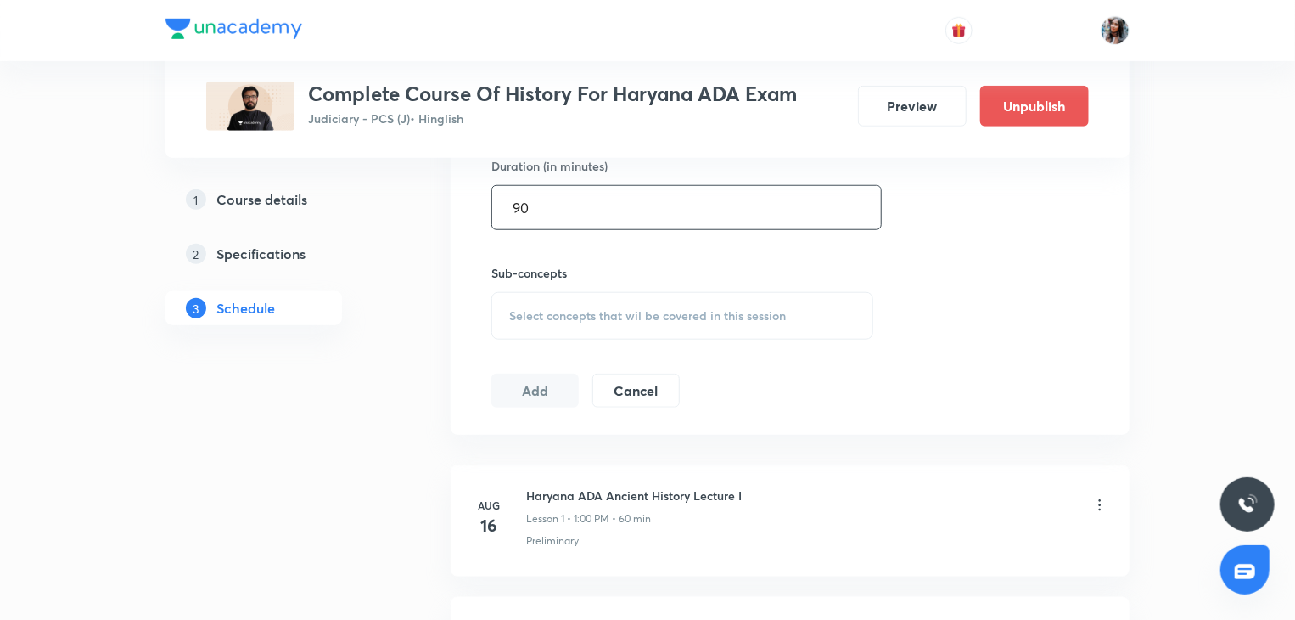
scroll to position [682, 0]
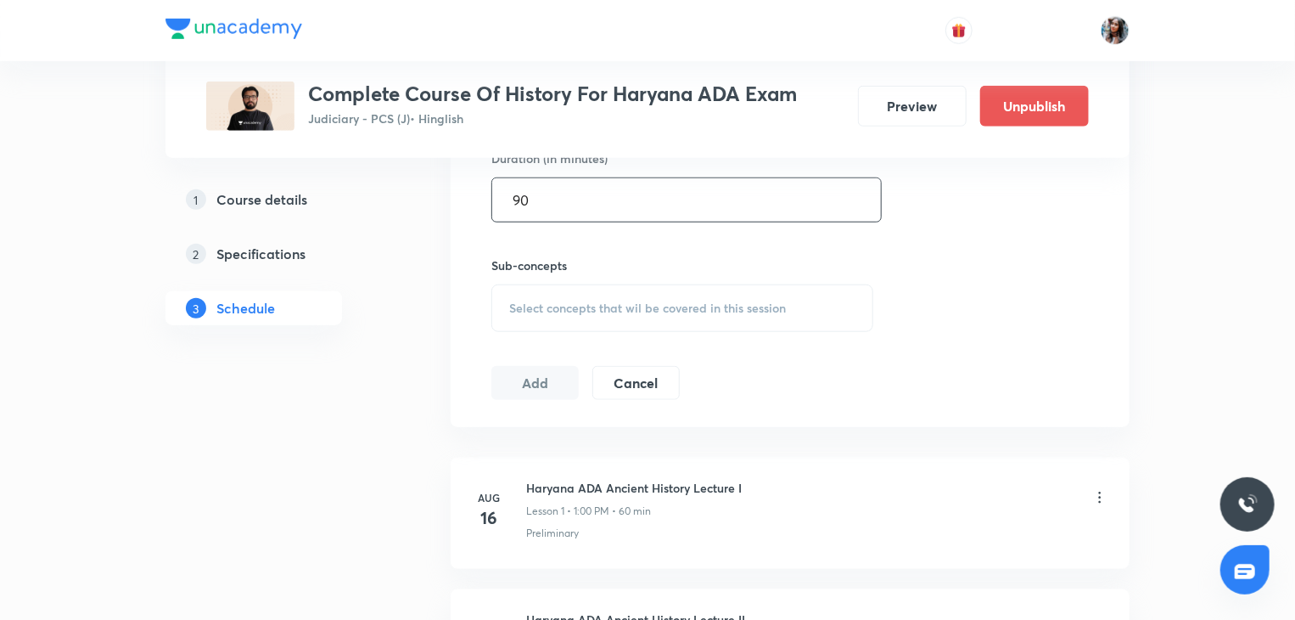
type input "90"
click at [635, 293] on div "Select concepts that wil be covered in this session" at bounding box center [682, 308] width 382 height 48
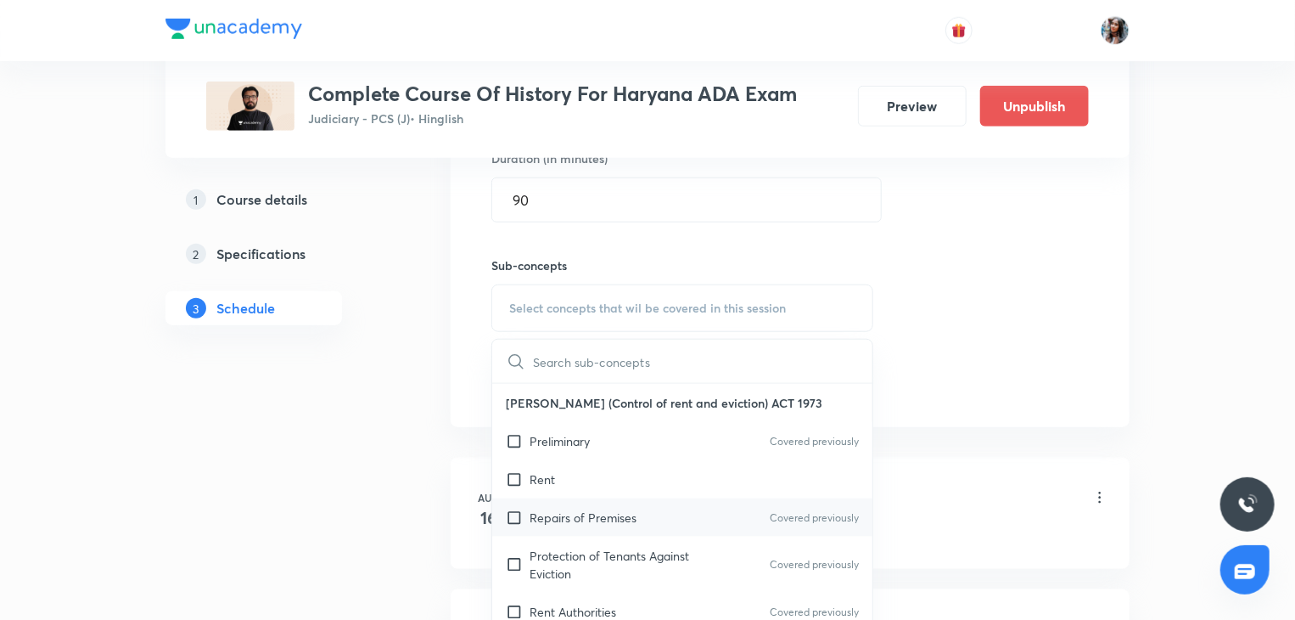
click at [637, 524] on div "Repairs of Premises Covered previously" at bounding box center [682, 517] width 380 height 38
checkbox input "true"
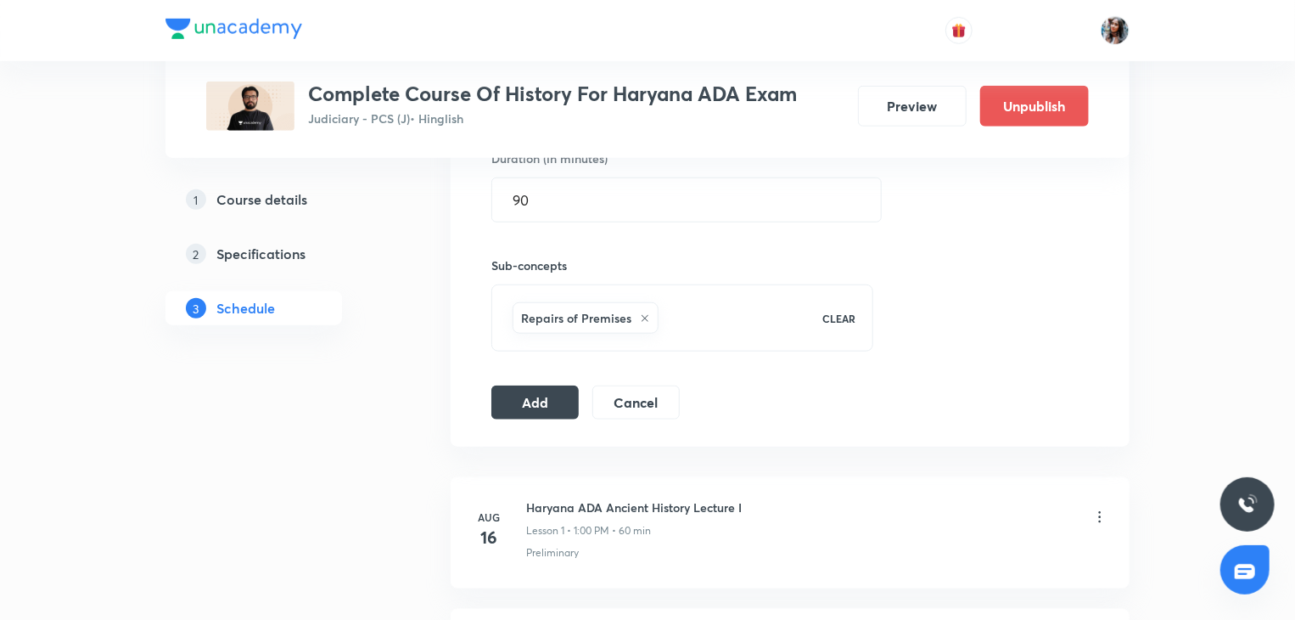
click at [517, 396] on button "Add" at bounding box center [534, 401] width 87 height 34
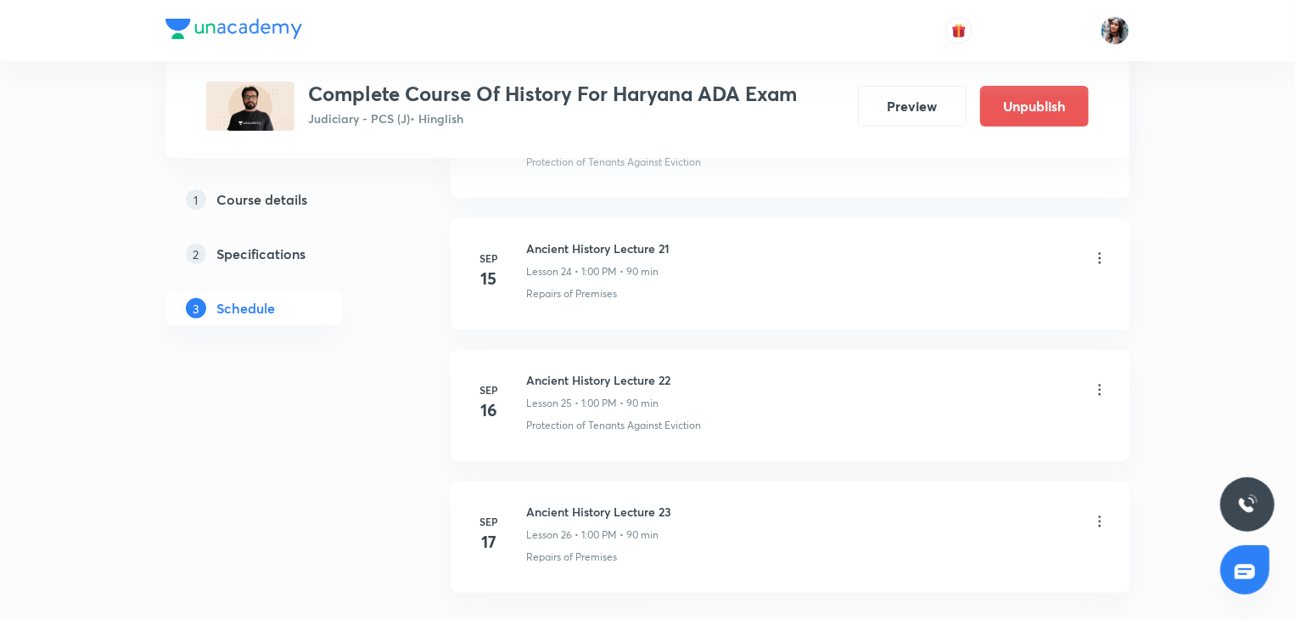
scroll to position [3509, 0]
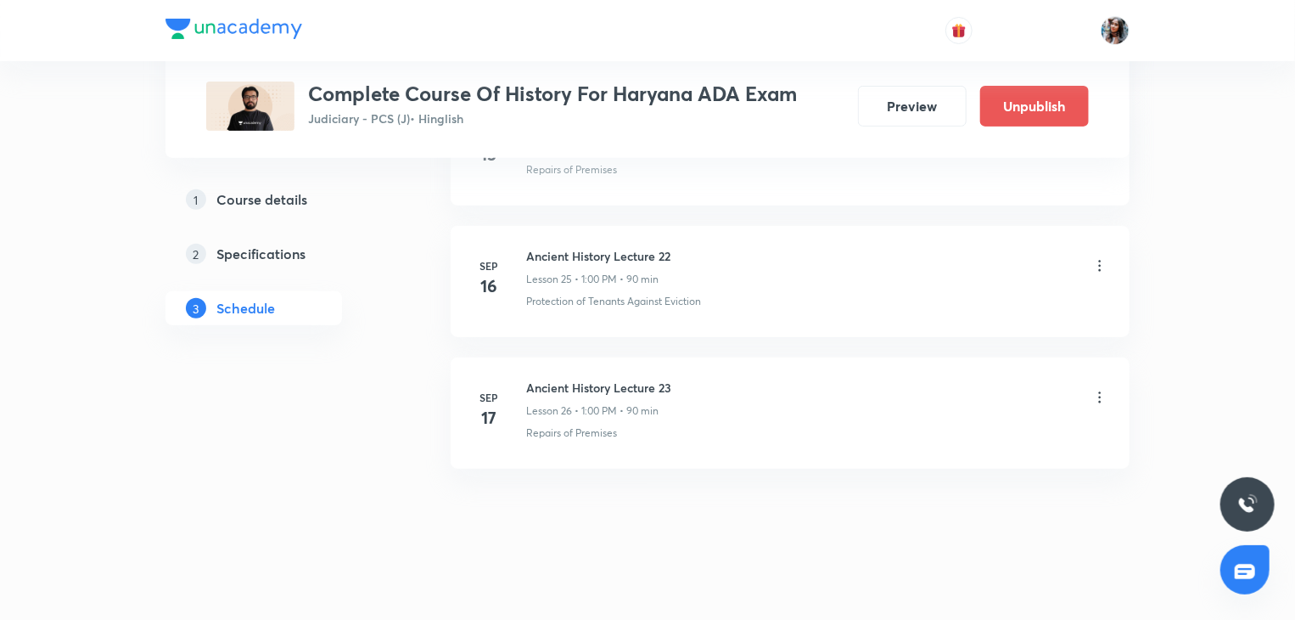
click at [540, 379] on h6 "Ancient History Lecture 23" at bounding box center [598, 388] width 145 height 18
copy h6 "Ancient History Lecture 23"
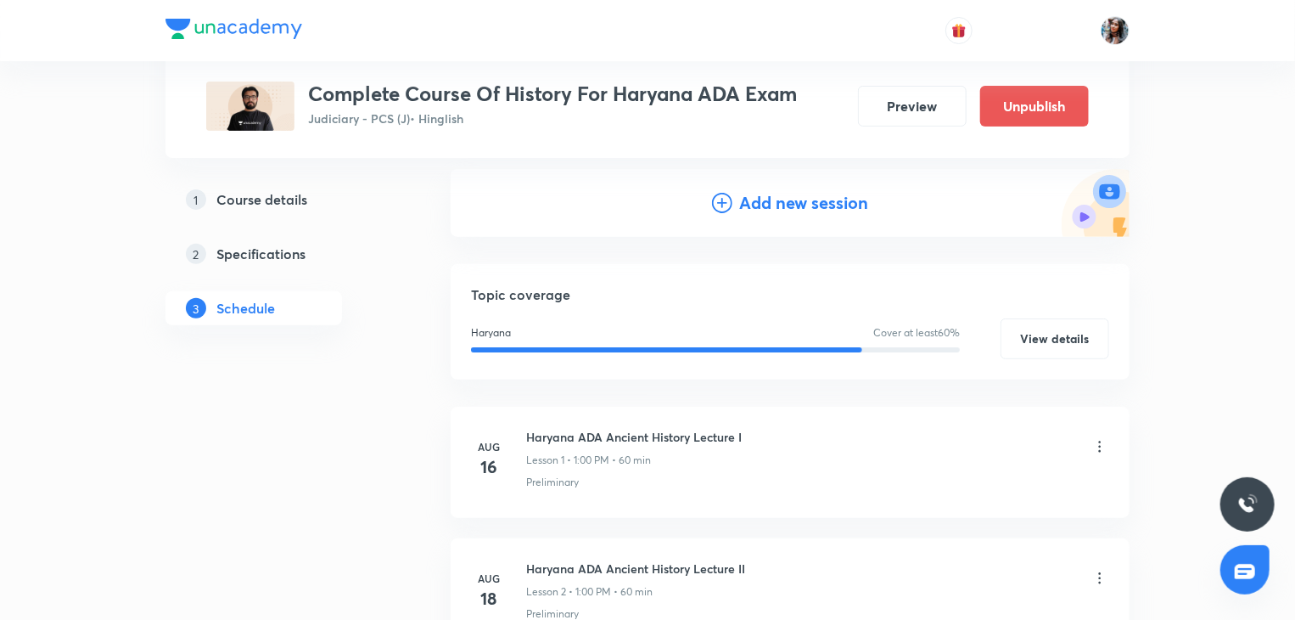
scroll to position [0, 0]
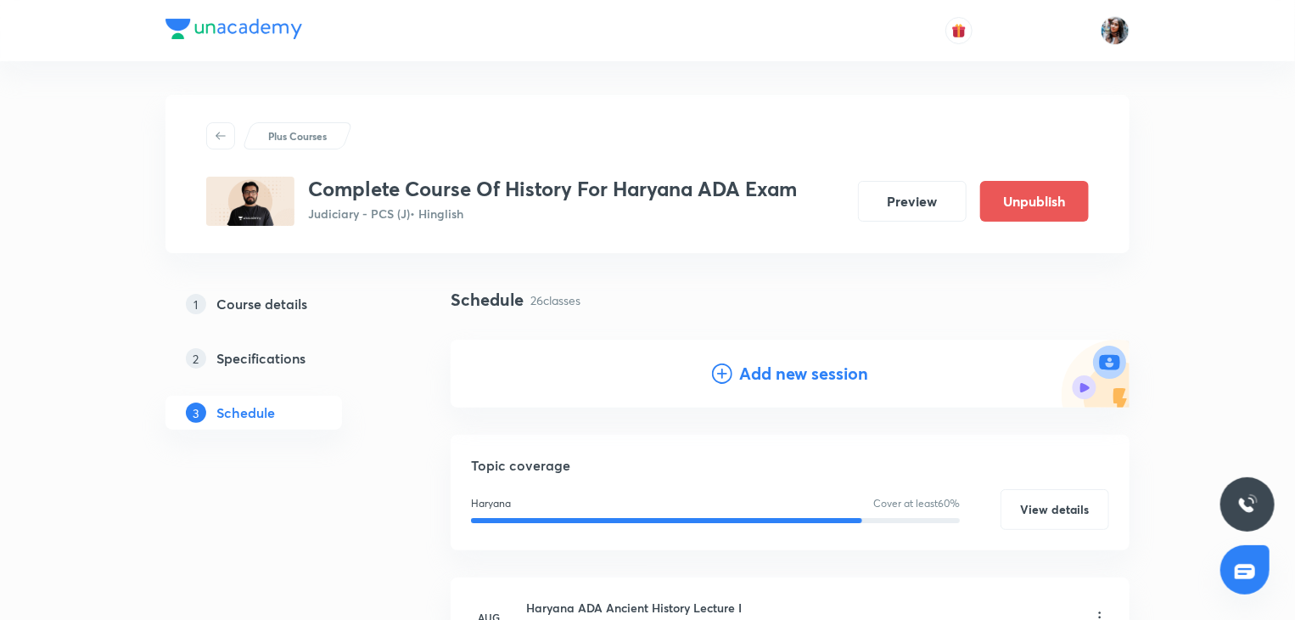
click at [779, 368] on h4 "Add new session" at bounding box center [803, 373] width 129 height 25
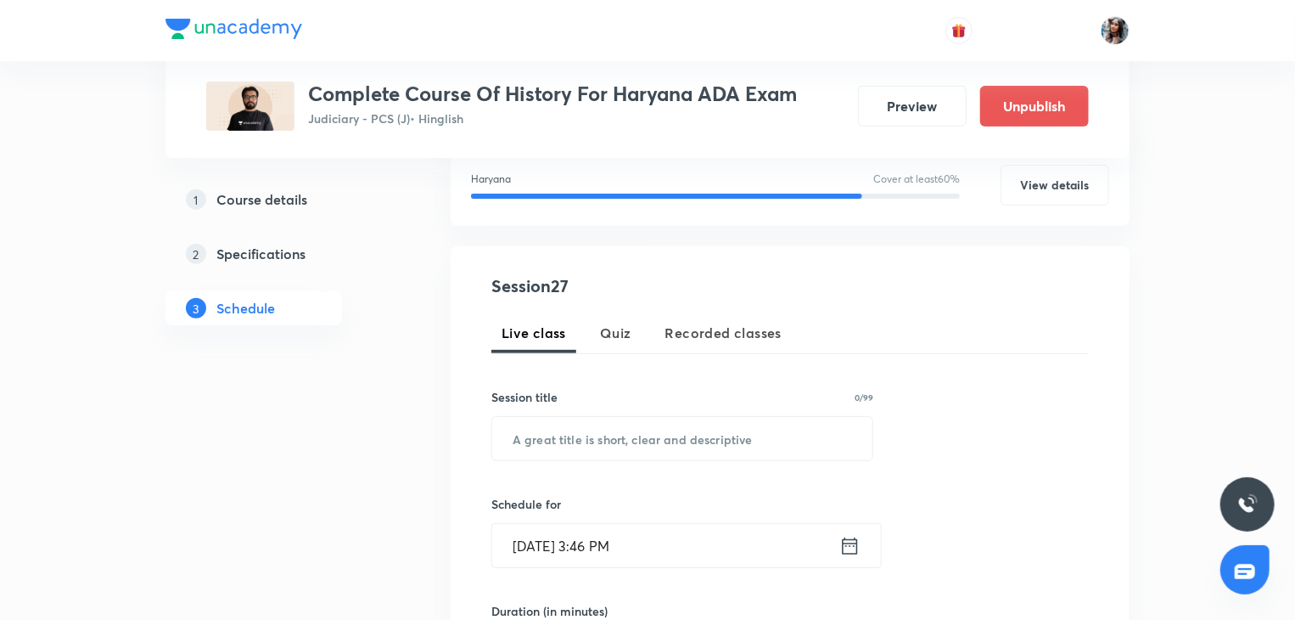
scroll to position [282, 0]
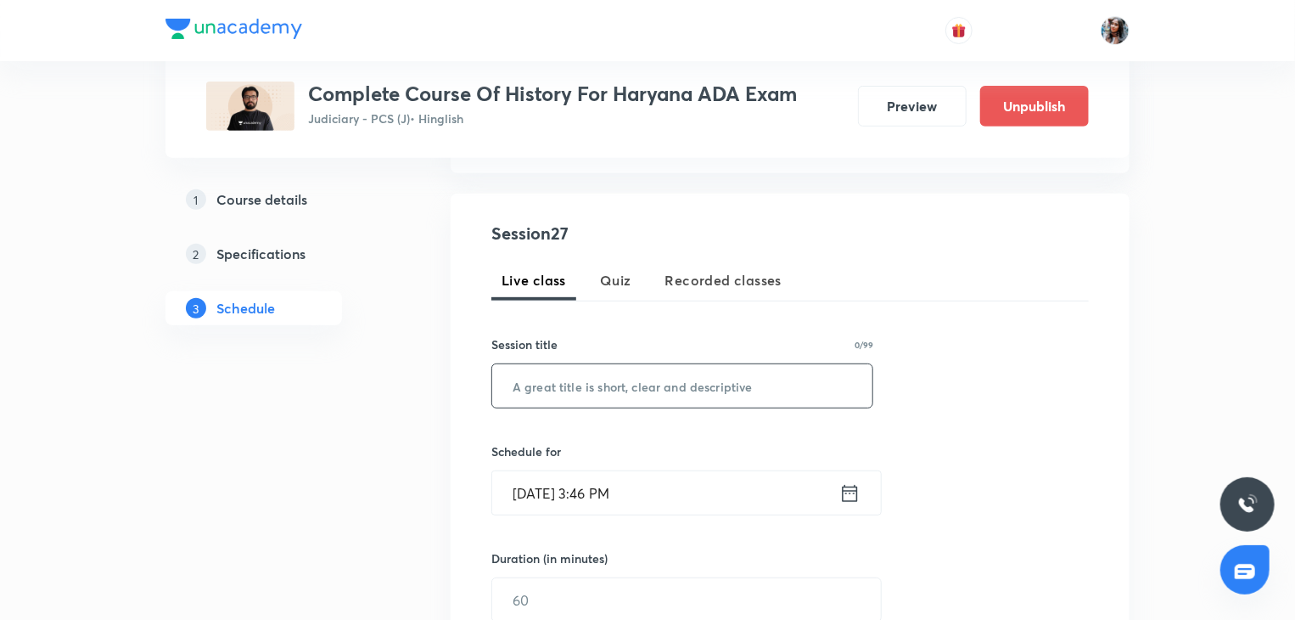
click at [713, 398] on input "text" at bounding box center [682, 385] width 380 height 43
paste input "Ancient History Lecture 23"
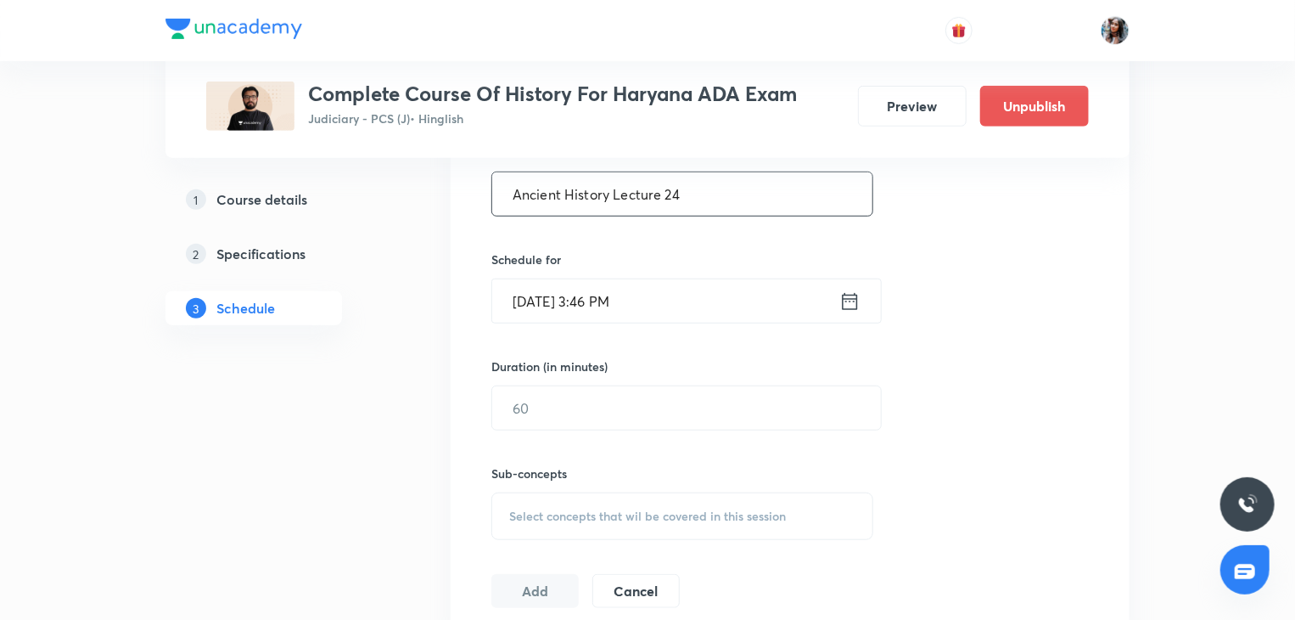
scroll to position [474, 0]
type input "Ancient History Lecture 24"
click at [688, 296] on input "Sep 3, 2025, 3:46 PM" at bounding box center [665, 299] width 347 height 43
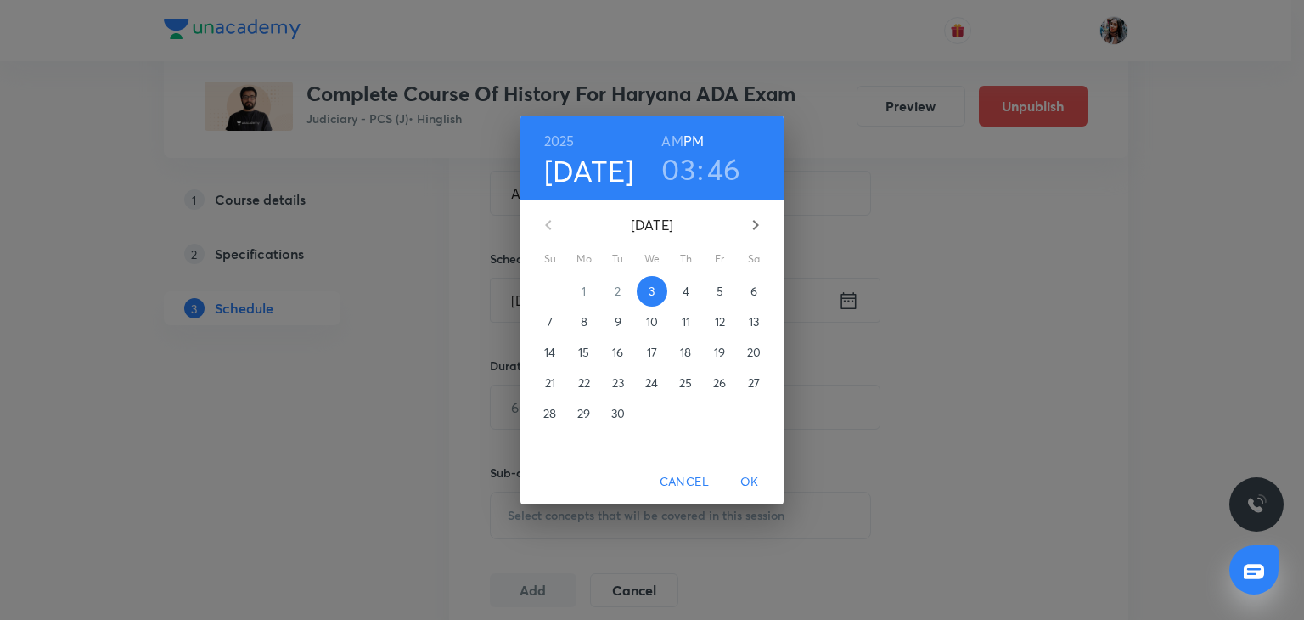
drag, startPoint x: 965, startPoint y: 412, endPoint x: 828, endPoint y: 457, distance: 143.9
click at [828, 457] on div "2025 Sep 3 03 : 46 AM PM September 2025 Su Mo Tu We Th Fr Sa 31 1 2 3 4 5 6 7 8…" at bounding box center [652, 310] width 1304 height 620
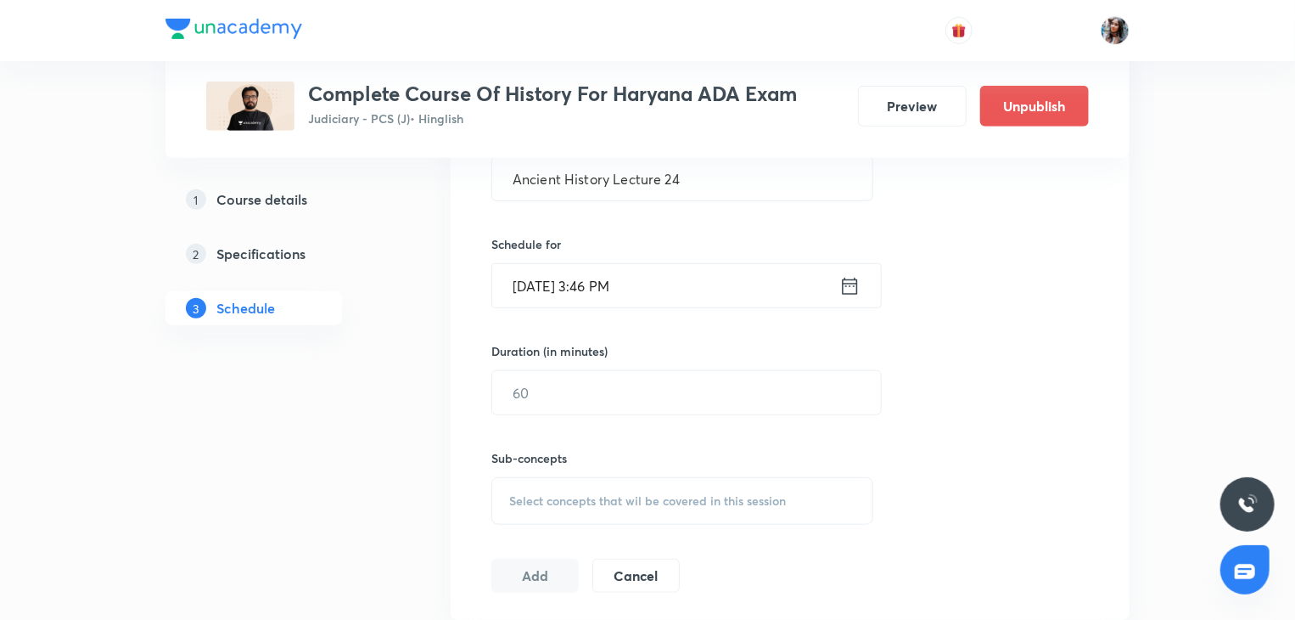
scroll to position [490, 0]
click at [710, 272] on input "Sep 3, 2025, 3:46 PM" at bounding box center [665, 284] width 347 height 43
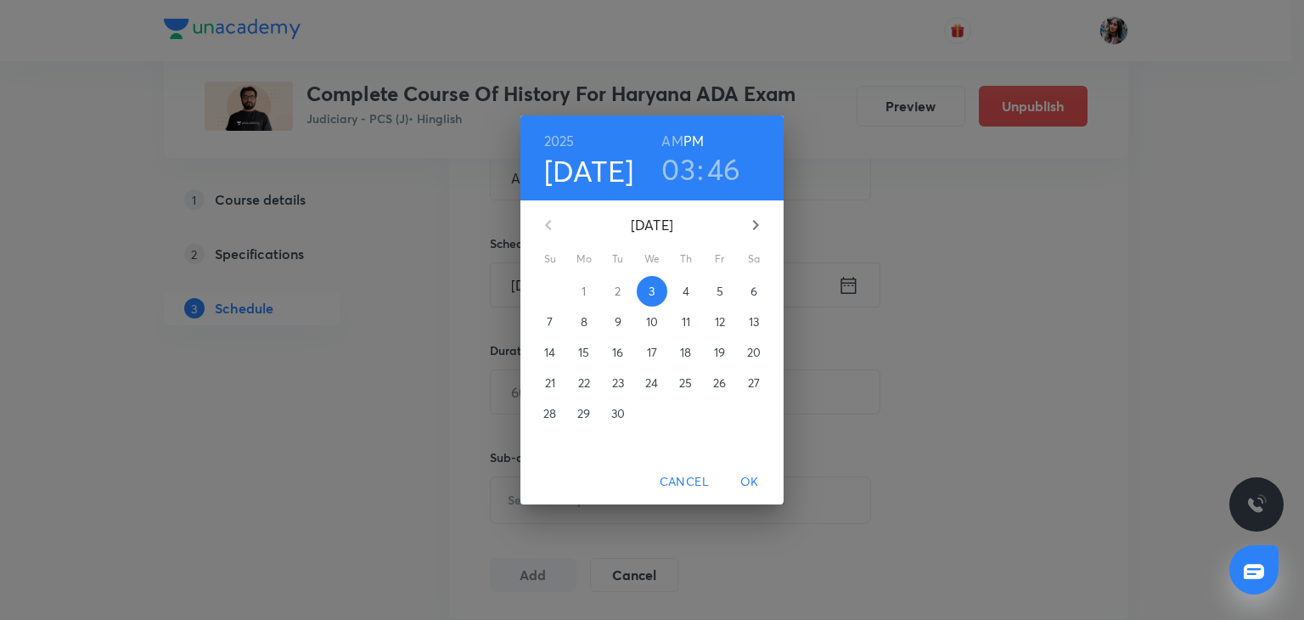
click at [693, 363] on button "18" at bounding box center [686, 352] width 31 height 31
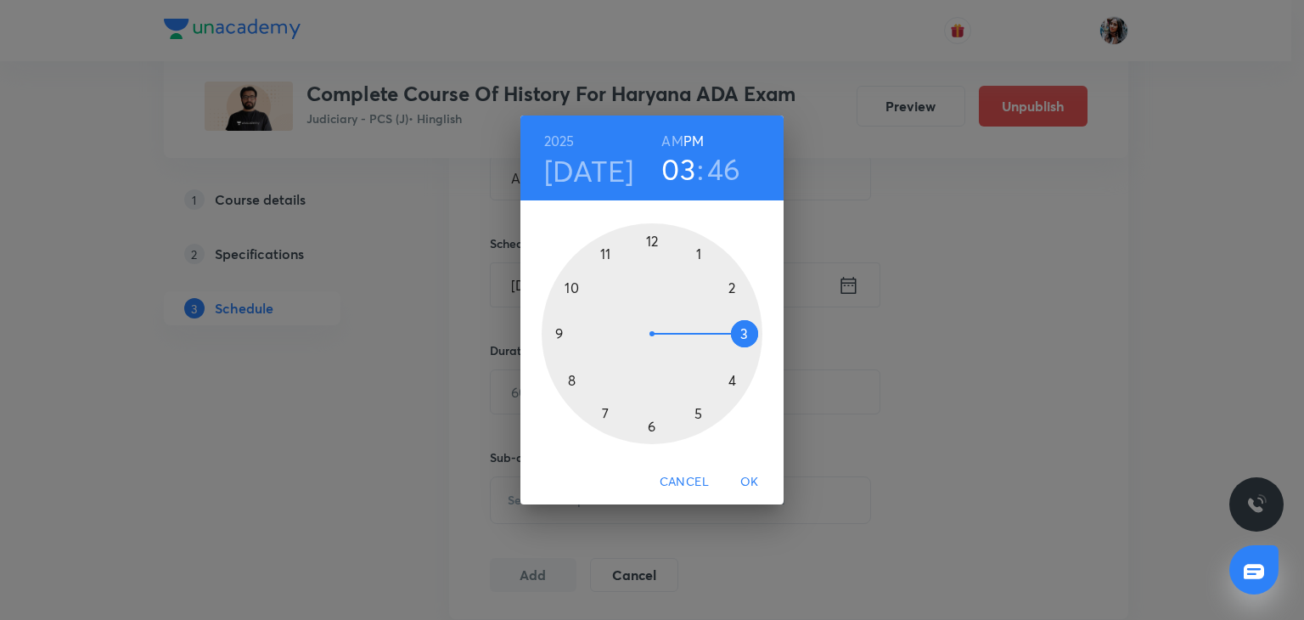
click at [699, 253] on div at bounding box center [652, 333] width 221 height 221
click at [654, 239] on div at bounding box center [652, 333] width 221 height 221
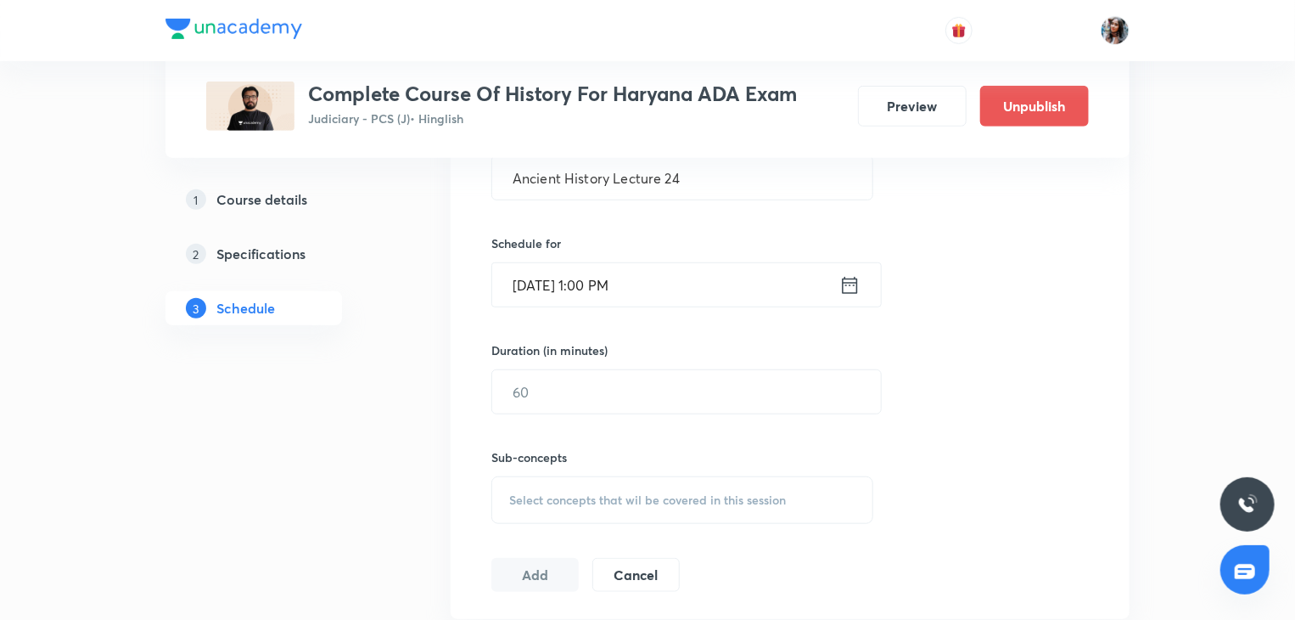
scroll to position [558, 0]
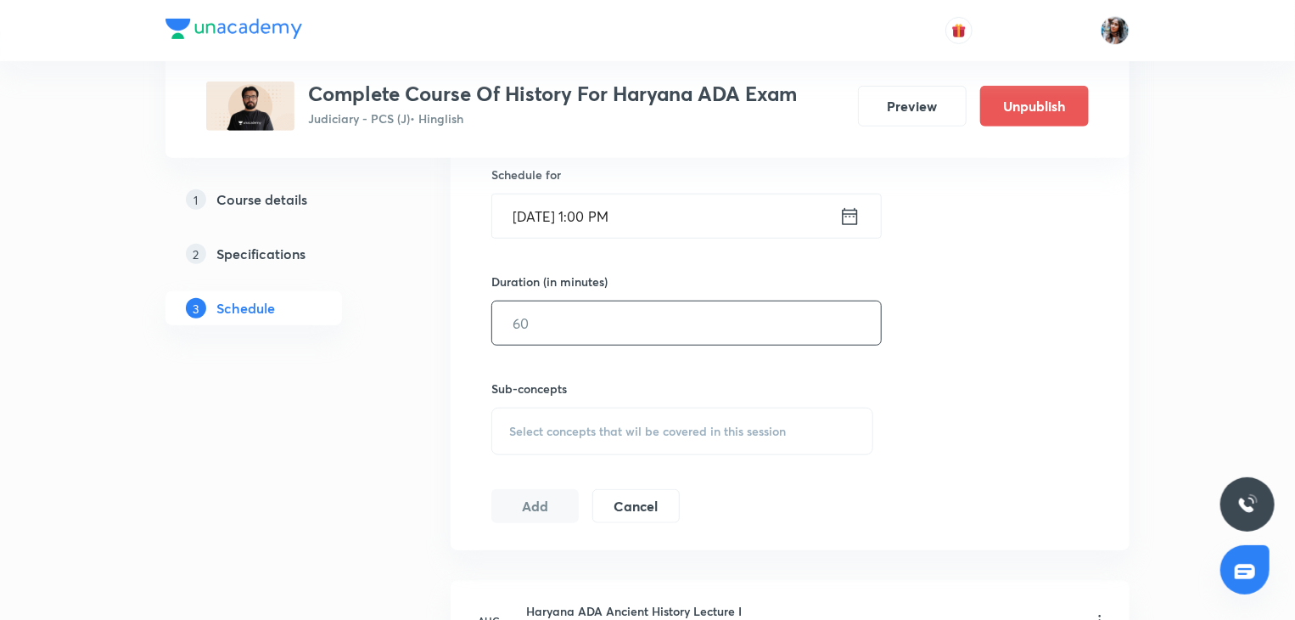
click at [678, 334] on input "text" at bounding box center [686, 322] width 389 height 43
type input "6"
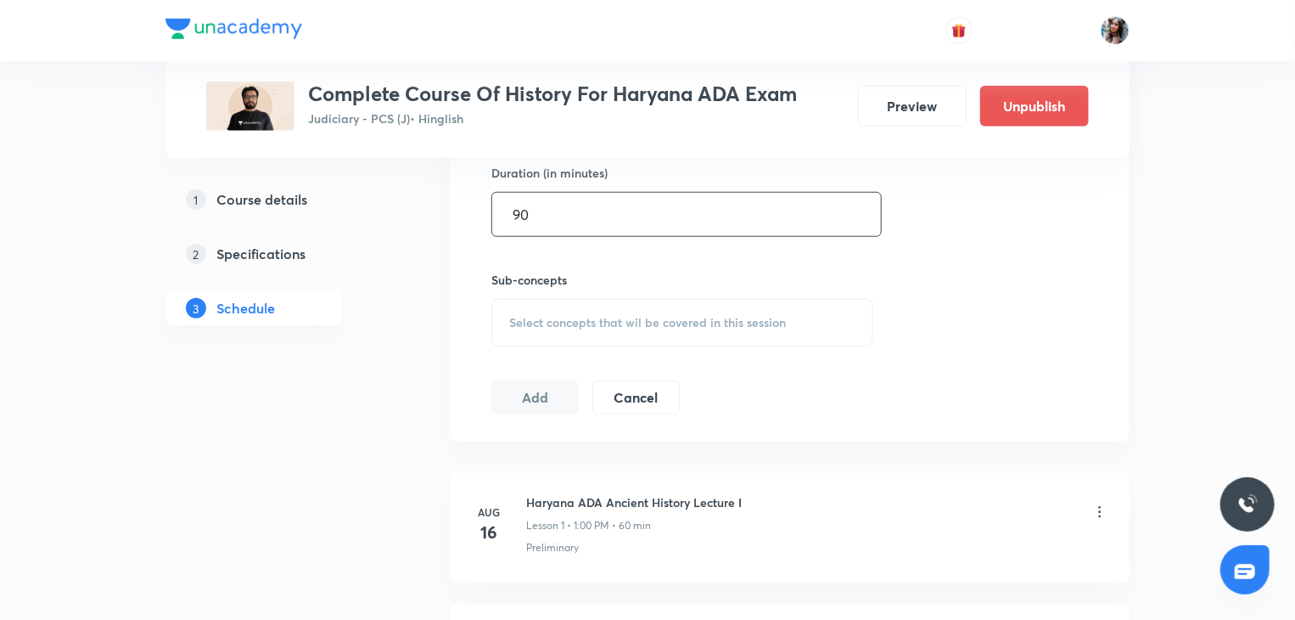
scroll to position [670, 0]
type input "90"
click at [647, 323] on span "Select concepts that wil be covered in this session" at bounding box center [647, 320] width 277 height 14
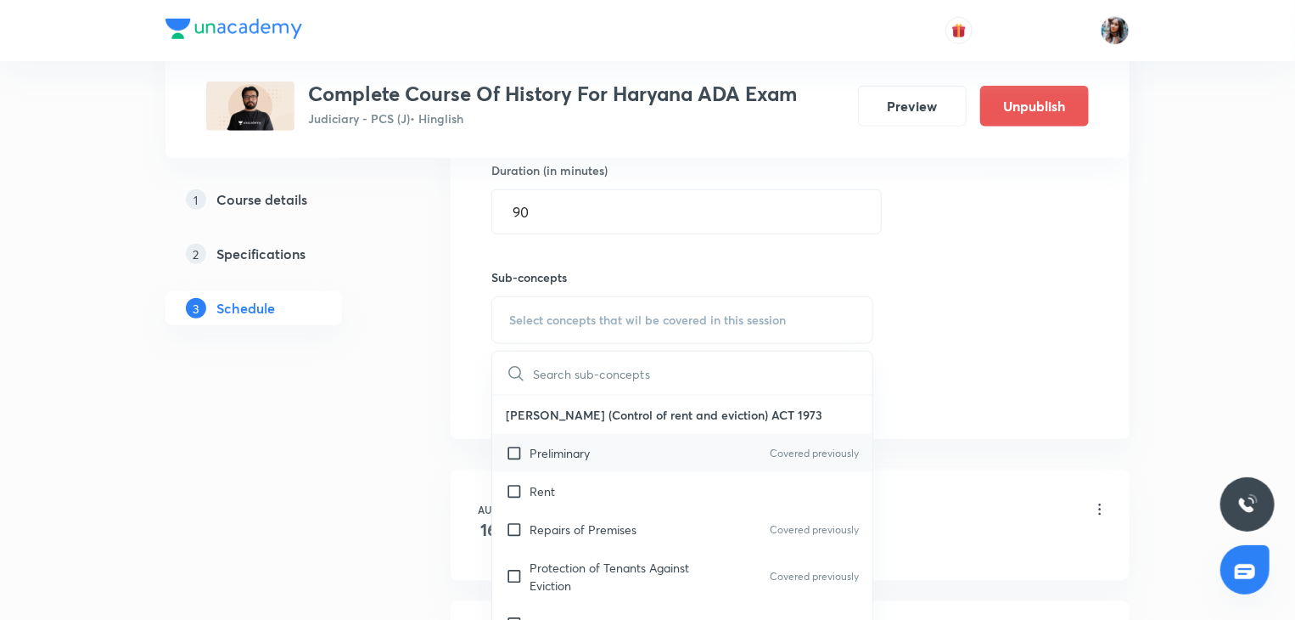
scroll to position [831, 0]
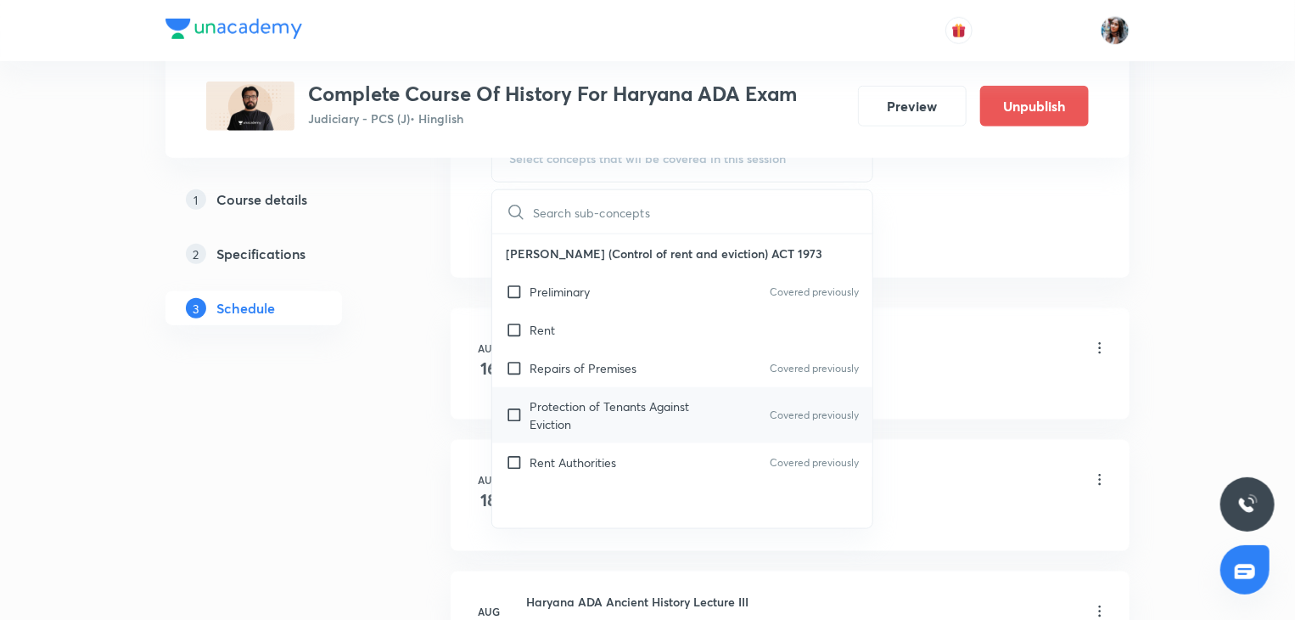
click at [606, 414] on p "Protection of Tenants Against Eviction" at bounding box center [615, 415] width 171 height 36
checkbox input "true"
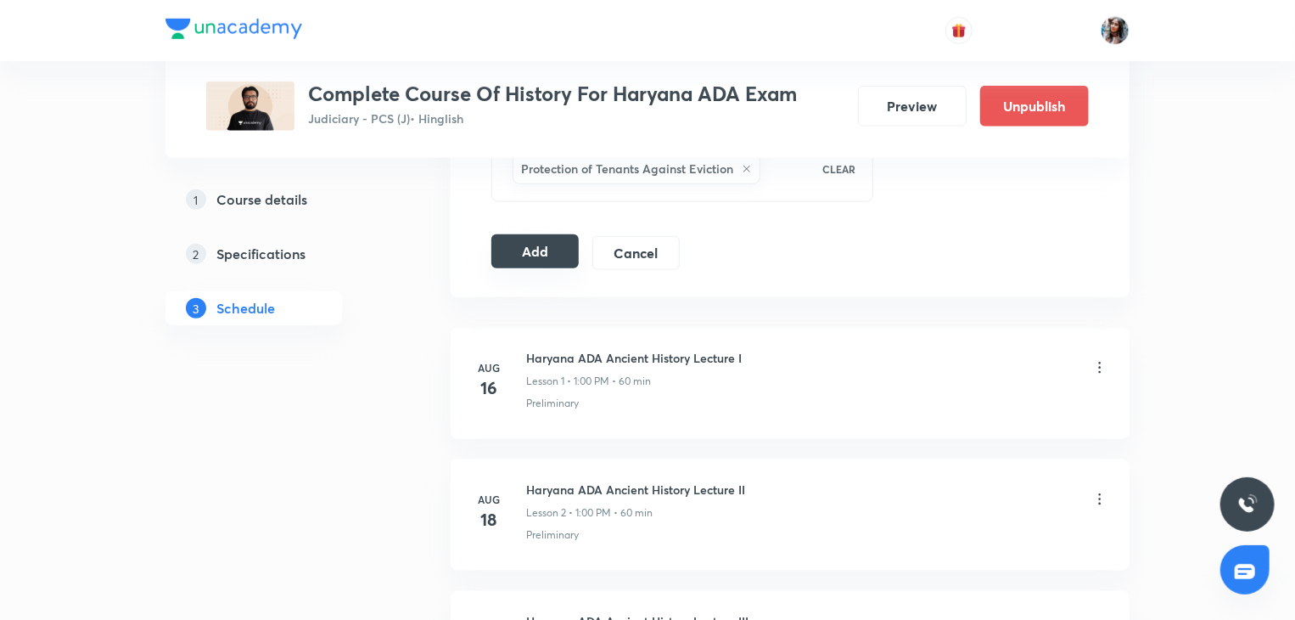
click at [532, 260] on button "Add" at bounding box center [534, 251] width 87 height 34
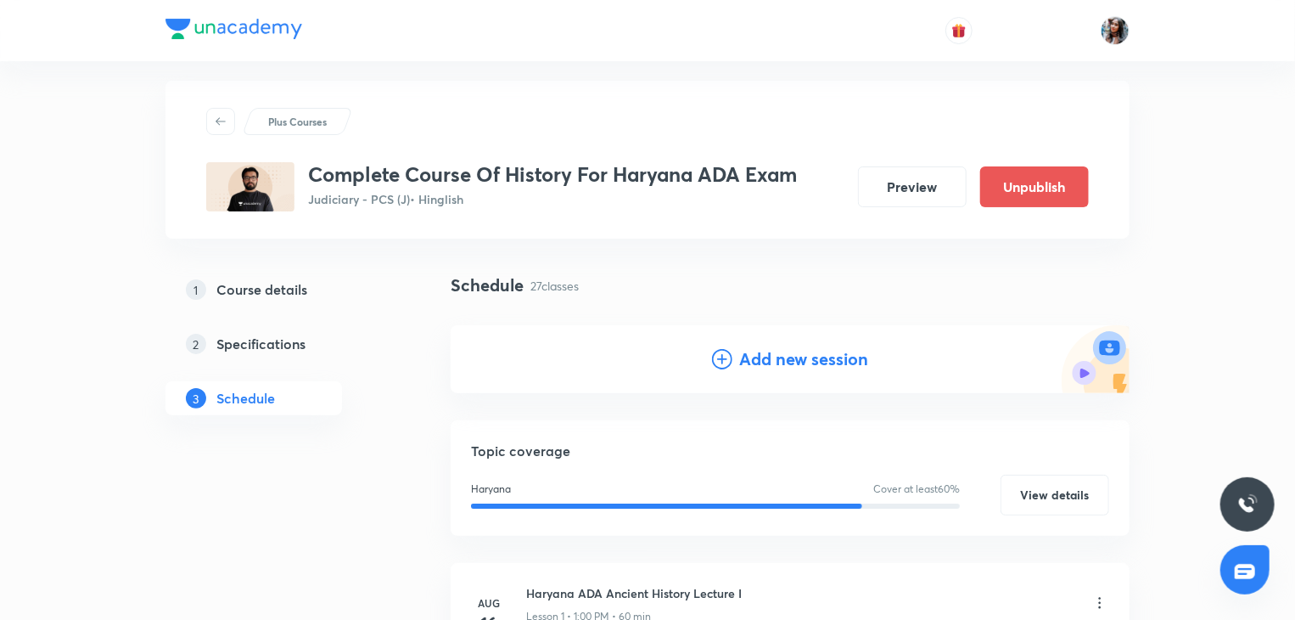
scroll to position [0, 0]
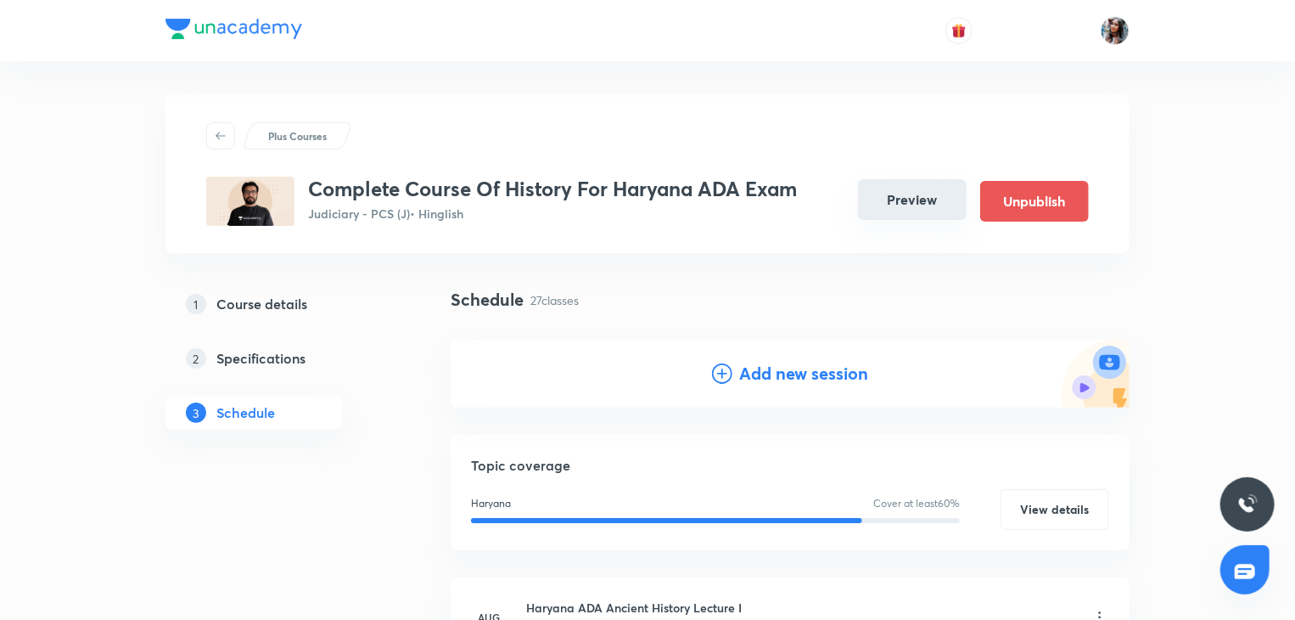
click at [891, 192] on button "Preview" at bounding box center [912, 199] width 109 height 41
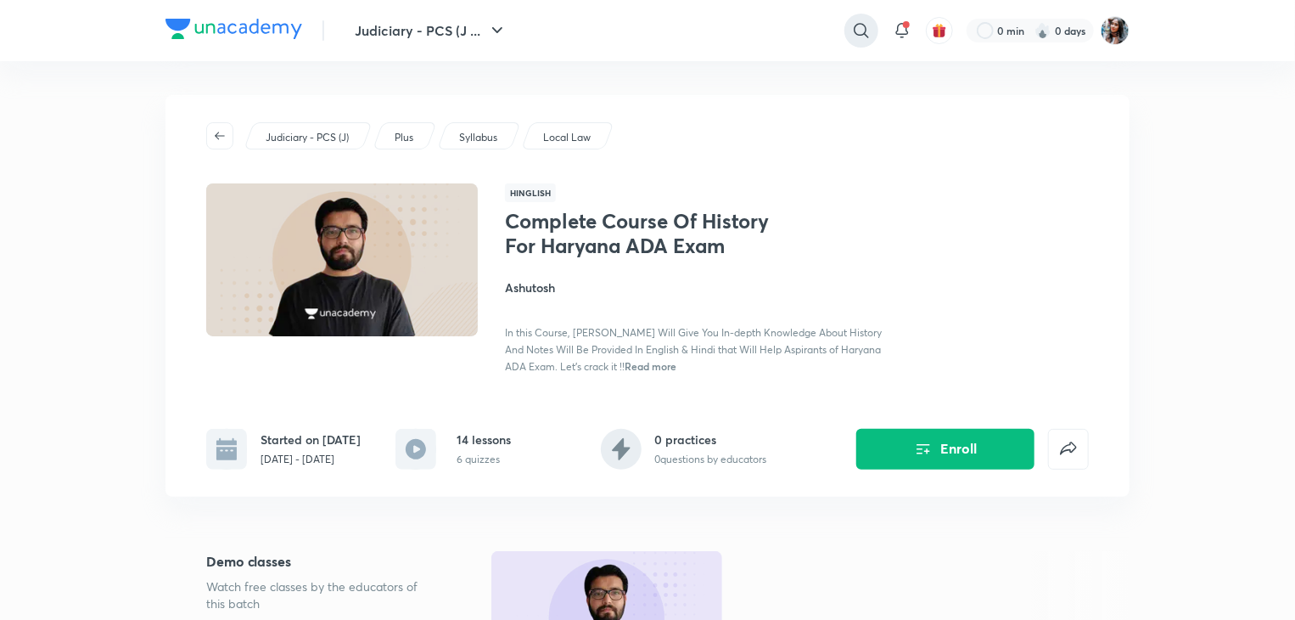
click at [861, 24] on icon at bounding box center [861, 30] width 14 height 14
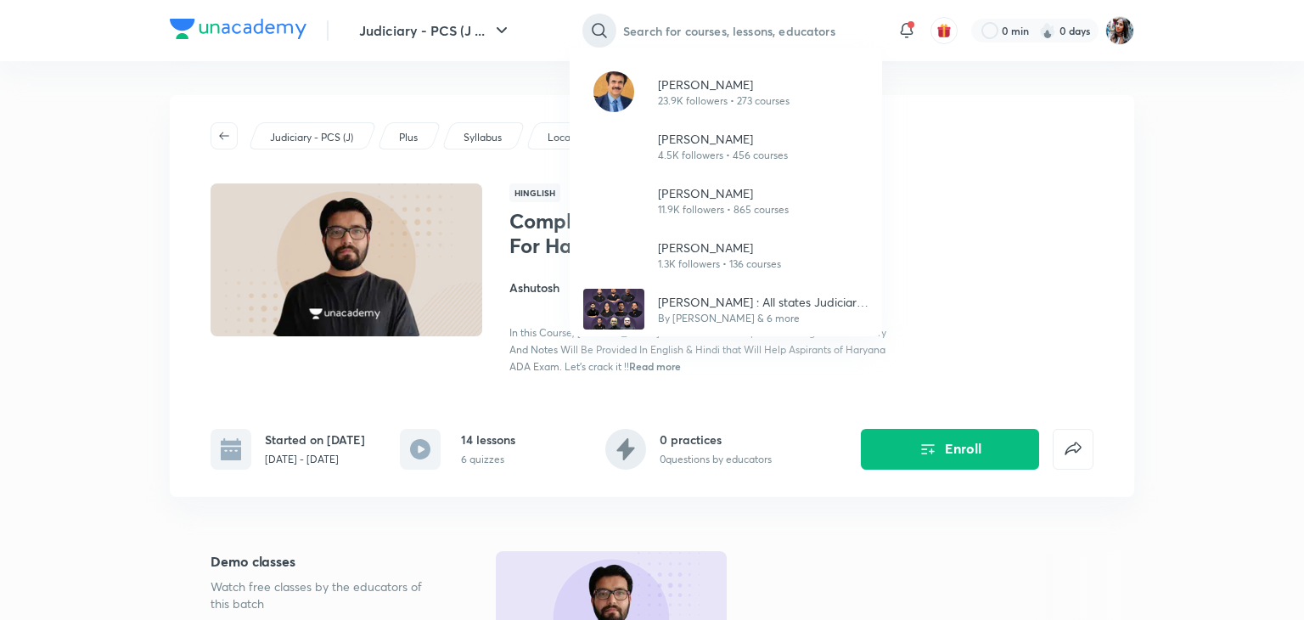
type input "t"
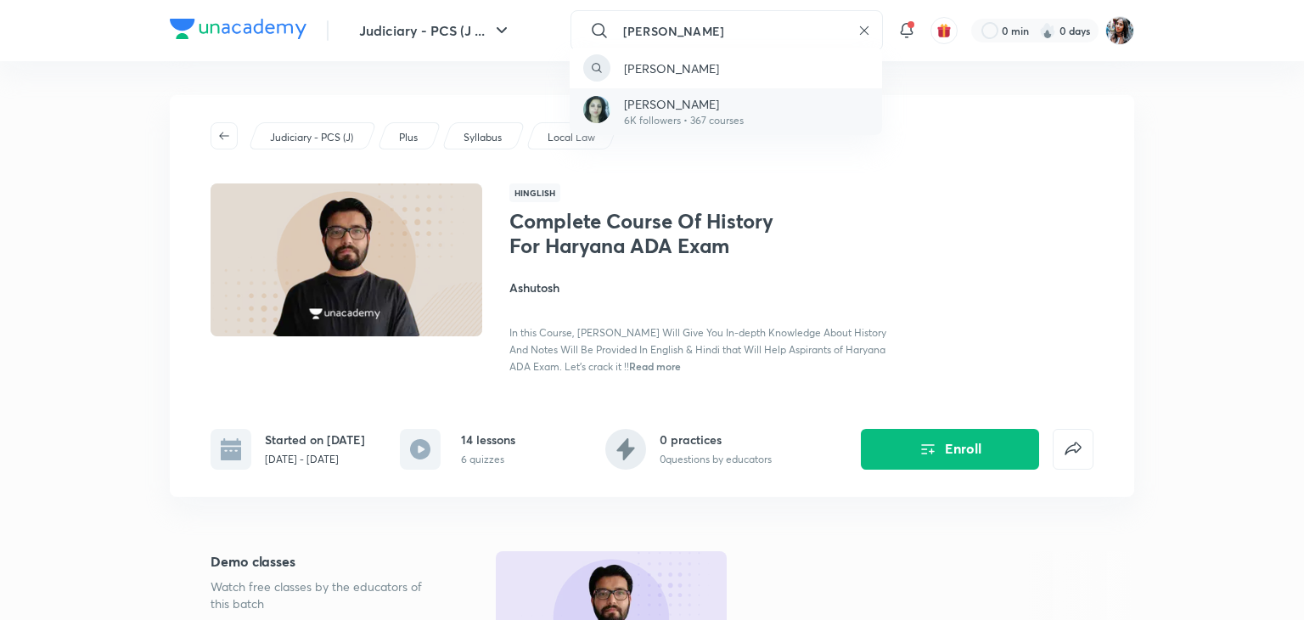
type input "rittu"
click at [755, 123] on div "Rittu Dhawan 6K followers • 367 courses" at bounding box center [726, 111] width 312 height 47
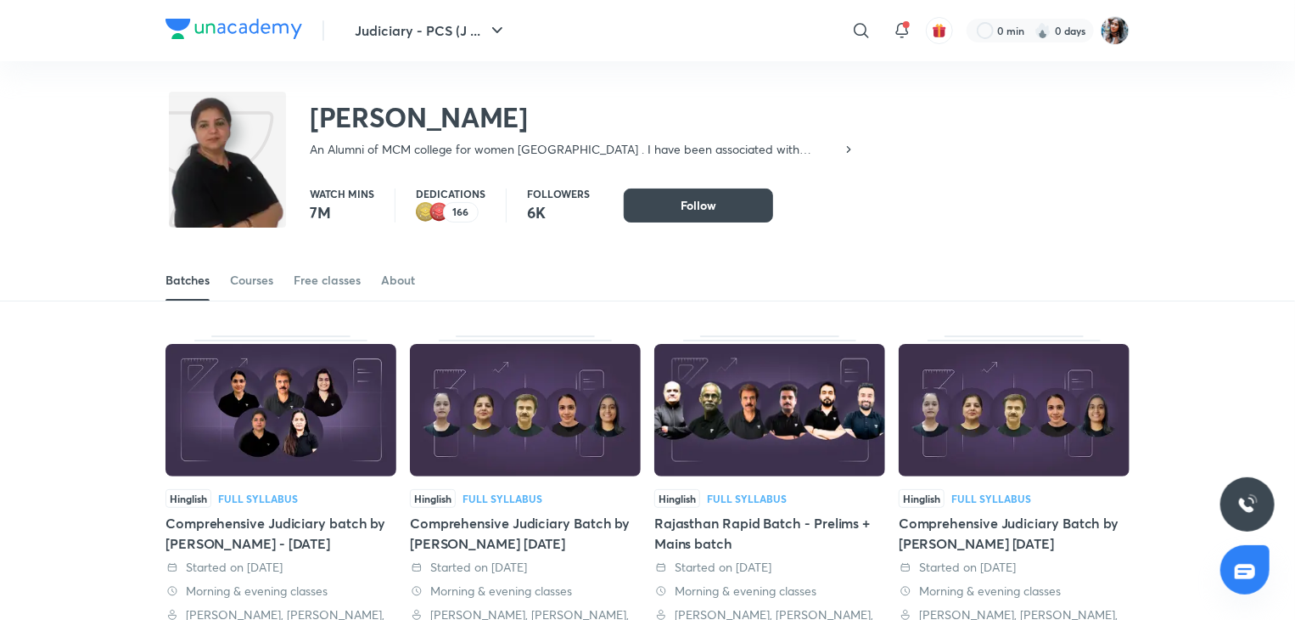
click at [965, 154] on div "Rittu Dhawan An Alumni of MCM college for women Chandigarh . I have been associ…" at bounding box center [648, 116] width 964 height 110
click at [1108, 42] on img at bounding box center [1115, 30] width 29 height 29
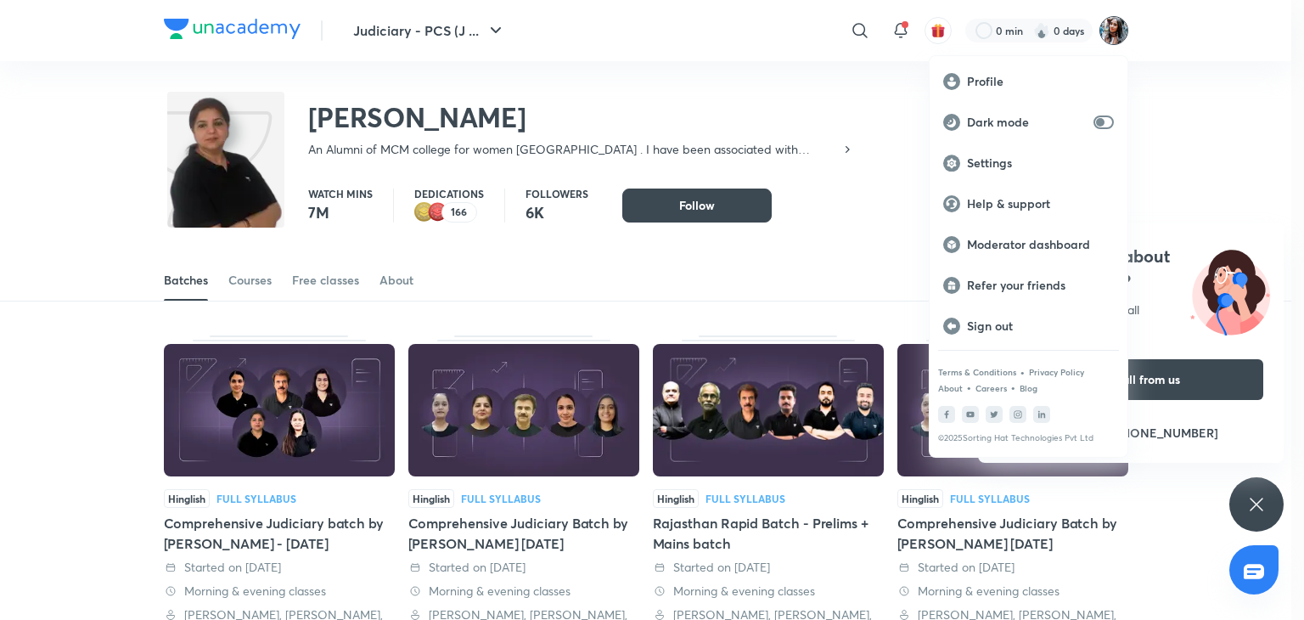
click at [866, 37] on div at bounding box center [652, 310] width 1304 height 620
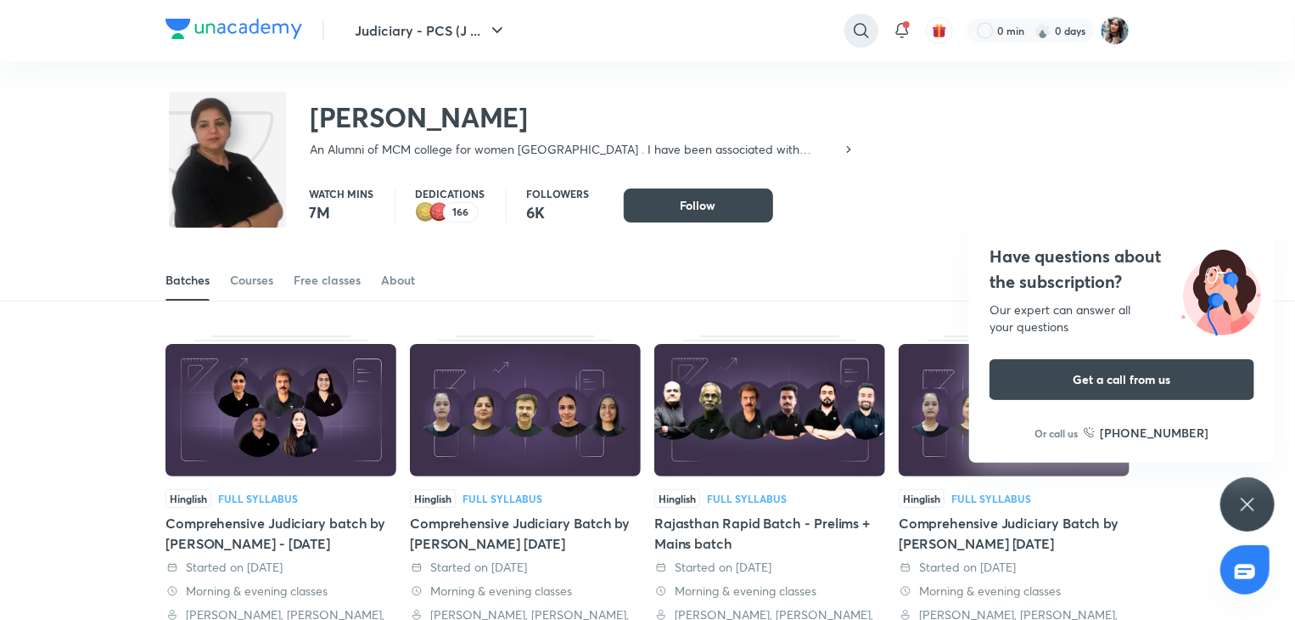
click at [854, 31] on icon at bounding box center [861, 30] width 14 height 14
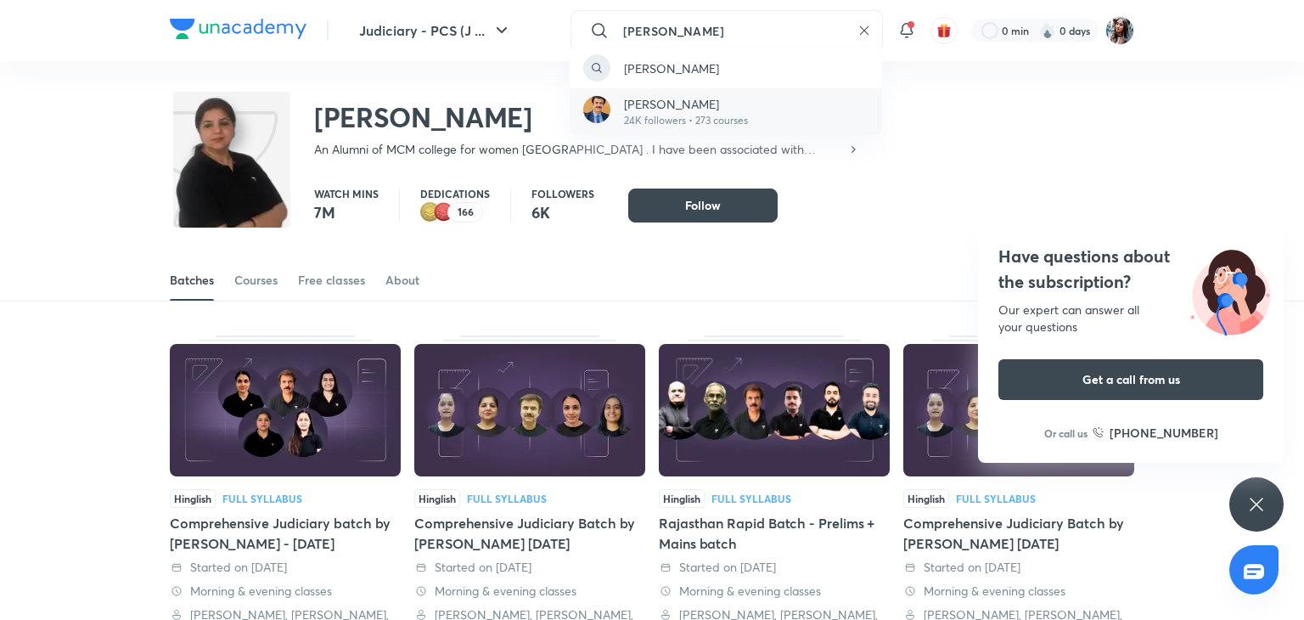
type input "anil khanna"
click at [707, 106] on p "Anil Khanna" at bounding box center [686, 104] width 124 height 18
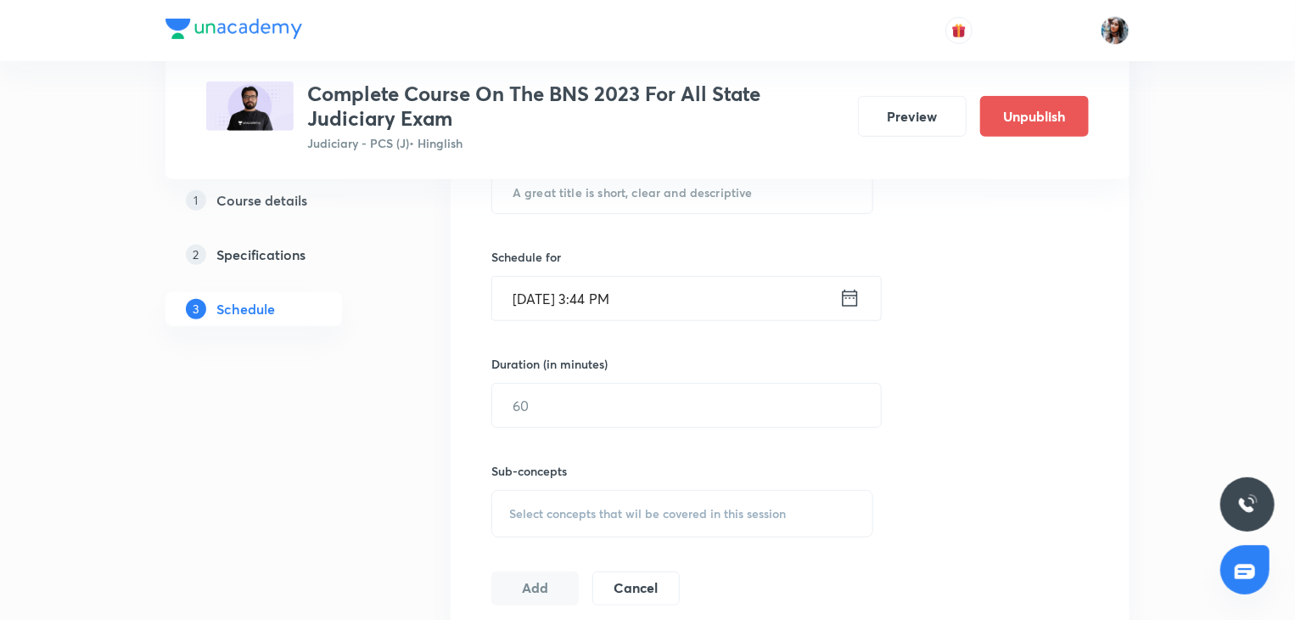
scroll to position [463, 0]
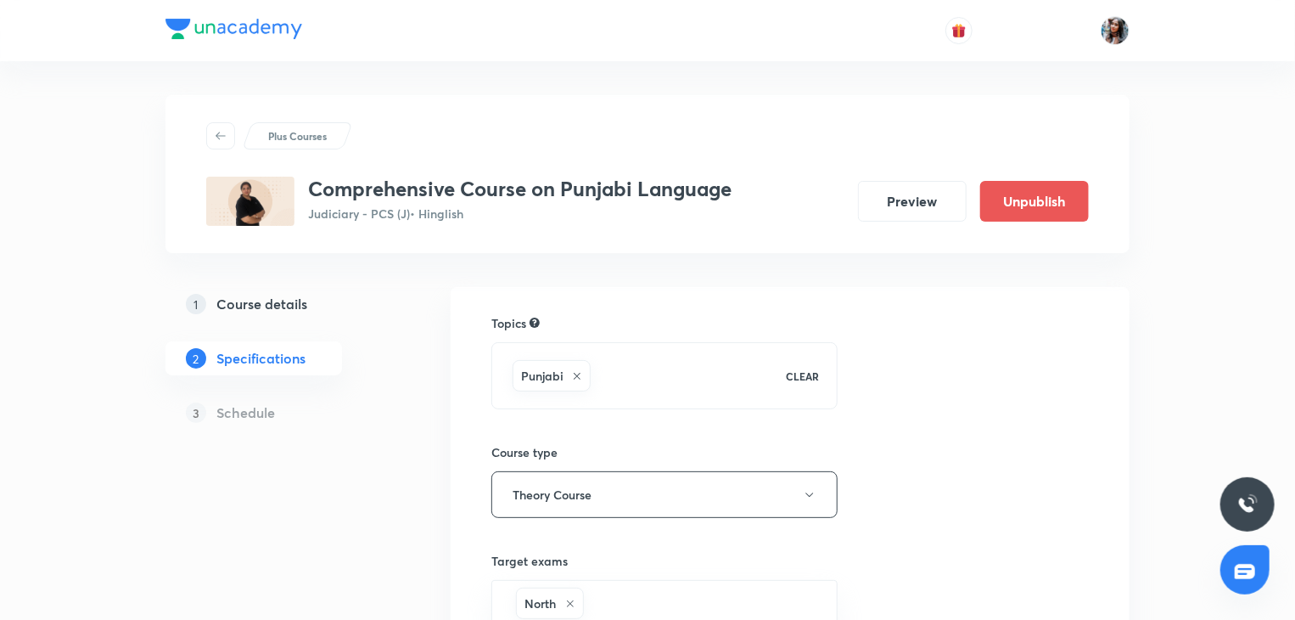
click at [278, 302] on h5 "Course details" at bounding box center [261, 304] width 91 height 20
click at [299, 294] on h5 "Course details" at bounding box center [261, 304] width 91 height 20
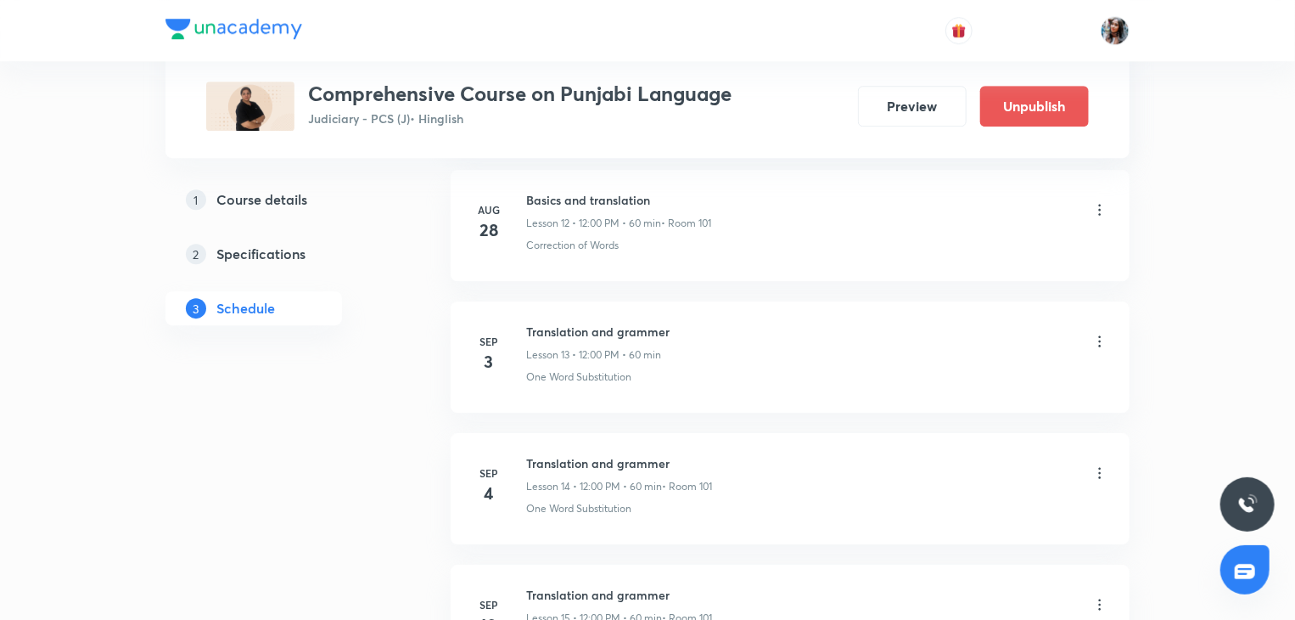
scroll to position [2546, 0]
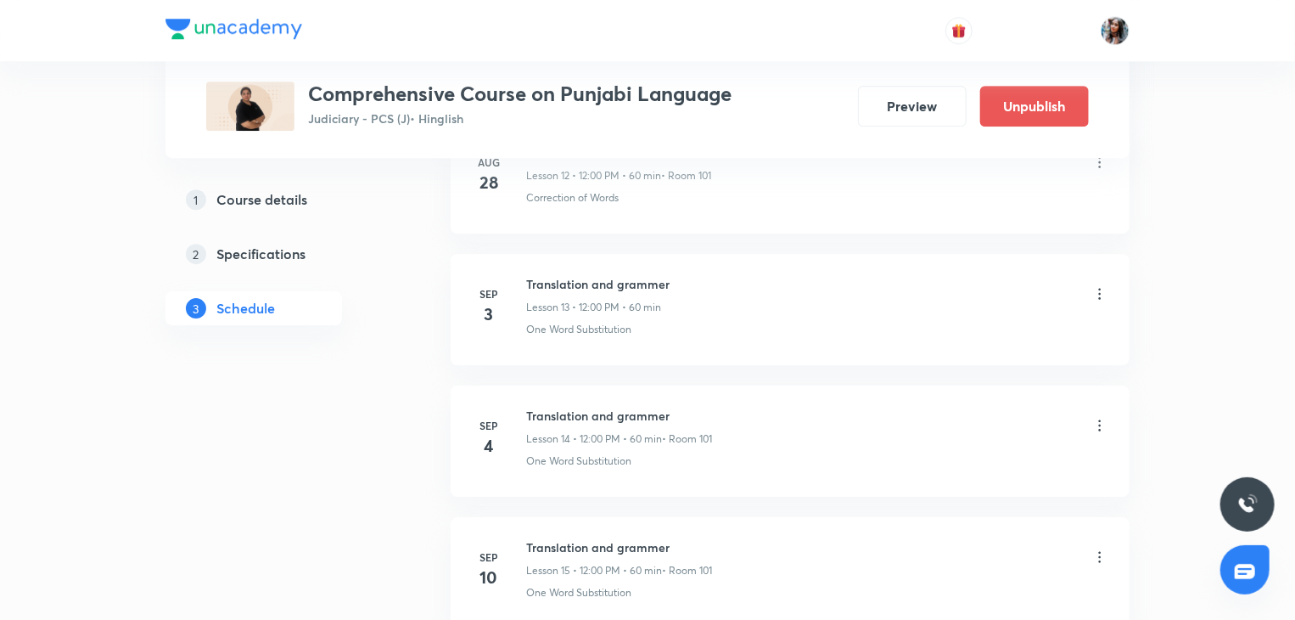
click at [545, 407] on h6 "Translation and grammer" at bounding box center [619, 416] width 186 height 18
copy h6 "Translation and grammer"
click at [1100, 422] on icon at bounding box center [1100, 424] width 3 height 11
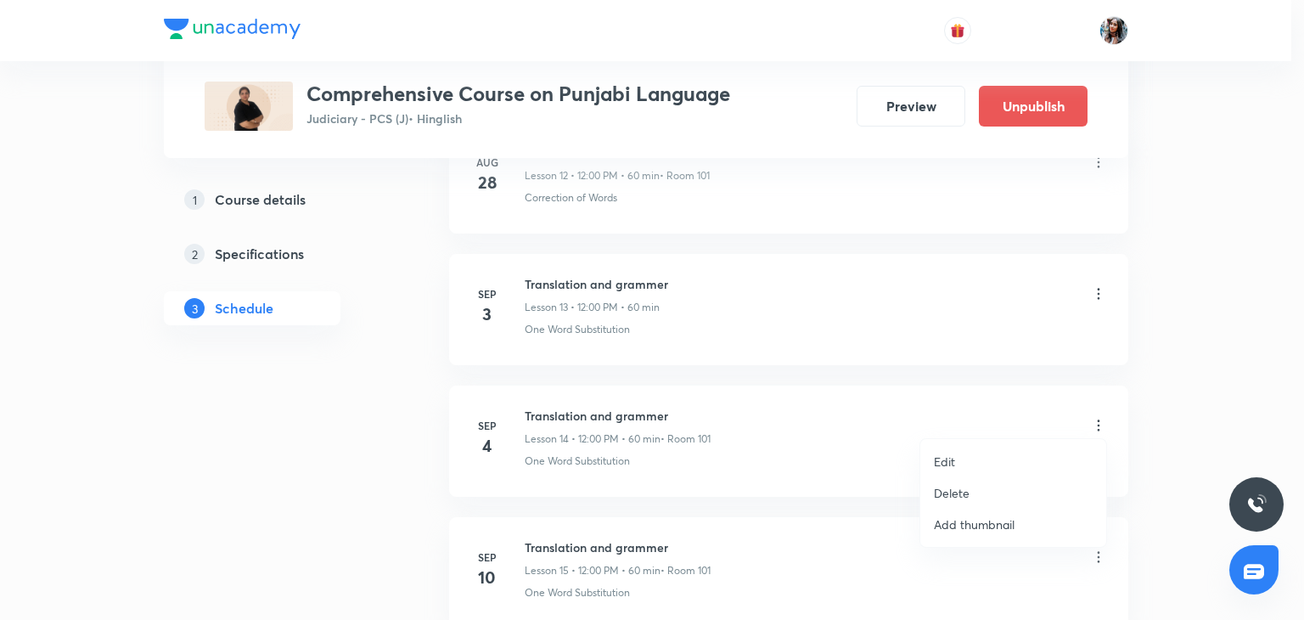
click at [973, 491] on li "Delete" at bounding box center [1013, 492] width 186 height 31
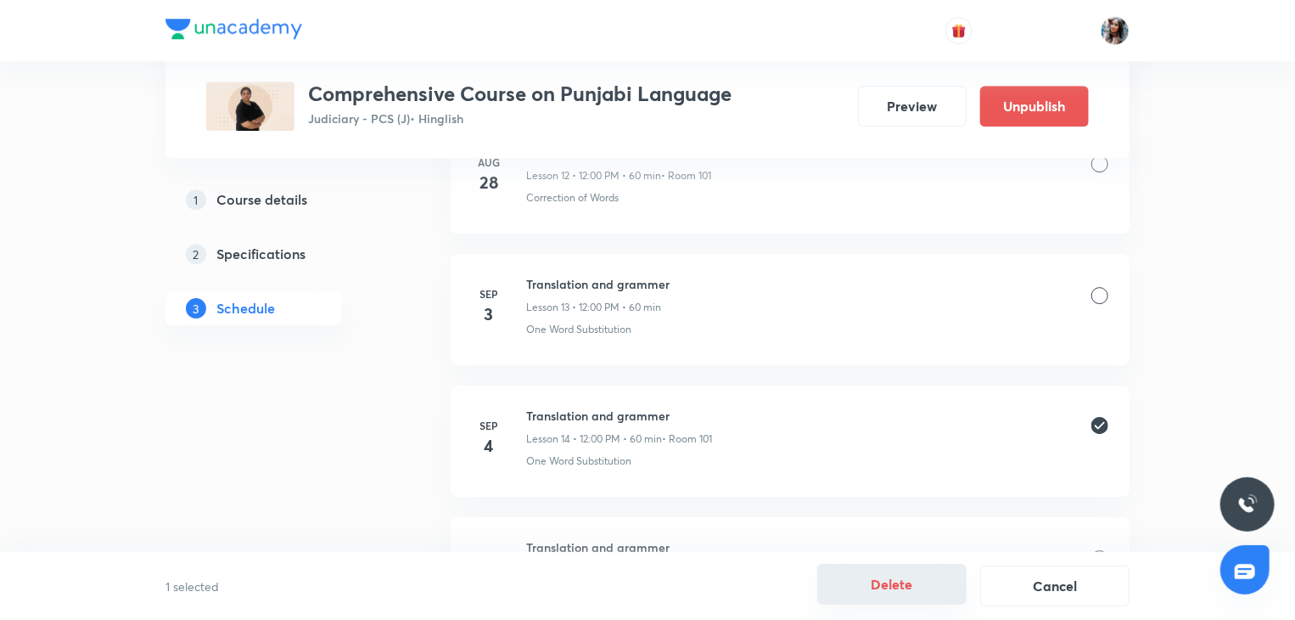
click at [856, 589] on button "Delete" at bounding box center [891, 584] width 149 height 41
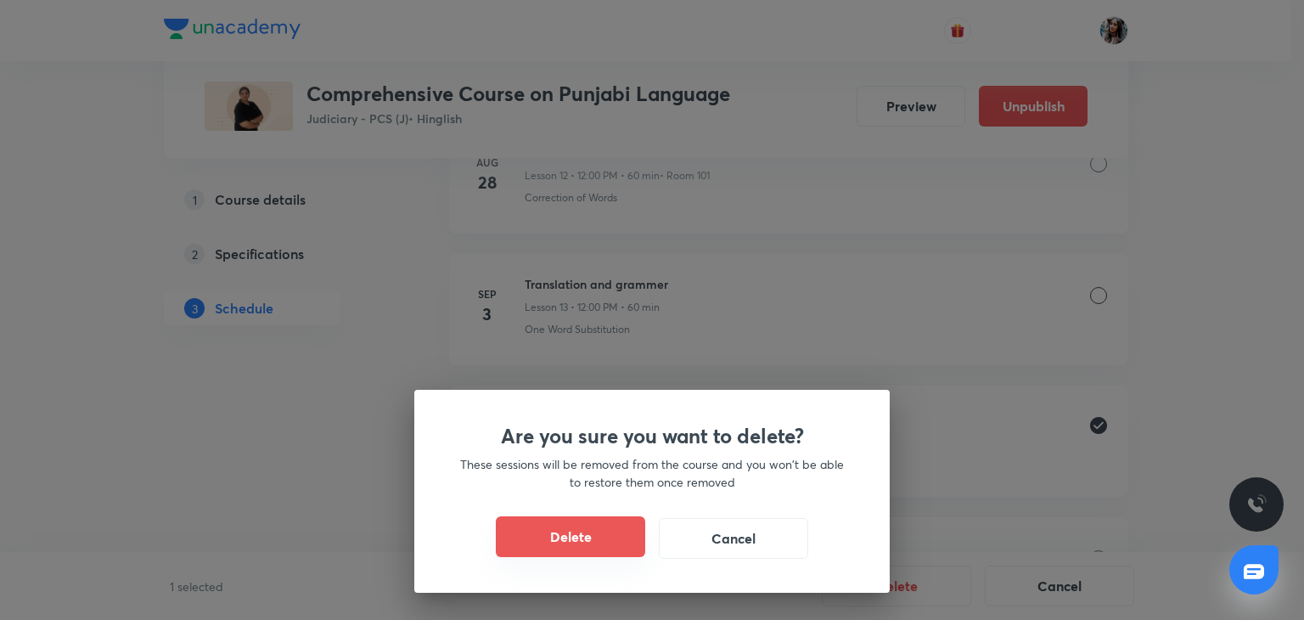
click at [580, 543] on button "Delete" at bounding box center [570, 536] width 149 height 41
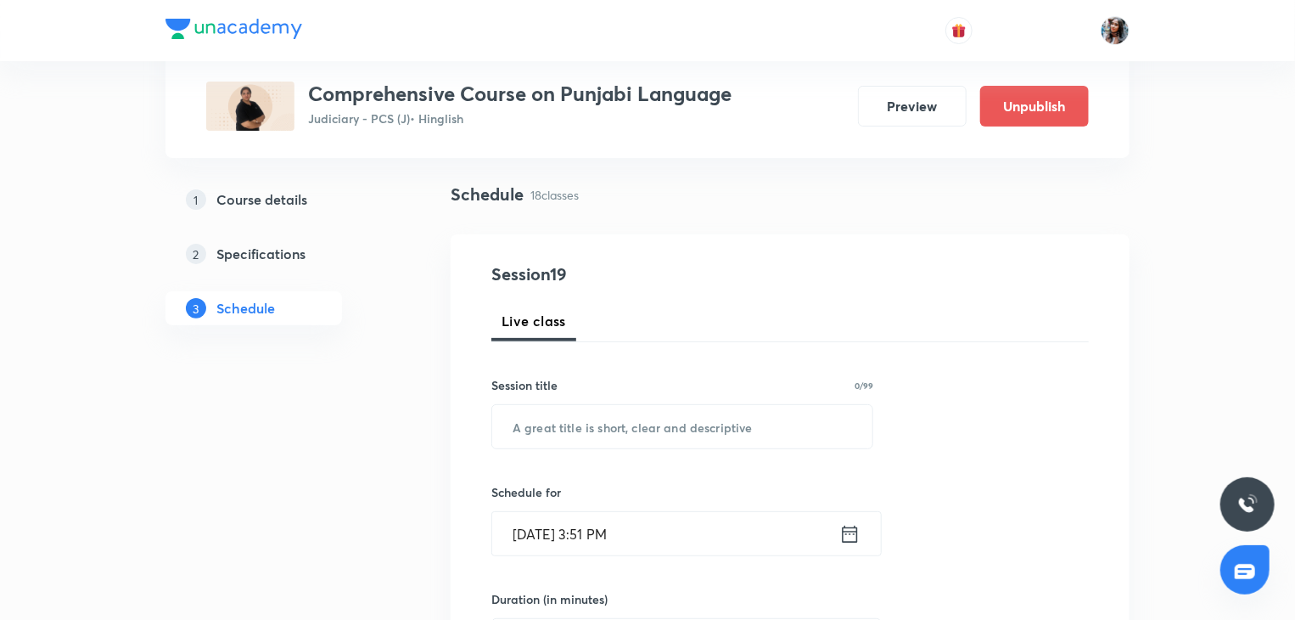
scroll to position [0, 0]
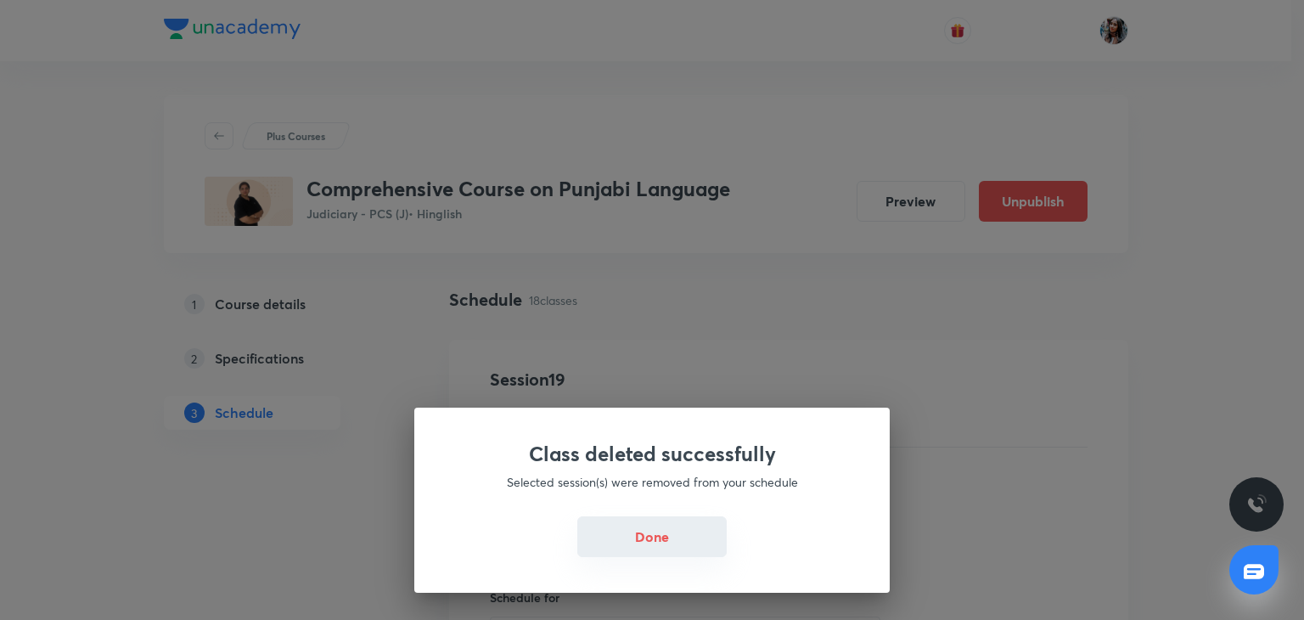
click at [668, 544] on button "Done" at bounding box center [651, 536] width 149 height 41
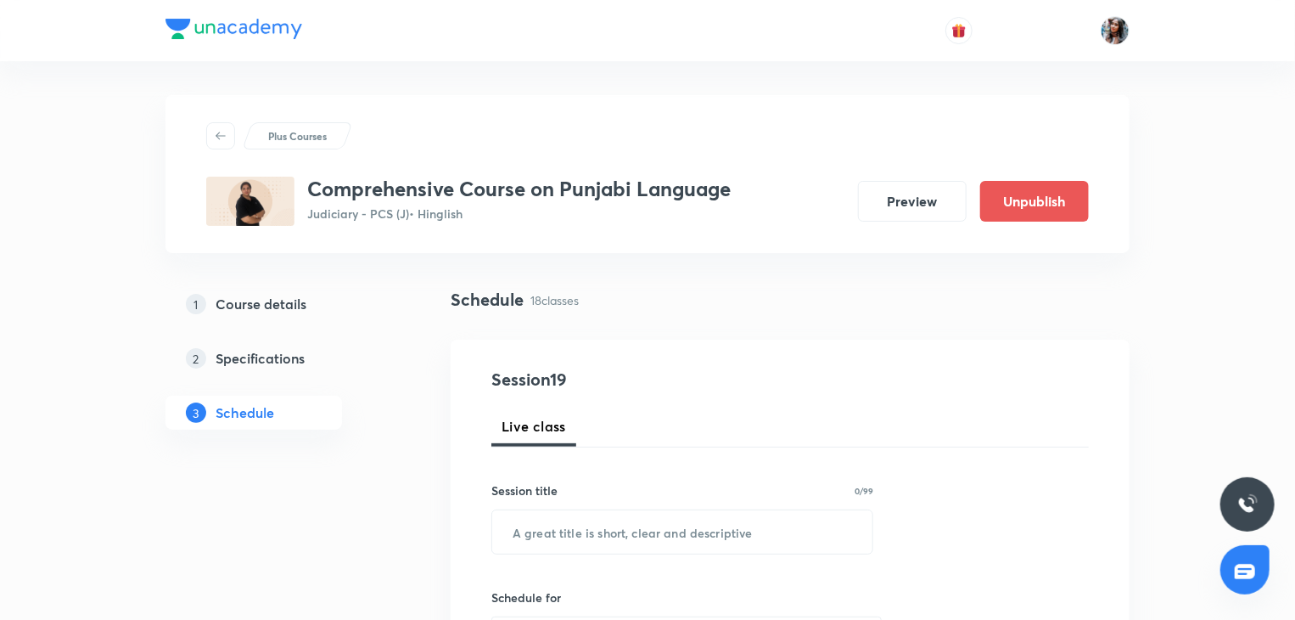
scroll to position [122, 0]
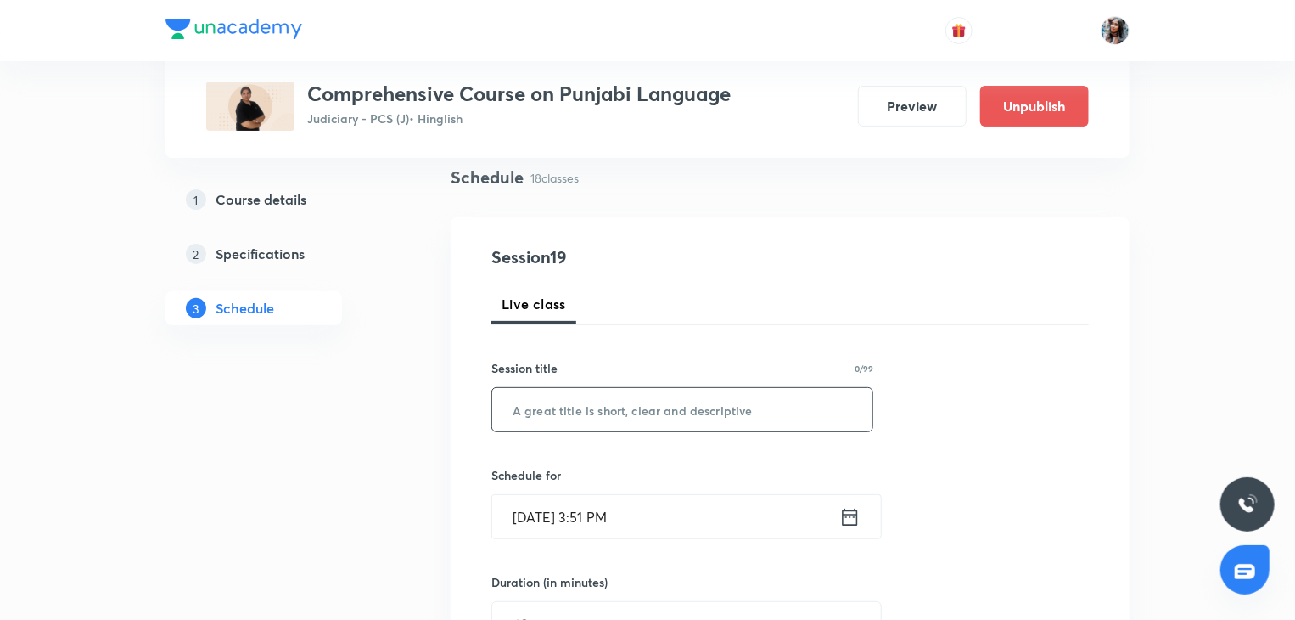
click at [607, 423] on input "text" at bounding box center [682, 409] width 380 height 43
paste input "Translation and grammer"
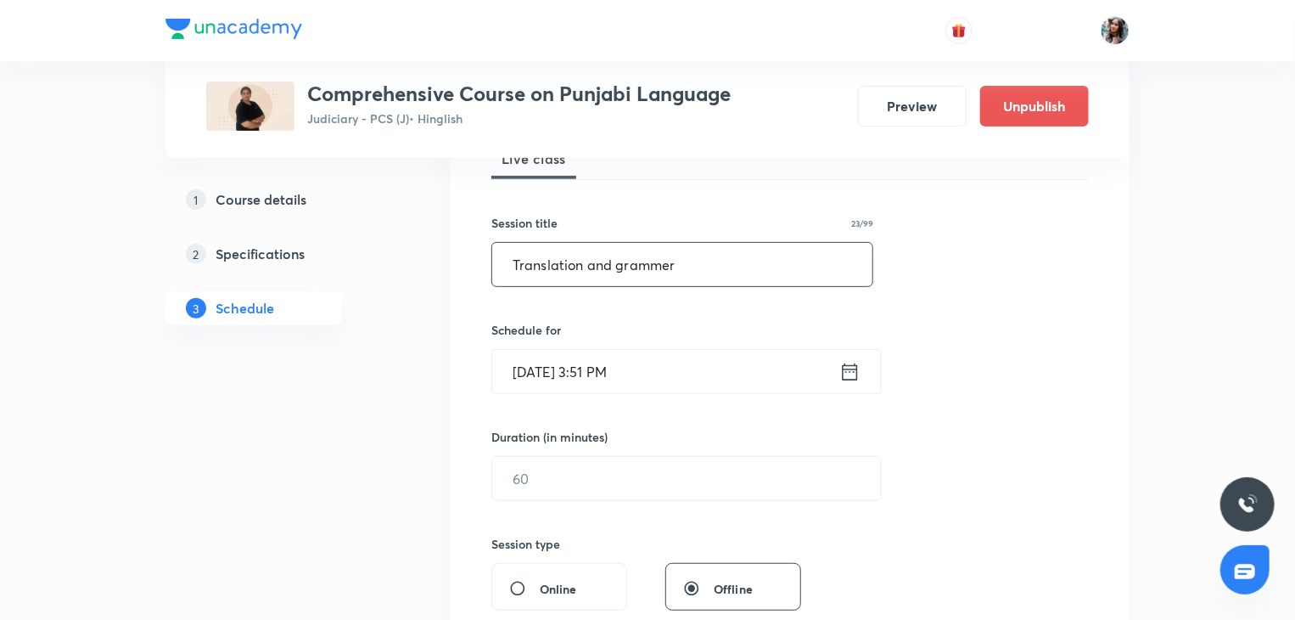
type input "Translation and grammer"
click at [643, 383] on input "[DATE] 3:51 PM" at bounding box center [665, 371] width 347 height 43
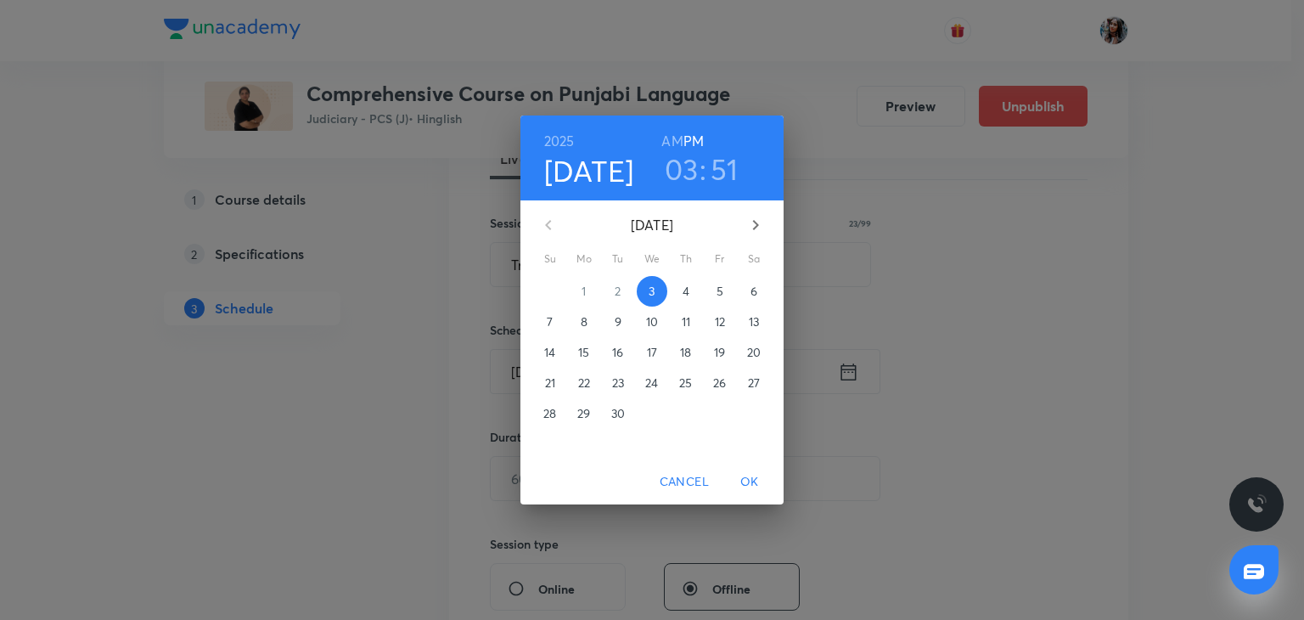
click at [683, 293] on p "4" at bounding box center [685, 291] width 7 height 17
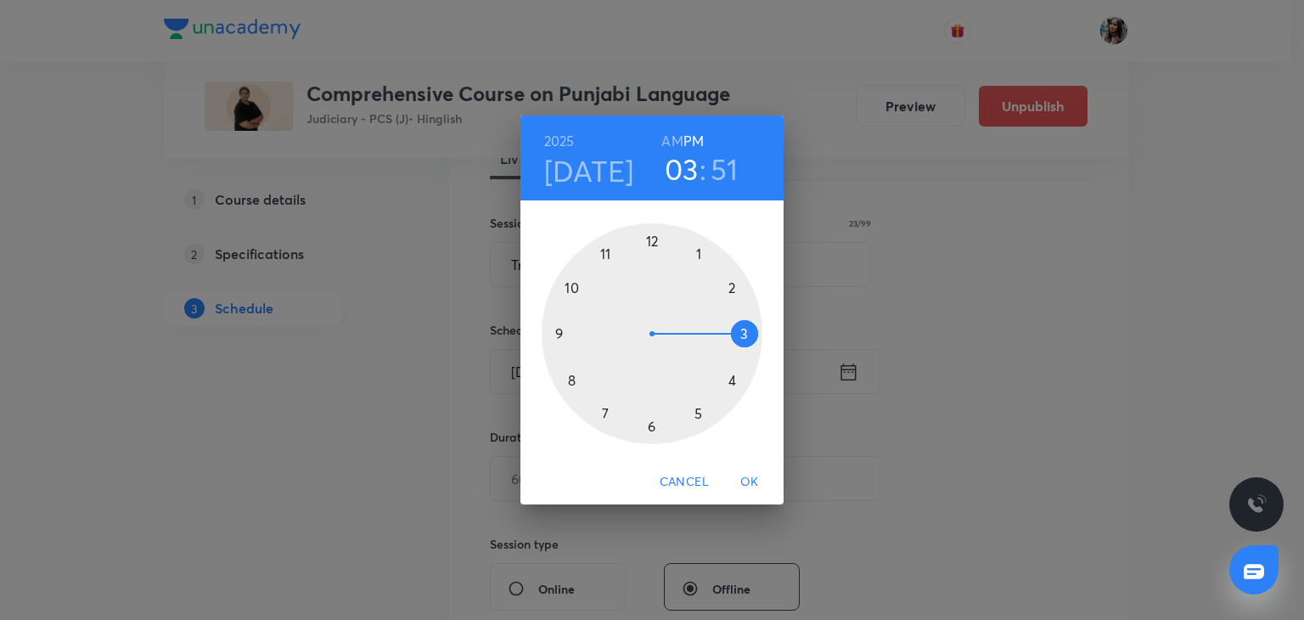
click at [653, 242] on div at bounding box center [652, 333] width 221 height 221
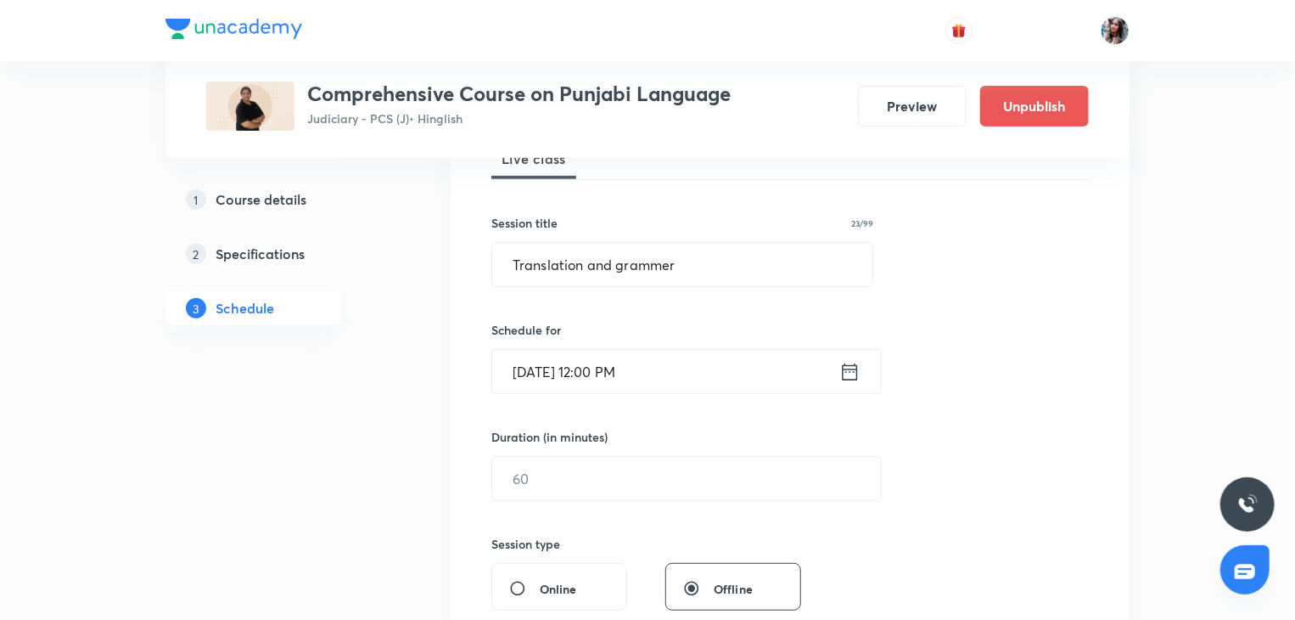
scroll to position [416, 0]
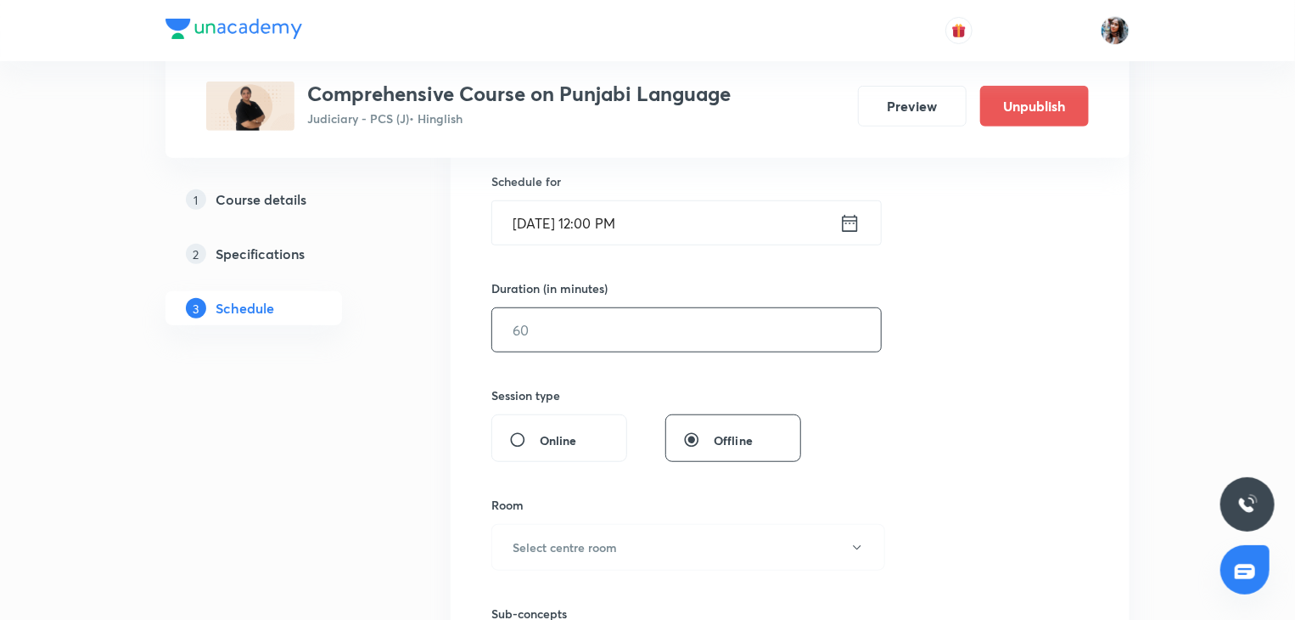
click at [671, 318] on input "text" at bounding box center [686, 329] width 389 height 43
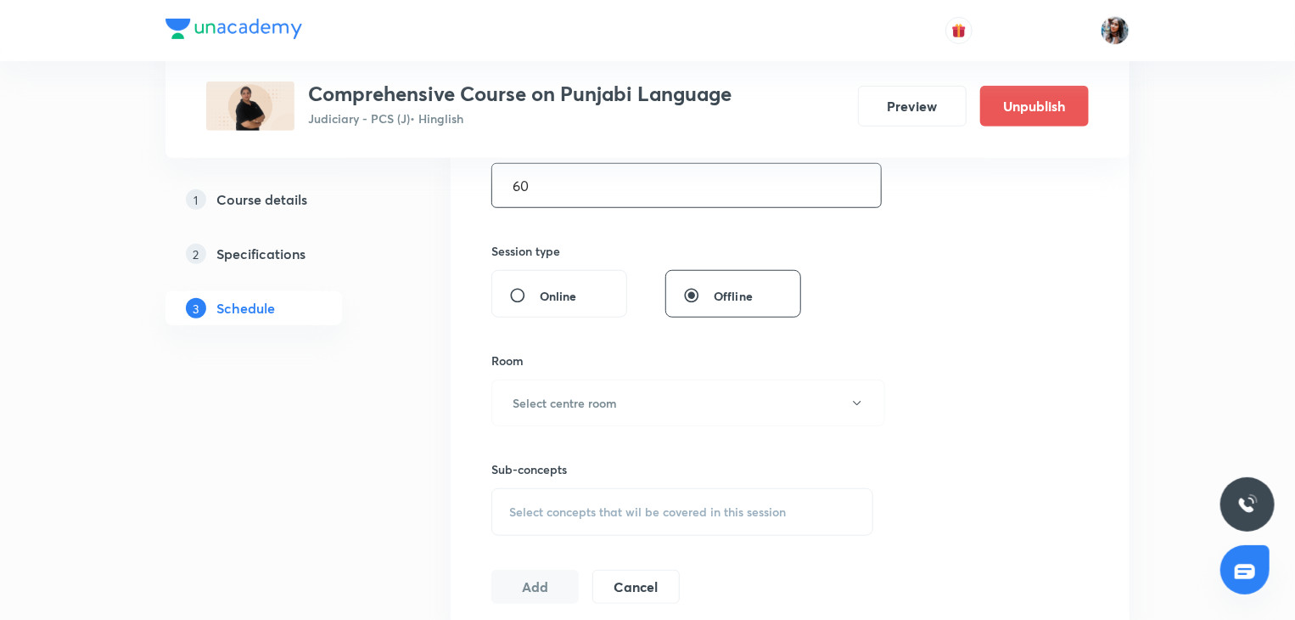
scroll to position [562, 0]
type input "60"
click at [536, 289] on input "Online" at bounding box center [524, 293] width 31 height 17
radio input "true"
radio input "false"
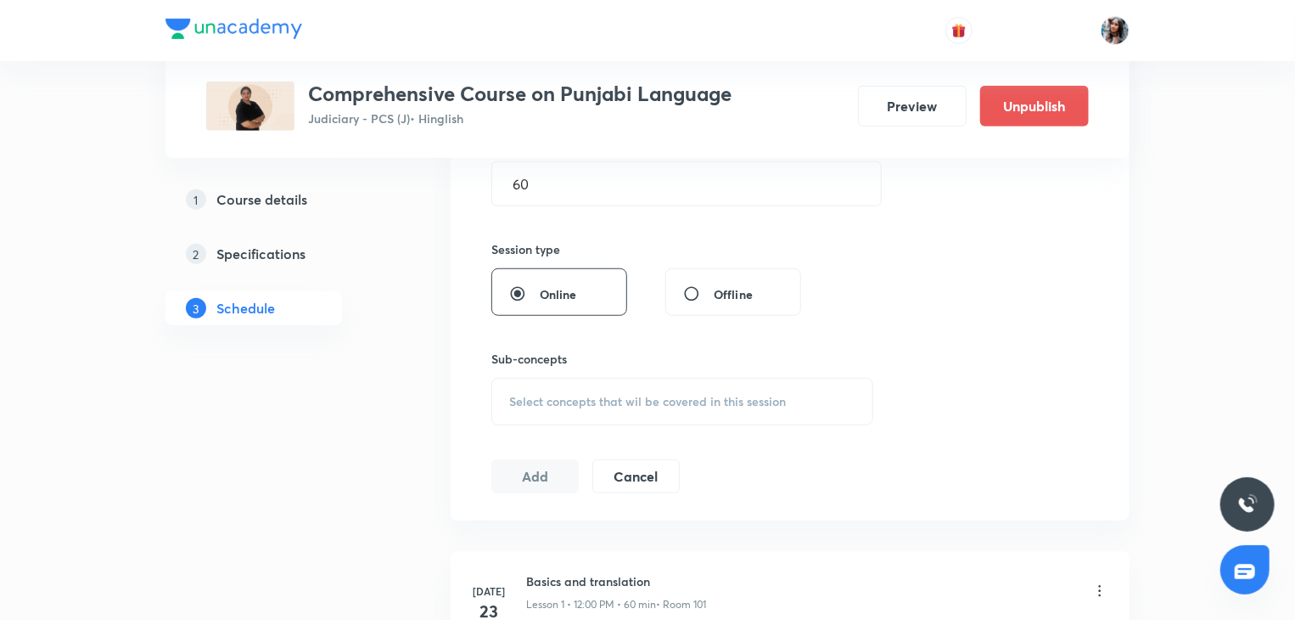
click at [541, 399] on span "Select concepts that wil be covered in this session" at bounding box center [647, 402] width 277 height 14
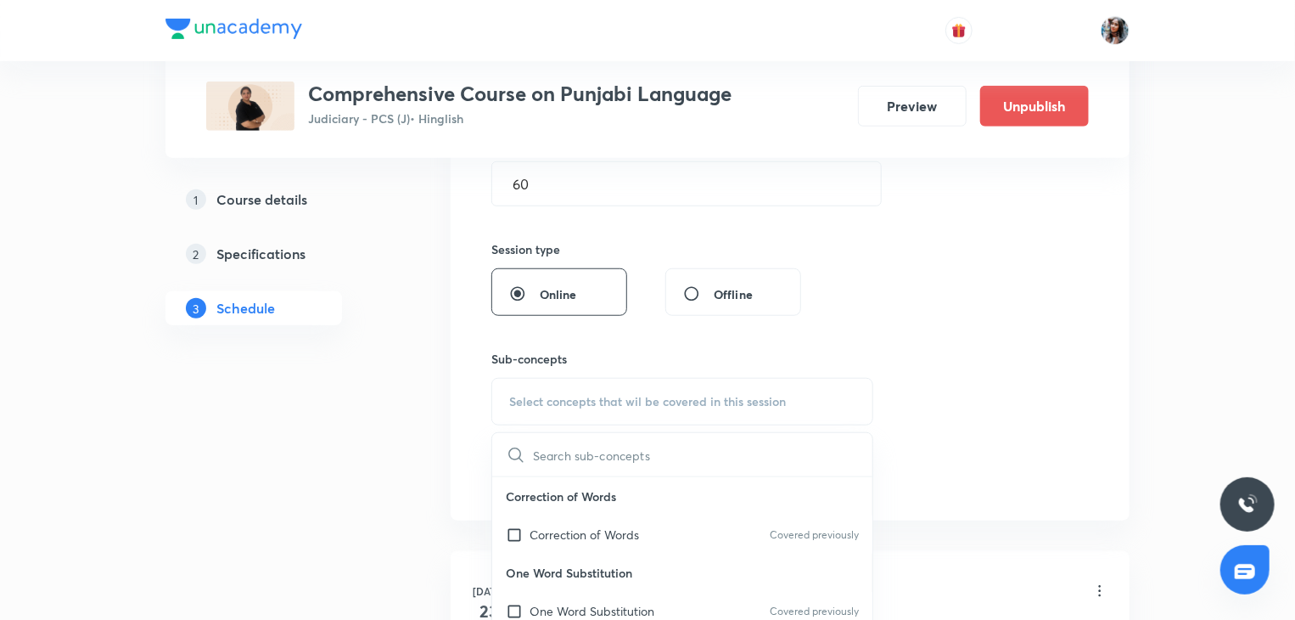
scroll to position [66, 0]
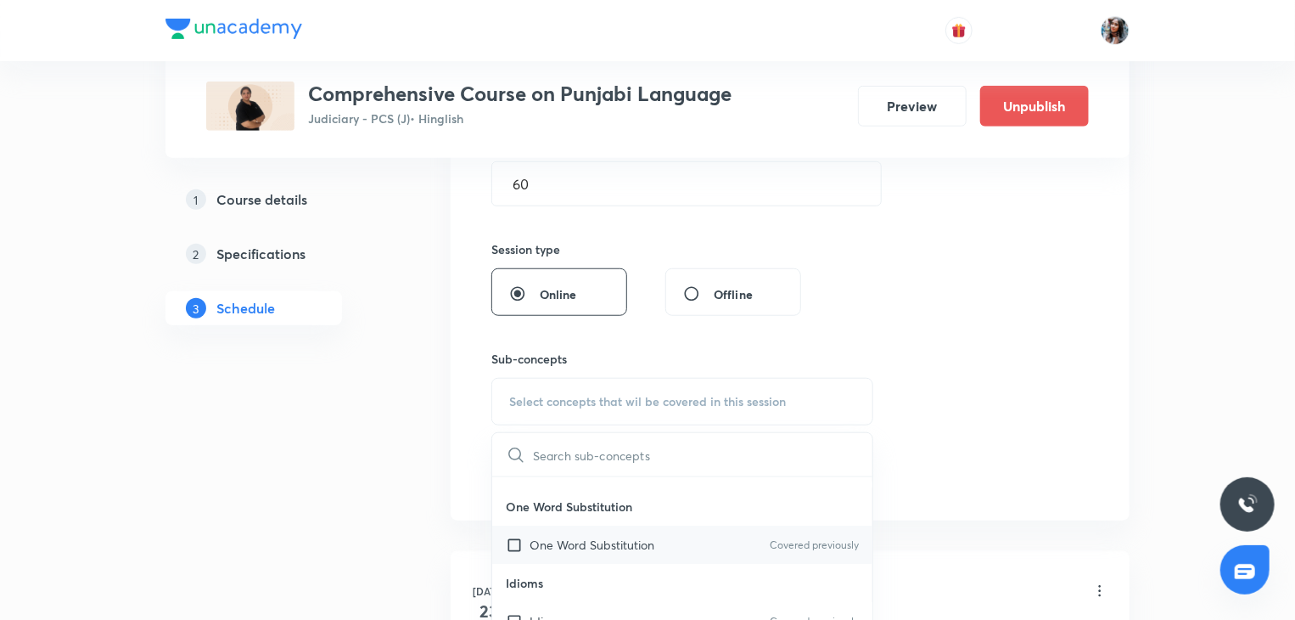
click at [575, 549] on p "One Word Substitution" at bounding box center [592, 545] width 125 height 18
checkbox input "true"
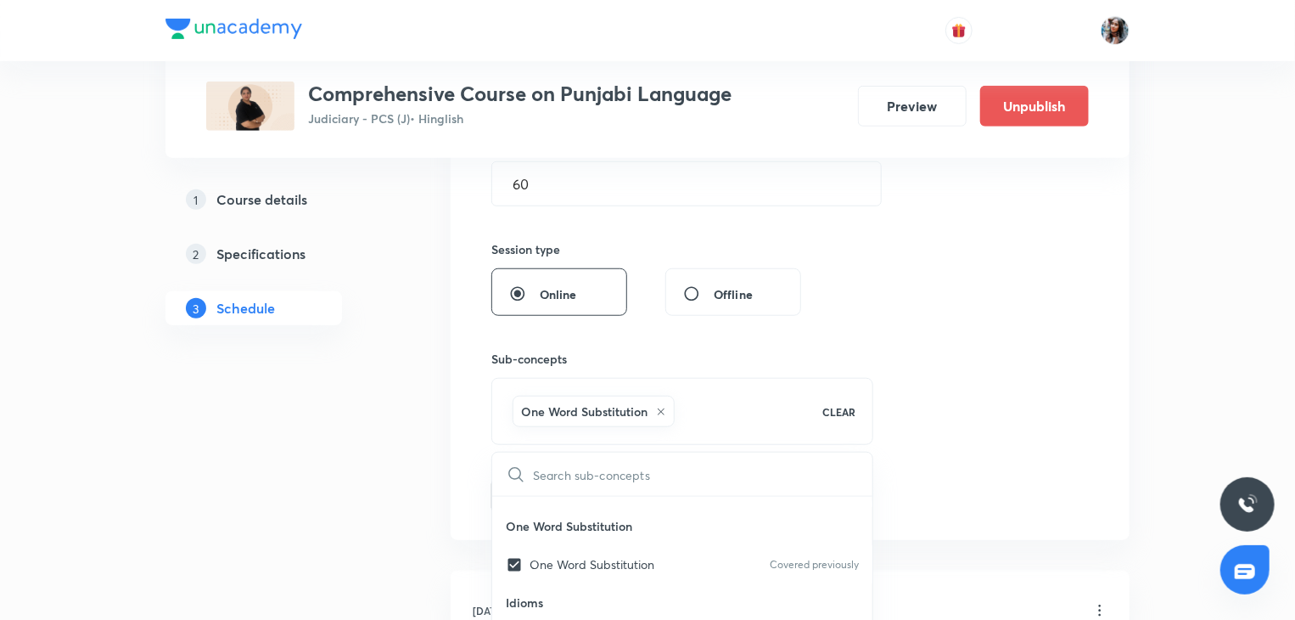
click at [467, 515] on div "Session 19 Live class Session title 23/99 Translation and grammer ​ Schedule fo…" at bounding box center [790, 159] width 679 height 762
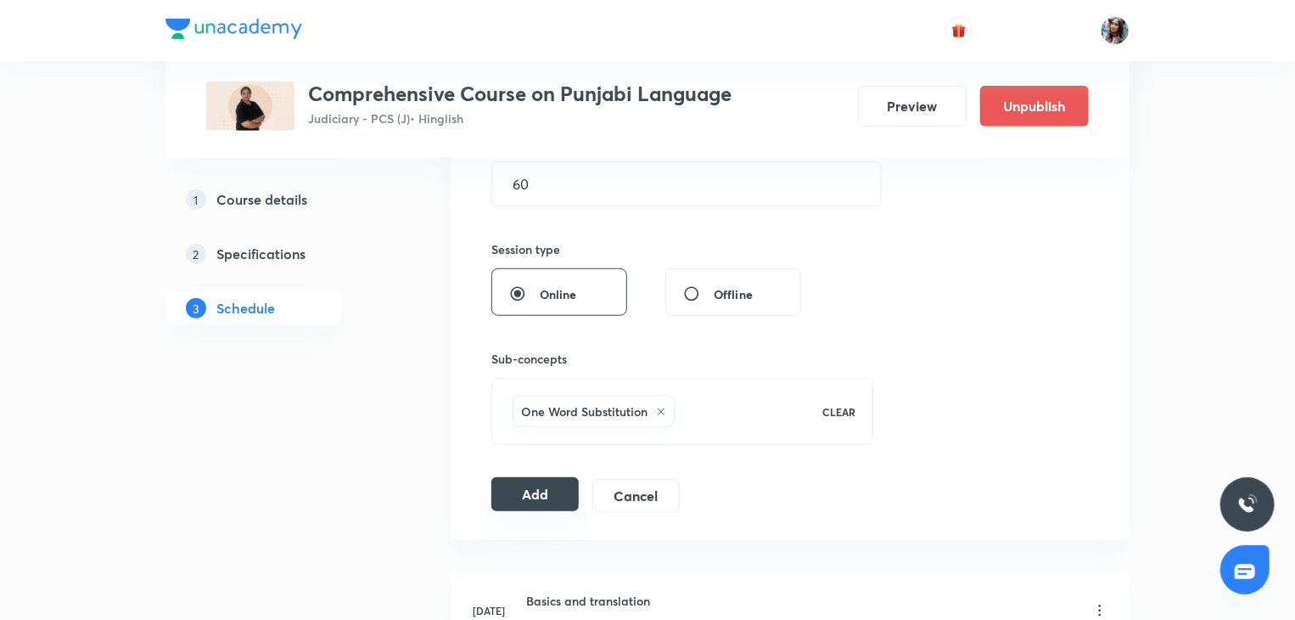
click at [543, 490] on button "Add" at bounding box center [534, 494] width 87 height 34
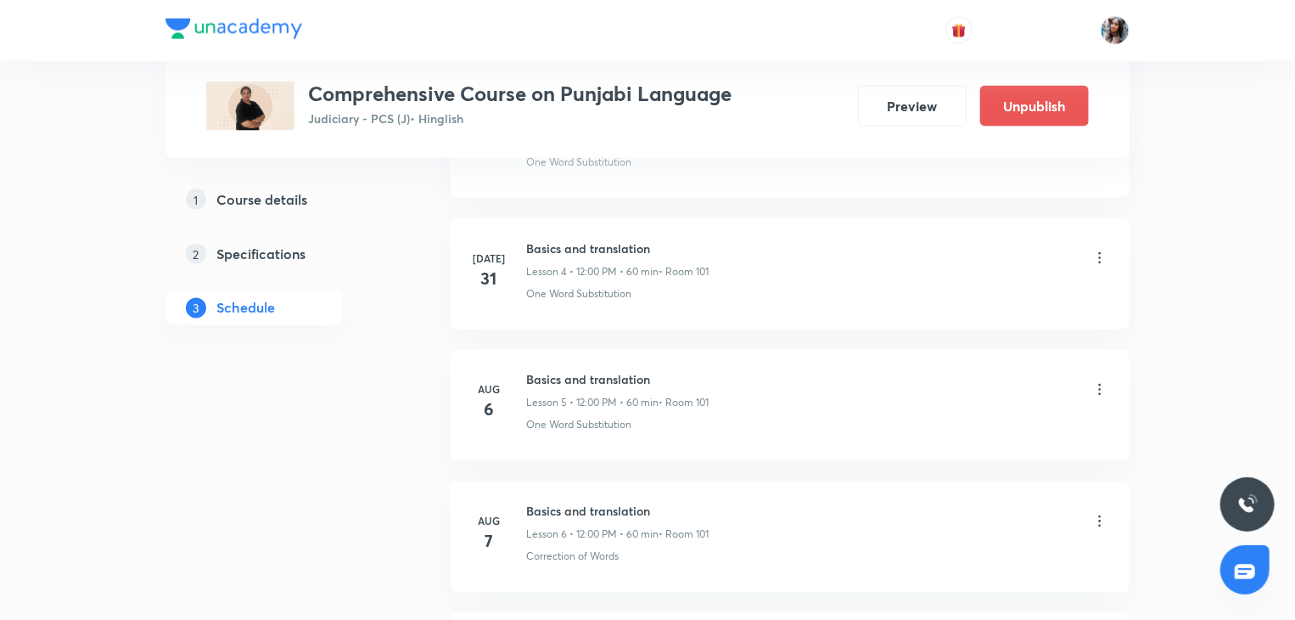
scroll to position [1314, 0]
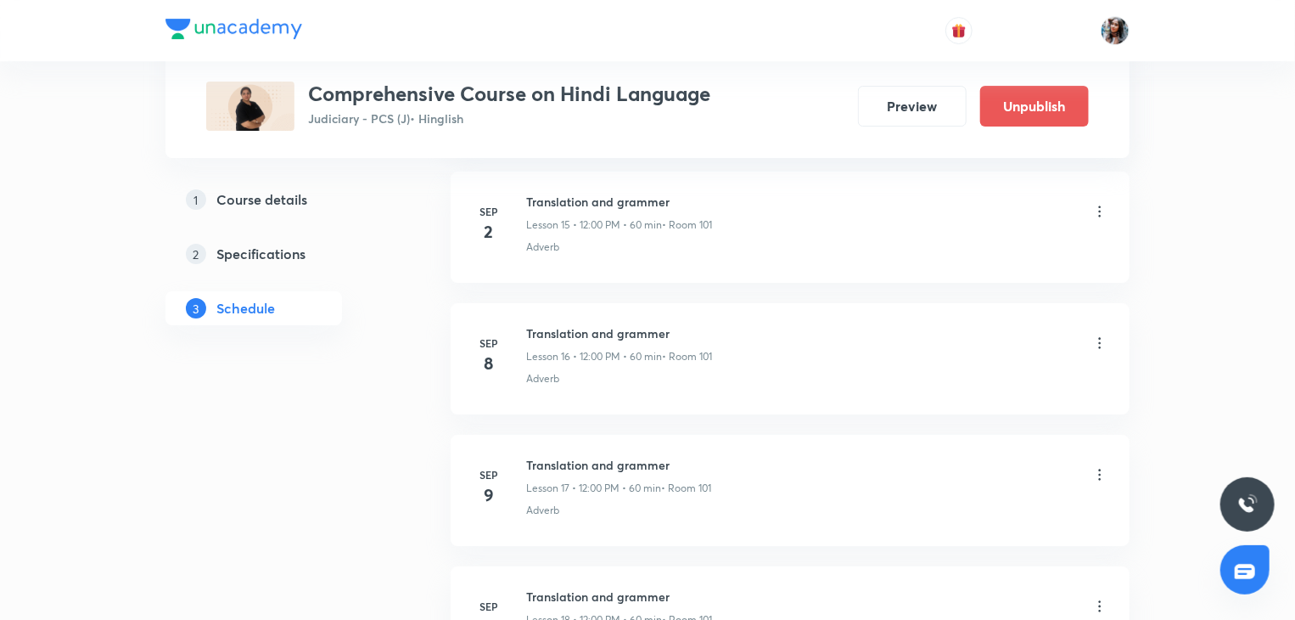
scroll to position [2893, 0]
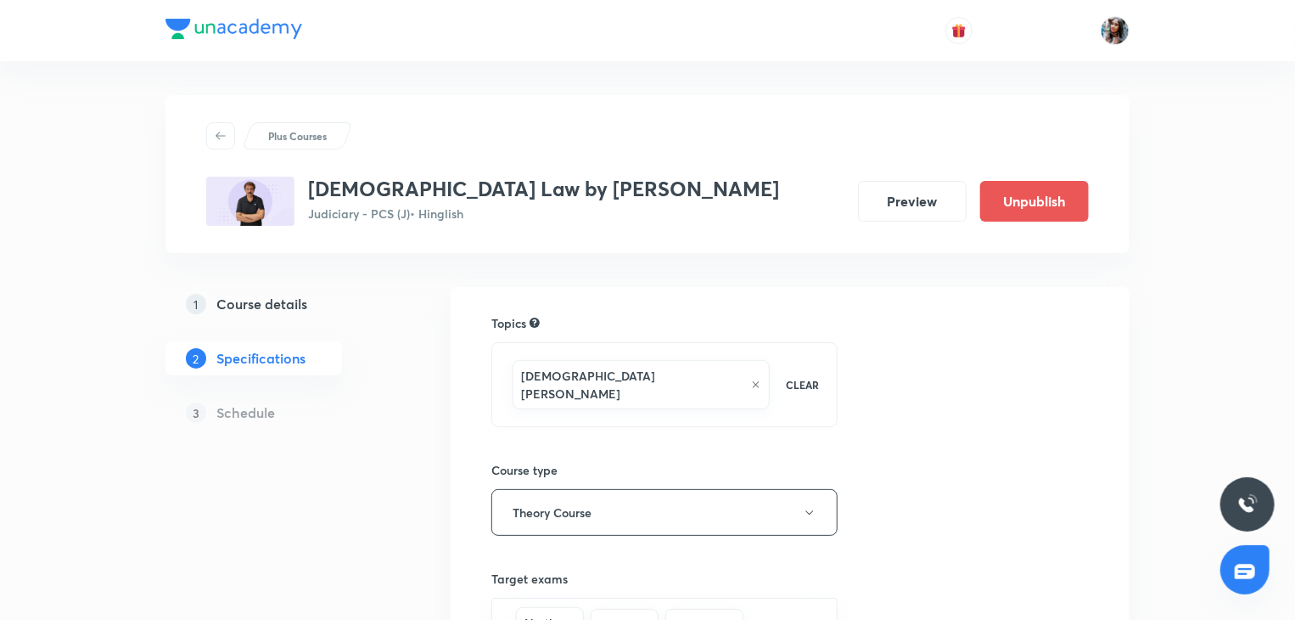
click at [299, 295] on h5 "Course details" at bounding box center [261, 304] width 91 height 20
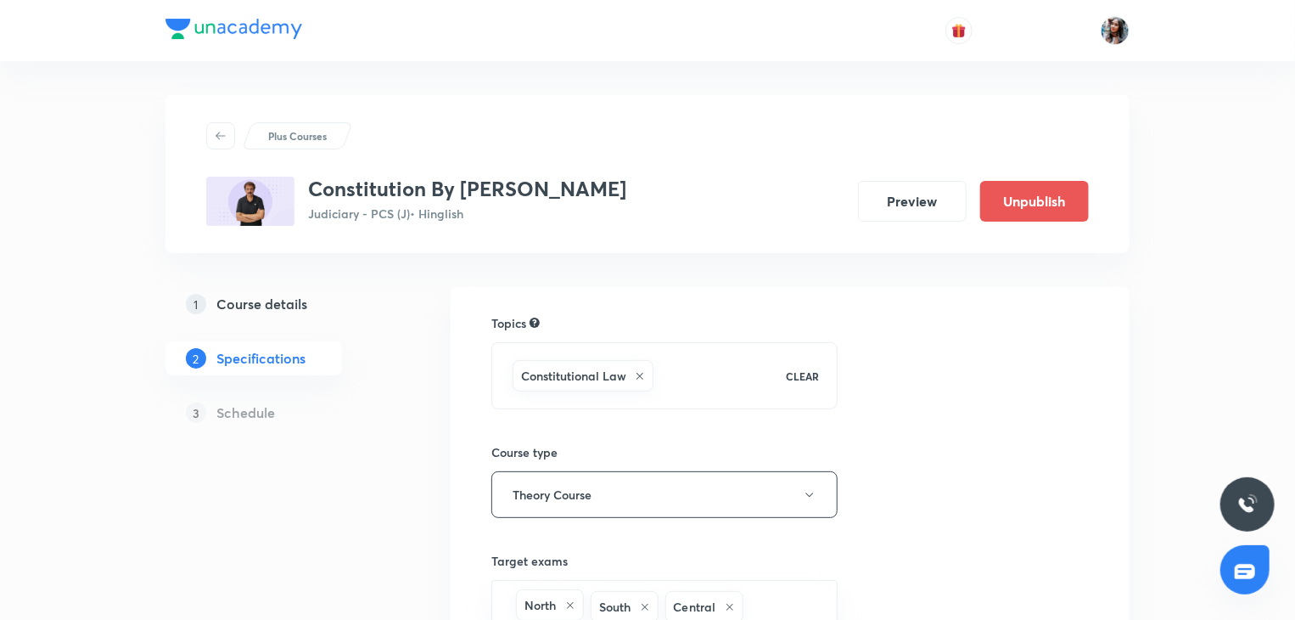
click at [252, 307] on h5 "Course details" at bounding box center [261, 304] width 91 height 20
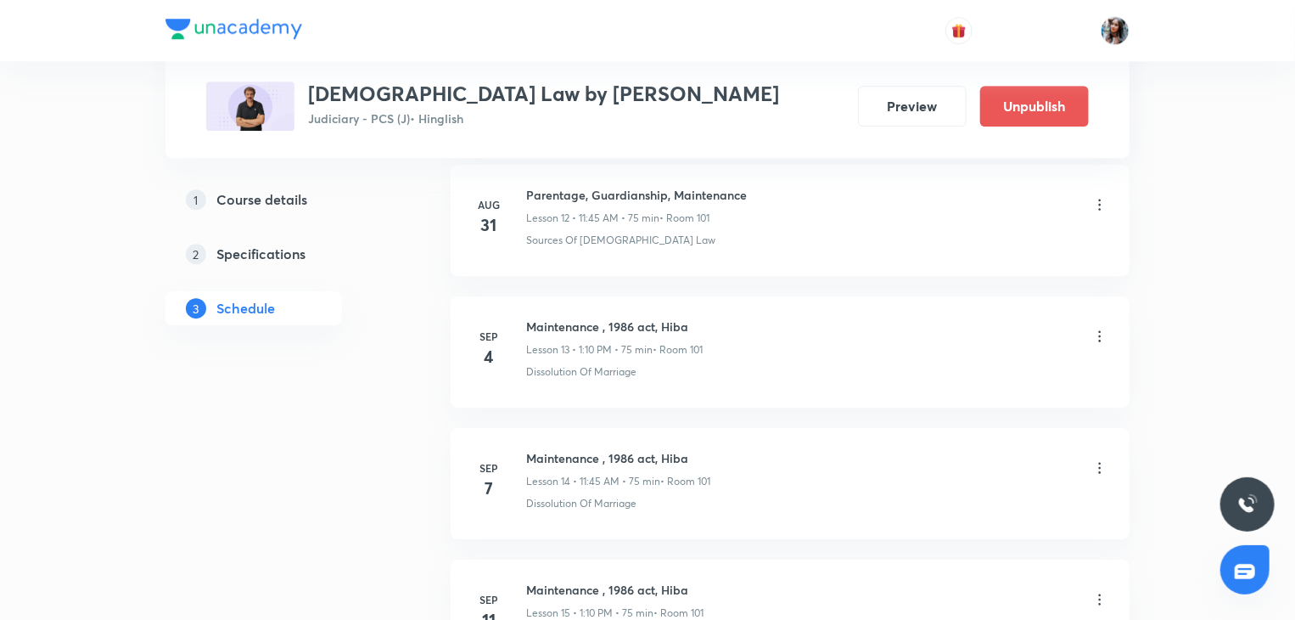
scroll to position [2502, 0]
click at [557, 320] on h6 "Maintenance , 1986 act, Hiba" at bounding box center [614, 328] width 177 height 18
copy h6 "Maintenance , 1986 act, Hiba"
click at [1112, 319] on li "Sep 4 Maintenance , 1986 act, Hiba Lesson 13 • 1:10 PM • 75 min • Room 101 Diss…" at bounding box center [790, 353] width 679 height 111
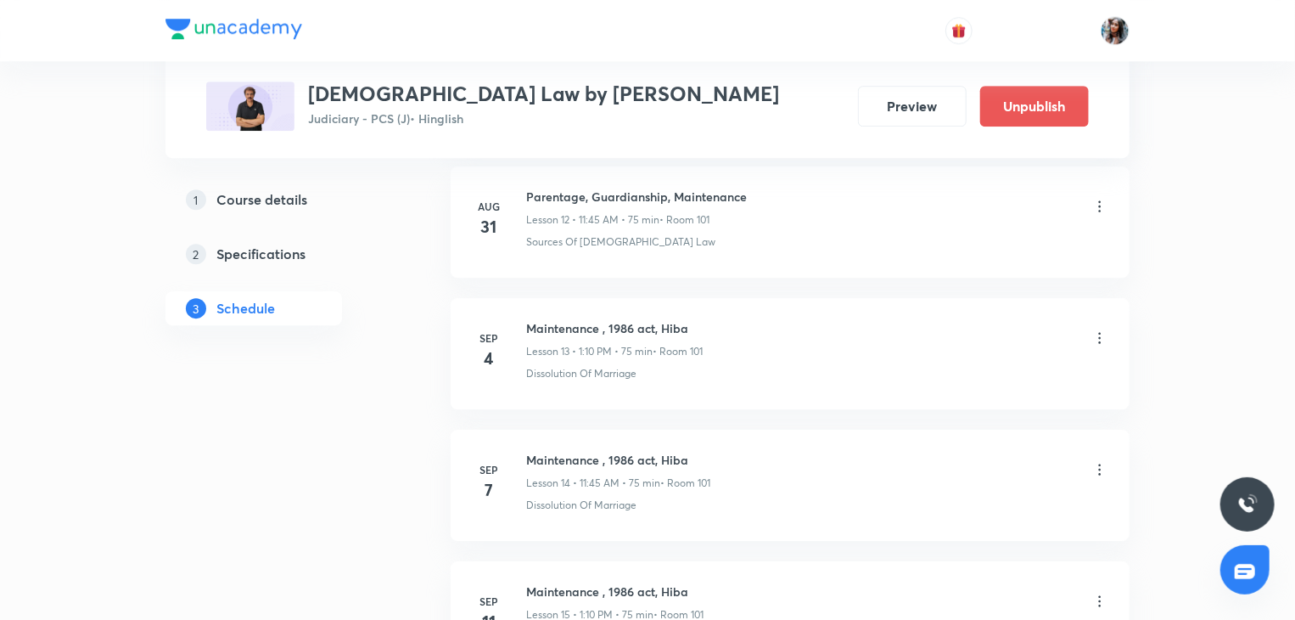
click at [1090, 338] on div "Maintenance , 1986 act, Hiba Lesson 13 • 1:10 PM • 75 min • Room 101" at bounding box center [817, 339] width 582 height 40
click at [1099, 337] on icon at bounding box center [1099, 337] width 17 height 17
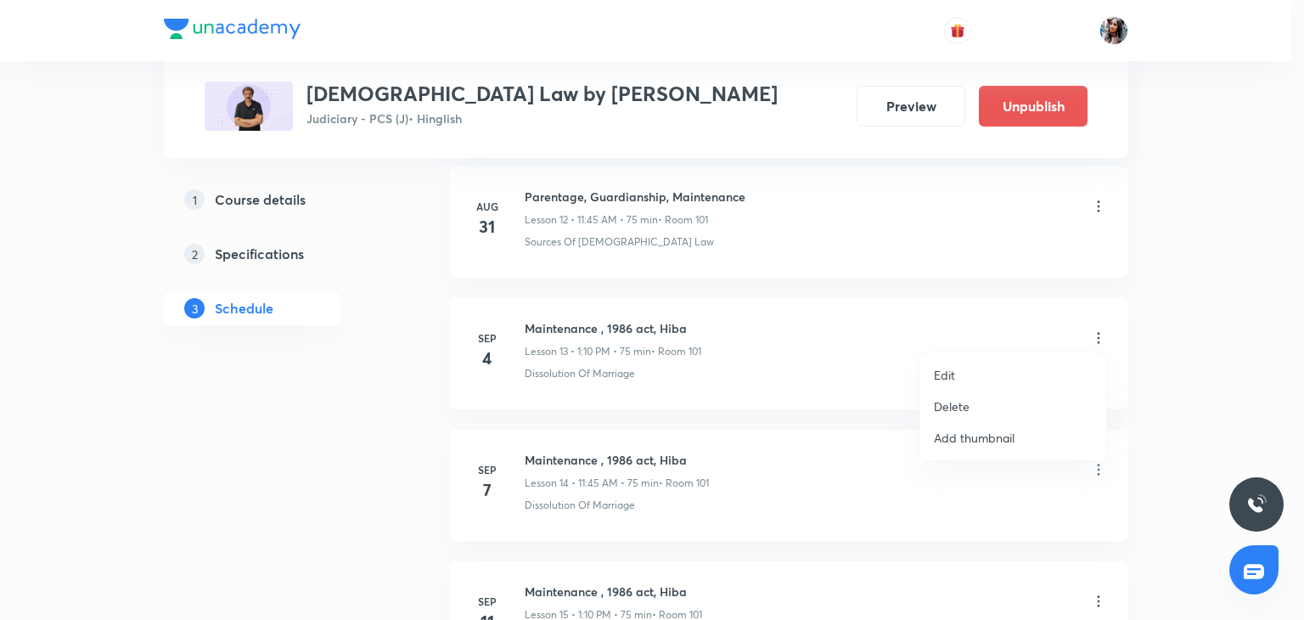
click at [974, 404] on li "Delete" at bounding box center [1013, 405] width 186 height 31
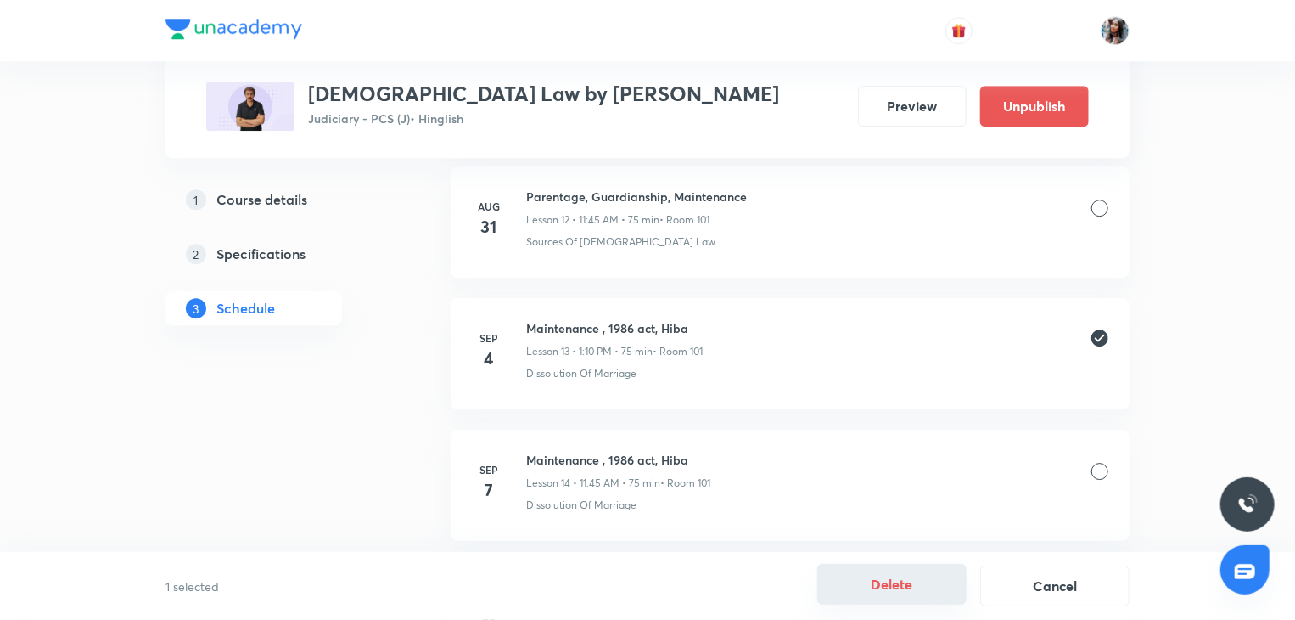
click at [890, 587] on button "Delete" at bounding box center [891, 584] width 149 height 41
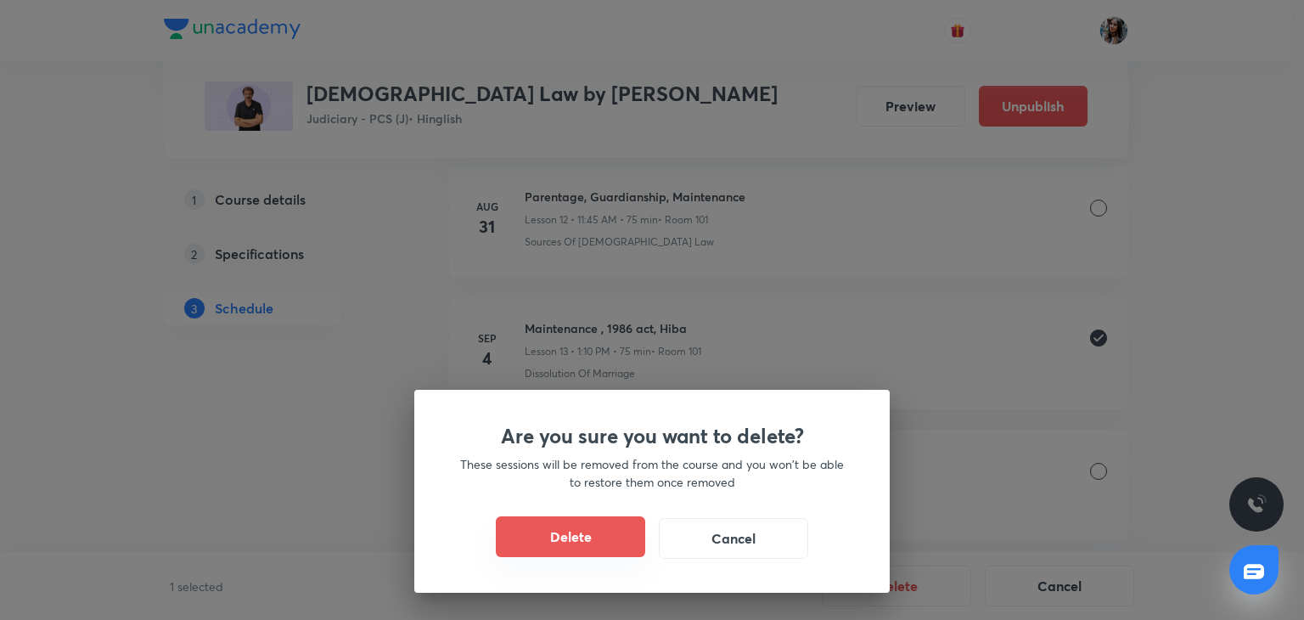
click at [584, 544] on button "Delete" at bounding box center [570, 536] width 149 height 41
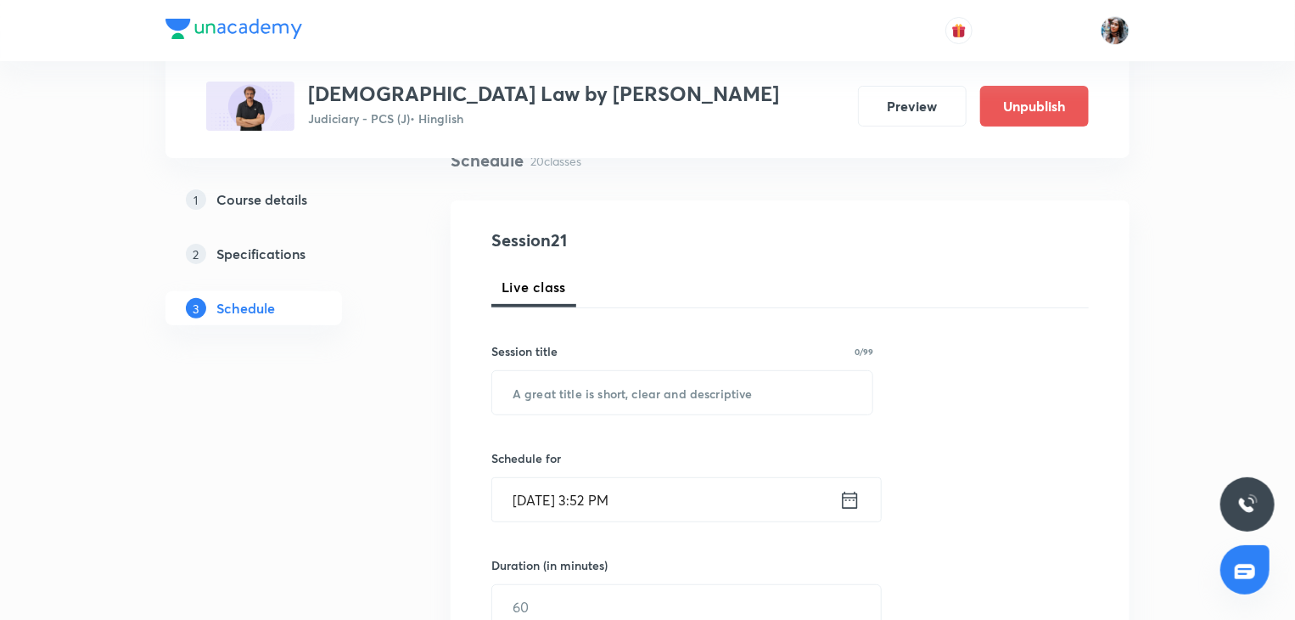
scroll to position [141, 0]
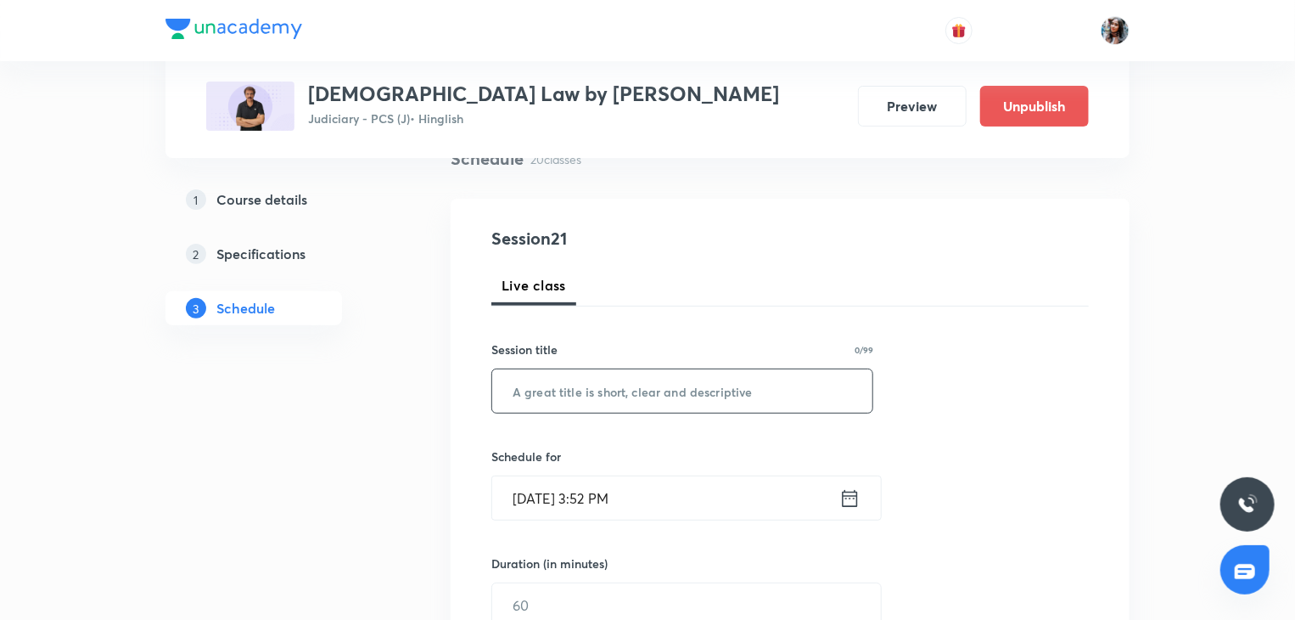
click at [654, 381] on input "text" at bounding box center [682, 390] width 380 height 43
paste input "Maintenance , 1986 act, Hiba"
type input "Maintenance , 1986 act, Hiba"
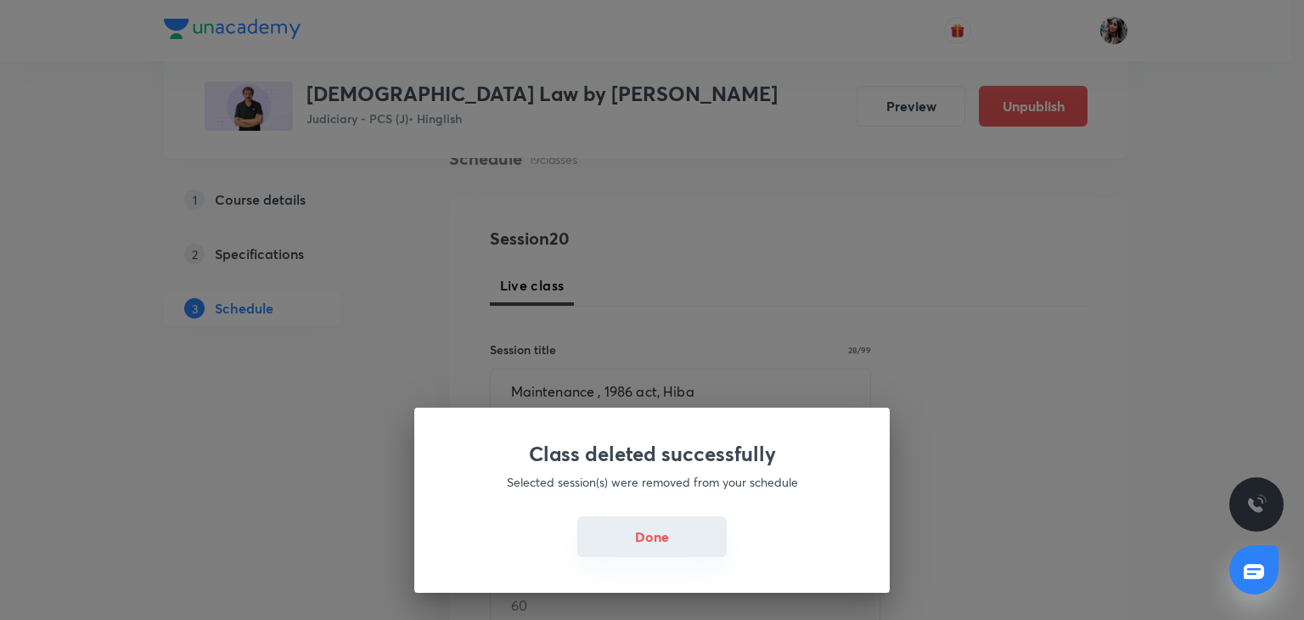
click at [679, 536] on button "Done" at bounding box center [651, 536] width 149 height 41
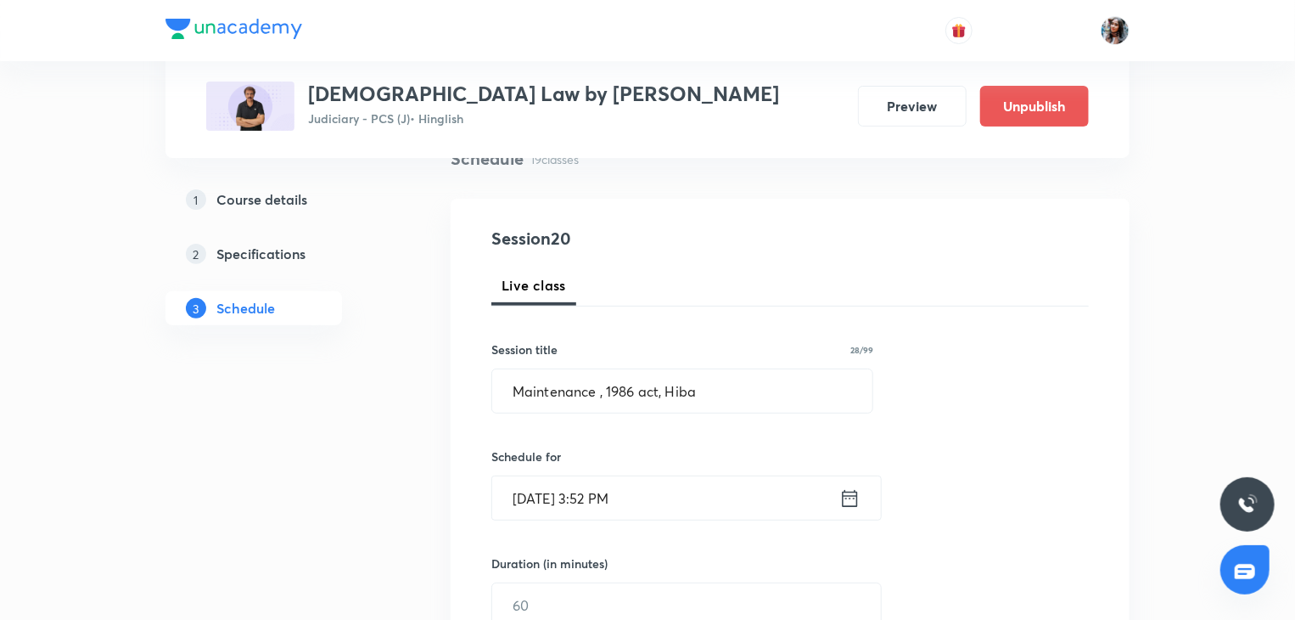
click at [700, 498] on input "Sep 3, 2025, 3:52 PM" at bounding box center [665, 497] width 347 height 43
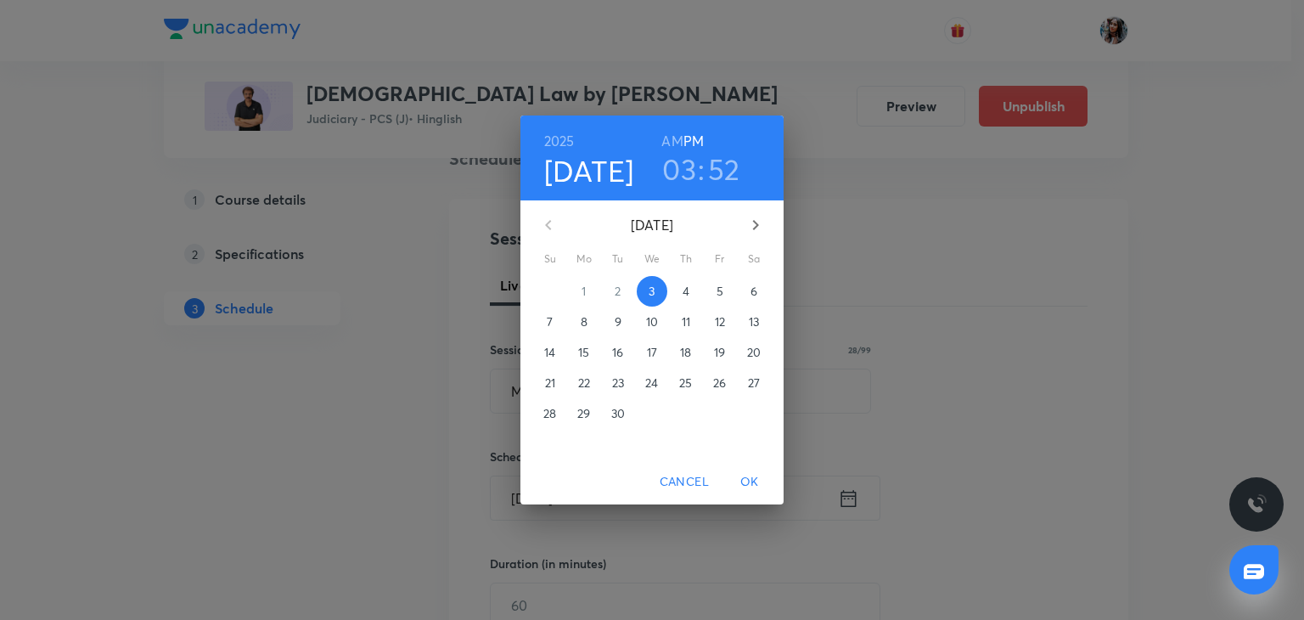
click at [682, 286] on p "4" at bounding box center [685, 291] width 7 height 17
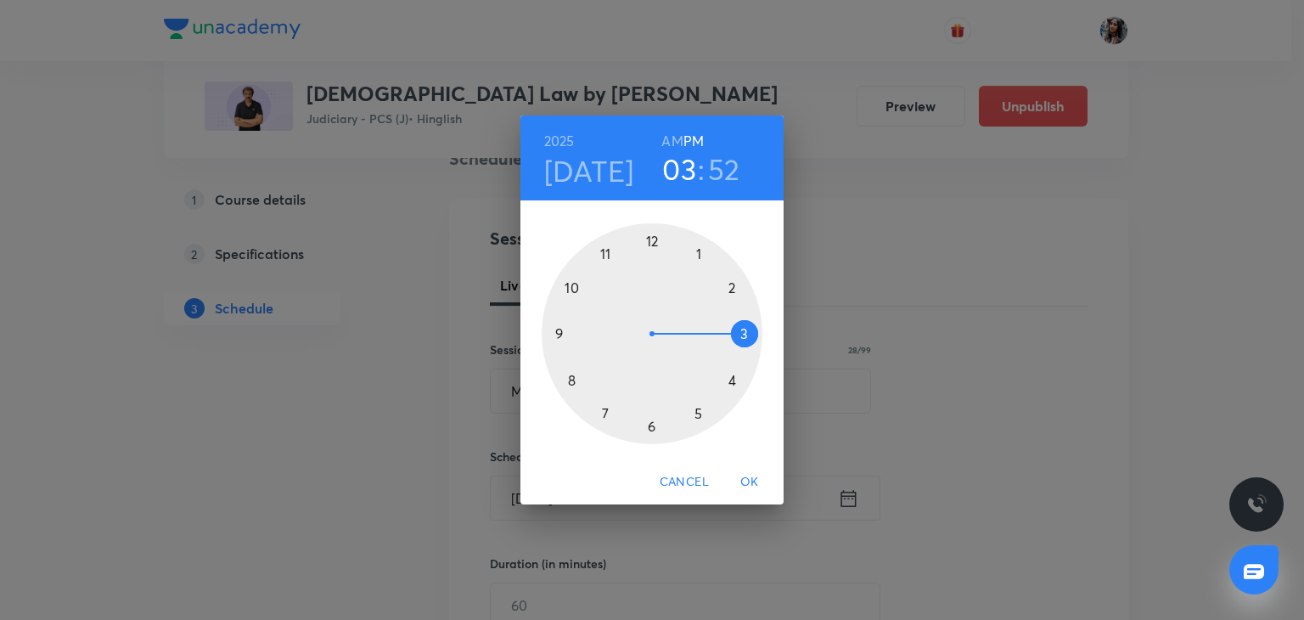
click at [699, 255] on div at bounding box center [652, 333] width 221 height 221
click at [730, 286] on div at bounding box center [652, 333] width 221 height 221
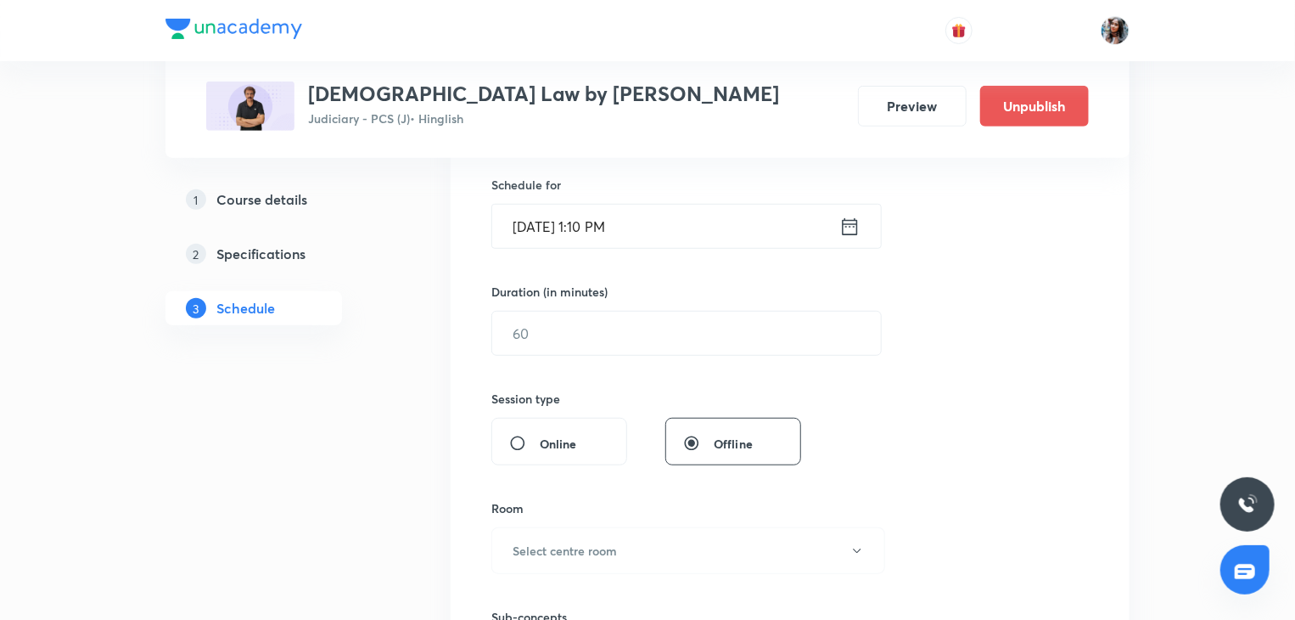
scroll to position [414, 0]
click at [676, 330] on input "text" at bounding box center [686, 331] width 389 height 43
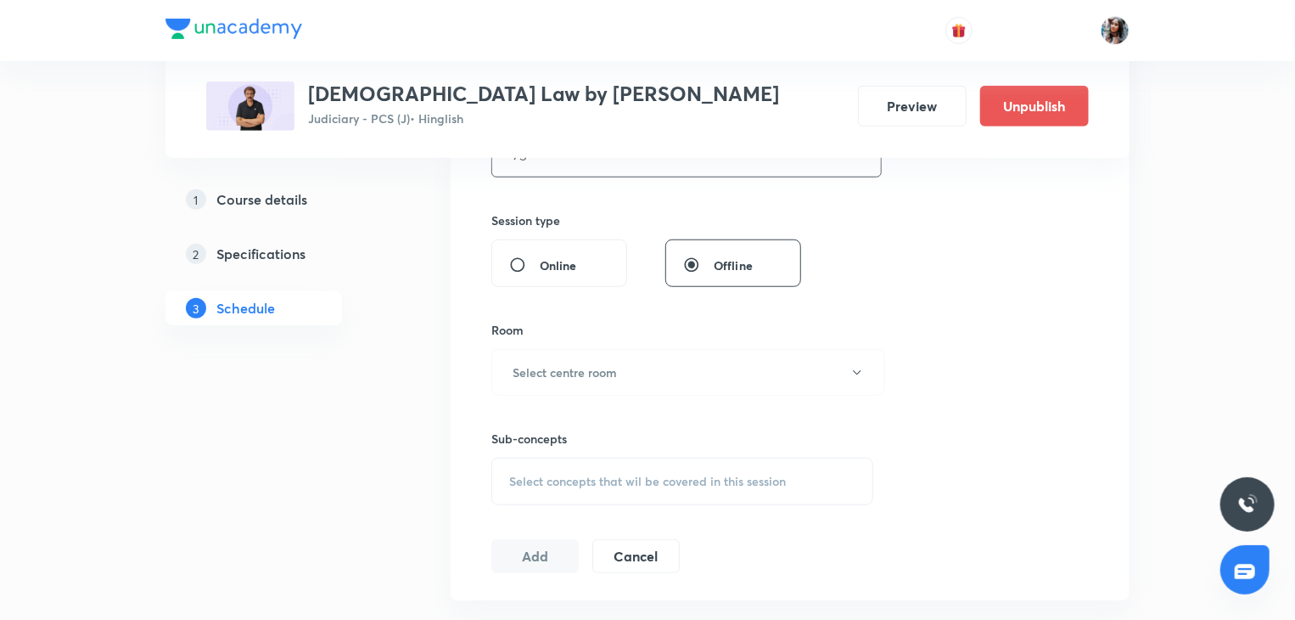
scroll to position [591, 0]
type input "75"
click at [555, 268] on span "Online" at bounding box center [558, 265] width 37 height 18
click at [540, 268] on input "Online" at bounding box center [524, 264] width 31 height 17
radio input "true"
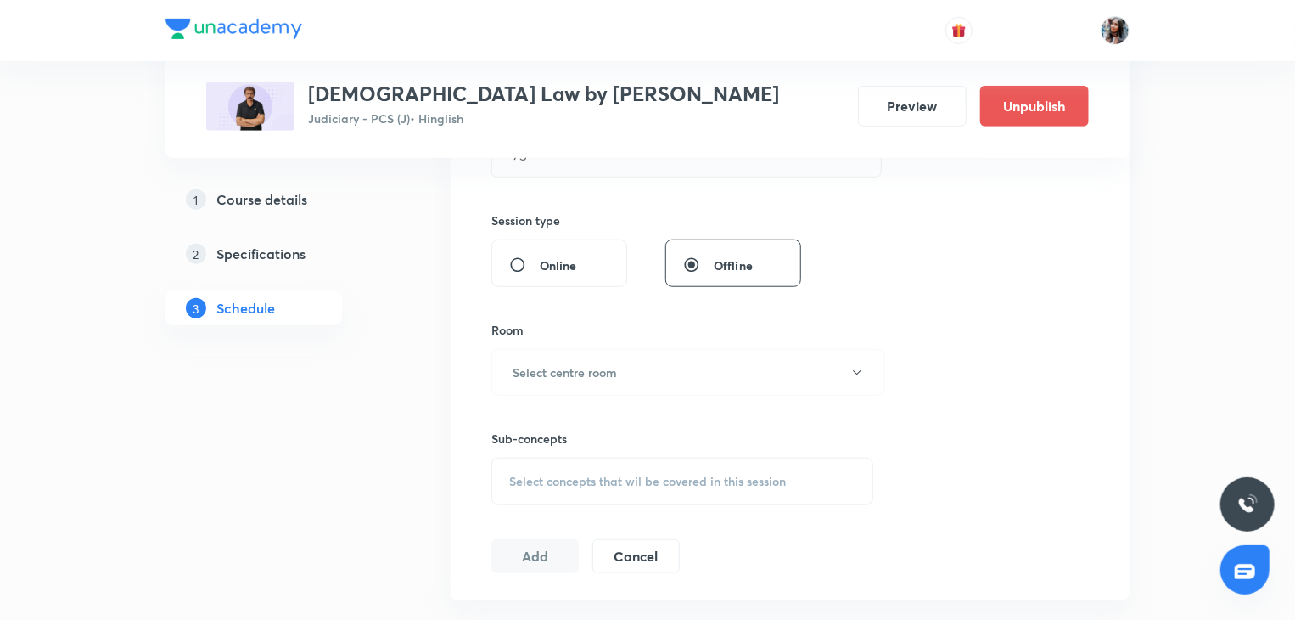
radio input "false"
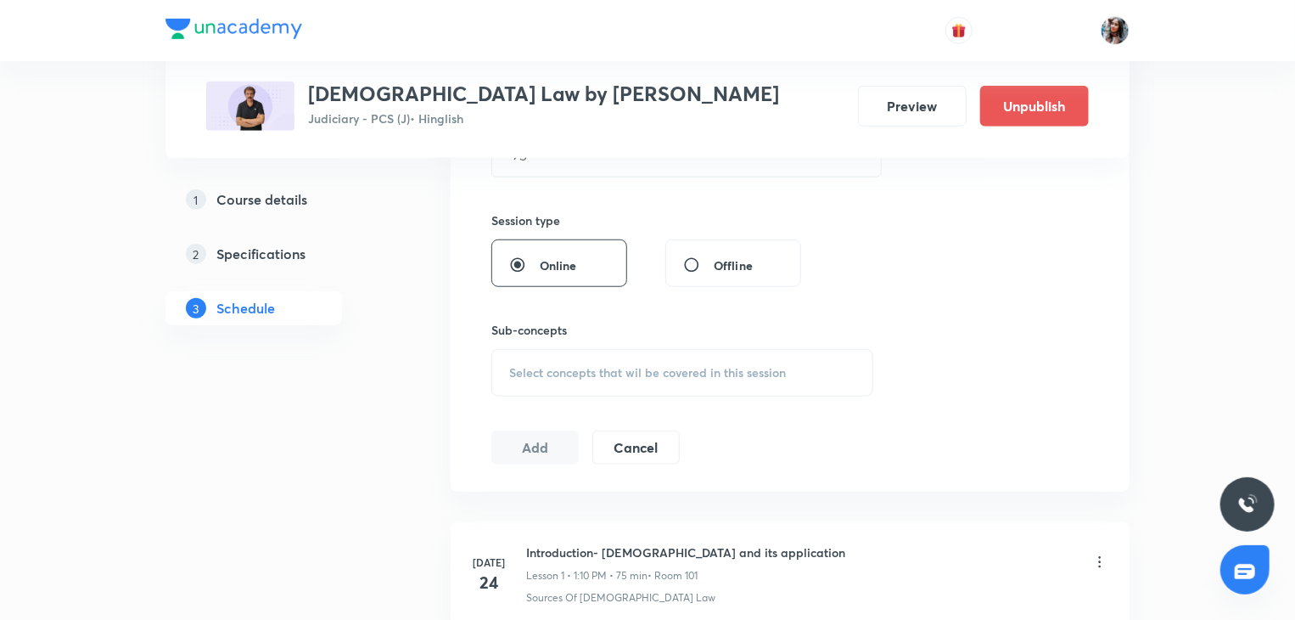
click at [575, 357] on div "Select concepts that wil be covered in this session" at bounding box center [682, 373] width 382 height 48
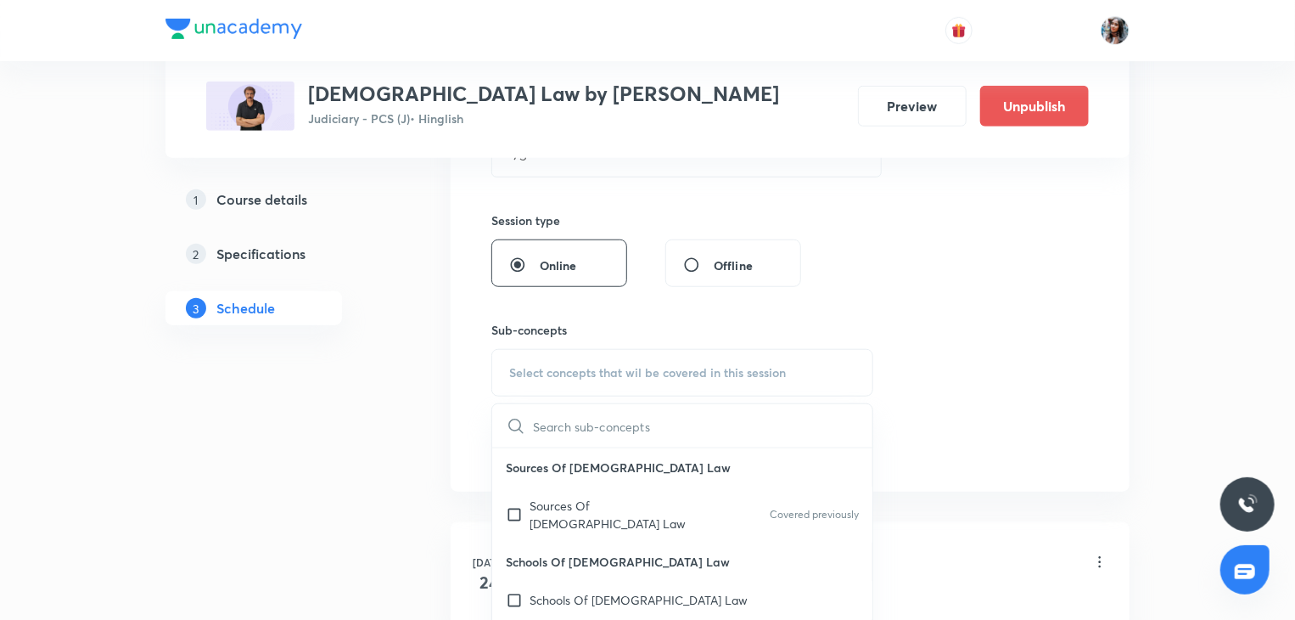
scroll to position [42, 0]
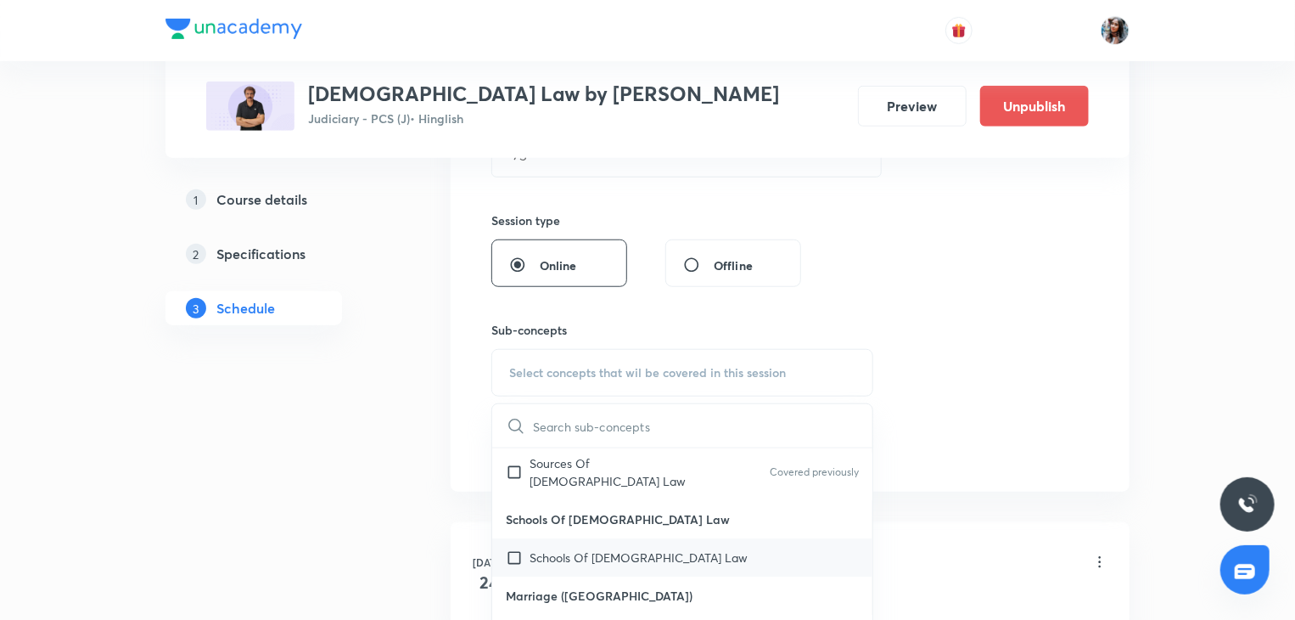
click at [587, 548] on p "Schools Of​​ Muslim​​ Law" at bounding box center [639, 557] width 218 height 18
checkbox input "true"
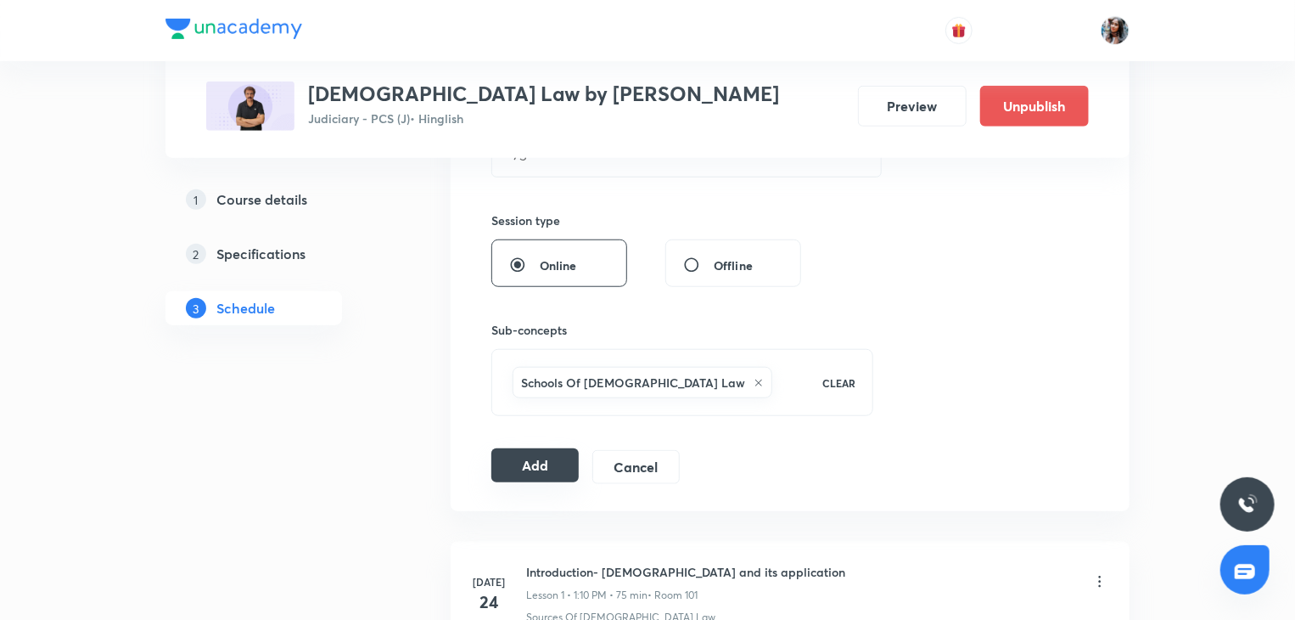
click at [560, 456] on button "Add" at bounding box center [534, 465] width 87 height 34
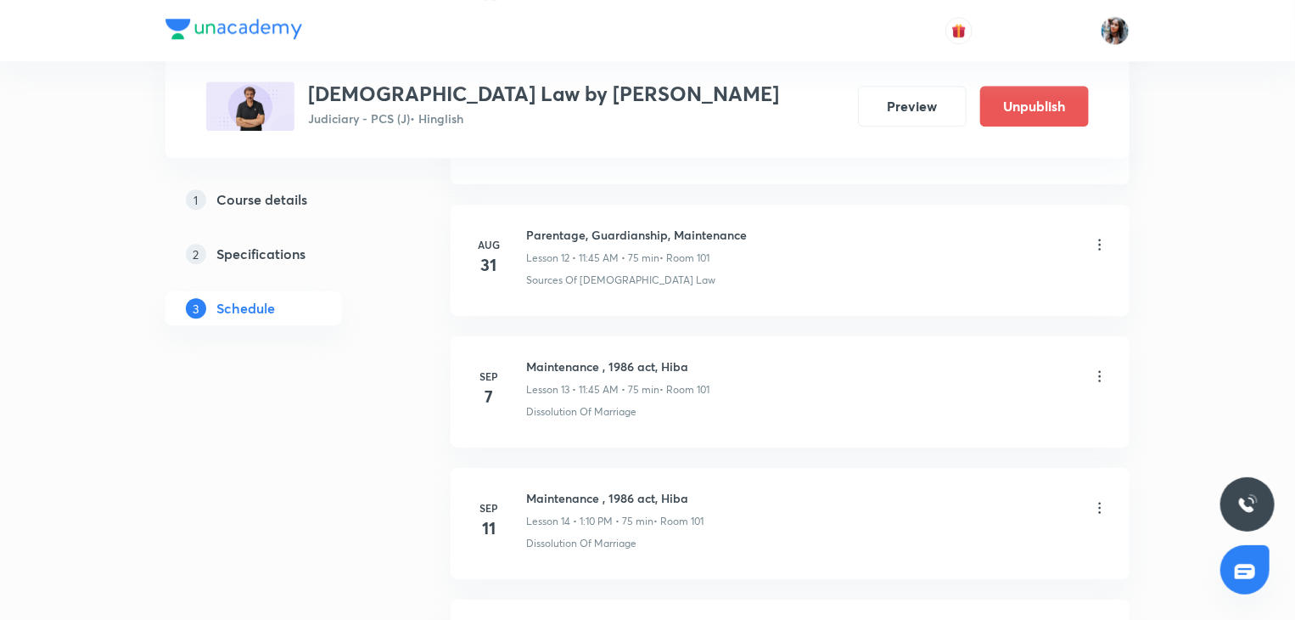
scroll to position [2373, 0]
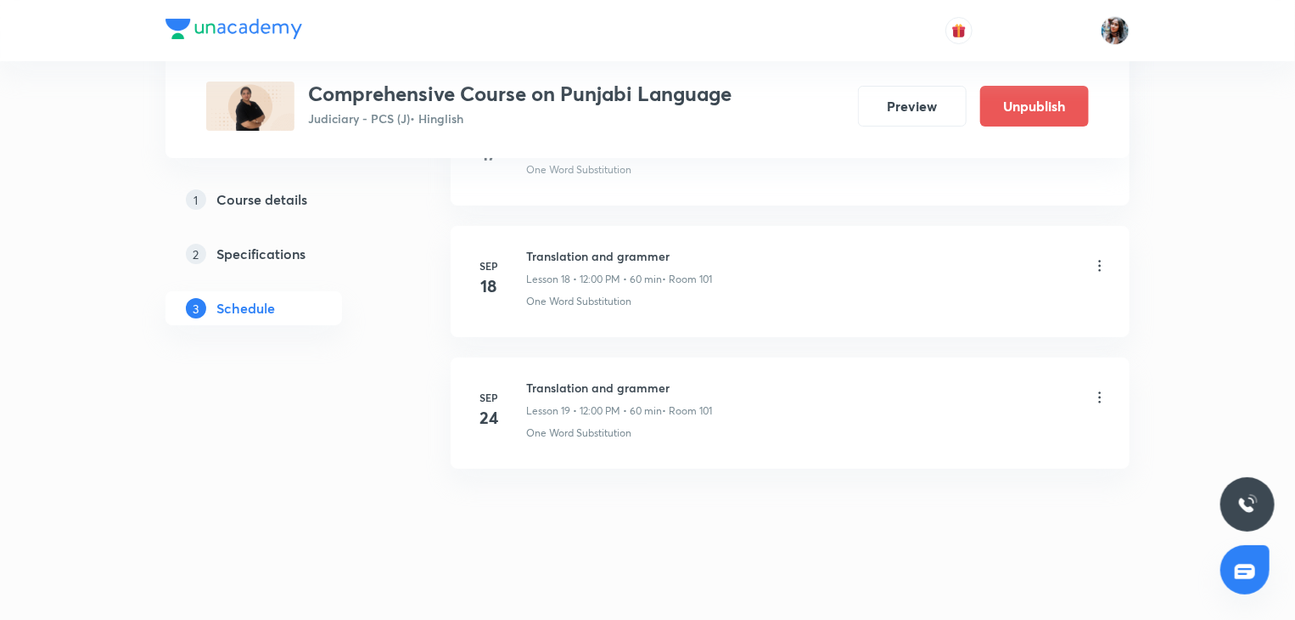
scroll to position [3232, 0]
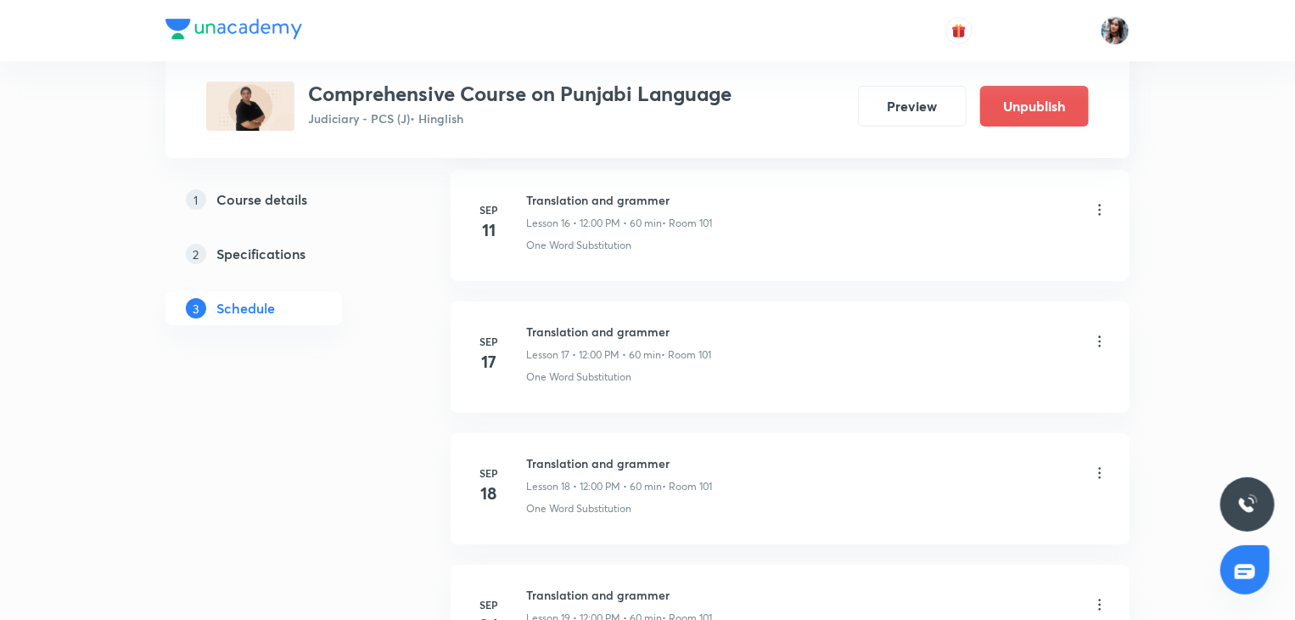
scroll to position [3025, 0]
click at [900, 107] on button "Preview" at bounding box center [912, 104] width 109 height 41
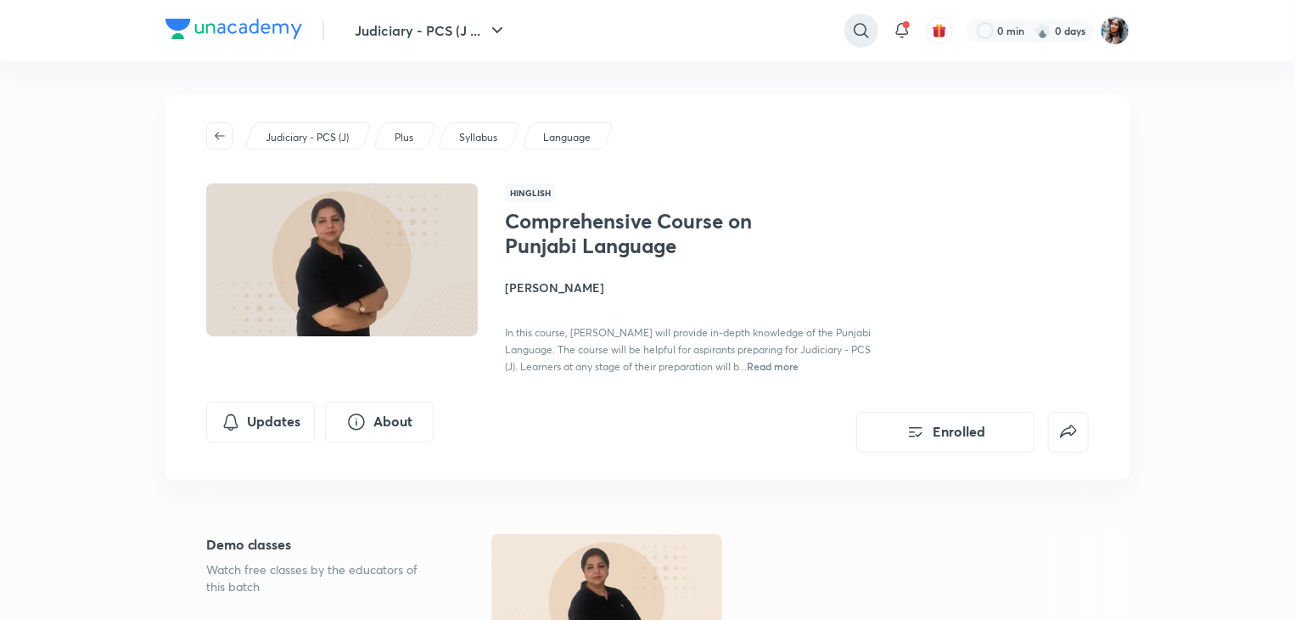
click at [856, 24] on icon at bounding box center [861, 30] width 14 height 14
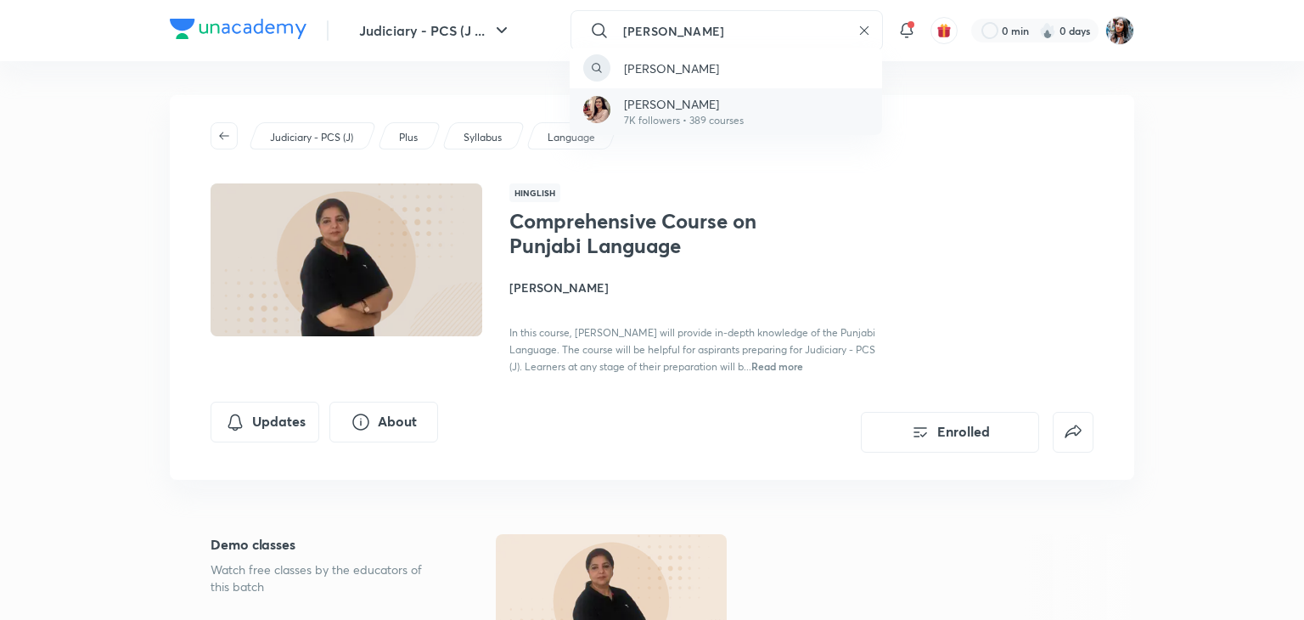
type input "[PERSON_NAME]"
click at [714, 108] on p "[PERSON_NAME]" at bounding box center [684, 104] width 120 height 18
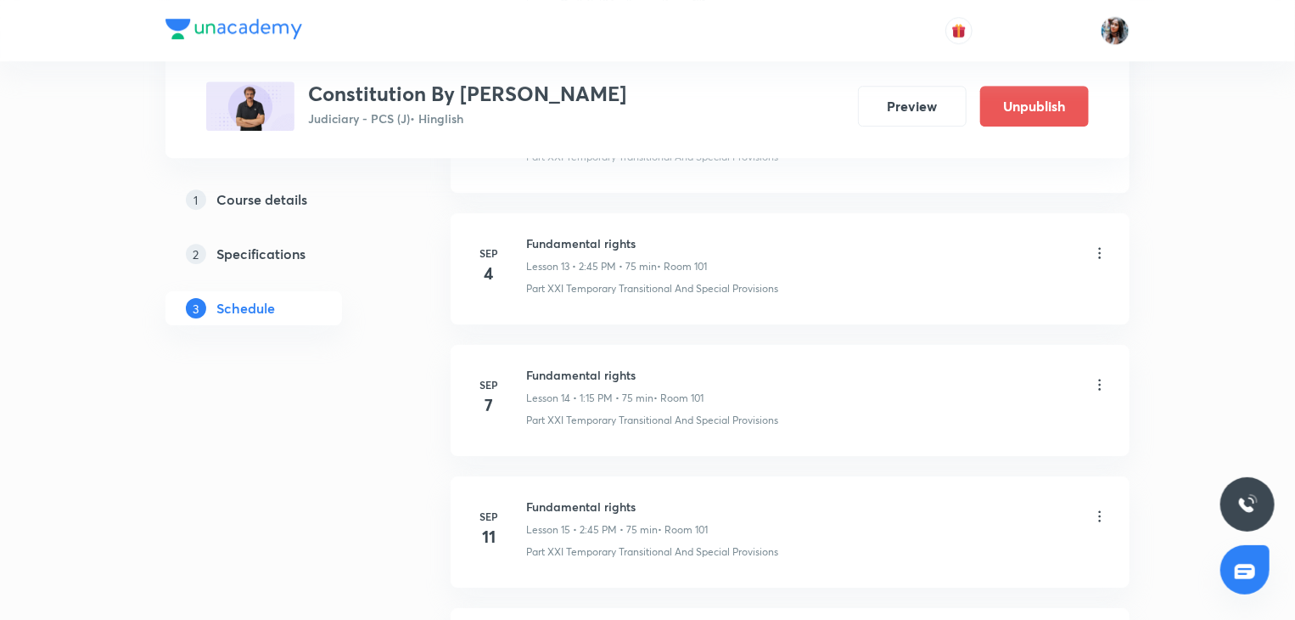
scroll to position [2584, 0]
click at [551, 245] on h6 "Fundamental rights" at bounding box center [616, 247] width 181 height 18
copy h6 "Fundamental rights"
click at [1103, 252] on icon at bounding box center [1099, 256] width 17 height 17
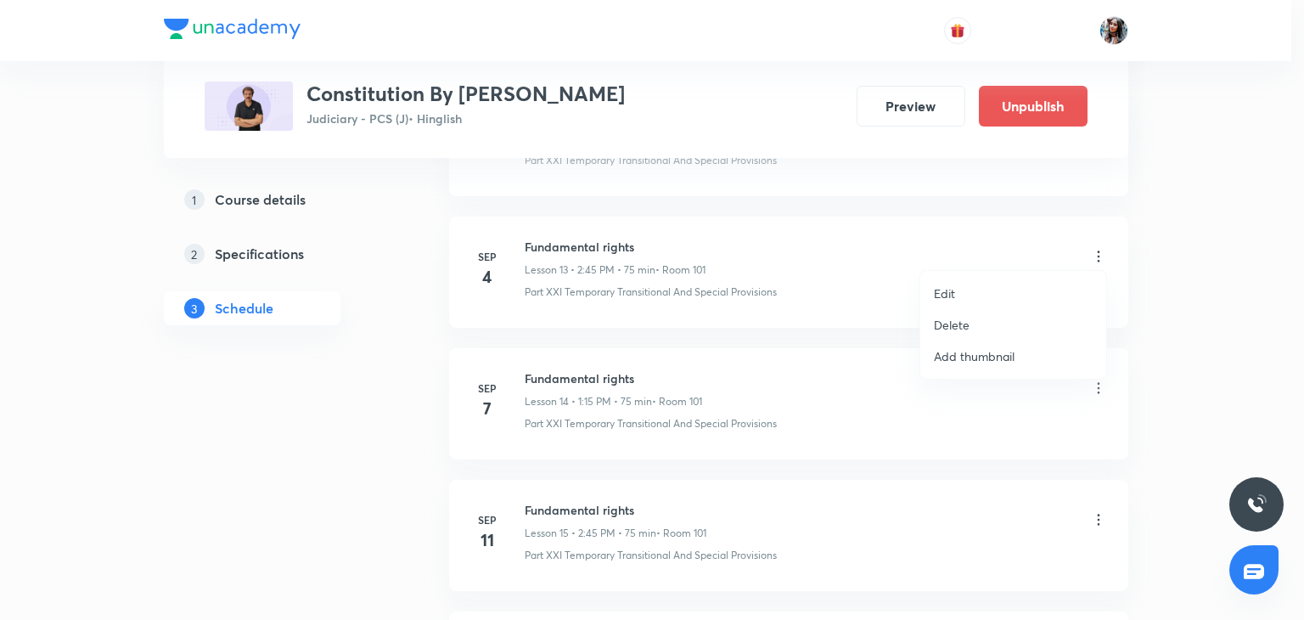
click at [1189, 311] on div at bounding box center [652, 310] width 1304 height 620
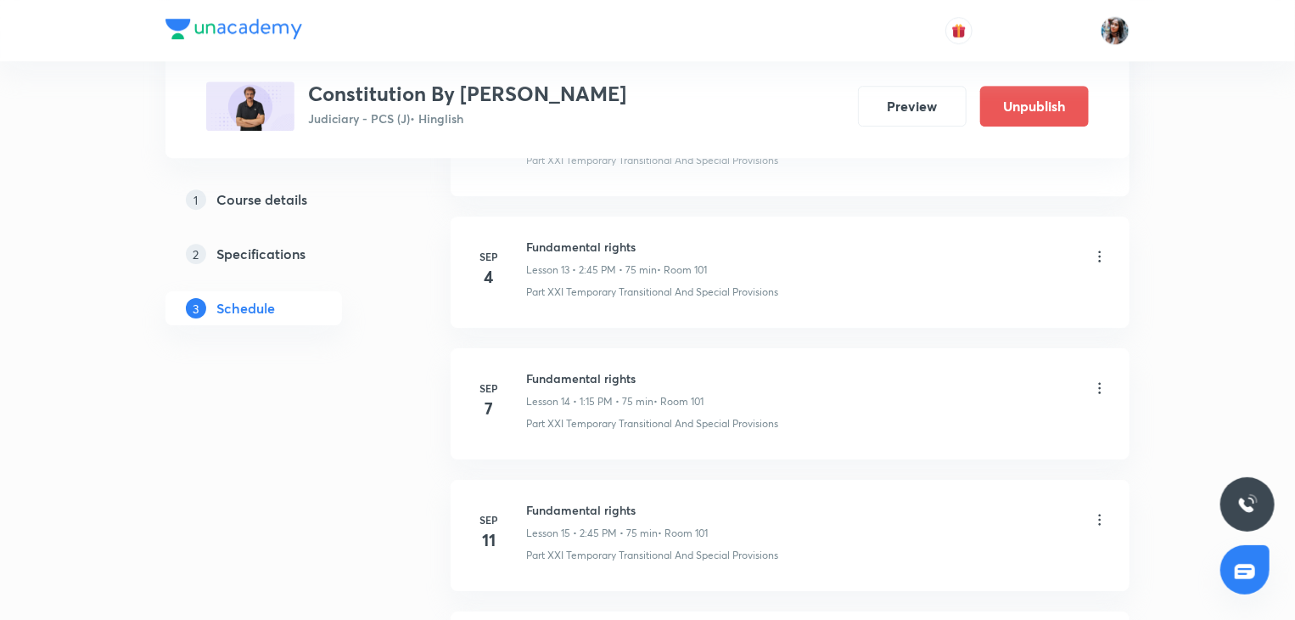
click at [587, 238] on h6 "Fundamental rights" at bounding box center [616, 247] width 181 height 18
copy h6 "Fundamental rights"
click at [1103, 249] on icon at bounding box center [1099, 256] width 17 height 17
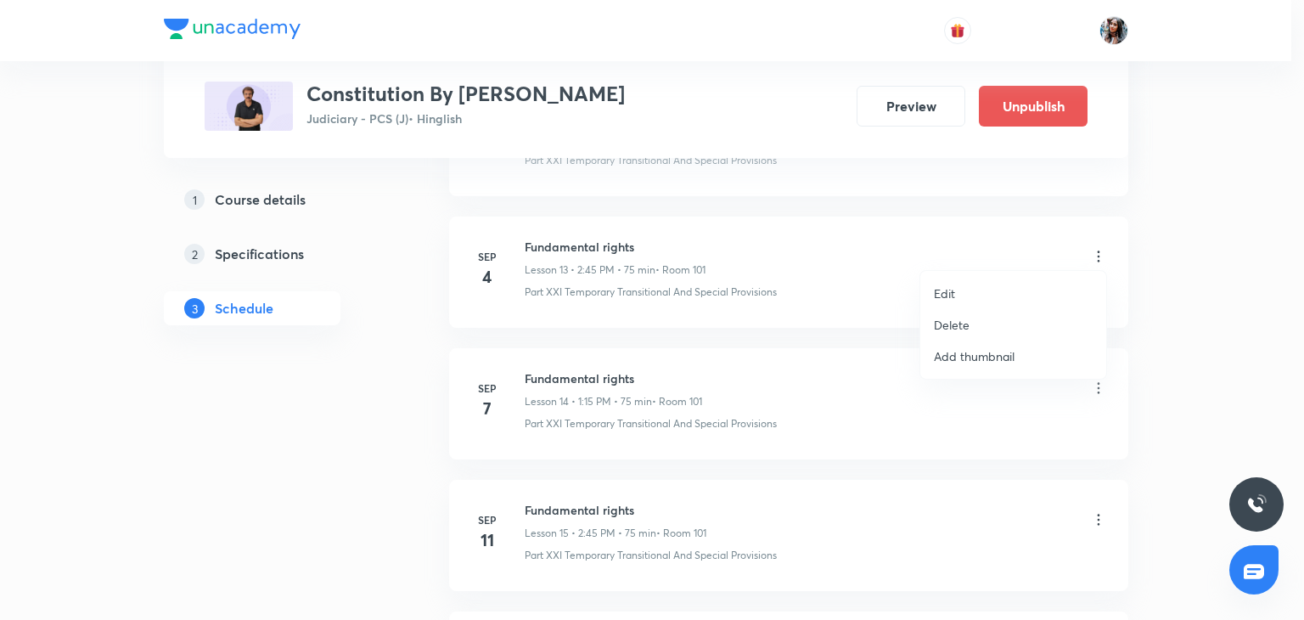
click at [974, 317] on li "Delete" at bounding box center [1013, 324] width 186 height 31
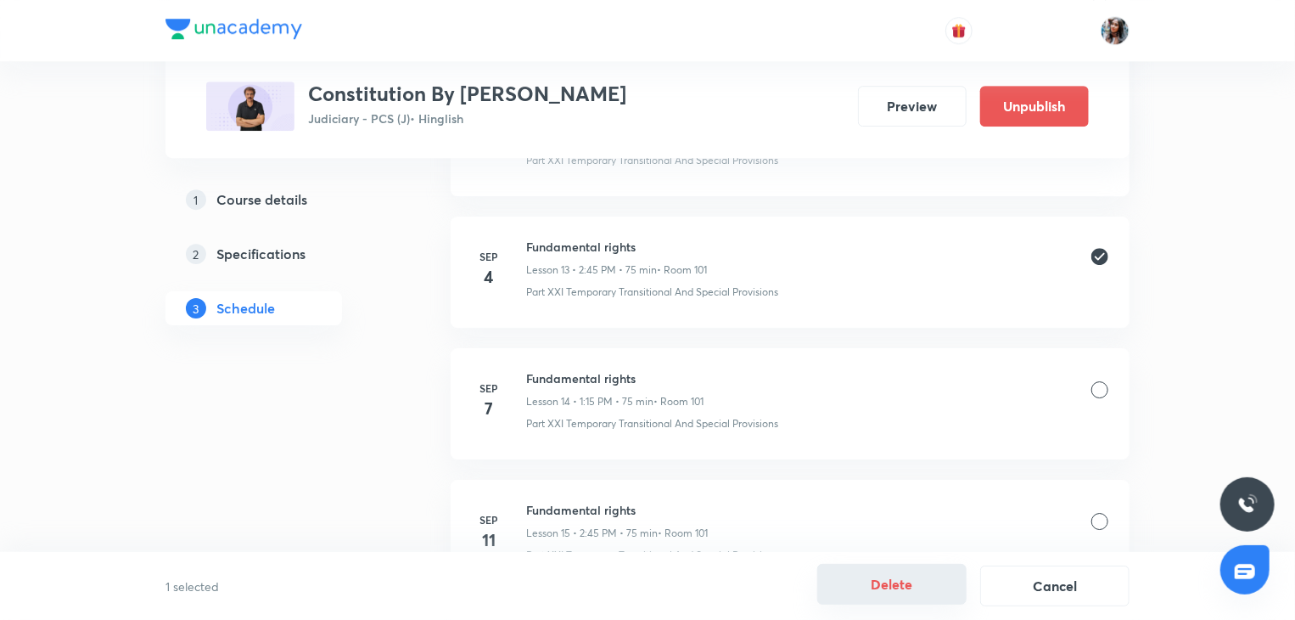
click at [880, 585] on button "Delete" at bounding box center [891, 584] width 149 height 41
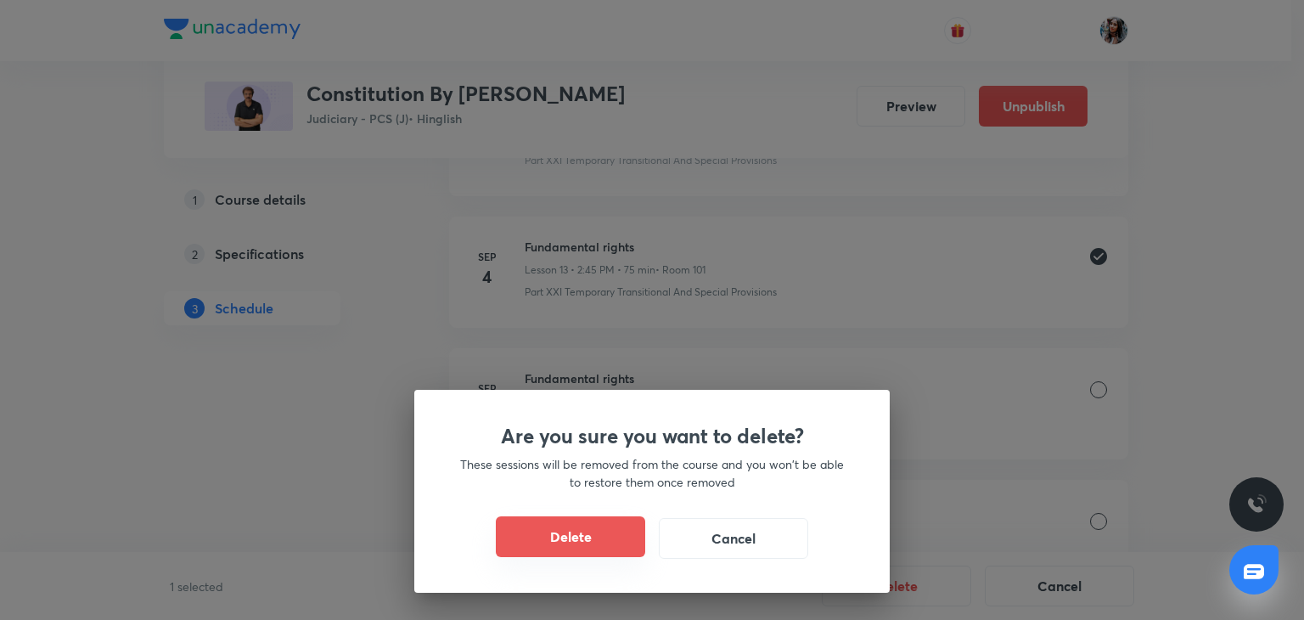
click at [604, 553] on button "Delete" at bounding box center [570, 536] width 149 height 41
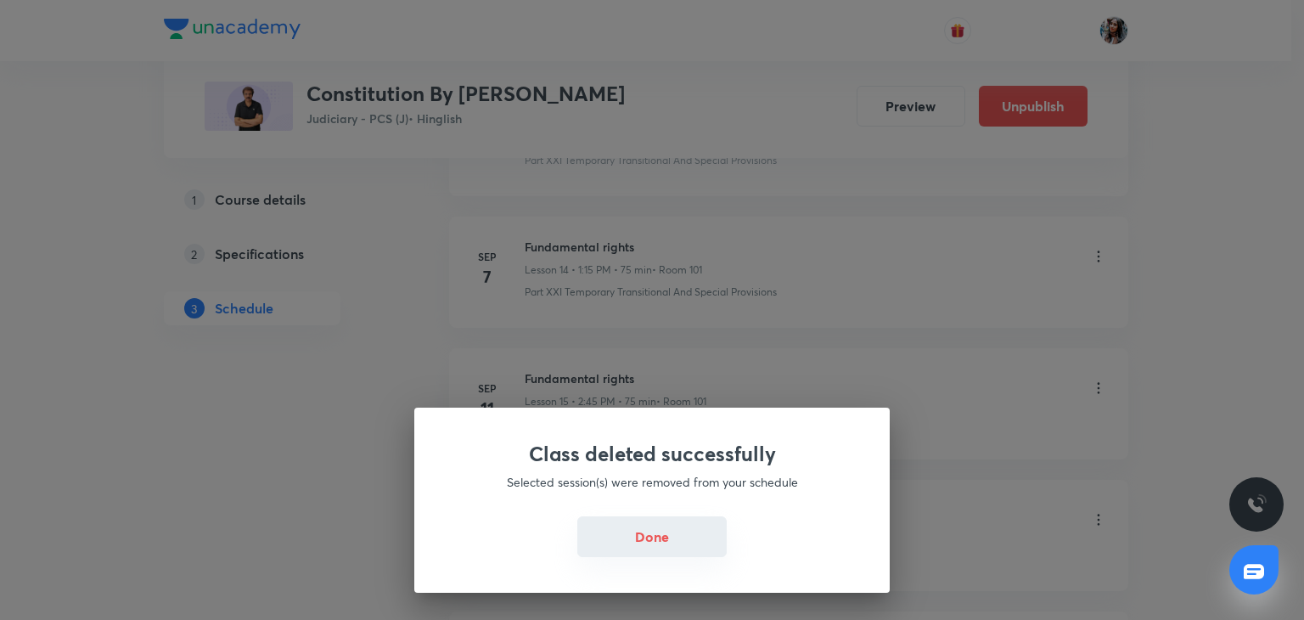
click at [651, 536] on button "Done" at bounding box center [651, 536] width 149 height 41
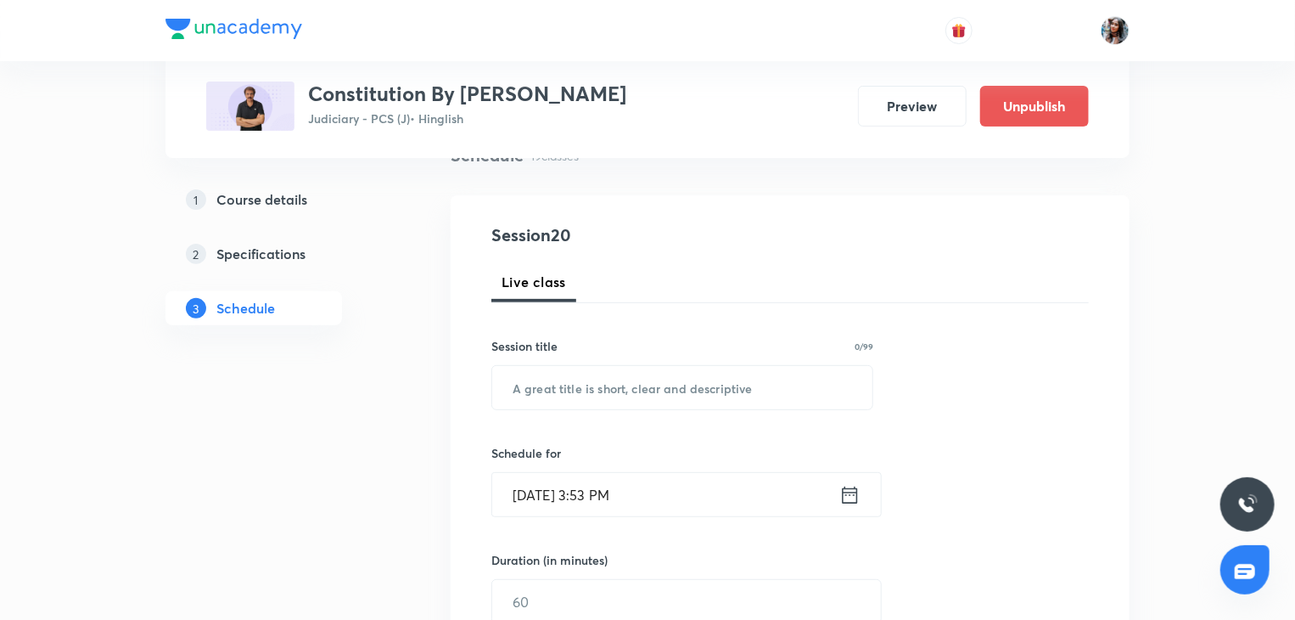
scroll to position [145, 0]
click at [662, 370] on input "text" at bounding box center [682, 386] width 380 height 43
paste input "Fundamental rights"
type input "Fundamental rights"
click at [689, 496] on input "Sep 3, 2025, 3:53 PM" at bounding box center [665, 493] width 347 height 43
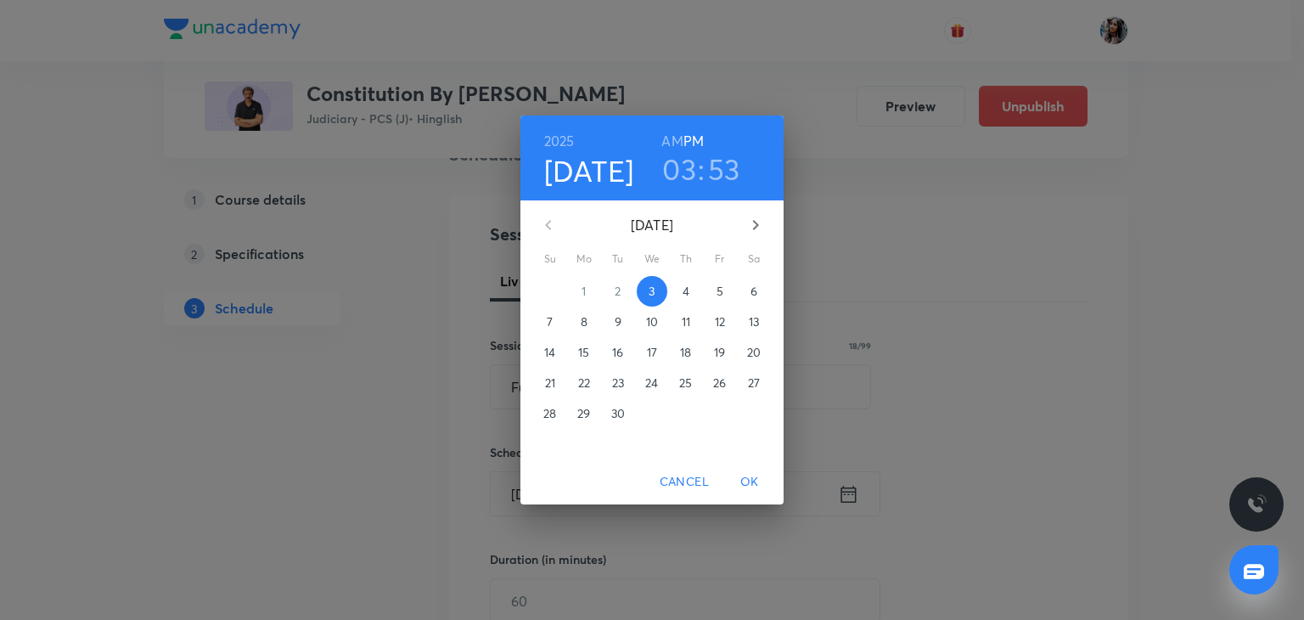
click at [698, 293] on span "4" at bounding box center [686, 291] width 31 height 17
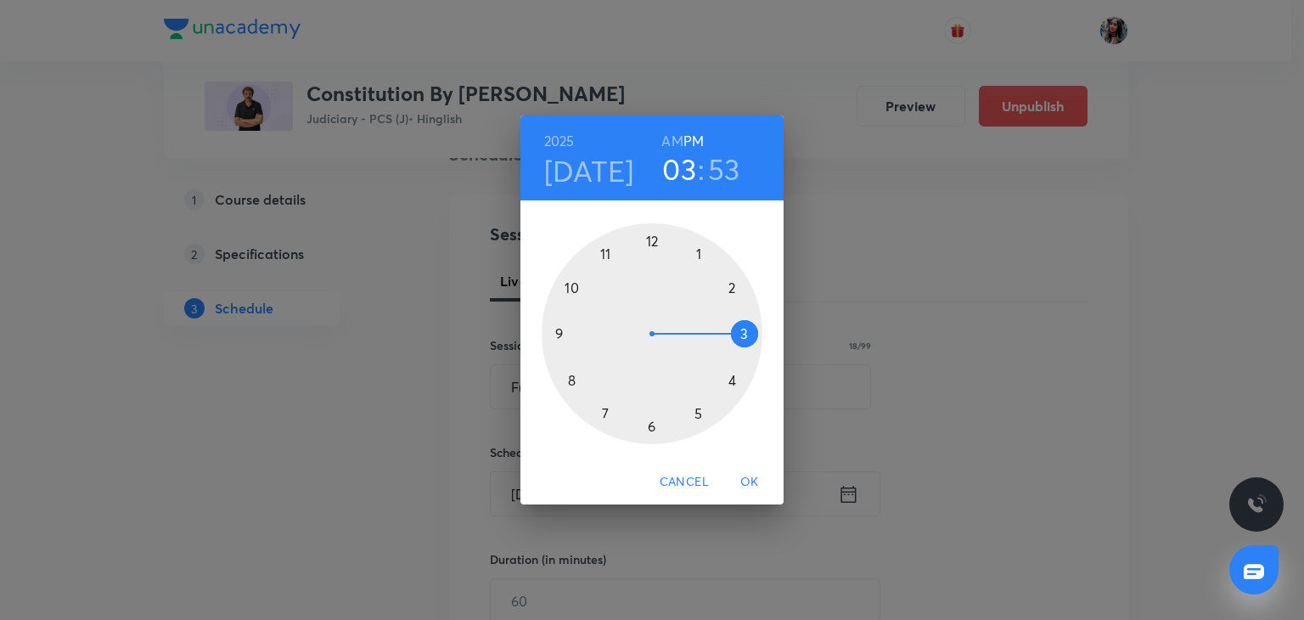
click at [727, 286] on div at bounding box center [652, 333] width 221 height 221
click at [564, 330] on div at bounding box center [652, 333] width 221 height 221
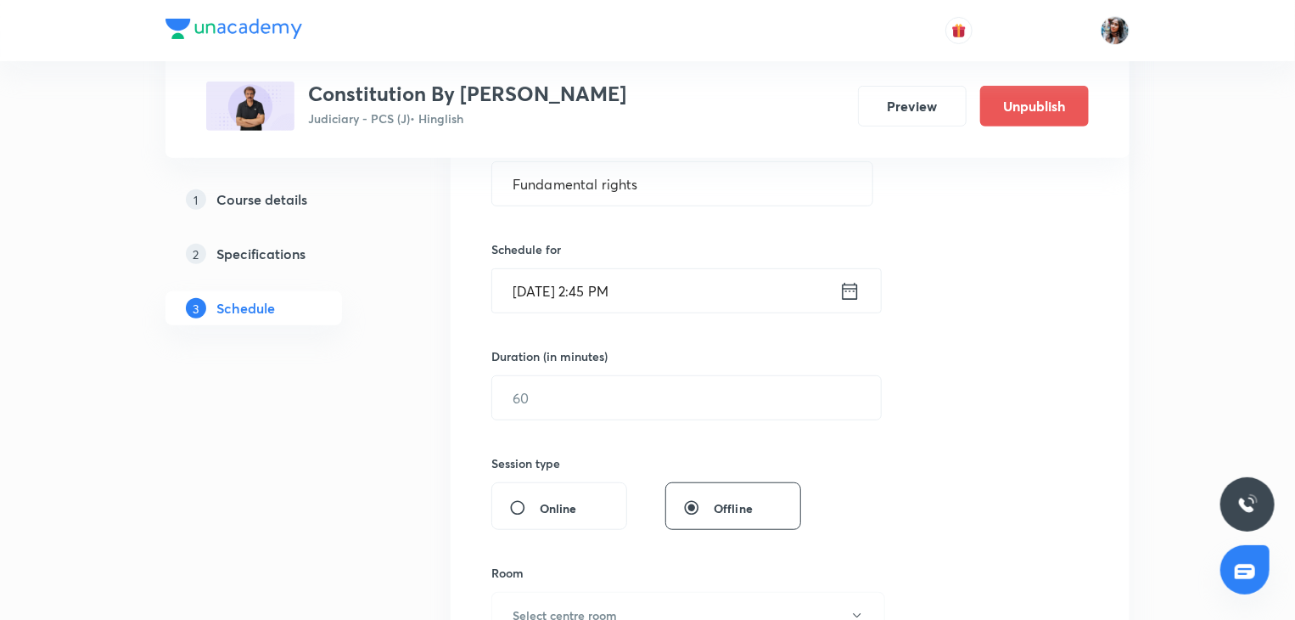
scroll to position [346, 0]
click at [648, 384] on input "text" at bounding box center [686, 399] width 389 height 43
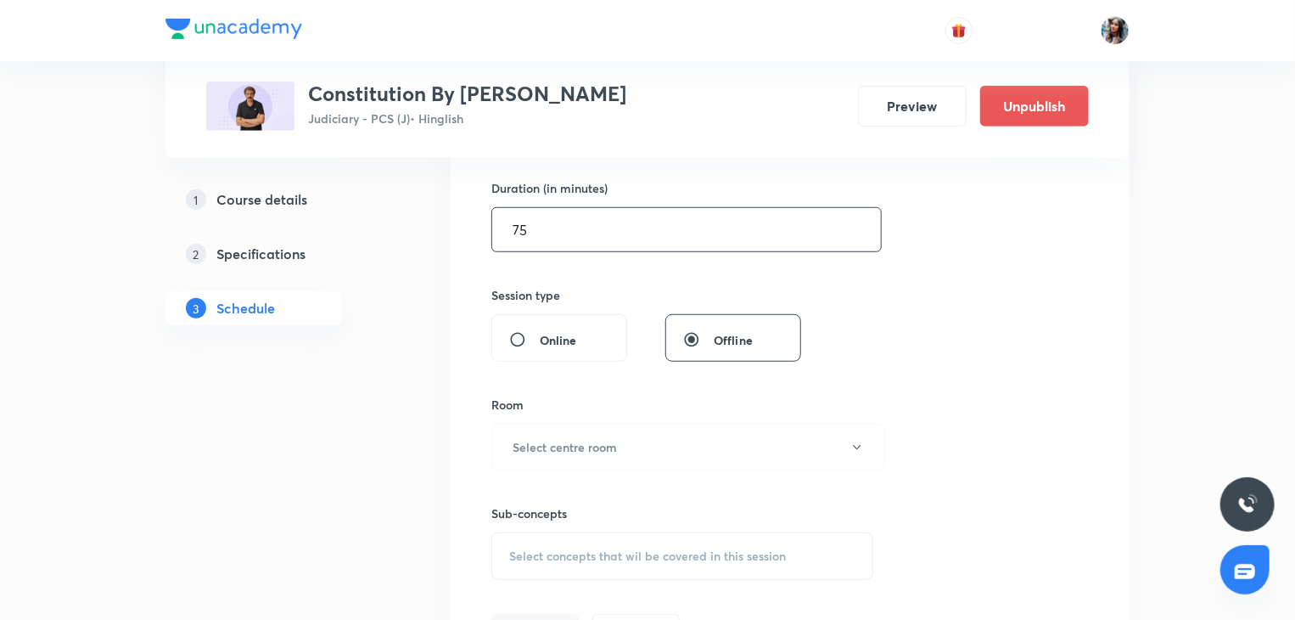
scroll to position [553, 0]
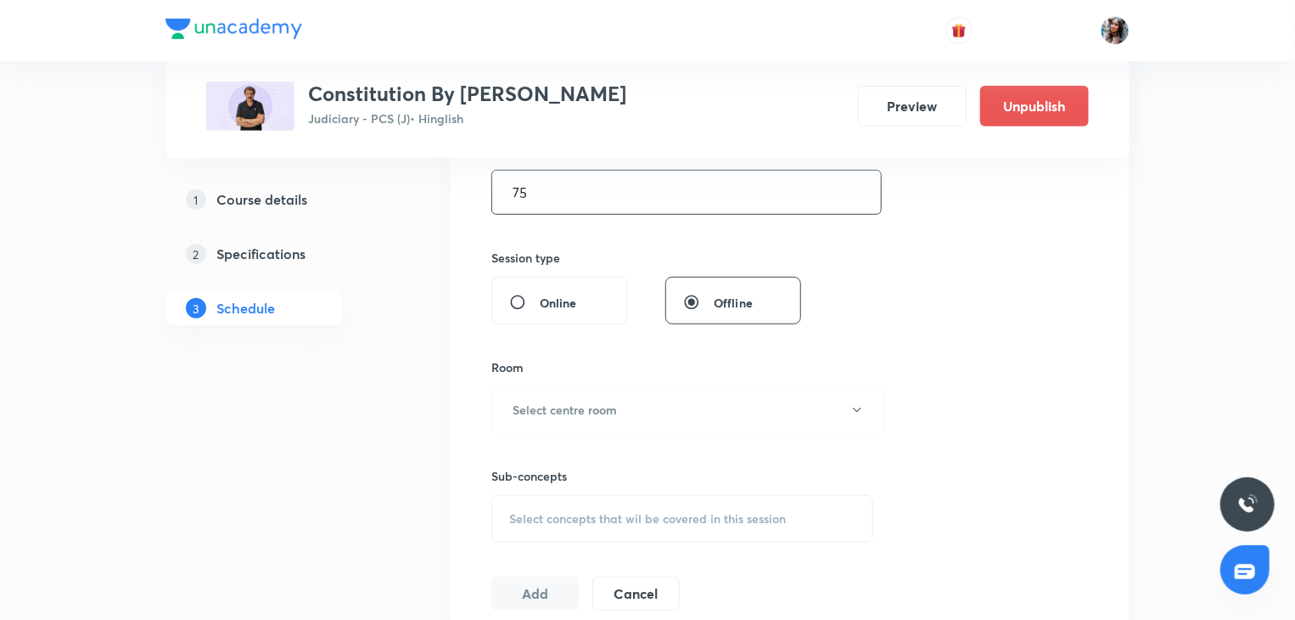
type input "75"
click at [537, 308] on input "Online" at bounding box center [524, 302] width 31 height 17
radio input "true"
radio input "false"
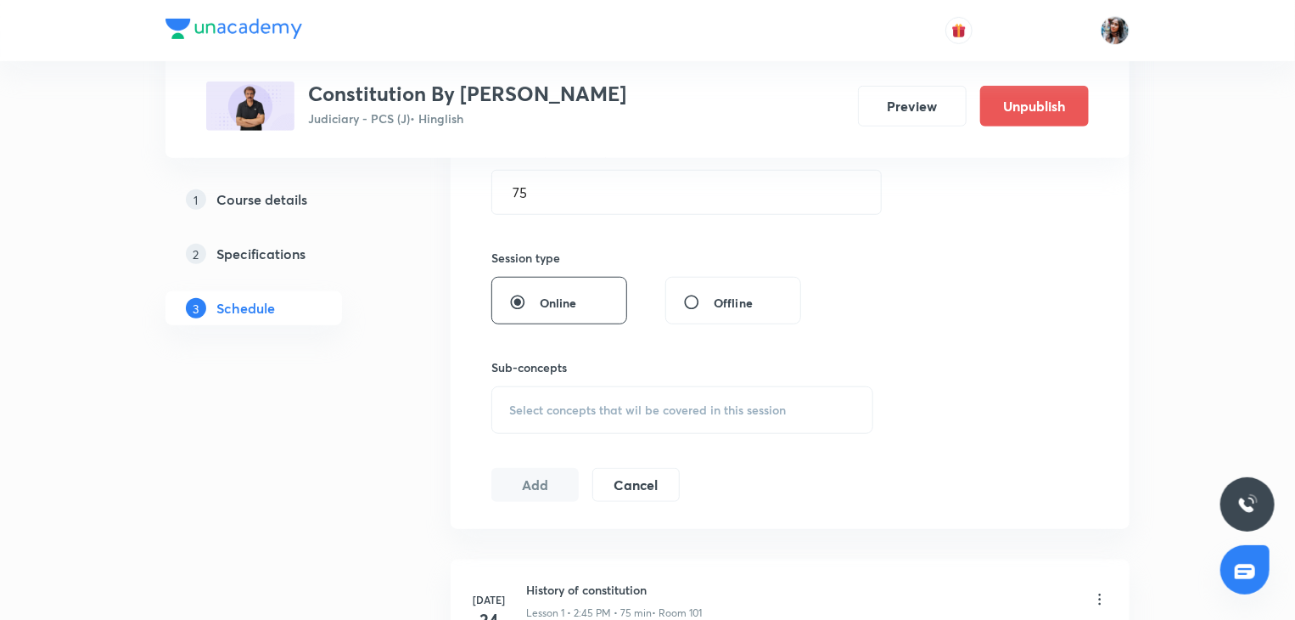
click at [550, 418] on div "Select concepts that wil be covered in this session" at bounding box center [682, 410] width 382 height 48
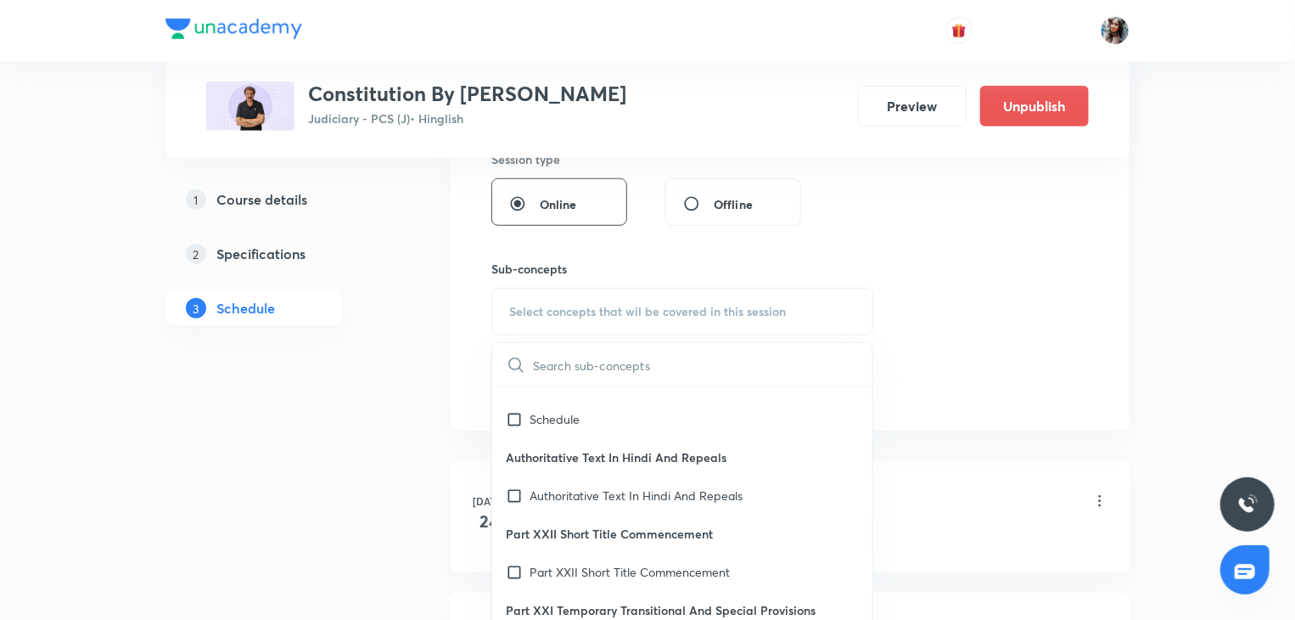
scroll to position [102, 0]
click at [608, 569] on p "Part XXII Short Title Commencement" at bounding box center [630, 572] width 200 height 18
checkbox input "true"
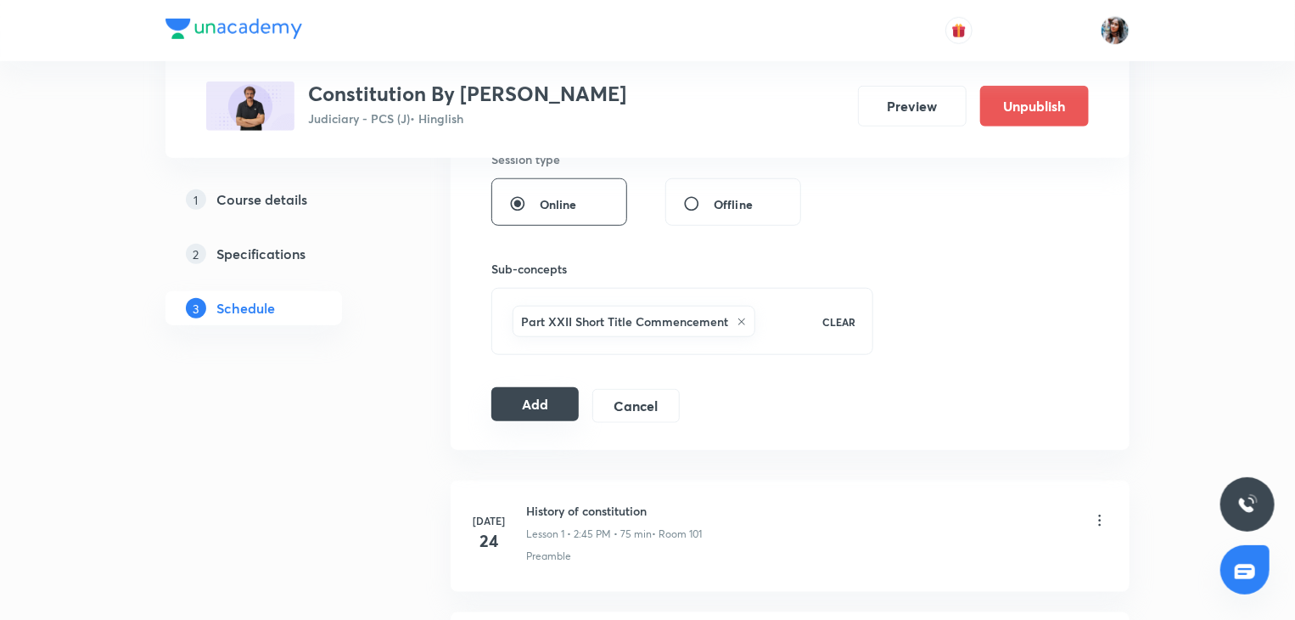
click at [523, 402] on button "Add" at bounding box center [534, 404] width 87 height 34
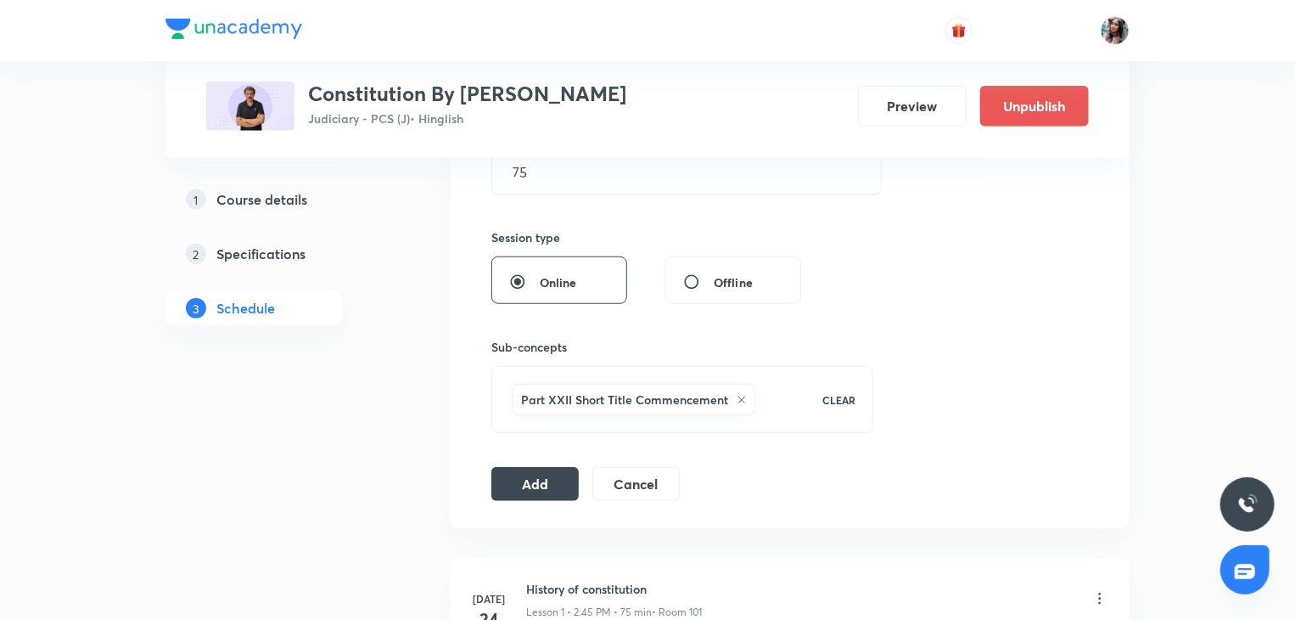
scroll to position [576, 0]
click at [526, 471] on button "Add" at bounding box center [534, 480] width 87 height 34
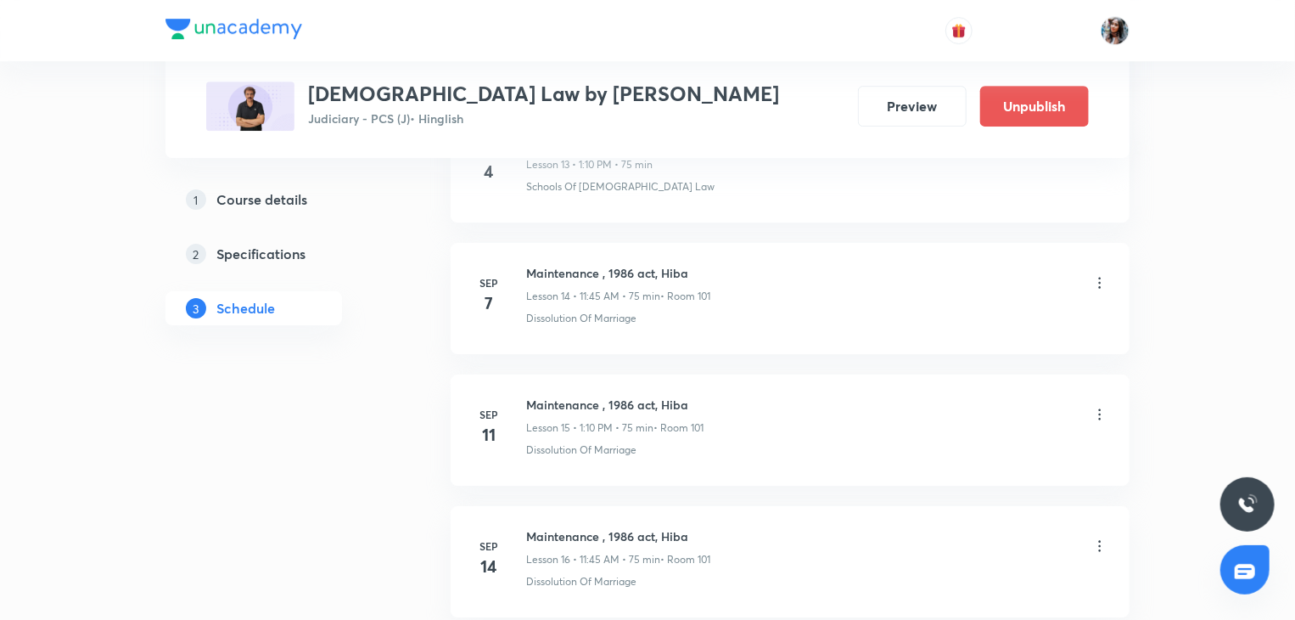
scroll to position [2610, 0]
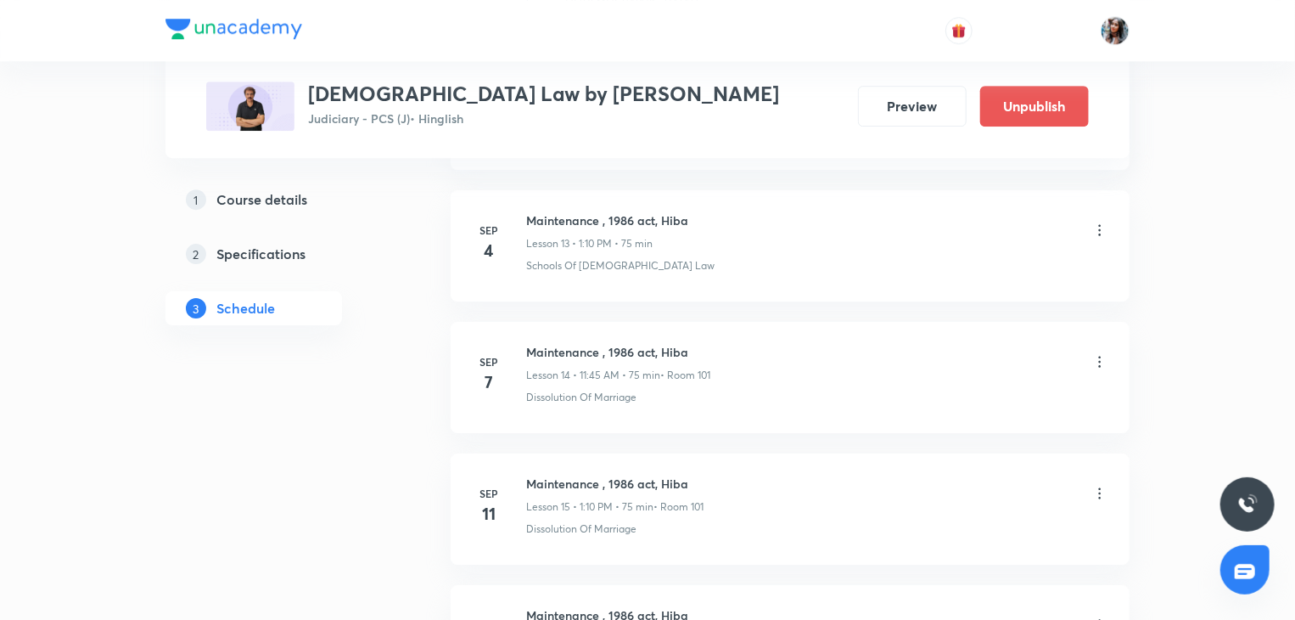
click at [574, 346] on h6 "Maintenance , 1986 act, Hiba" at bounding box center [618, 352] width 184 height 18
copy h6 "Maintenance , 1986 act, Hiba"
click at [1107, 356] on icon at bounding box center [1099, 361] width 17 height 17
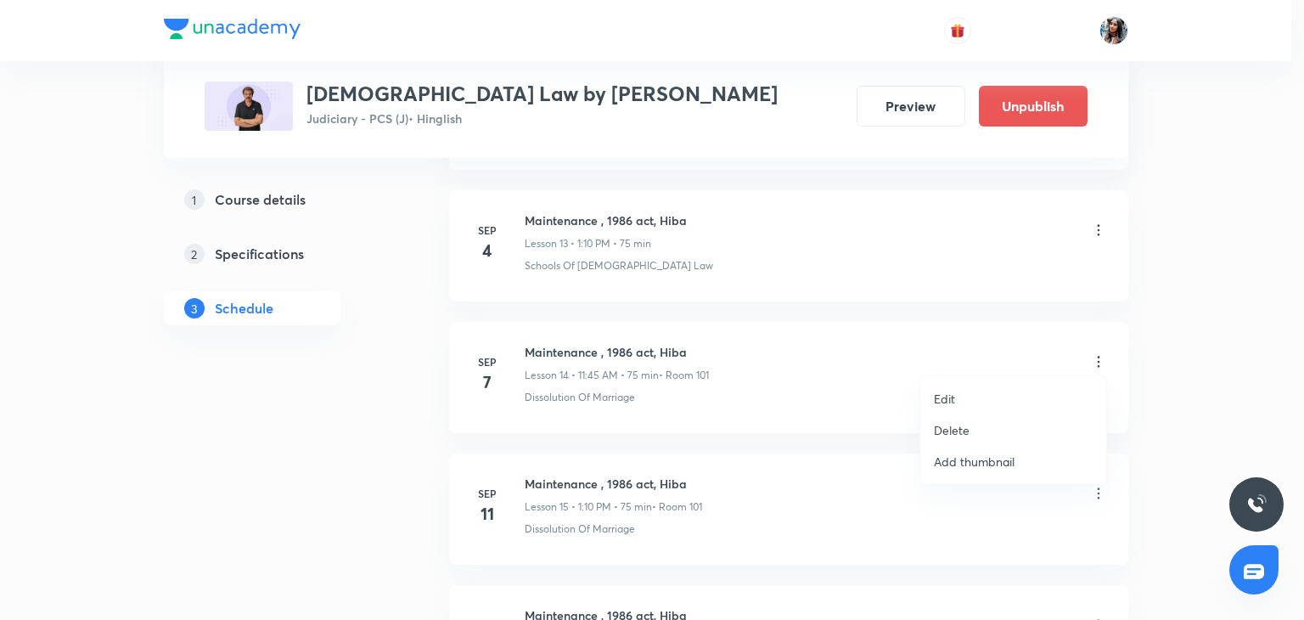
click at [1003, 427] on li "Delete" at bounding box center [1013, 429] width 186 height 31
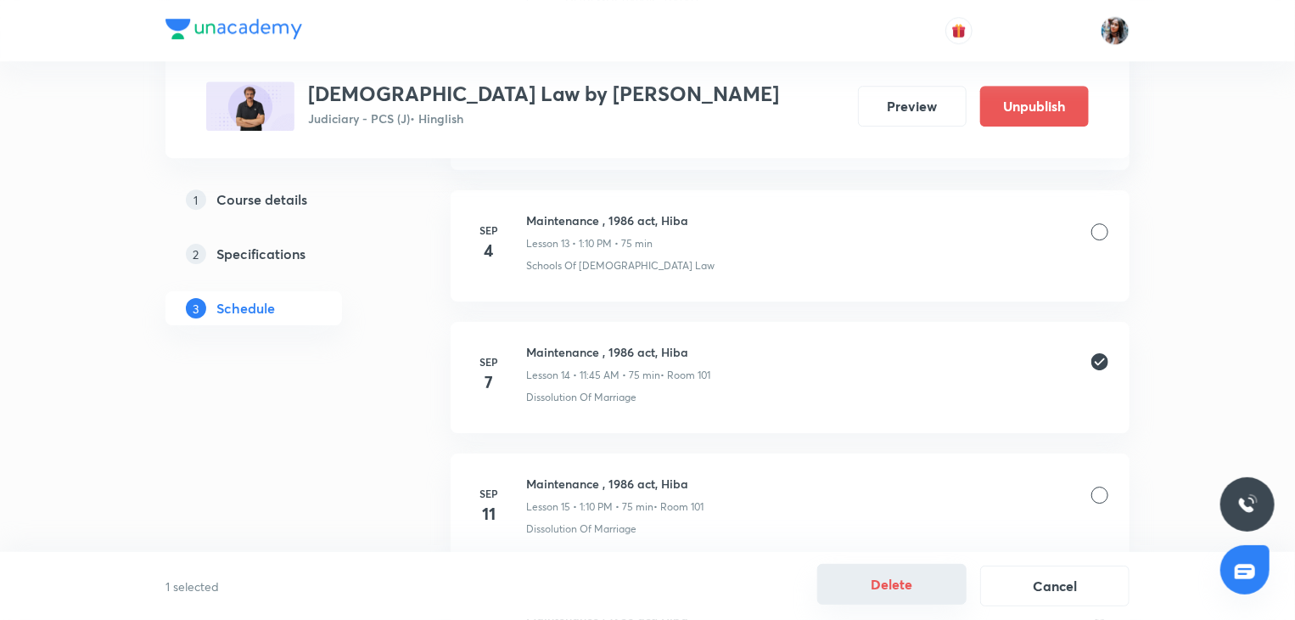
click at [886, 577] on button "Delete" at bounding box center [891, 584] width 149 height 41
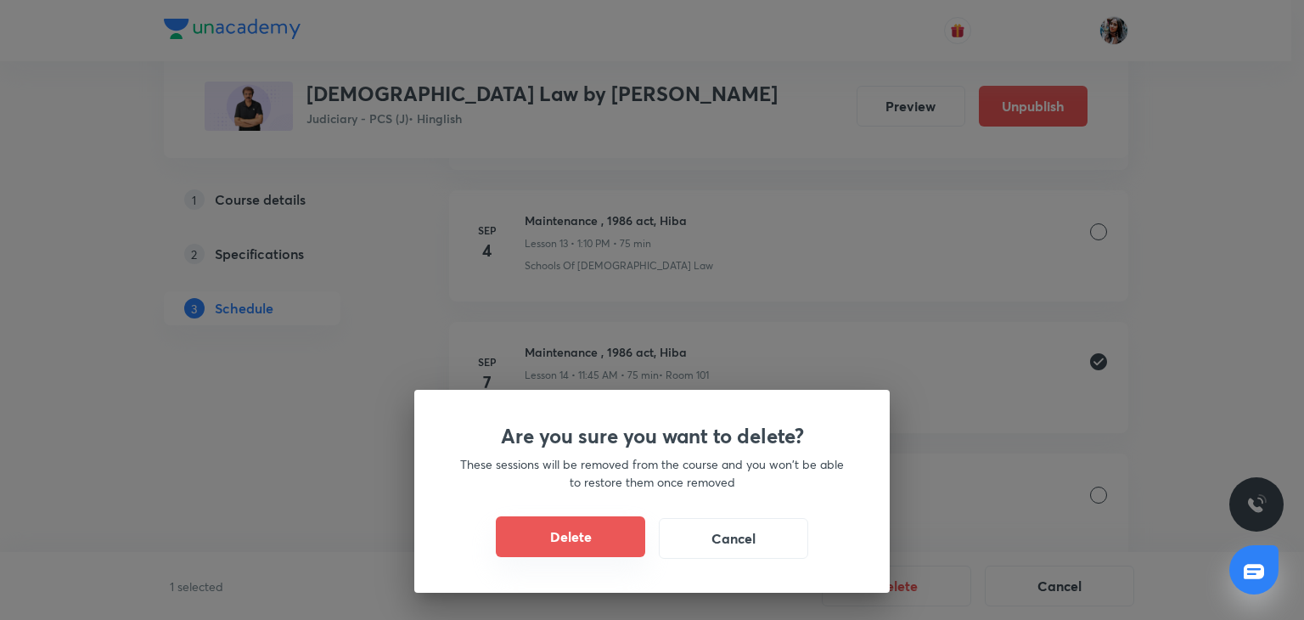
click at [620, 538] on button "Delete" at bounding box center [570, 536] width 149 height 41
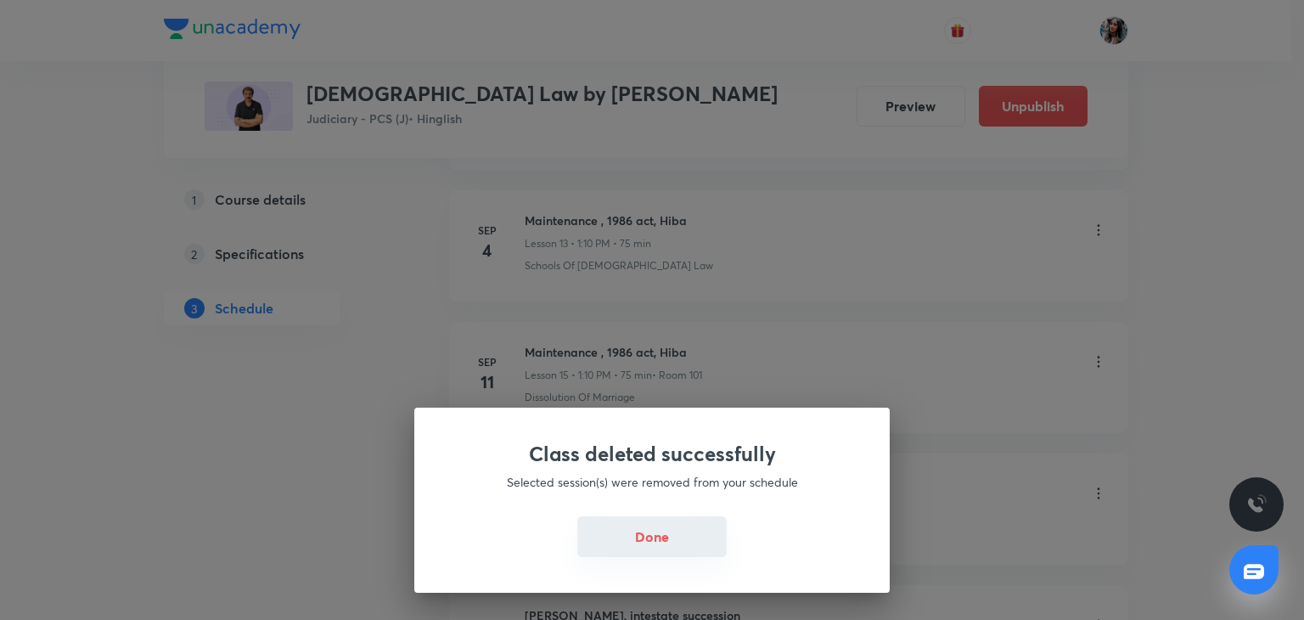
click at [654, 534] on button "Done" at bounding box center [651, 536] width 149 height 41
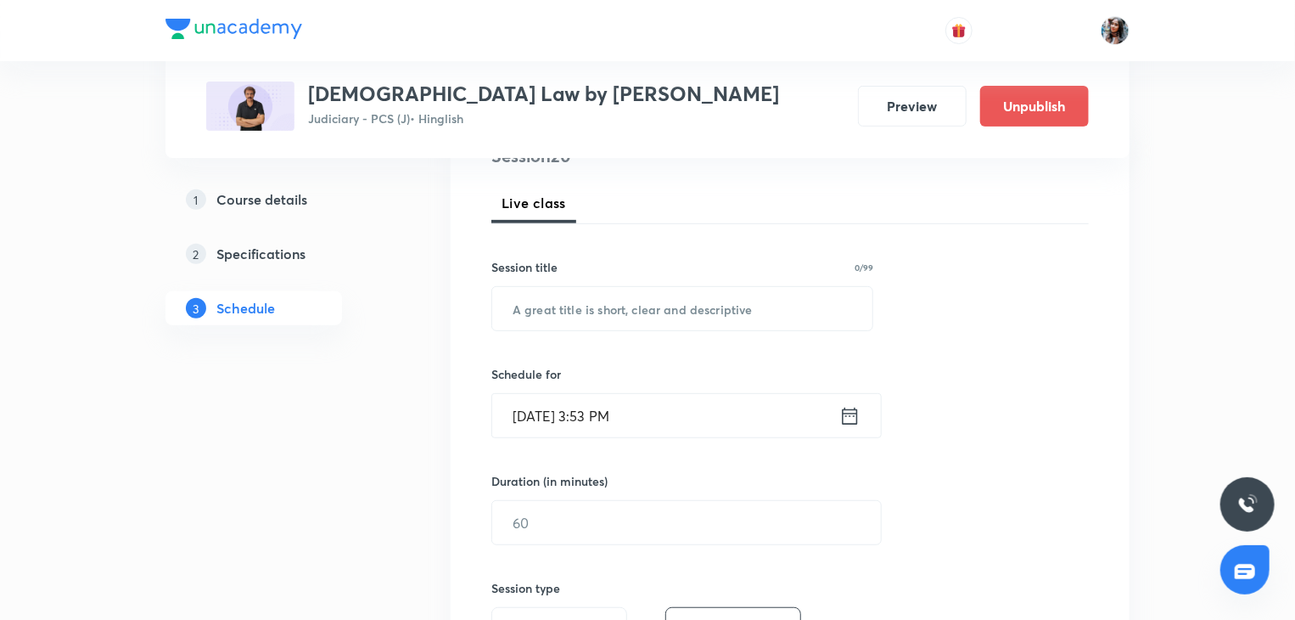
scroll to position [224, 0]
click at [648, 320] on input "text" at bounding box center [682, 307] width 380 height 43
paste input "Maintenance , 1986 act, Hiba"
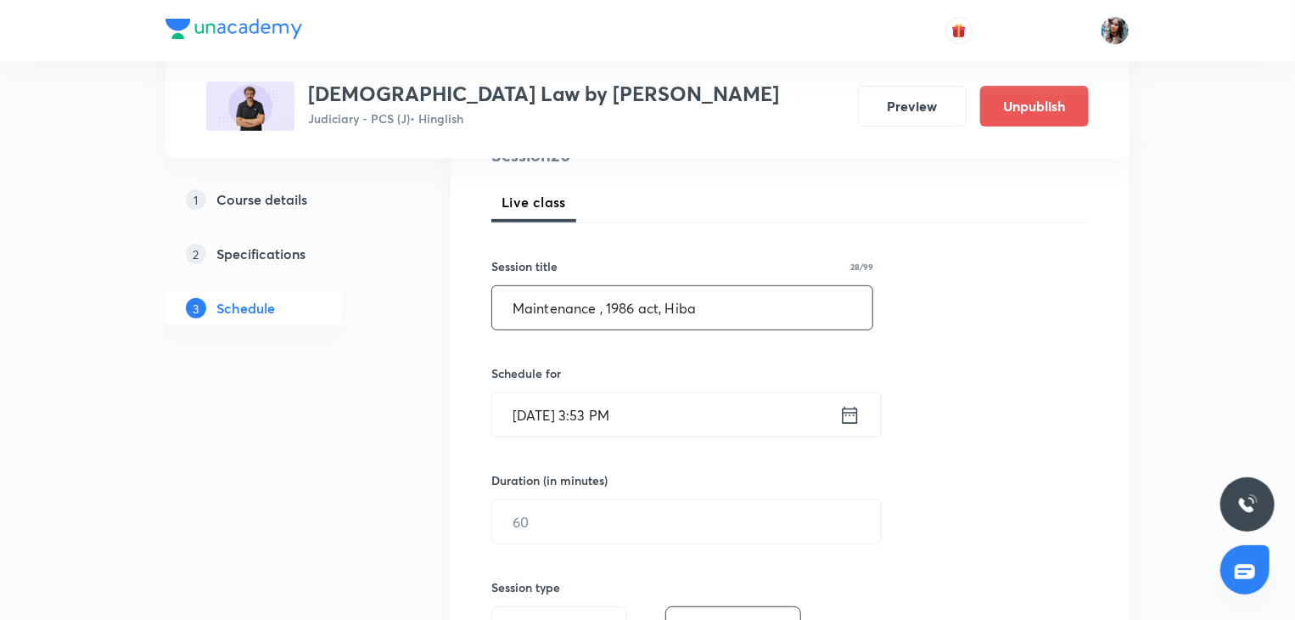
type input "Maintenance , 1986 act, Hiba"
click at [694, 421] on input "[DATE] 3:53 PM" at bounding box center [665, 414] width 347 height 43
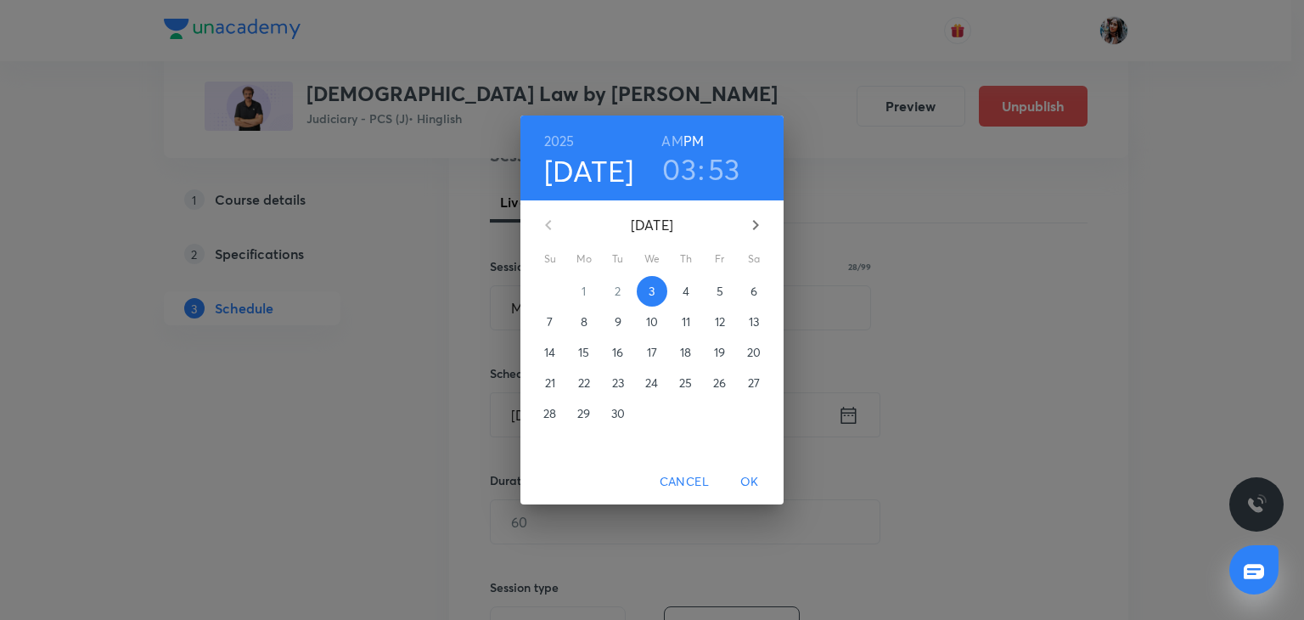
click at [755, 283] on p "6" at bounding box center [753, 291] width 7 height 17
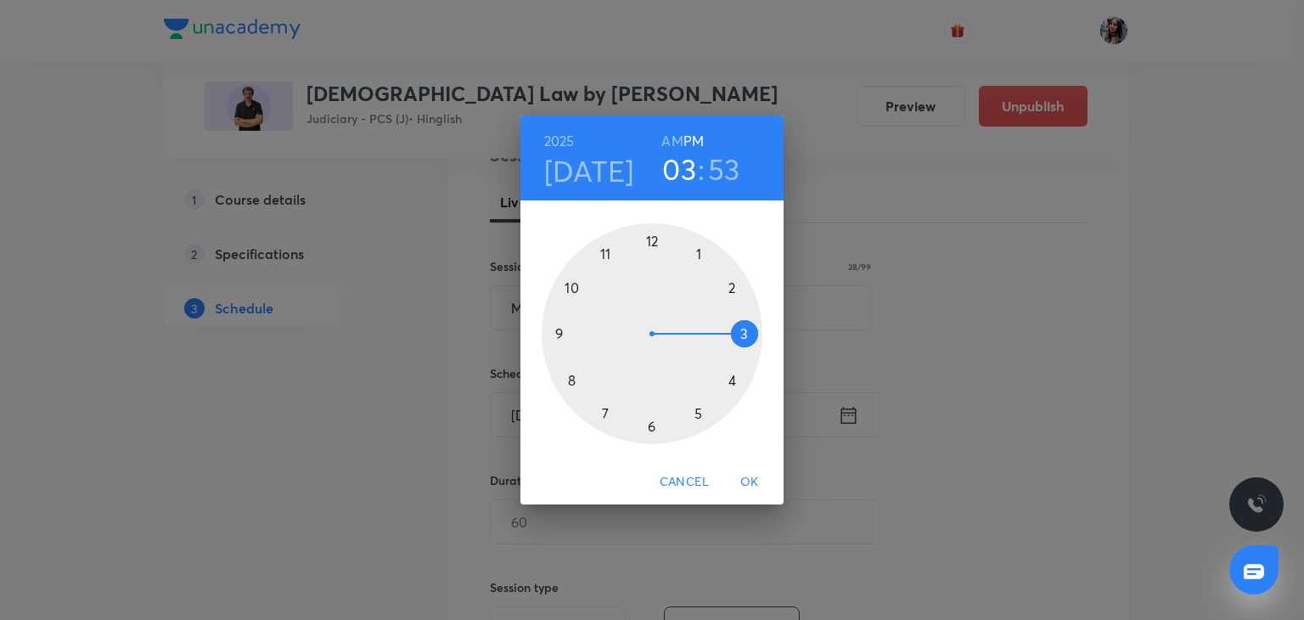
click at [667, 142] on h6 "AM" at bounding box center [671, 141] width 21 height 24
click at [586, 182] on h4 "[DATE]" at bounding box center [589, 171] width 90 height 36
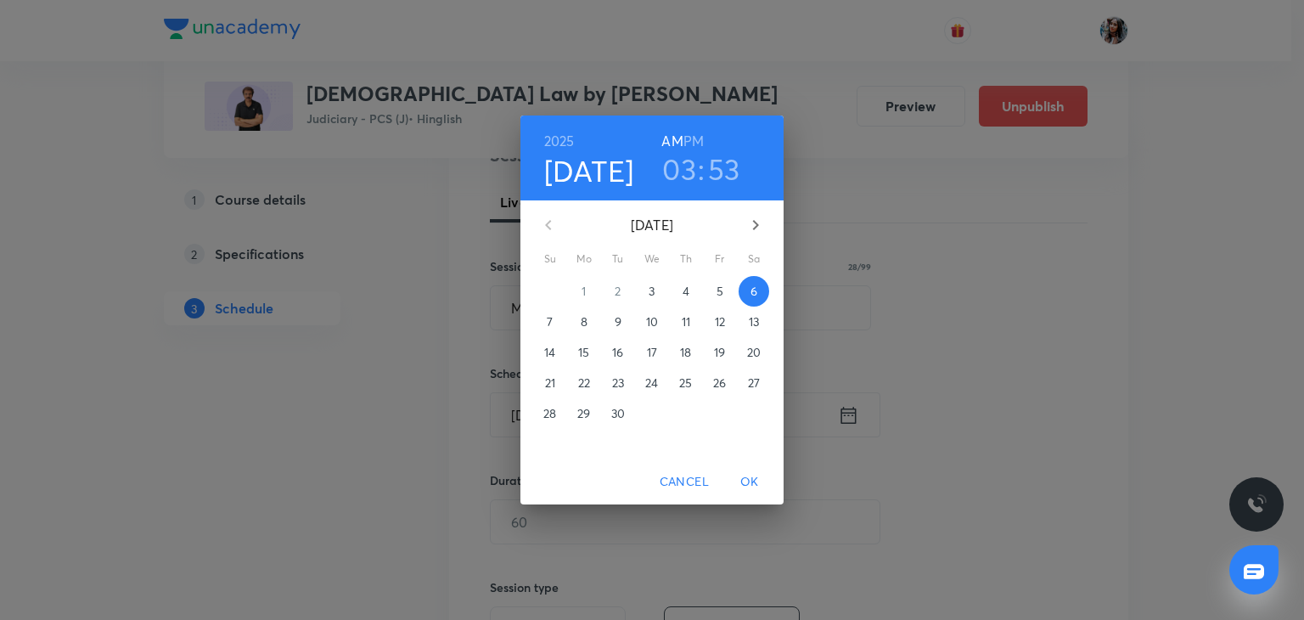
click at [550, 313] on p "7" at bounding box center [550, 321] width 6 height 17
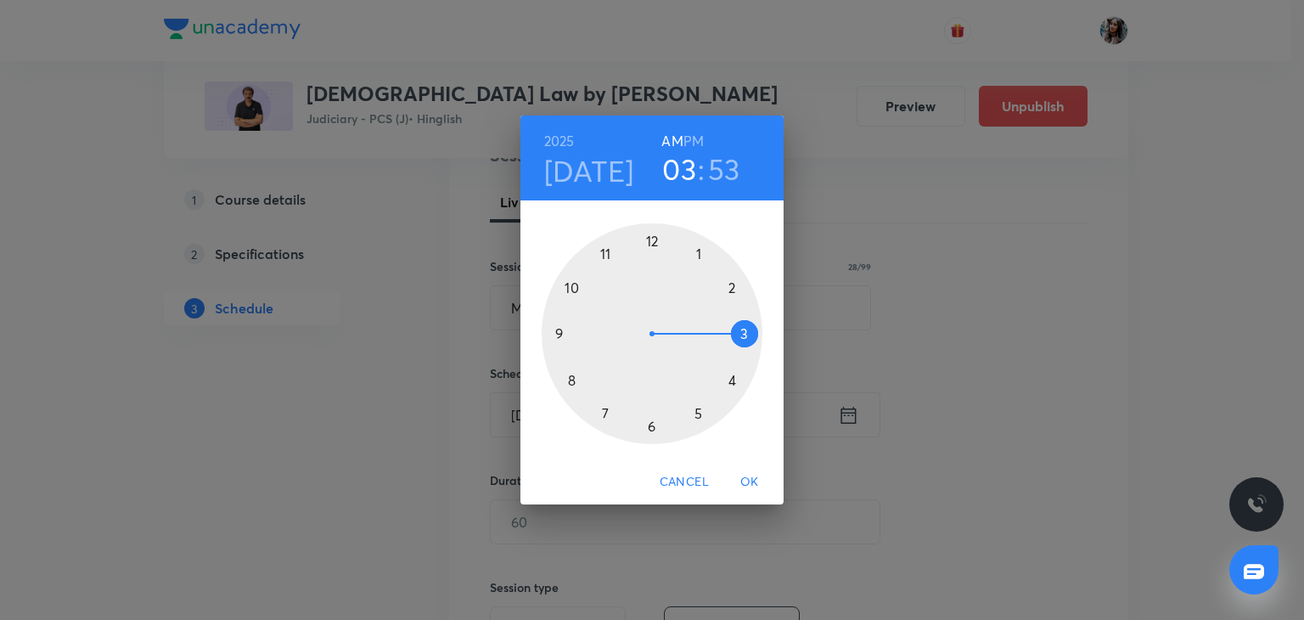
click at [694, 142] on h6 "PM" at bounding box center [693, 141] width 20 height 24
click at [671, 143] on h6 "AM" at bounding box center [671, 141] width 21 height 24
click at [605, 252] on div at bounding box center [652, 333] width 221 height 221
click at [561, 334] on div at bounding box center [652, 333] width 221 height 221
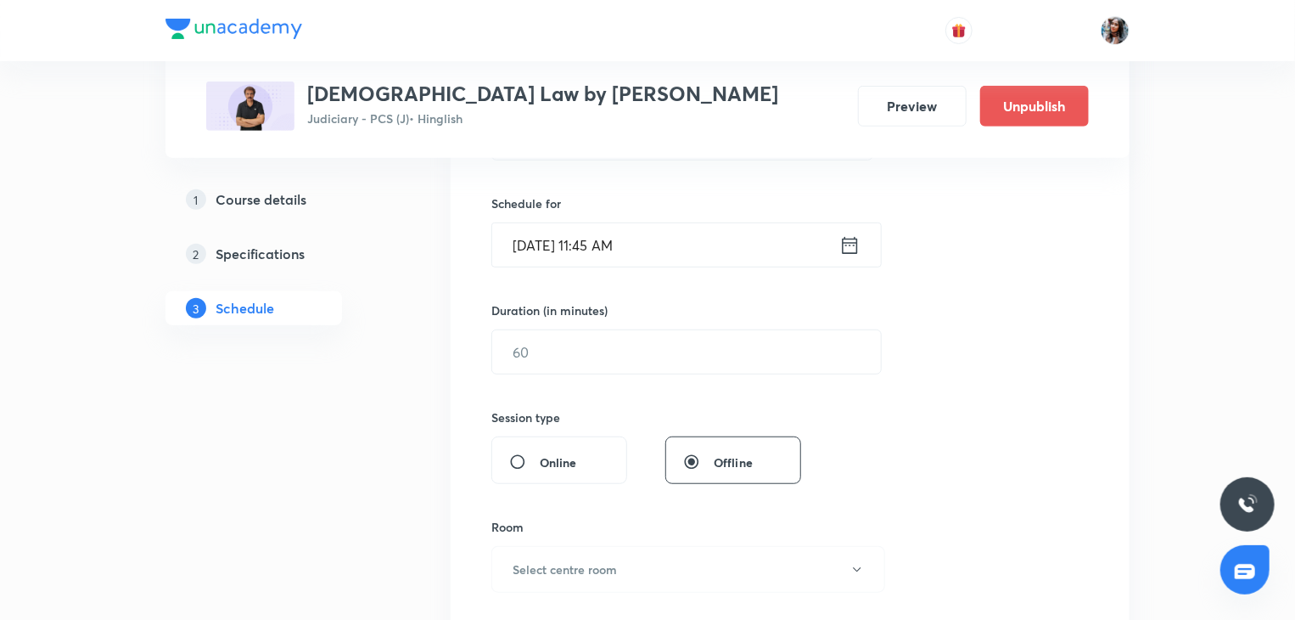
scroll to position [396, 0]
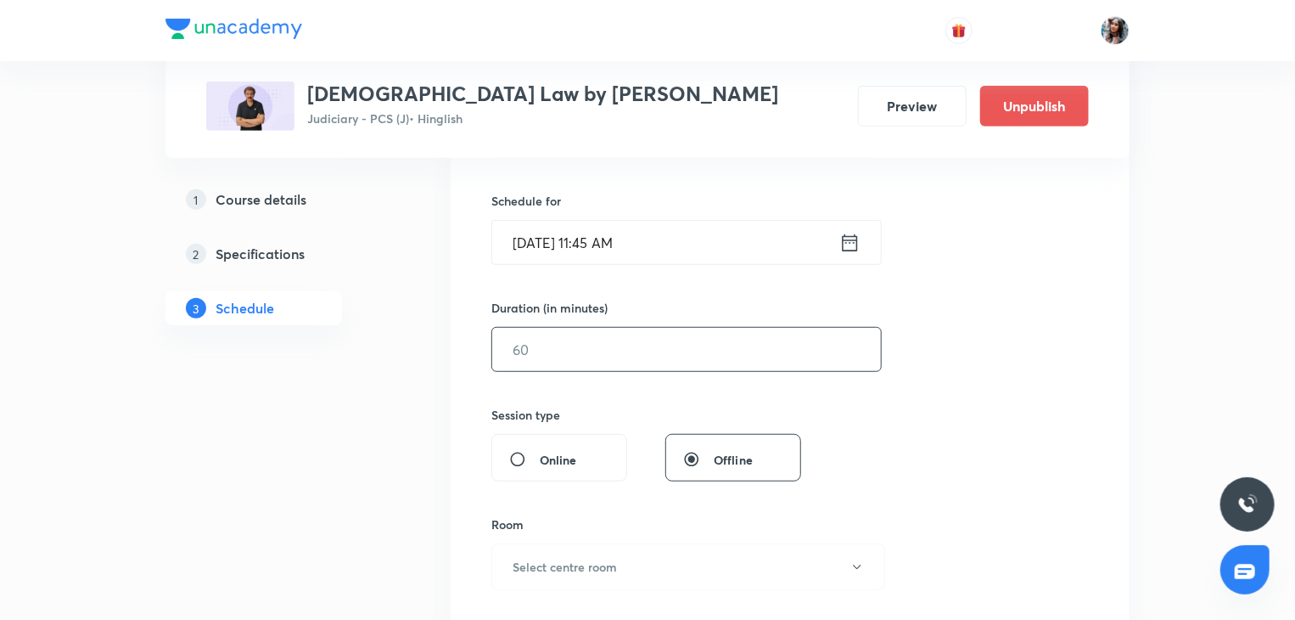
click at [687, 348] on input "text" at bounding box center [686, 349] width 389 height 43
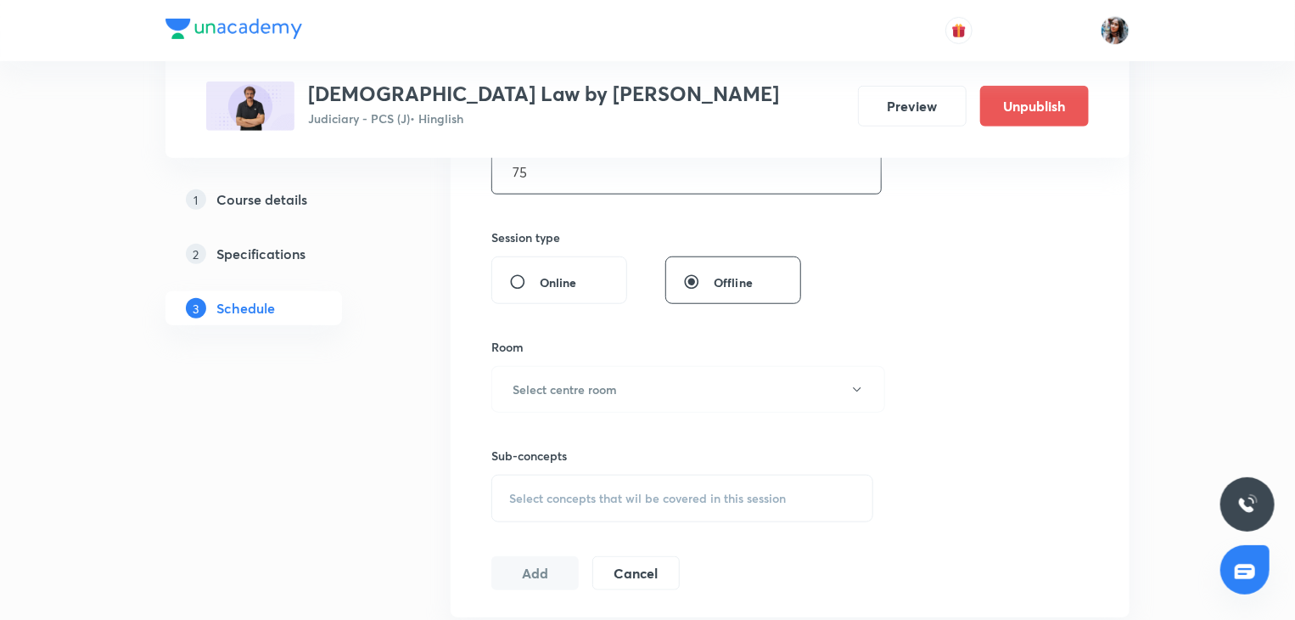
scroll to position [581, 0]
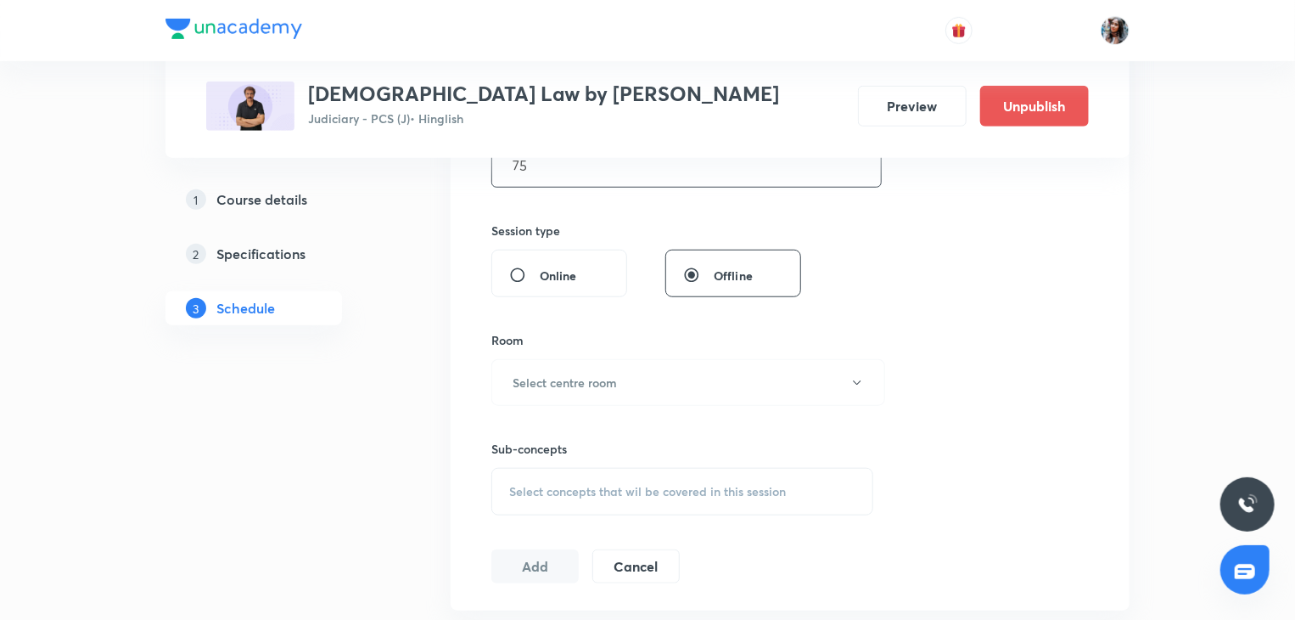
type input "75"
click at [557, 282] on span "Online" at bounding box center [558, 276] width 37 height 18
click at [540, 282] on input "Online" at bounding box center [524, 275] width 31 height 17
radio input "true"
radio input "false"
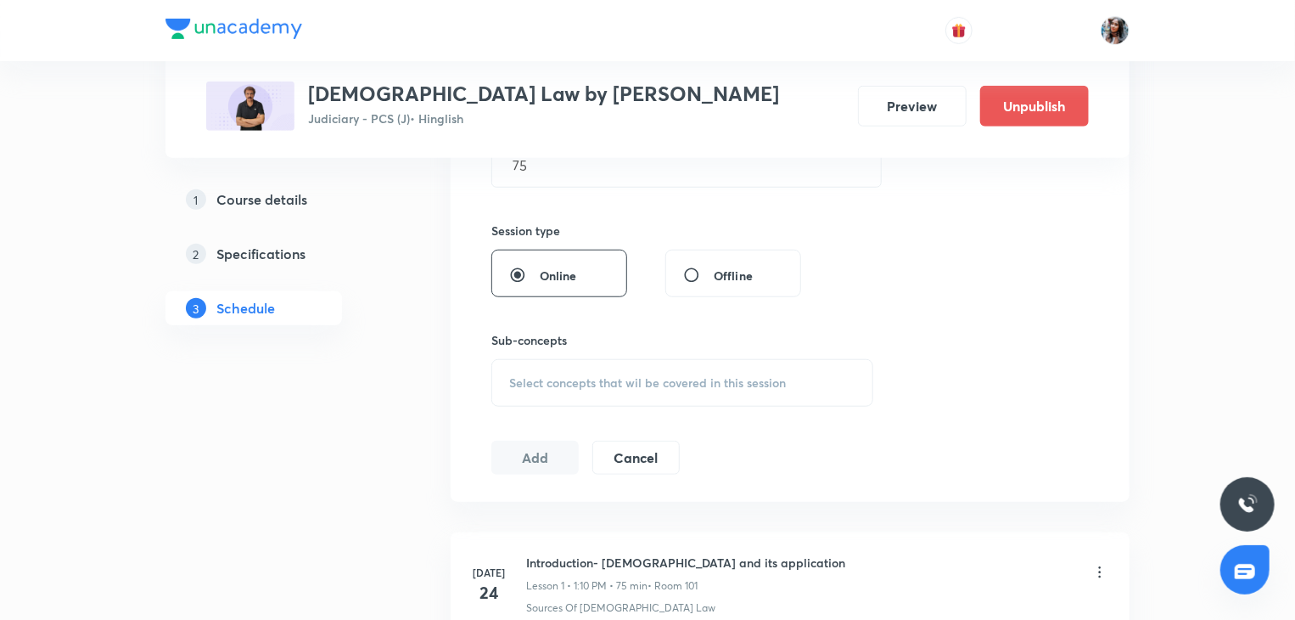
click at [570, 365] on div "Select concepts that wil be covered in this session" at bounding box center [682, 383] width 382 height 48
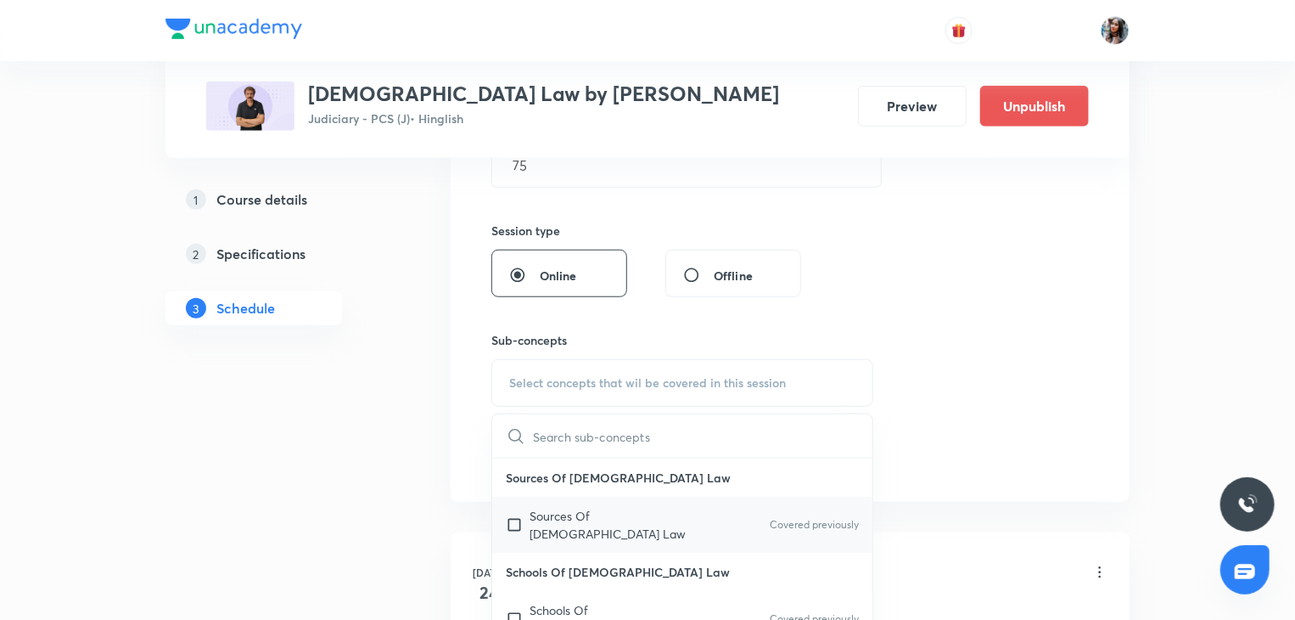
click at [606, 503] on div "Sources Of​​ [DEMOGRAPHIC_DATA]​​ Law Covered previously" at bounding box center [682, 525] width 380 height 56
checkbox input "true"
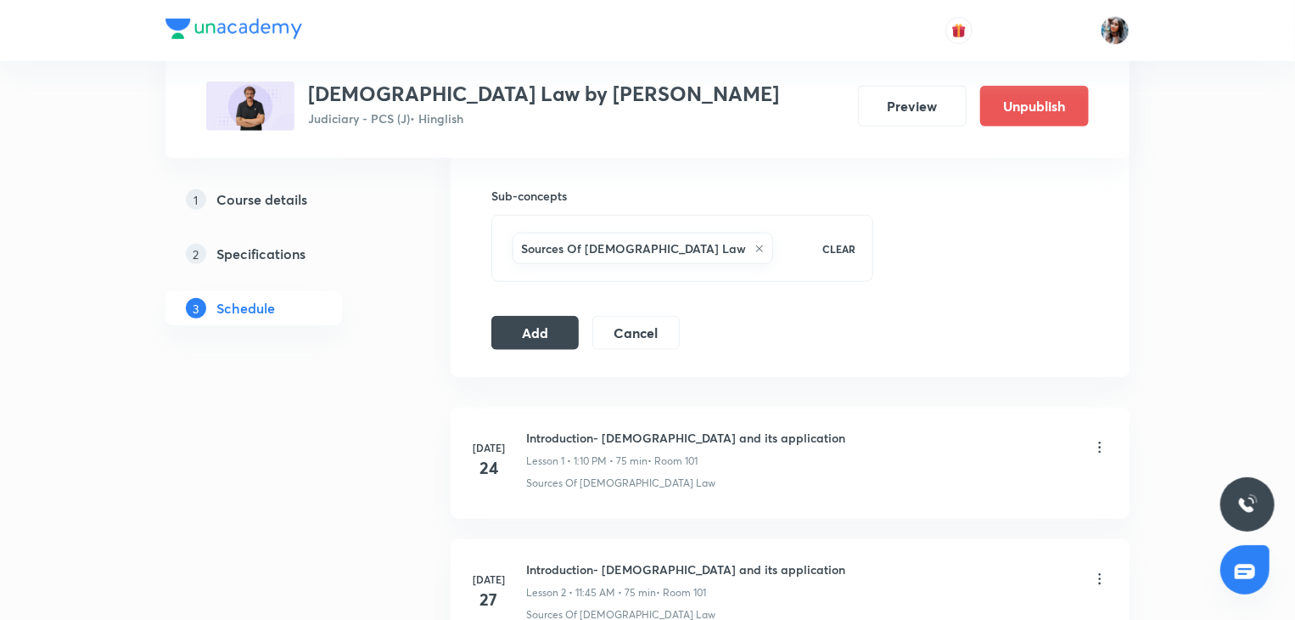
scroll to position [726, 0]
click at [534, 334] on button "Add" at bounding box center [534, 330] width 87 height 34
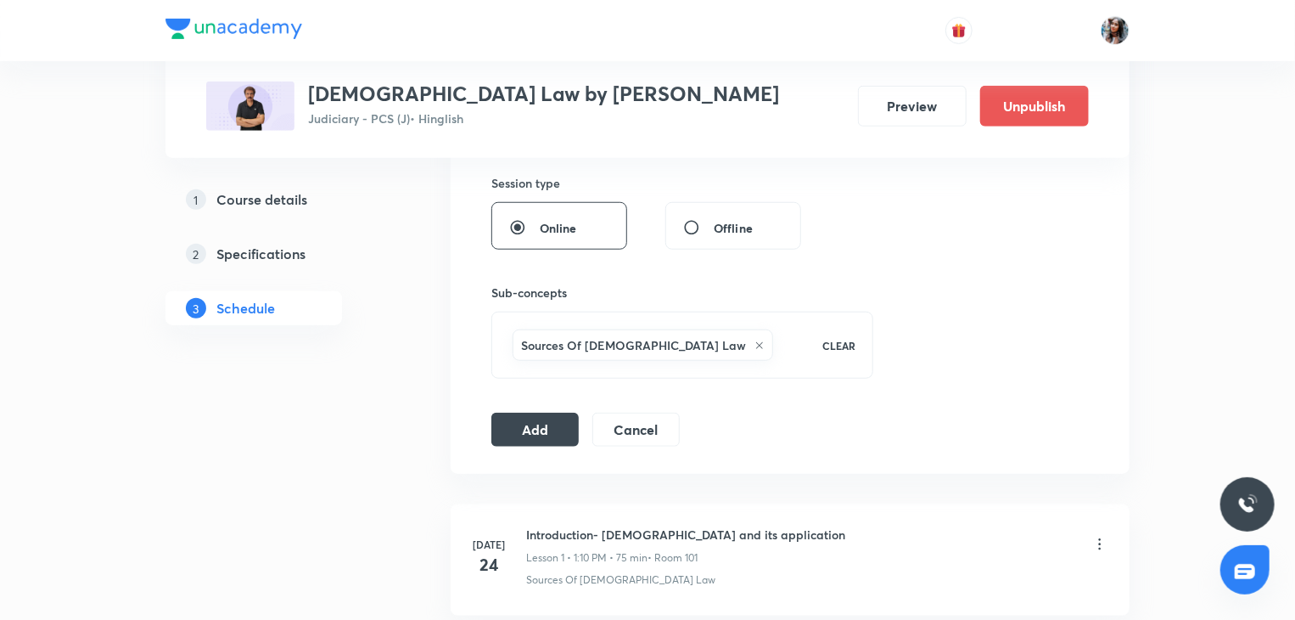
scroll to position [628, 0]
click at [530, 422] on button "Add" at bounding box center [534, 428] width 87 height 34
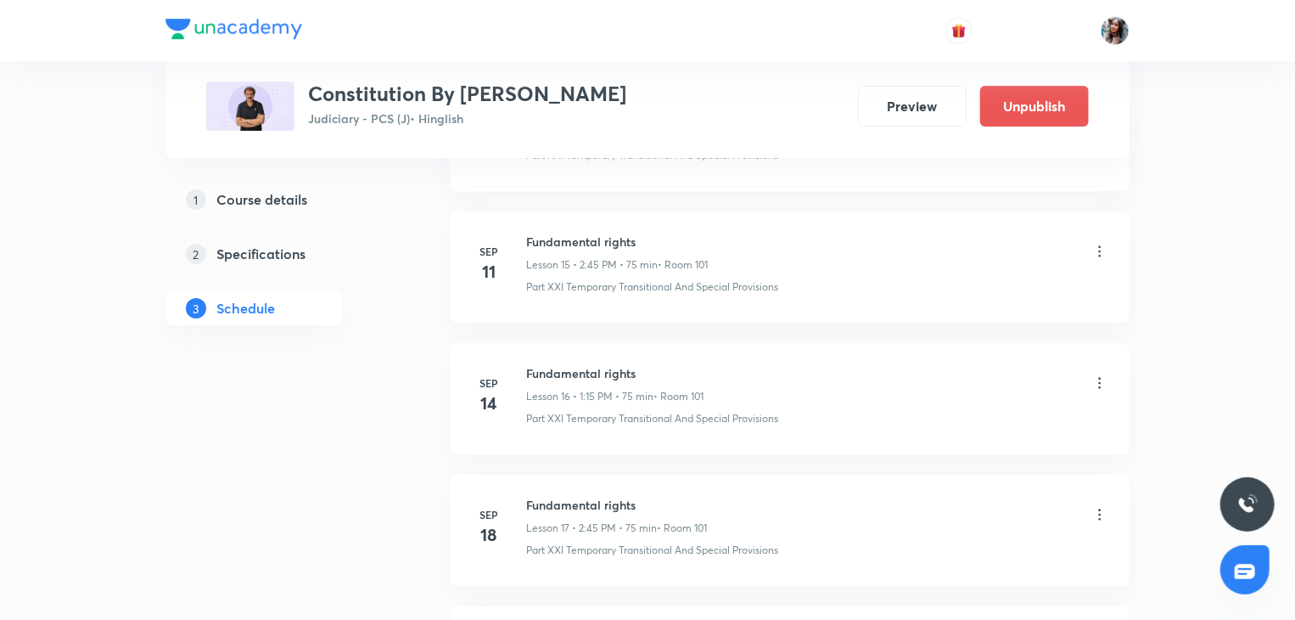
scroll to position [2856, 0]
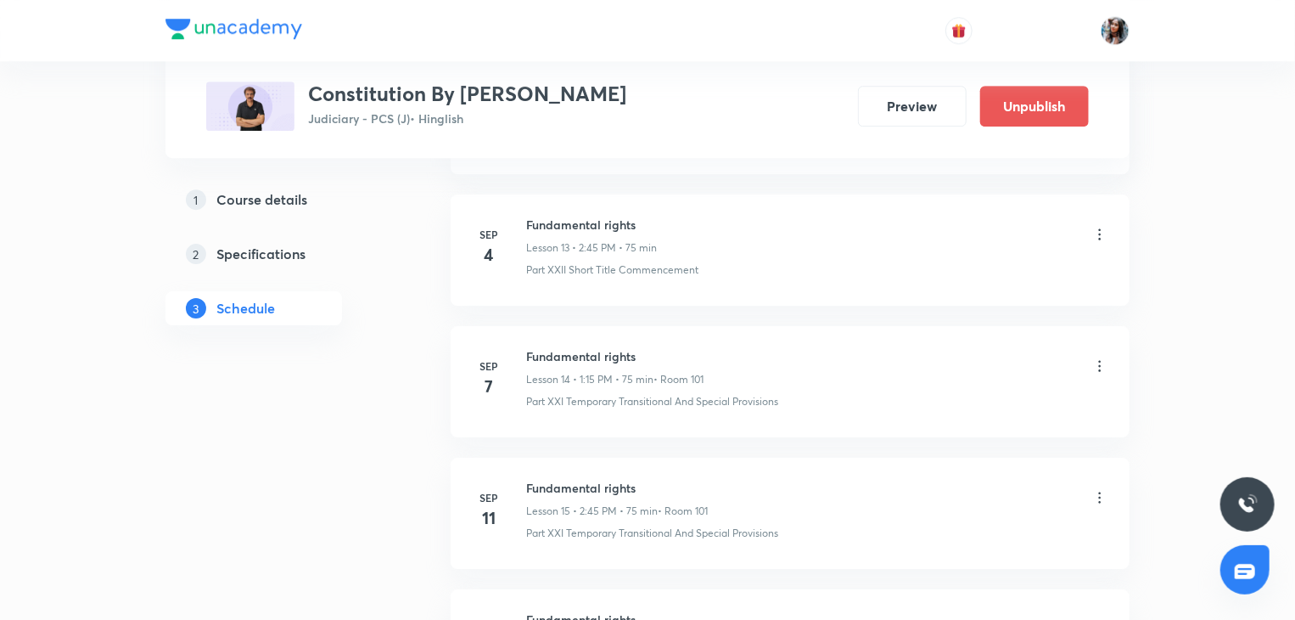
scroll to position [2607, 0]
click at [568, 353] on h6 "Fundamental rights" at bounding box center [614, 355] width 177 height 18
copy h6 "Fundamental rights"
click at [1102, 357] on icon at bounding box center [1099, 364] width 17 height 17
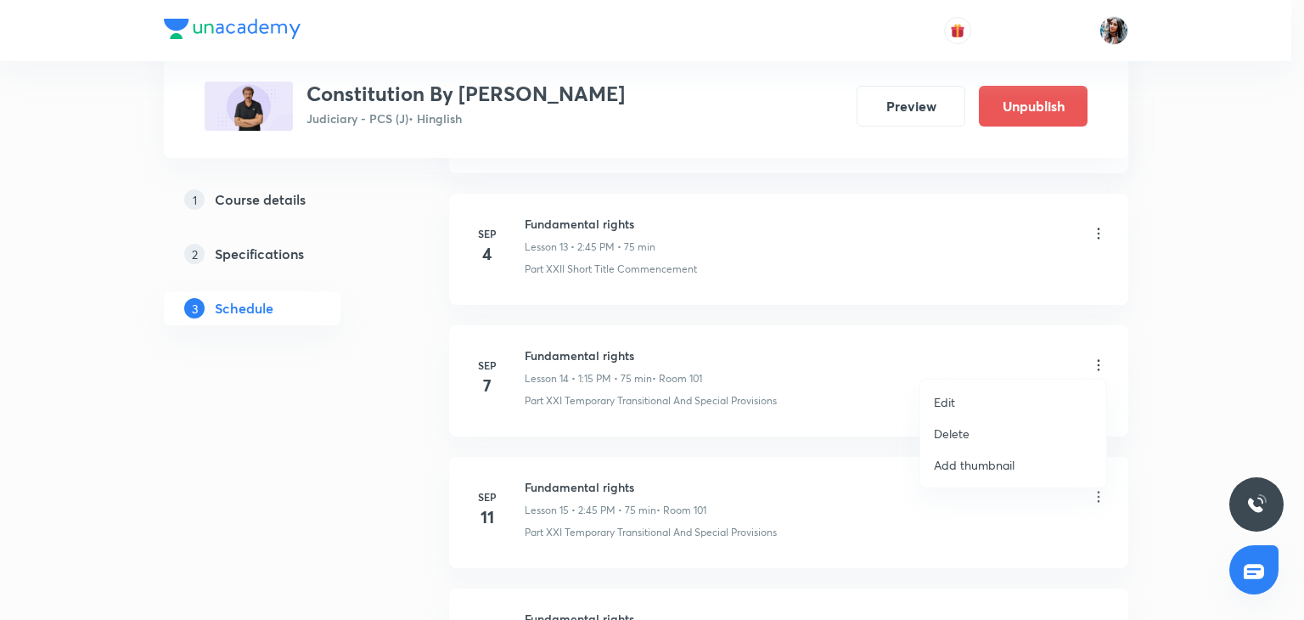
click at [974, 425] on li "Delete" at bounding box center [1013, 433] width 186 height 31
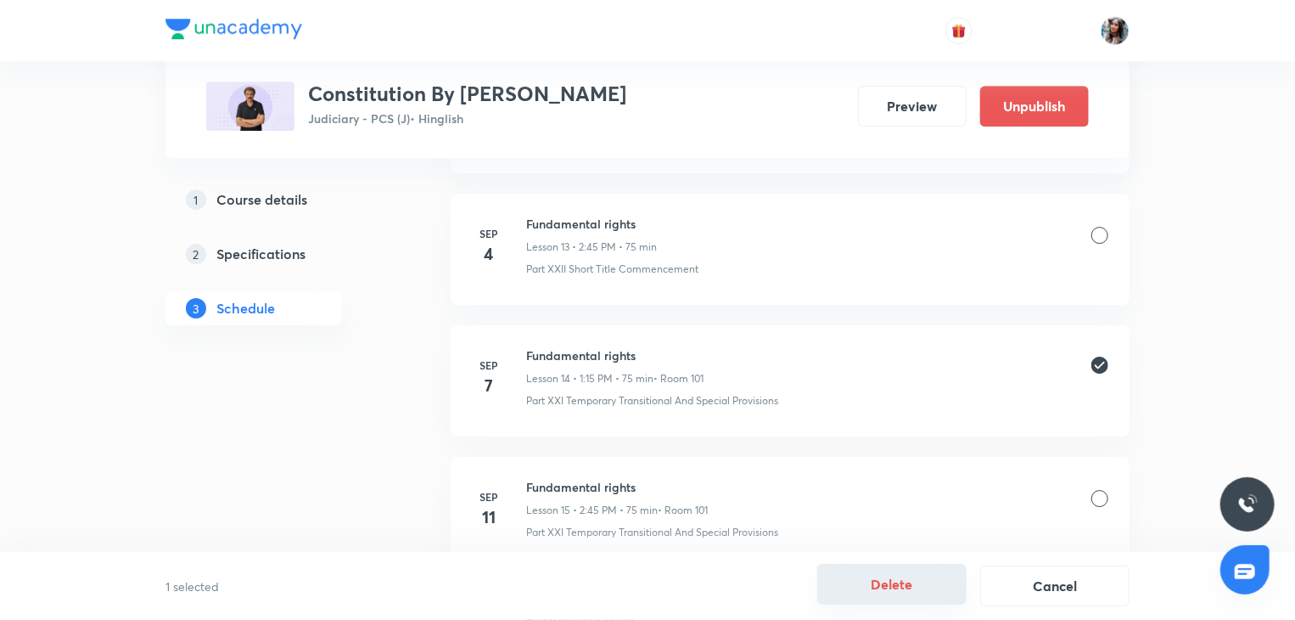
click at [862, 576] on button "Delete" at bounding box center [891, 584] width 149 height 41
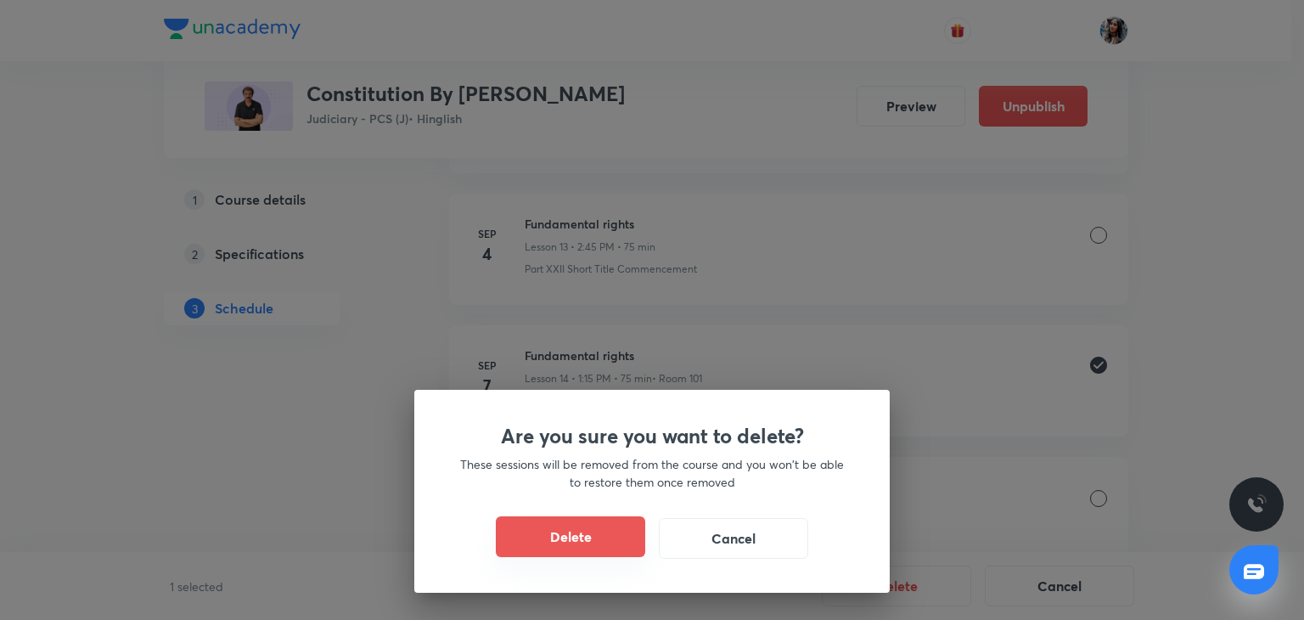
click at [592, 530] on button "Delete" at bounding box center [570, 536] width 149 height 41
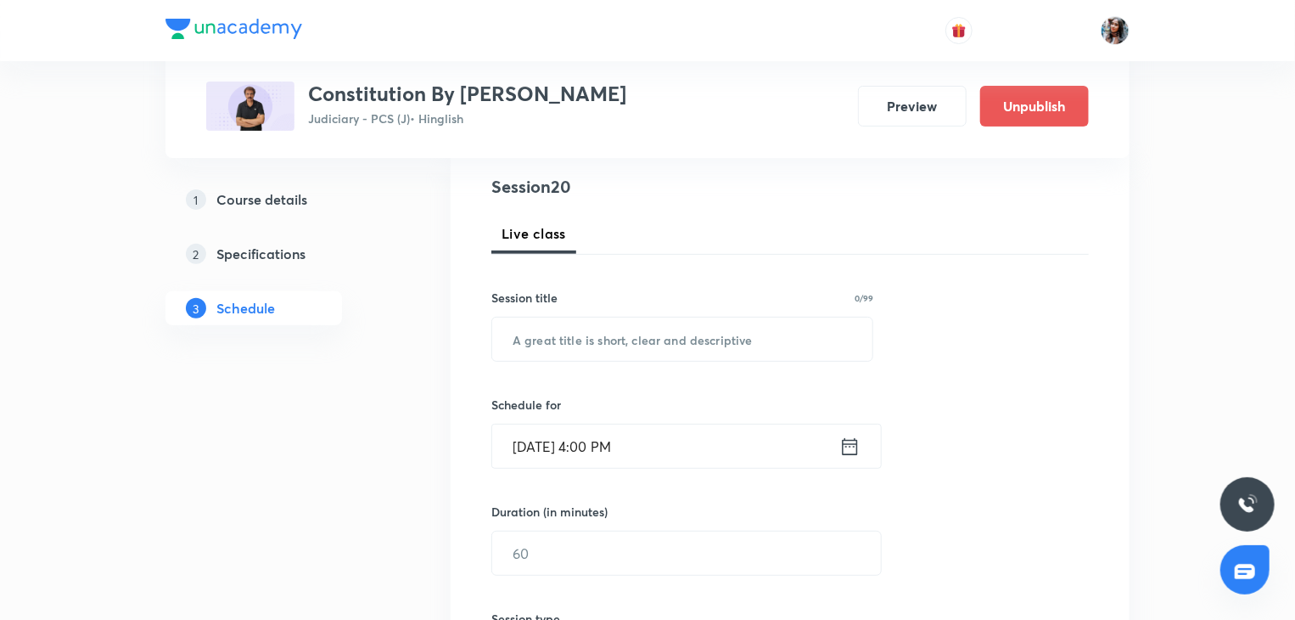
scroll to position [206, 0]
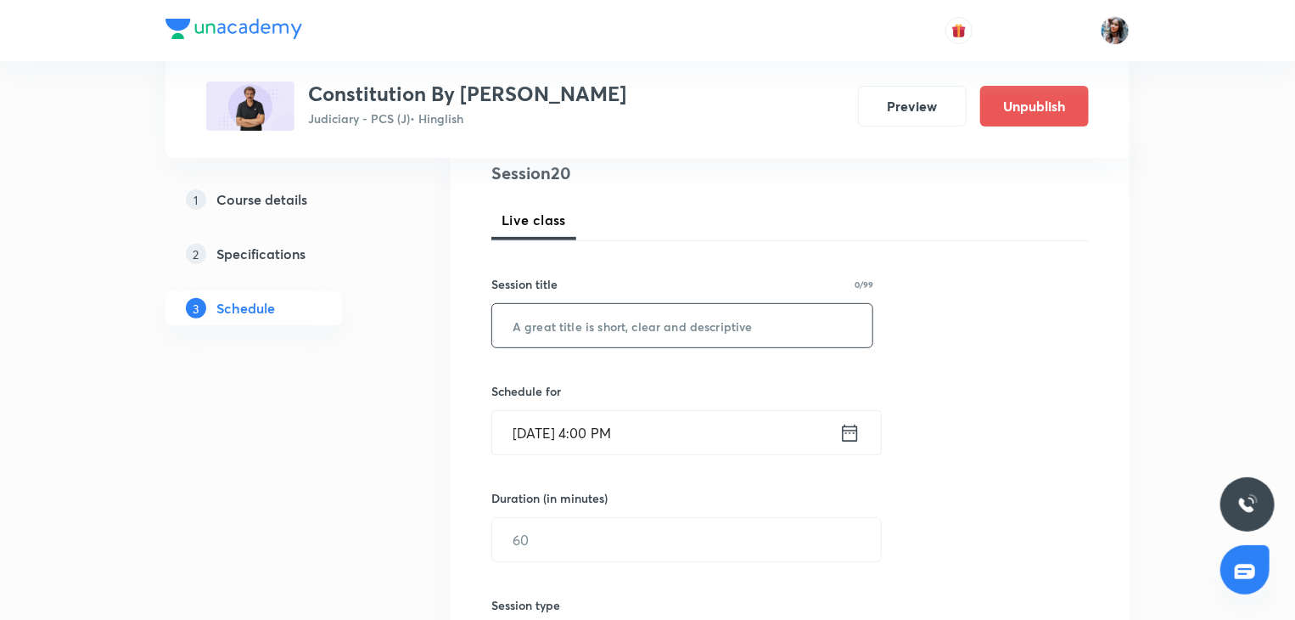
click at [683, 304] on input "text" at bounding box center [682, 325] width 380 height 43
paste input "Fundamental rights"
type input "Fundamental rights"
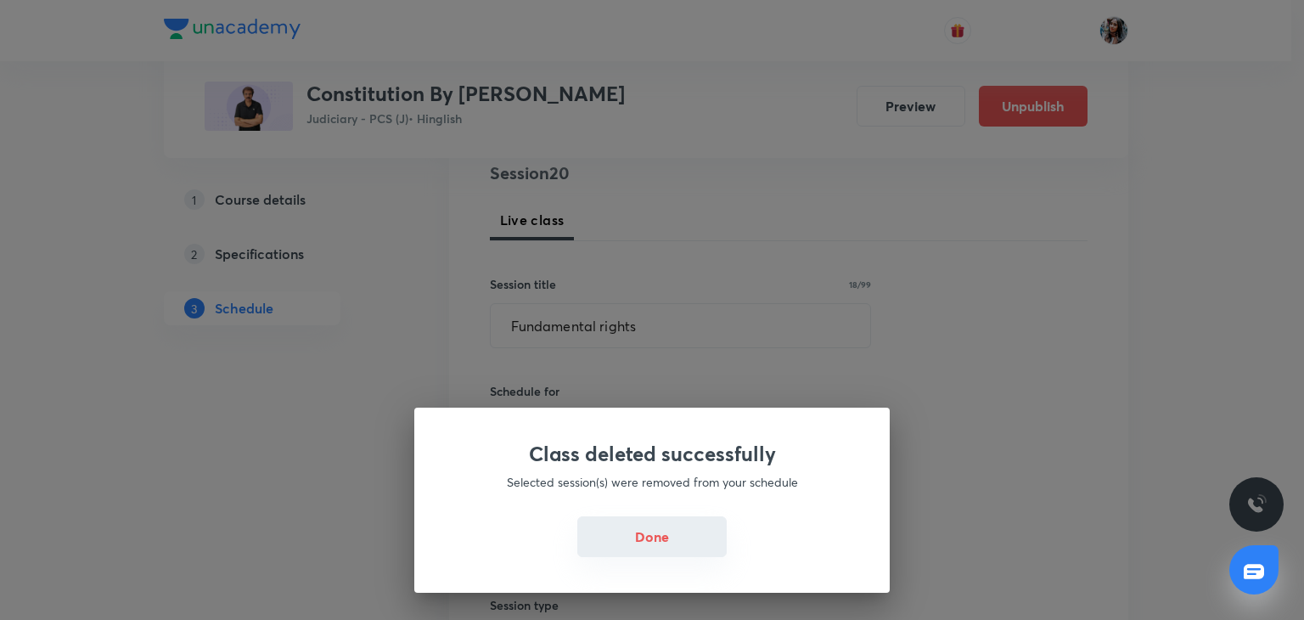
click at [662, 532] on button "Done" at bounding box center [651, 536] width 149 height 41
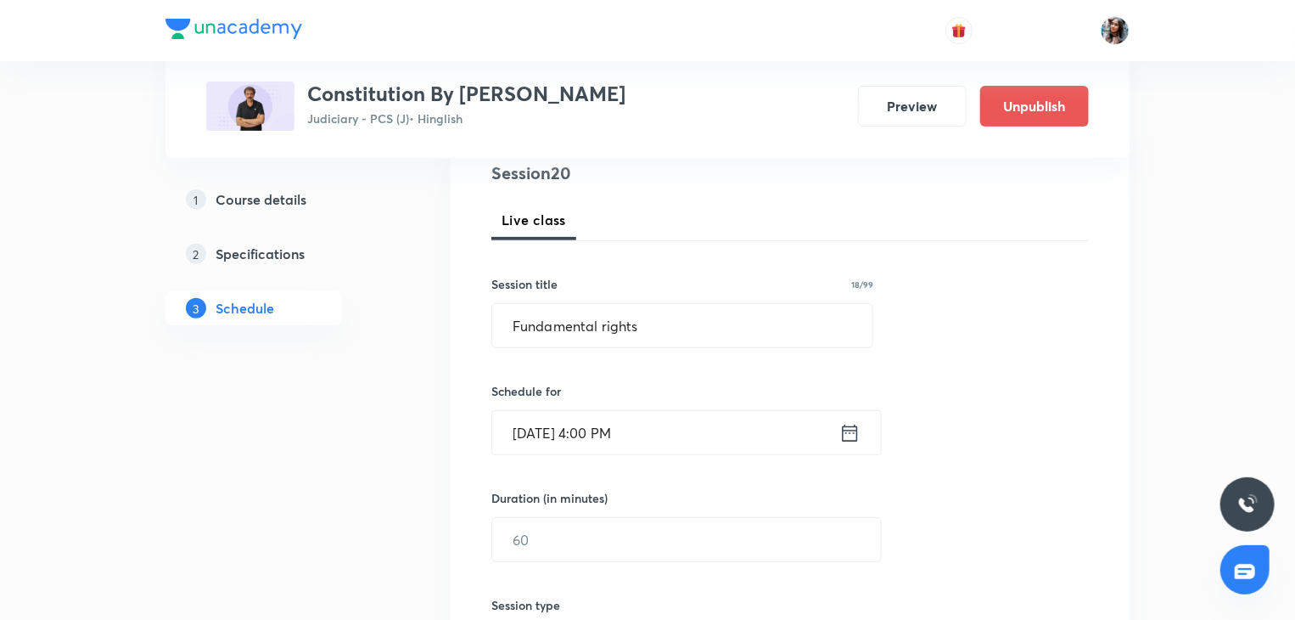
click at [695, 435] on input "Sep 3, 2025, 4:00 PM" at bounding box center [665, 432] width 347 height 43
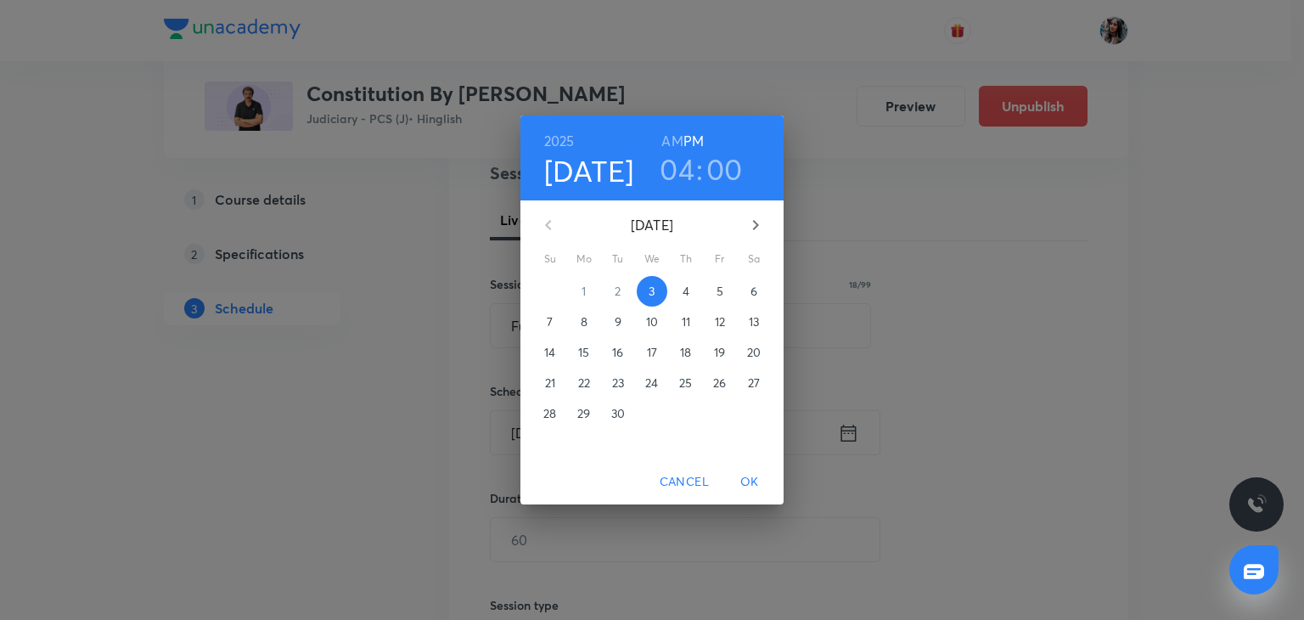
click at [553, 331] on button "7" at bounding box center [550, 321] width 31 height 31
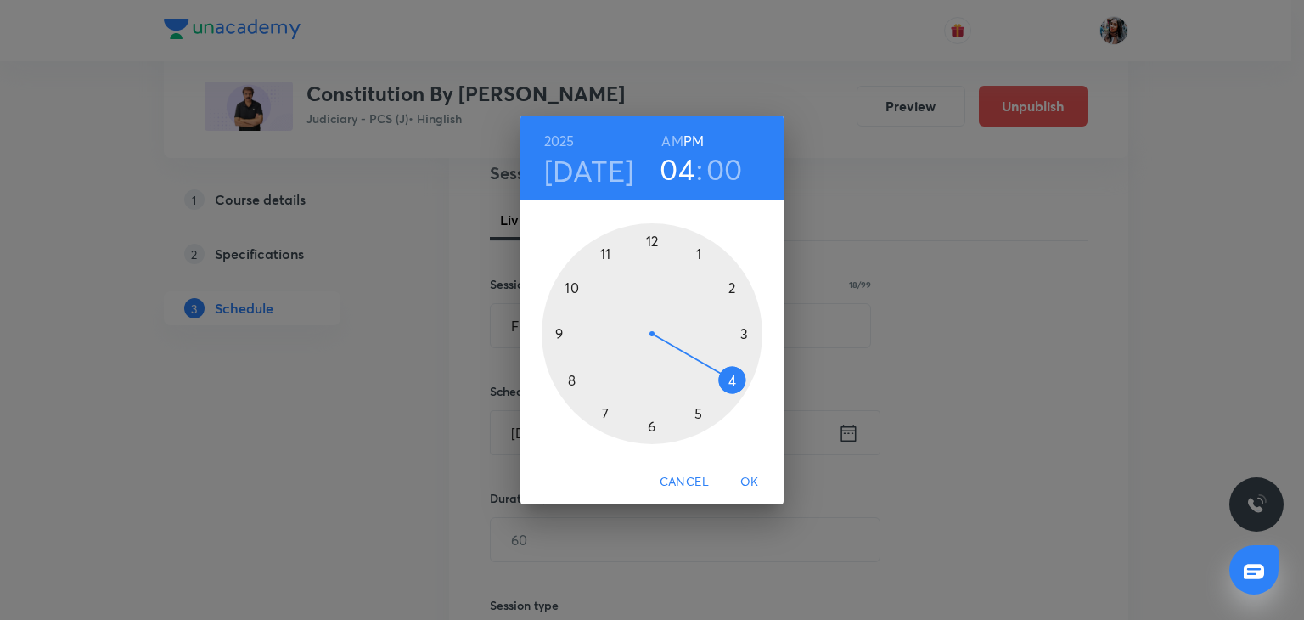
click at [697, 255] on div at bounding box center [652, 333] width 221 height 221
click at [747, 334] on div at bounding box center [652, 333] width 221 height 221
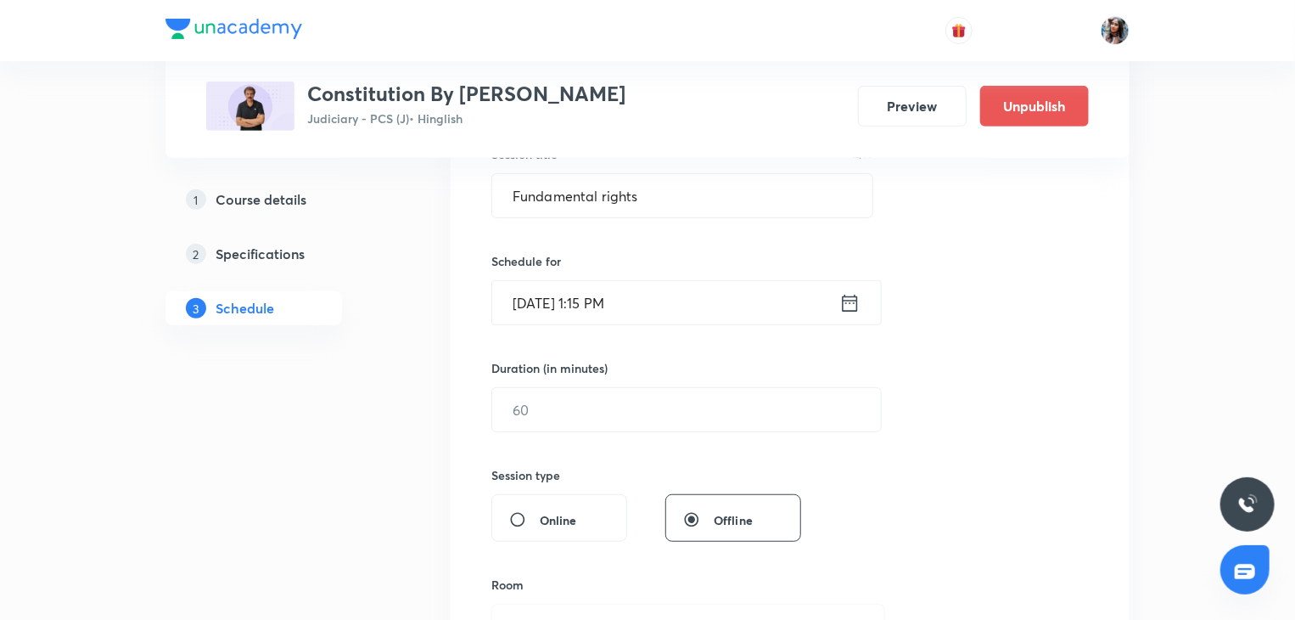
scroll to position [340, 0]
click at [661, 390] on input "text" at bounding box center [686, 405] width 389 height 43
type input "9"
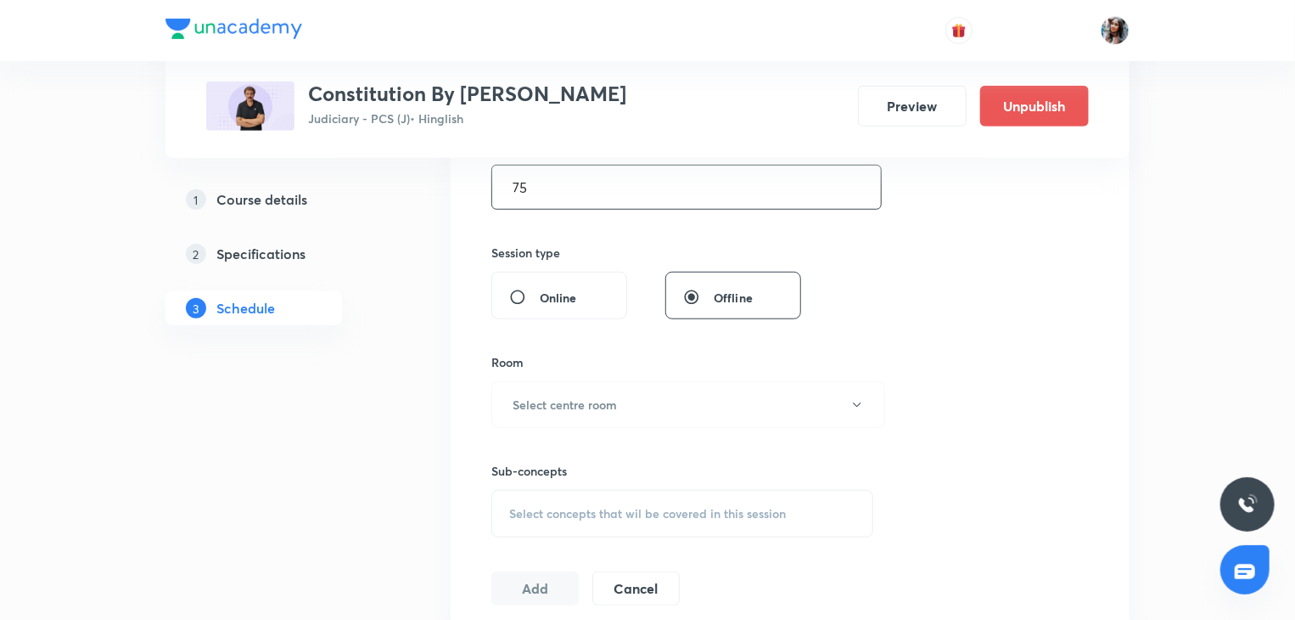
scroll to position [573, 0]
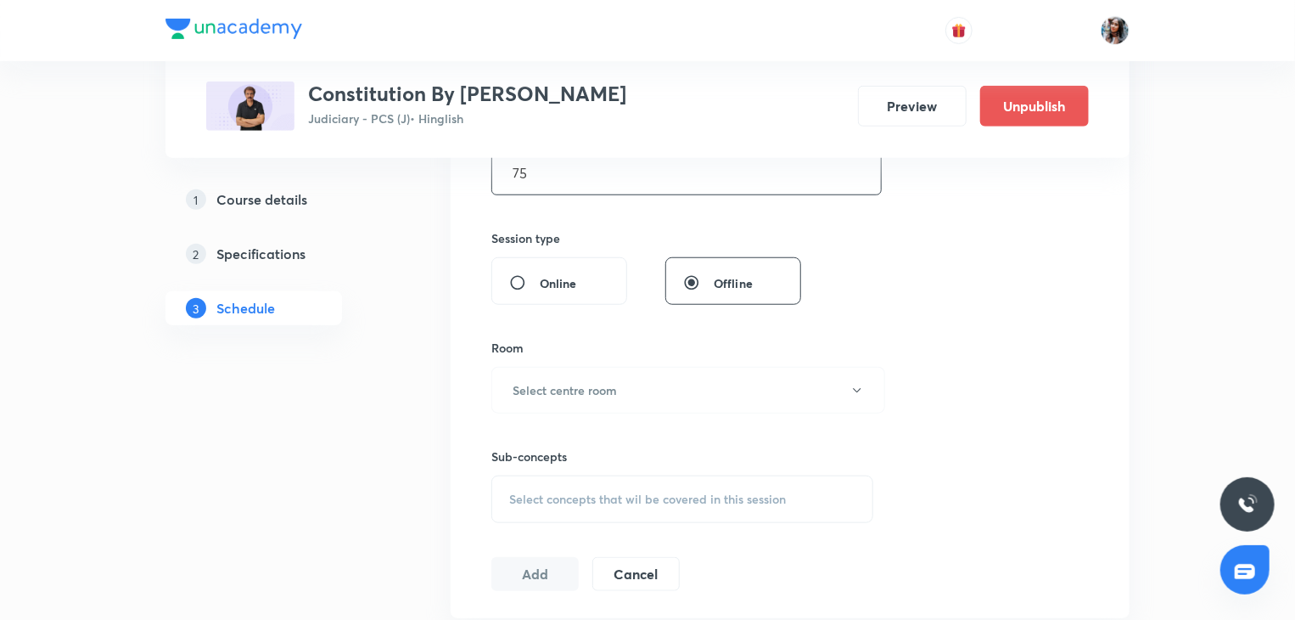
type input "75"
click at [524, 280] on input "Online" at bounding box center [524, 282] width 31 height 17
radio input "true"
radio input "false"
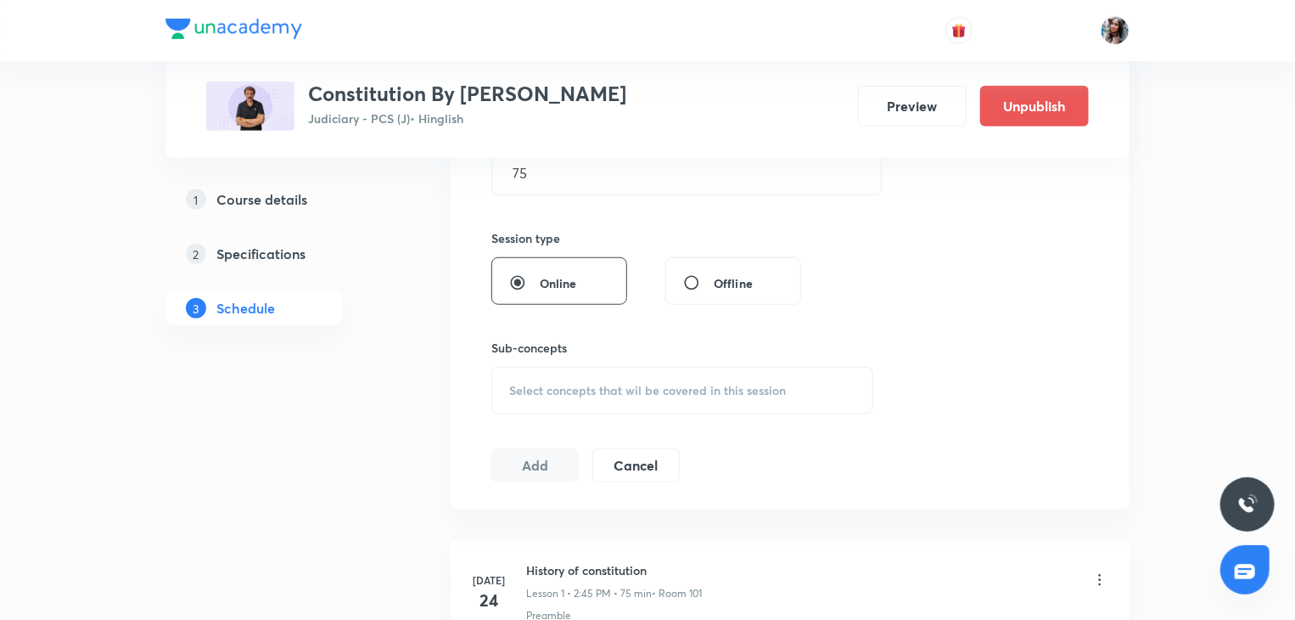
click at [590, 384] on span "Select concepts that wil be covered in this session" at bounding box center [647, 391] width 277 height 14
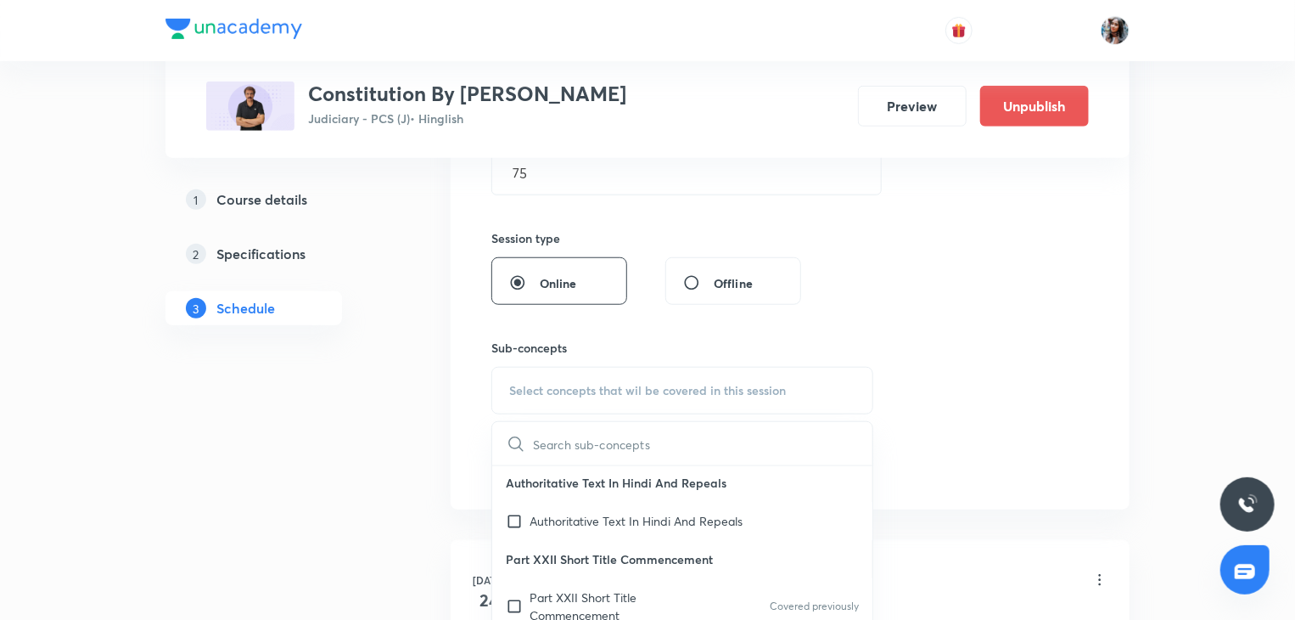
scroll to position [156, 0]
click at [604, 524] on p "Authoritative Text In Hindi And Repeals" at bounding box center [636, 520] width 213 height 18
checkbox input "true"
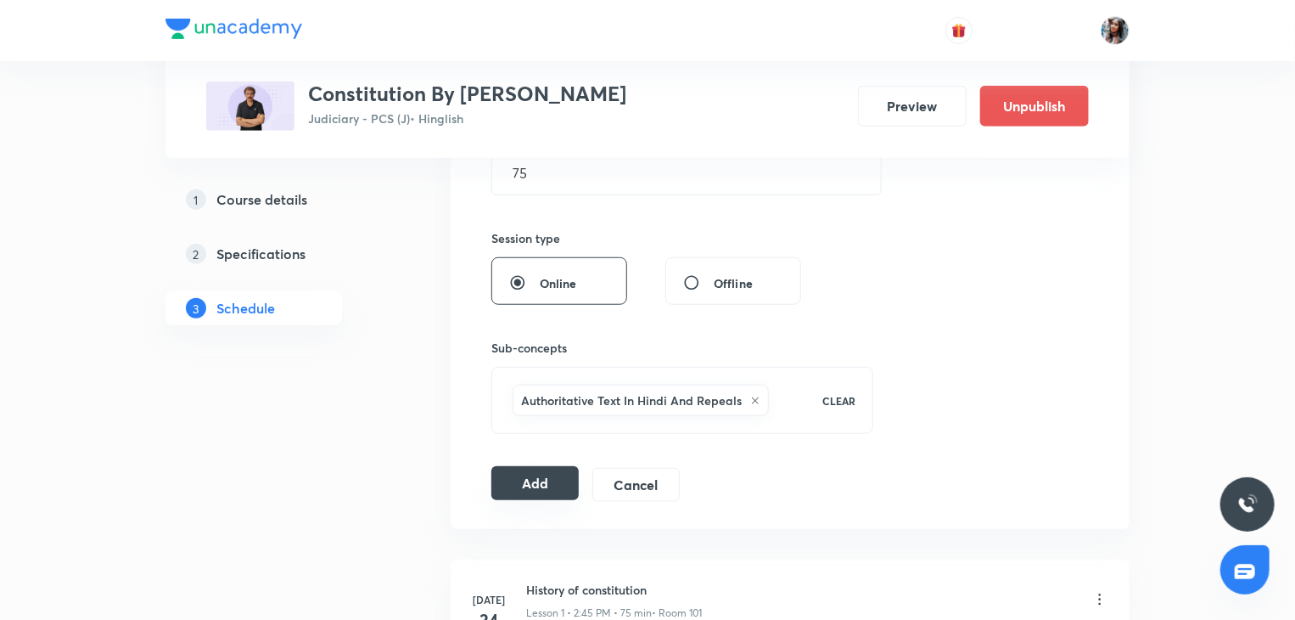
click at [527, 488] on button "Add" at bounding box center [534, 483] width 87 height 34
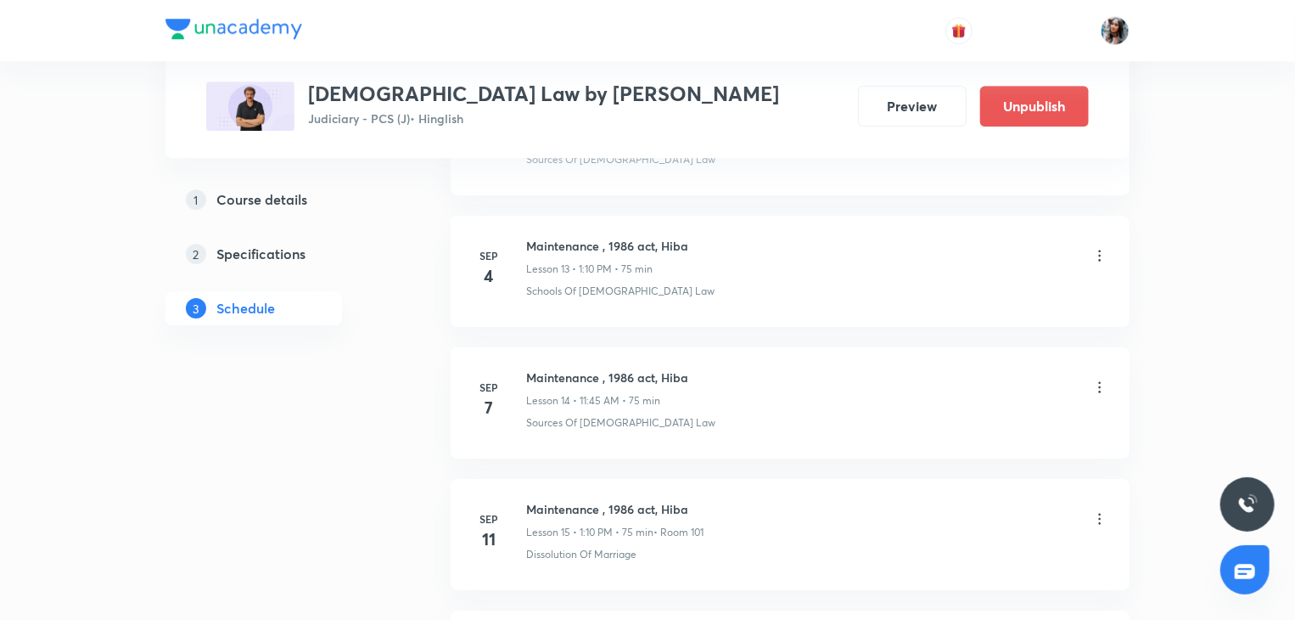
scroll to position [2586, 0]
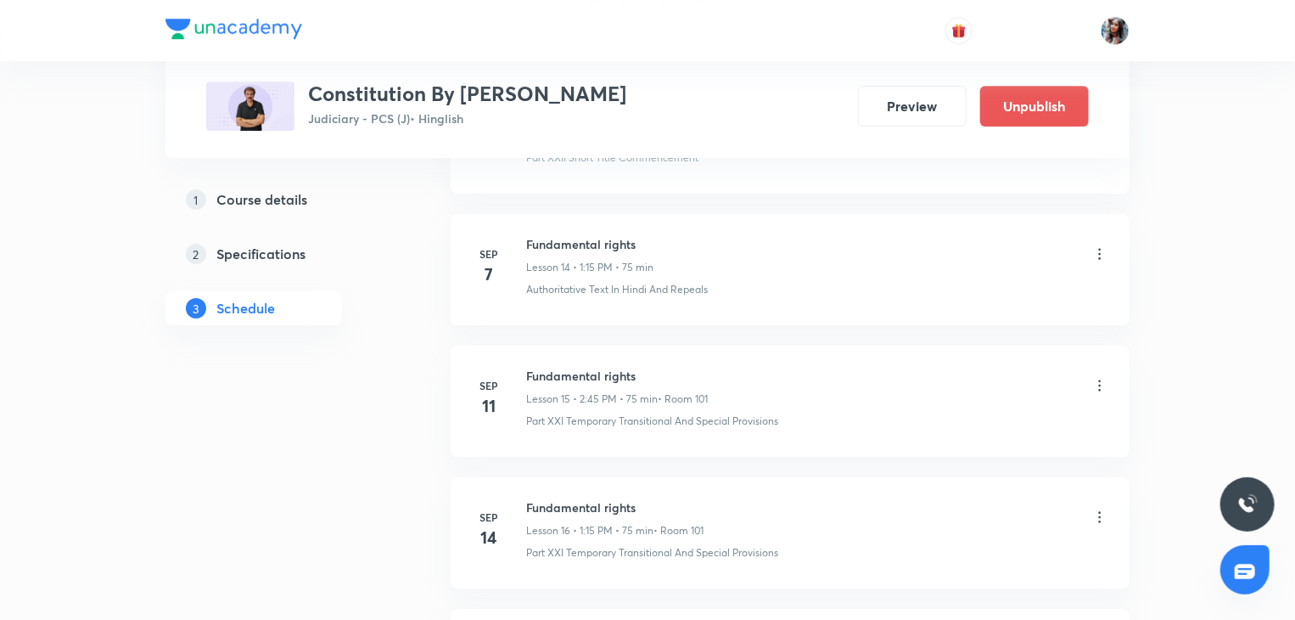
scroll to position [2591, 0]
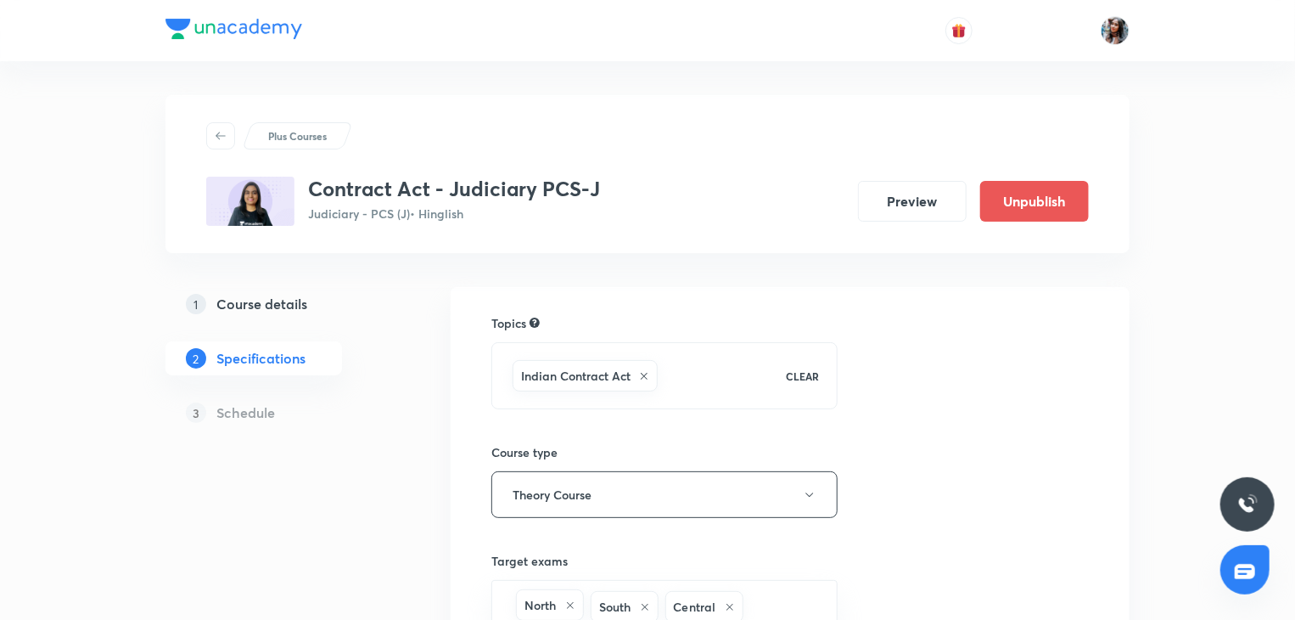
click at [262, 295] on h5 "Course details" at bounding box center [261, 304] width 91 height 20
drag, startPoint x: 0, startPoint y: 0, endPoint x: 285, endPoint y: 294, distance: 409.4
click at [285, 294] on h5 "Course details" at bounding box center [261, 304] width 91 height 20
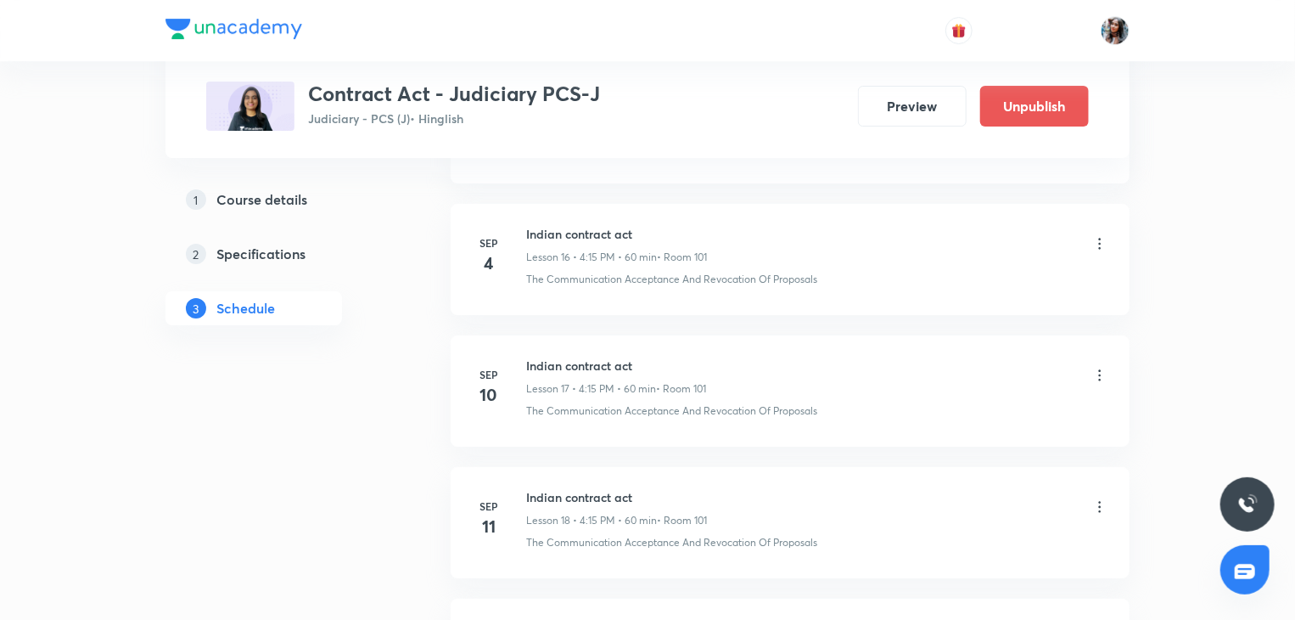
scroll to position [2947, 0]
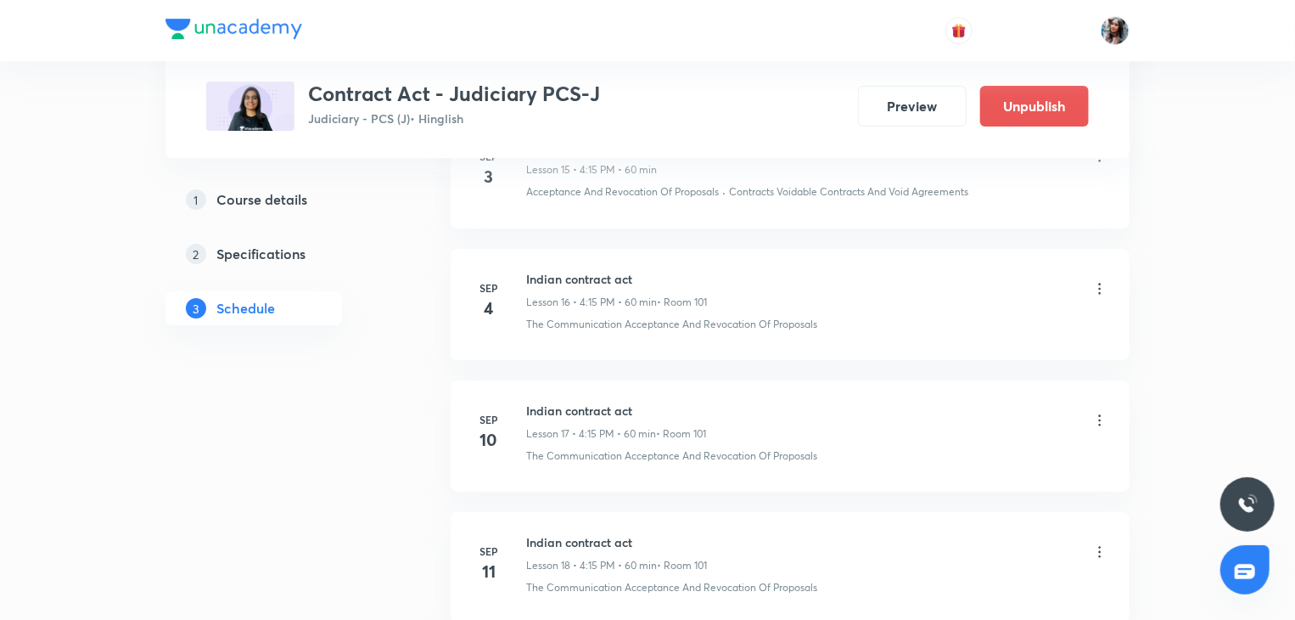
click at [547, 270] on h6 "Indian contract act" at bounding box center [616, 279] width 181 height 18
copy h6 "Indian contract act"
click at [1100, 280] on icon at bounding box center [1099, 288] width 17 height 17
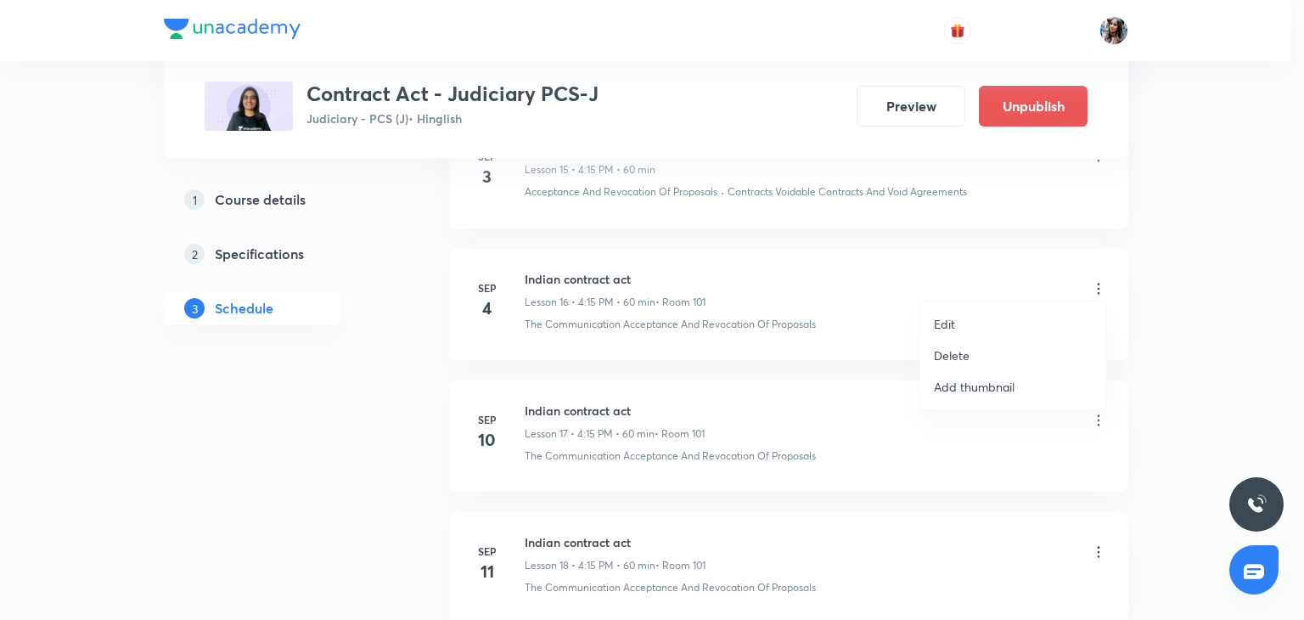
click at [961, 355] on p "Delete" at bounding box center [952, 355] width 36 height 18
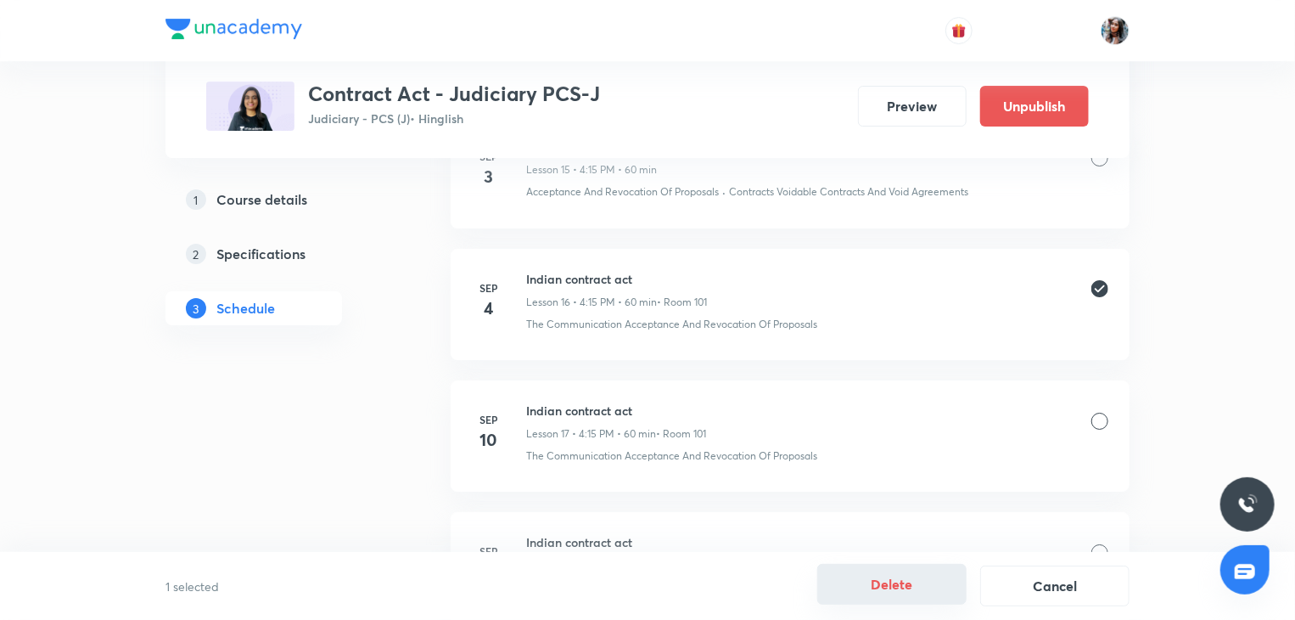
click at [918, 585] on button "Delete" at bounding box center [891, 584] width 149 height 41
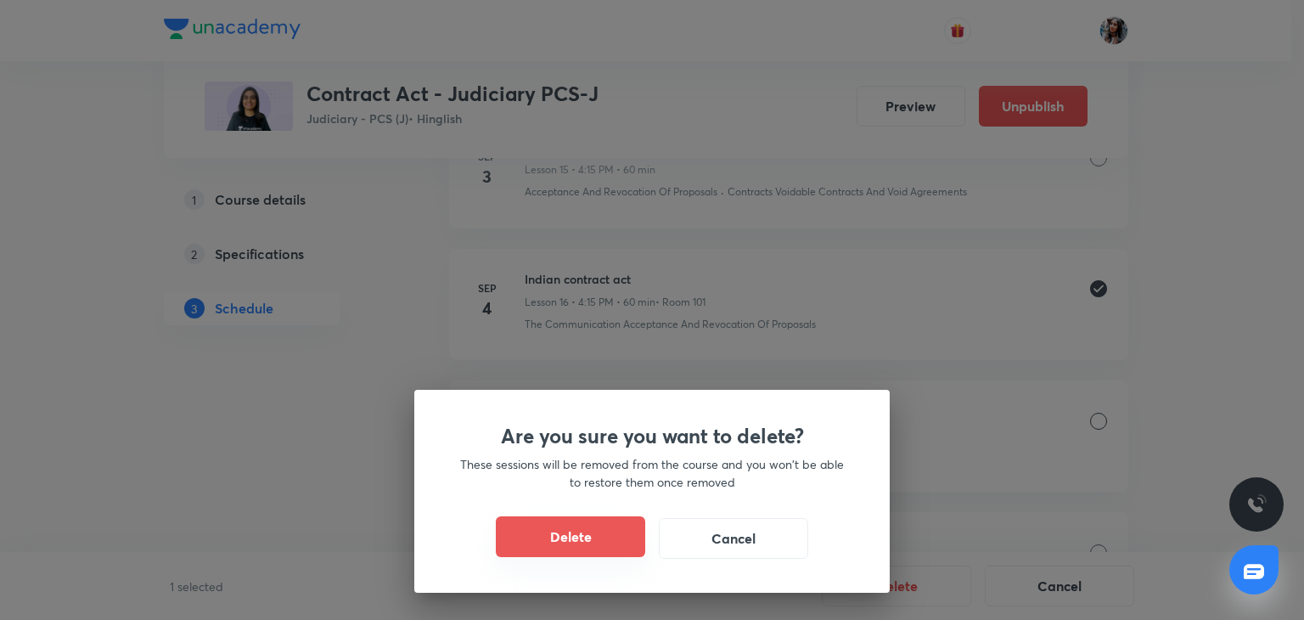
click at [599, 544] on button "Delete" at bounding box center [570, 536] width 149 height 41
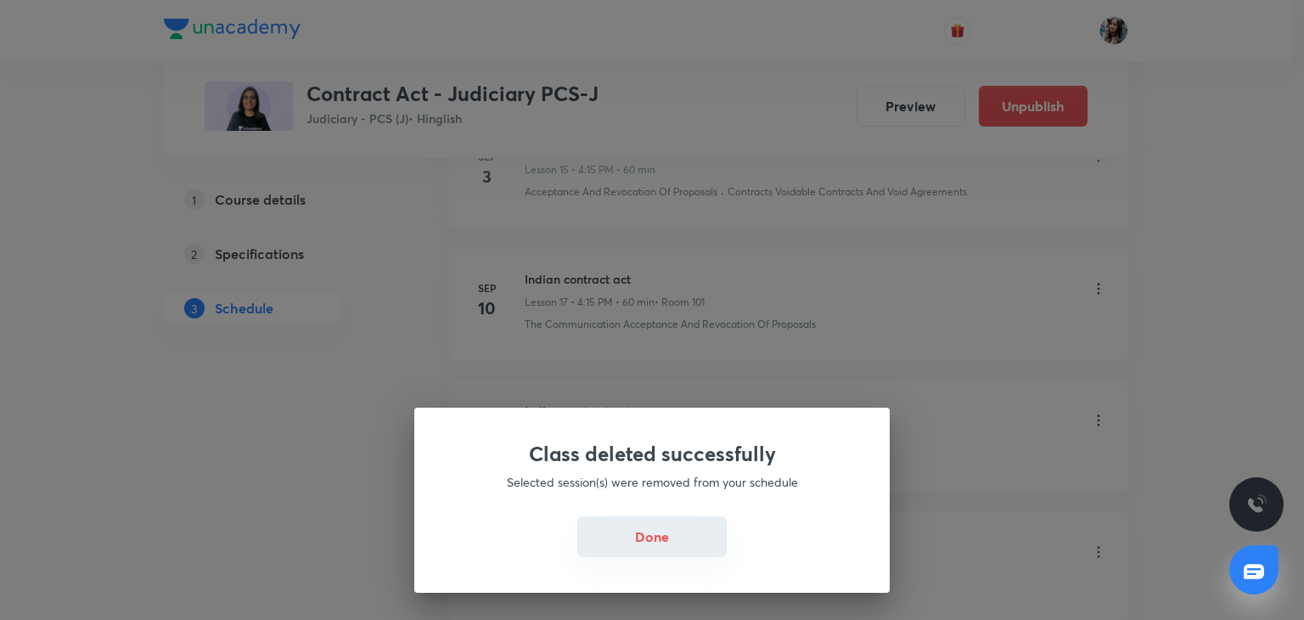
click at [652, 527] on button "Done" at bounding box center [651, 536] width 149 height 41
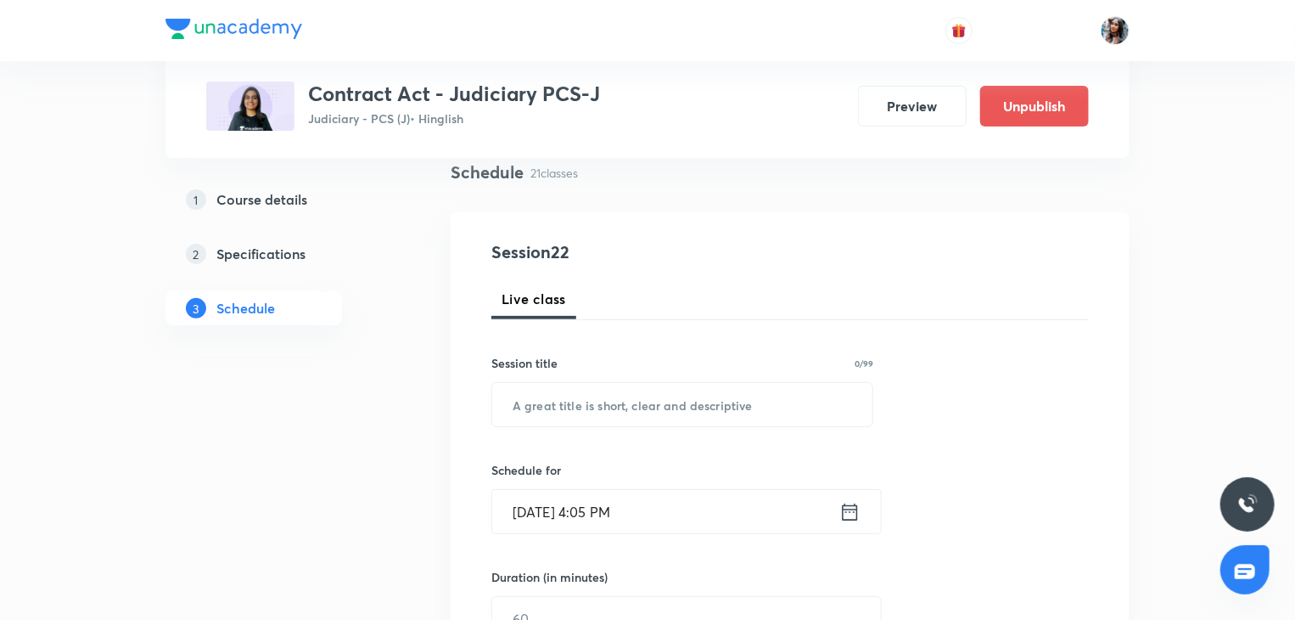
scroll to position [132, 0]
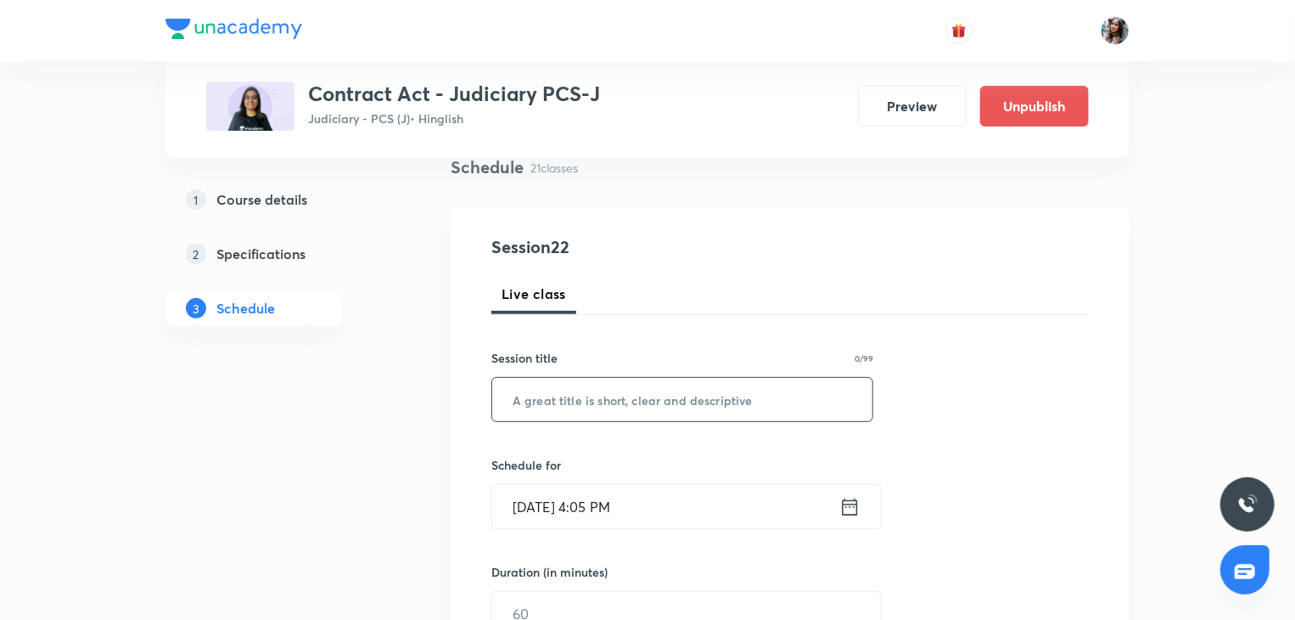
click at [687, 397] on input "text" at bounding box center [682, 399] width 380 height 43
paste input "Indian contract act"
type input "Indian contract act"
click at [679, 493] on input "[DATE] 4:05 PM" at bounding box center [665, 506] width 347 height 43
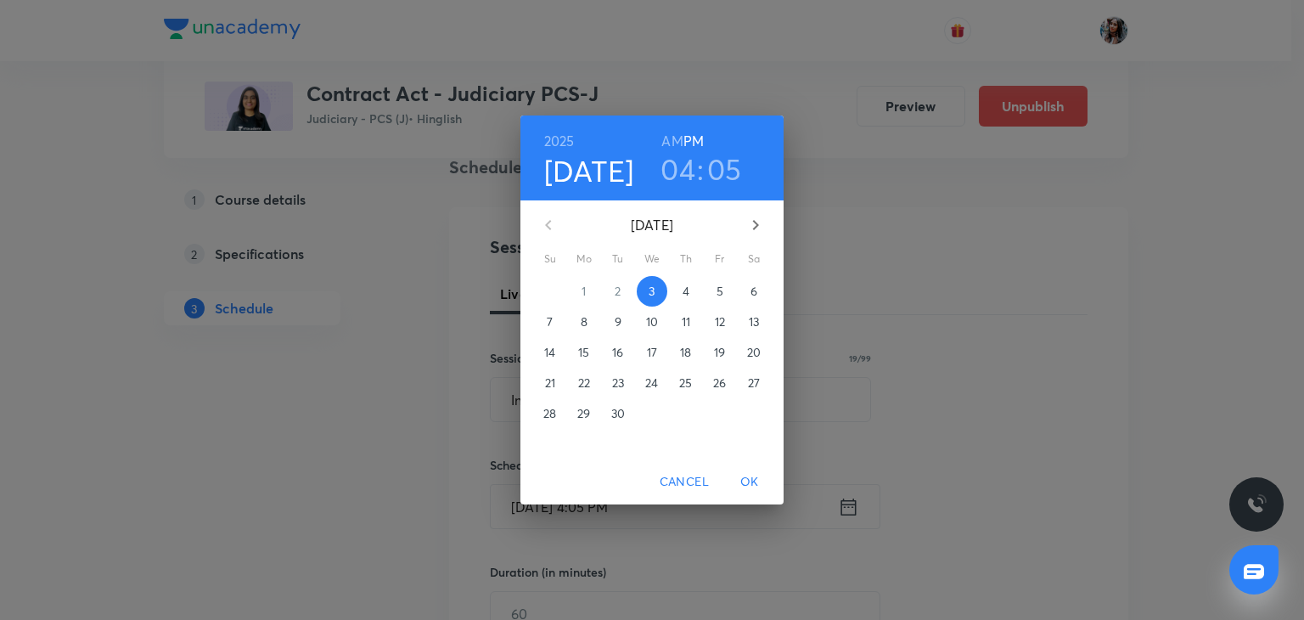
click at [681, 283] on span "4" at bounding box center [686, 291] width 31 height 17
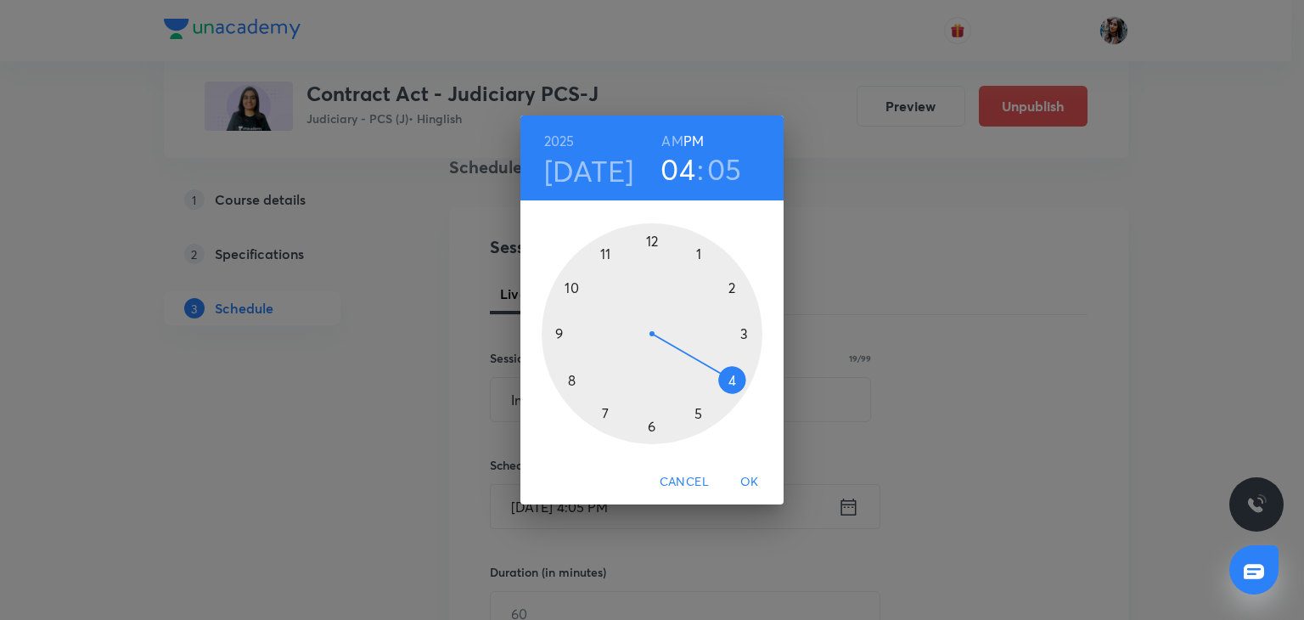
click at [737, 166] on h3 "05" at bounding box center [724, 169] width 35 height 36
click at [744, 330] on div at bounding box center [652, 333] width 221 height 221
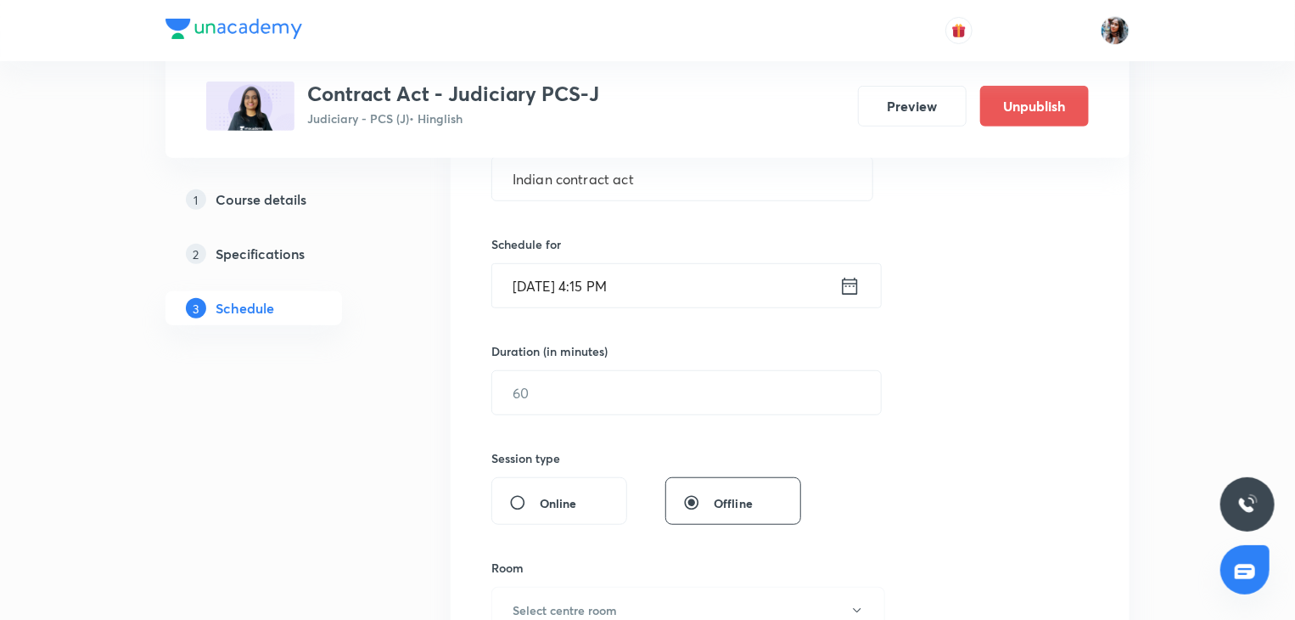
scroll to position [396, 0]
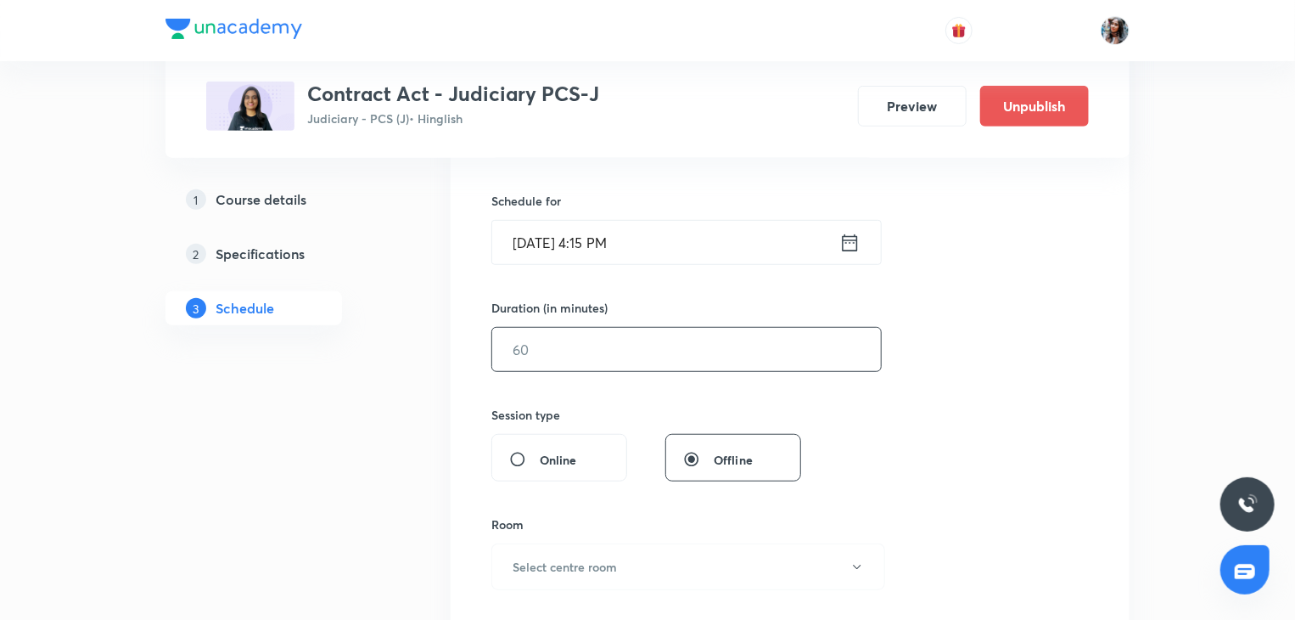
click at [724, 334] on input "text" at bounding box center [686, 349] width 389 height 43
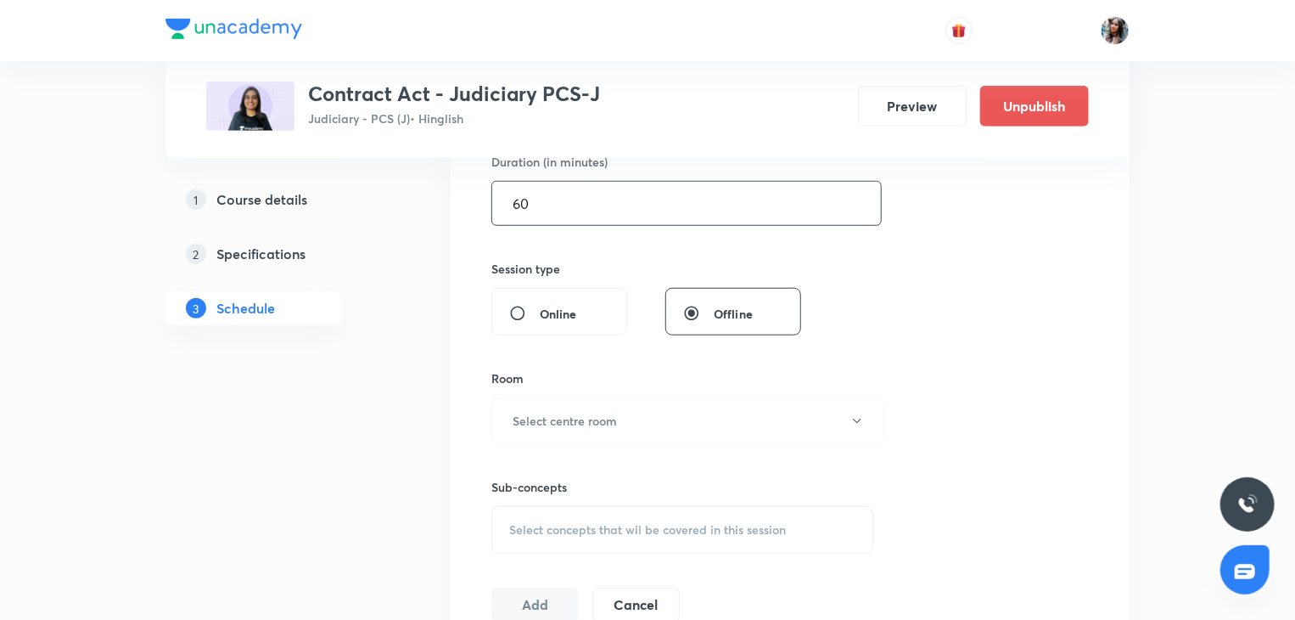
type input "60"
click at [564, 323] on div "Online" at bounding box center [559, 312] width 136 height 48
click at [517, 310] on input "Online" at bounding box center [524, 313] width 31 height 17
radio input "true"
radio input "false"
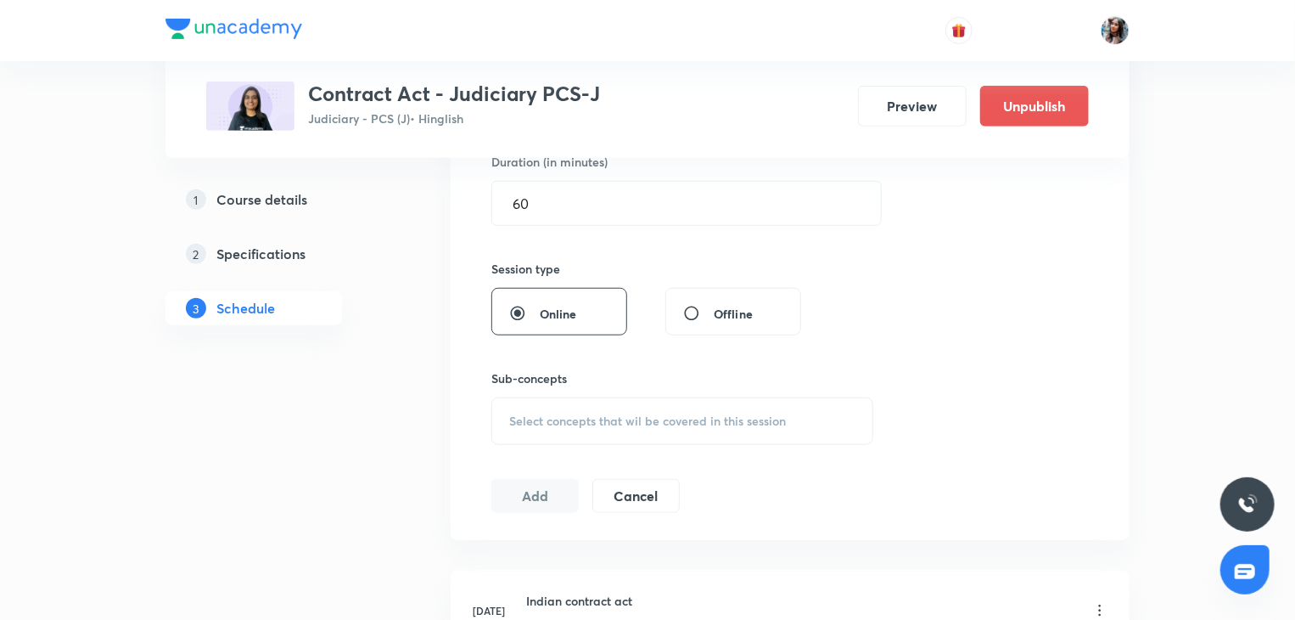
click at [570, 414] on span "Select concepts that wil be covered in this session" at bounding box center [647, 421] width 277 height 14
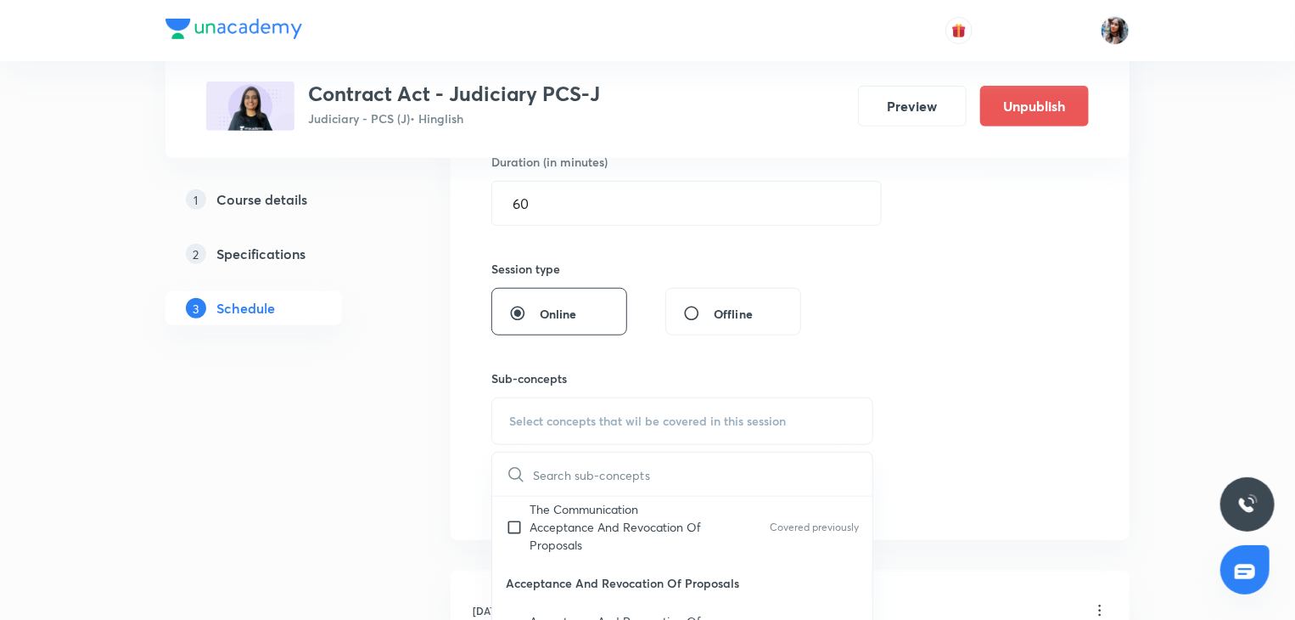
scroll to position [132, 0]
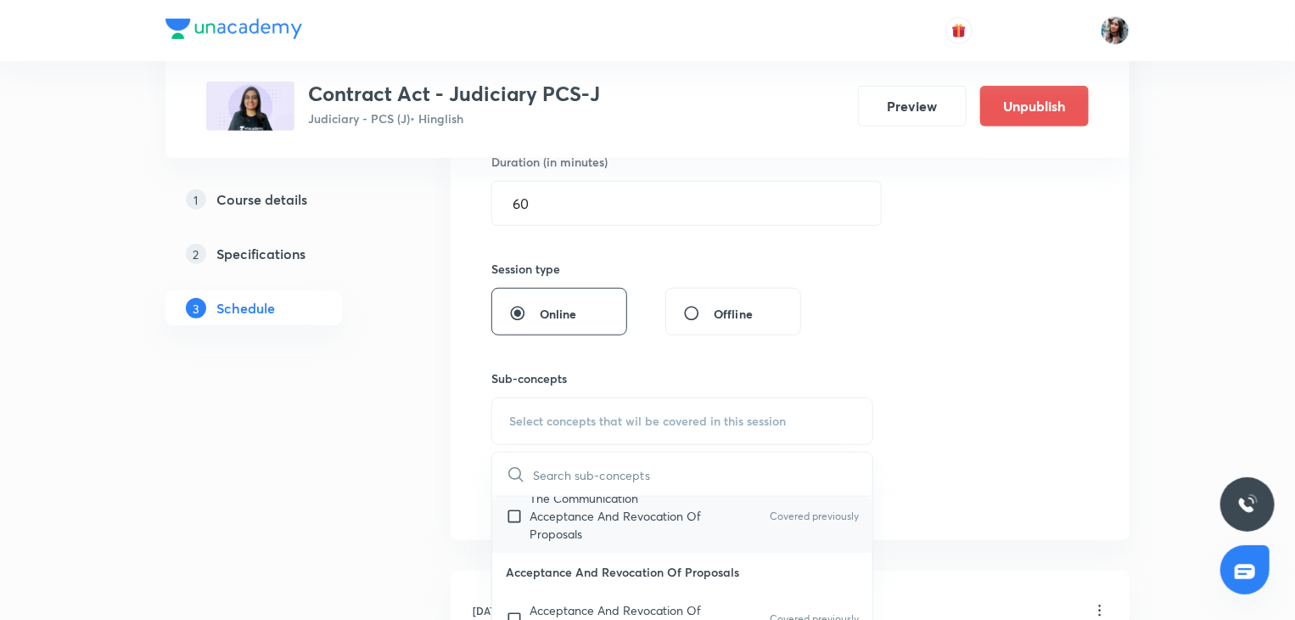
click at [581, 514] on p "The Communication Acceptance And Revocation Of Proposals" at bounding box center [615, 515] width 171 height 53
checkbox input "true"
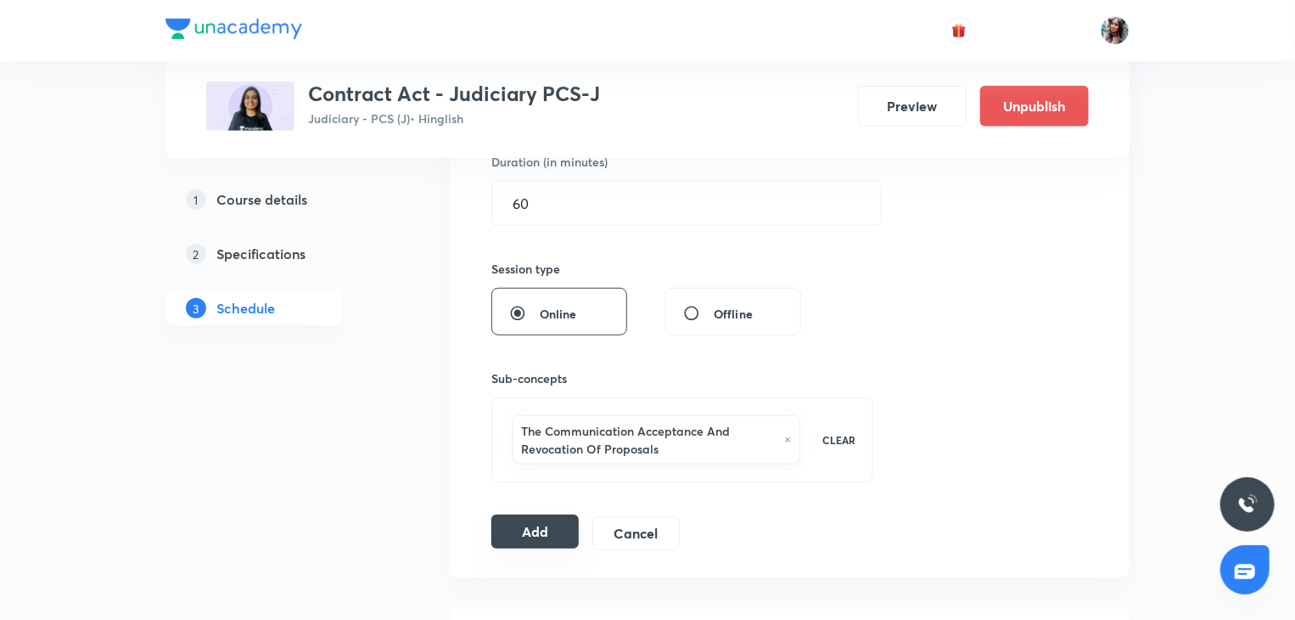
click at [526, 526] on button "Add" at bounding box center [534, 531] width 87 height 34
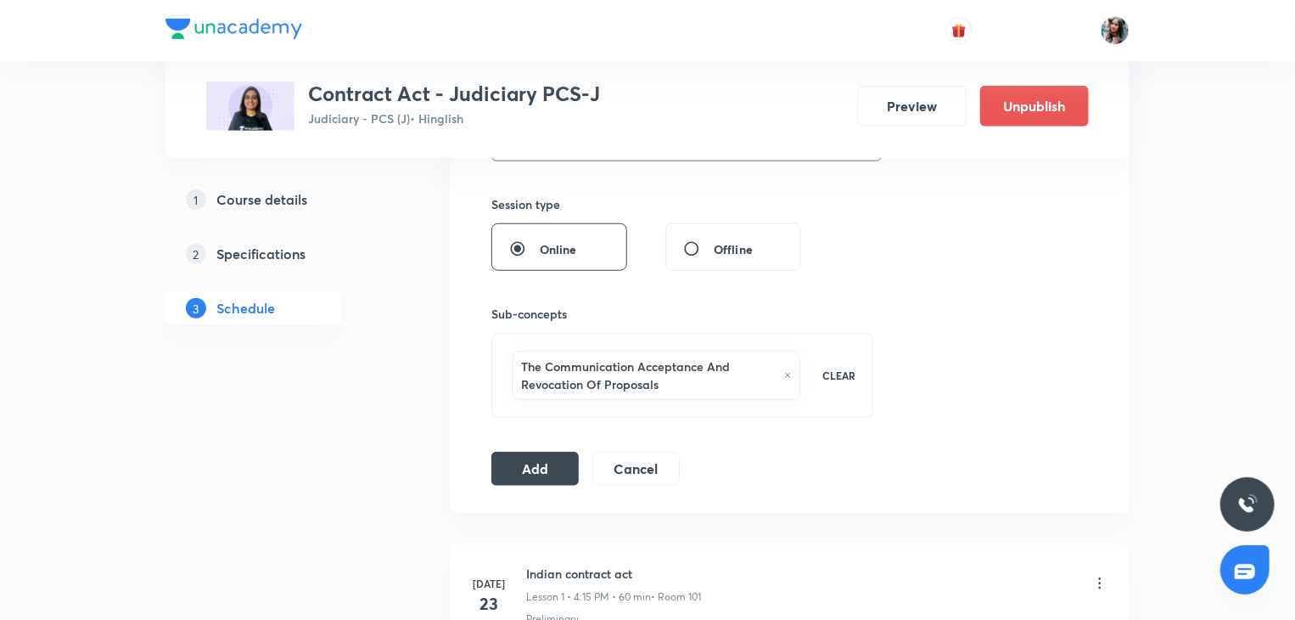
scroll to position [609, 0]
click at [540, 462] on button "Add" at bounding box center [534, 464] width 87 height 34
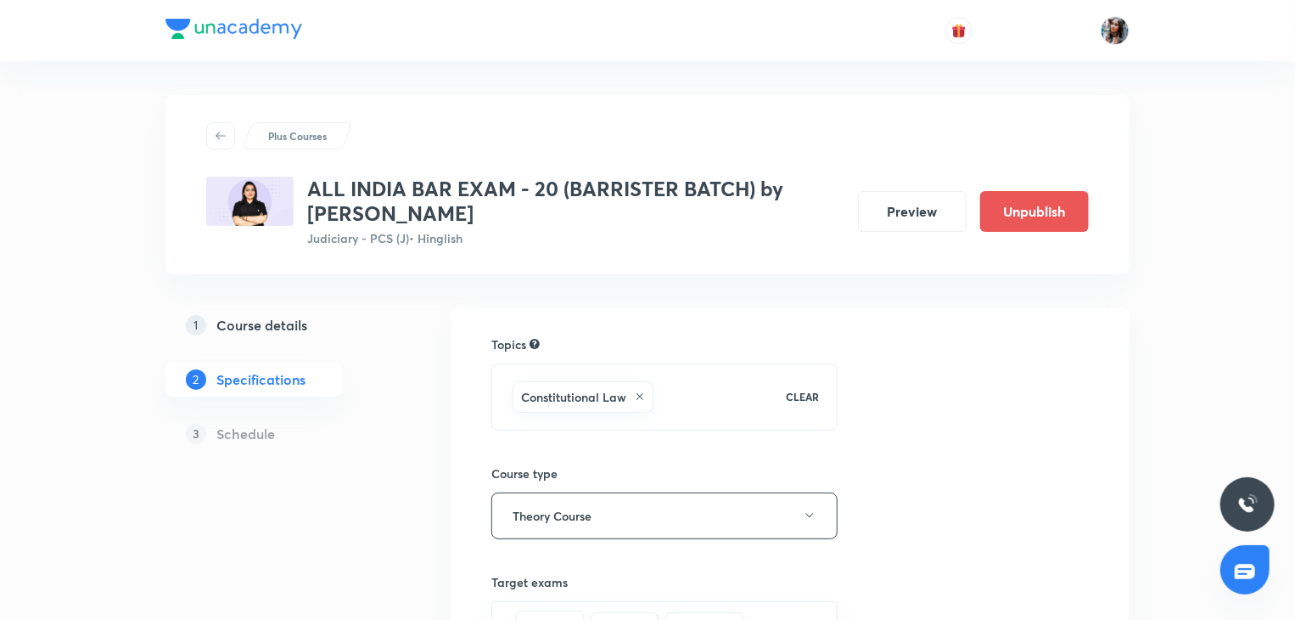
drag, startPoint x: 0, startPoint y: 0, endPoint x: 264, endPoint y: 330, distance: 422.7
click at [264, 330] on h5 "Course details" at bounding box center [261, 325] width 91 height 20
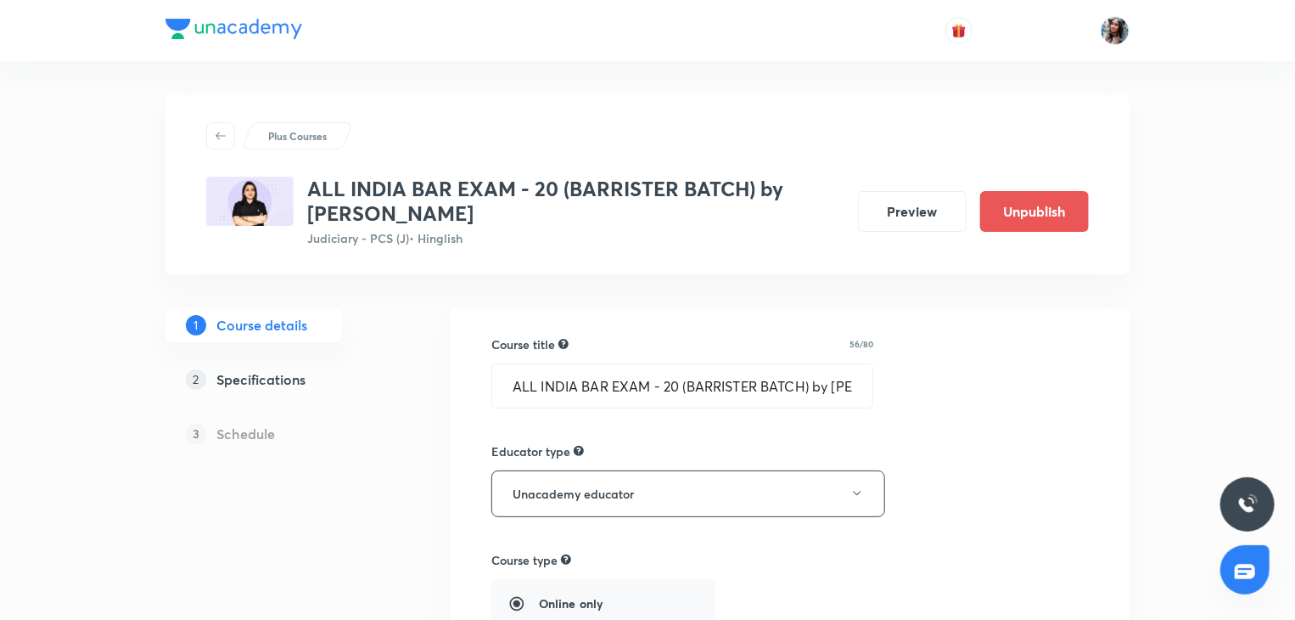
click at [278, 379] on h5 "Specifications" at bounding box center [260, 379] width 89 height 20
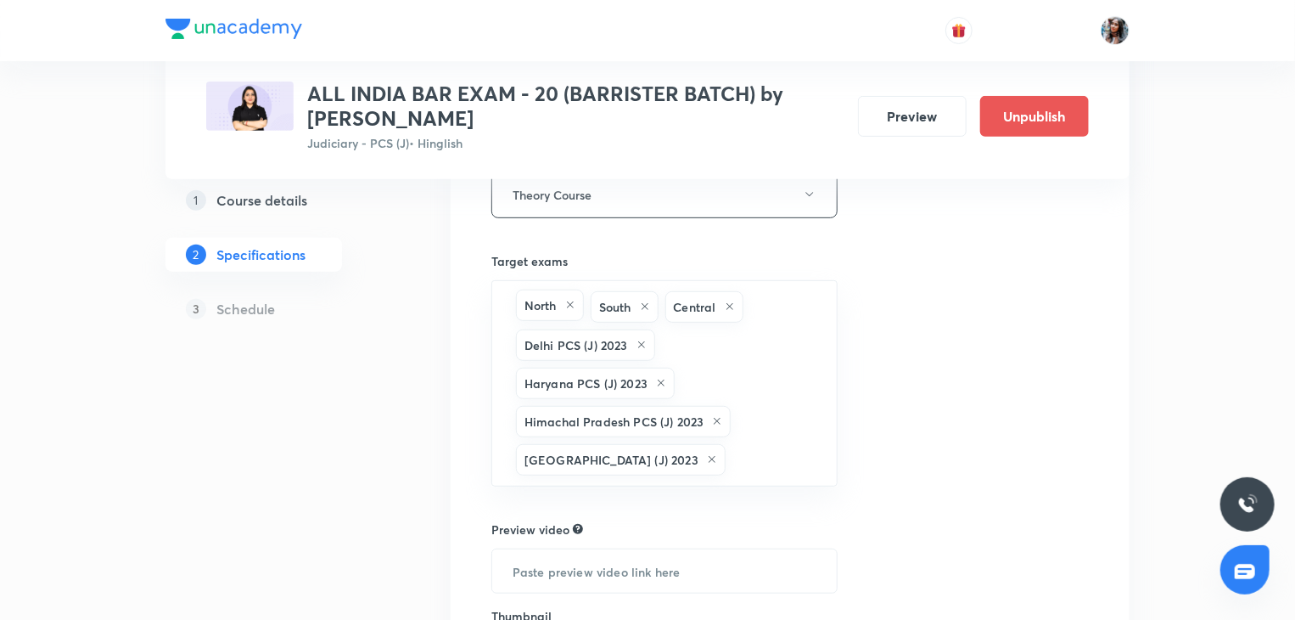
scroll to position [534, 0]
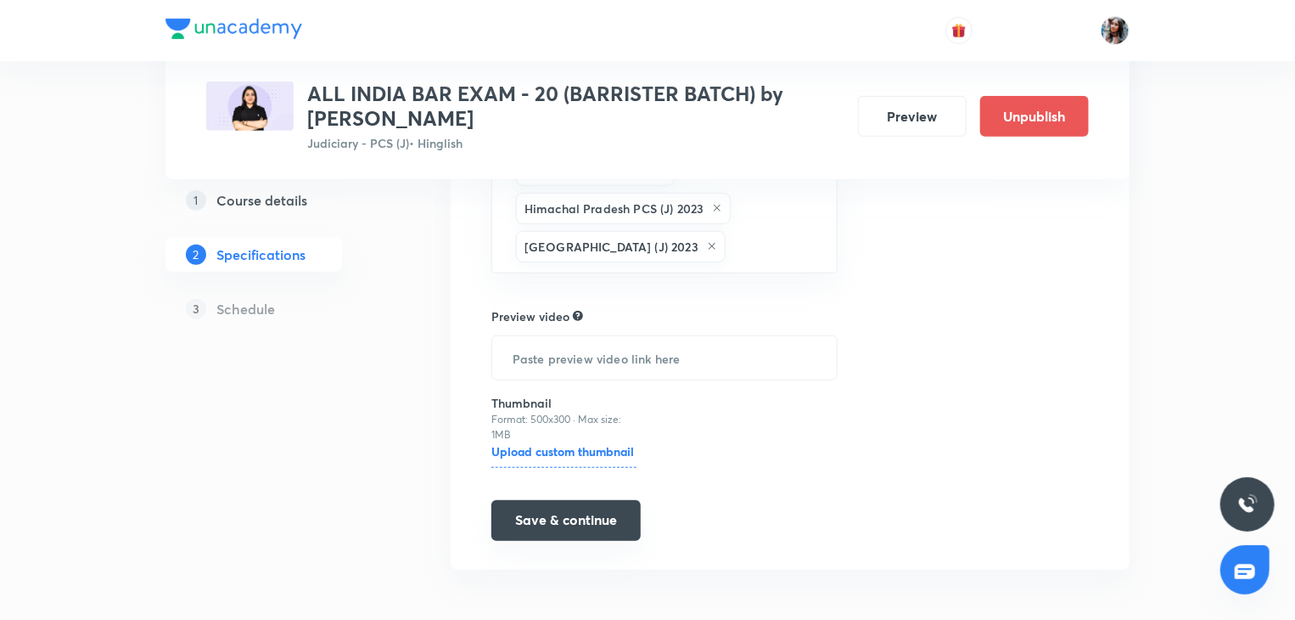
click at [533, 514] on button "Save & continue" at bounding box center [565, 520] width 149 height 41
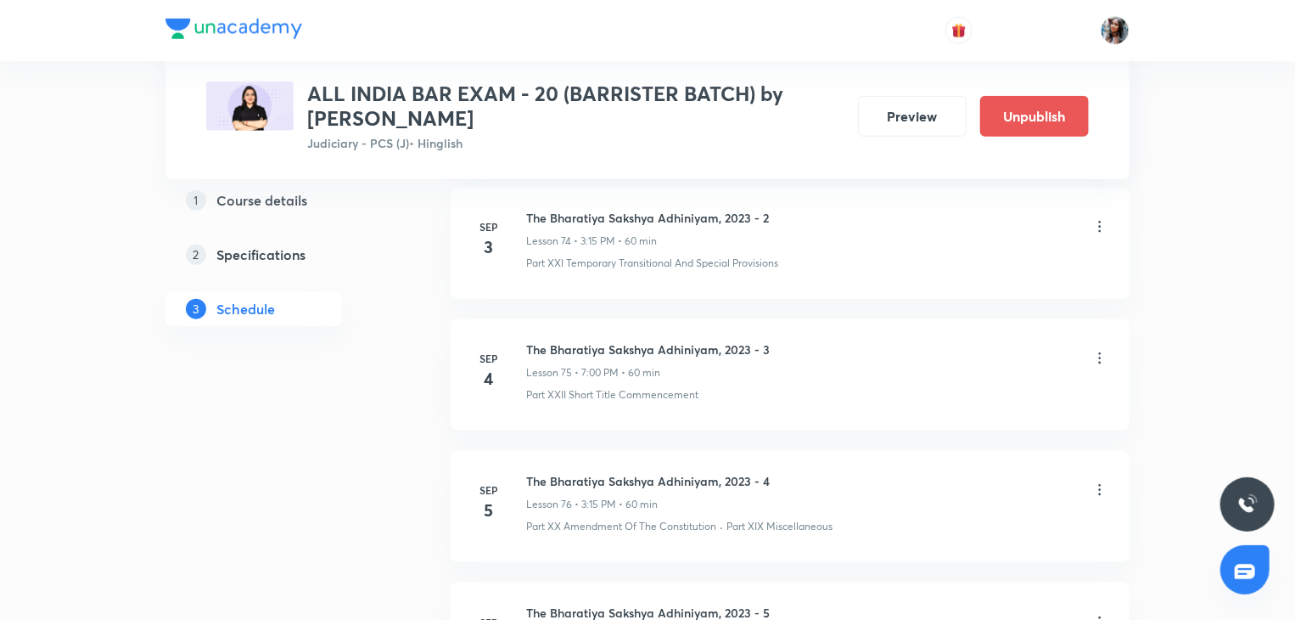
scroll to position [10505, 0]
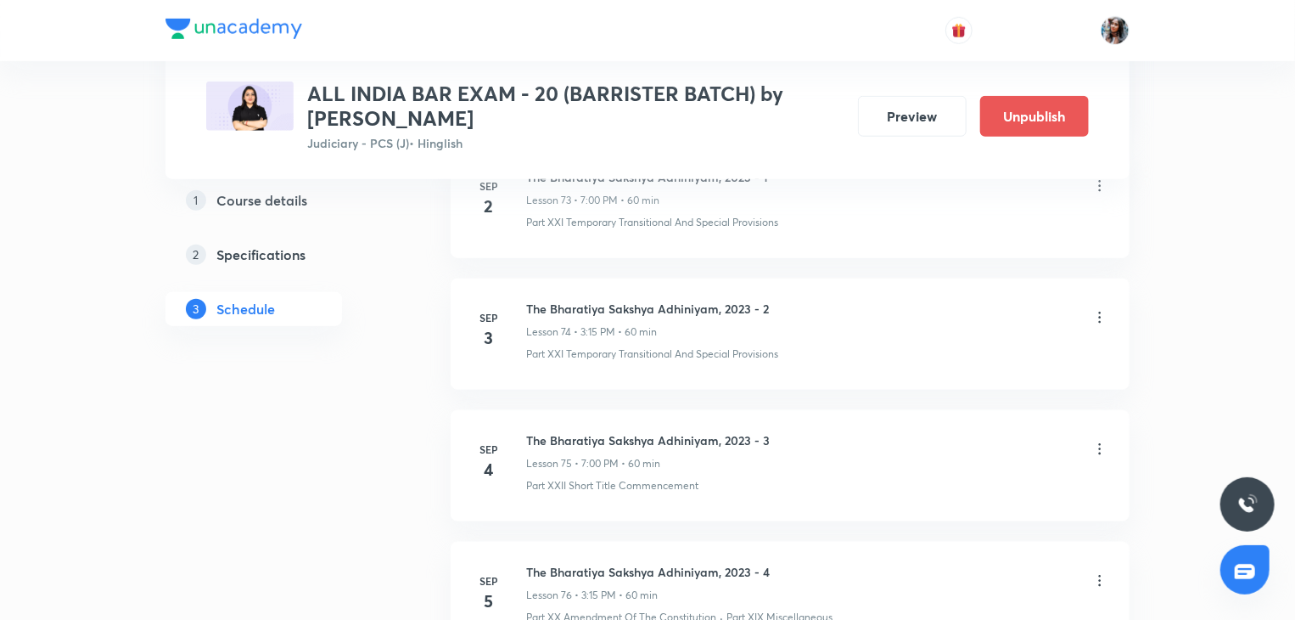
click at [1100, 444] on icon at bounding box center [1100, 449] width 3 height 11
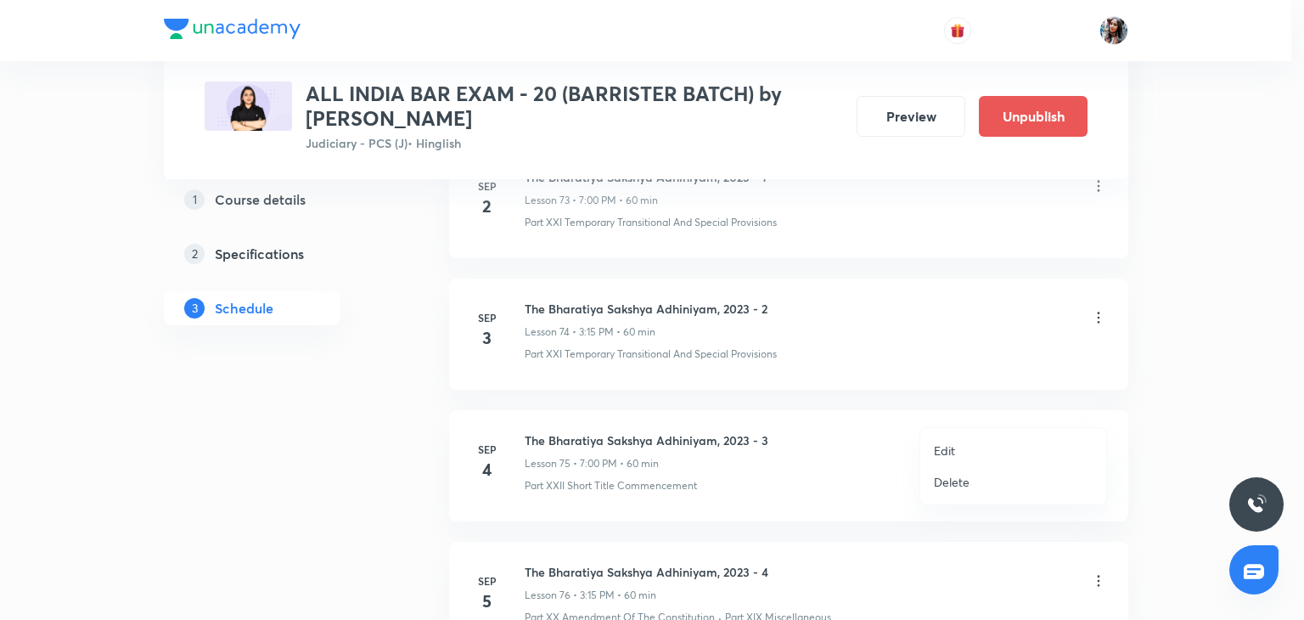
click at [954, 440] on li "Edit" at bounding box center [1013, 450] width 186 height 31
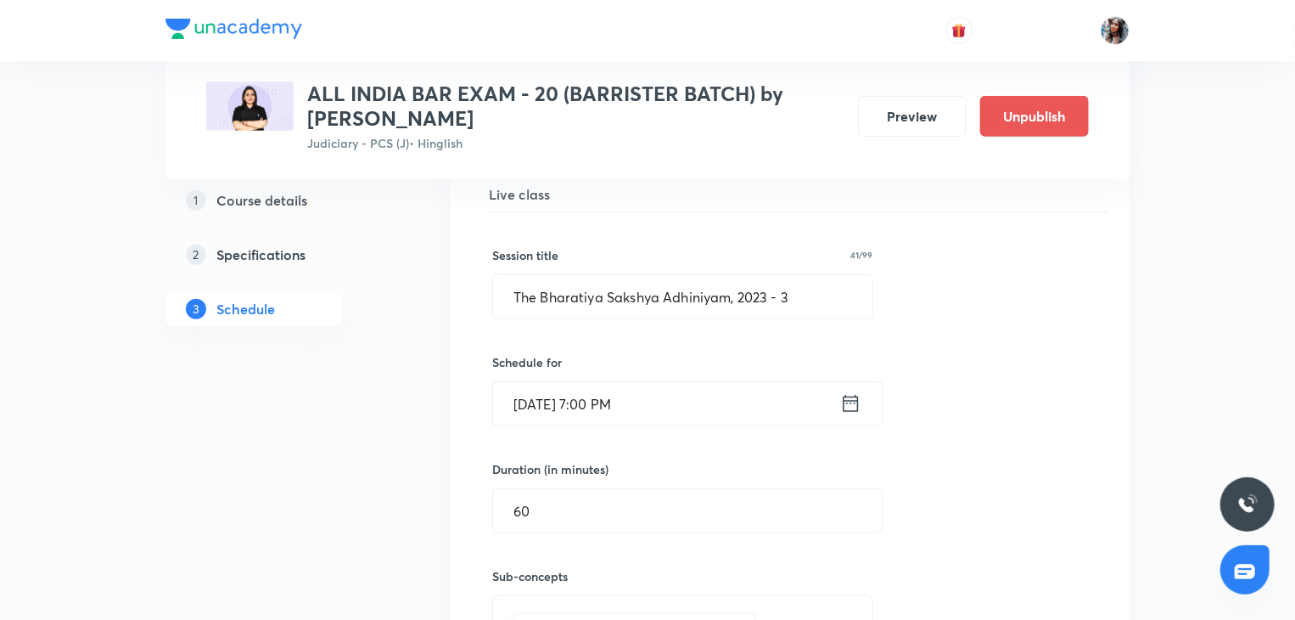
scroll to position [10134, 0]
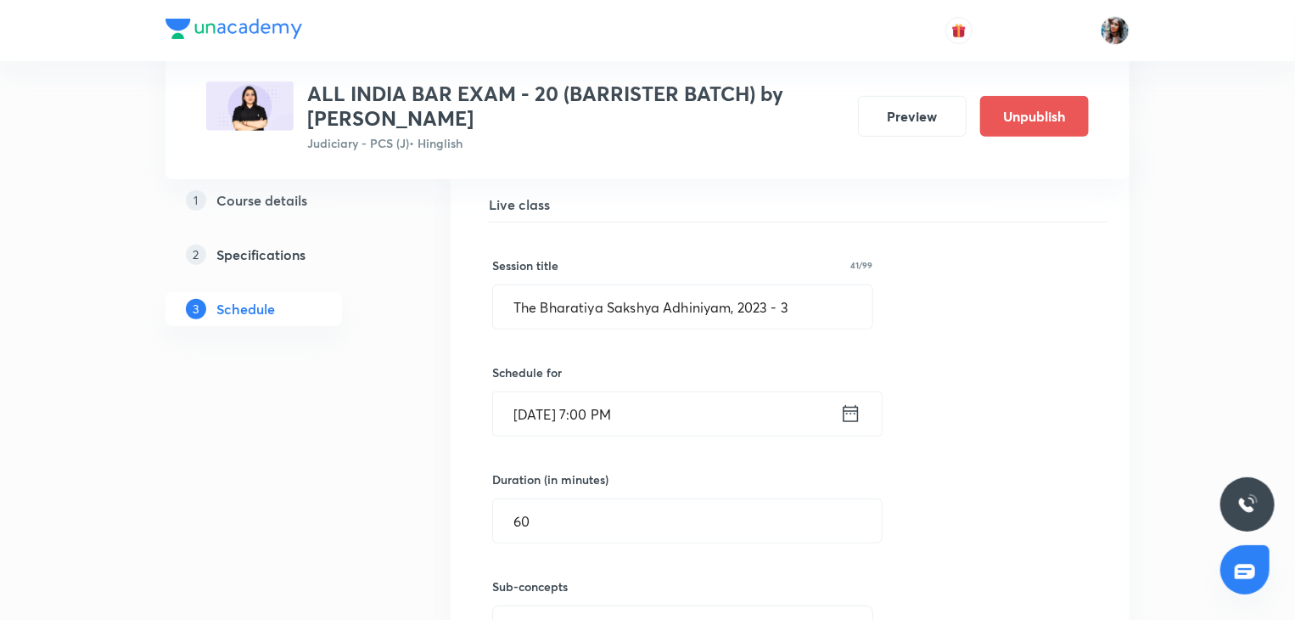
click at [744, 392] on input "[DATE] 7:00 PM" at bounding box center [666, 413] width 347 height 43
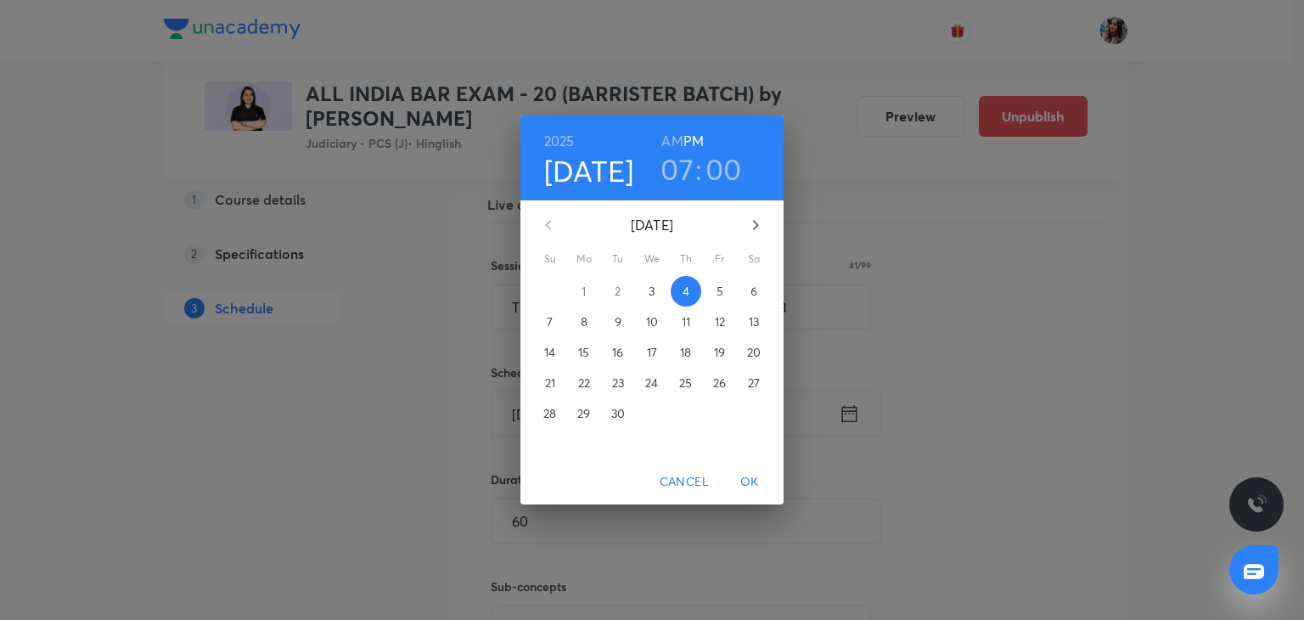
click at [682, 160] on h3 "07" at bounding box center [676, 169] width 33 height 36
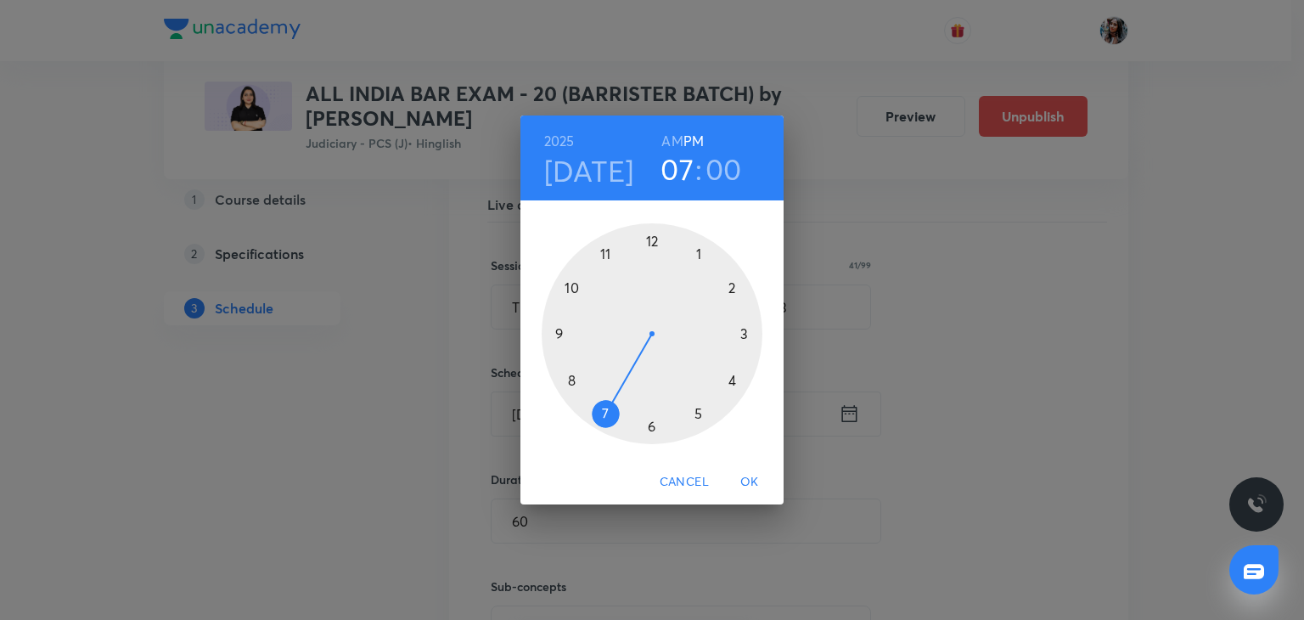
click at [744, 334] on div at bounding box center [652, 333] width 221 height 221
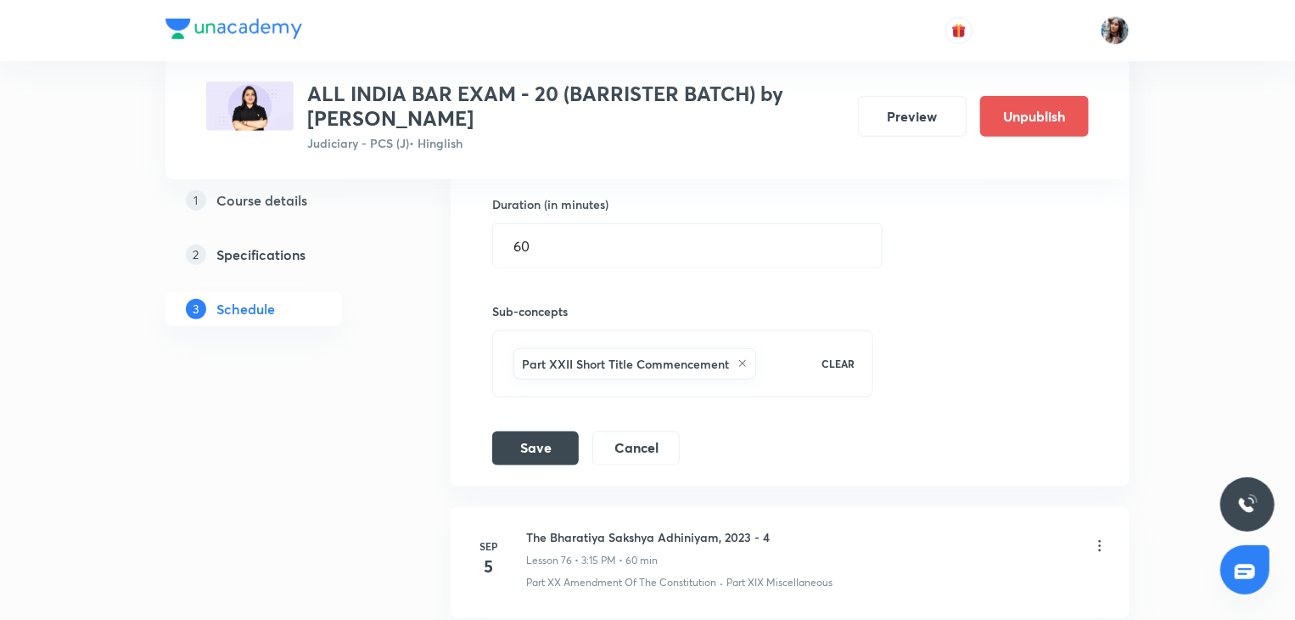
scroll to position [10423, 0]
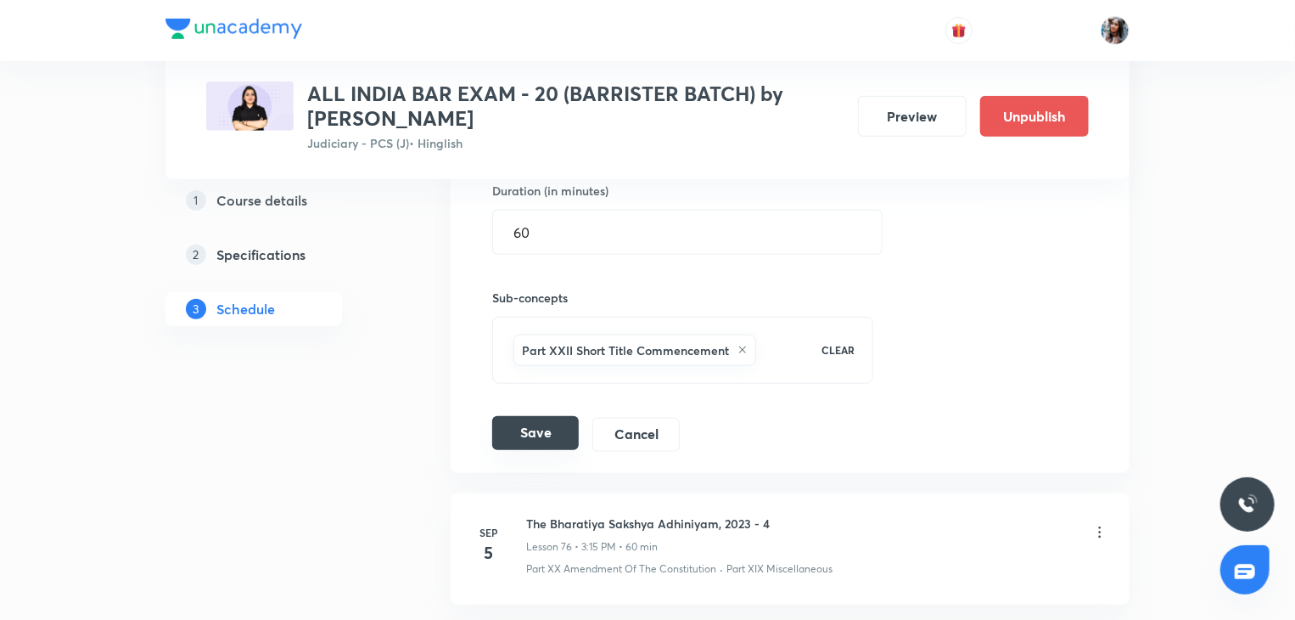
click at [543, 416] on button "Save" at bounding box center [535, 433] width 87 height 34
